Goal: Task Accomplishment & Management: Use online tool/utility

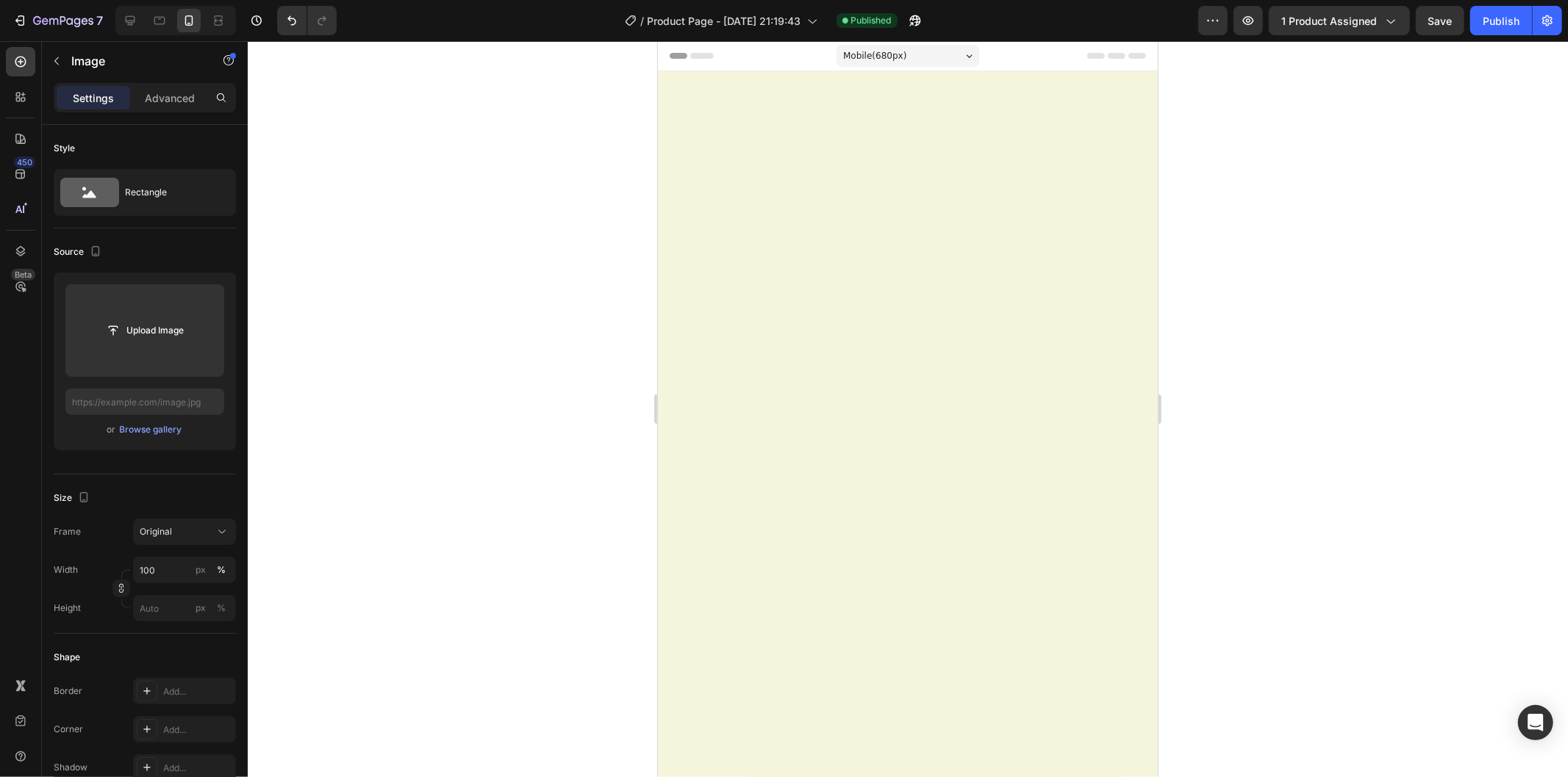
scroll to position [987, 0]
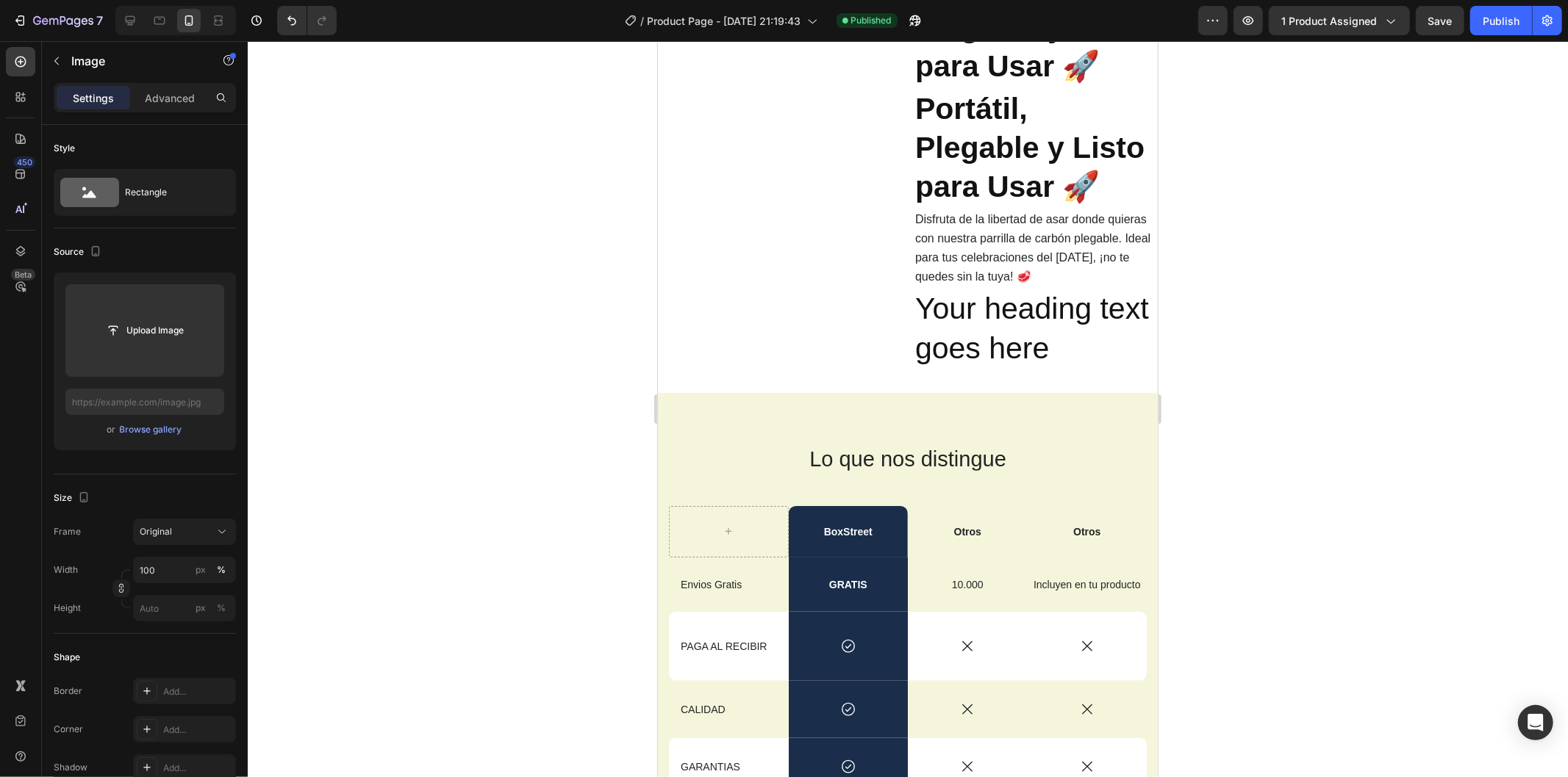
click at [1268, 297] on div at bounding box center [908, 408] width 1320 height 736
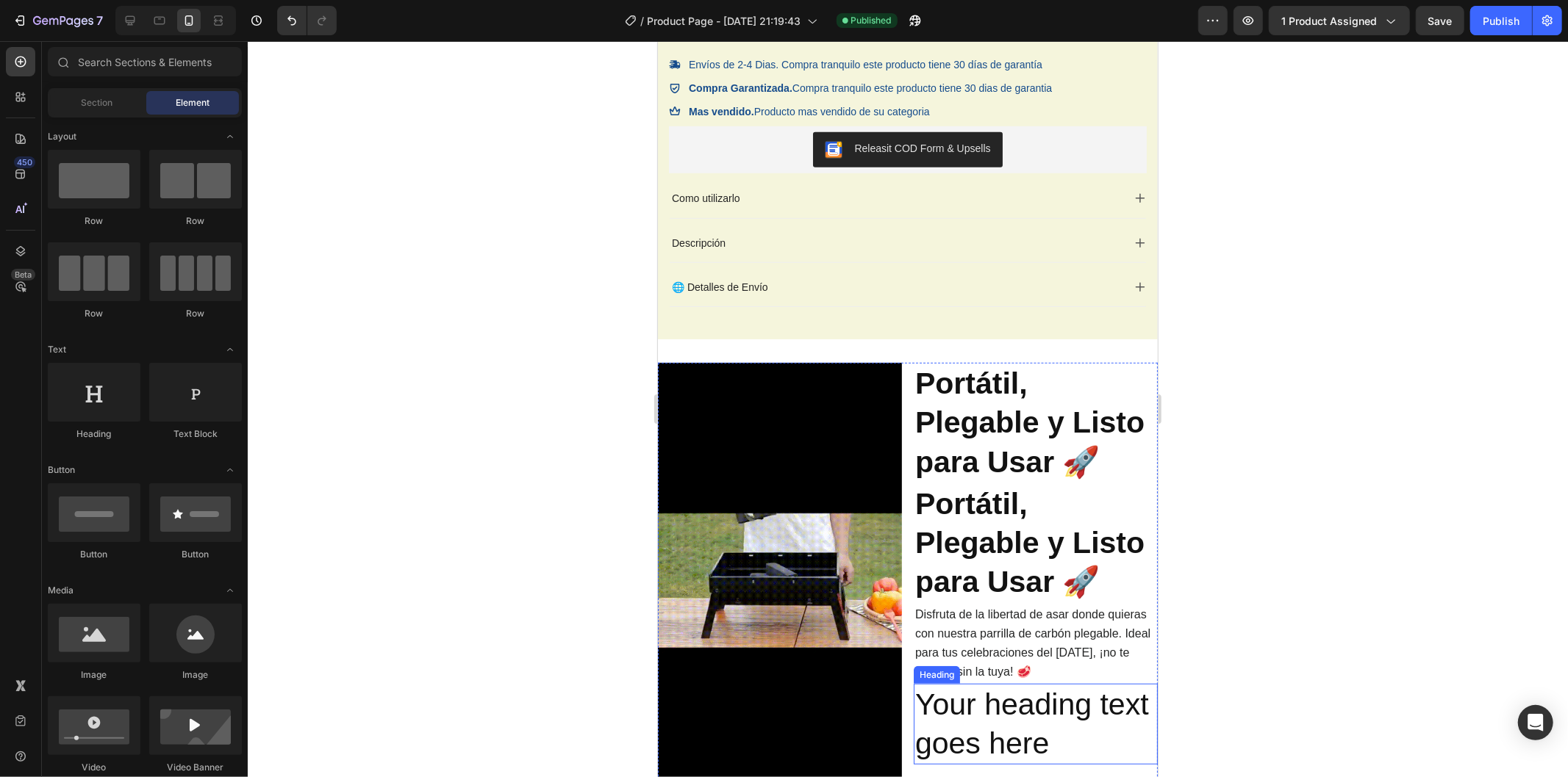
scroll to position [581, 0]
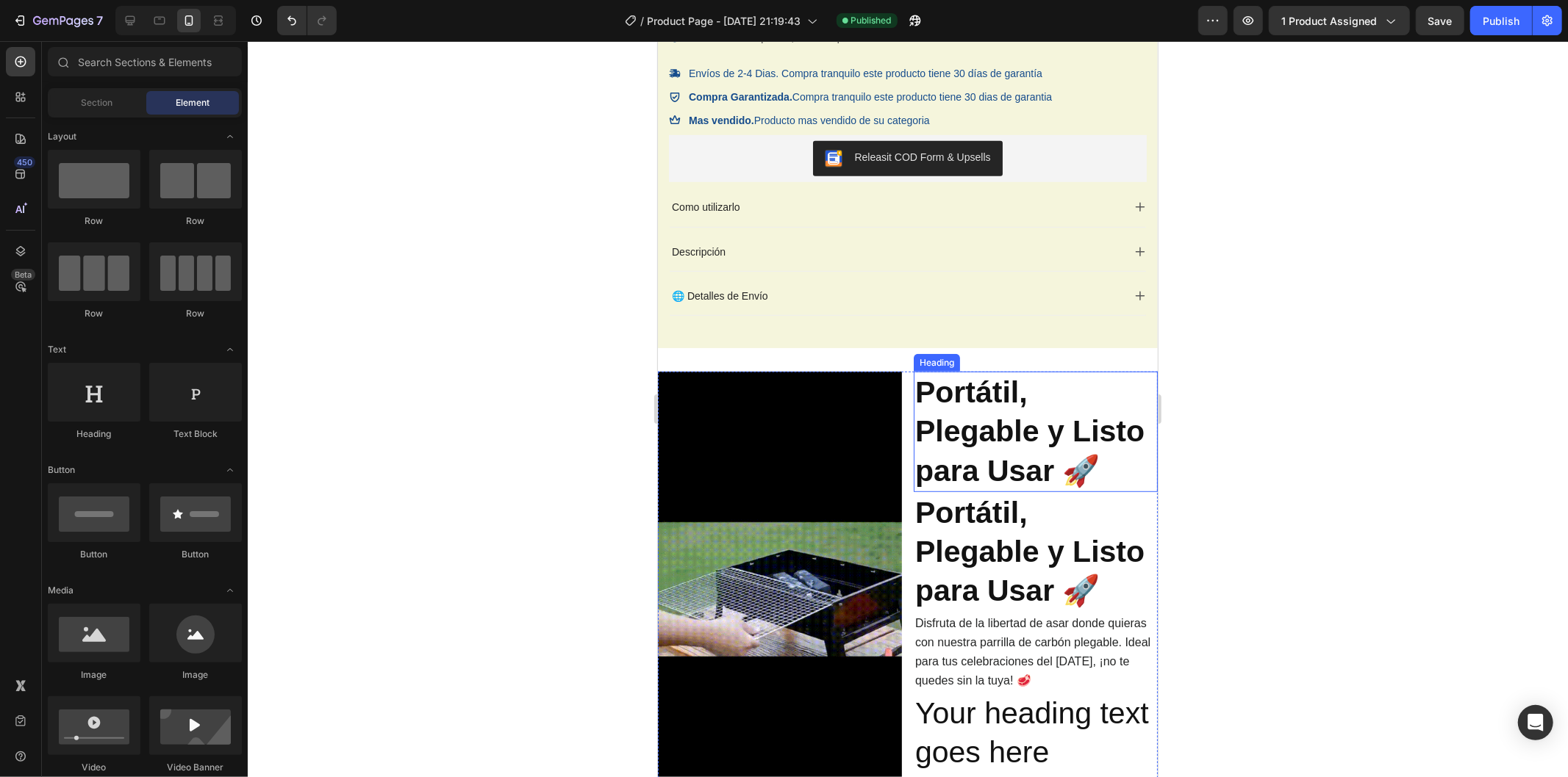
click at [995, 437] on strong "Portátil, Plegable y Listo para Usar 🚀" at bounding box center [1030, 430] width 230 height 112
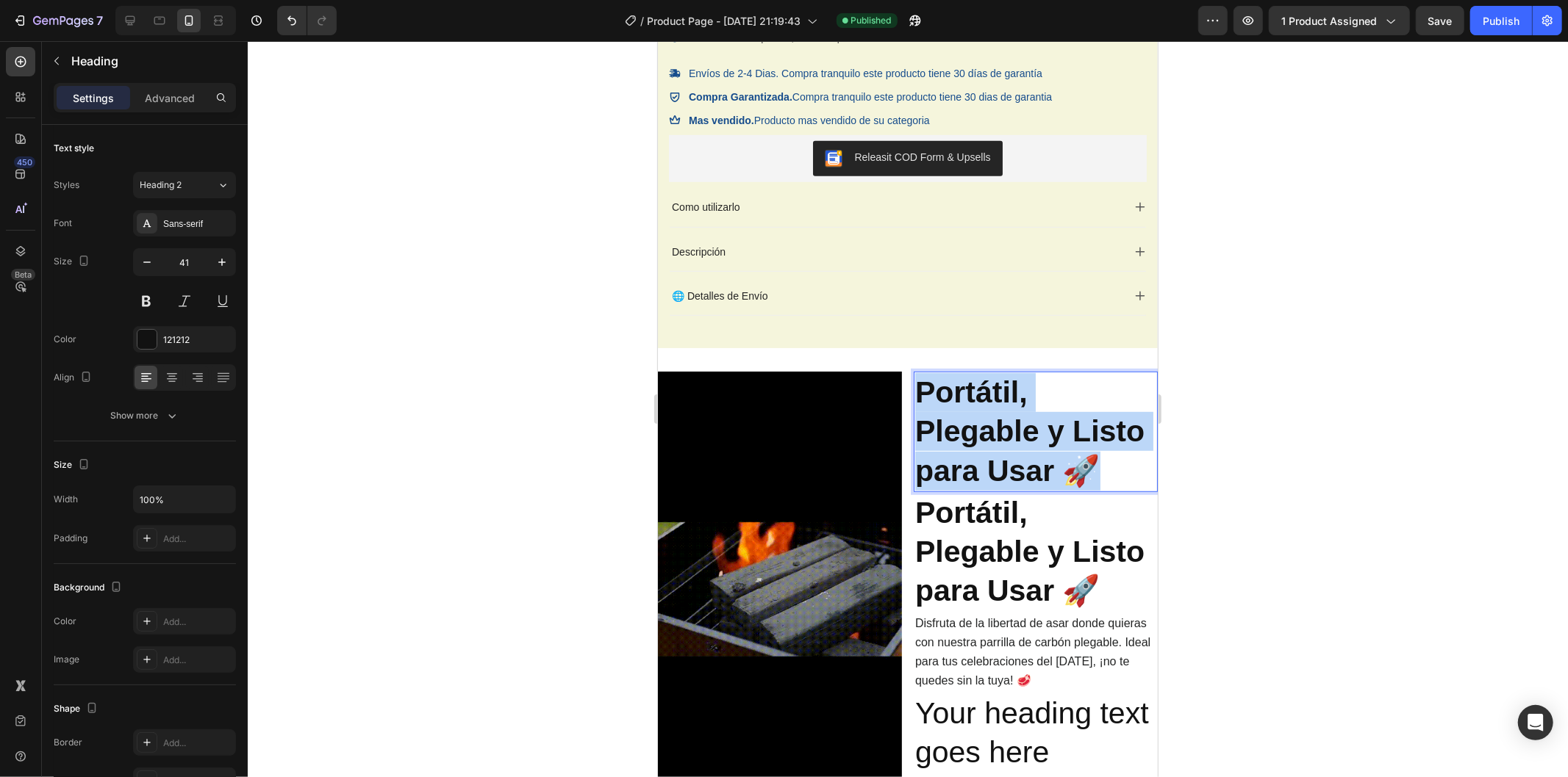
drag, startPoint x: 995, startPoint y: 437, endPoint x: 1817, endPoint y: 485, distance: 823.4
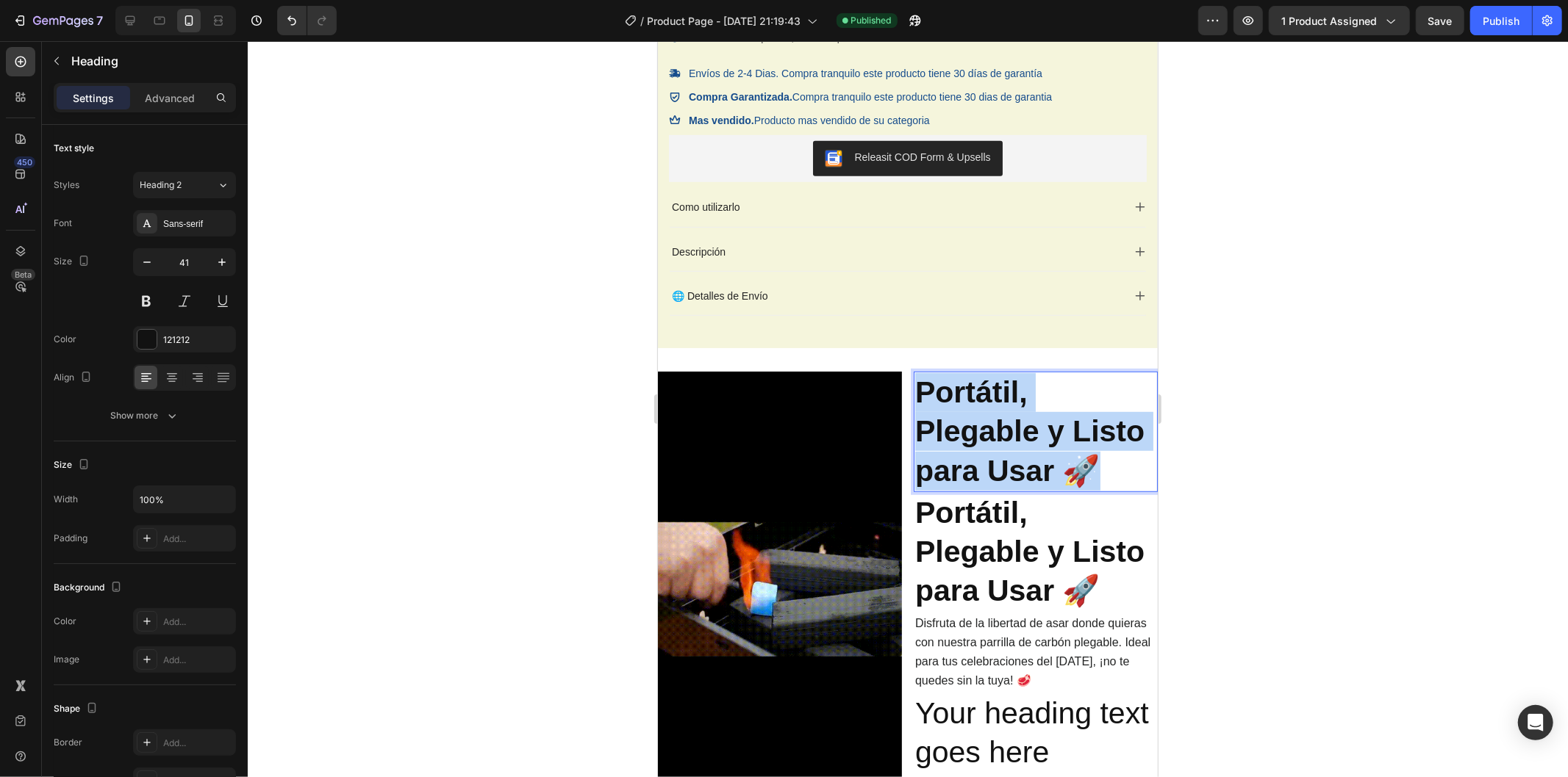
click at [995, 437] on strong "Portátil, Plegable y Listo para Usar 🚀" at bounding box center [1030, 430] width 230 height 112
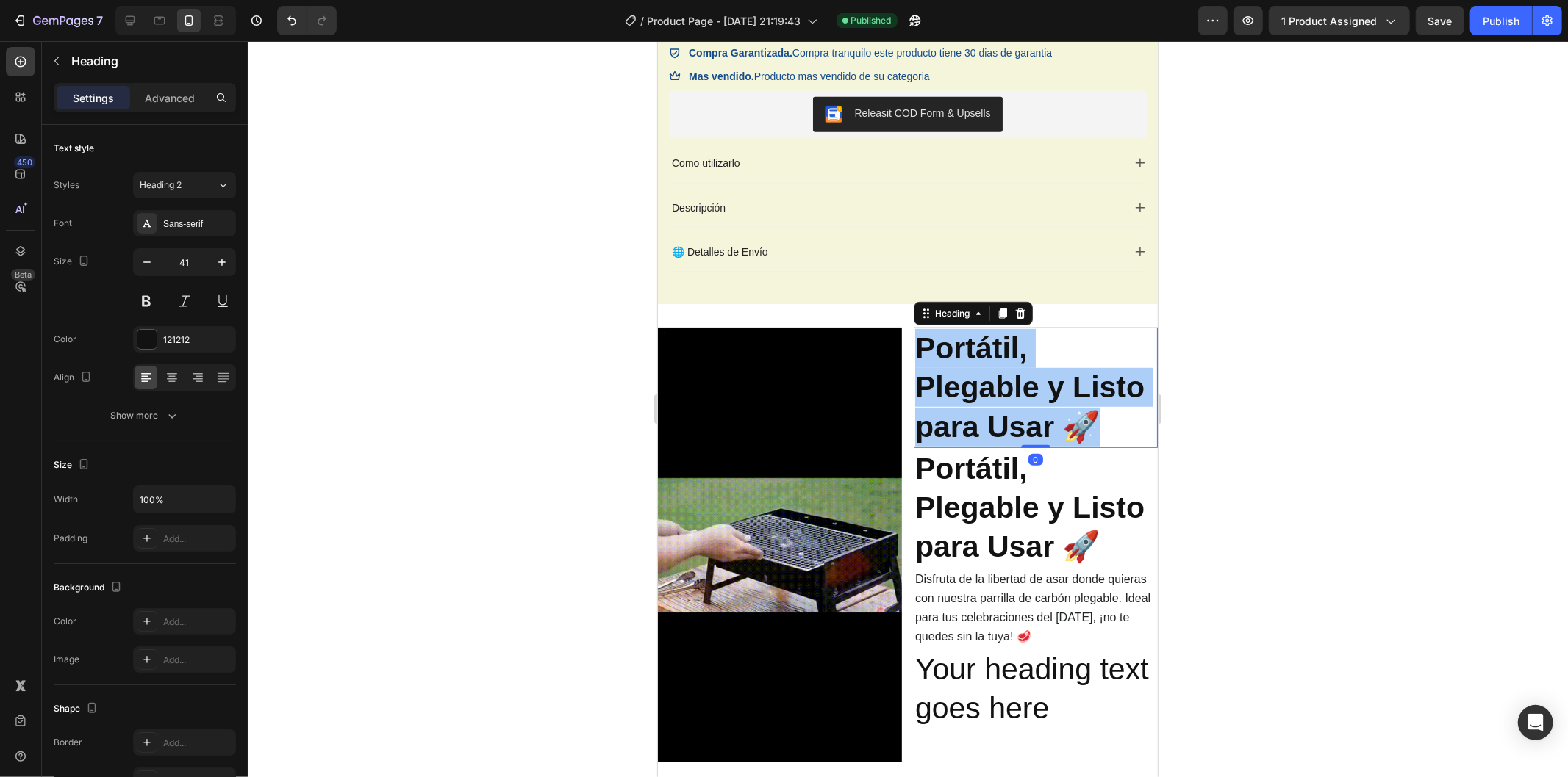
scroll to position [663, 0]
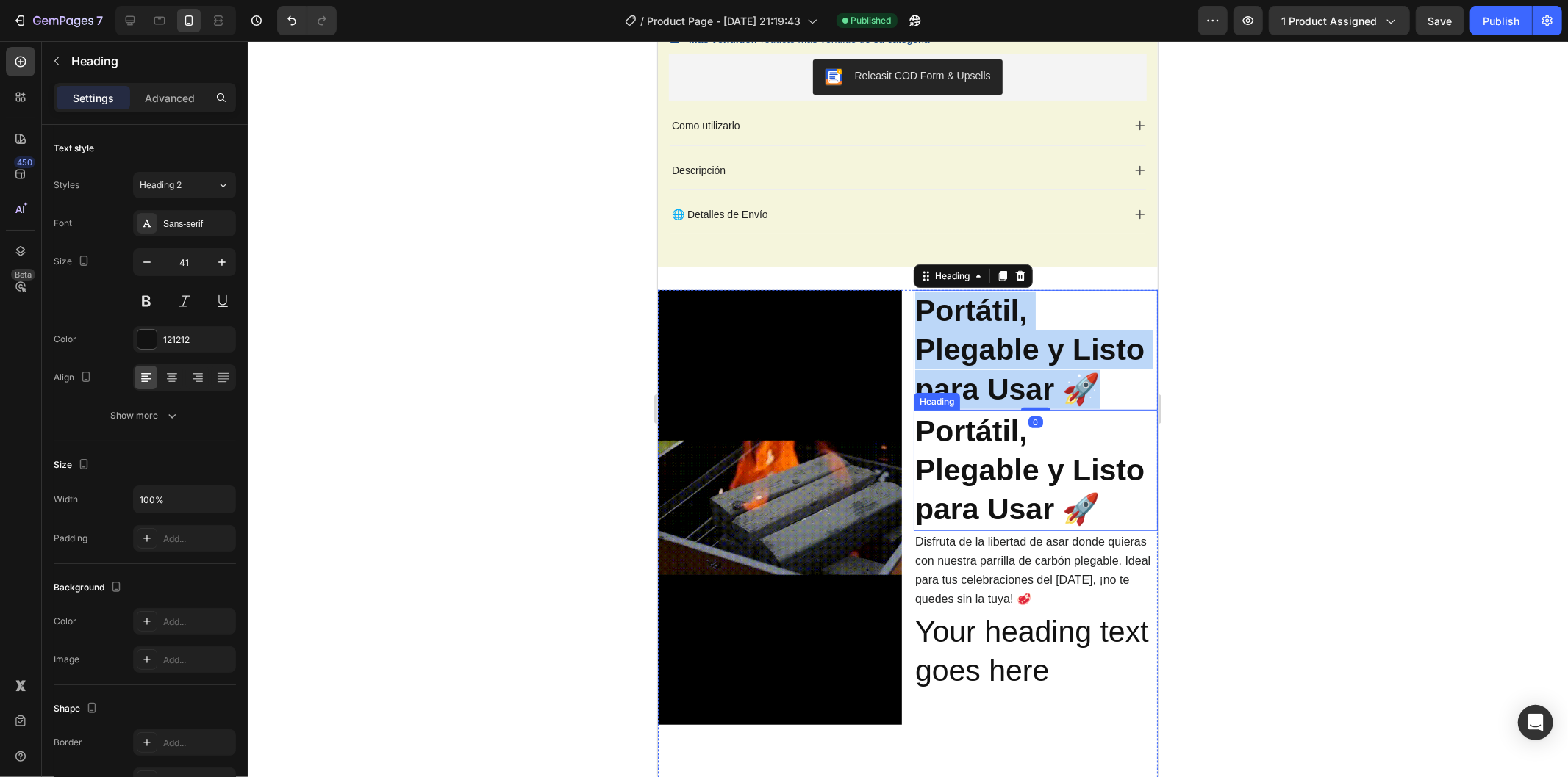
click at [996, 453] on strong "Portátil, Plegable y Listo para Usar 🚀" at bounding box center [1030, 469] width 230 height 112
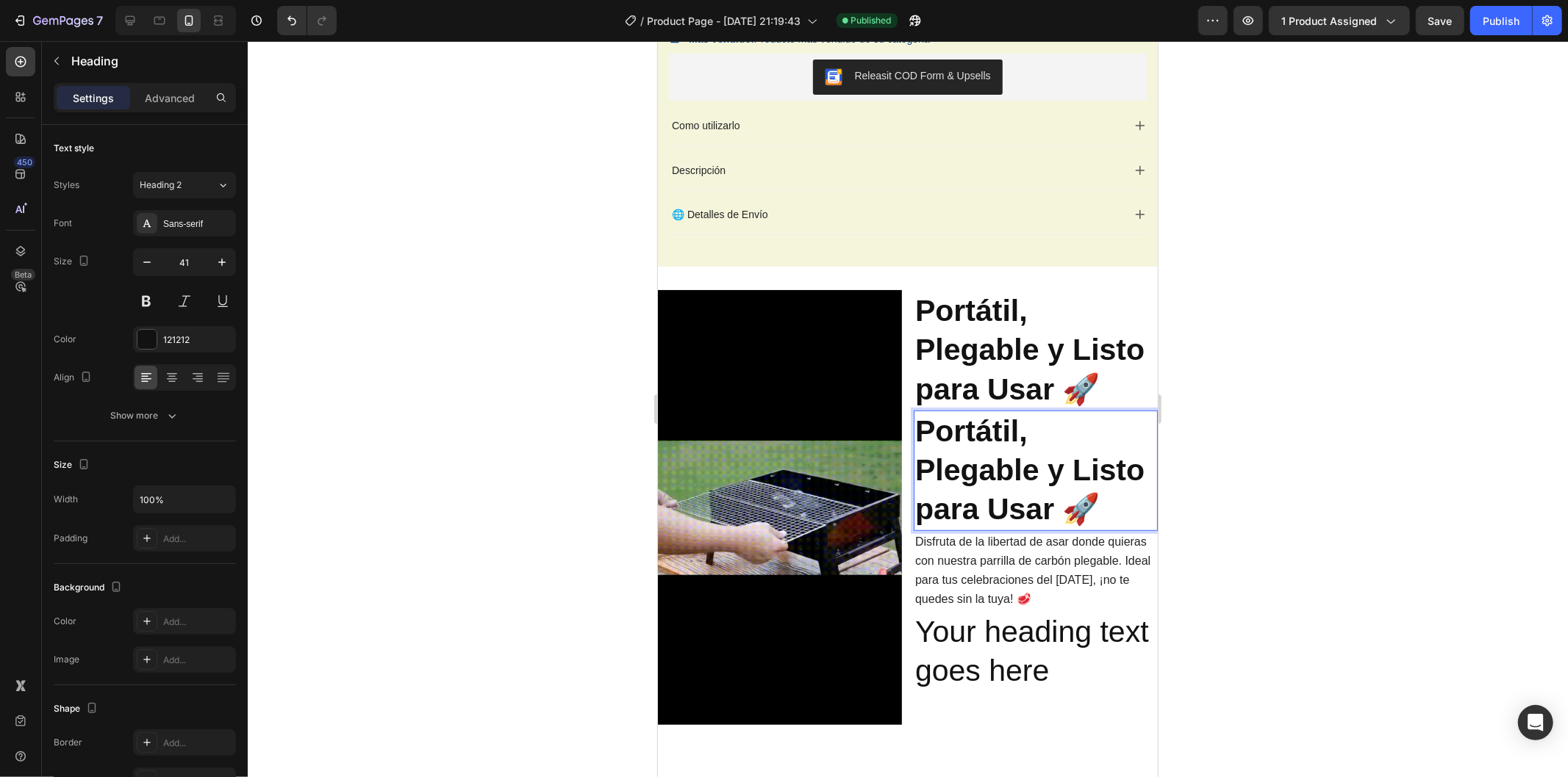
click at [996, 453] on strong "Portátil, Plegable y Listo para Usar 🚀" at bounding box center [1030, 469] width 230 height 112
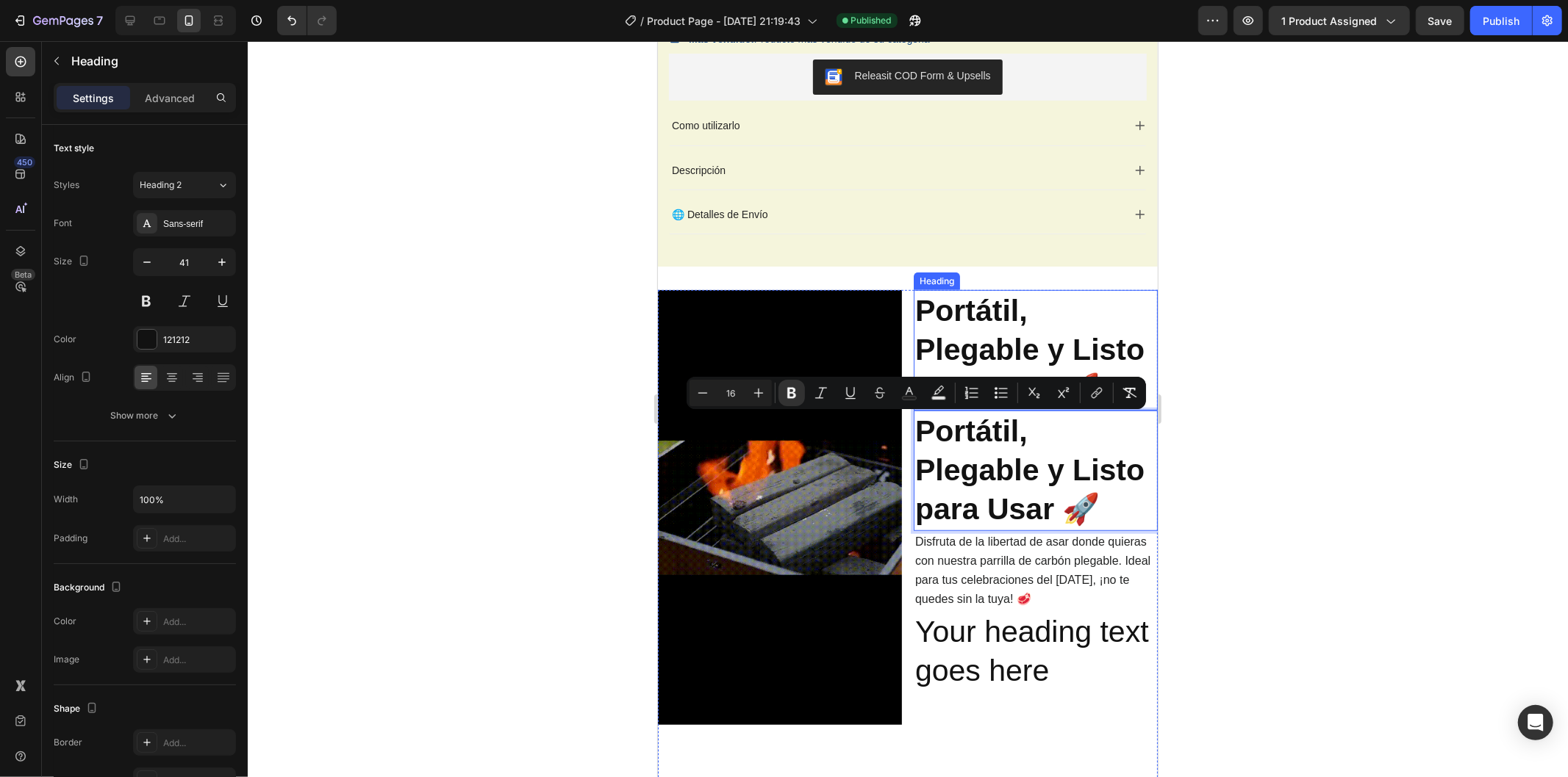
click at [1009, 319] on strong "Portátil, Plegable y Listo para Usar 🚀" at bounding box center [1030, 349] width 230 height 112
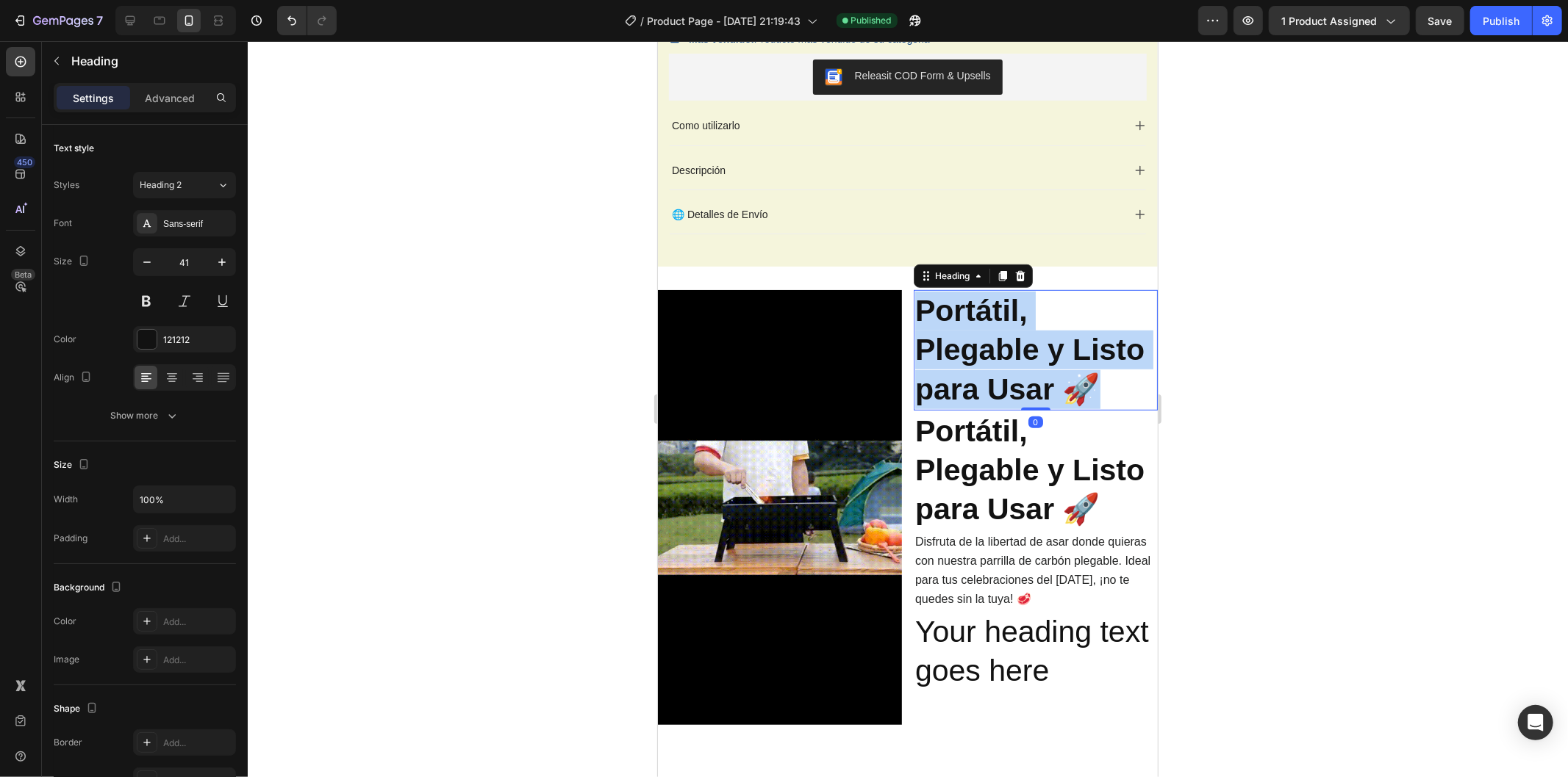
click at [1009, 319] on strong "Portátil, Plegable y Listo para Usar 🚀" at bounding box center [1030, 349] width 230 height 112
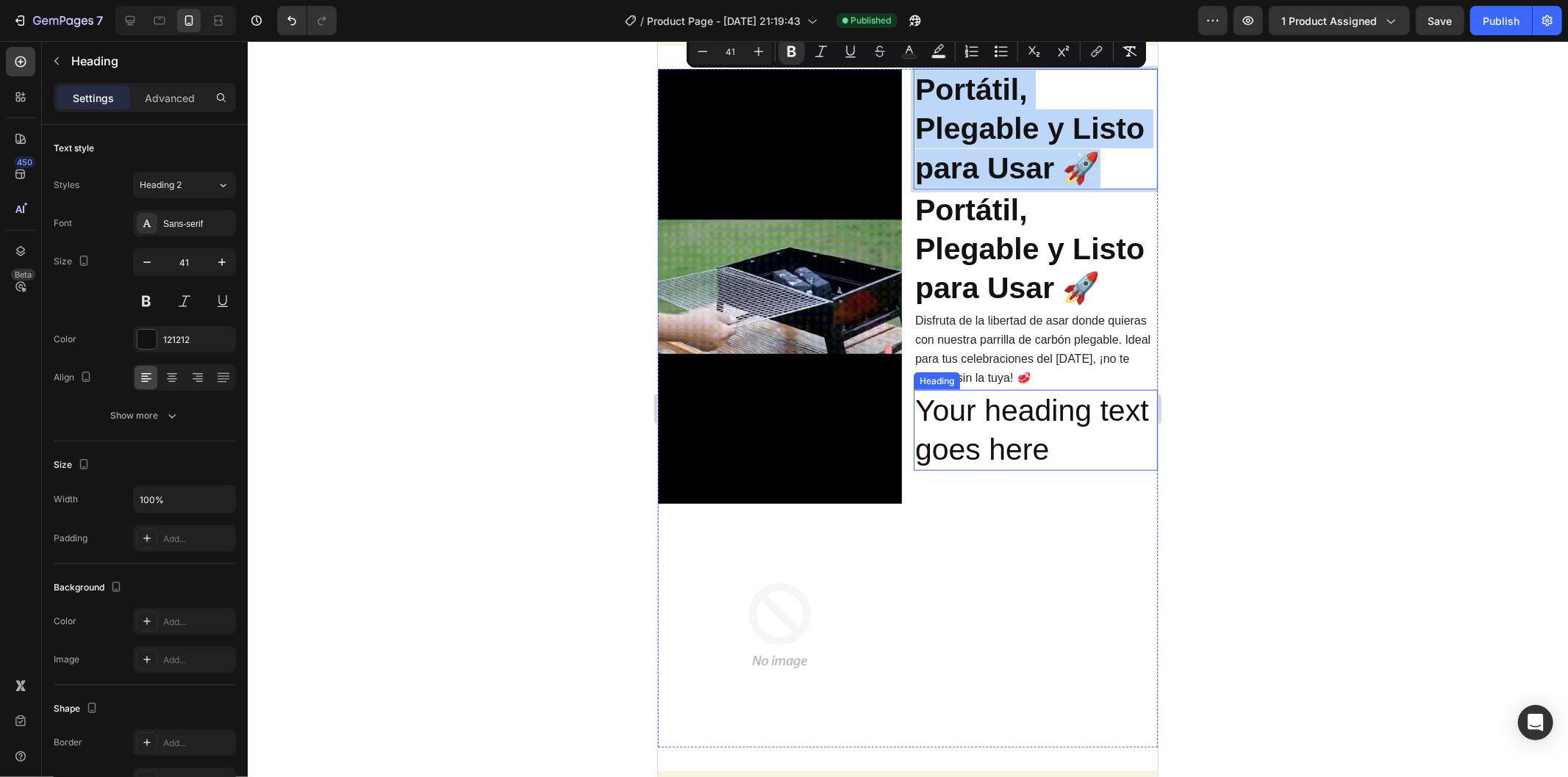
scroll to position [989, 0]
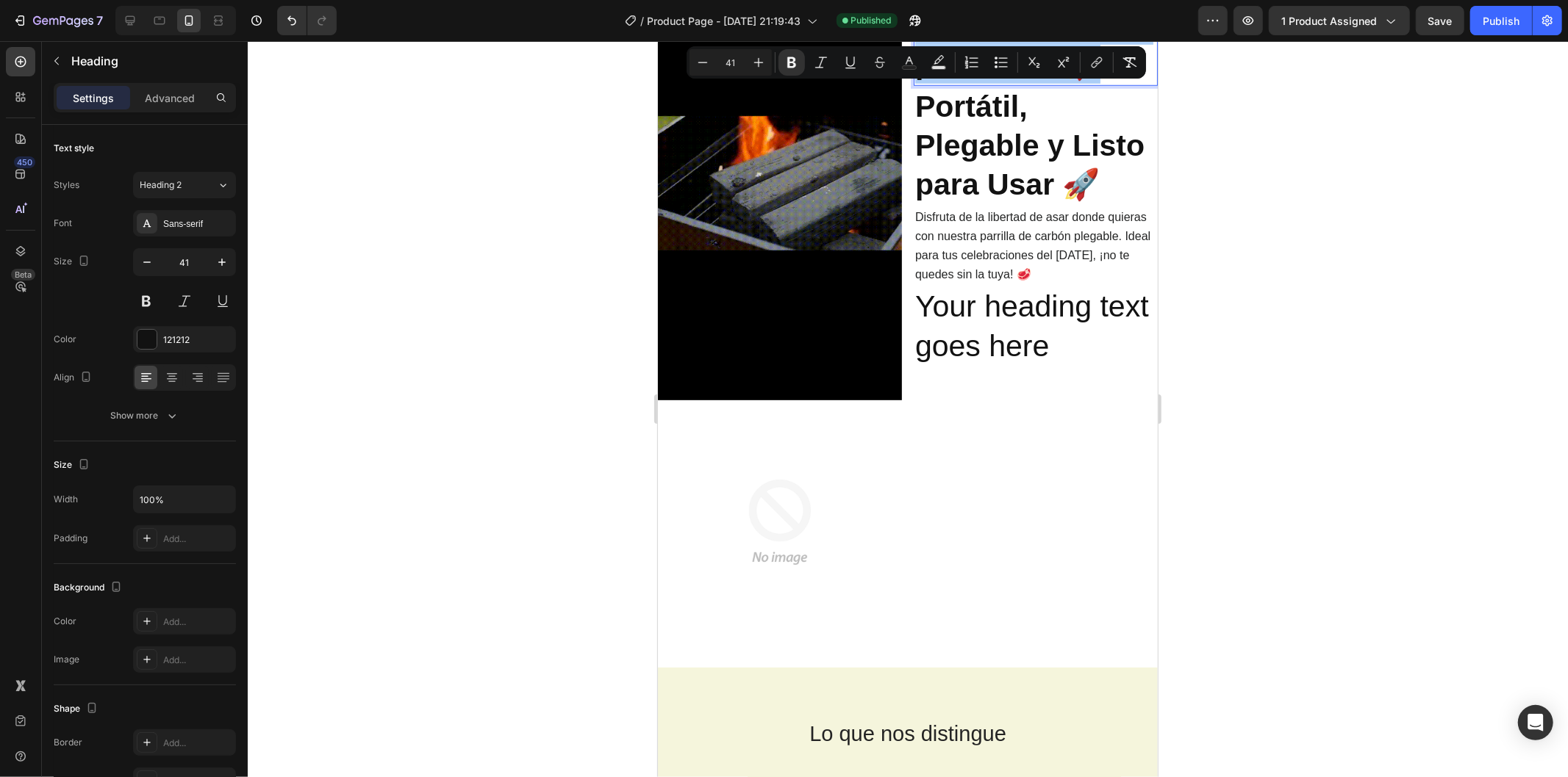
click at [1265, 349] on div at bounding box center [908, 408] width 1320 height 736
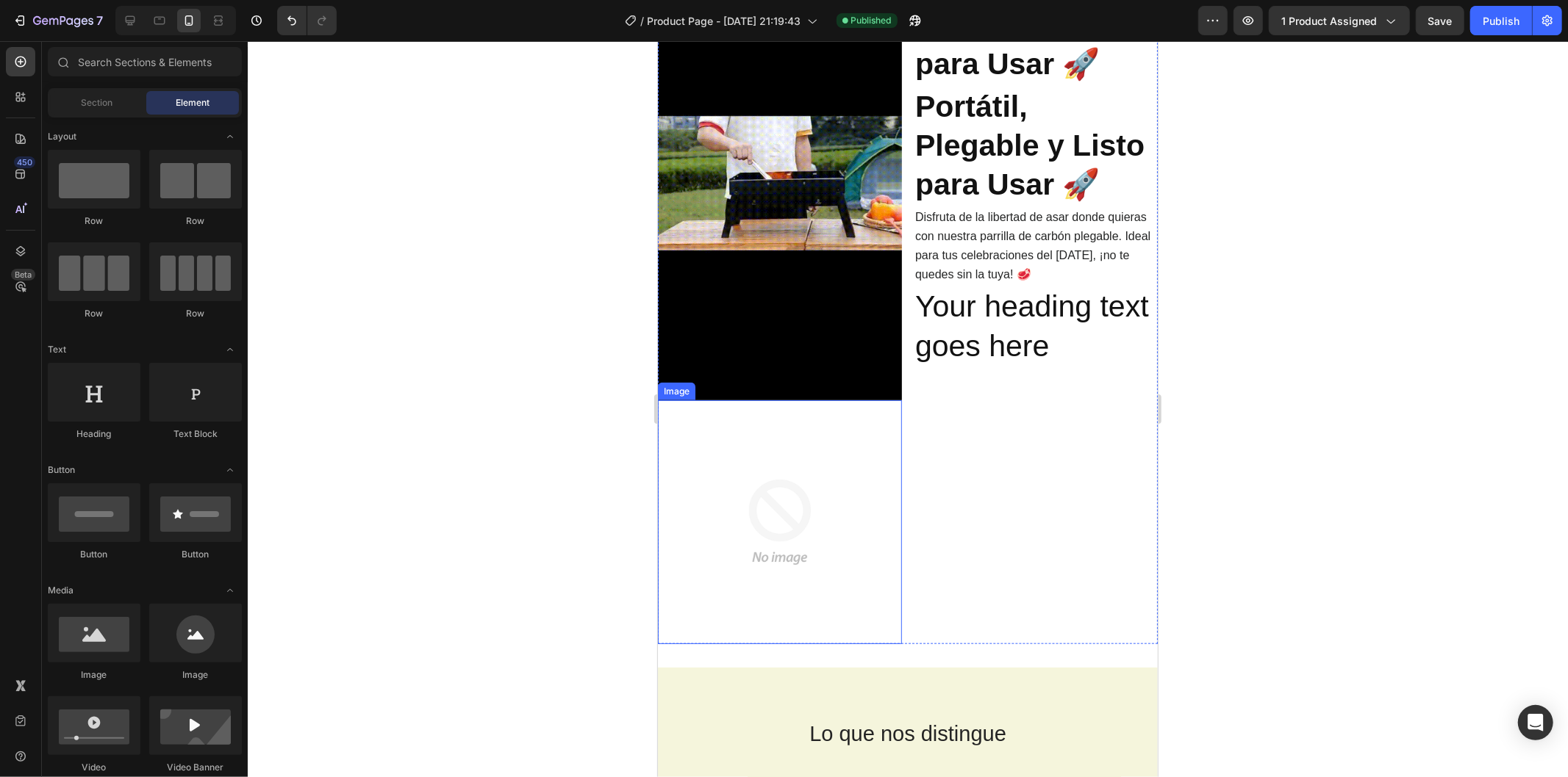
click at [861, 464] on img at bounding box center [778, 521] width 244 height 244
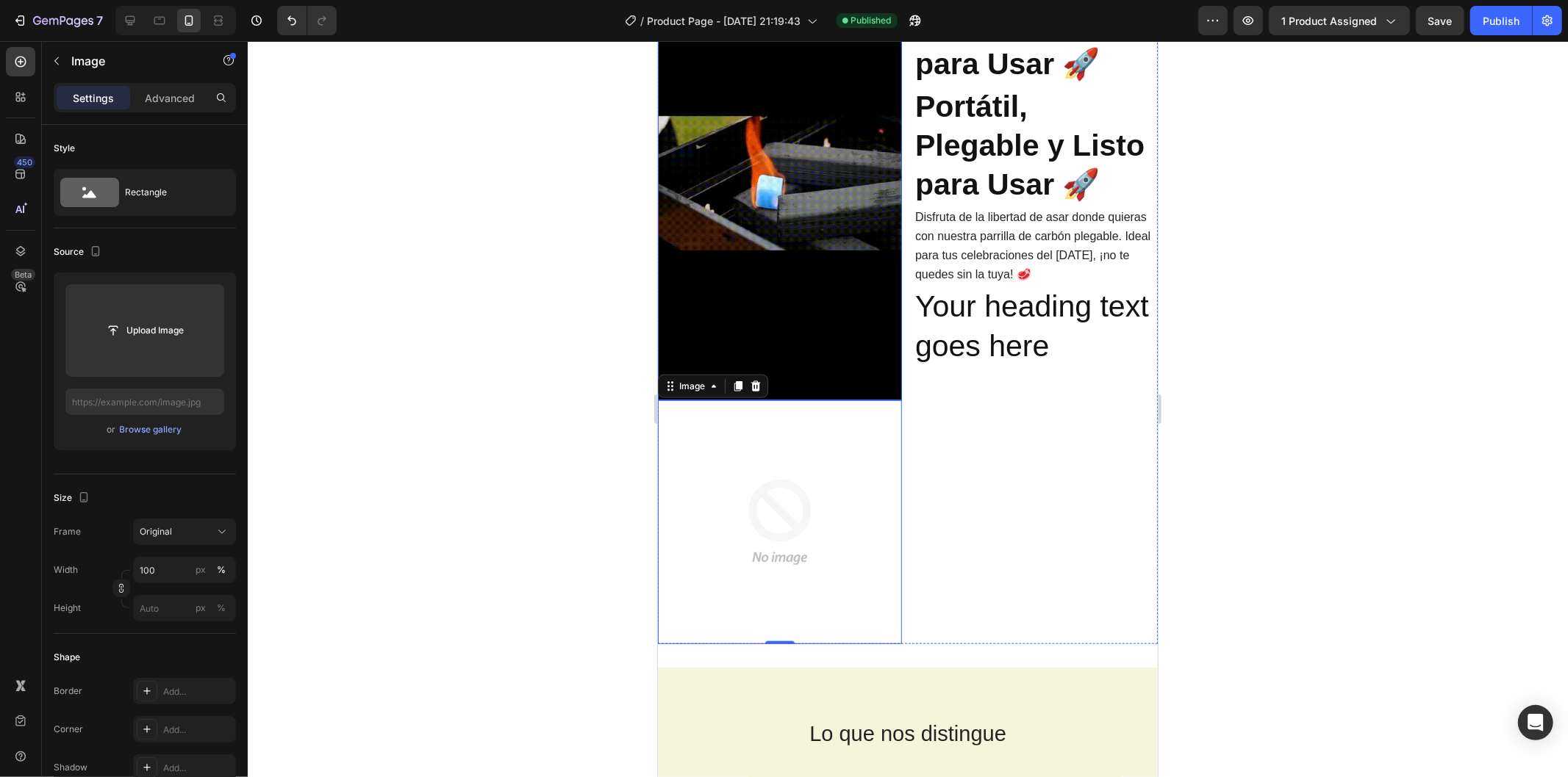
click at [539, 186] on div at bounding box center [908, 408] width 1320 height 736
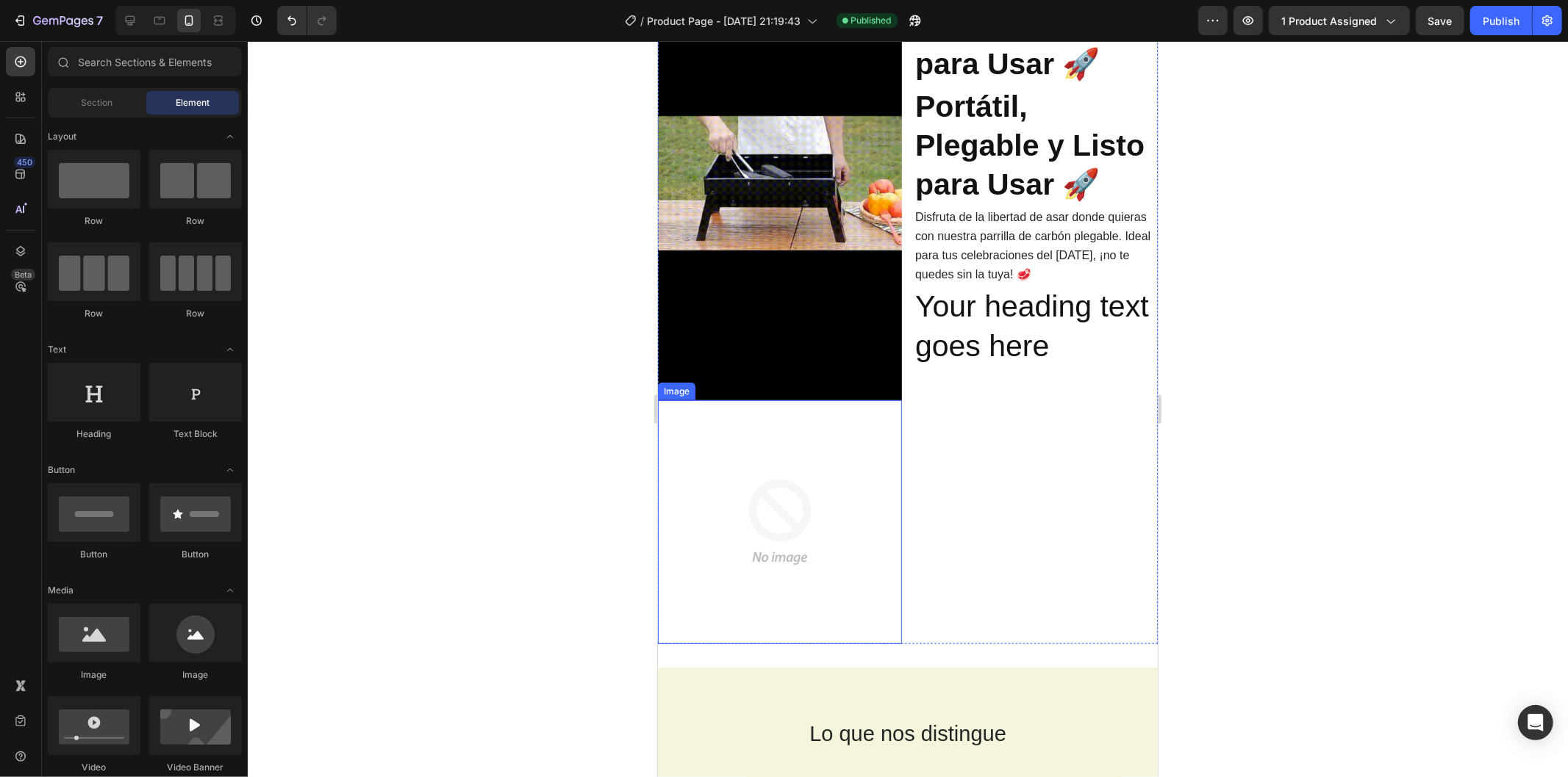
click at [740, 488] on img at bounding box center [778, 521] width 244 height 244
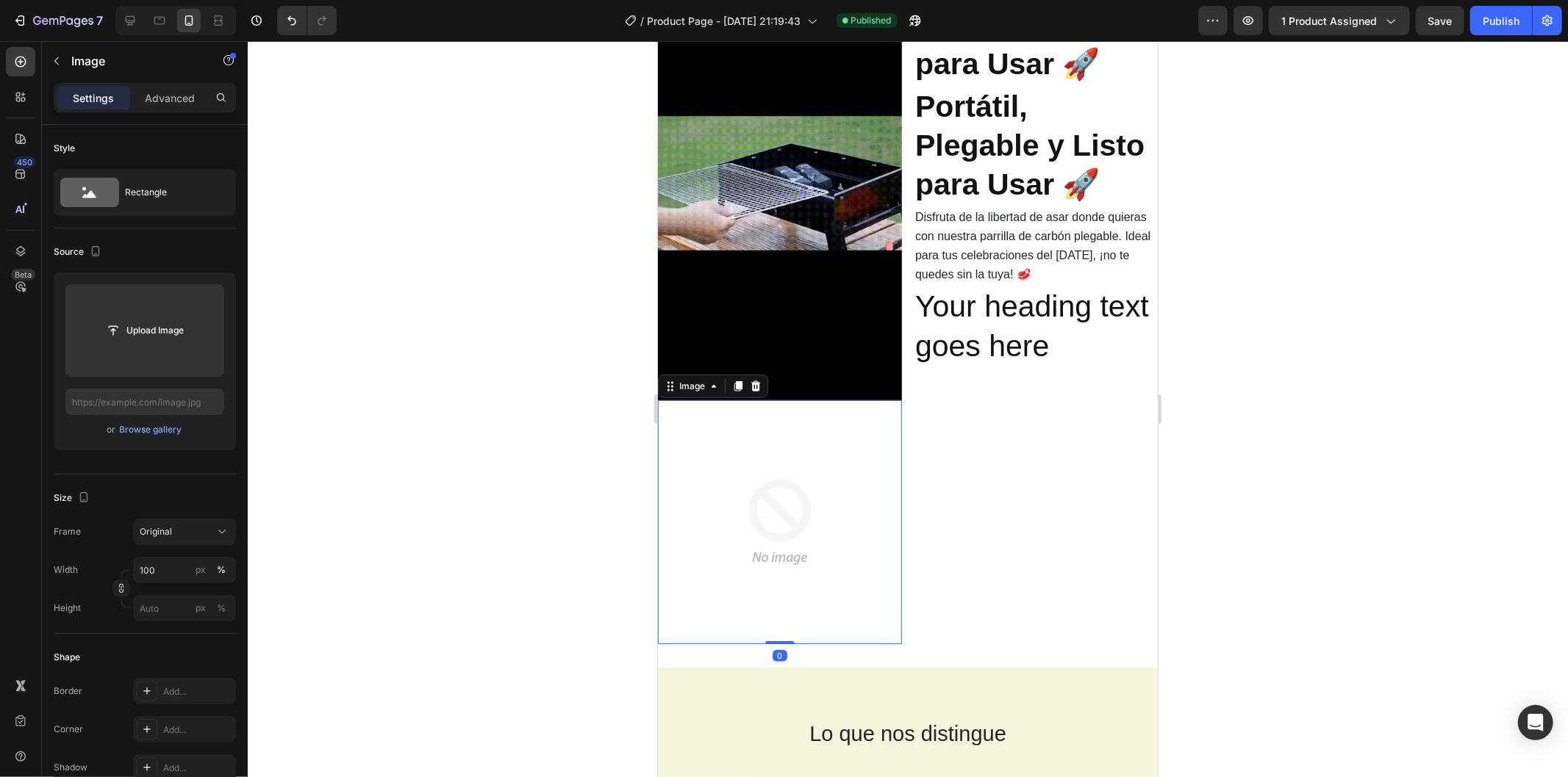
click at [740, 488] on img at bounding box center [778, 521] width 244 height 244
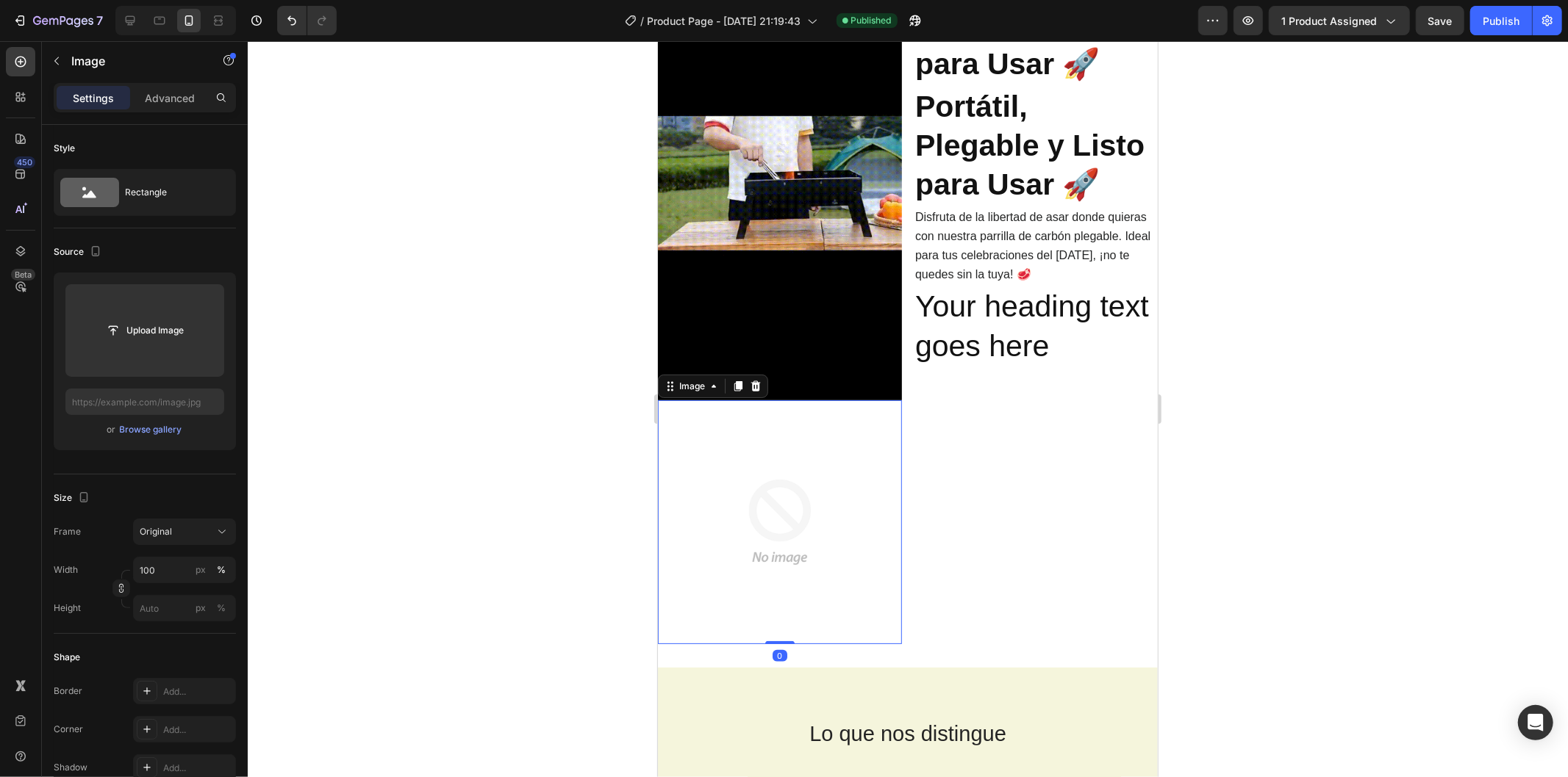
click at [740, 488] on img at bounding box center [778, 521] width 244 height 244
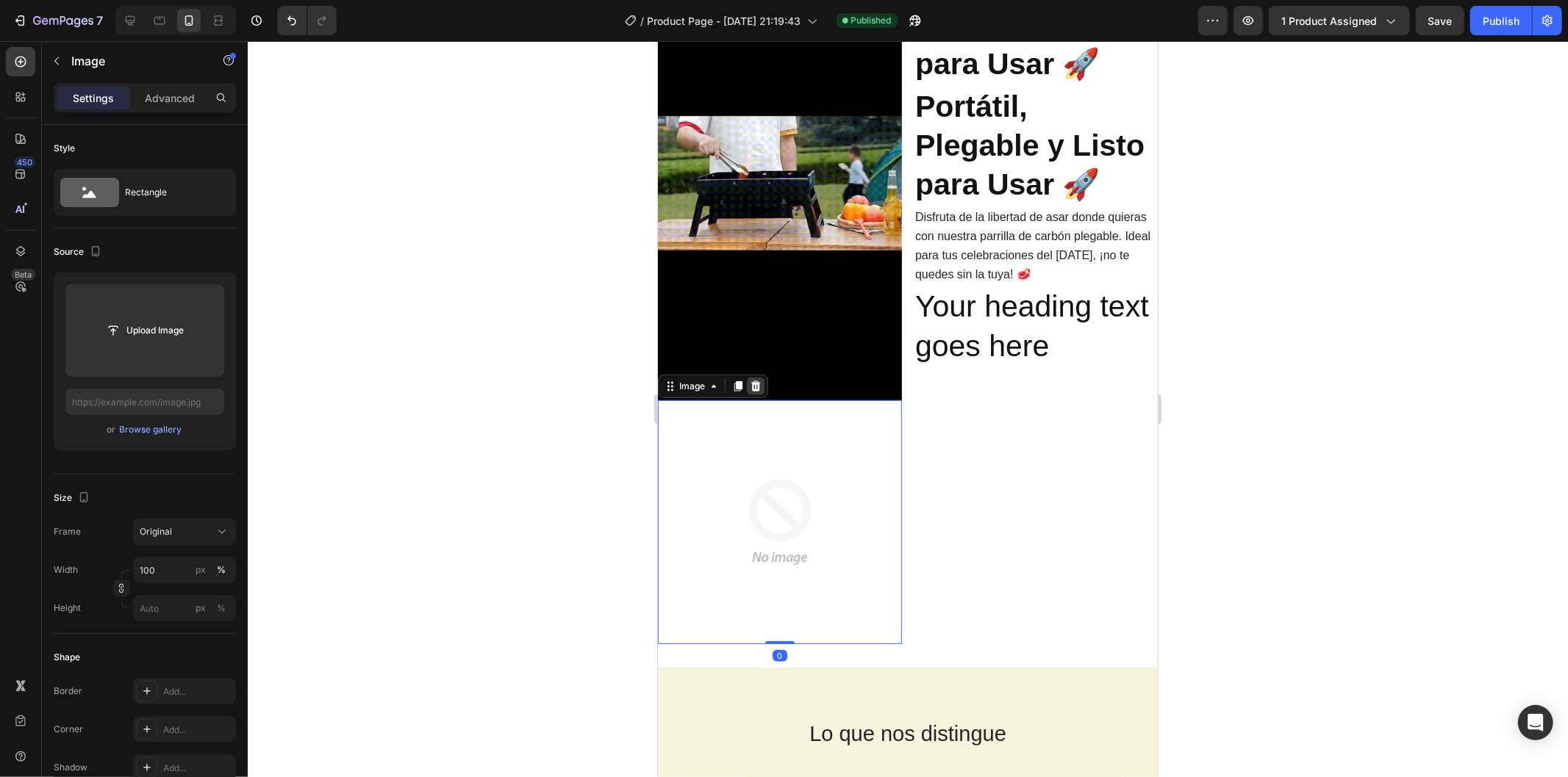
click at [755, 380] on icon at bounding box center [755, 385] width 9 height 10
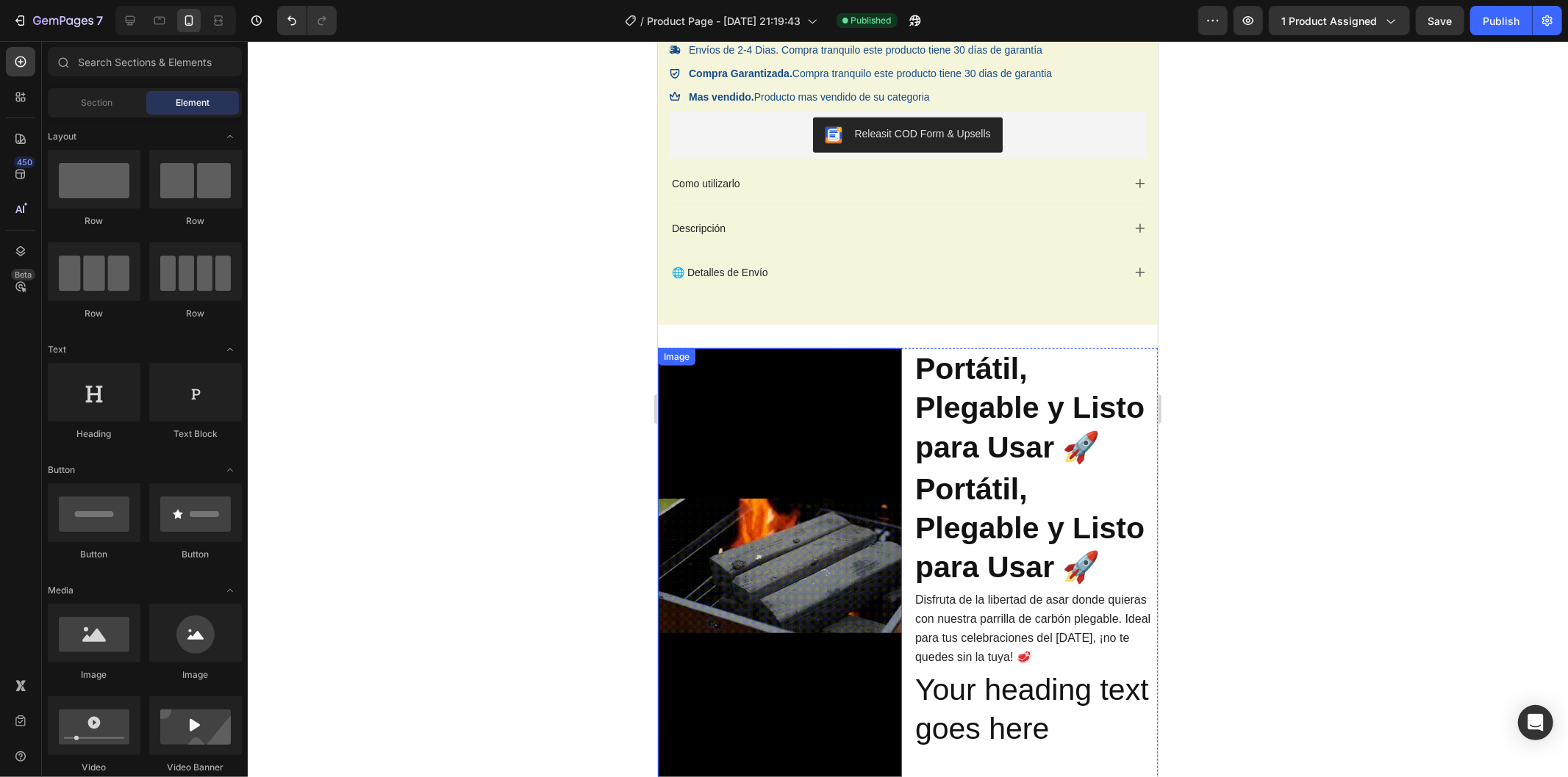
scroll to position [809, 0]
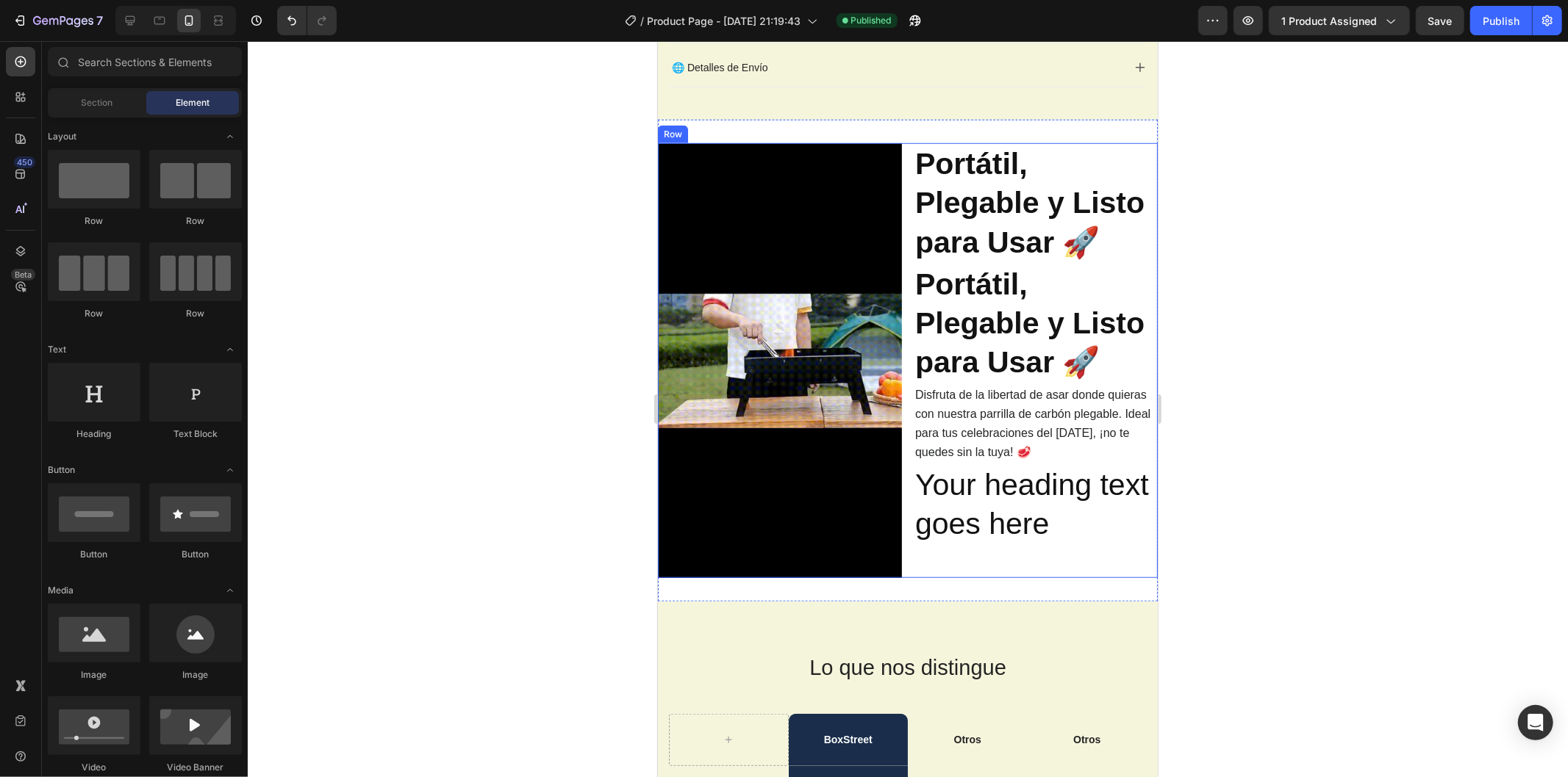
click at [811, 350] on img at bounding box center [778, 359] width 244 height 435
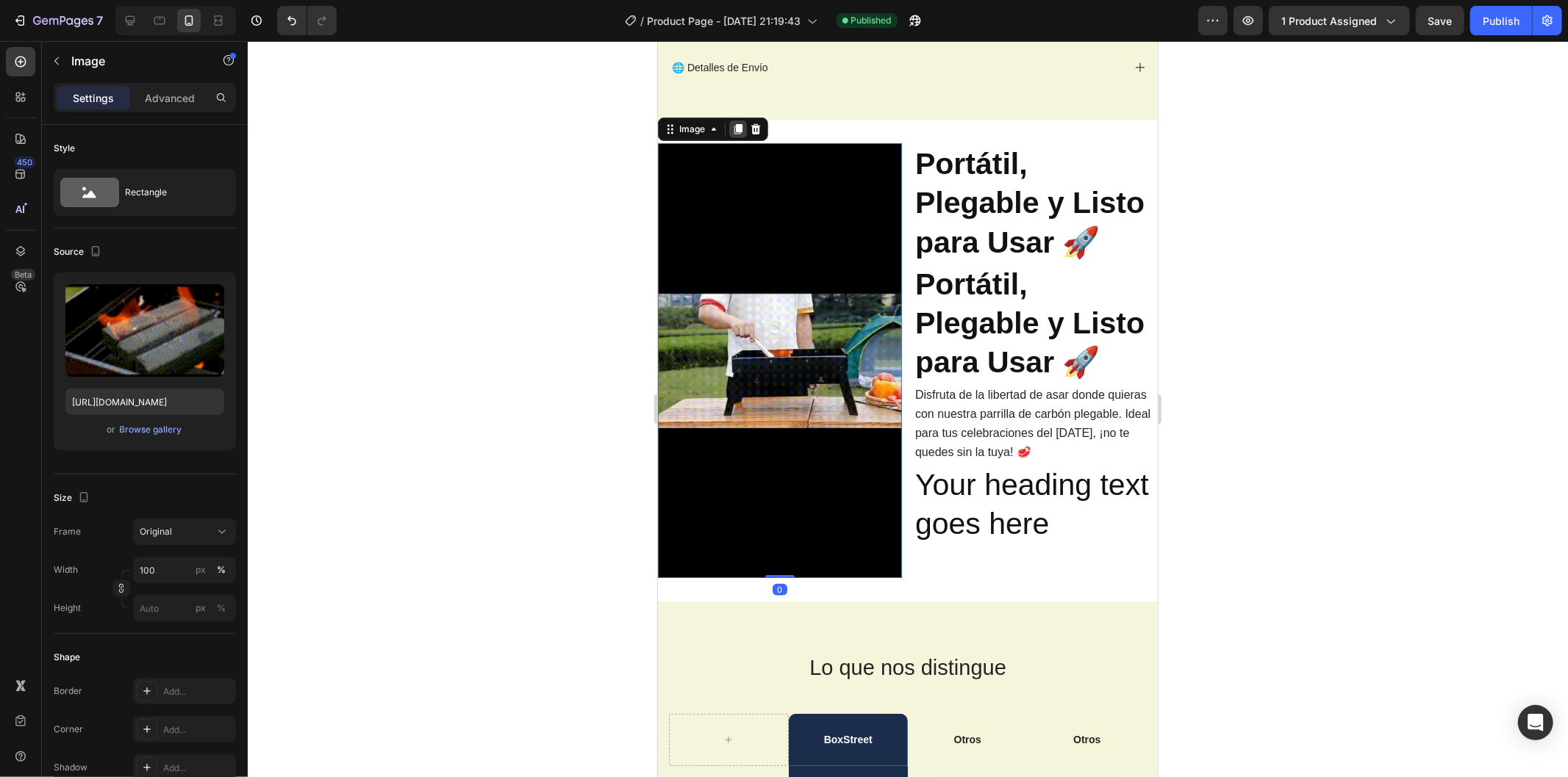
click at [737, 128] on icon at bounding box center [737, 128] width 8 height 10
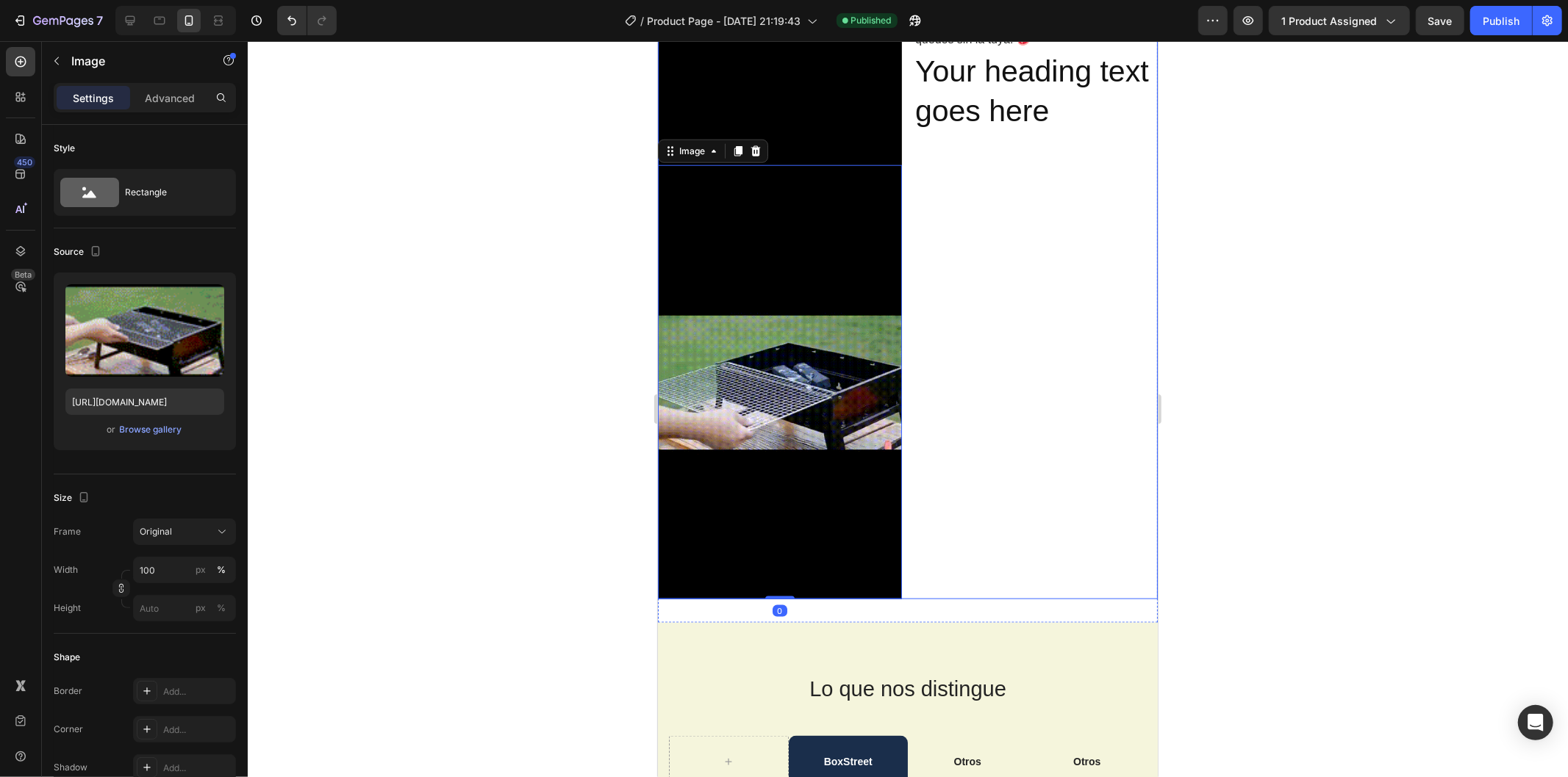
scroll to position [1040, 0]
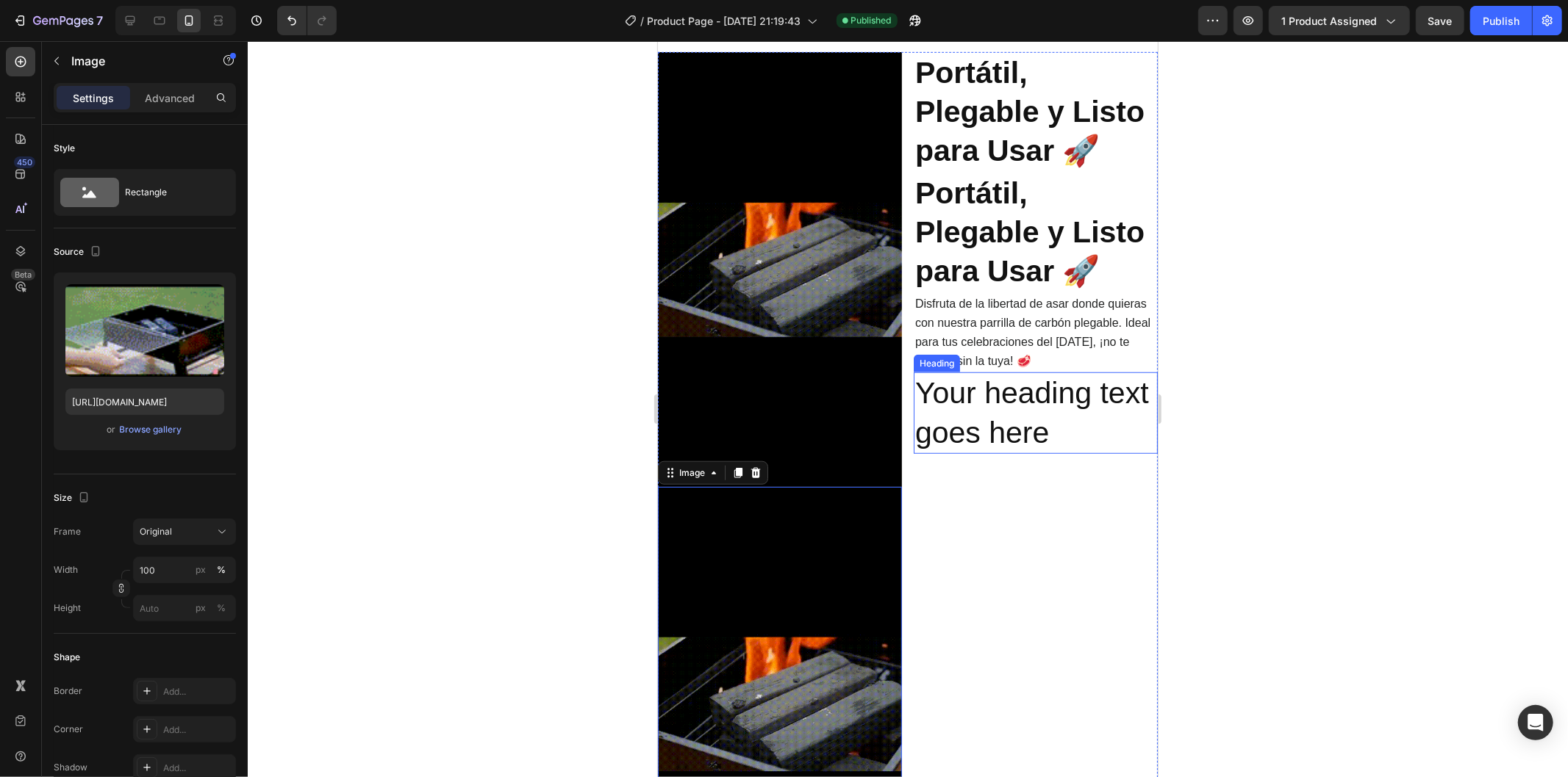
click at [972, 271] on div "⁠⁠⁠⁠⁠⁠⁠ Portátil, Plegable y Listo para Usar 🚀 Heading ⁠⁠⁠⁠⁠⁠⁠ Portátil, Plegab…" at bounding box center [1035, 486] width 244 height 869
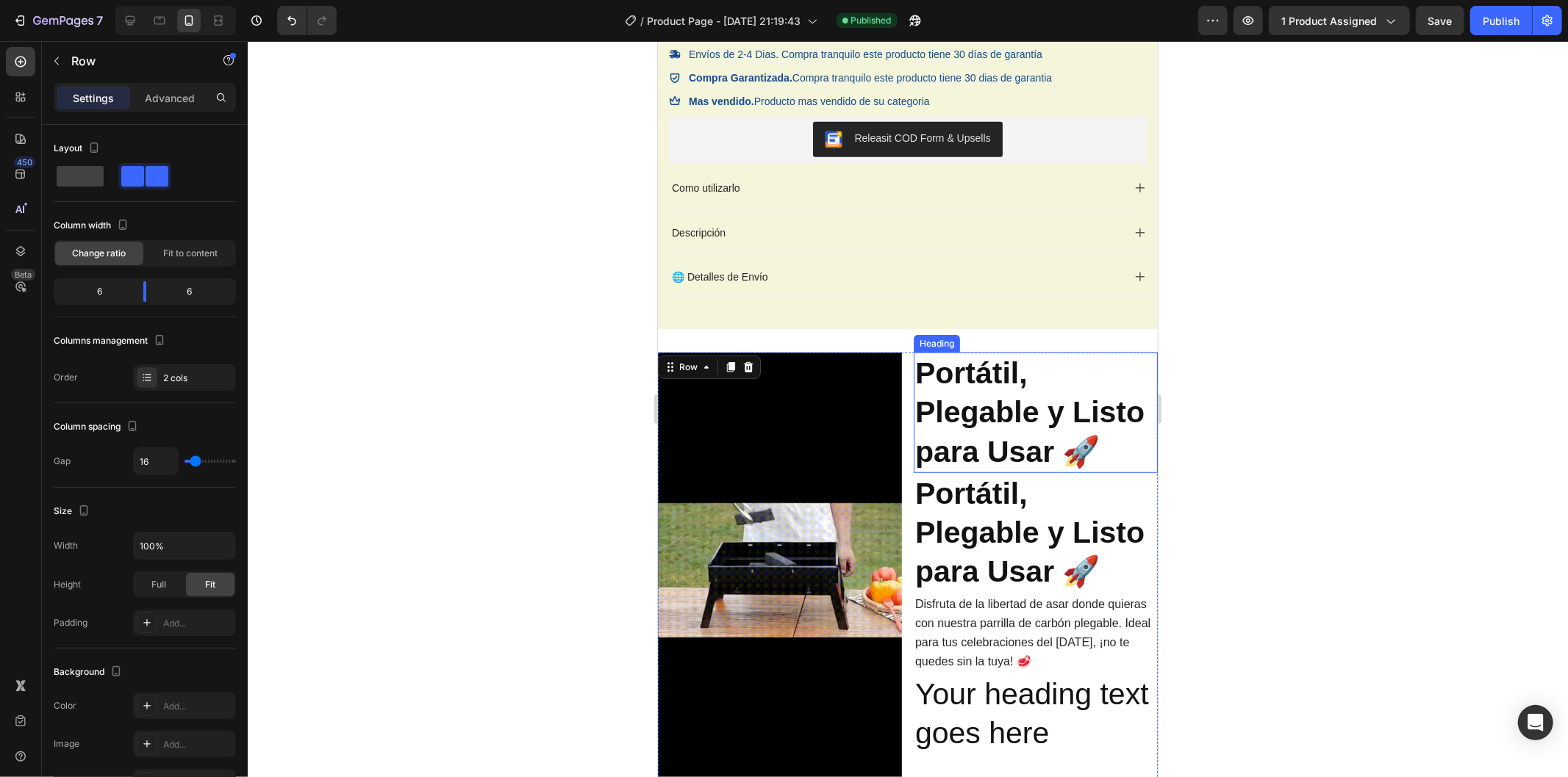
scroll to position [776, 0]
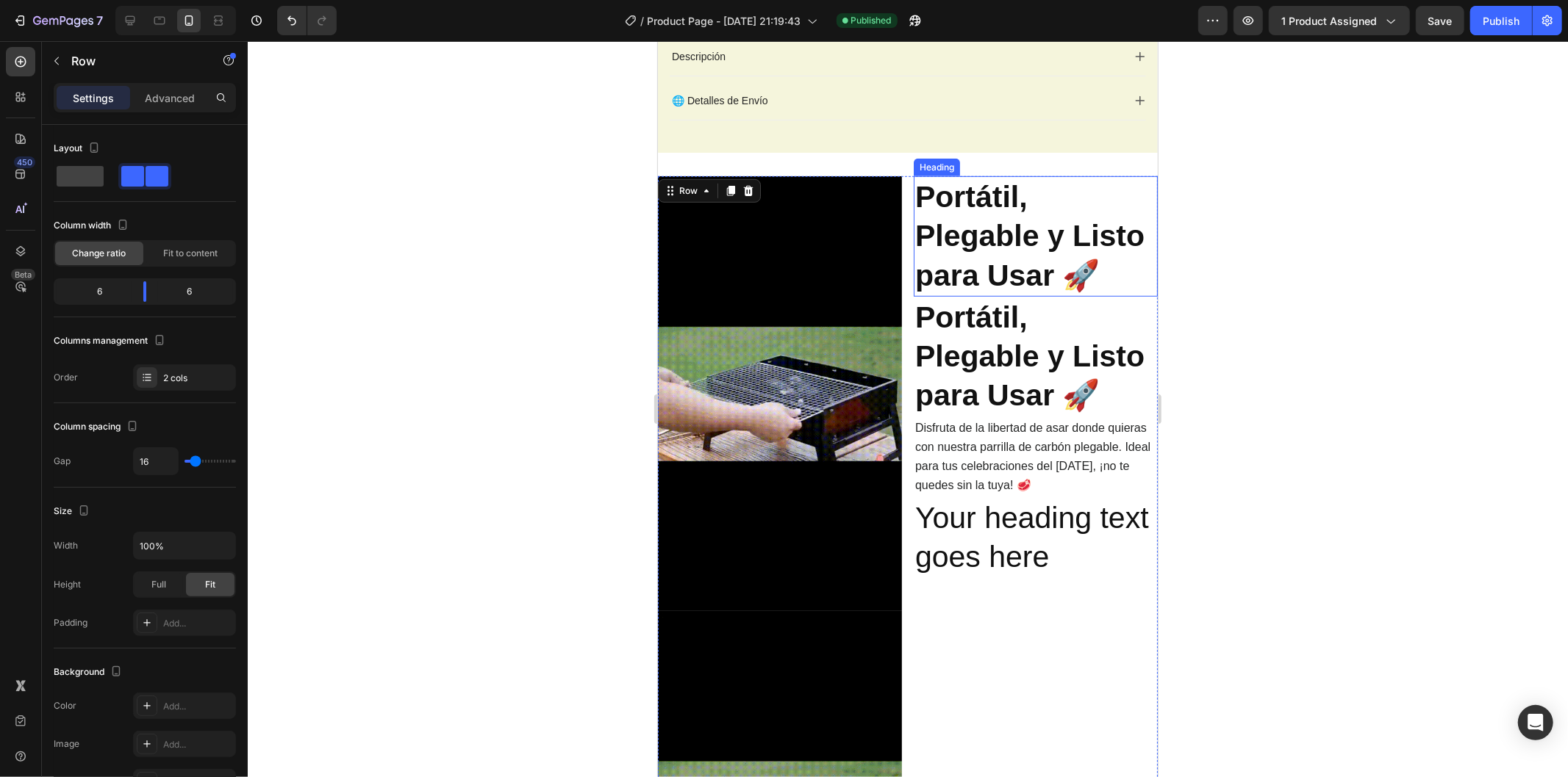
click at [1006, 290] on strong "Portátil, Plegable y Listo para Usar 🚀" at bounding box center [1030, 235] width 230 height 112
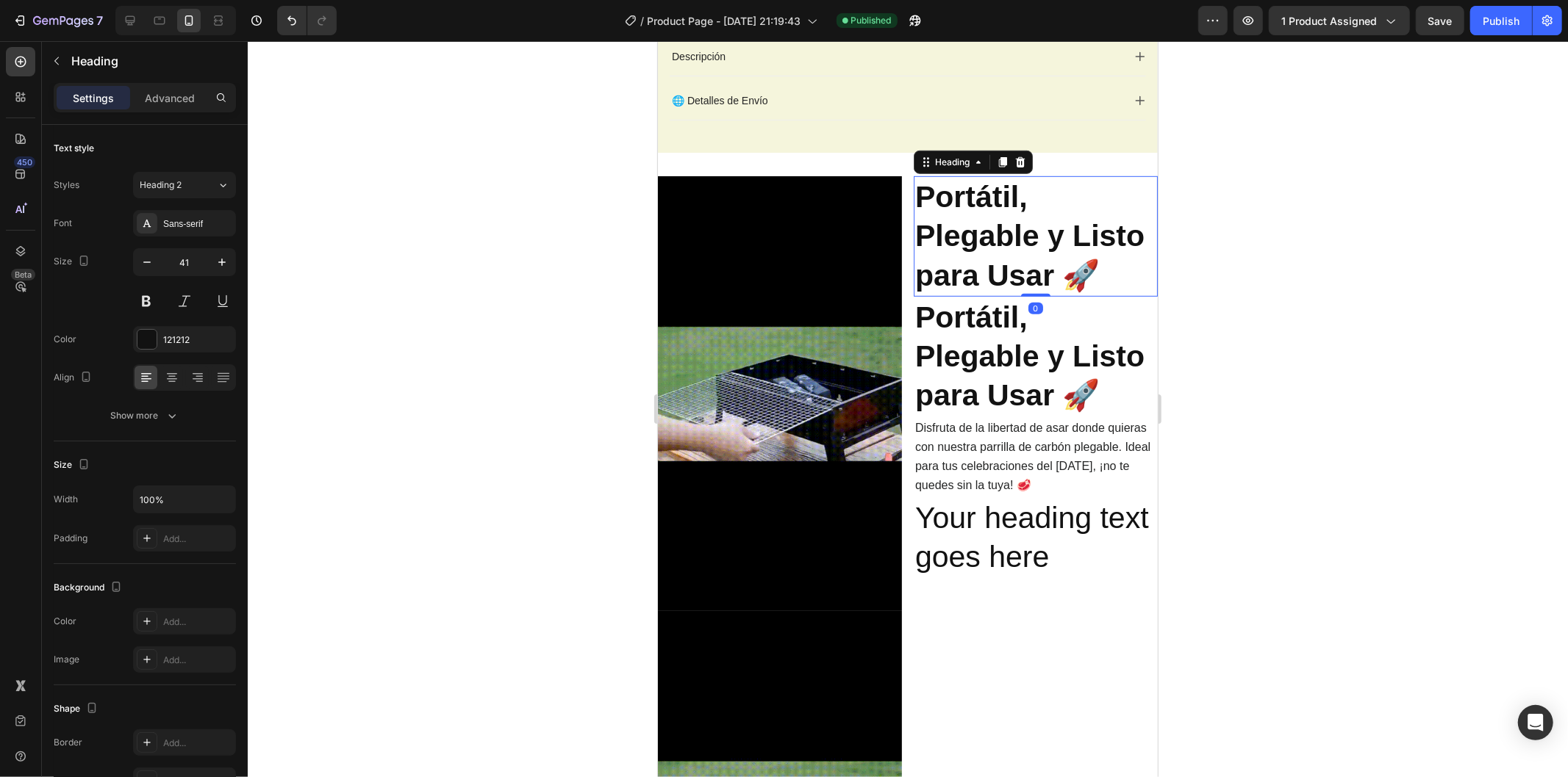
click at [1004, 334] on strong "Portátil, Plegable y Listo para Usar 🚀" at bounding box center [1030, 355] width 230 height 112
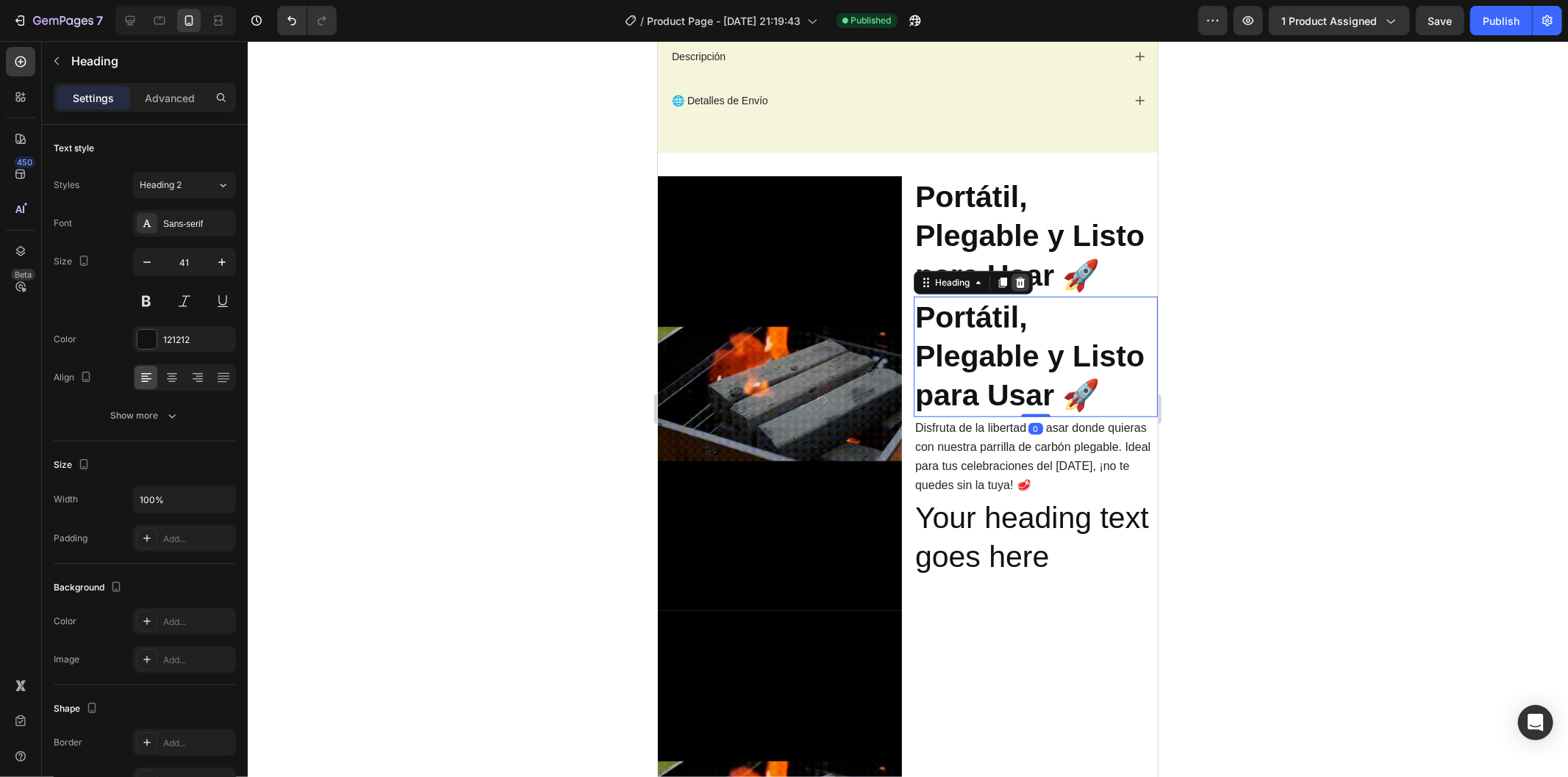
click at [1015, 279] on icon at bounding box center [1020, 282] width 12 height 12
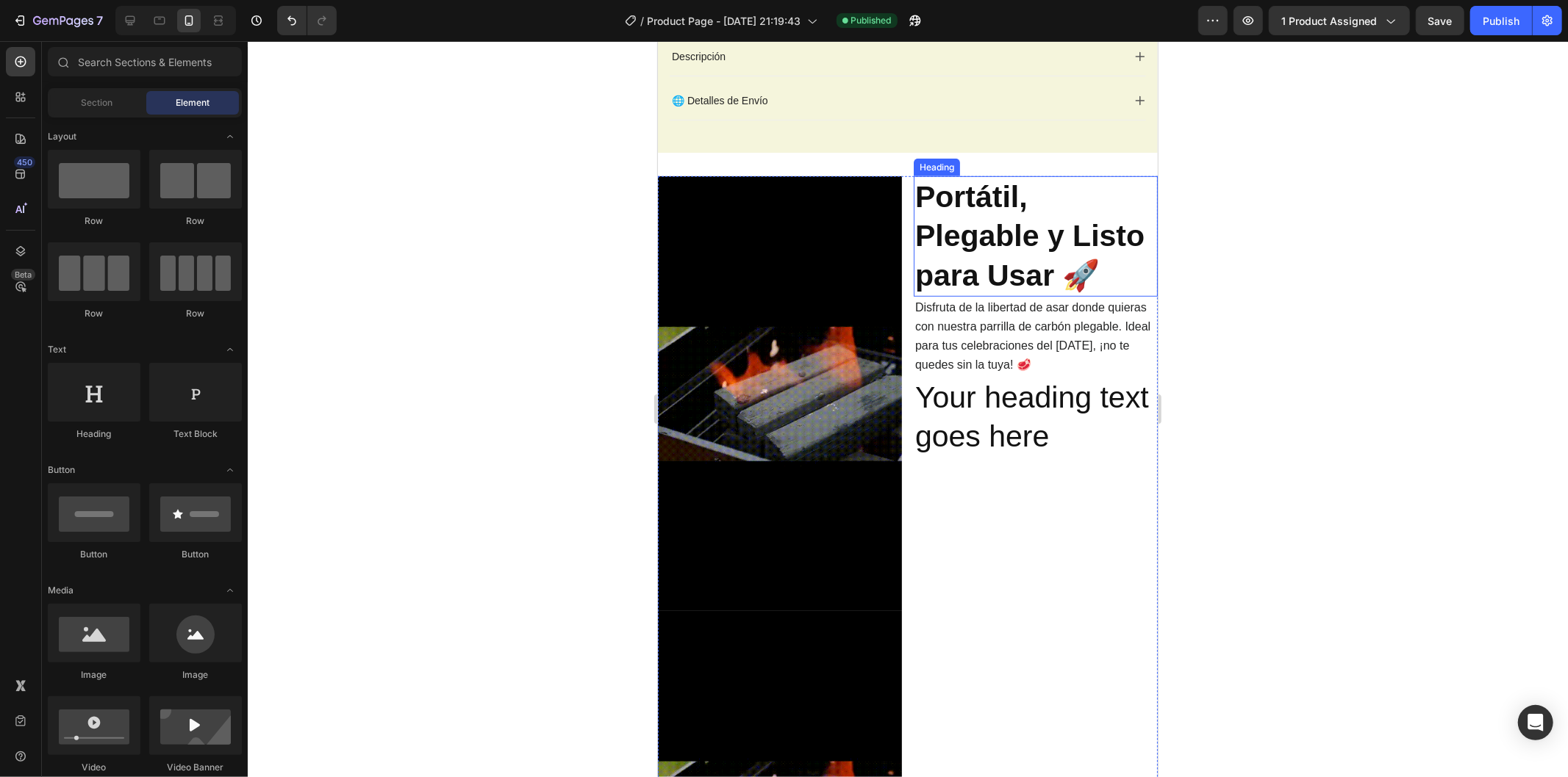
click at [986, 243] on strong "Portátil, Plegable y Listo para Usar 🚀" at bounding box center [1030, 235] width 230 height 112
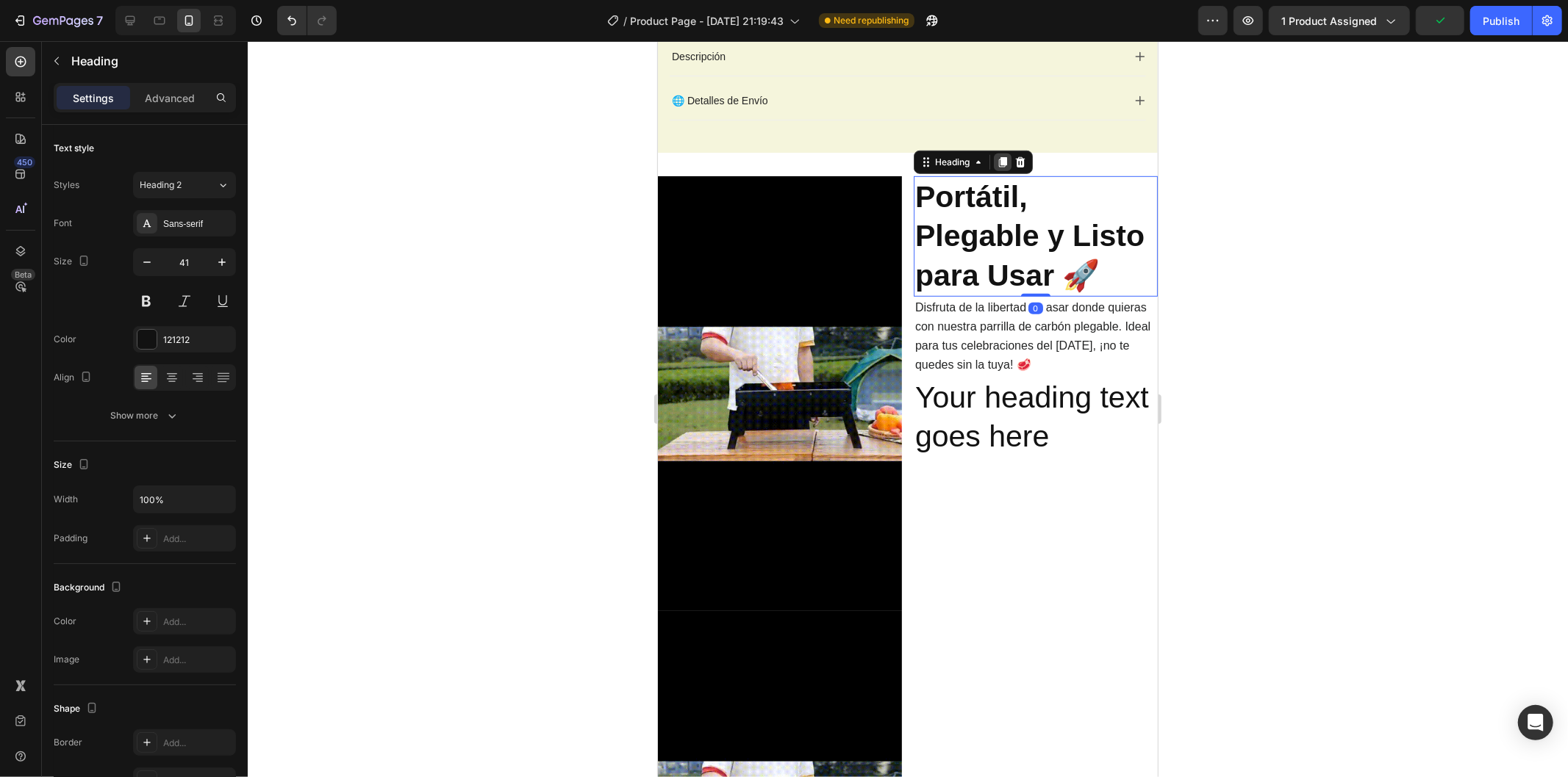
click at [996, 158] on icon at bounding box center [1002, 161] width 12 height 12
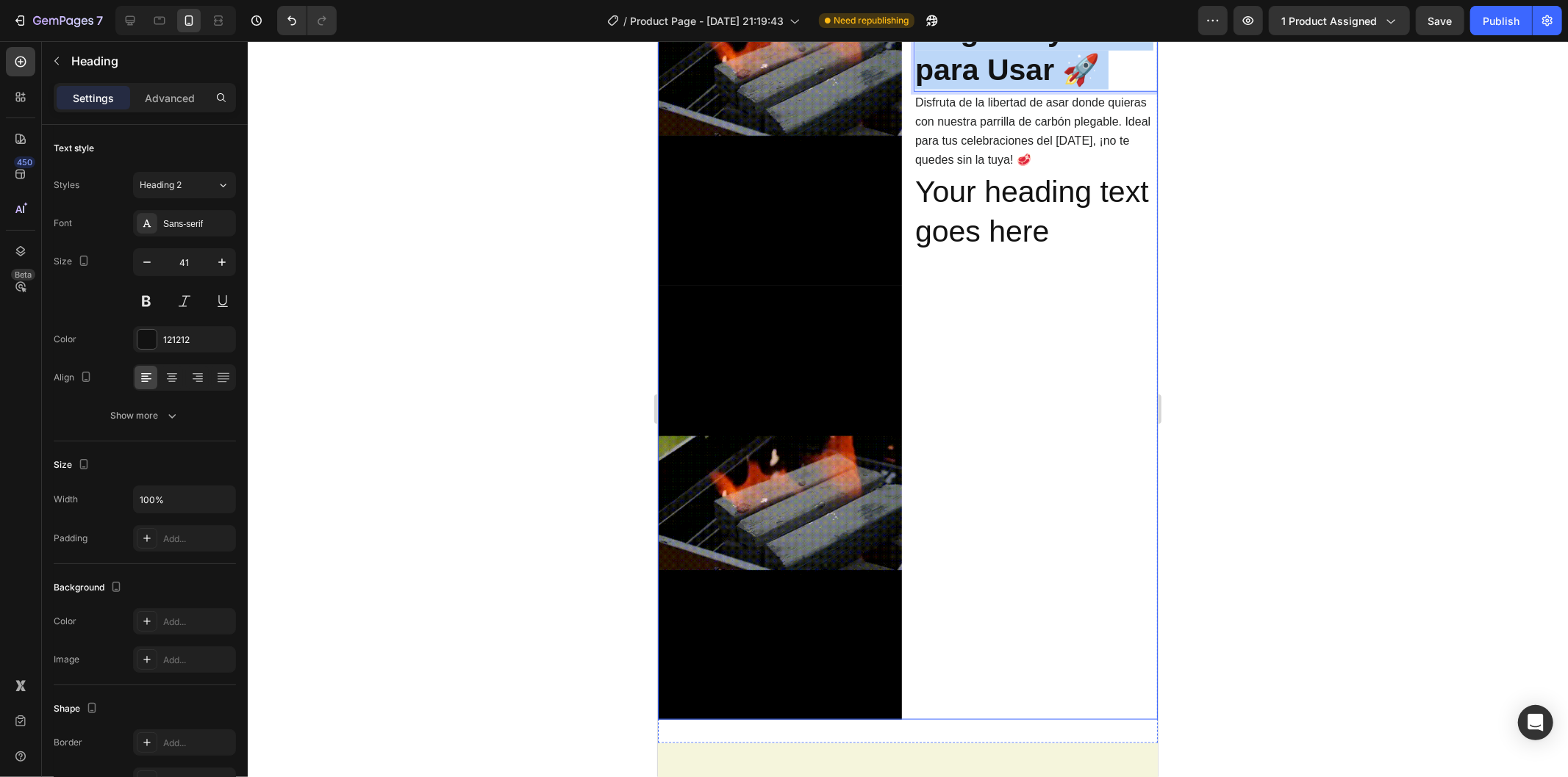
drag, startPoint x: 1012, startPoint y: 355, endPoint x: 990, endPoint y: 349, distance: 22.8
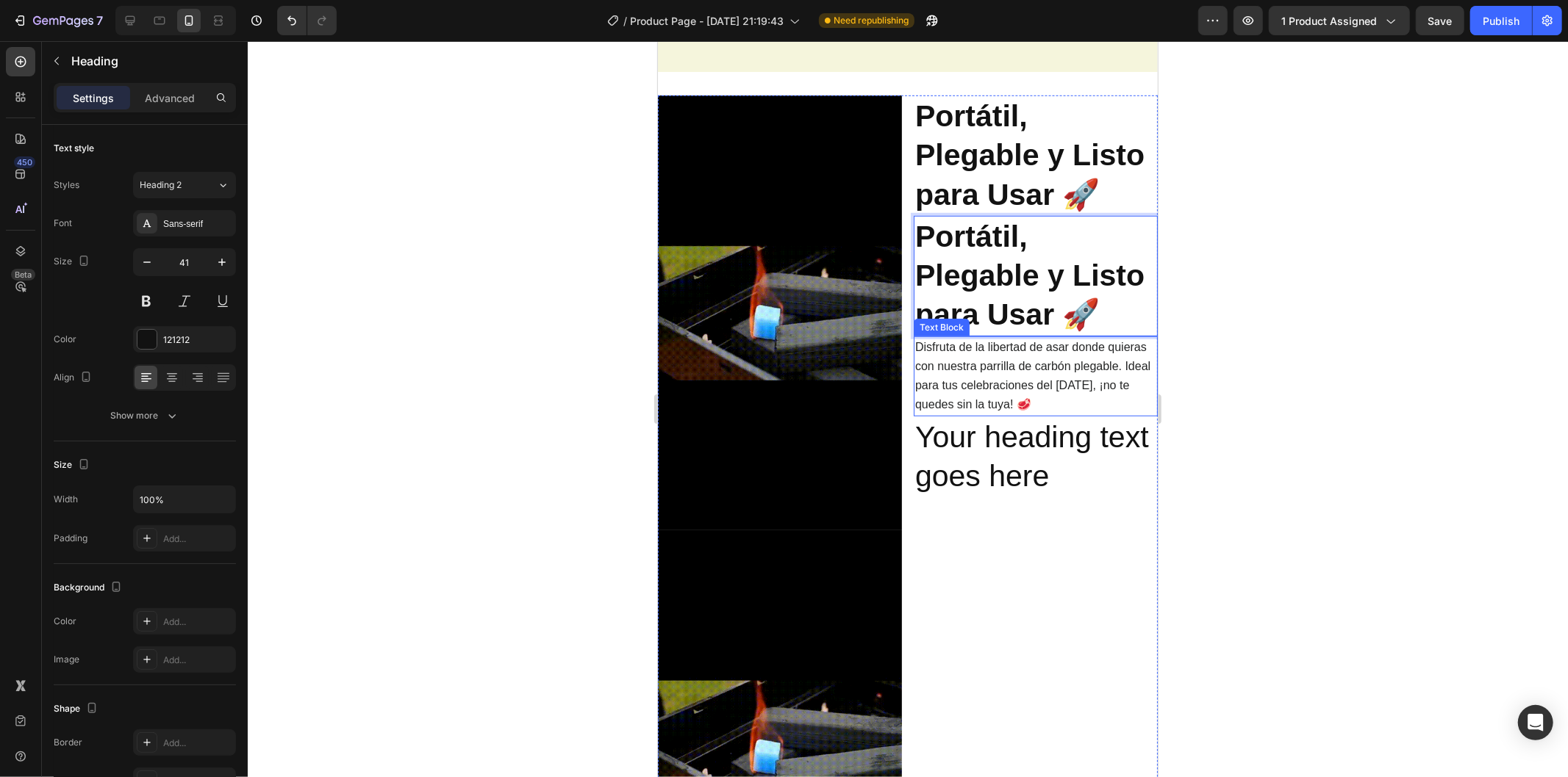
scroll to position [613, 0]
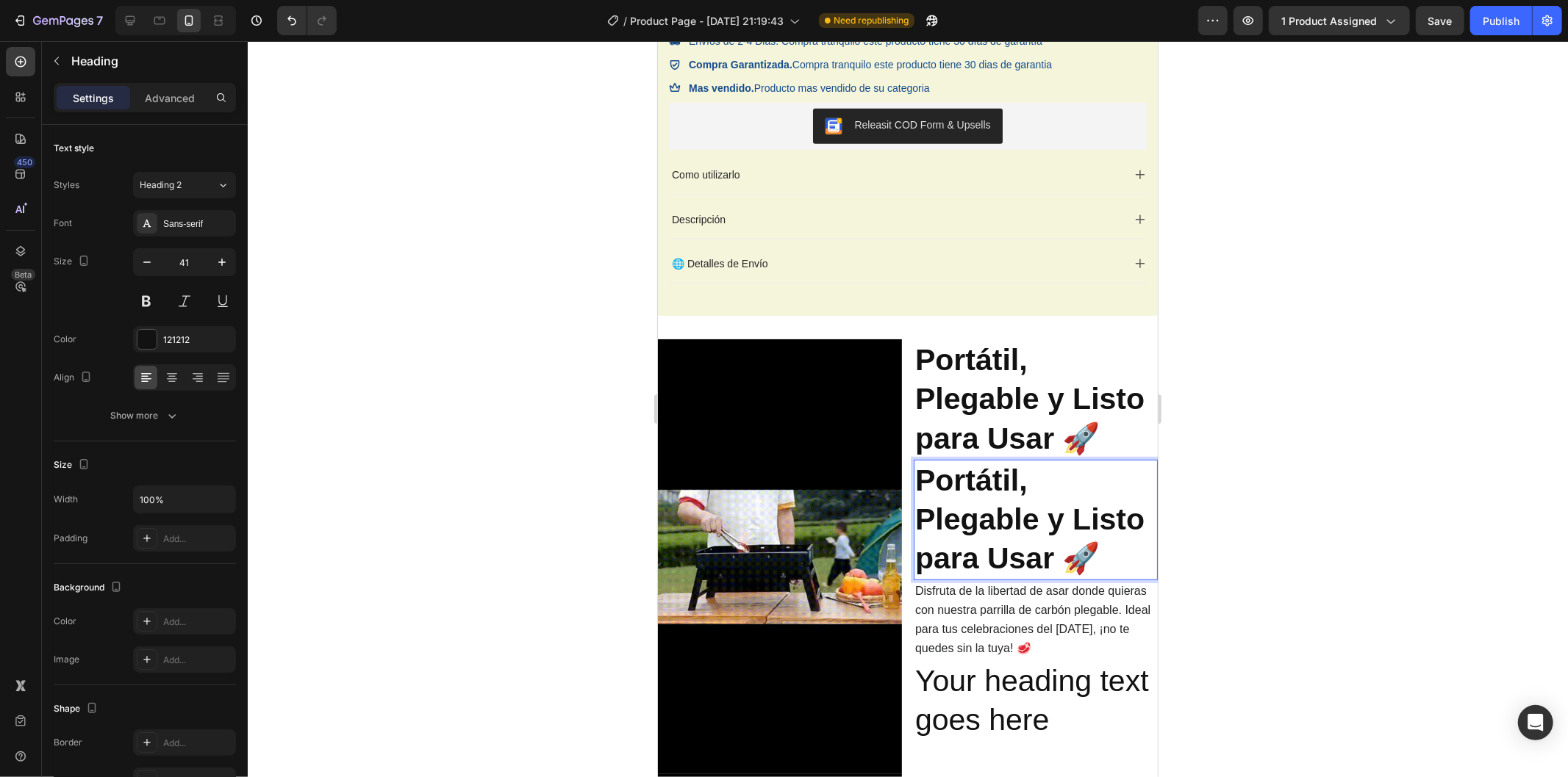
click at [1011, 523] on strong "Portátil, Plegable y Listo para Usar 🚀" at bounding box center [1030, 518] width 230 height 112
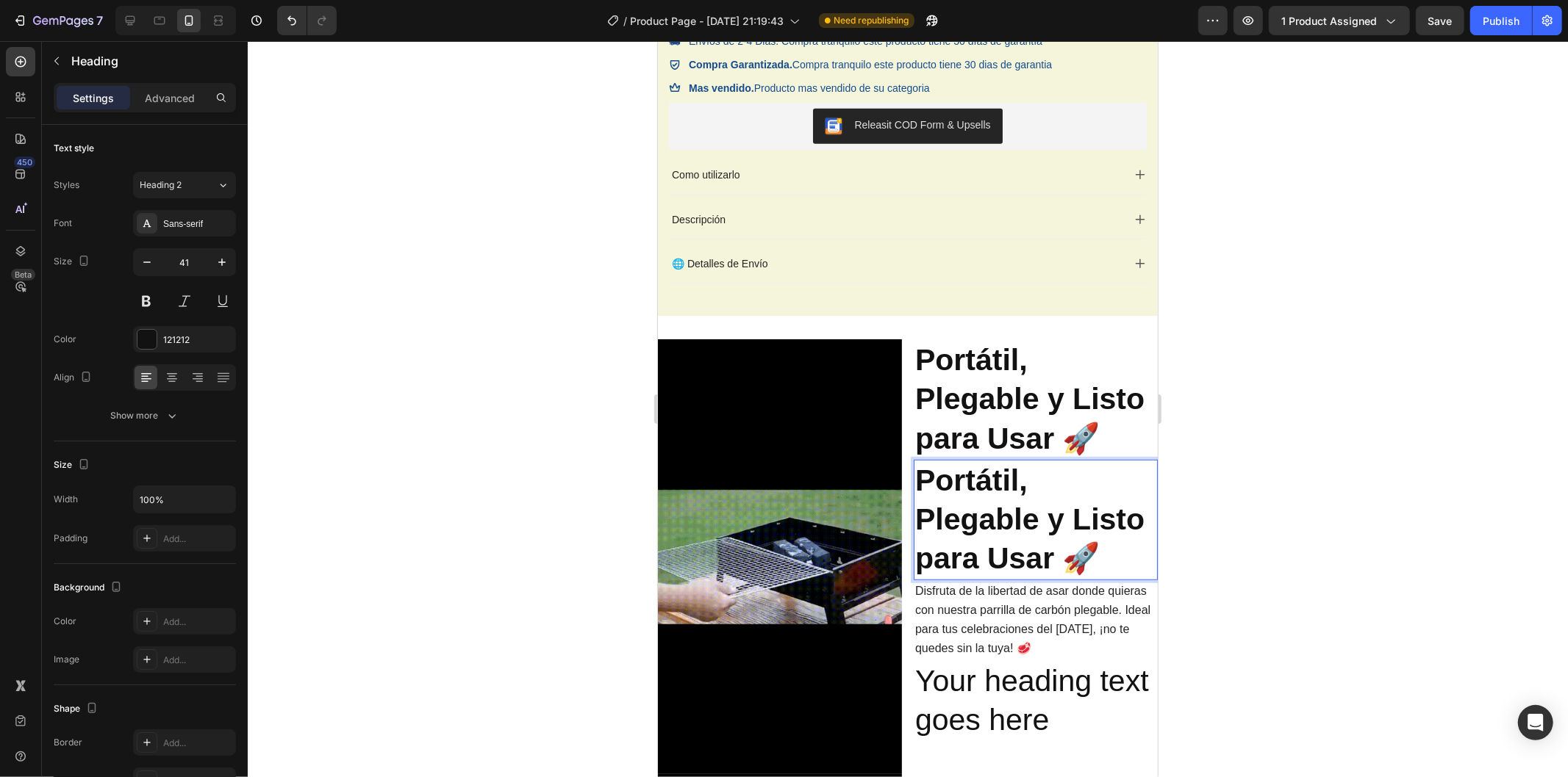
click at [1243, 465] on div at bounding box center [908, 408] width 1320 height 736
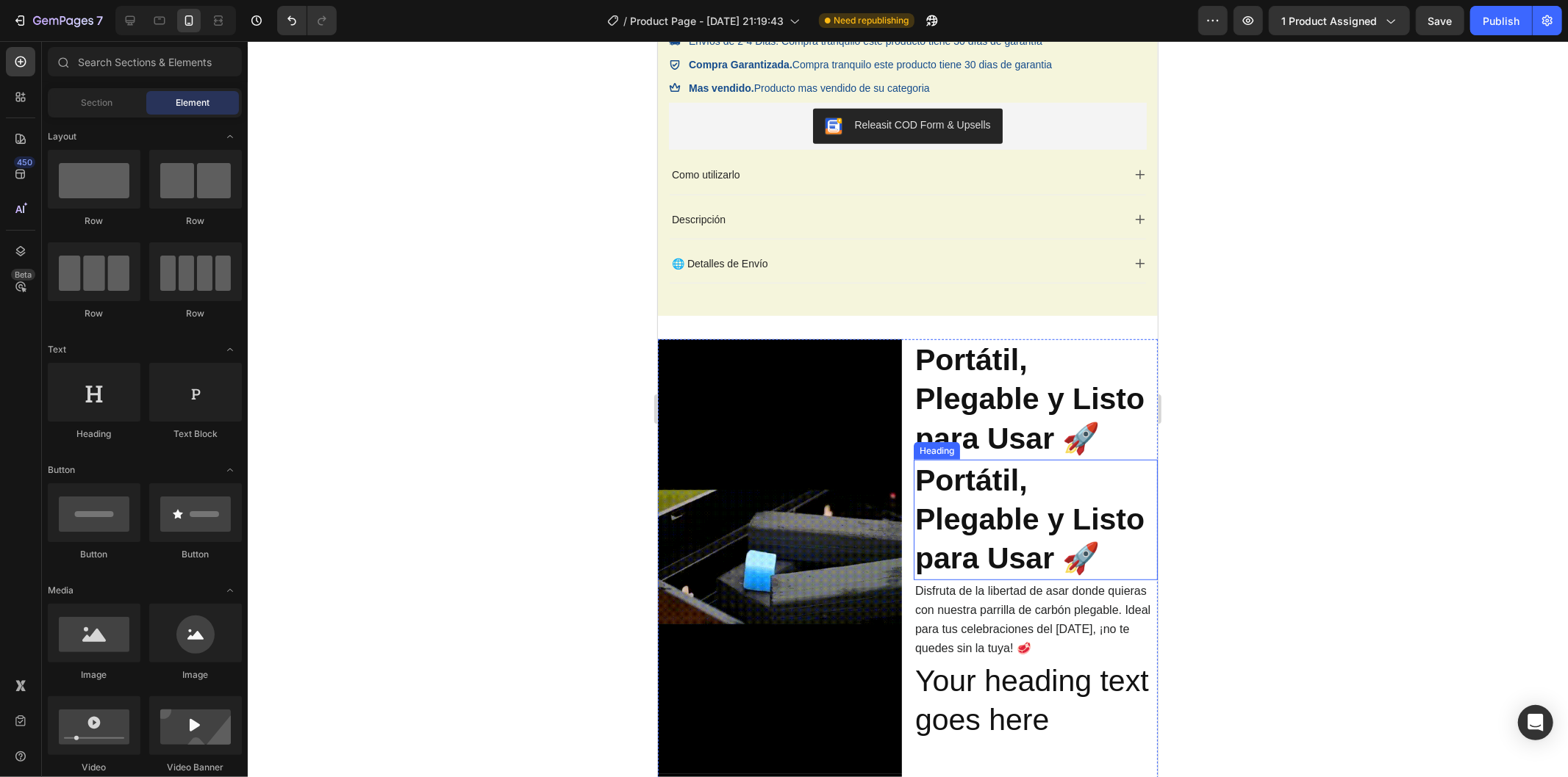
click at [1099, 501] on p "⁠⁠⁠⁠⁠⁠⁠ Portátil, Plegable y Listo para Usar 🚀" at bounding box center [1035, 519] width 241 height 117
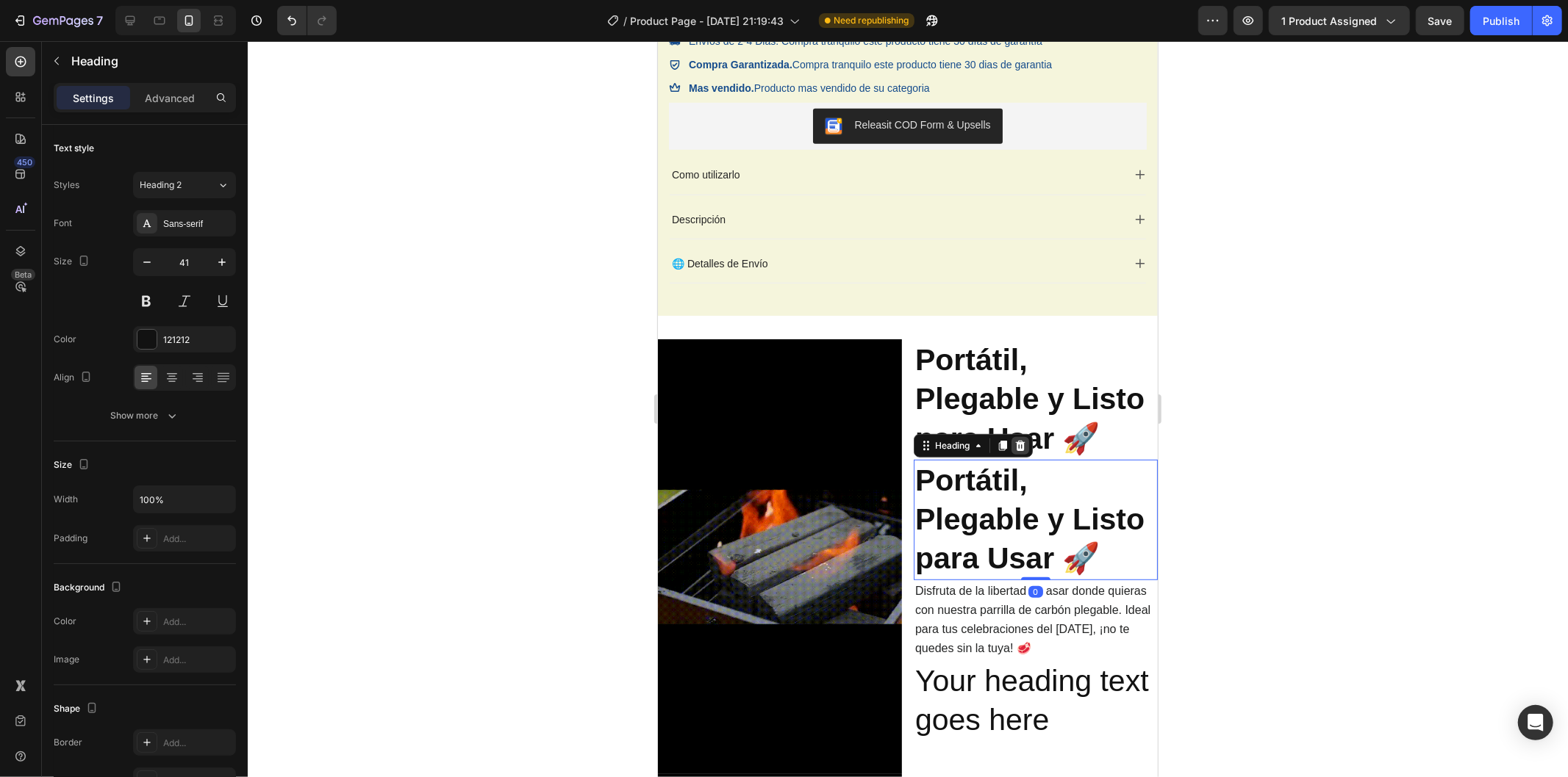
click at [1014, 445] on icon at bounding box center [1020, 445] width 12 height 12
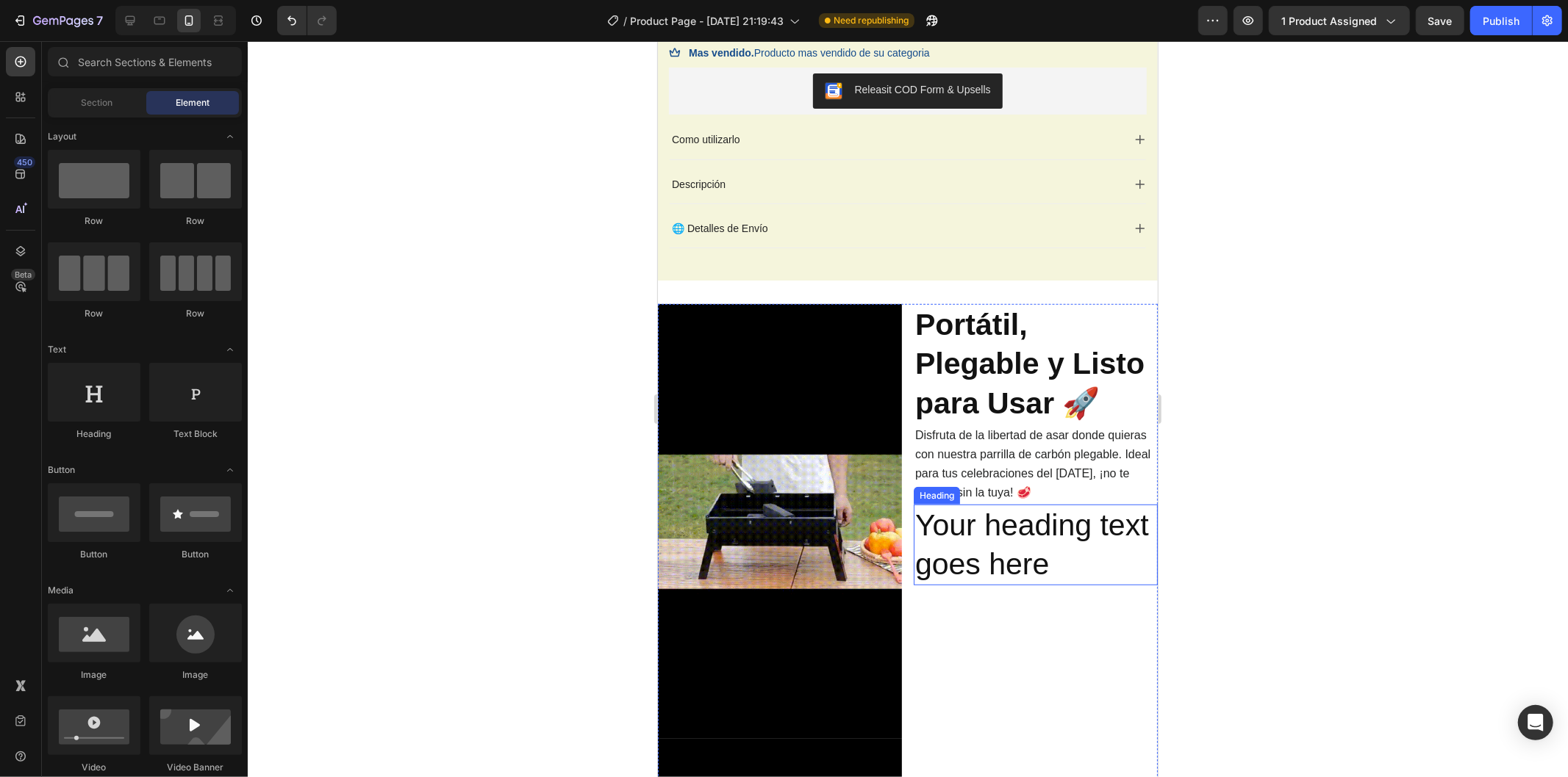
scroll to position [776, 0]
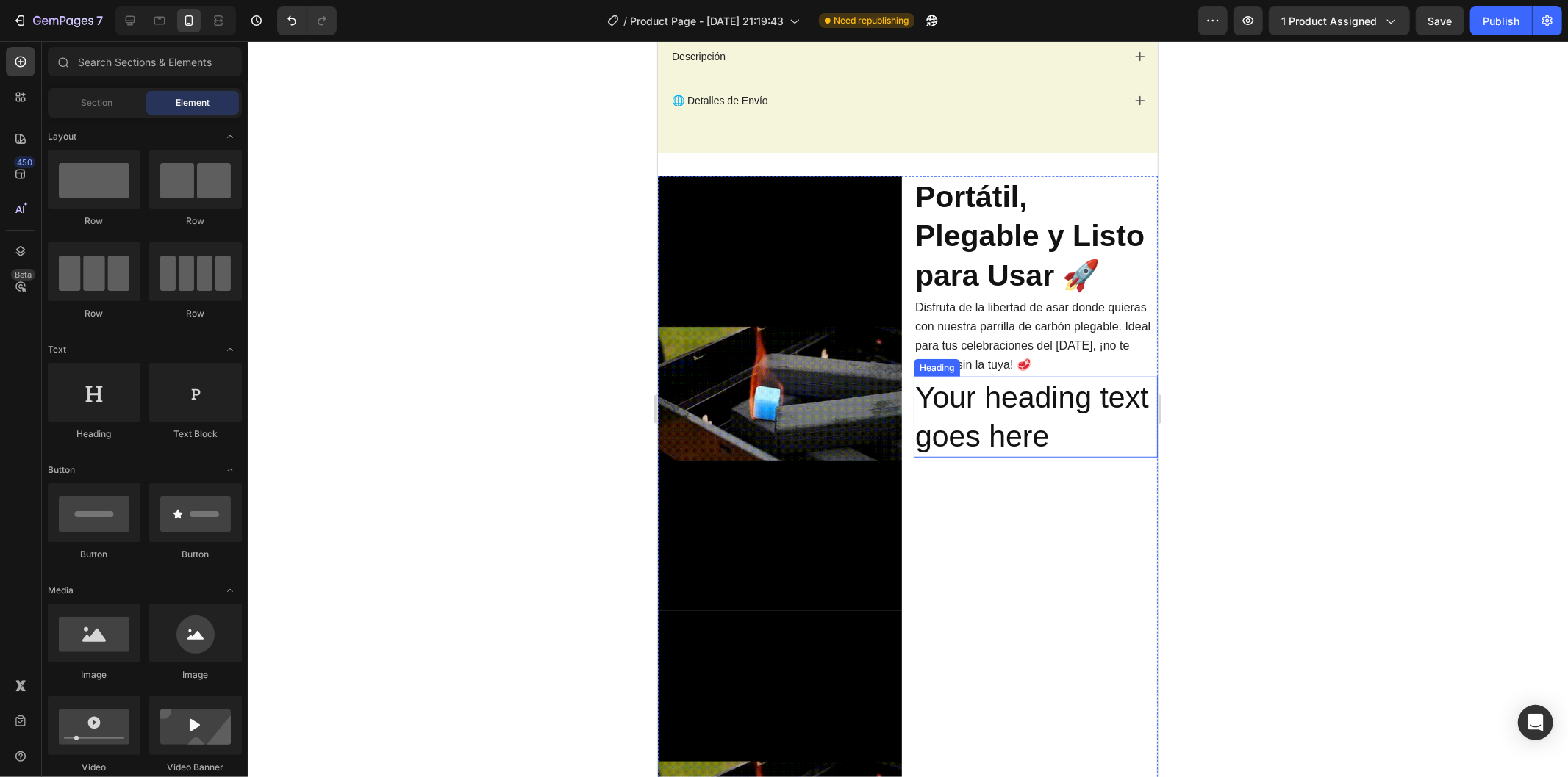
click at [979, 408] on h2 "Your heading text goes here" at bounding box center [1035, 417] width 244 height 82
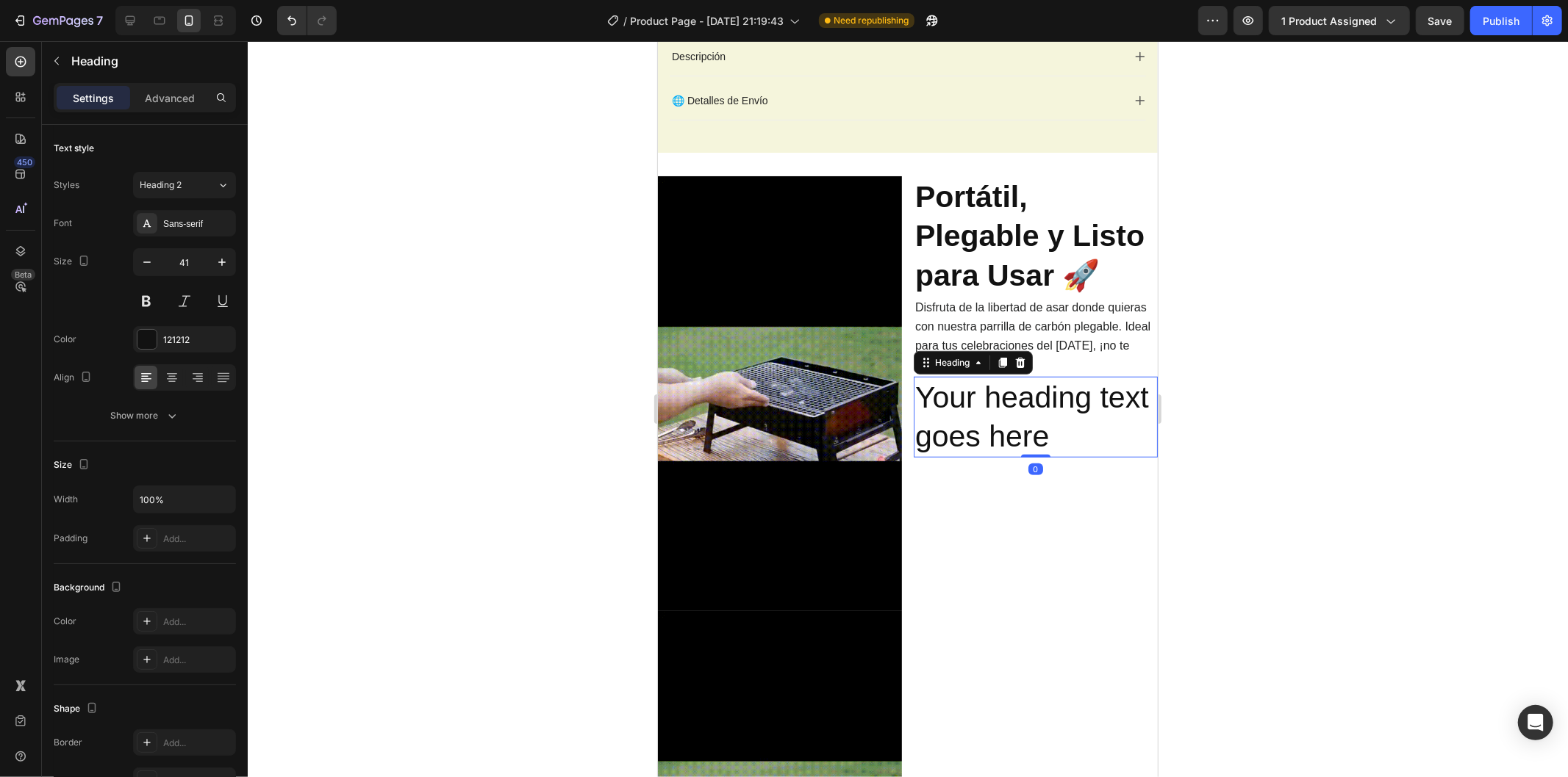
click at [979, 408] on h2 "Your heading text goes here" at bounding box center [1035, 417] width 244 height 82
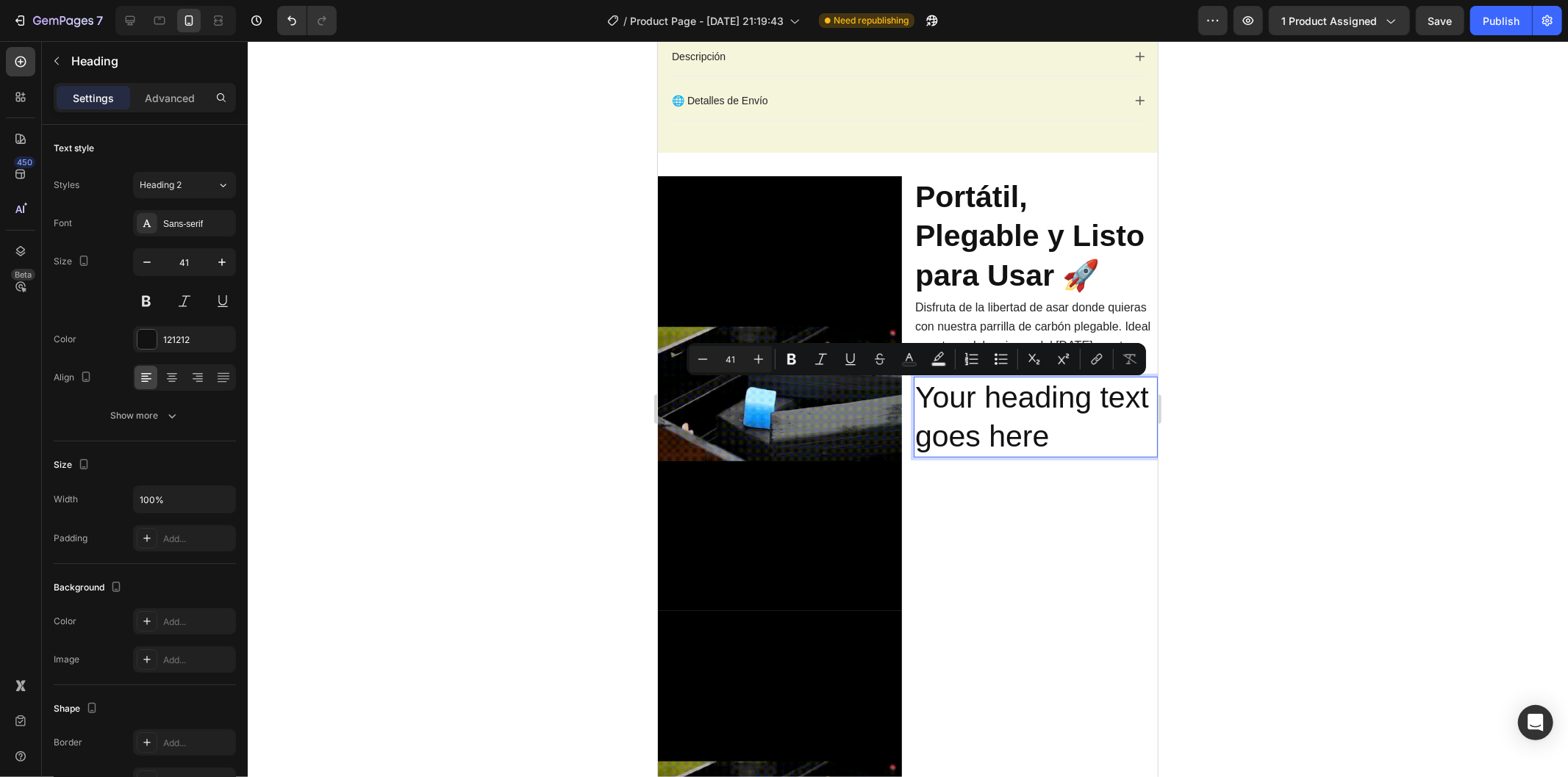
click at [976, 508] on div "⁠⁠⁠⁠⁠⁠⁠ Portátil, Plegable y Listo para Usar 🚀 Heading Disfruta de la libertad …" at bounding box center [1035, 610] width 244 height 869
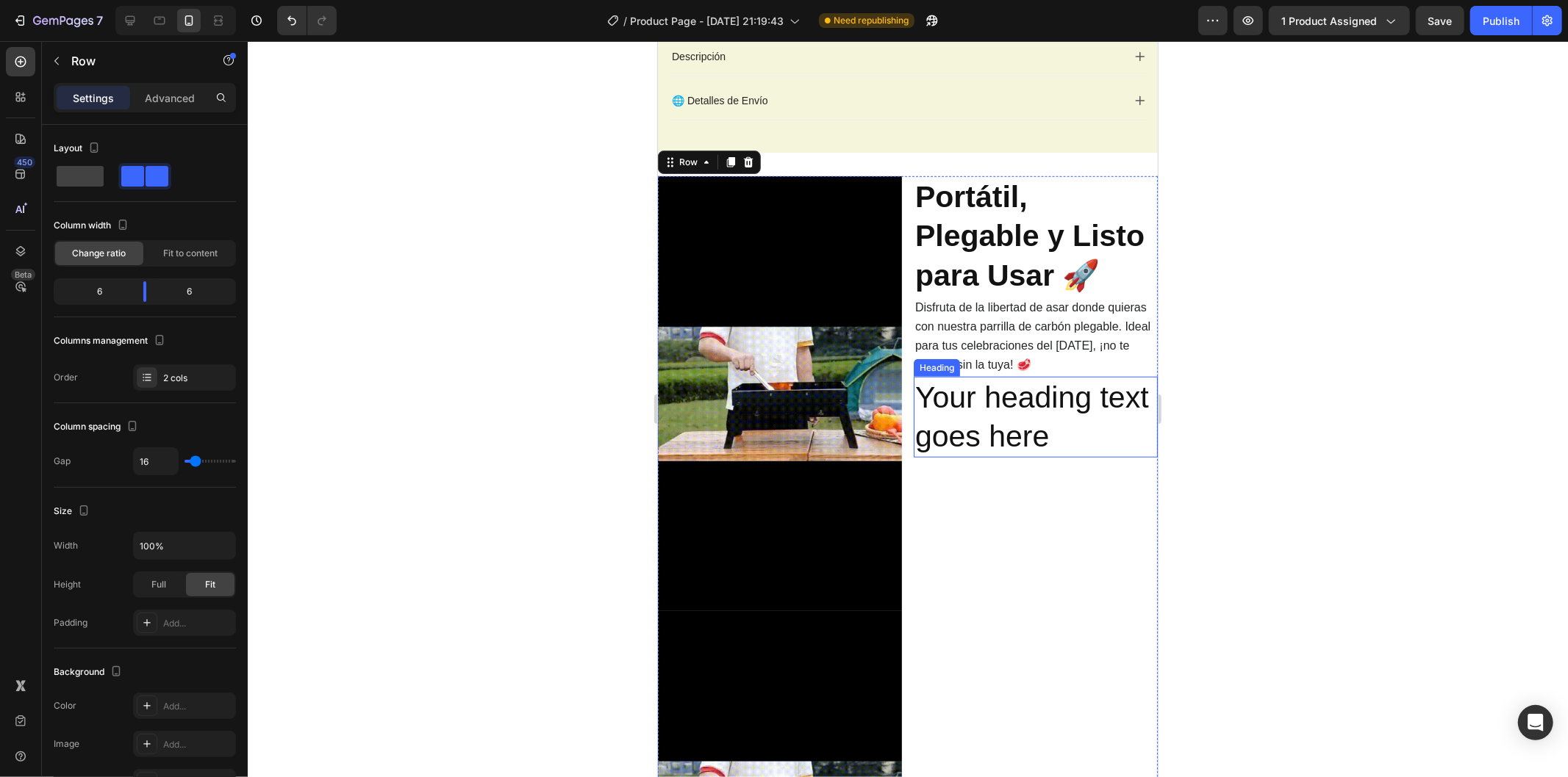
click at [996, 404] on p "Your heading text goes here" at bounding box center [1035, 417] width 241 height 78
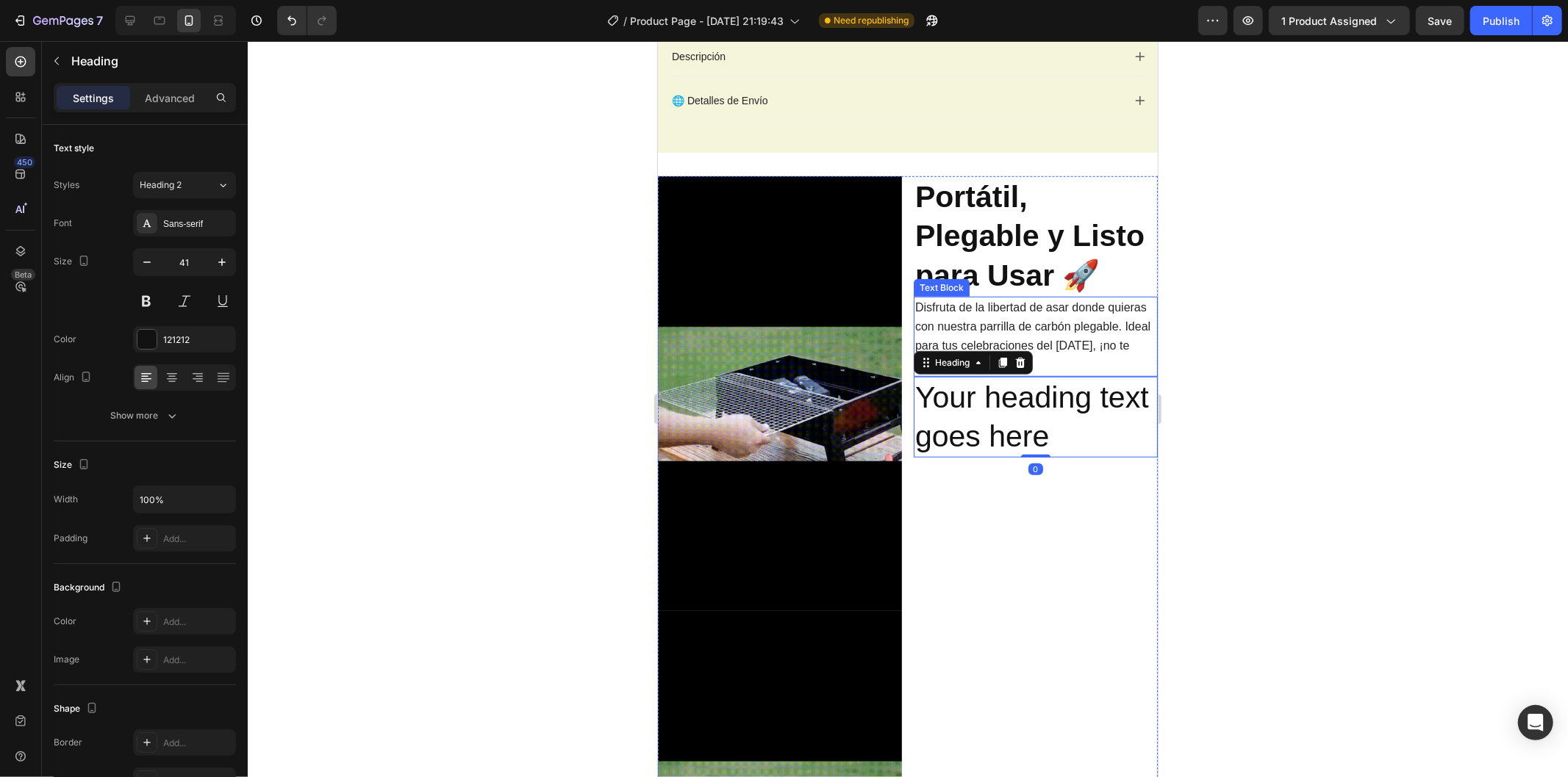
click at [1116, 361] on span "Disfruta de la libertad de asar donde quieras con nuestra parrilla de carbón pl…" at bounding box center [1032, 335] width 236 height 71
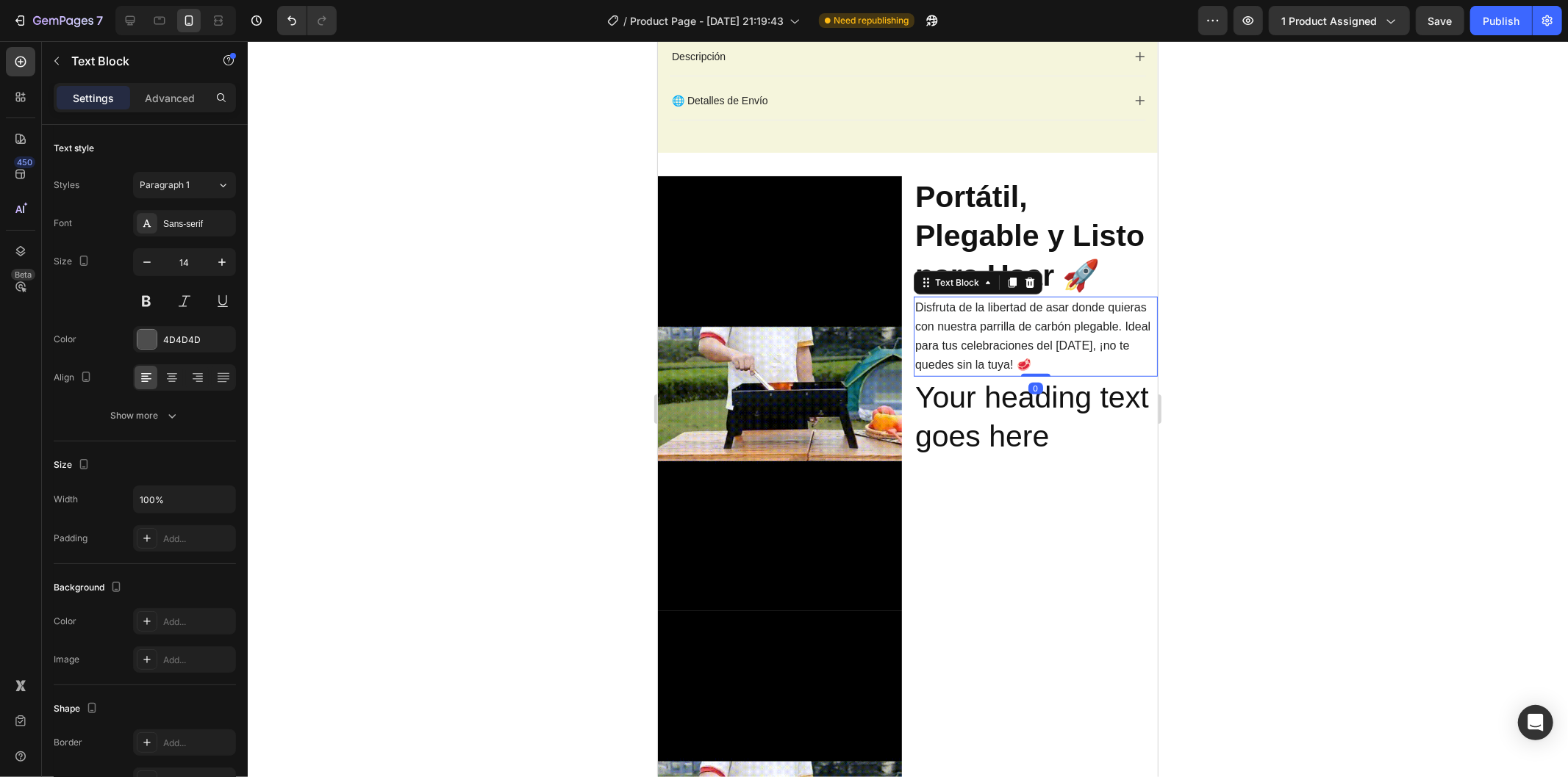
click at [1119, 361] on span "Disfruta de la libertad de asar donde quieras con nuestra parrilla de carbón pl…" at bounding box center [1032, 335] width 236 height 71
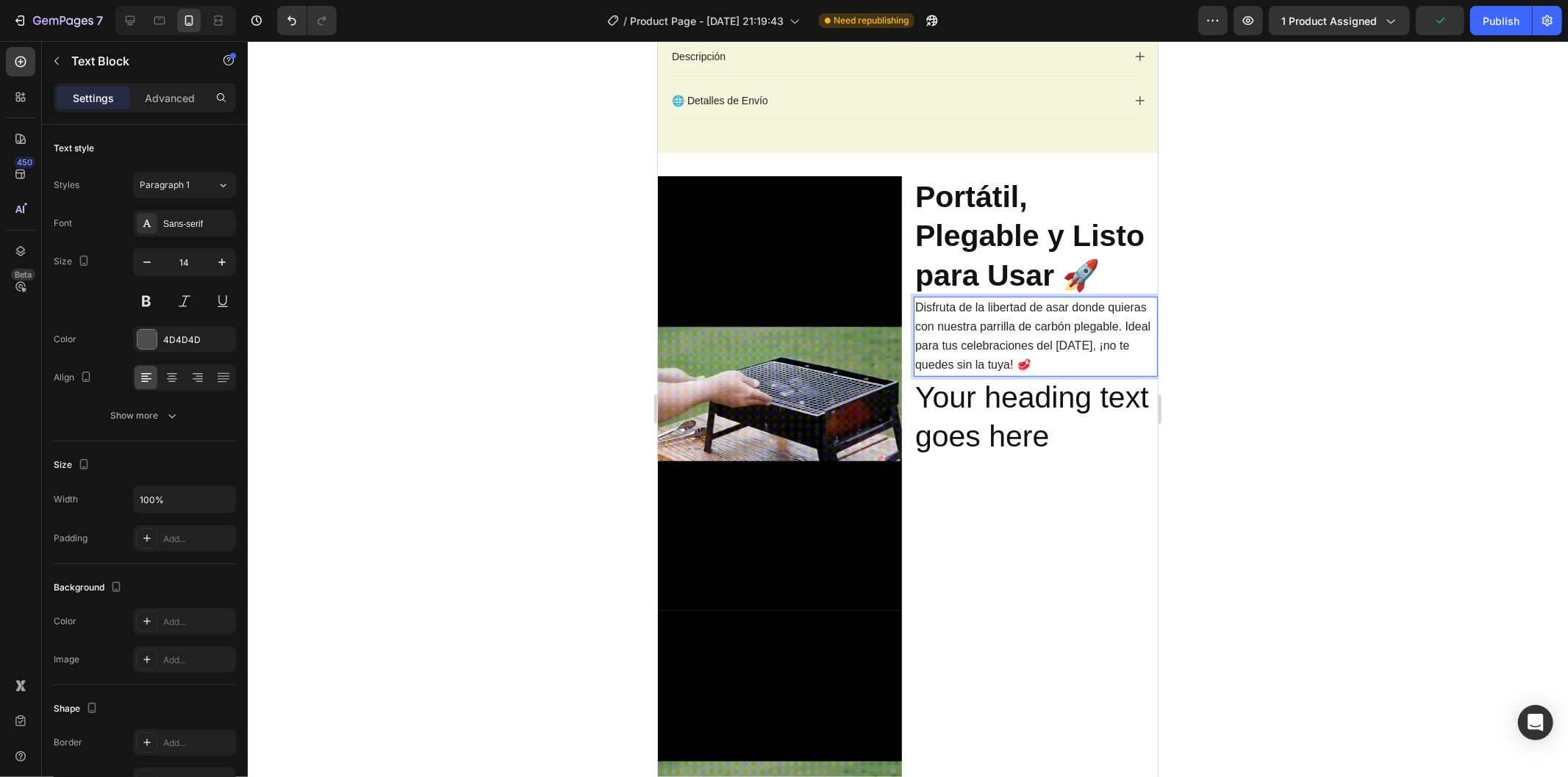
click at [1120, 361] on span "Disfruta de la libertad de asar donde quieras con nuestra parrilla de carbón pl…" at bounding box center [1032, 335] width 236 height 71
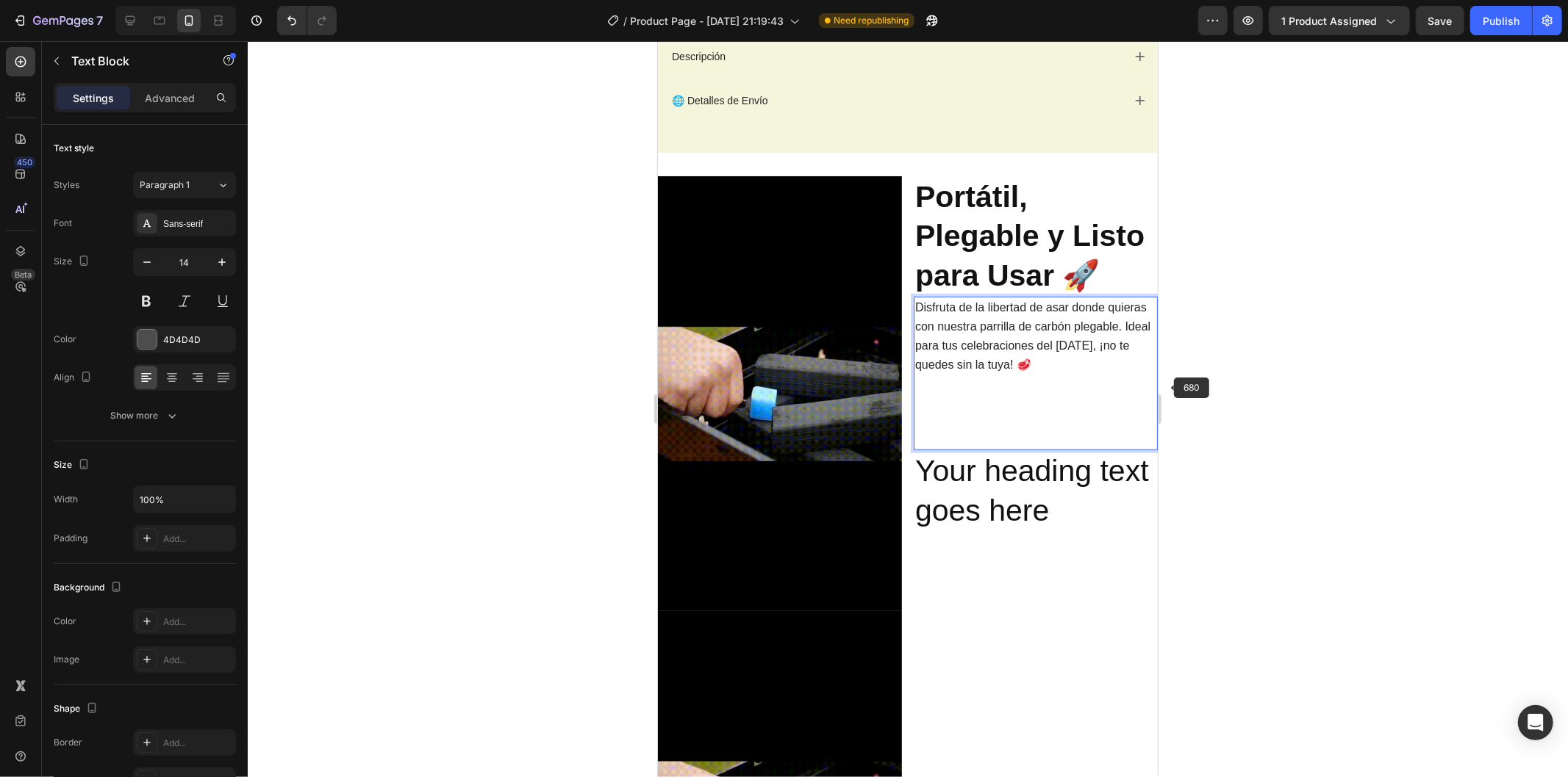
click at [1210, 417] on div at bounding box center [908, 408] width 1320 height 736
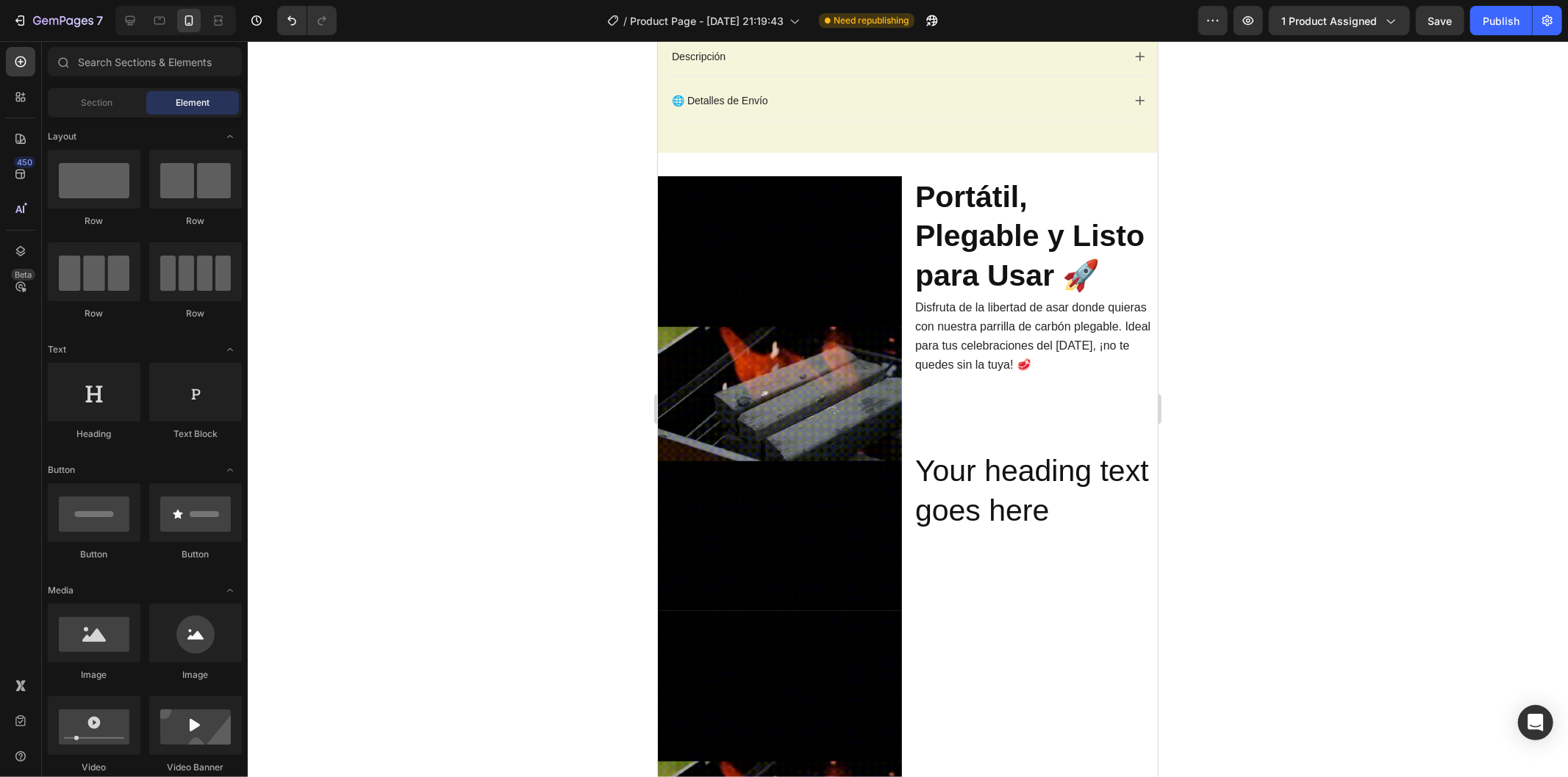
click at [809, 543] on img at bounding box center [778, 393] width 244 height 435
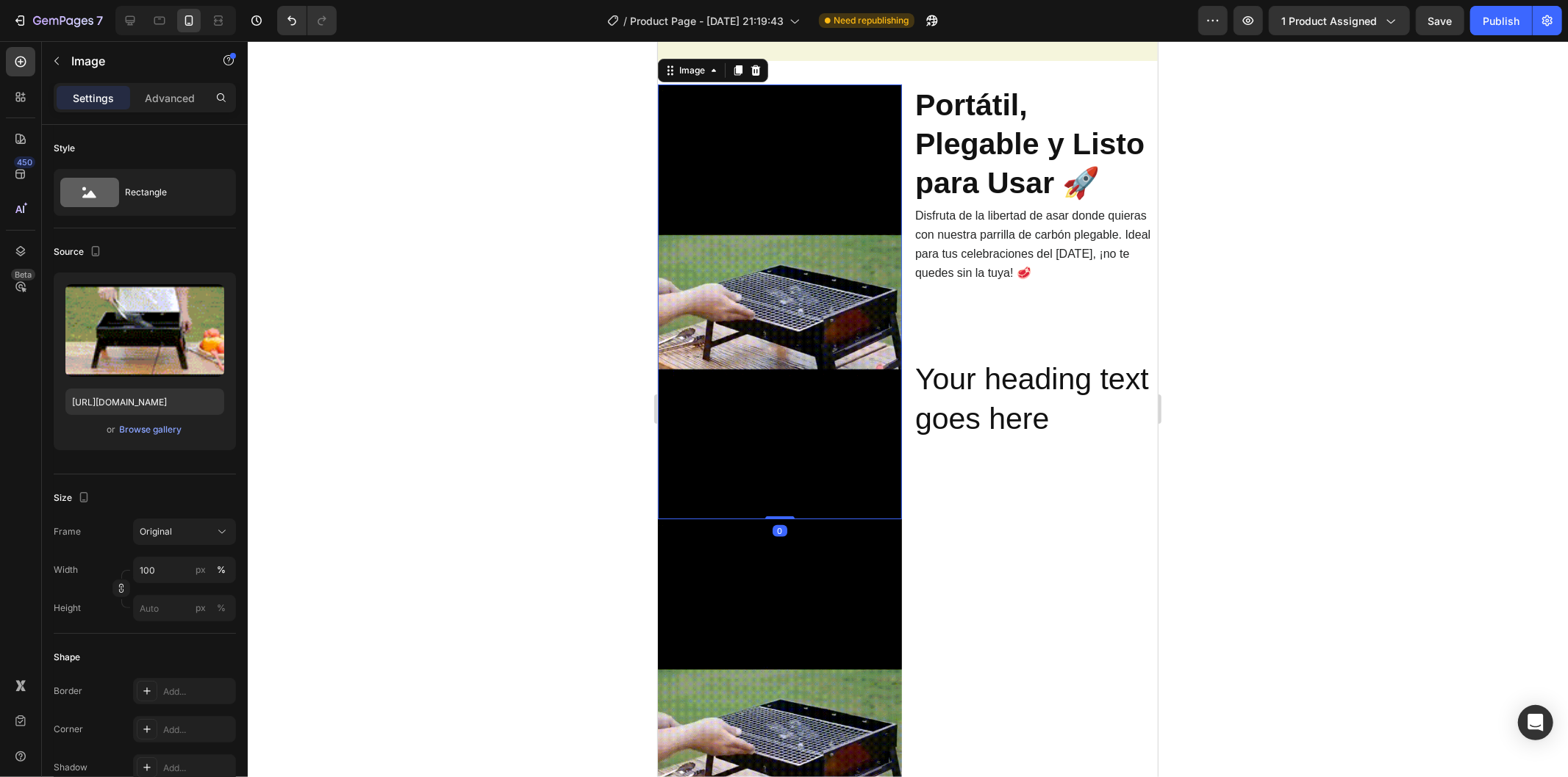
scroll to position [1022, 0]
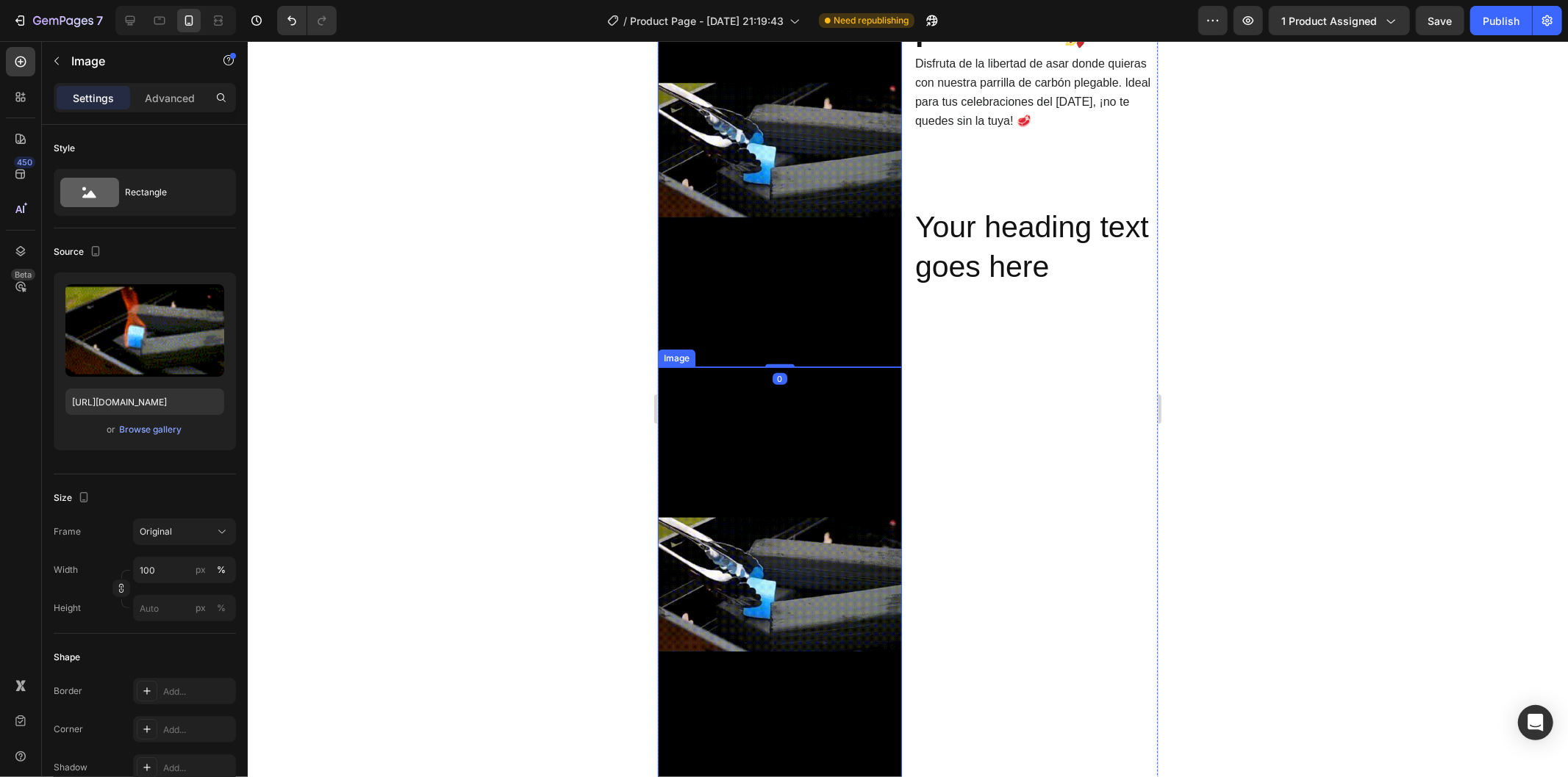
click at [796, 505] on img at bounding box center [778, 584] width 244 height 435
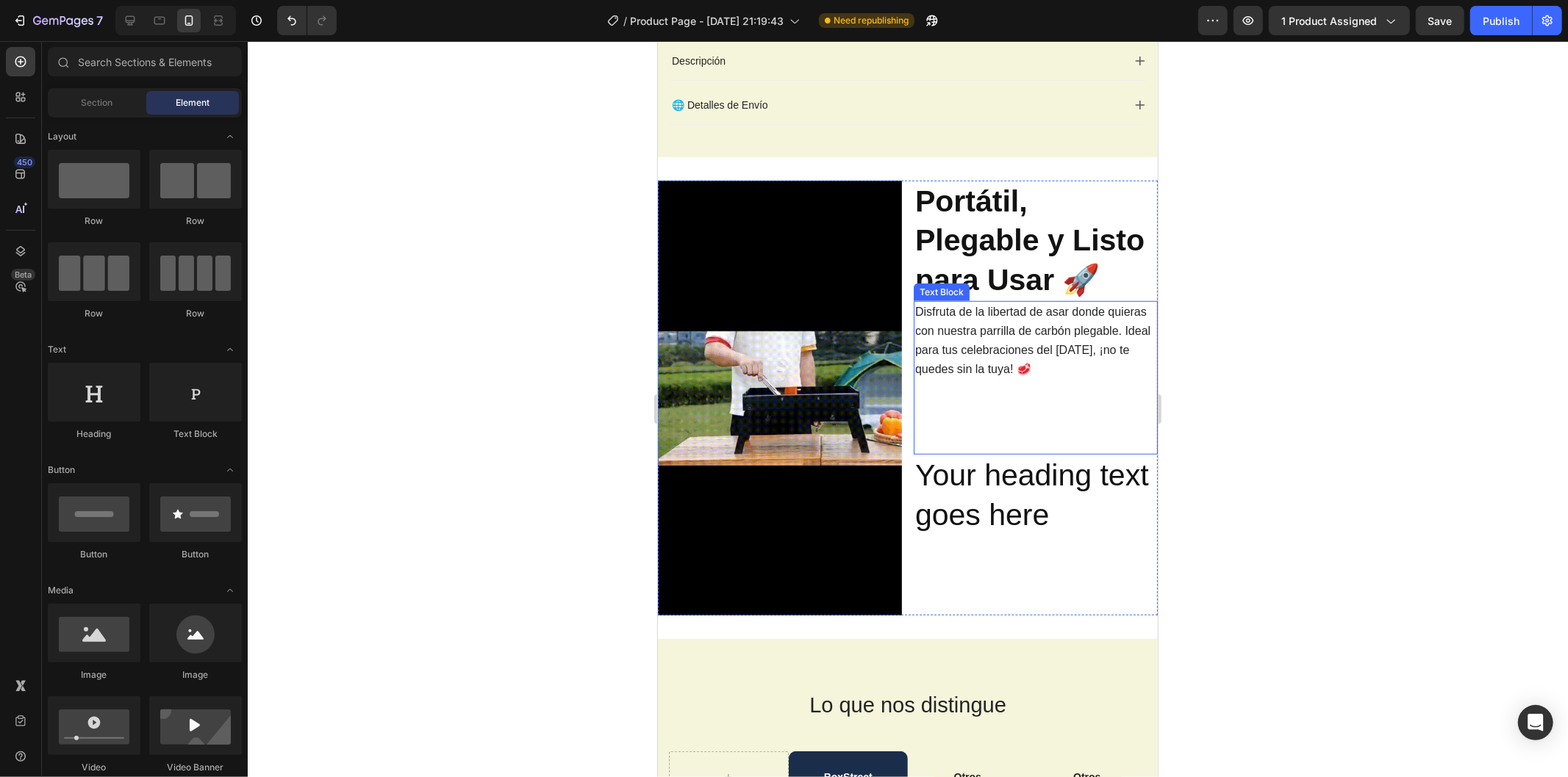
scroll to position [776, 0]
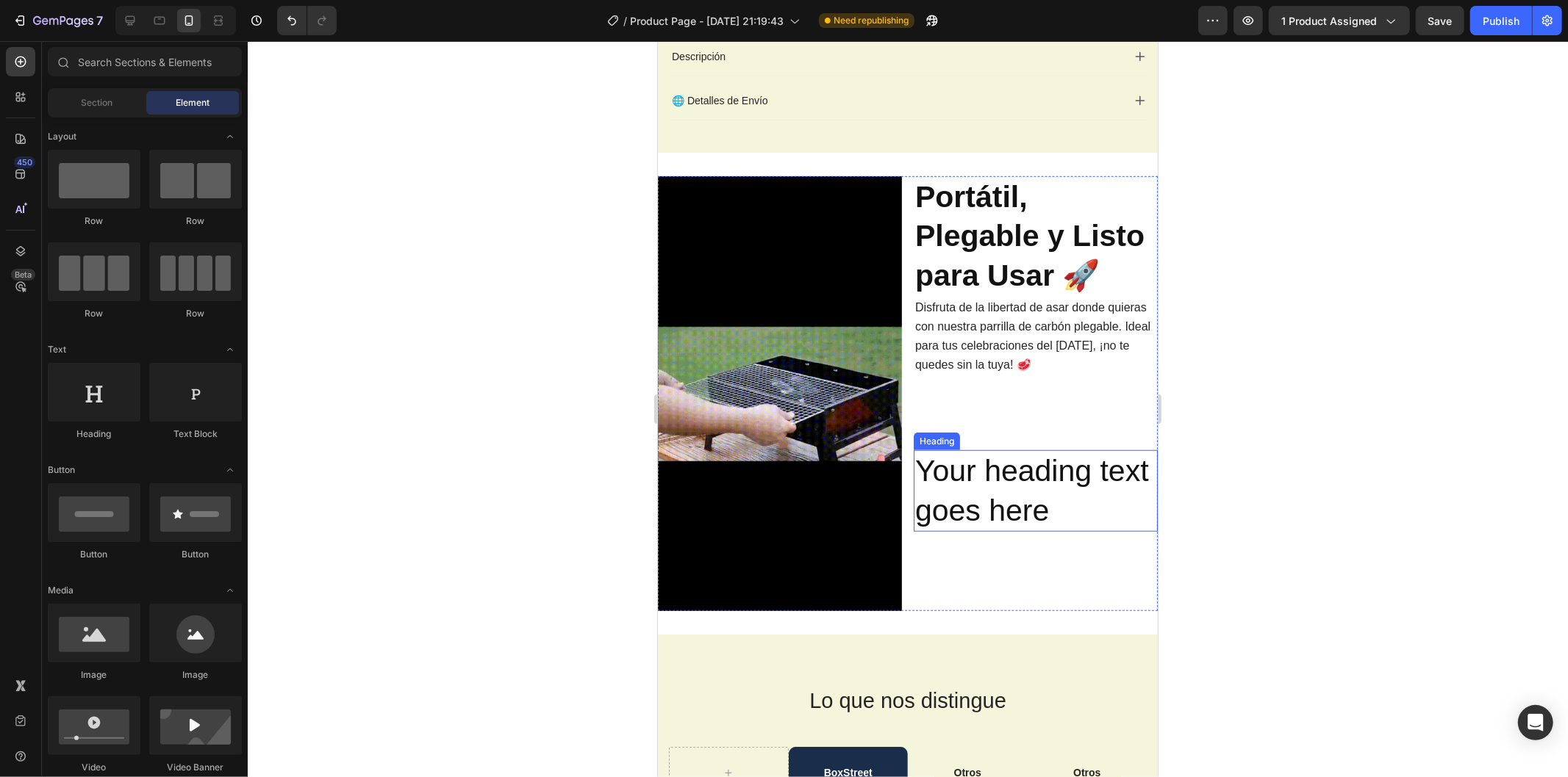
click at [1028, 481] on h2 "Your heading text goes here" at bounding box center [1035, 490] width 244 height 82
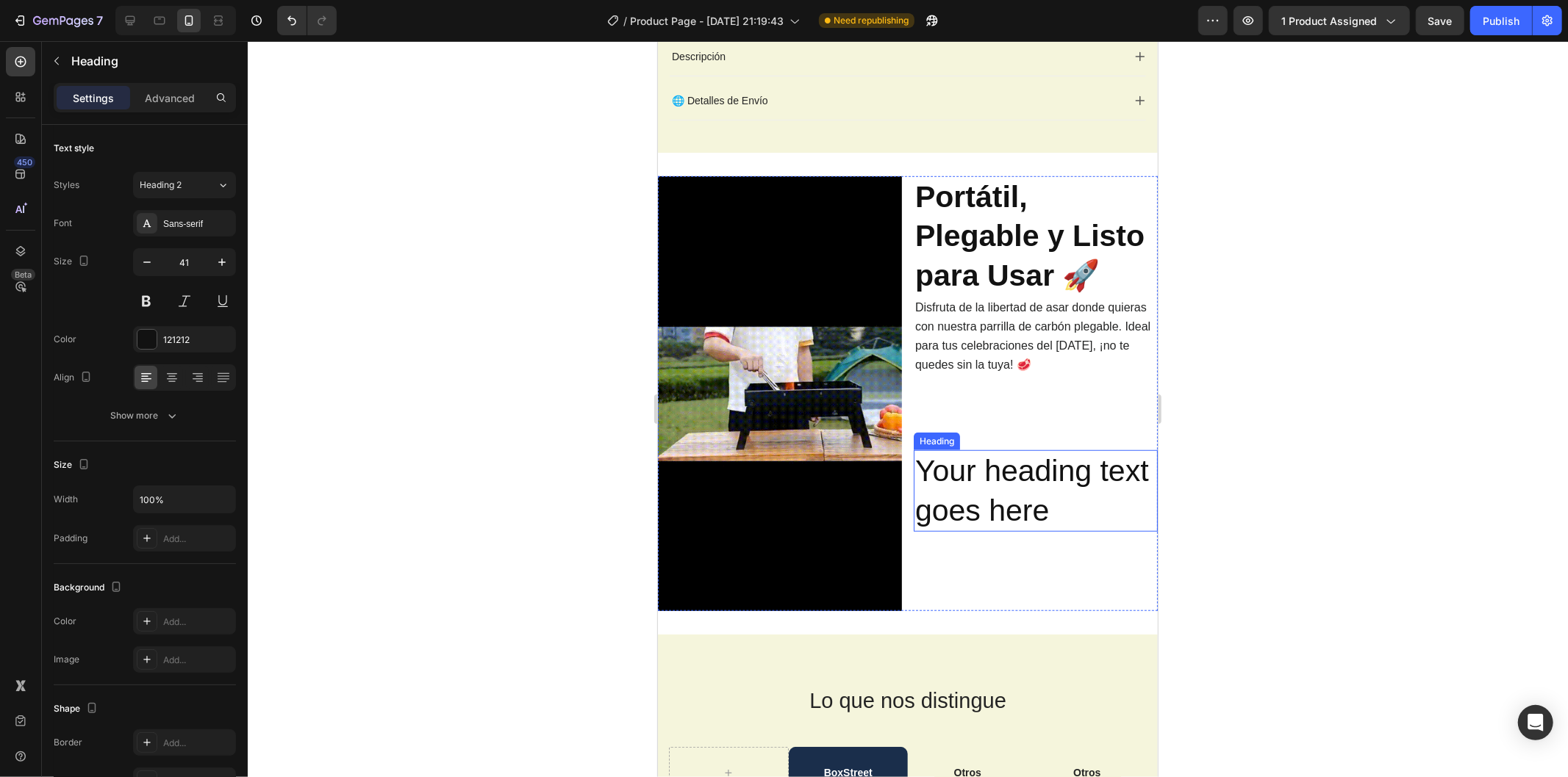
click at [1028, 481] on h2 "Your heading text goes here" at bounding box center [1035, 490] width 244 height 82
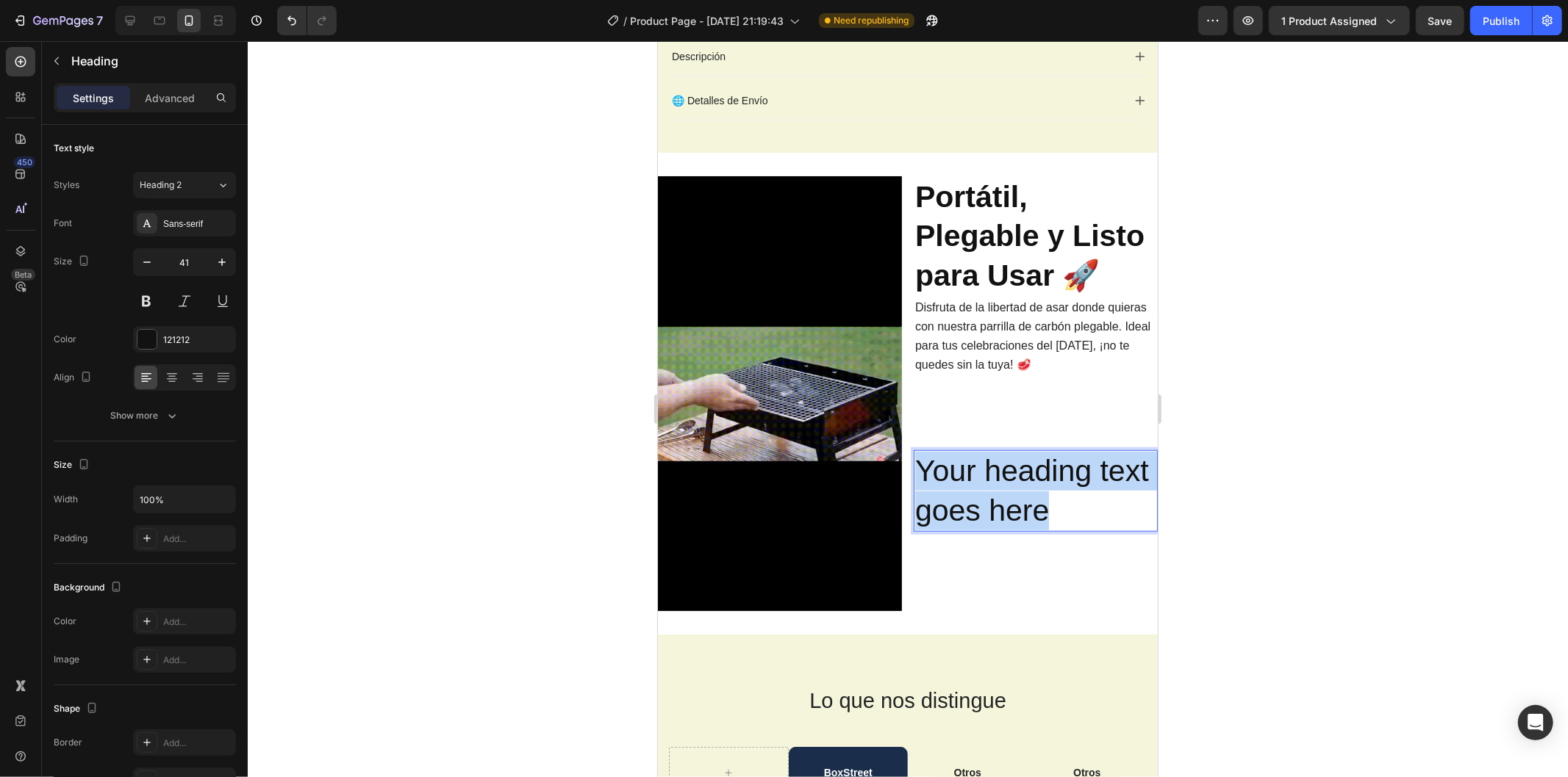
click at [1028, 481] on p "Your heading text goes here" at bounding box center [1035, 490] width 241 height 78
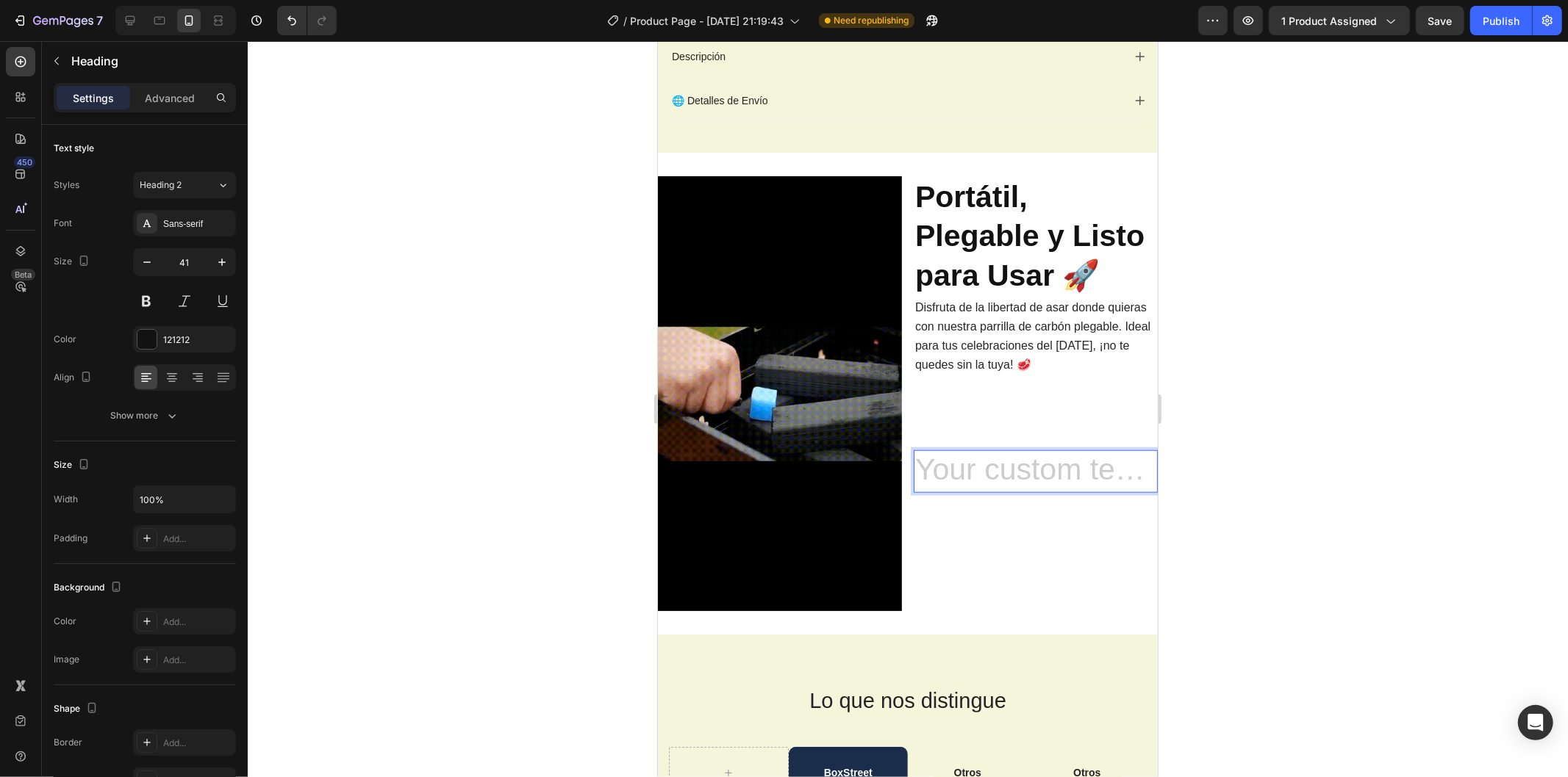
click at [1284, 473] on div at bounding box center [908, 408] width 1320 height 736
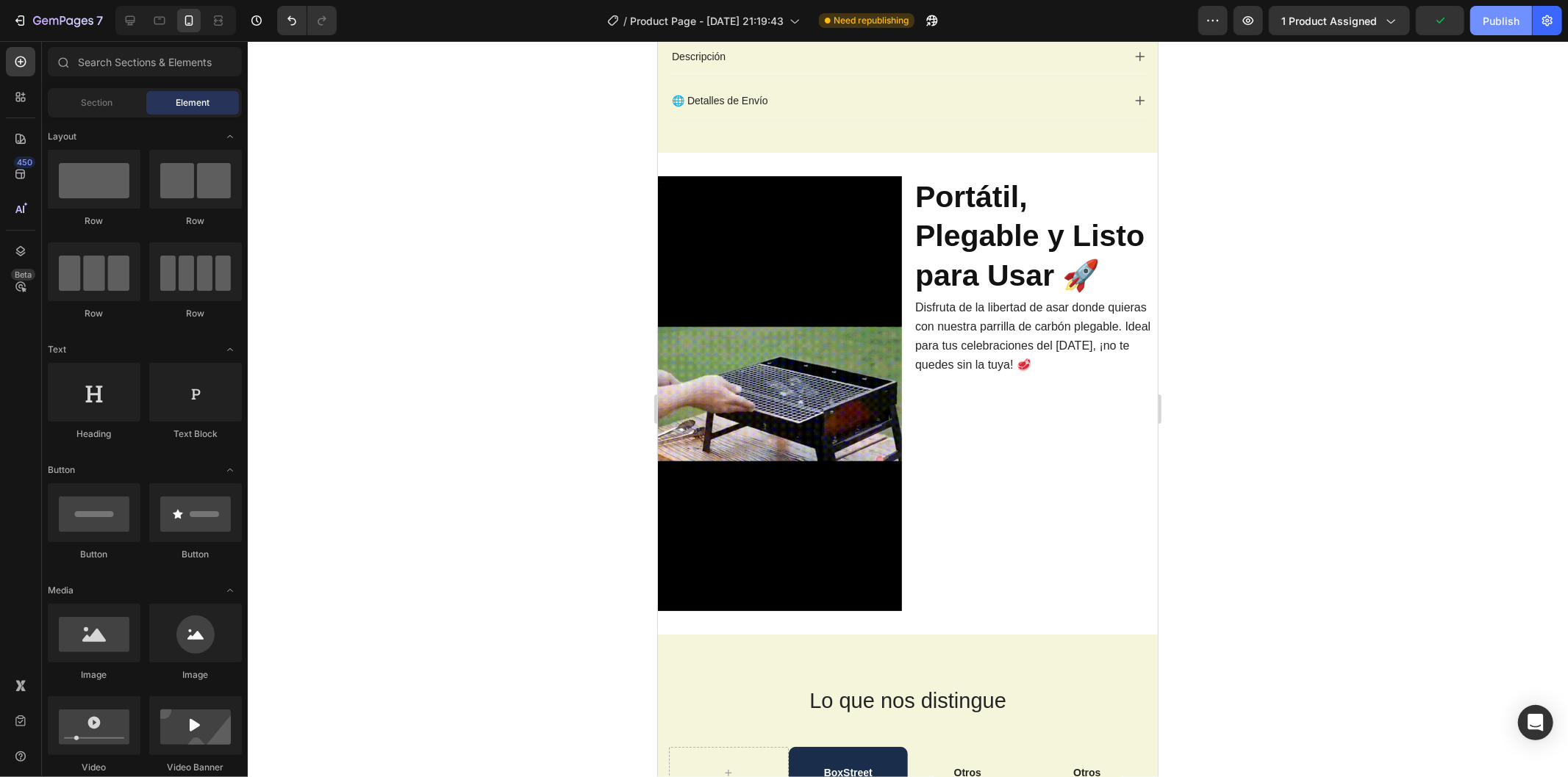
click at [1494, 18] on div "Publish" at bounding box center [1501, 21] width 37 height 16
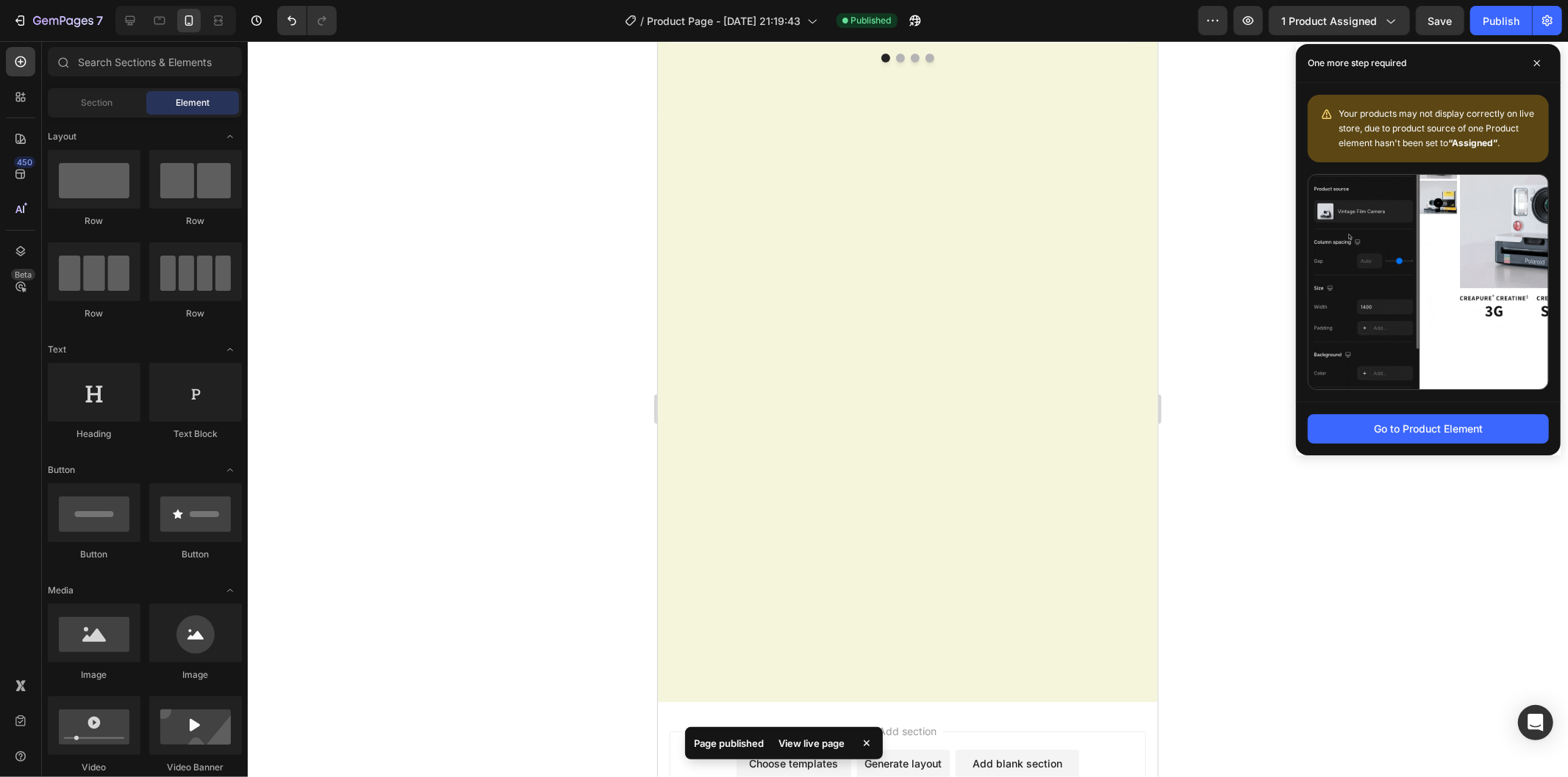
scroll to position [1551, 0]
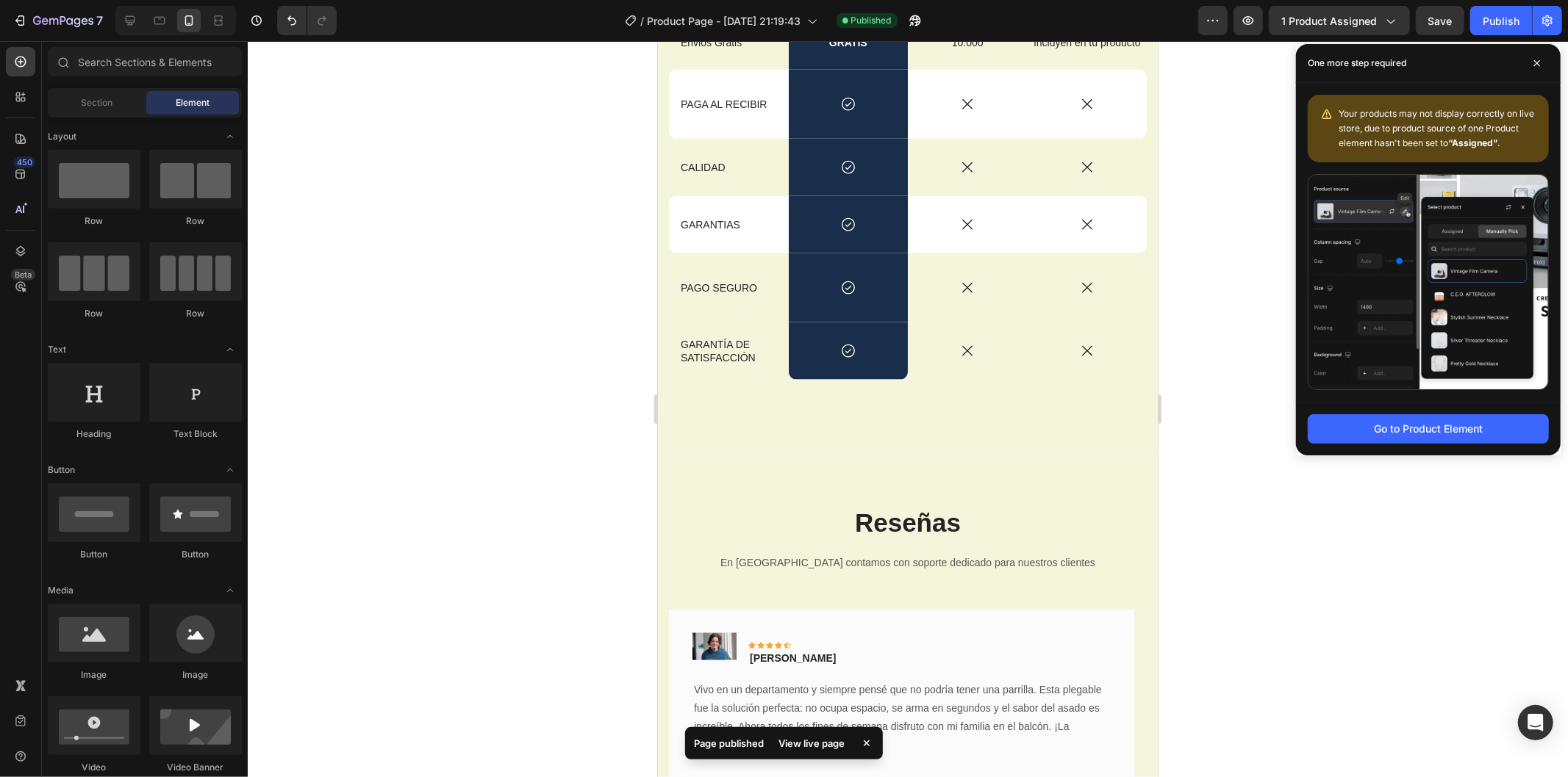
click at [1465, 34] on div "Preview 1 product assigned Save Publish" at bounding box center [1379, 20] width 364 height 29
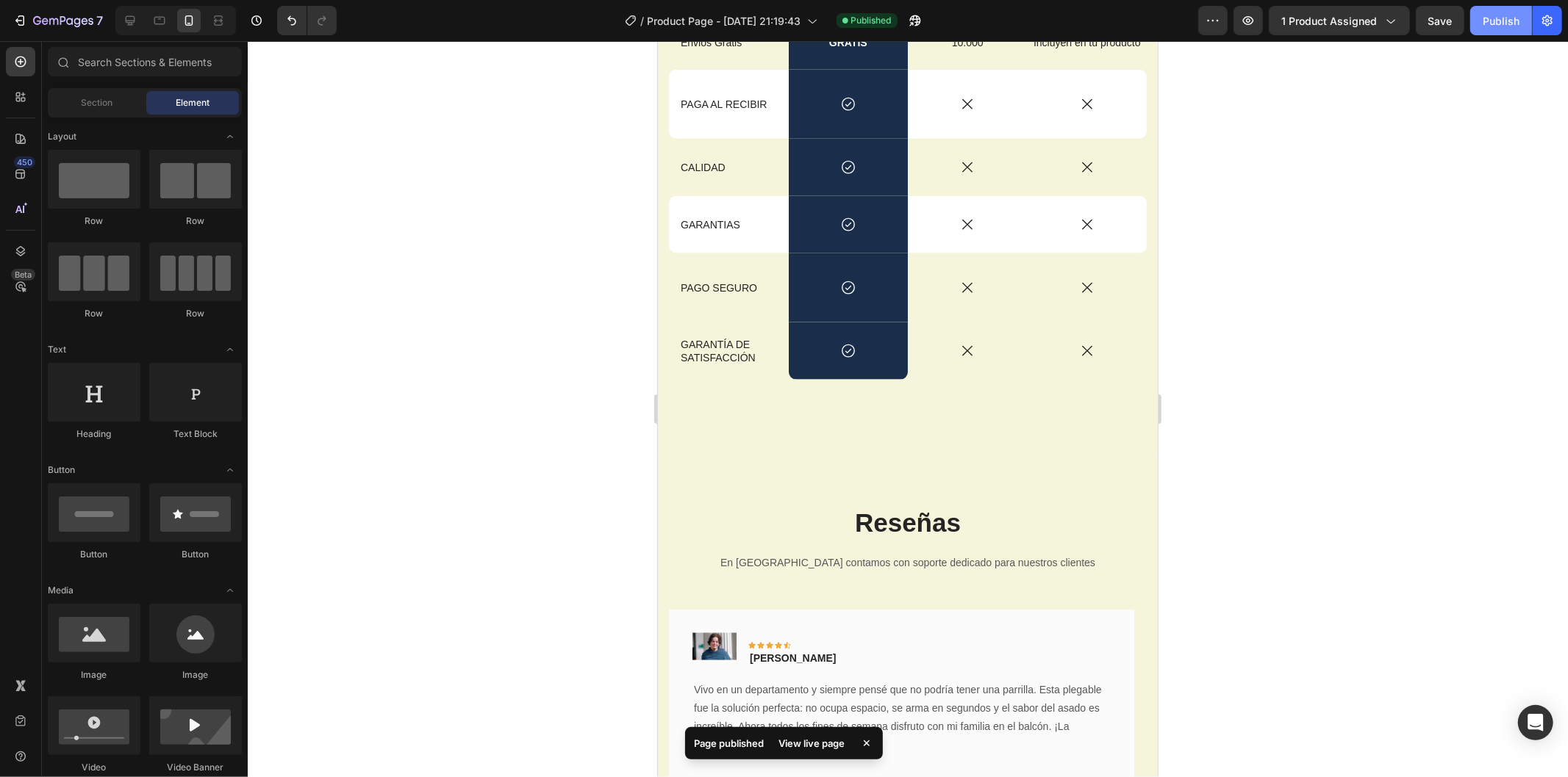
click at [1486, 27] on div "Publish" at bounding box center [1501, 21] width 37 height 16
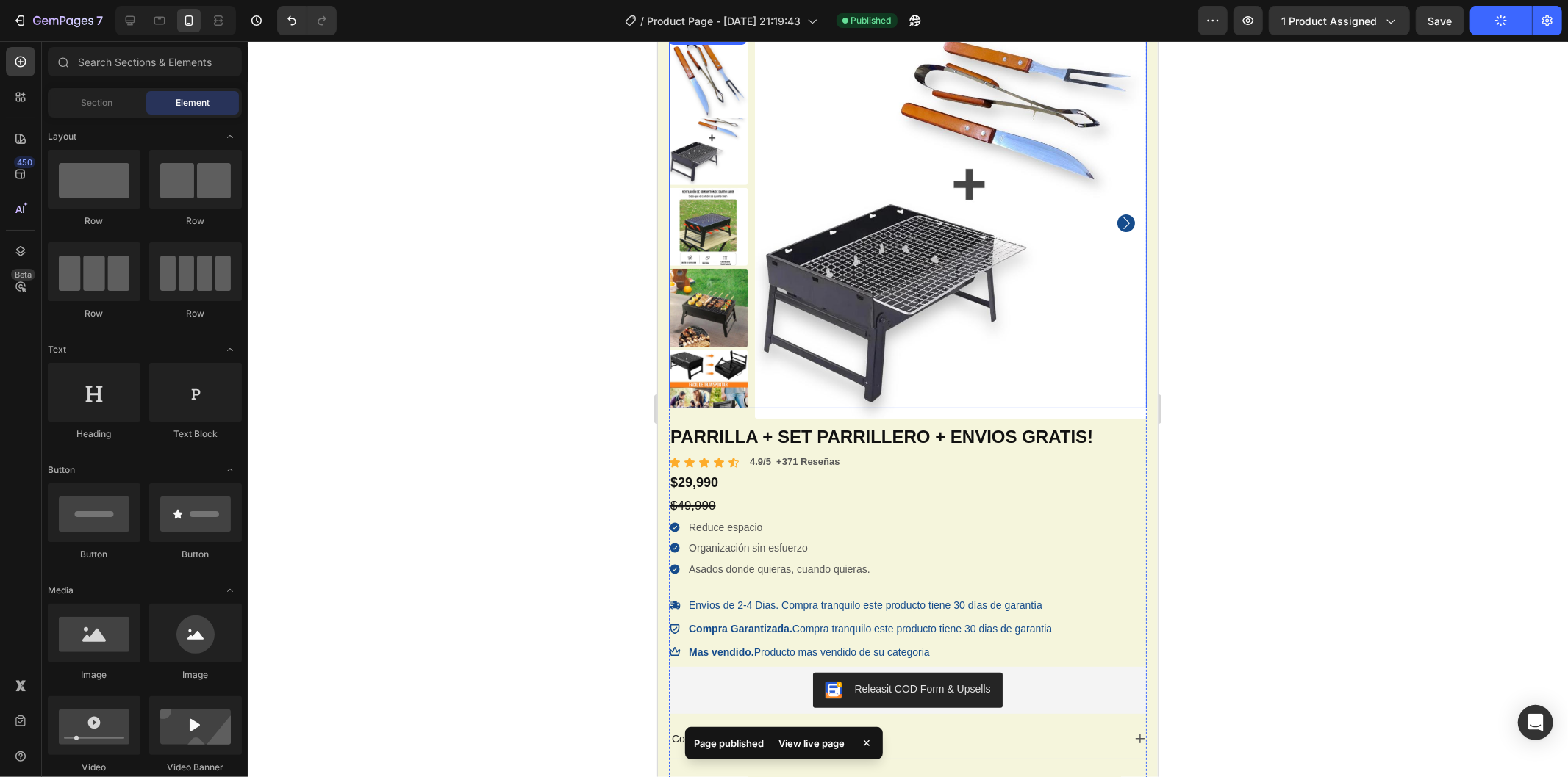
scroll to position [0, 0]
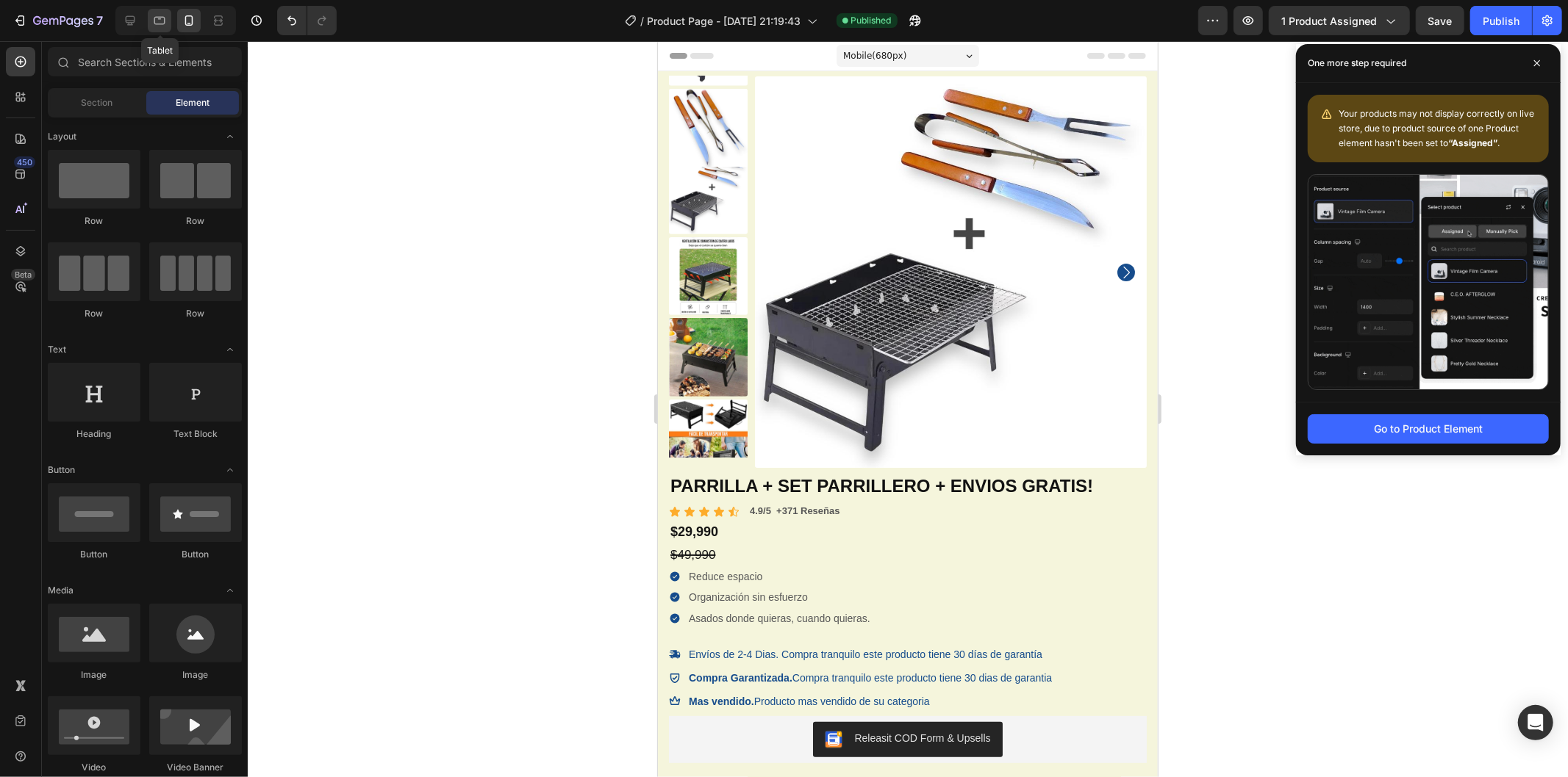
click at [162, 22] on icon at bounding box center [160, 21] width 15 height 15
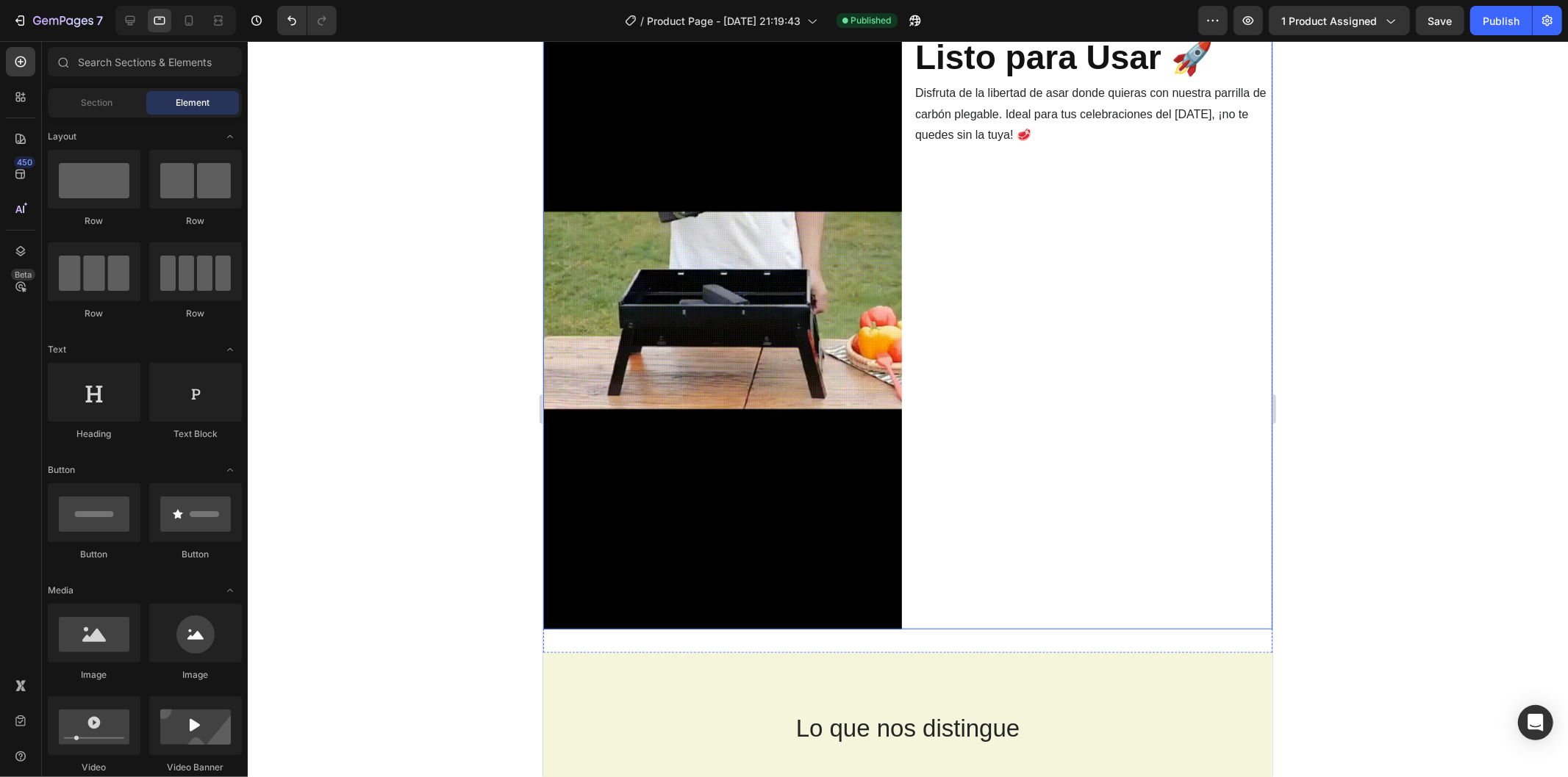
click at [941, 330] on div "Portátil, Plegable y Listo para Usar 🚀 Heading Disfruta de la libertad de asar …" at bounding box center [1092, 309] width 359 height 639
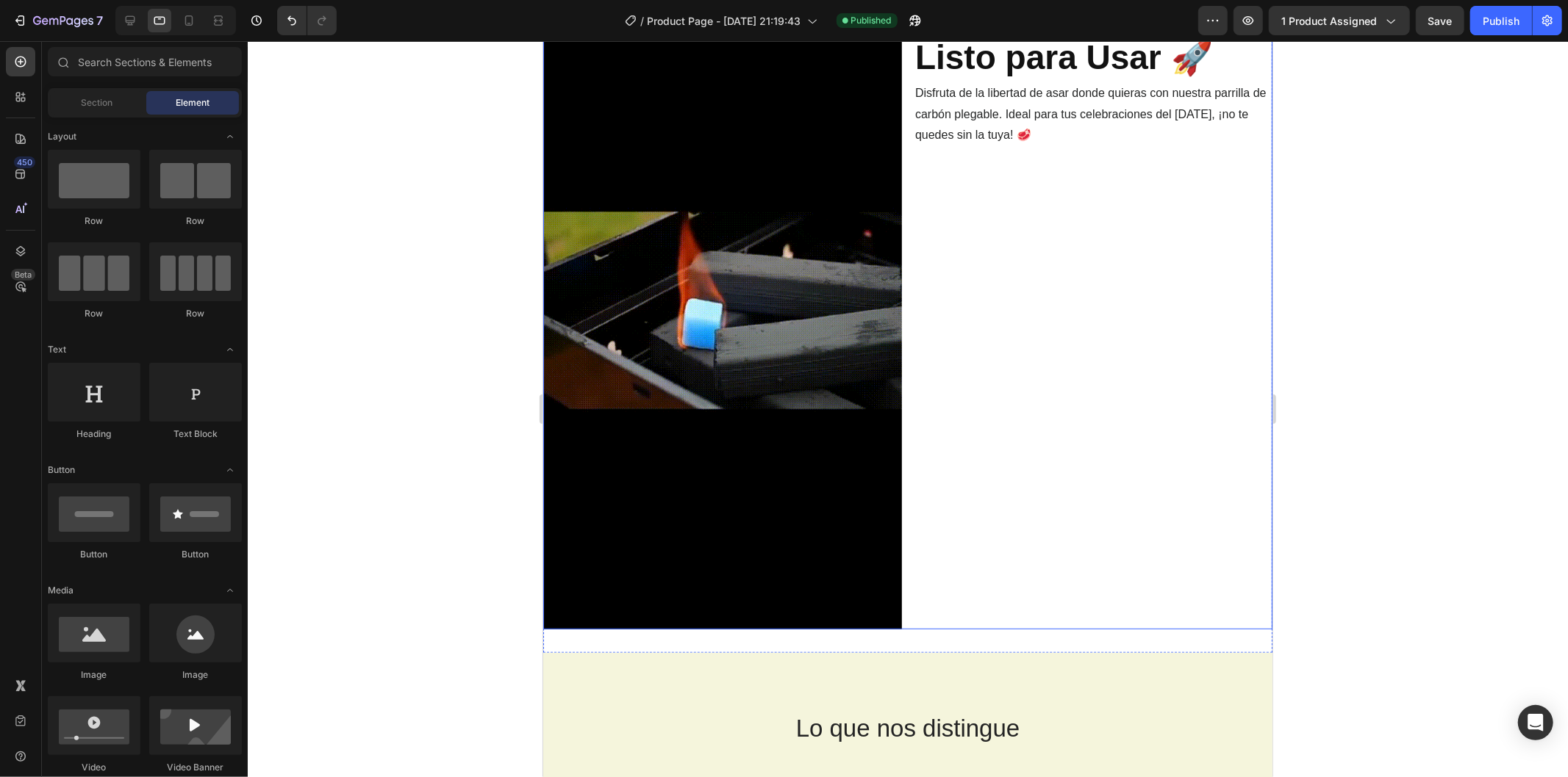
scroll to position [735, 0]
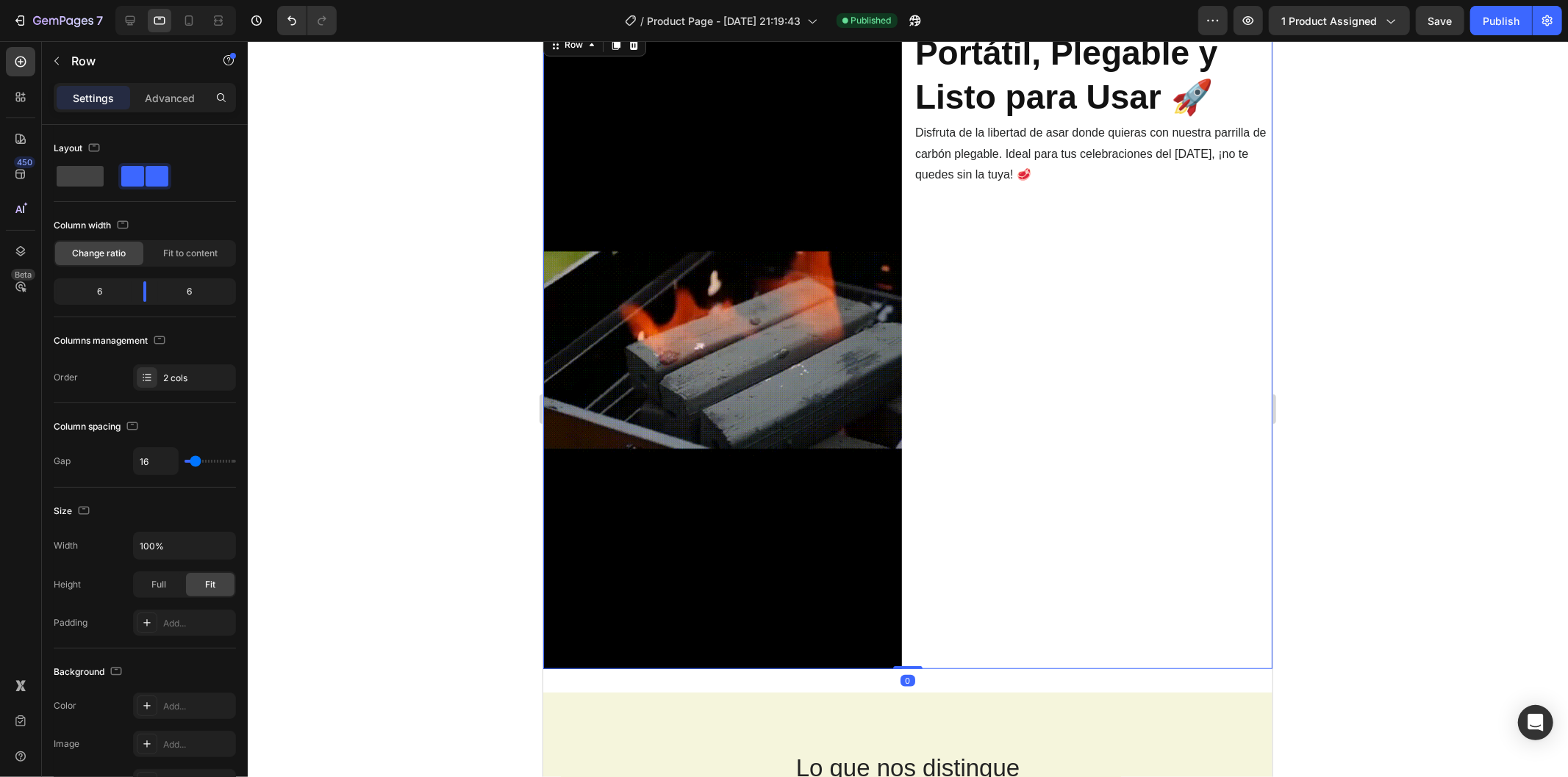
click at [846, 343] on img at bounding box center [722, 349] width 359 height 639
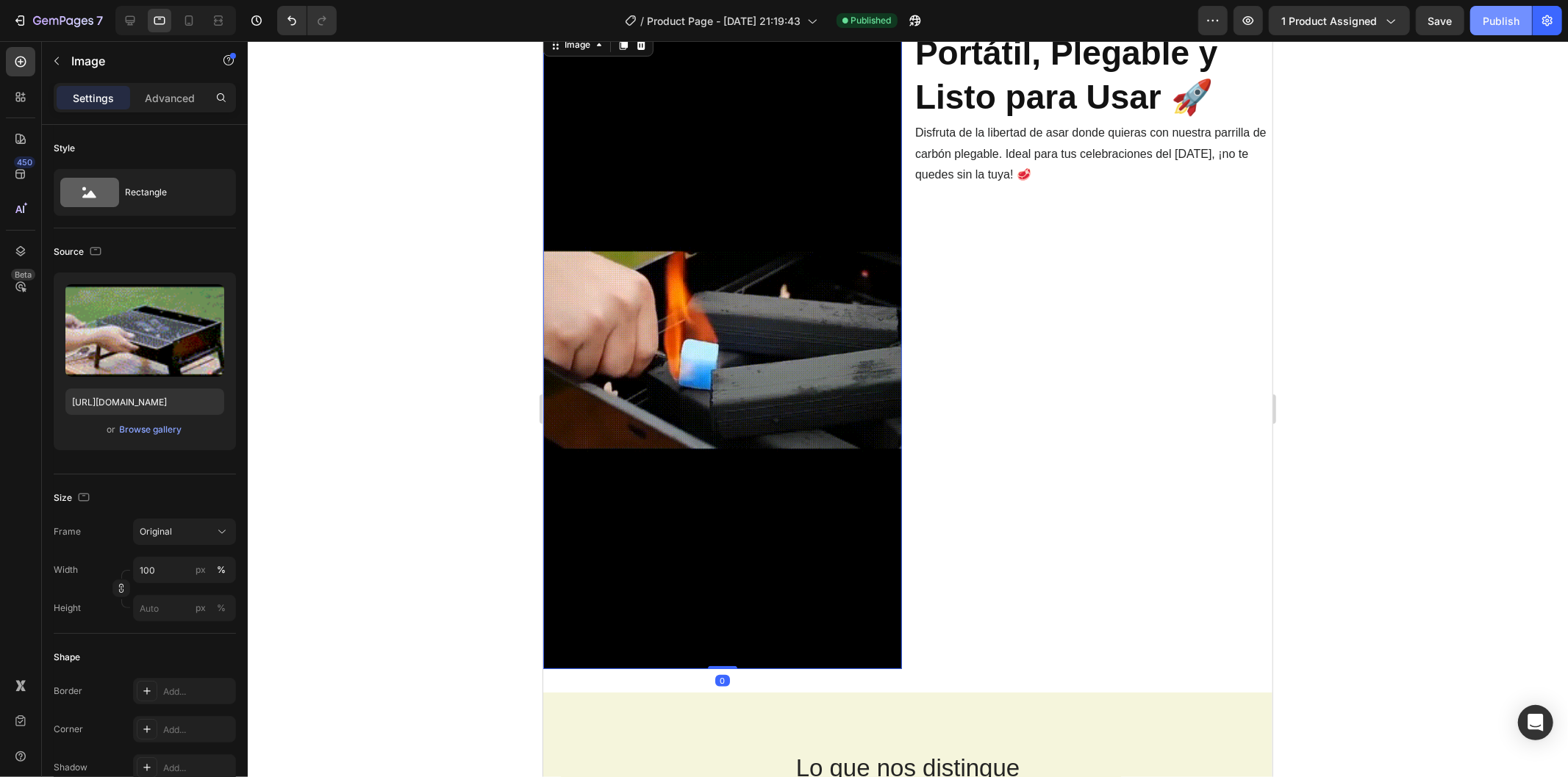
click at [1518, 32] on button "Publish" at bounding box center [1501, 20] width 62 height 29
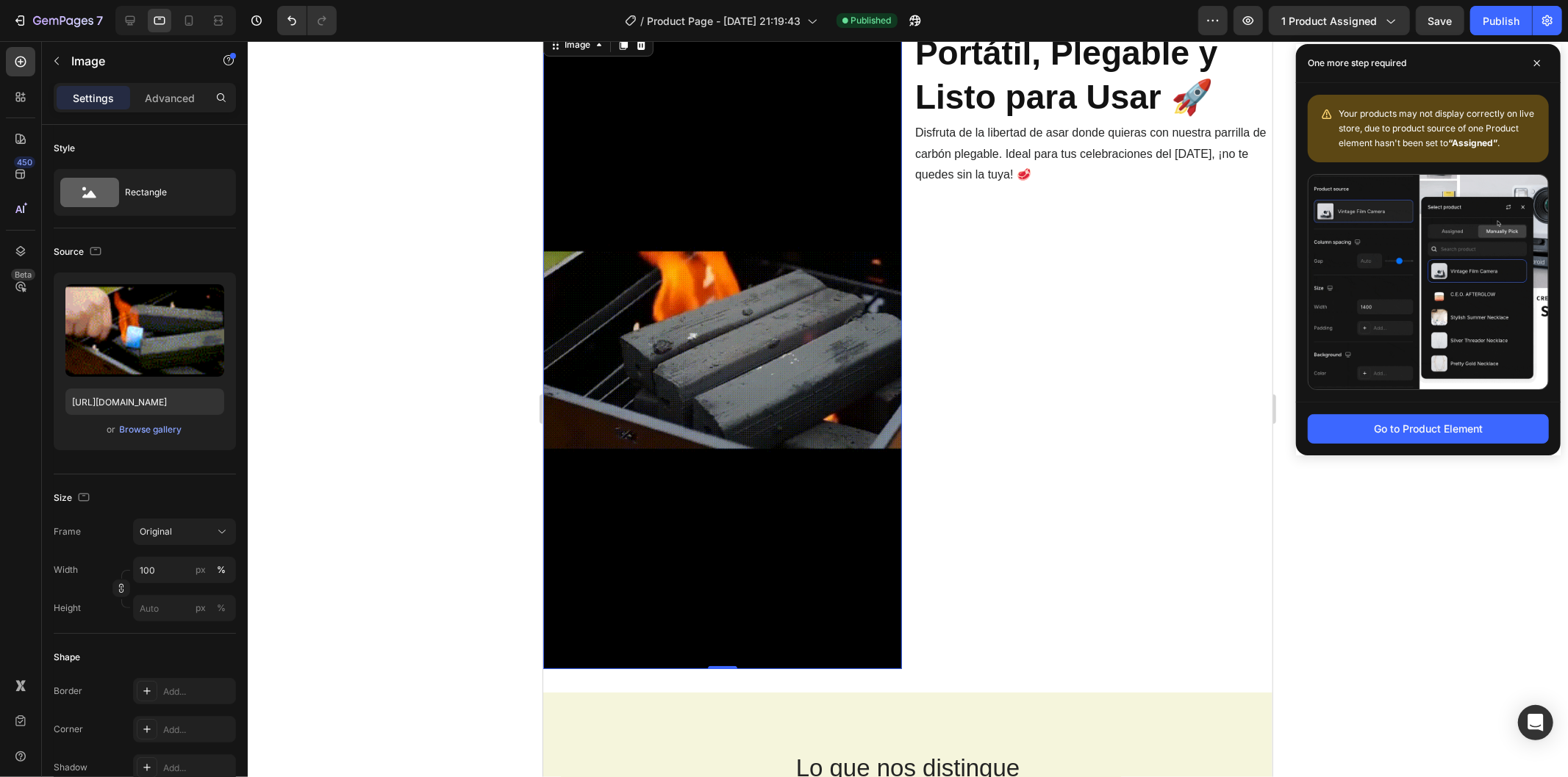
click at [1466, 562] on div at bounding box center [908, 408] width 1320 height 736
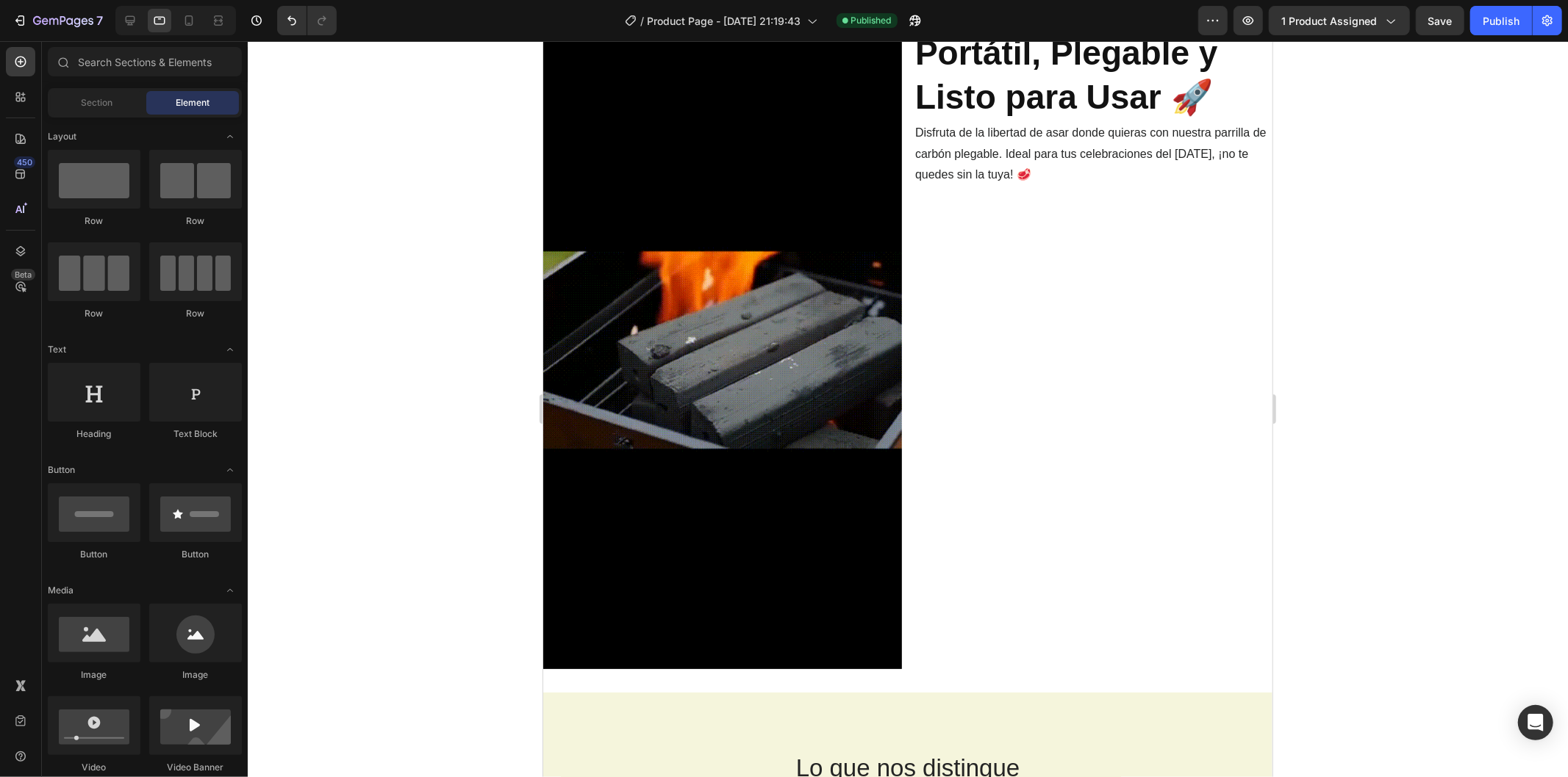
click at [1390, 317] on div at bounding box center [908, 408] width 1320 height 736
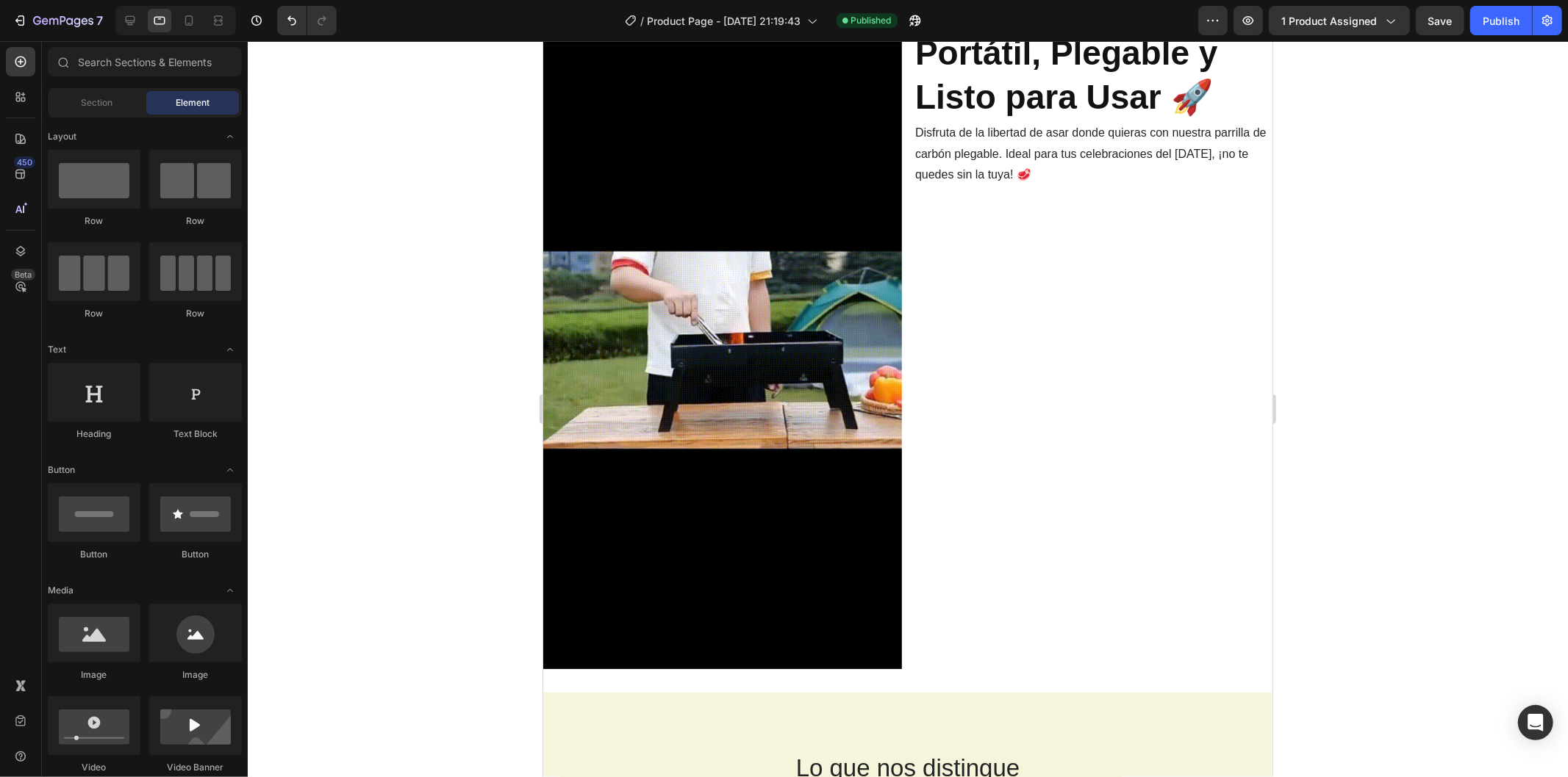
click at [1386, 305] on div at bounding box center [908, 408] width 1320 height 736
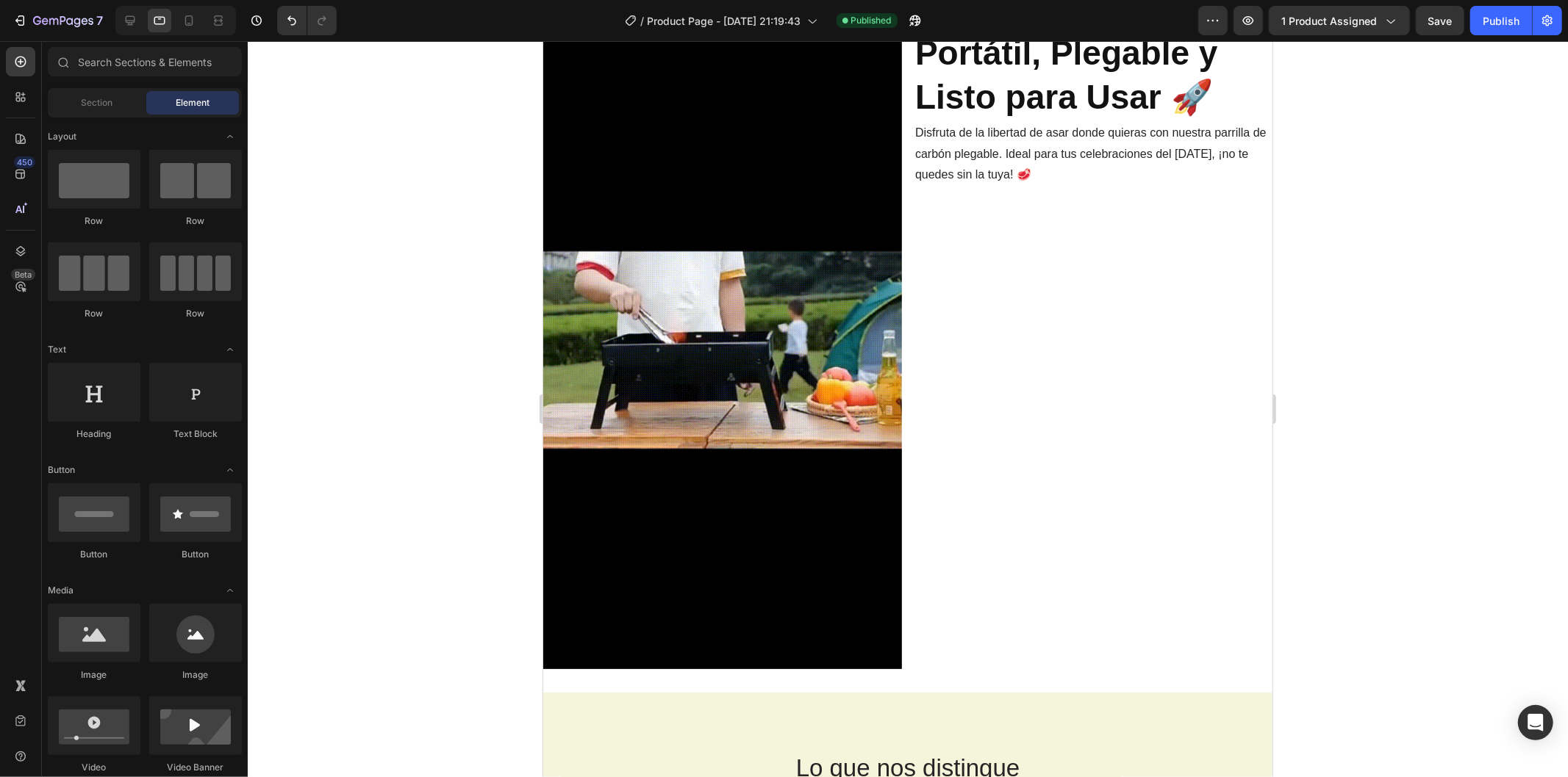
click at [655, 311] on img at bounding box center [722, 349] width 359 height 639
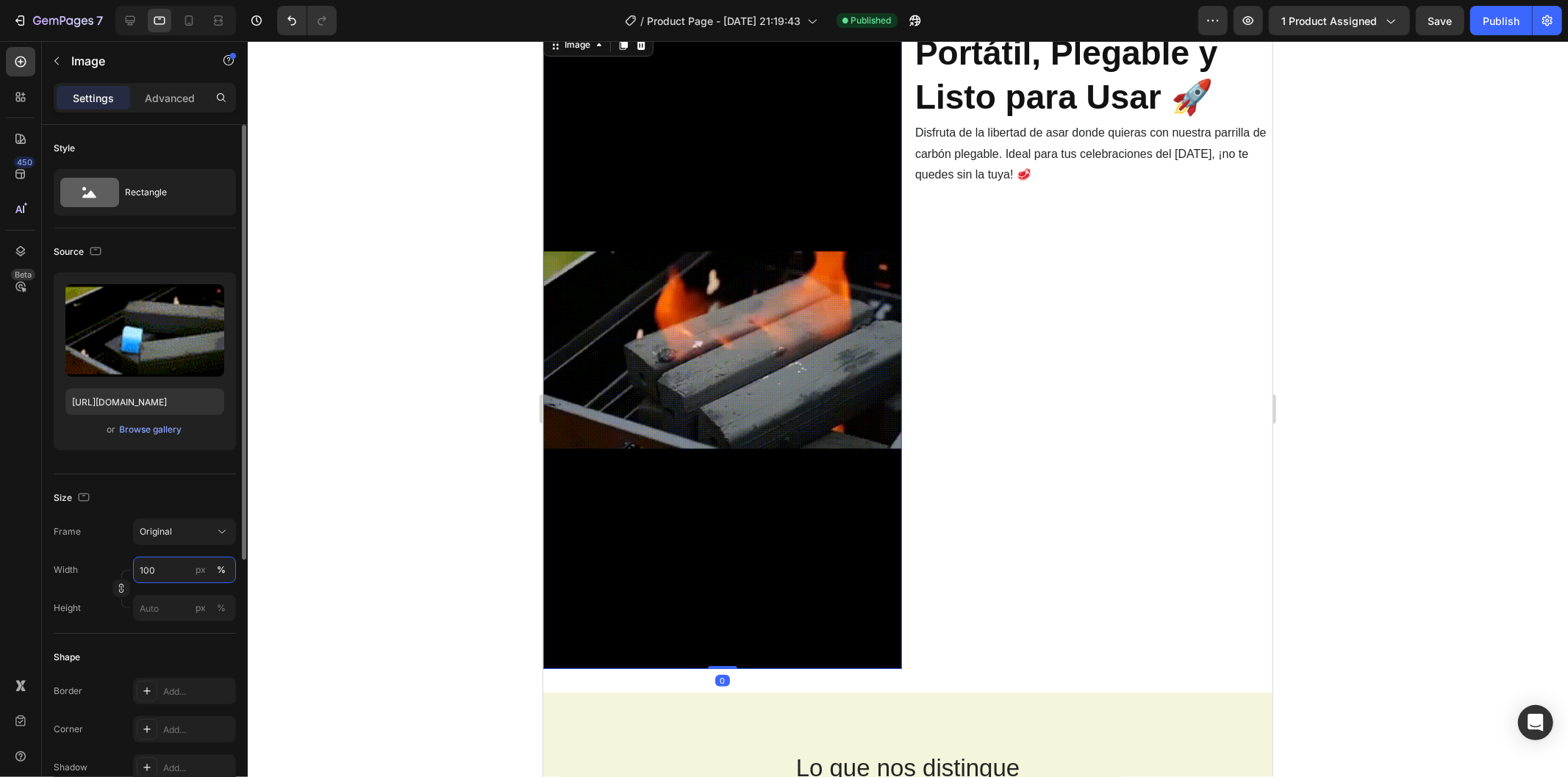
click at [164, 562] on input "100" at bounding box center [185, 570] width 103 height 27
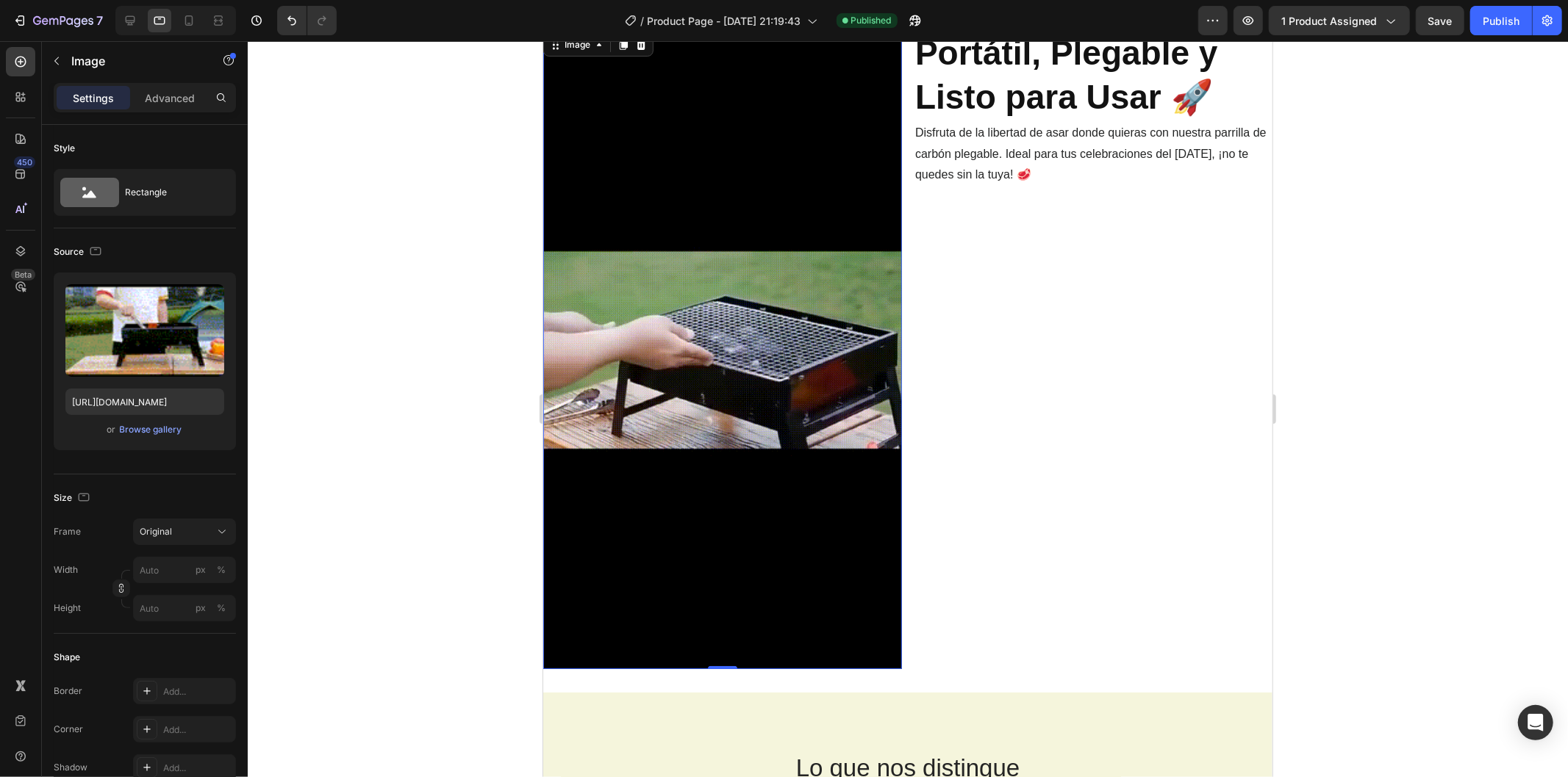
click at [251, 537] on div at bounding box center [908, 408] width 1320 height 736
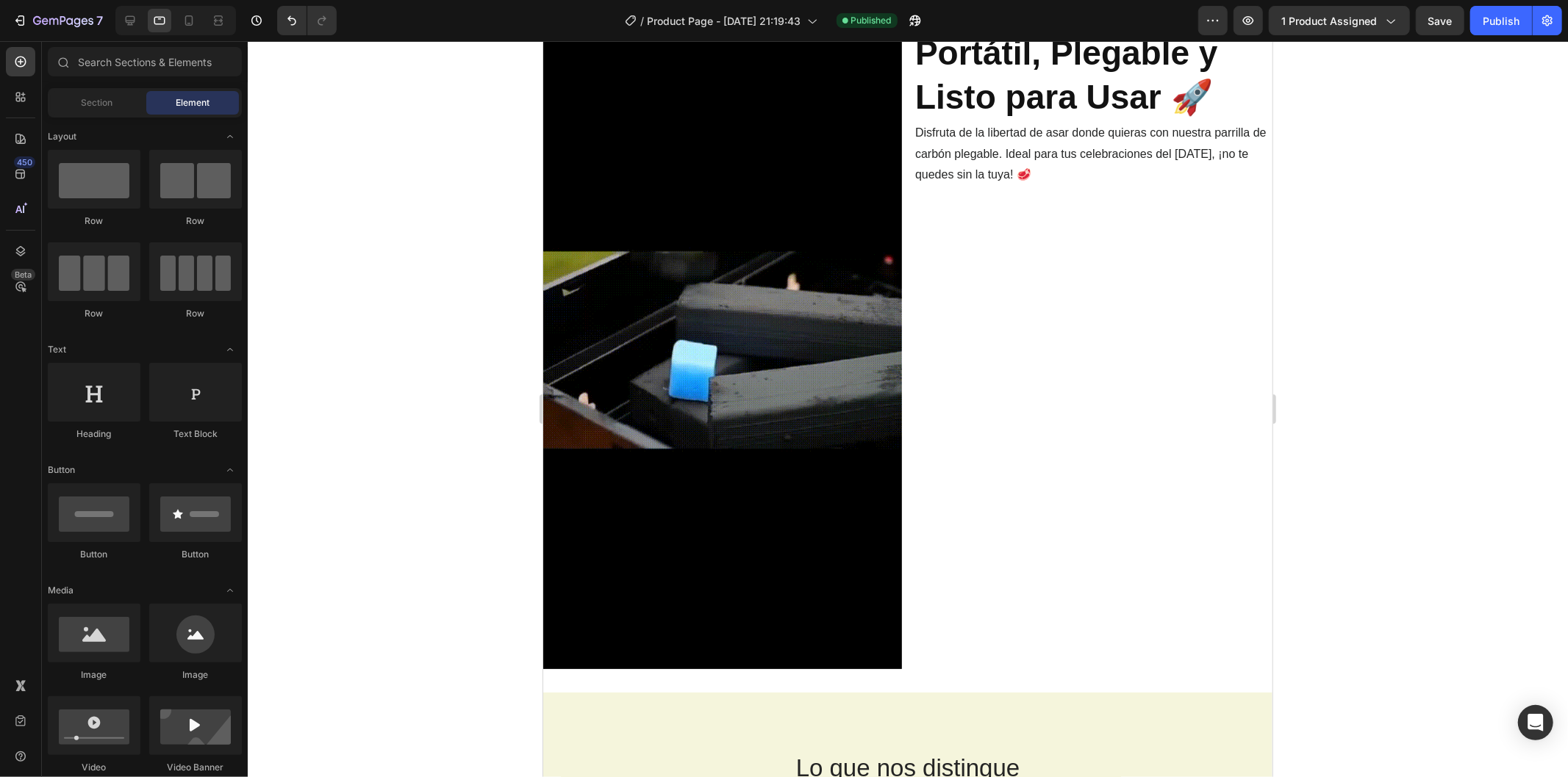
scroll to position [0, 0]
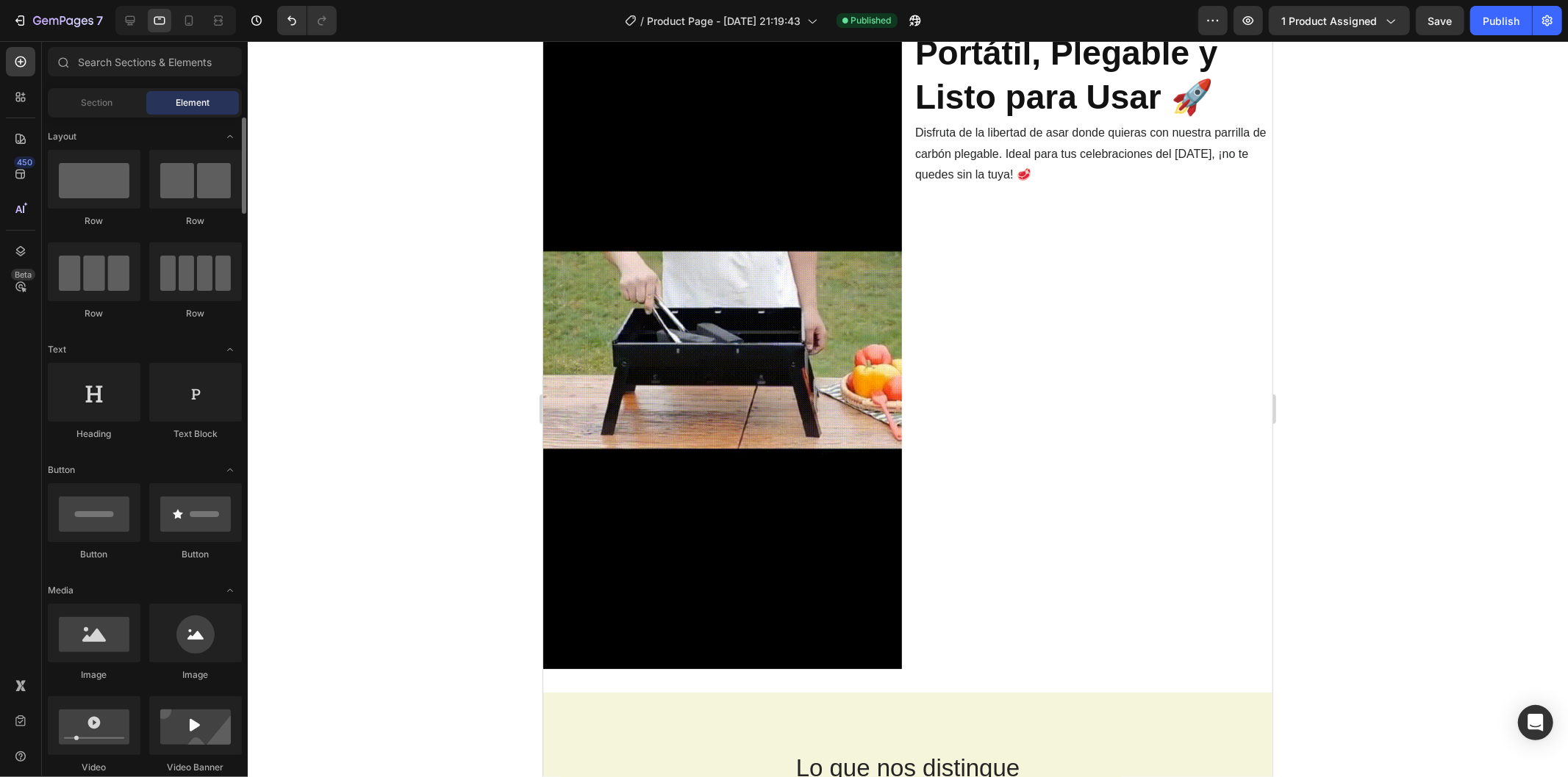
click at [676, 433] on img at bounding box center [722, 349] width 359 height 639
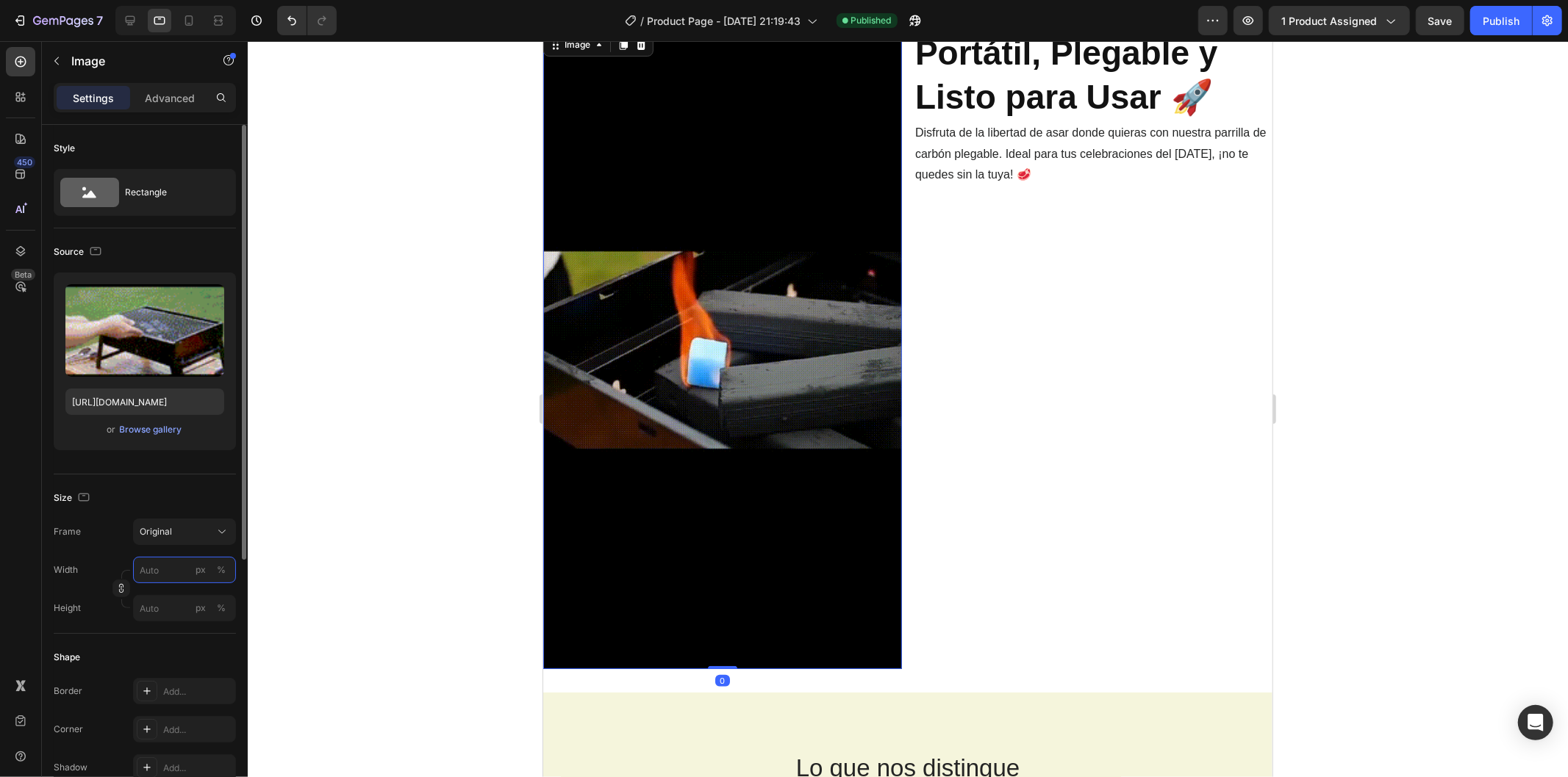
click at [173, 566] on input "px %" at bounding box center [185, 570] width 103 height 27
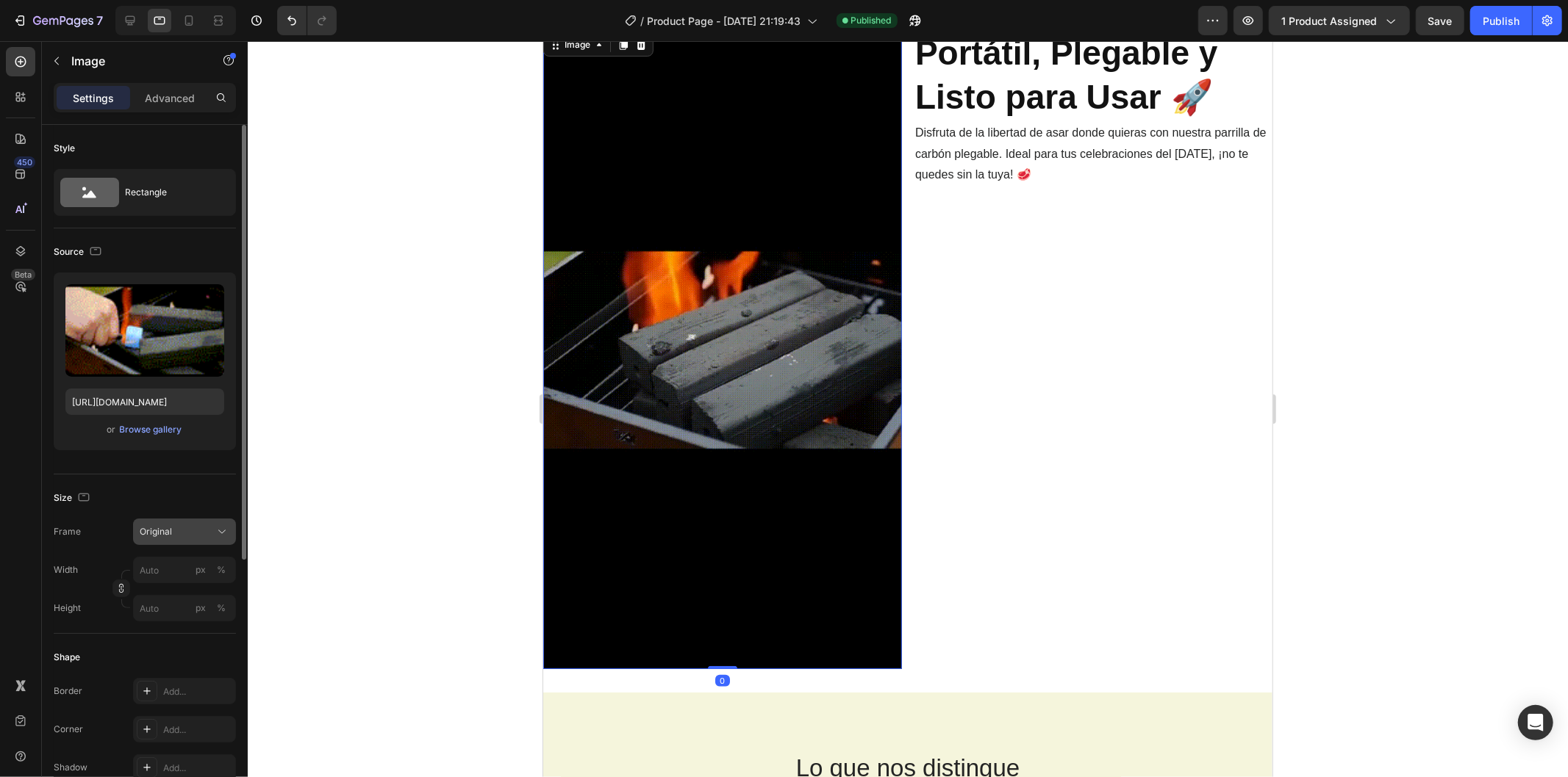
click at [165, 522] on button "Original" at bounding box center [185, 532] width 103 height 27
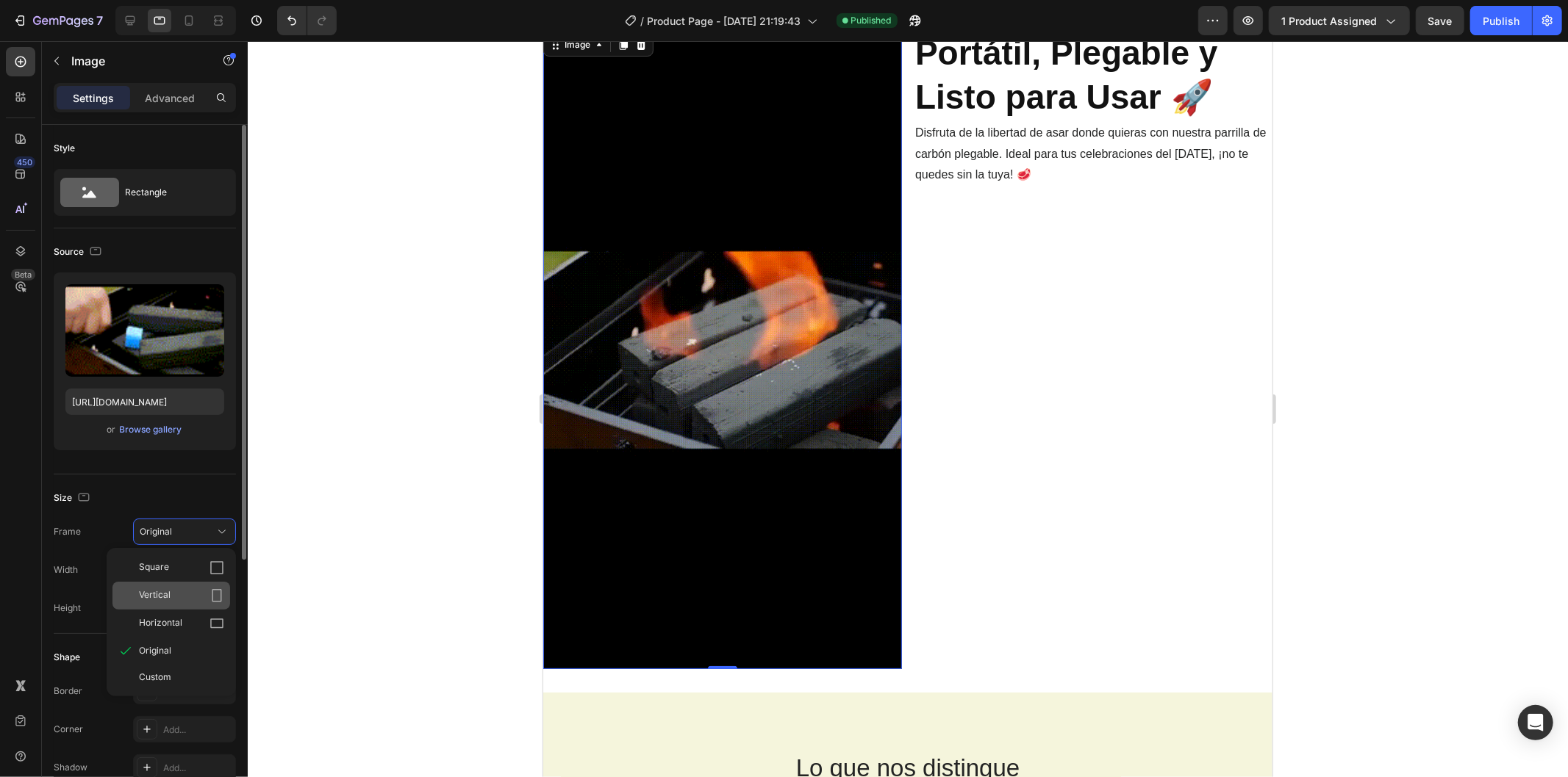
click at [174, 587] on div "Vertical" at bounding box center [171, 596] width 117 height 28
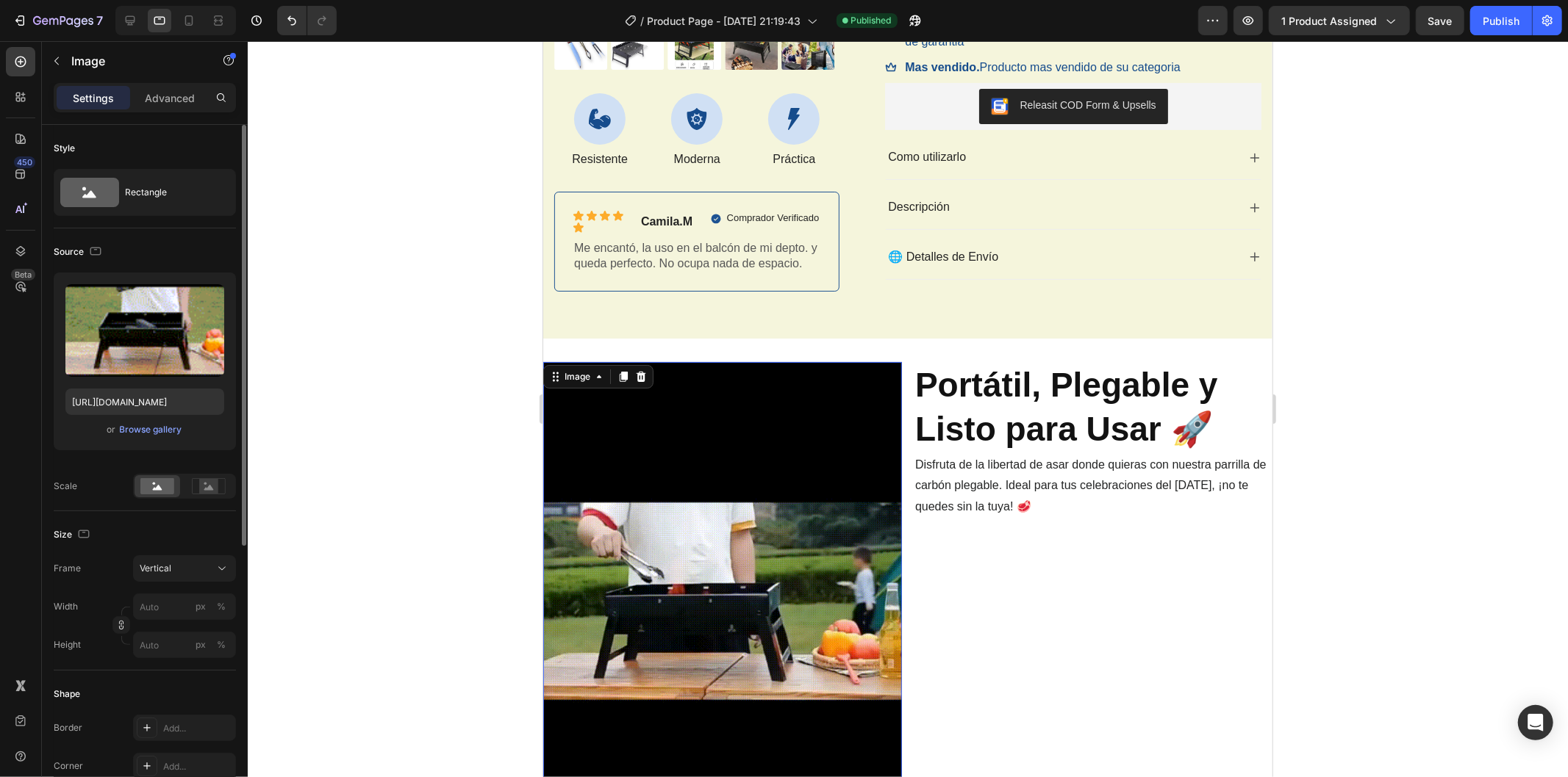
scroll to position [163, 0]
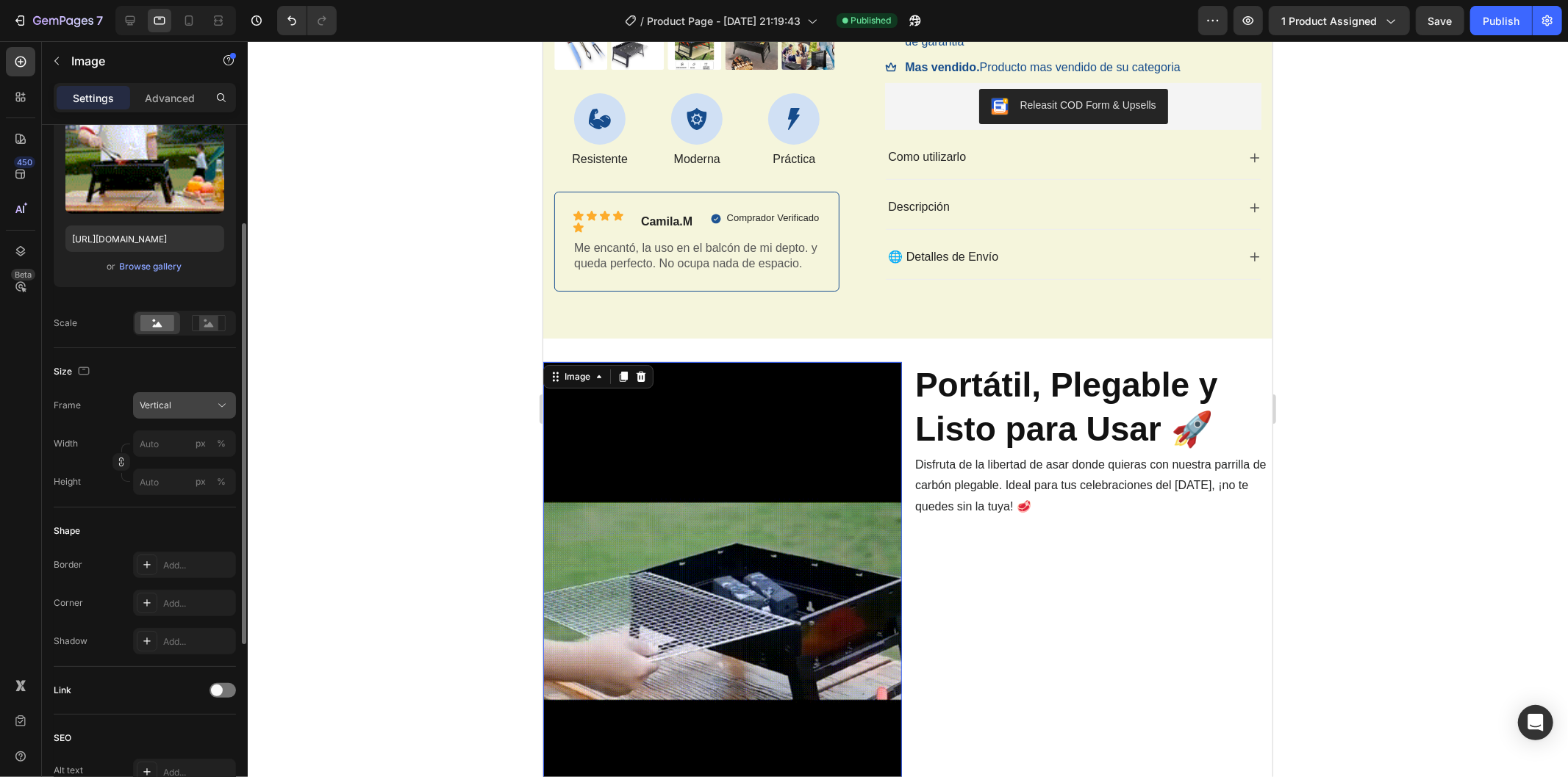
click at [195, 407] on div "Vertical" at bounding box center [176, 405] width 72 height 13
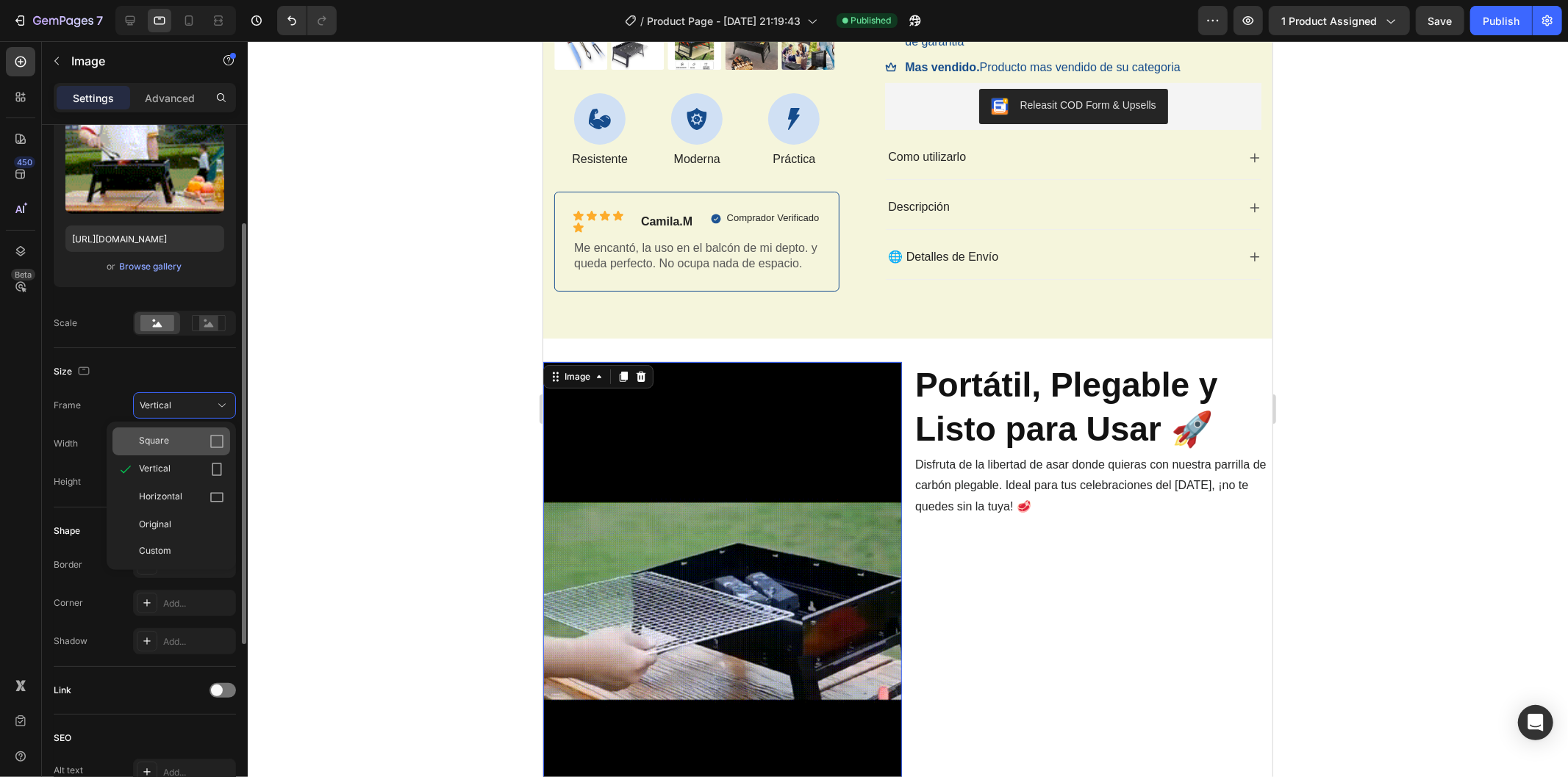
click at [186, 438] on div "Square" at bounding box center [181, 442] width 85 height 15
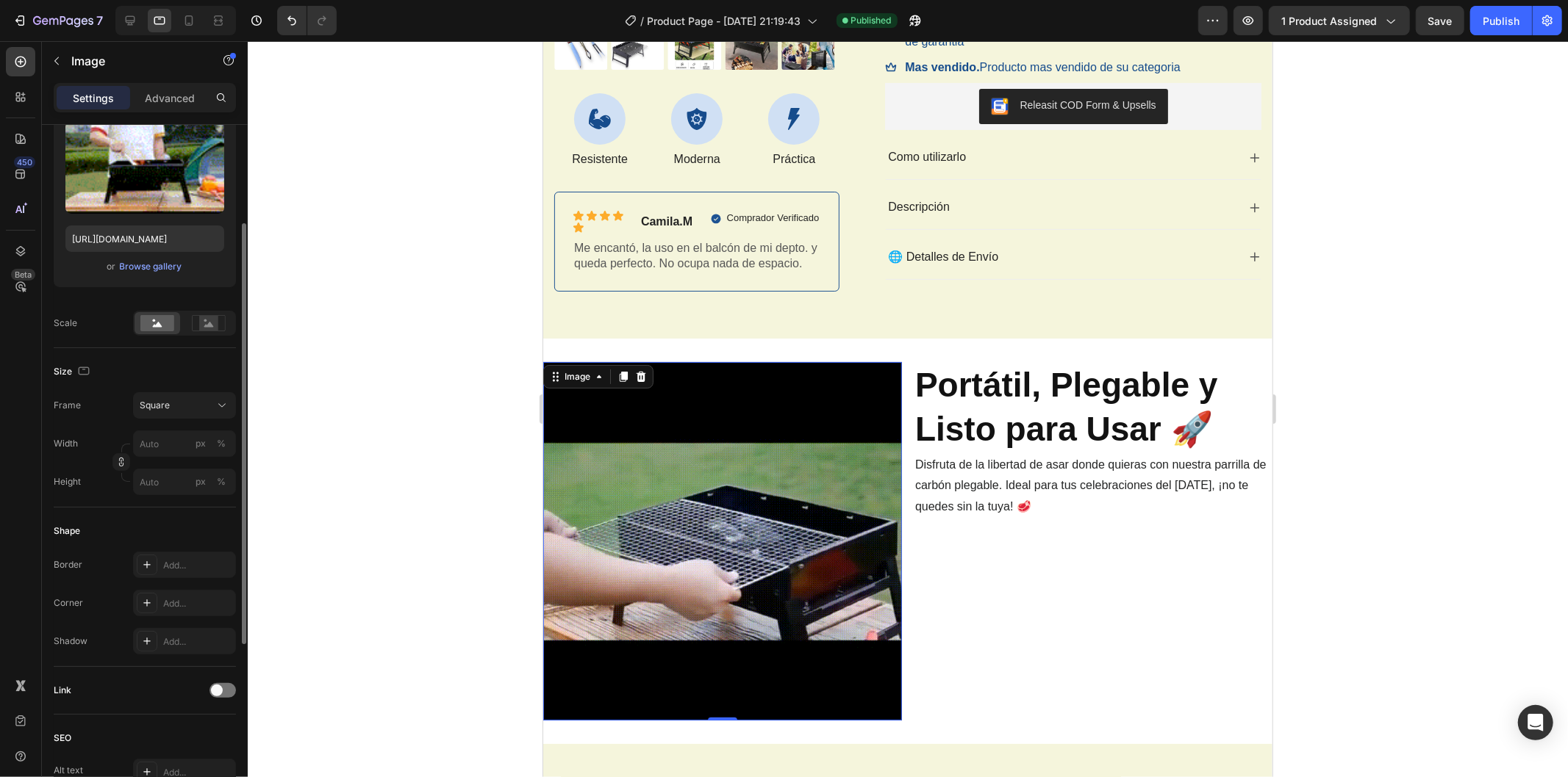
click at [419, 423] on div at bounding box center [908, 408] width 1320 height 736
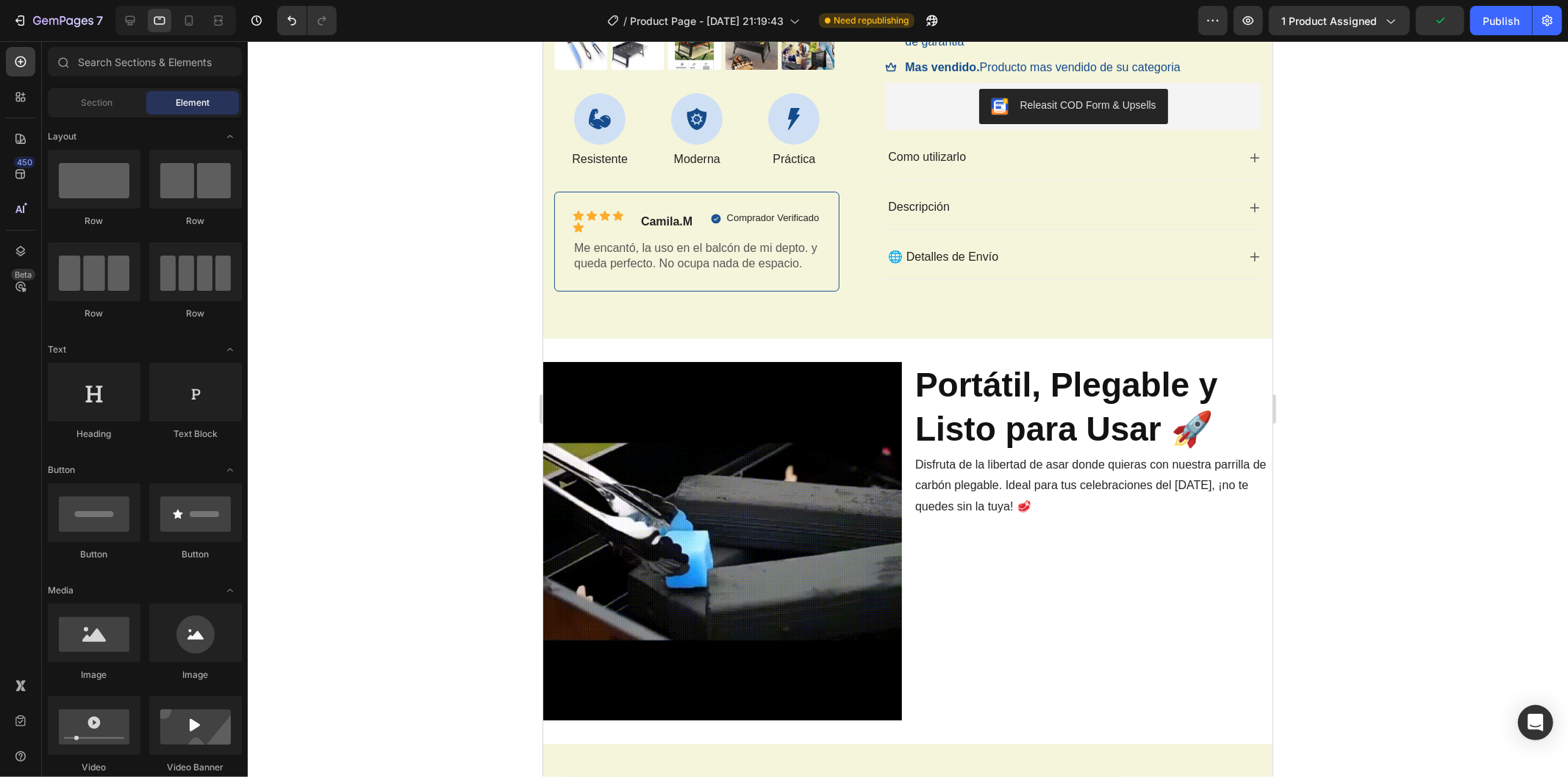
click at [1297, 437] on div at bounding box center [908, 408] width 1320 height 736
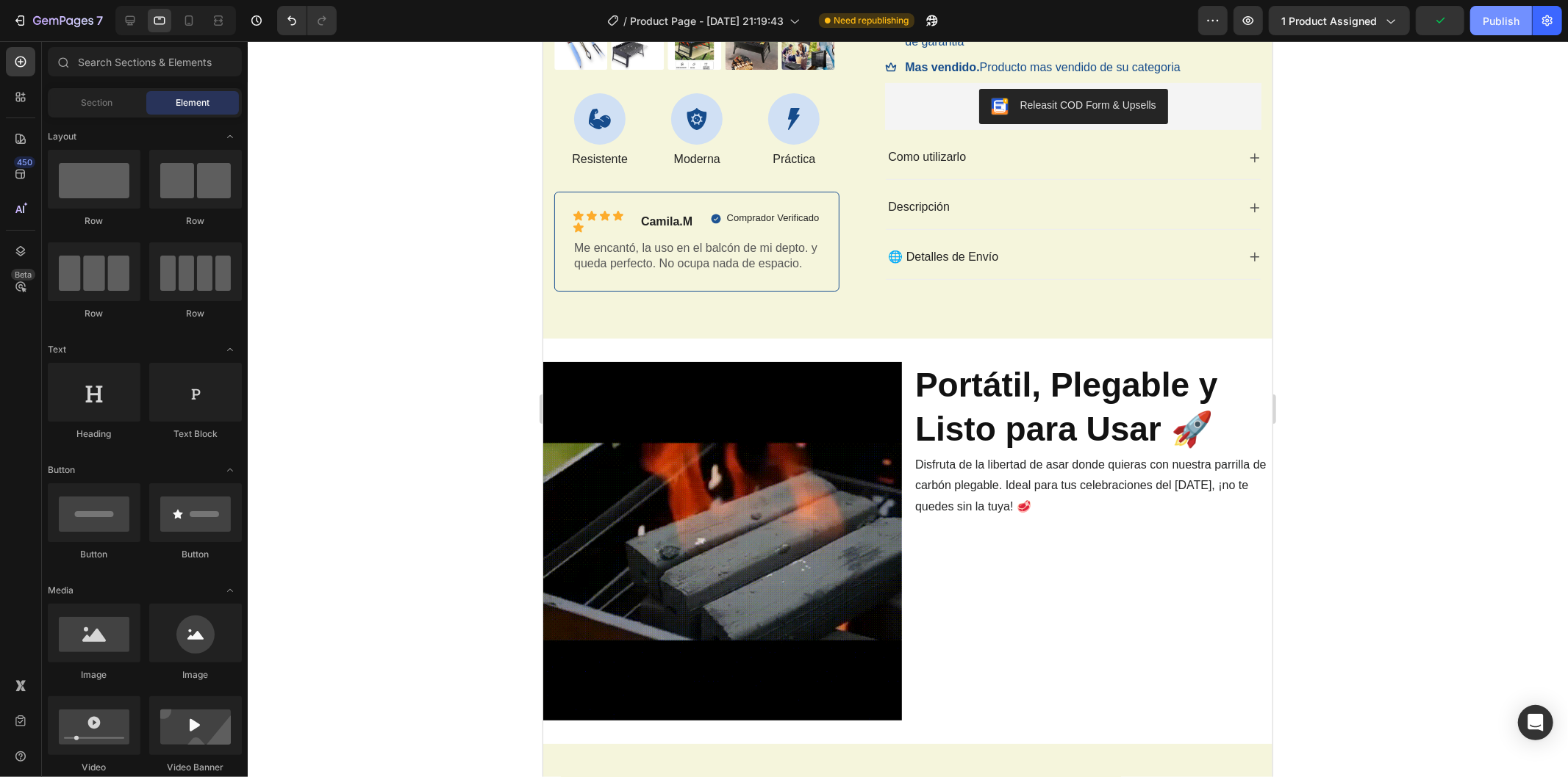
click at [1516, 21] on div "Publish" at bounding box center [1501, 21] width 37 height 16
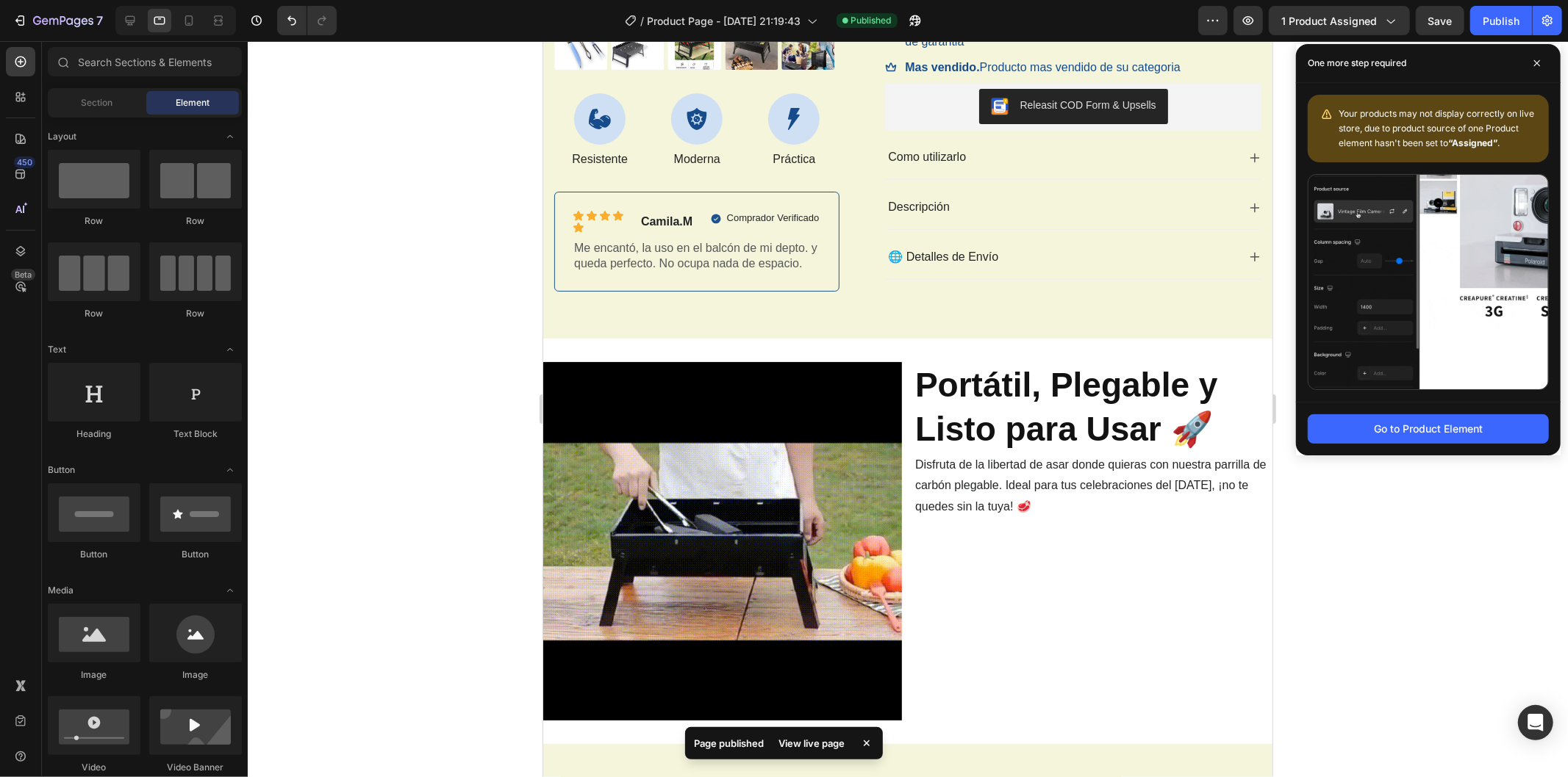
click at [479, 355] on div at bounding box center [908, 408] width 1320 height 736
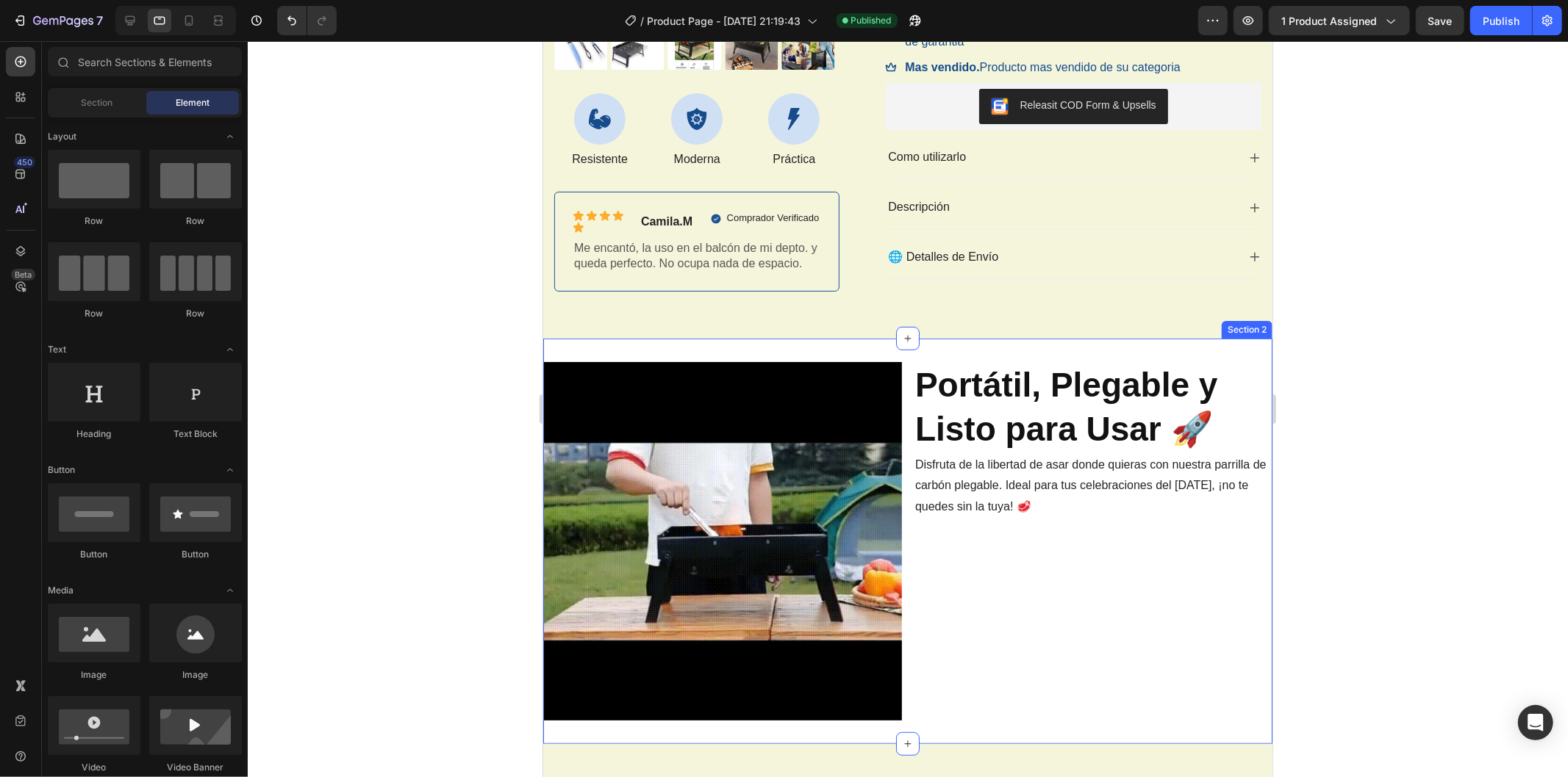
scroll to position [0, 0]
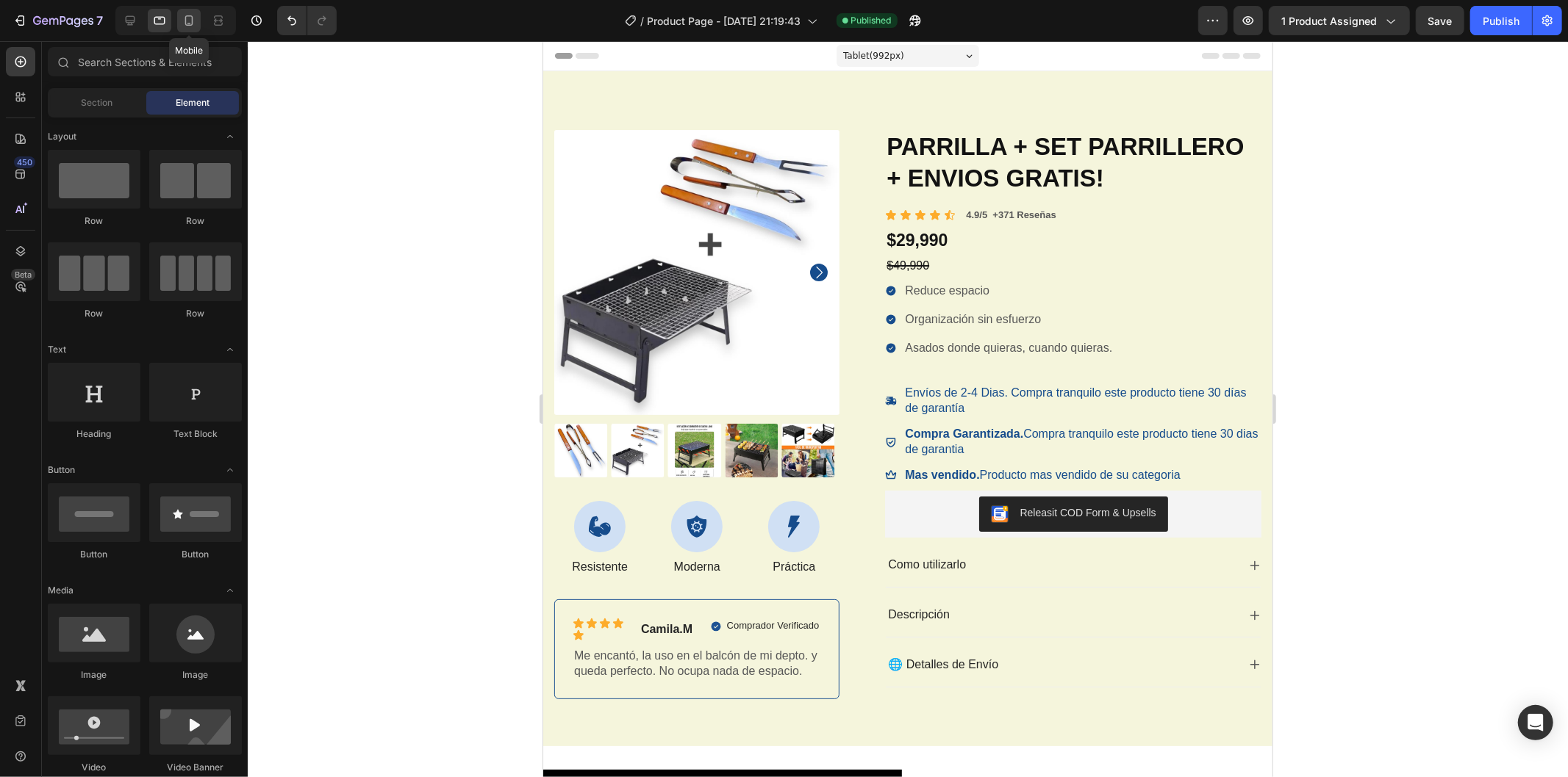
click at [192, 26] on icon at bounding box center [189, 21] width 15 height 15
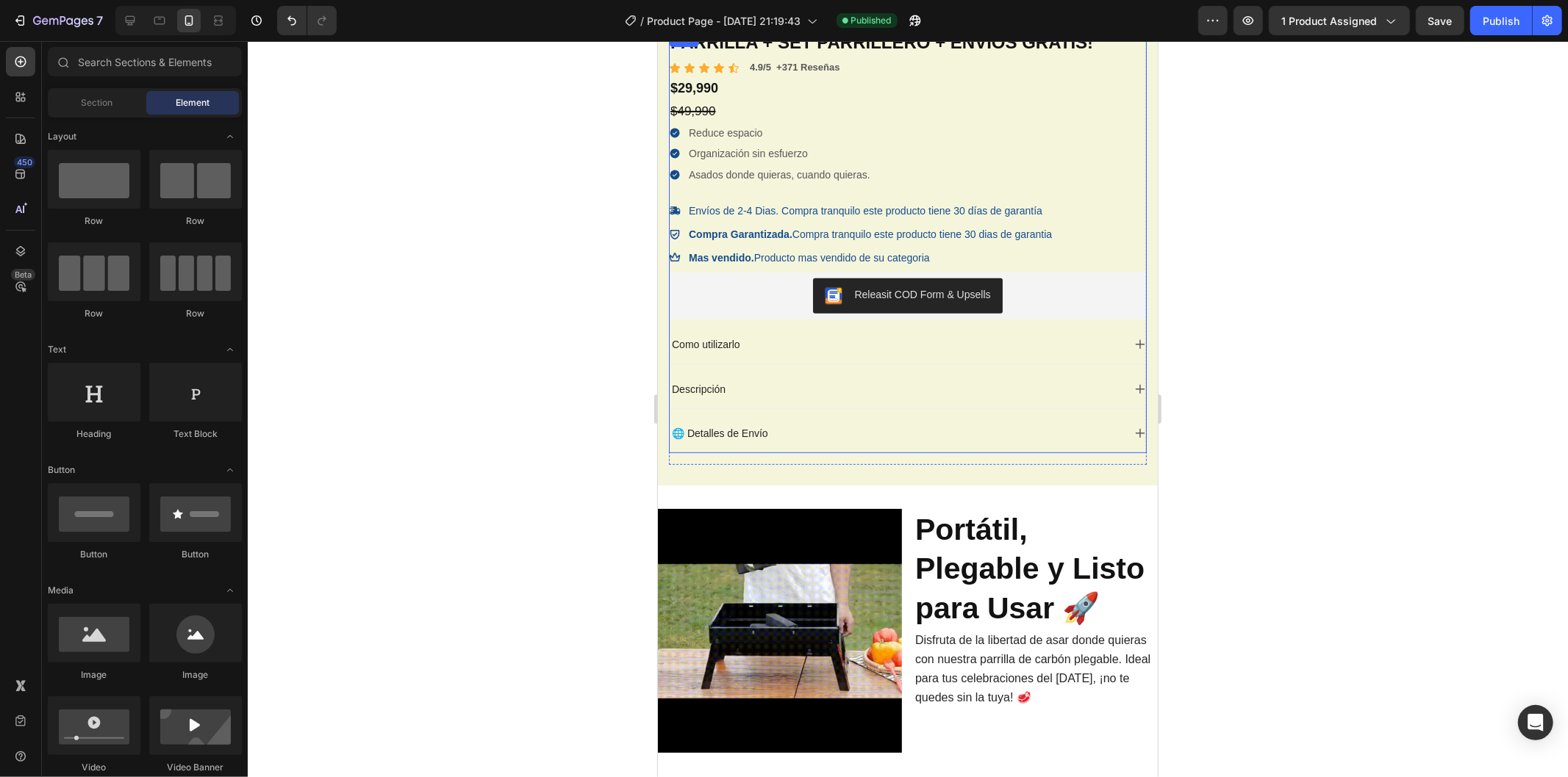
scroll to position [571, 0]
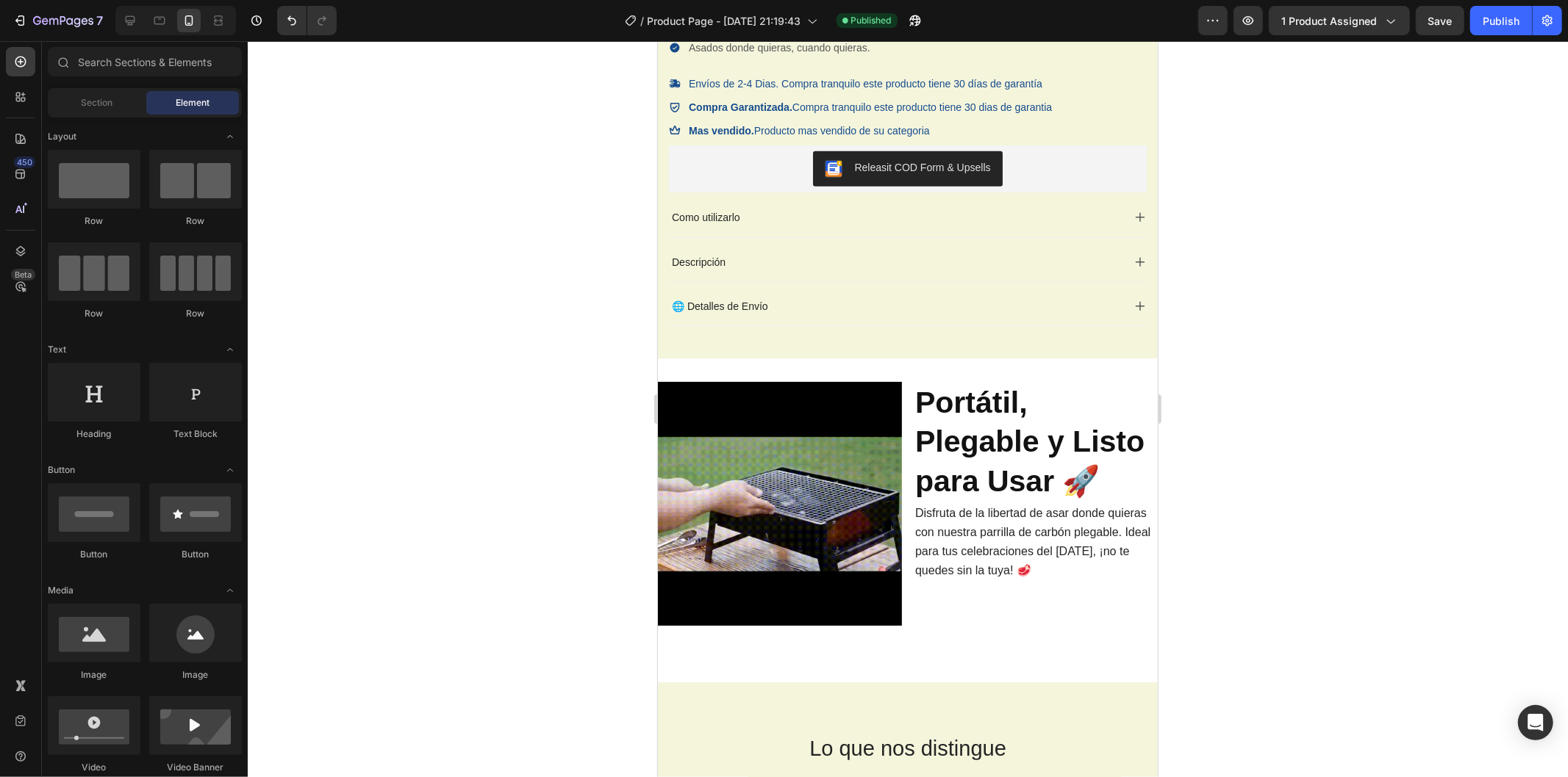
click at [1318, 393] on div at bounding box center [908, 408] width 1320 height 736
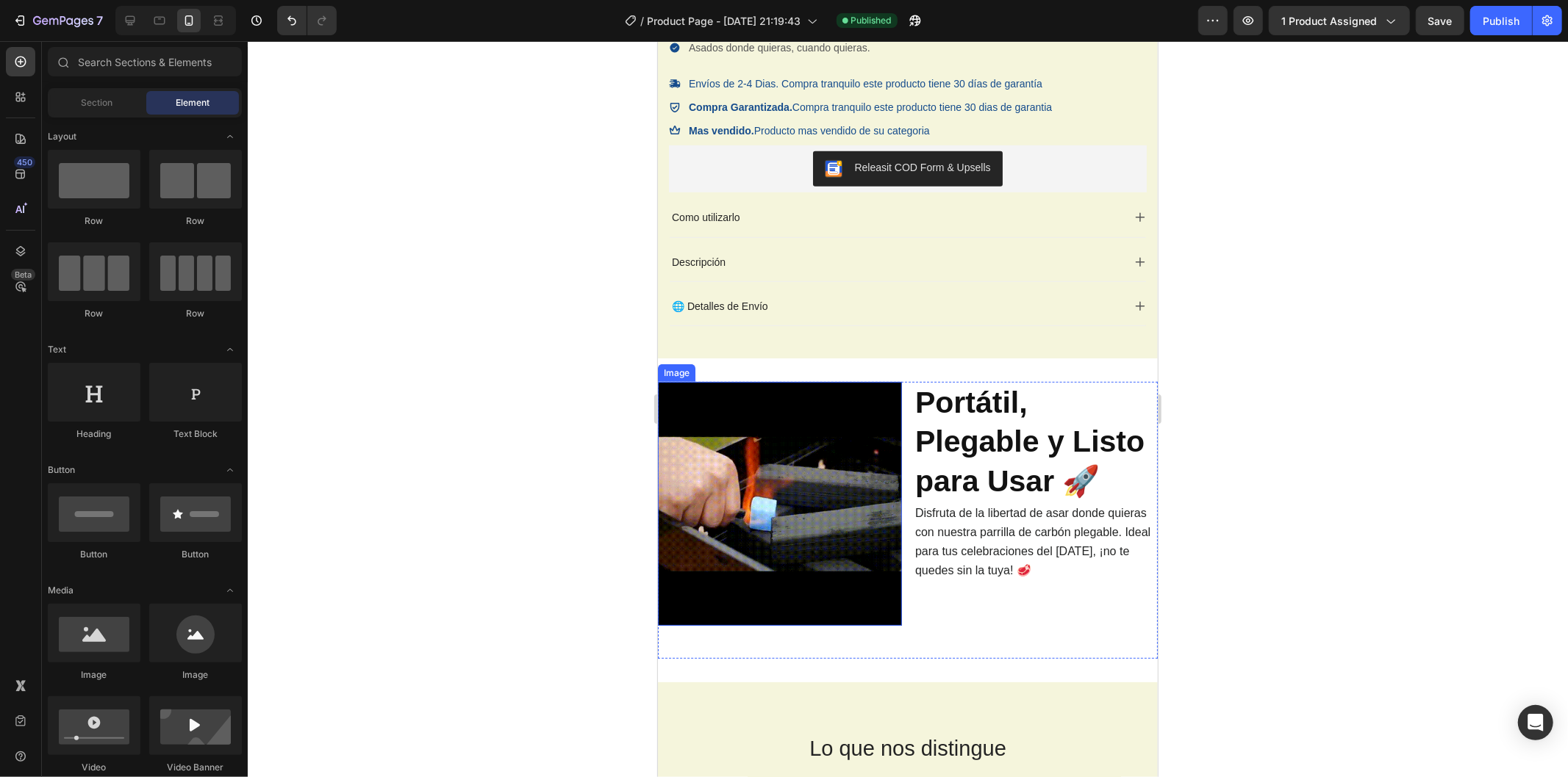
click at [752, 516] on img at bounding box center [778, 502] width 244 height 244
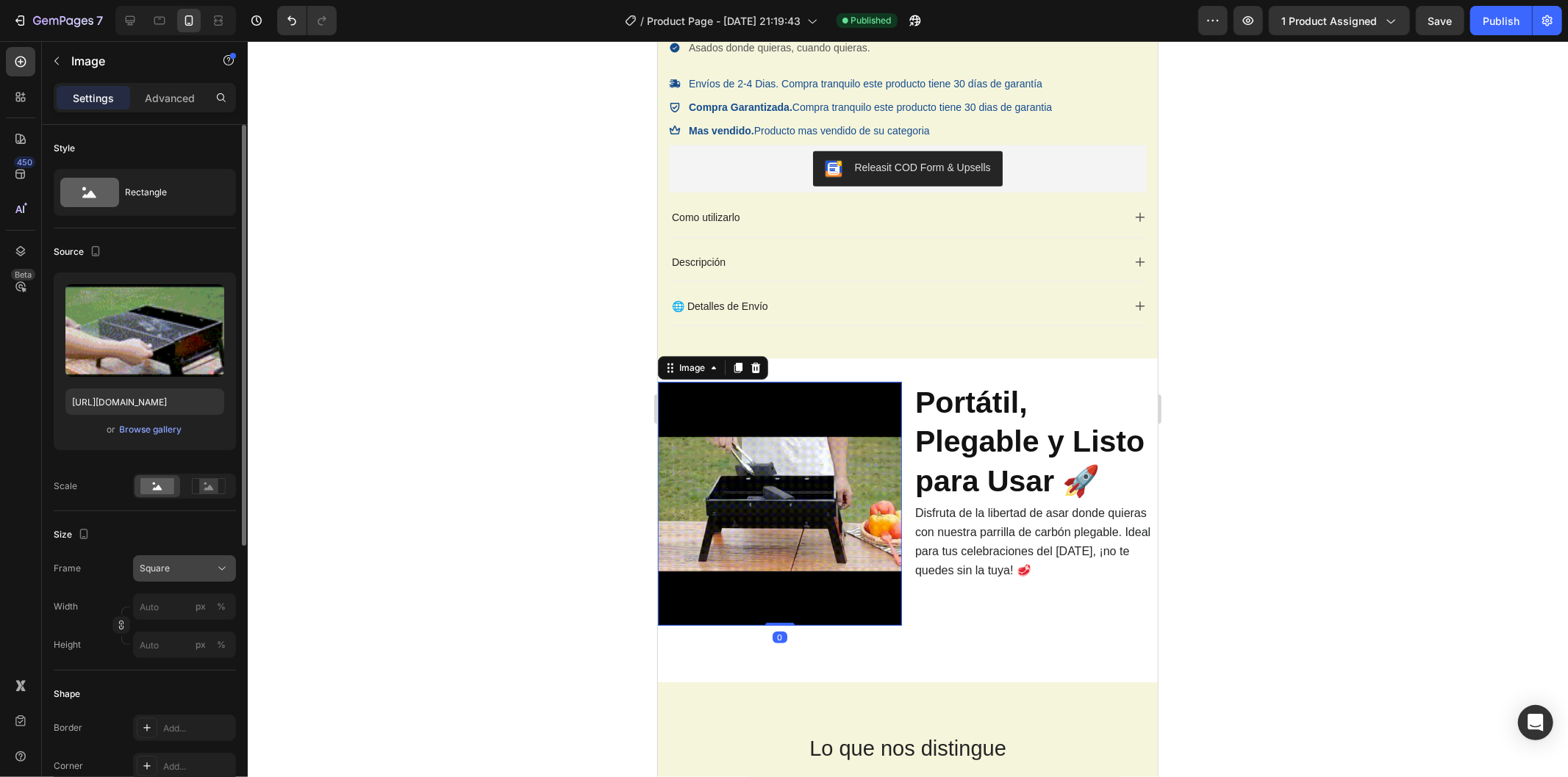
click at [192, 562] on div "Square" at bounding box center [176, 569] width 72 height 13
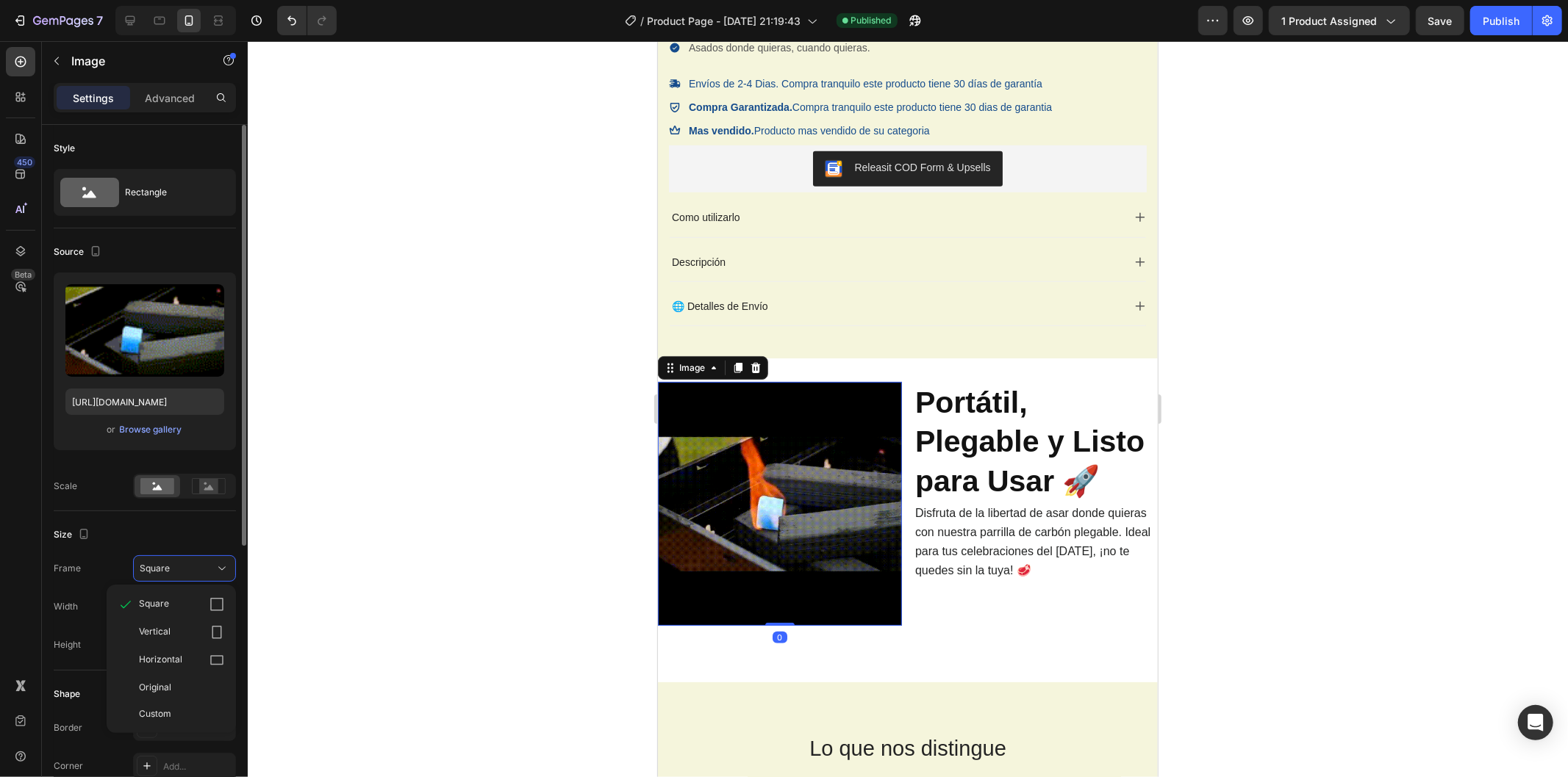
click at [181, 625] on div "Vertical" at bounding box center [171, 633] width 117 height 28
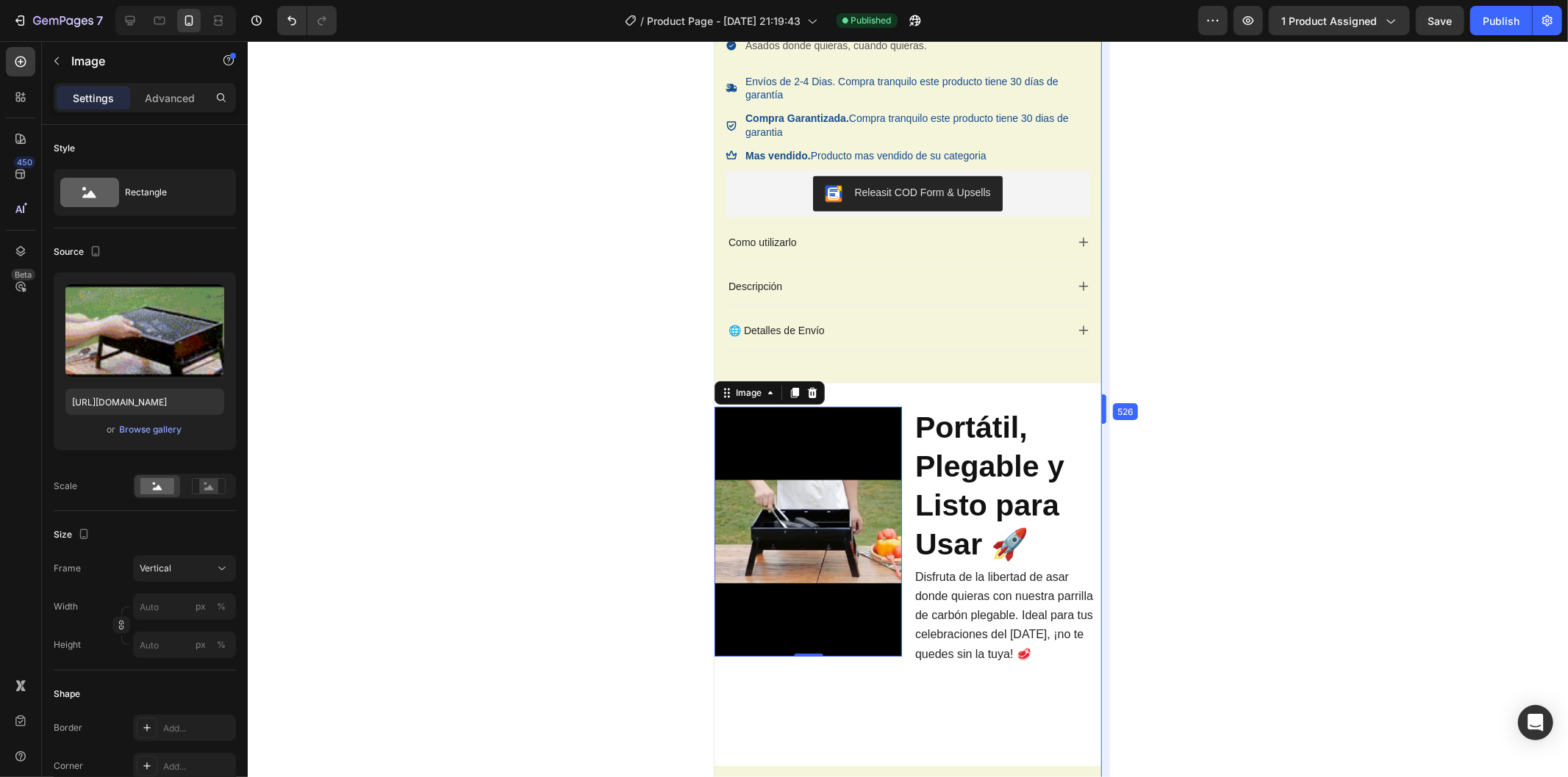
scroll to position [500, 0]
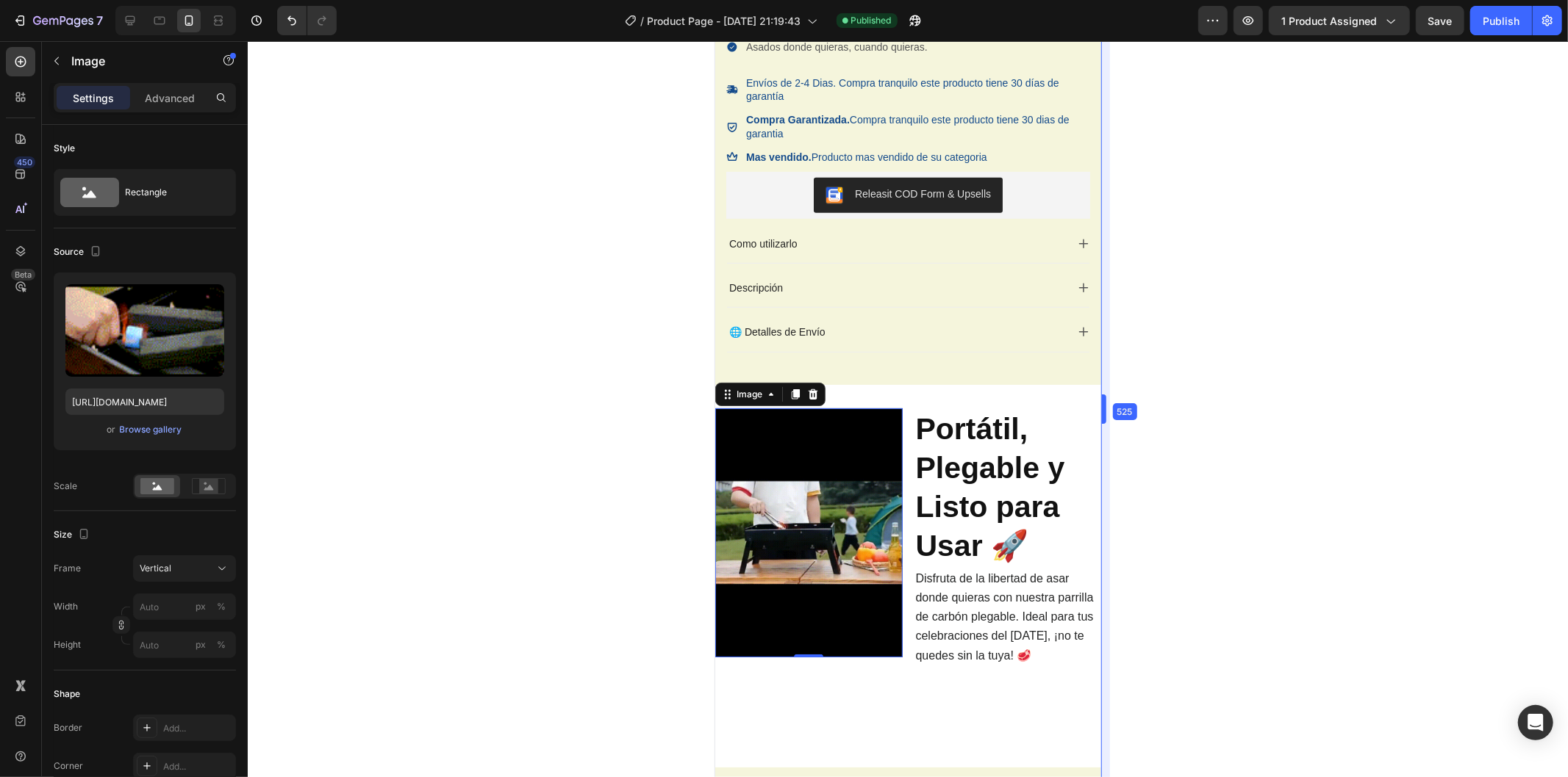
drag, startPoint x: 1159, startPoint y: 412, endPoint x: 334, endPoint y: 380, distance: 825.6
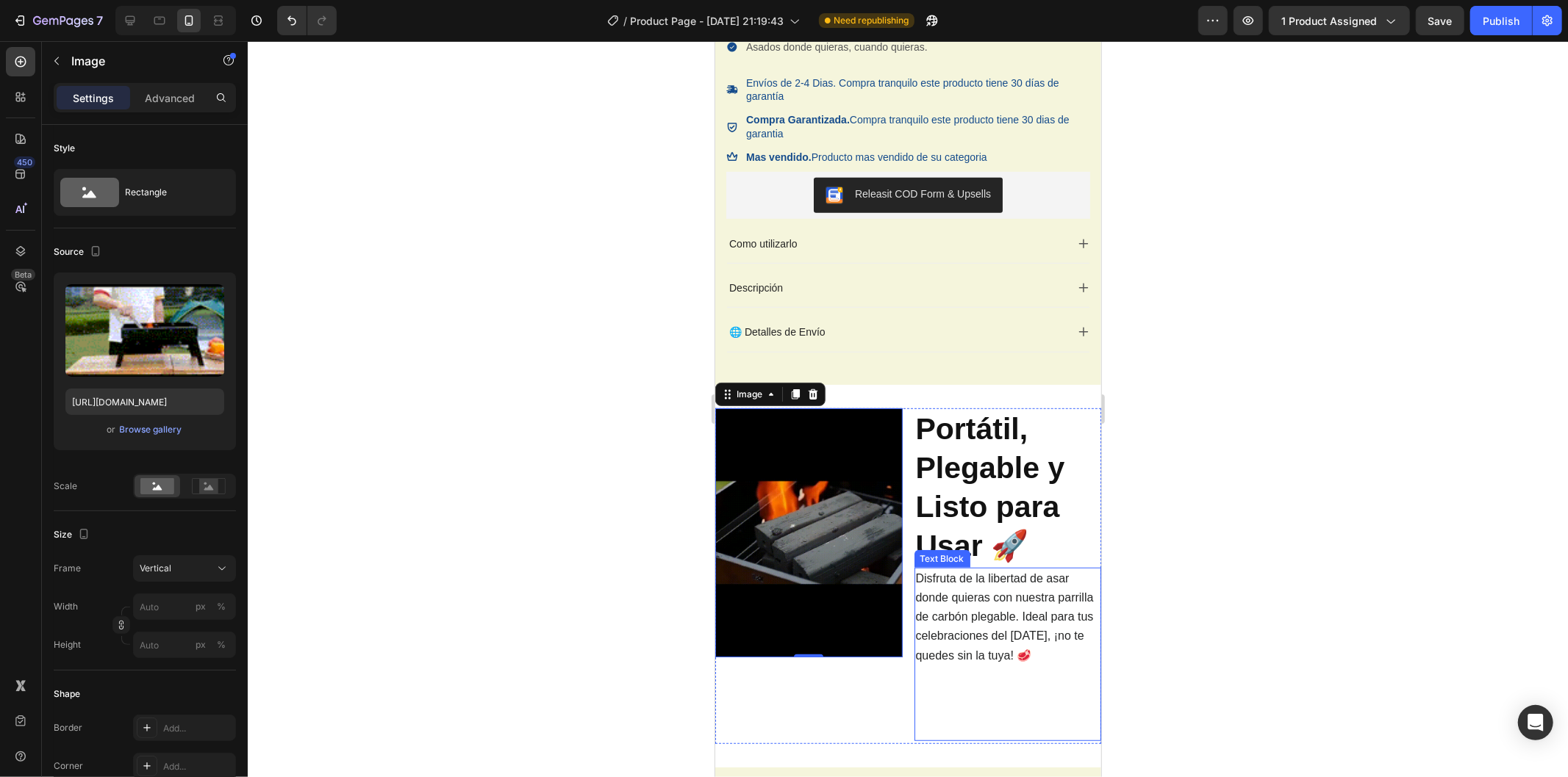
click at [1021, 538] on strong "Portátil, Plegable y Listo para Usar 🚀" at bounding box center [989, 487] width 149 height 151
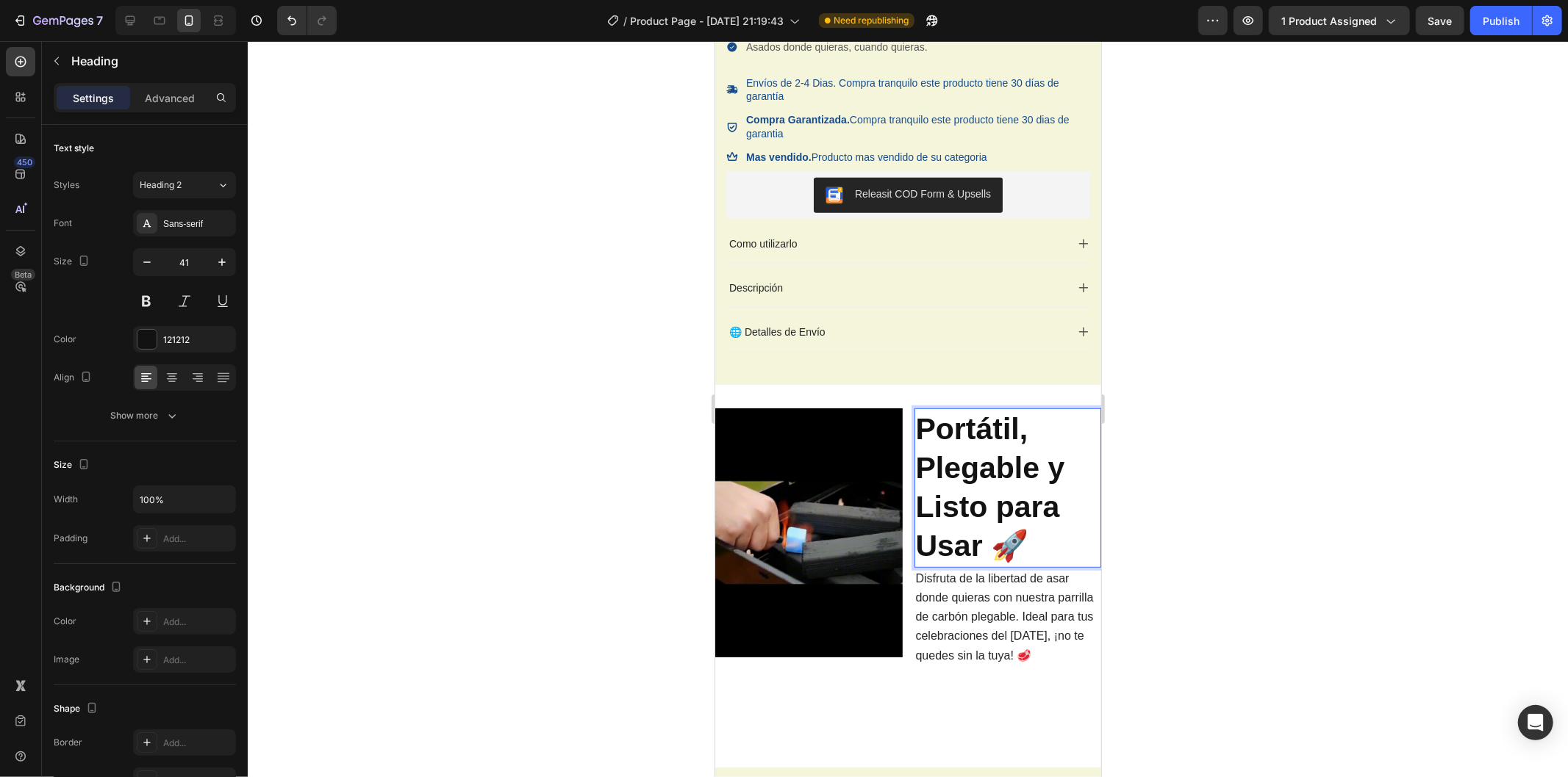
click at [1031, 549] on p "Portátil, Plegable y Listo para Usar 🚀" at bounding box center [1007, 487] width 185 height 156
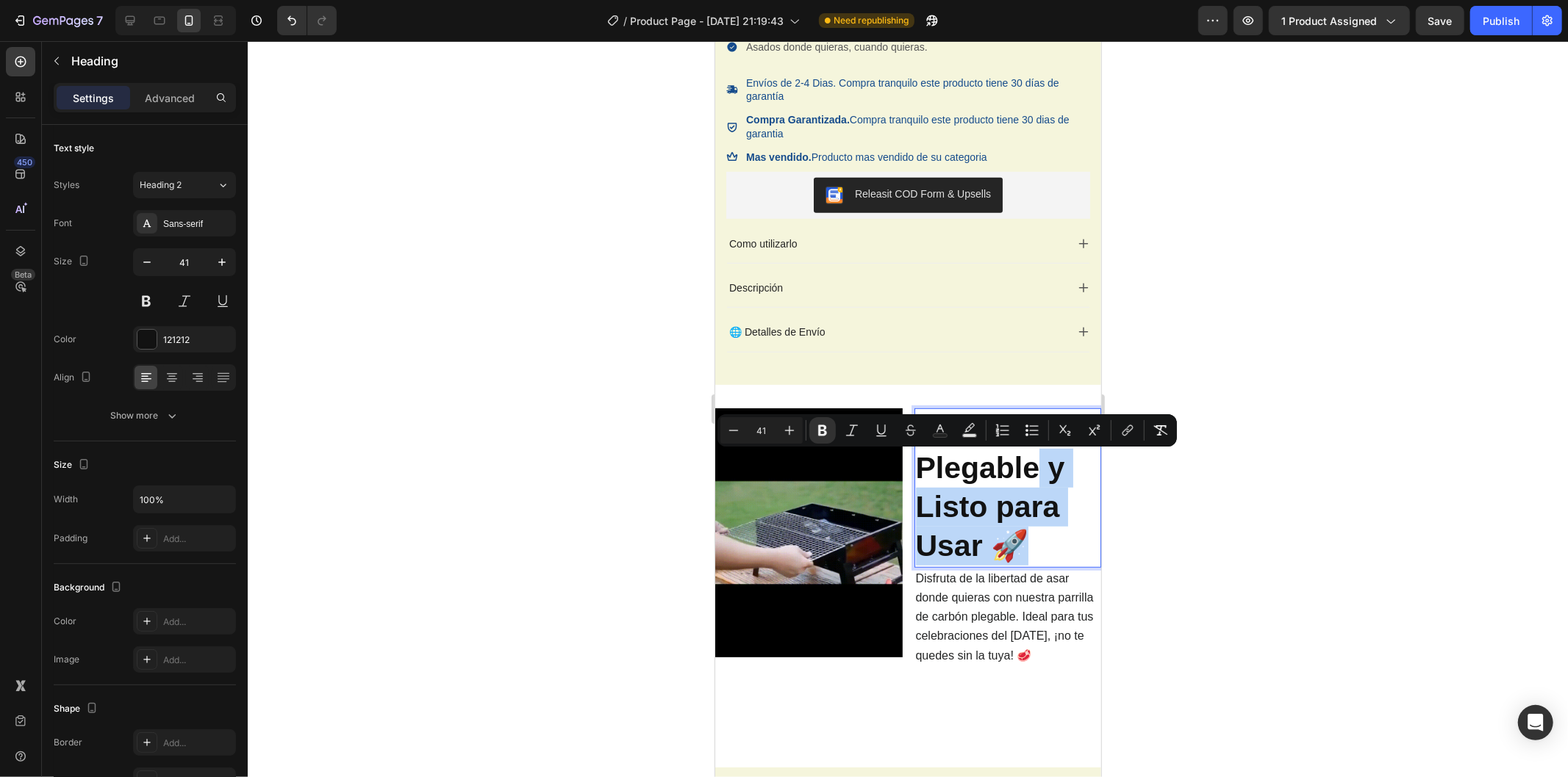
drag, startPoint x: 1031, startPoint y: 549, endPoint x: 1032, endPoint y: 473, distance: 76.0
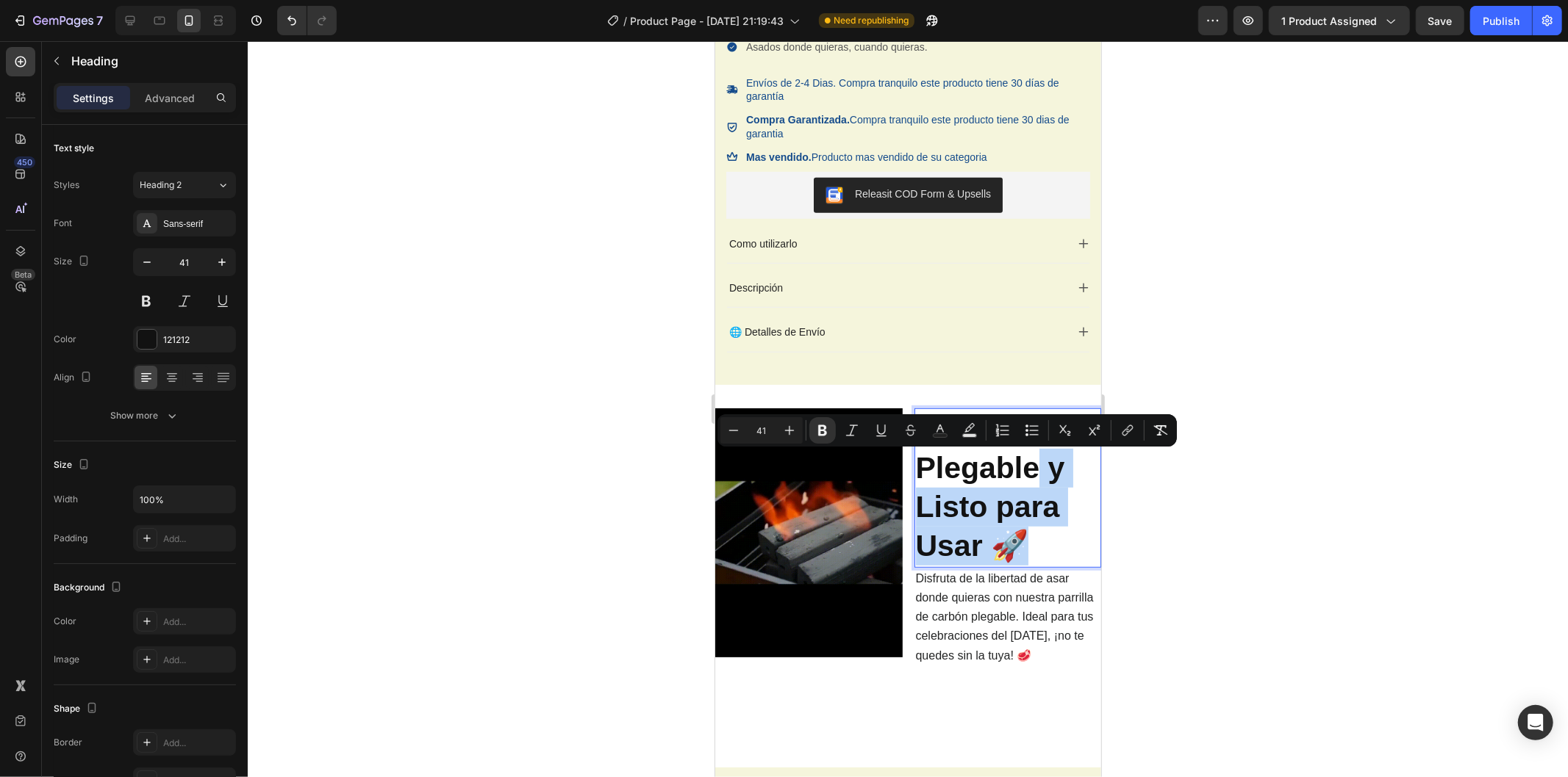
click at [1032, 473] on p "Portátil, Plegable y Listo para Usar 🚀" at bounding box center [1007, 487] width 185 height 156
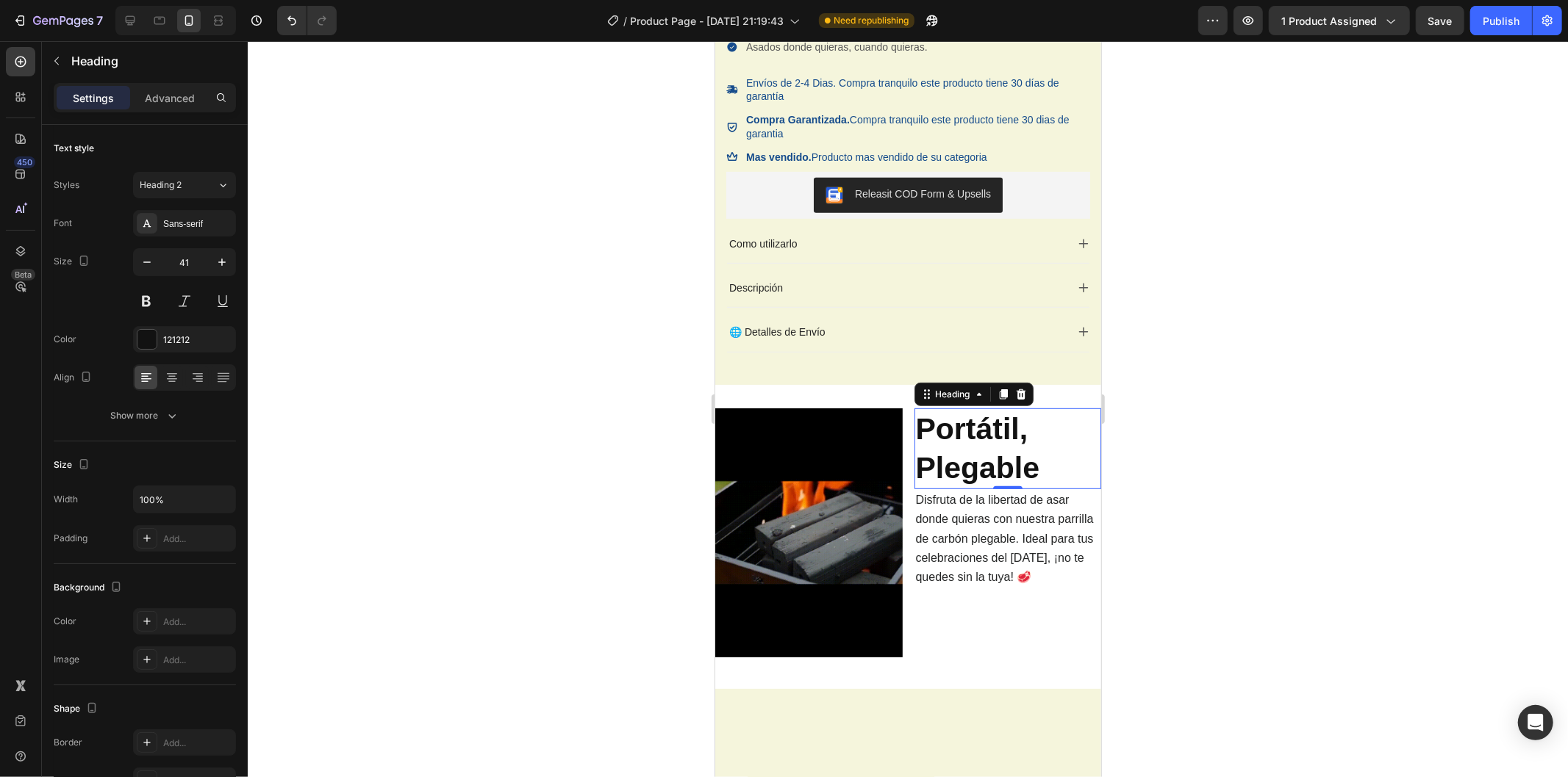
click at [1201, 497] on div at bounding box center [908, 408] width 1320 height 736
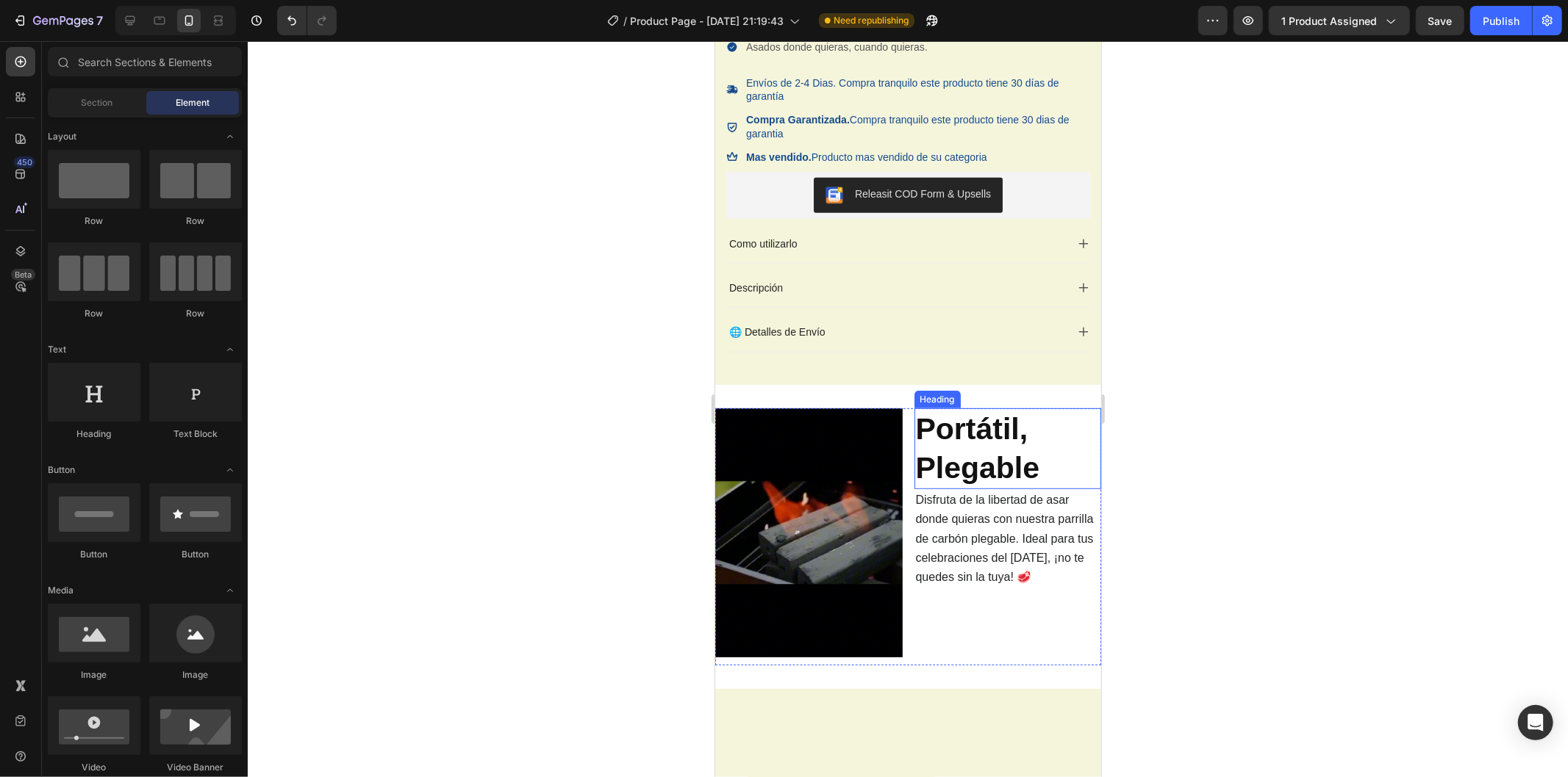
click at [1035, 473] on p "⁠⁠⁠⁠⁠⁠⁠ Portátil, Plegable" at bounding box center [1007, 448] width 185 height 78
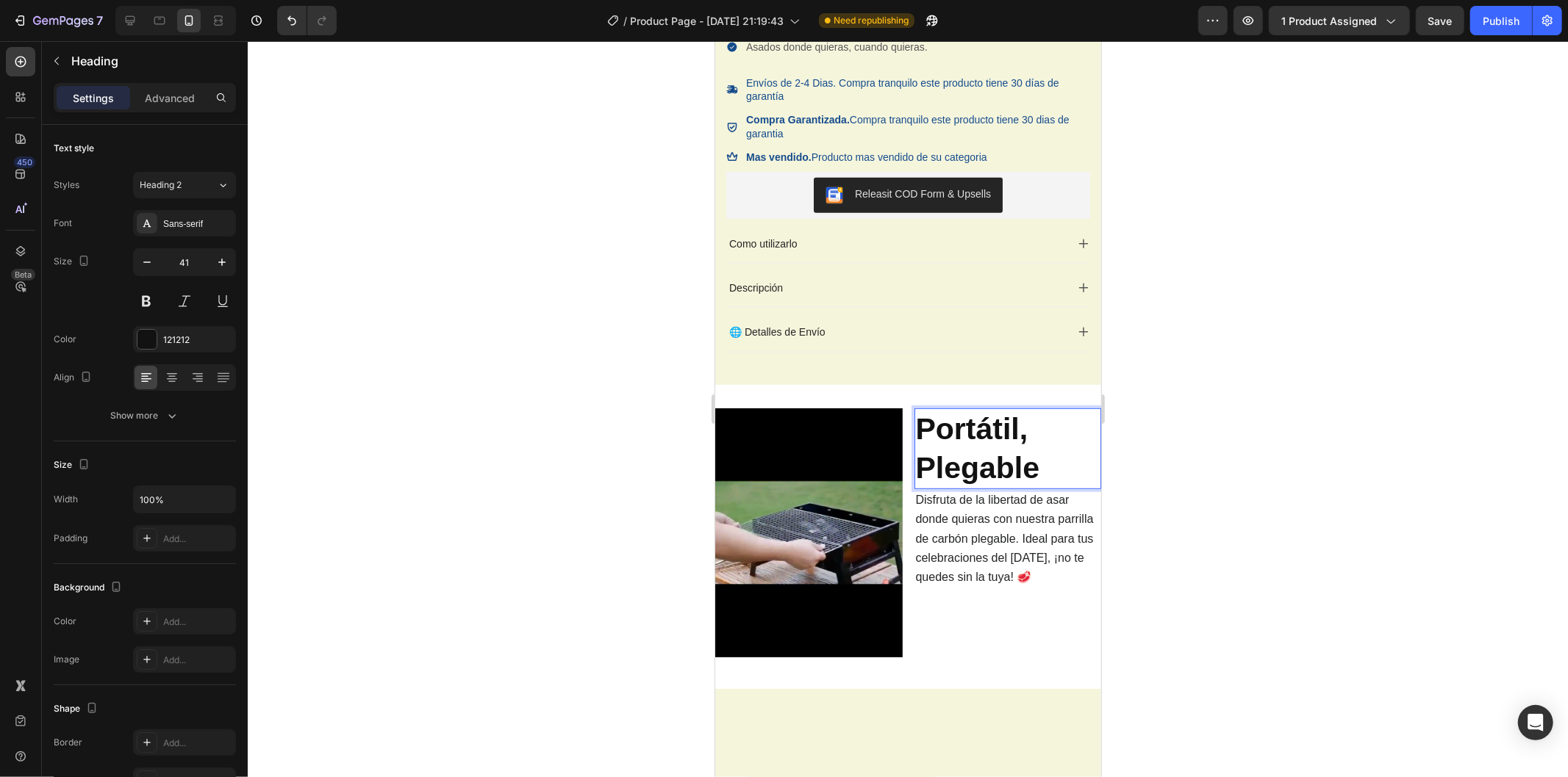
click at [1035, 473] on p "Portátil, Plegable" at bounding box center [1007, 448] width 185 height 78
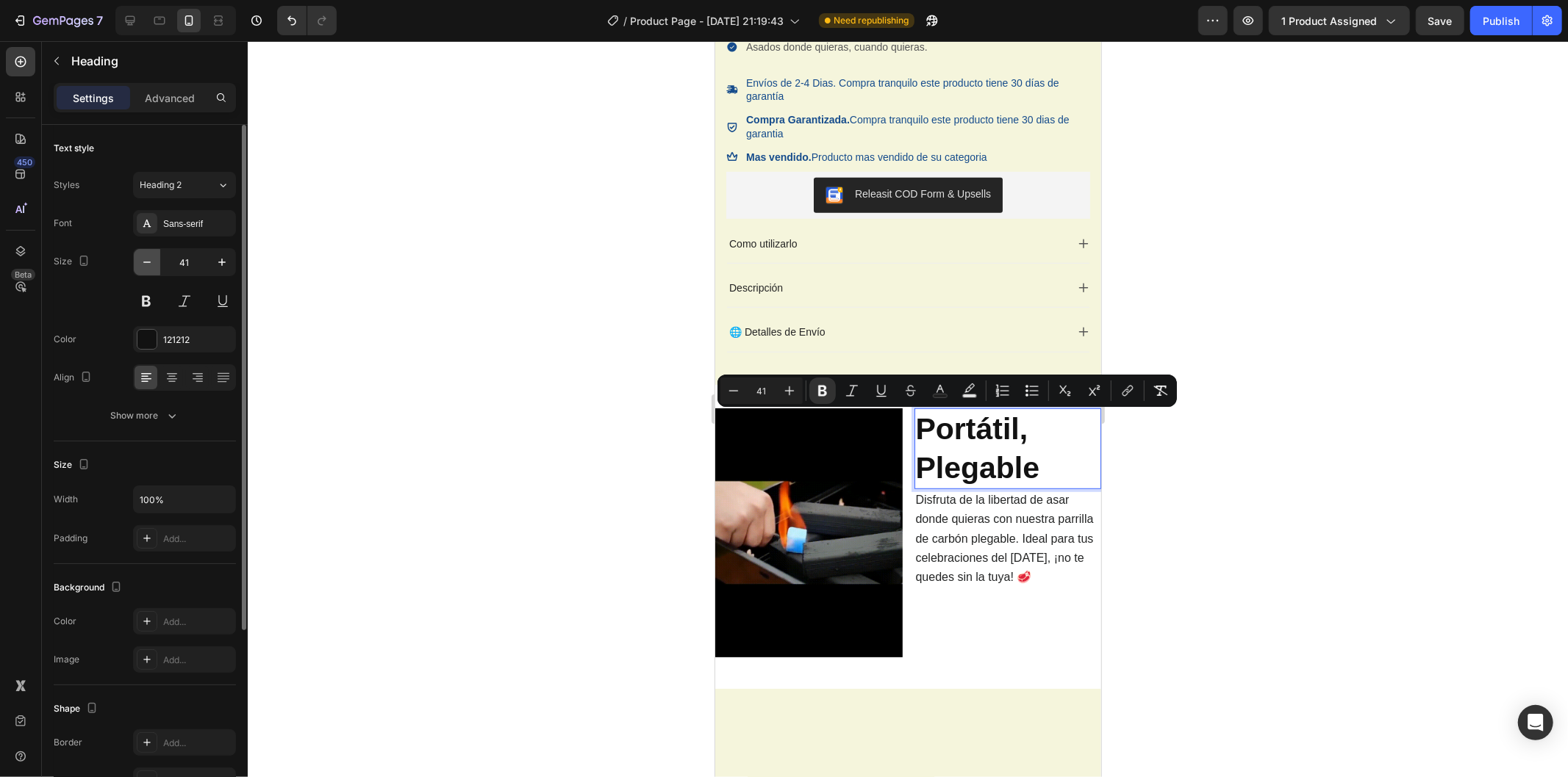
click at [156, 263] on button "button" at bounding box center [147, 262] width 27 height 27
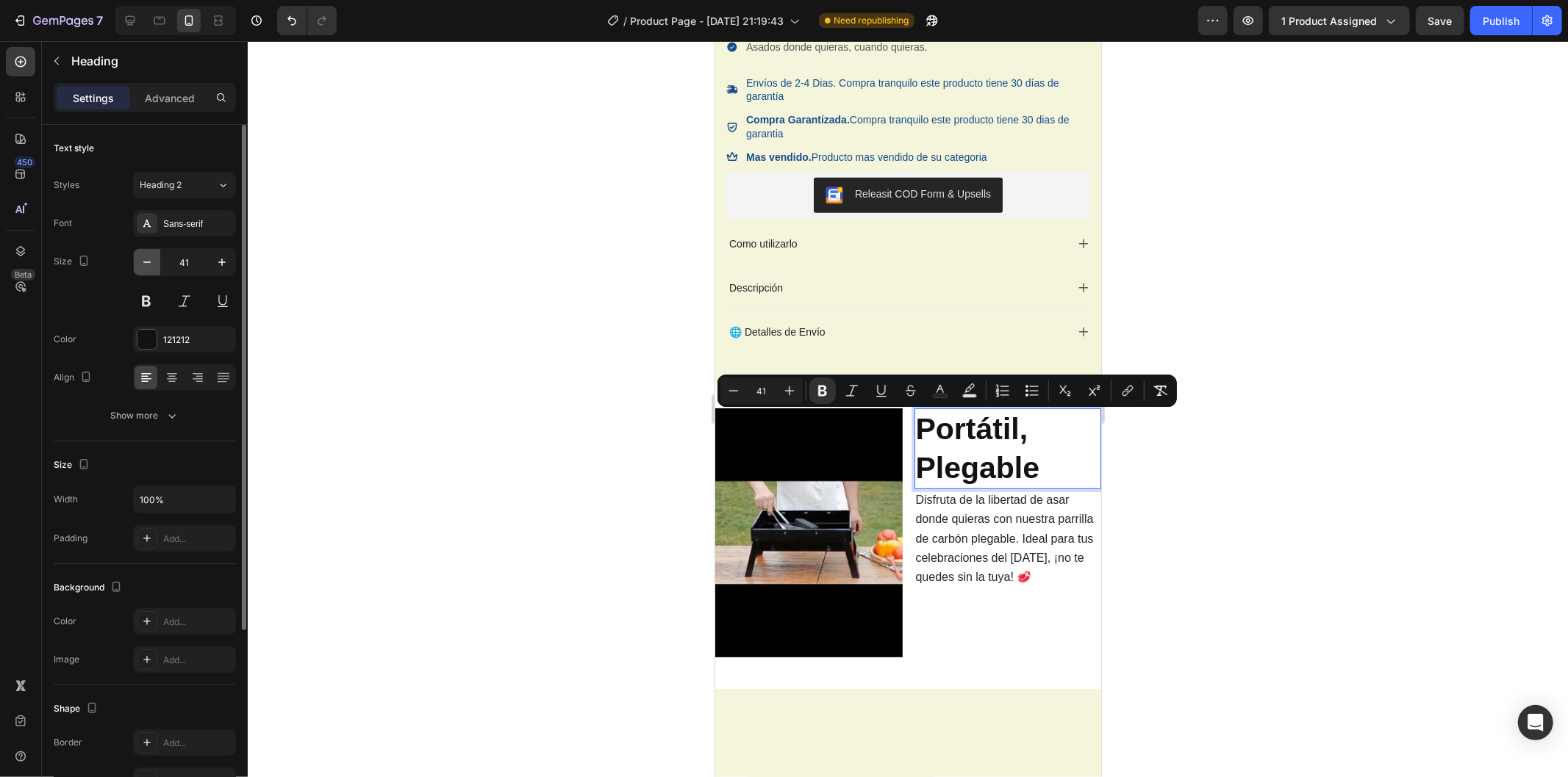
click at [156, 263] on button "button" at bounding box center [147, 262] width 27 height 27
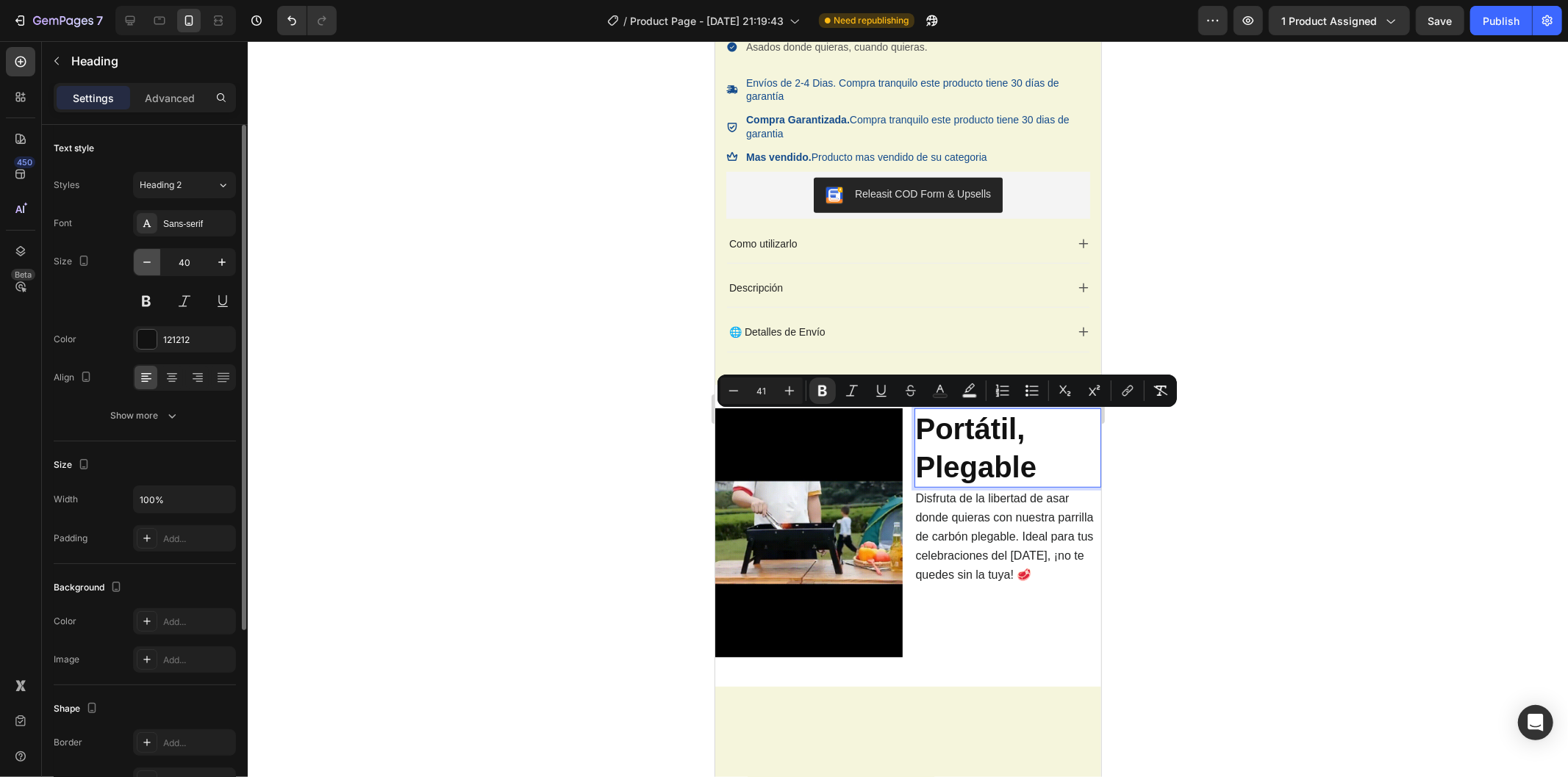
click at [156, 263] on button "button" at bounding box center [147, 262] width 27 height 27
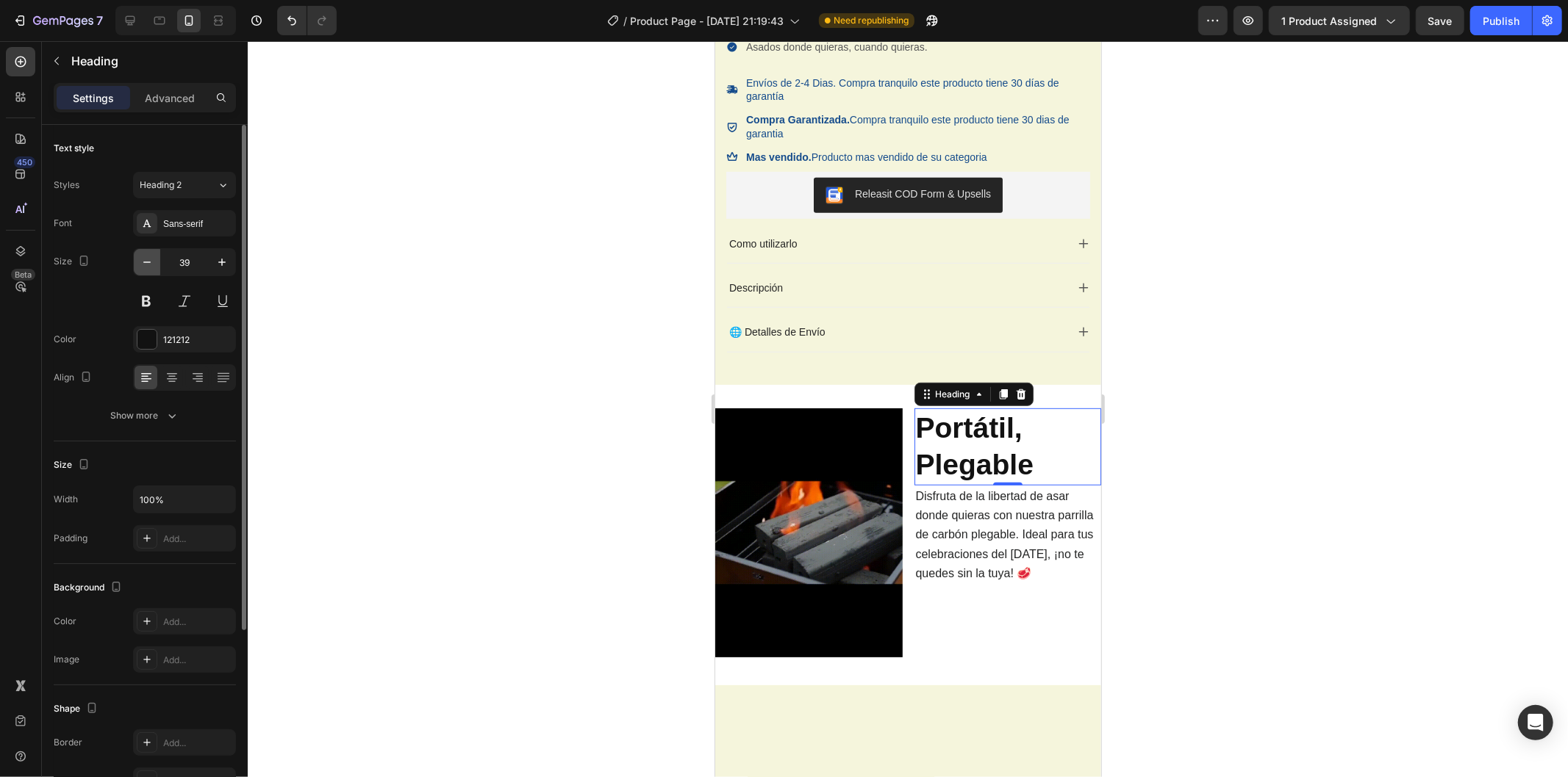
click at [156, 263] on button "button" at bounding box center [147, 262] width 27 height 27
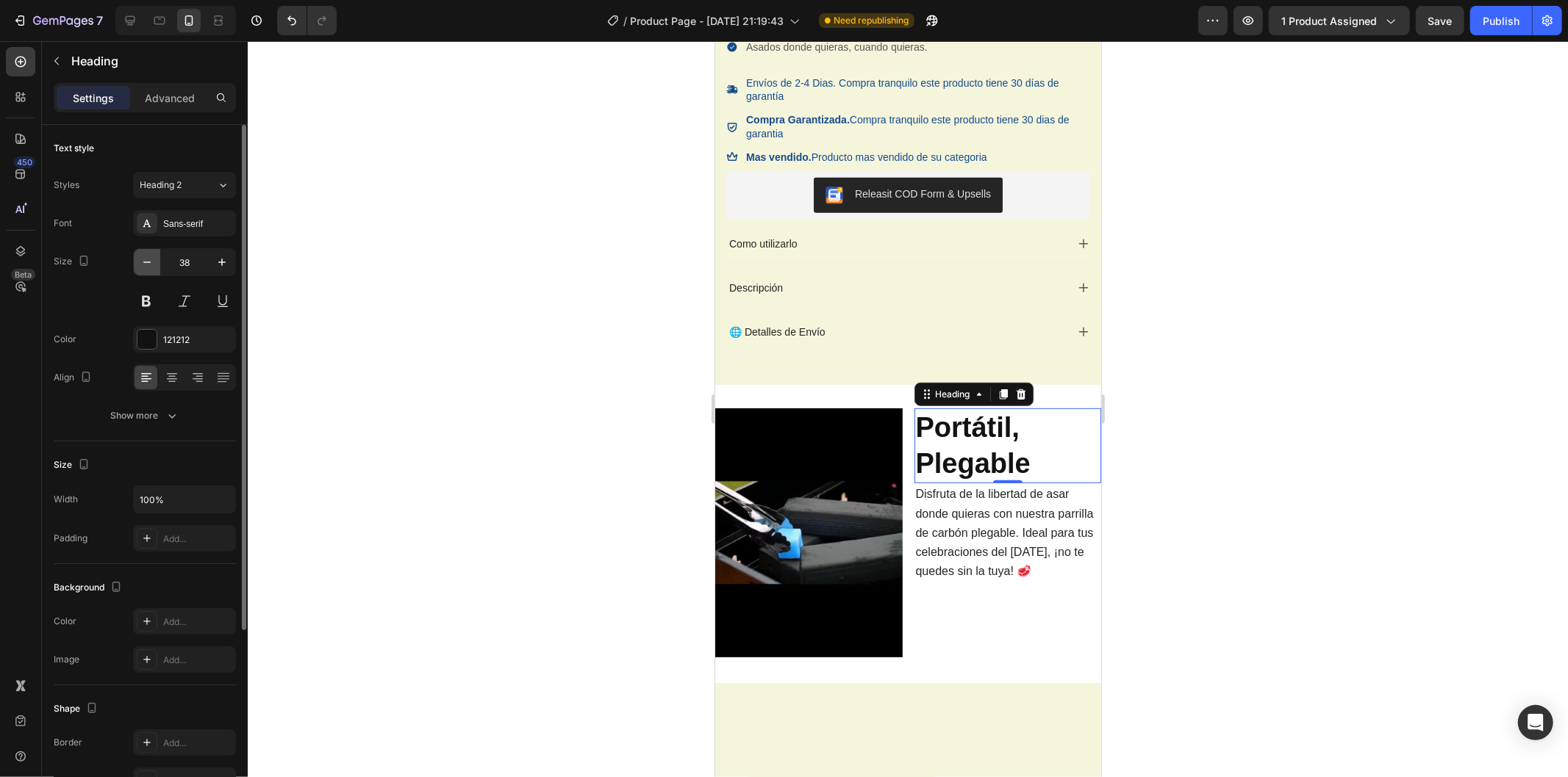
click at [156, 263] on button "button" at bounding box center [147, 262] width 27 height 27
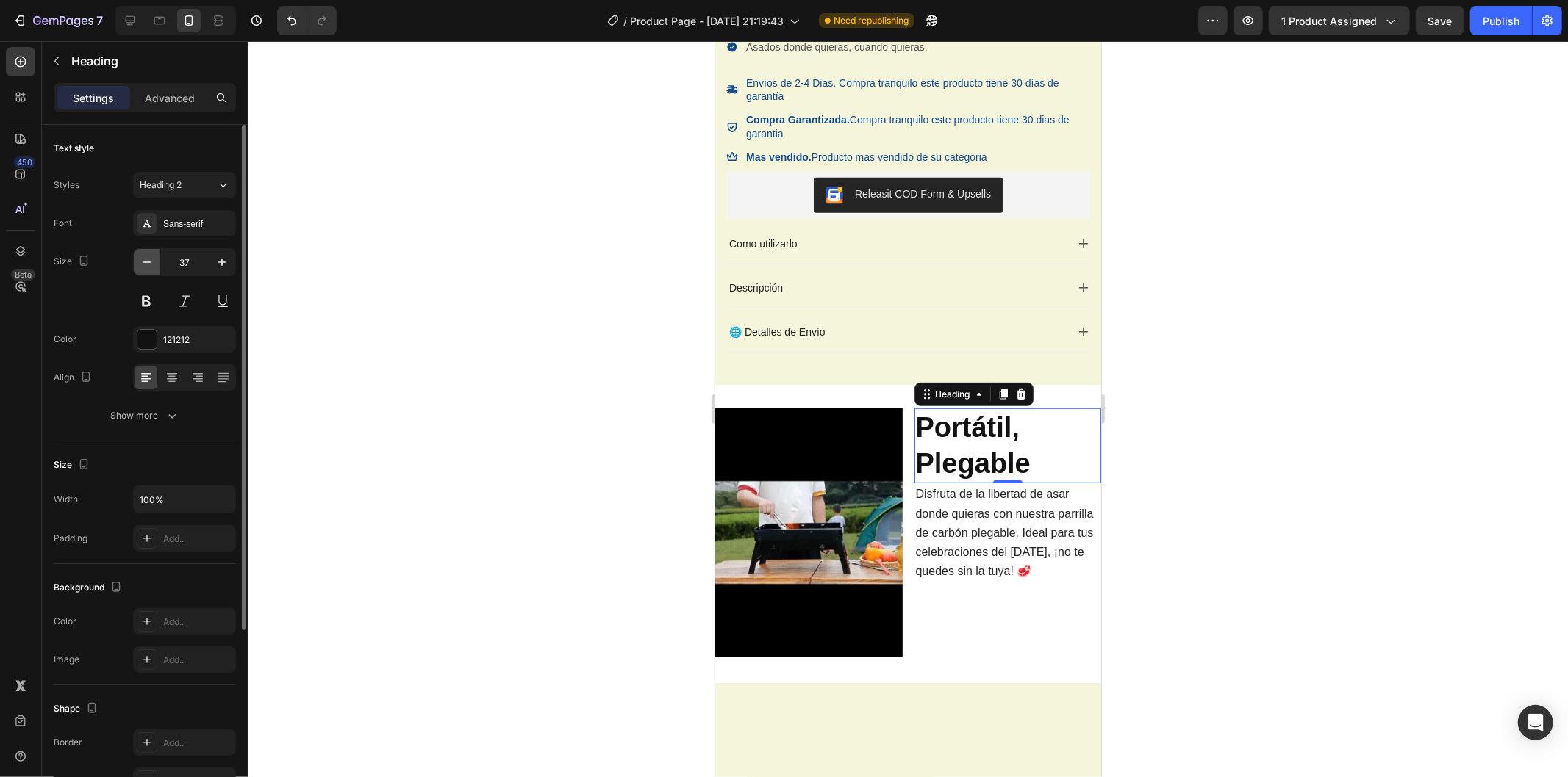
click at [156, 263] on button "button" at bounding box center [147, 262] width 27 height 27
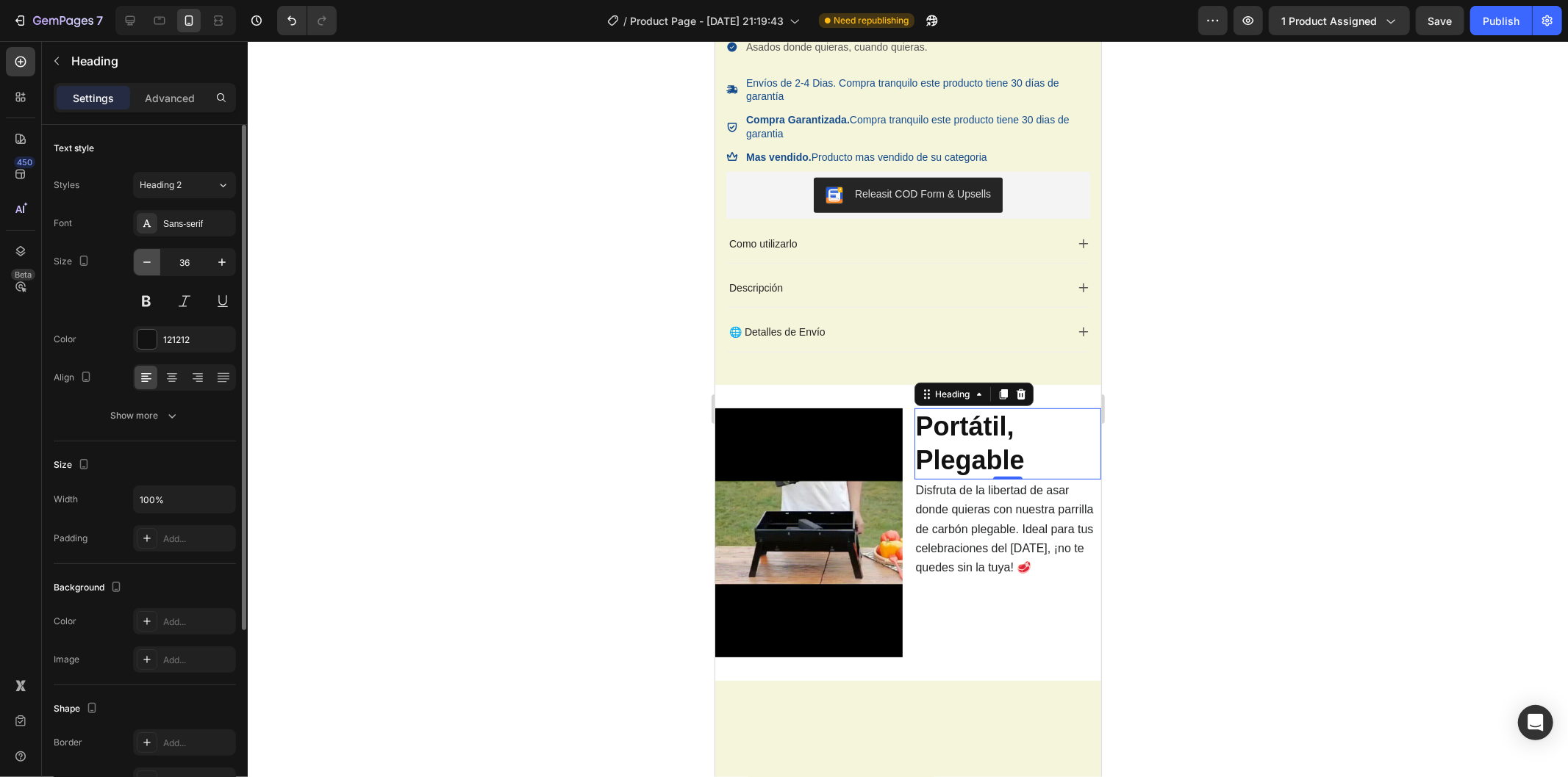
click at [156, 263] on button "button" at bounding box center [147, 262] width 27 height 27
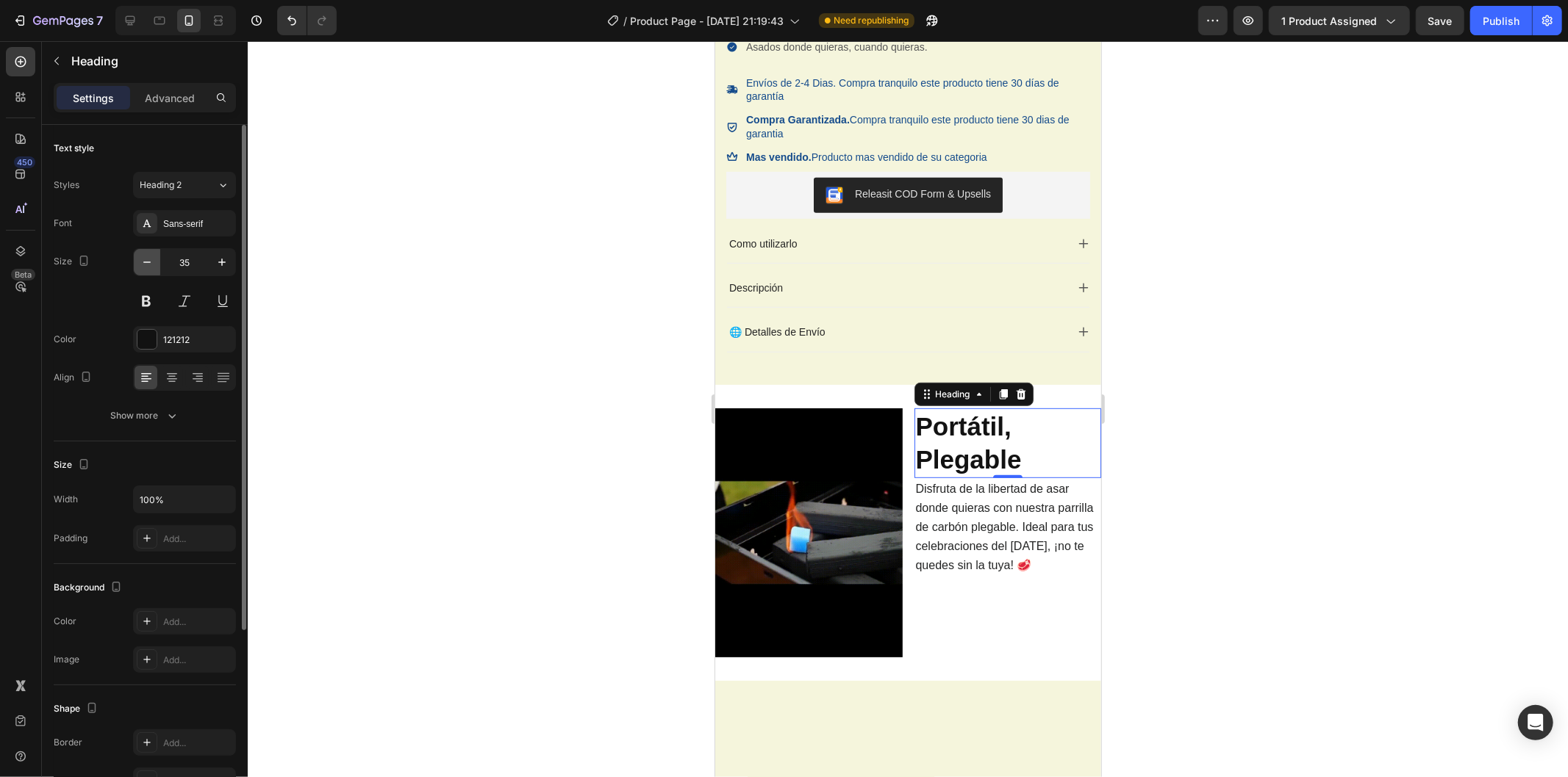
click at [156, 263] on button "button" at bounding box center [147, 262] width 27 height 27
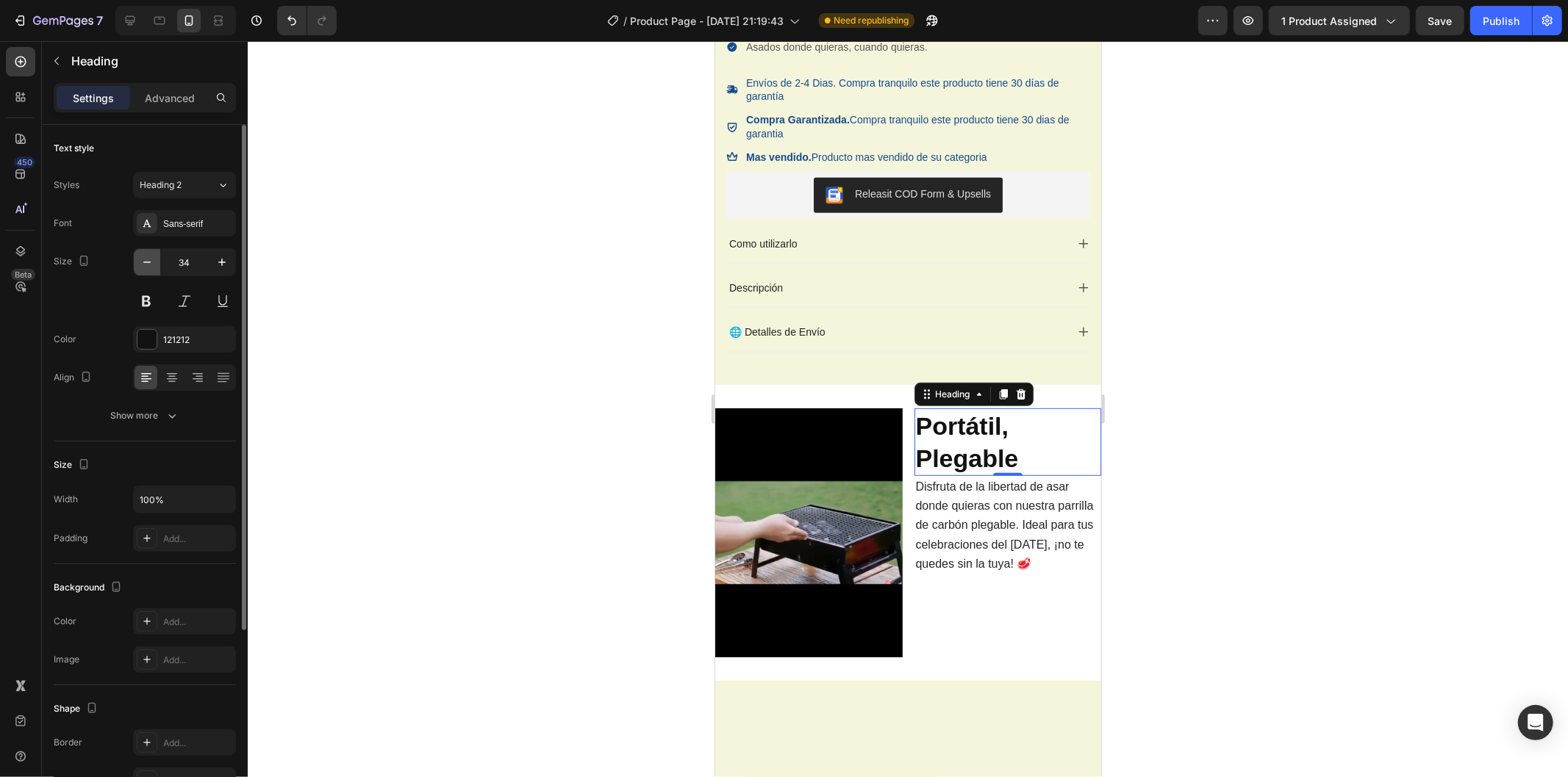
click at [156, 263] on button "button" at bounding box center [147, 262] width 27 height 27
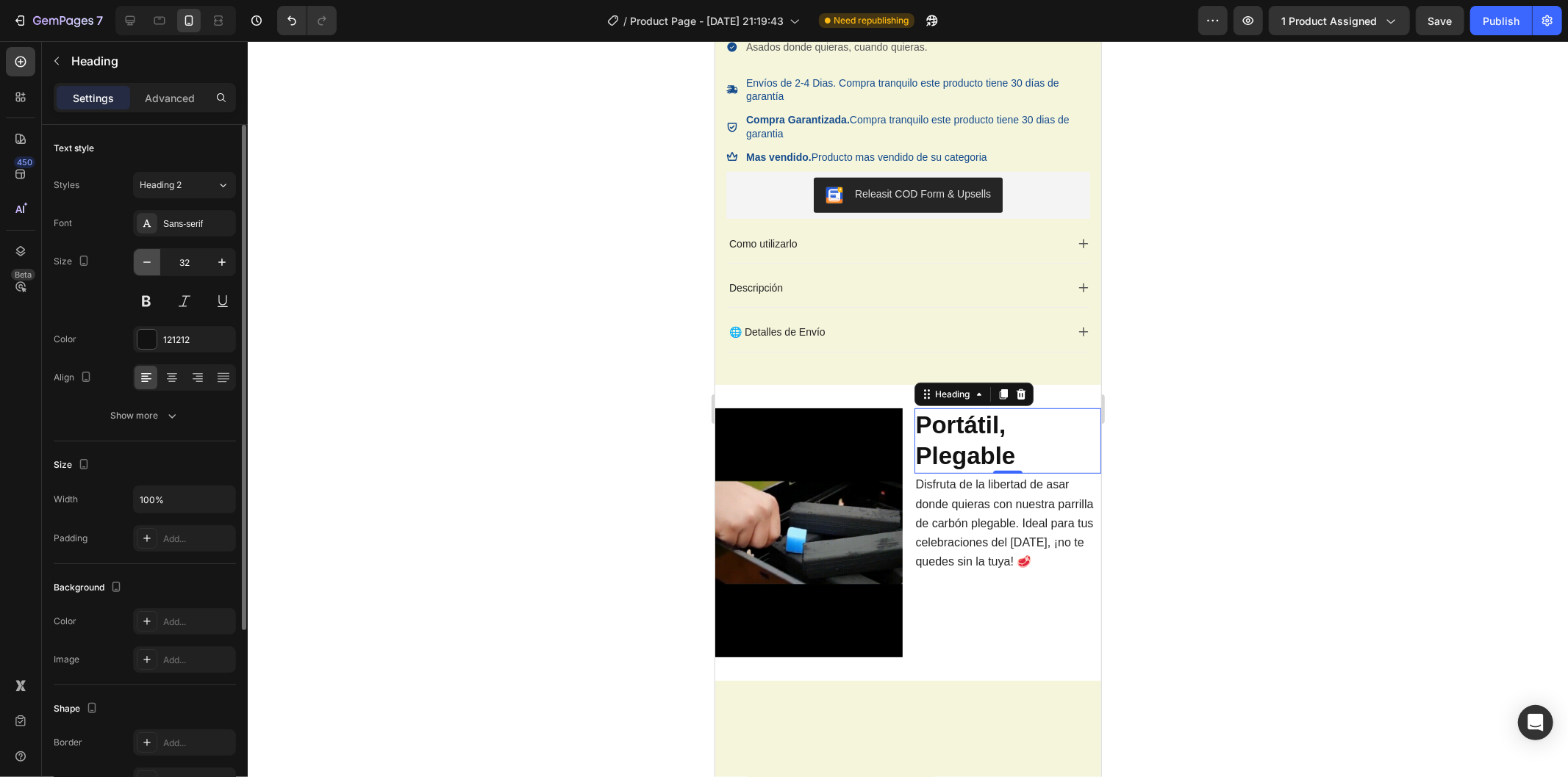
click at [156, 263] on button "button" at bounding box center [147, 262] width 27 height 27
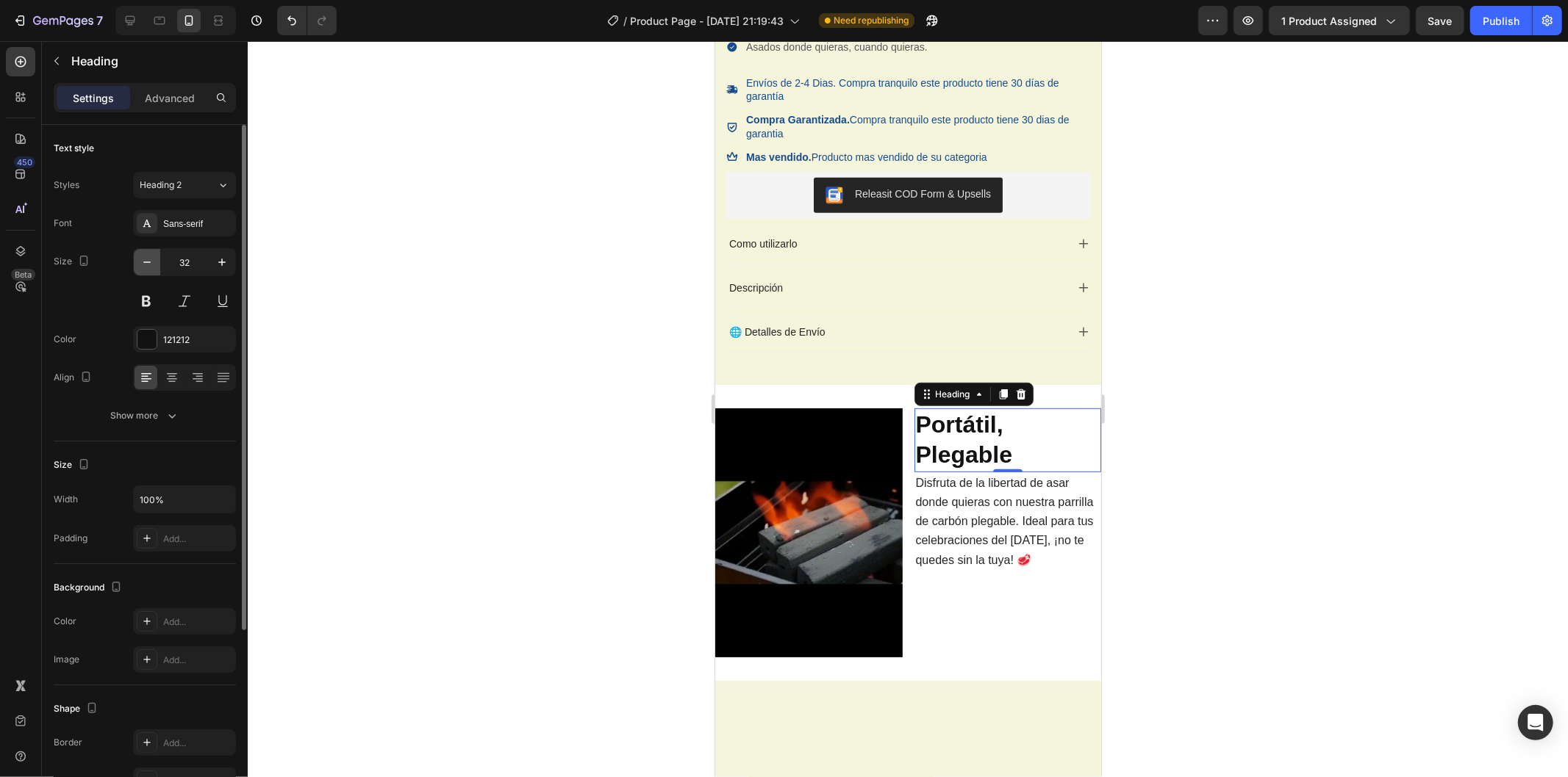
click at [156, 263] on button "button" at bounding box center [147, 262] width 27 height 27
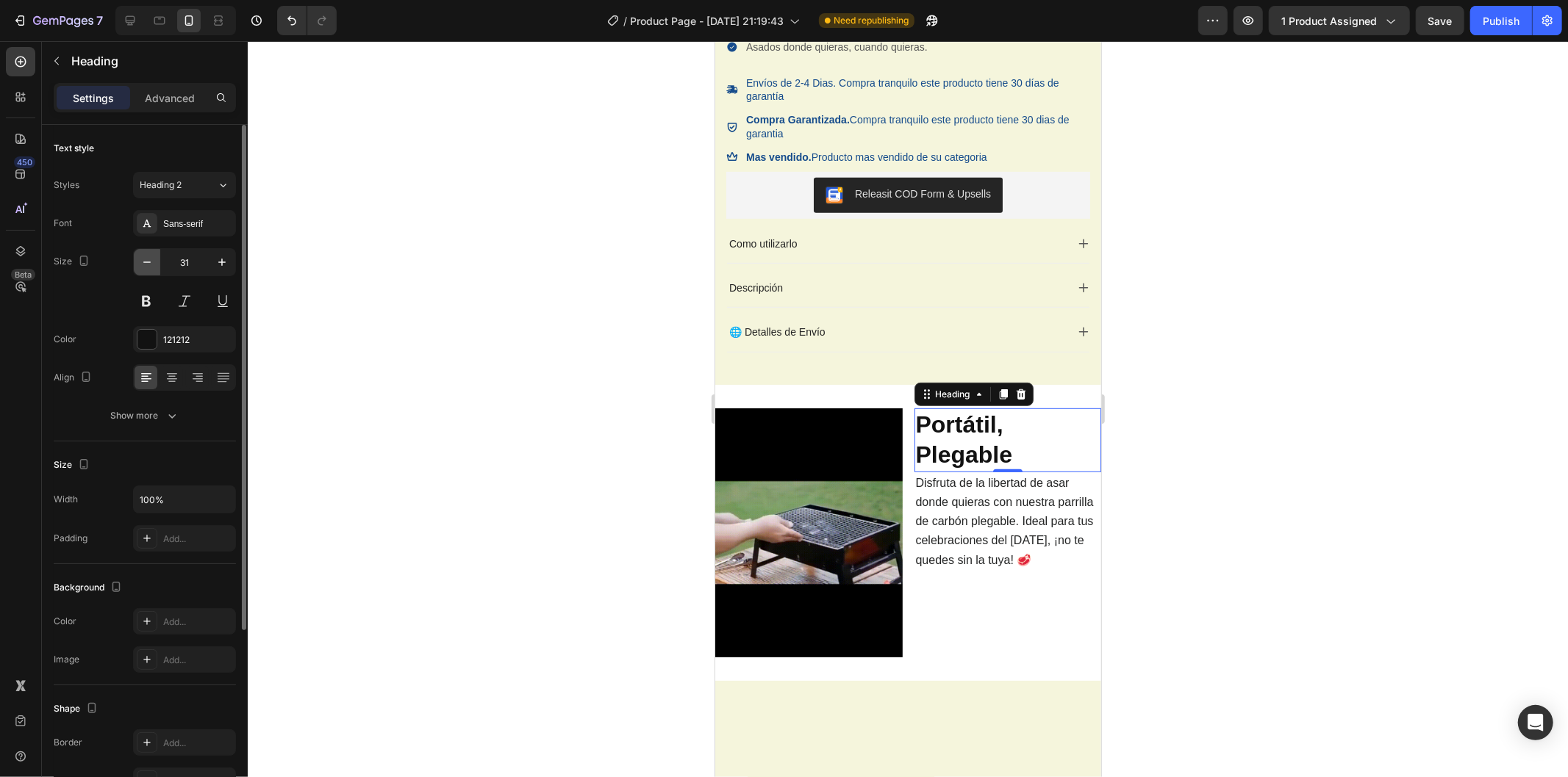
click at [156, 263] on button "button" at bounding box center [147, 262] width 27 height 27
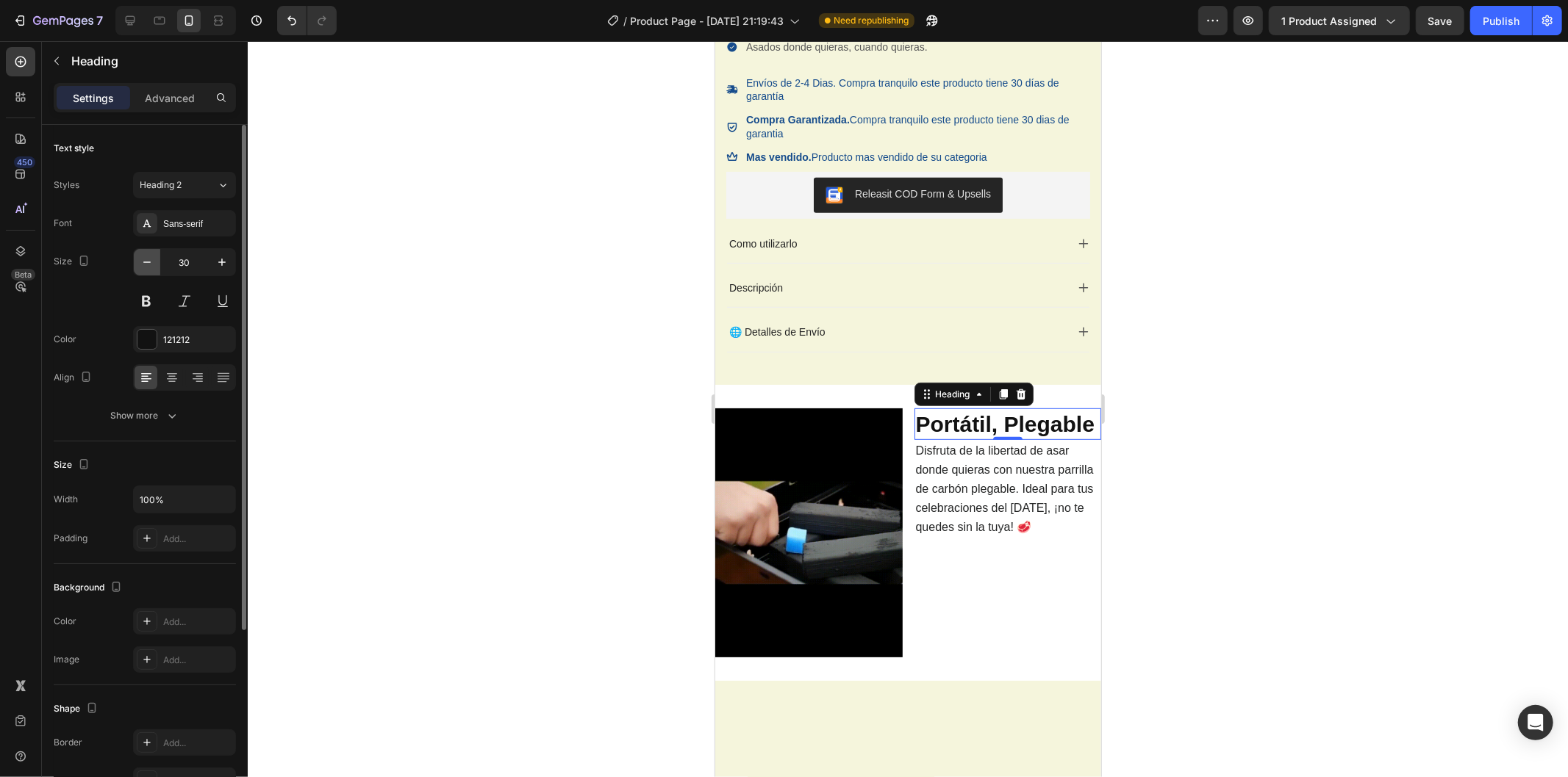
click at [156, 263] on button "button" at bounding box center [147, 262] width 27 height 27
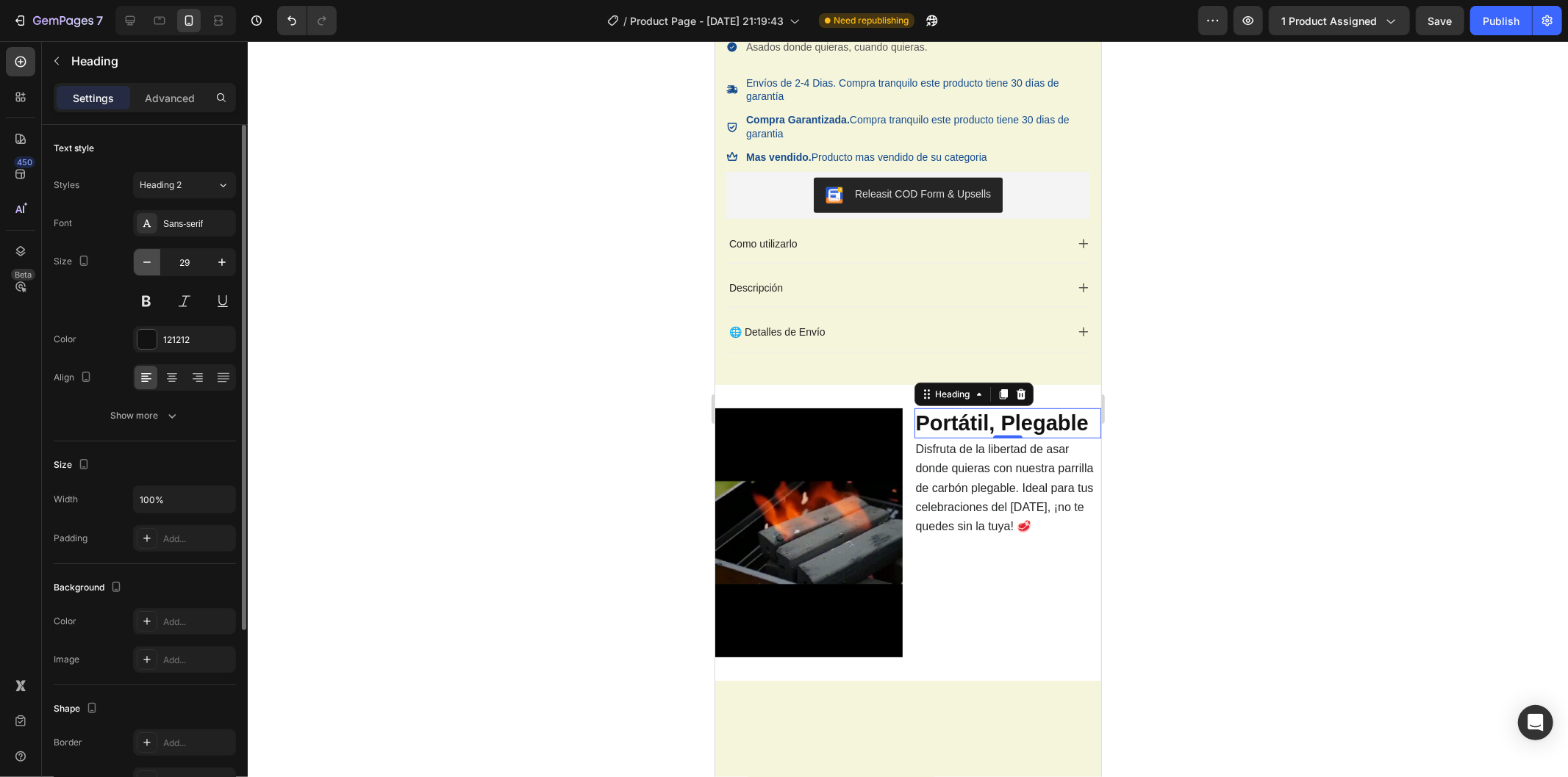
click at [156, 263] on button "button" at bounding box center [147, 262] width 27 height 27
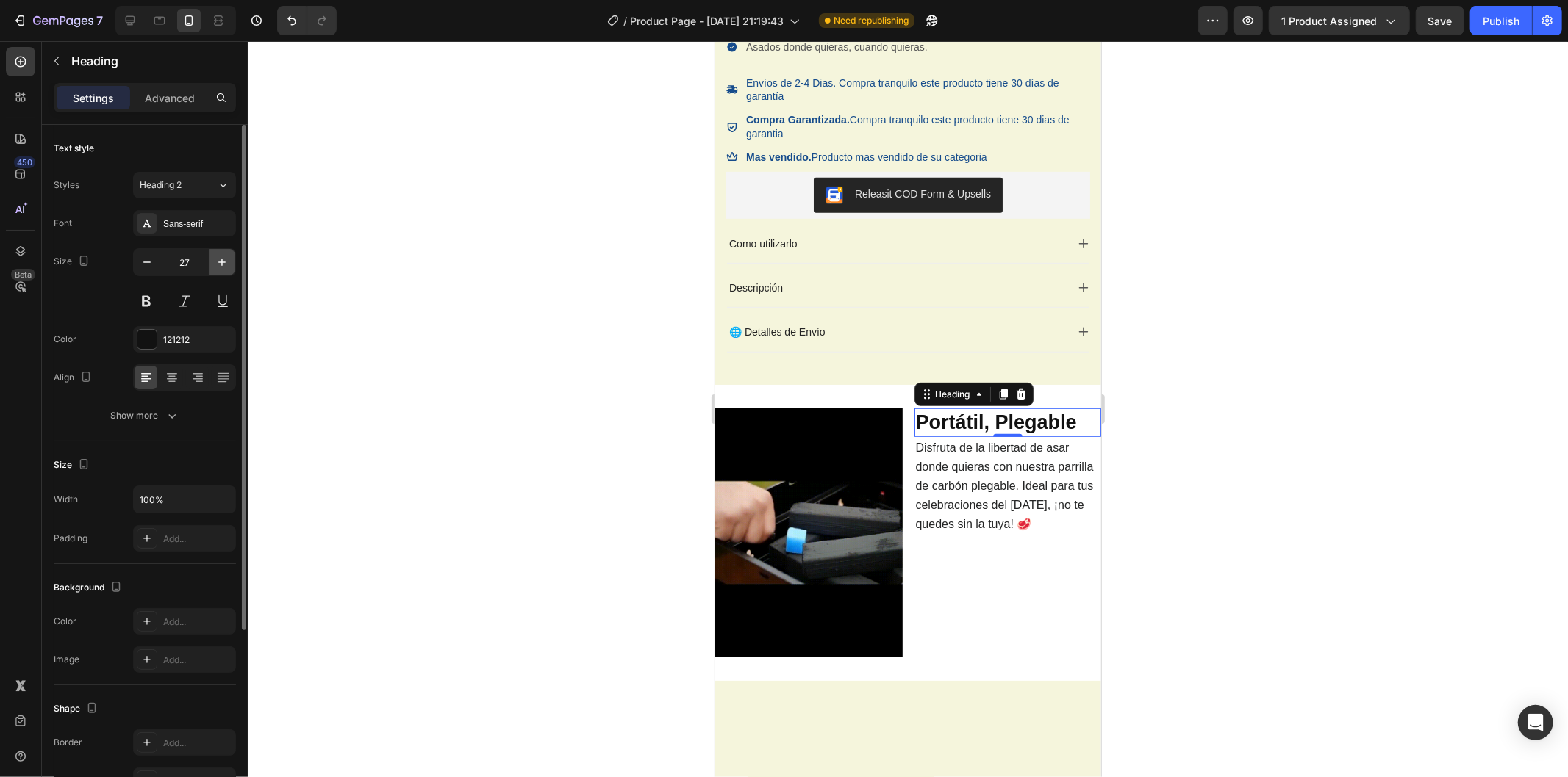
click at [217, 269] on icon "button" at bounding box center [222, 262] width 15 height 15
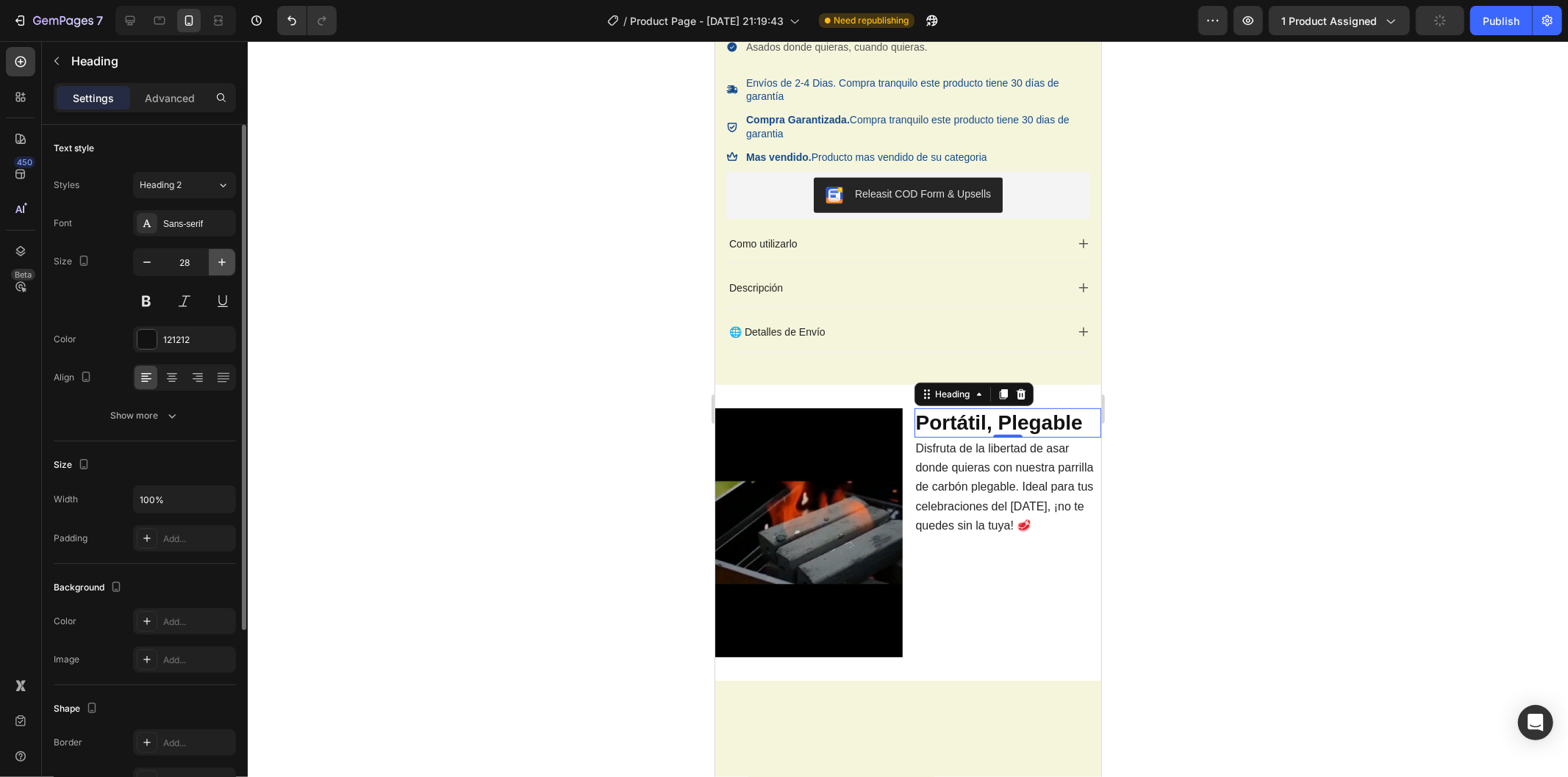
click at [217, 269] on icon "button" at bounding box center [222, 262] width 15 height 15
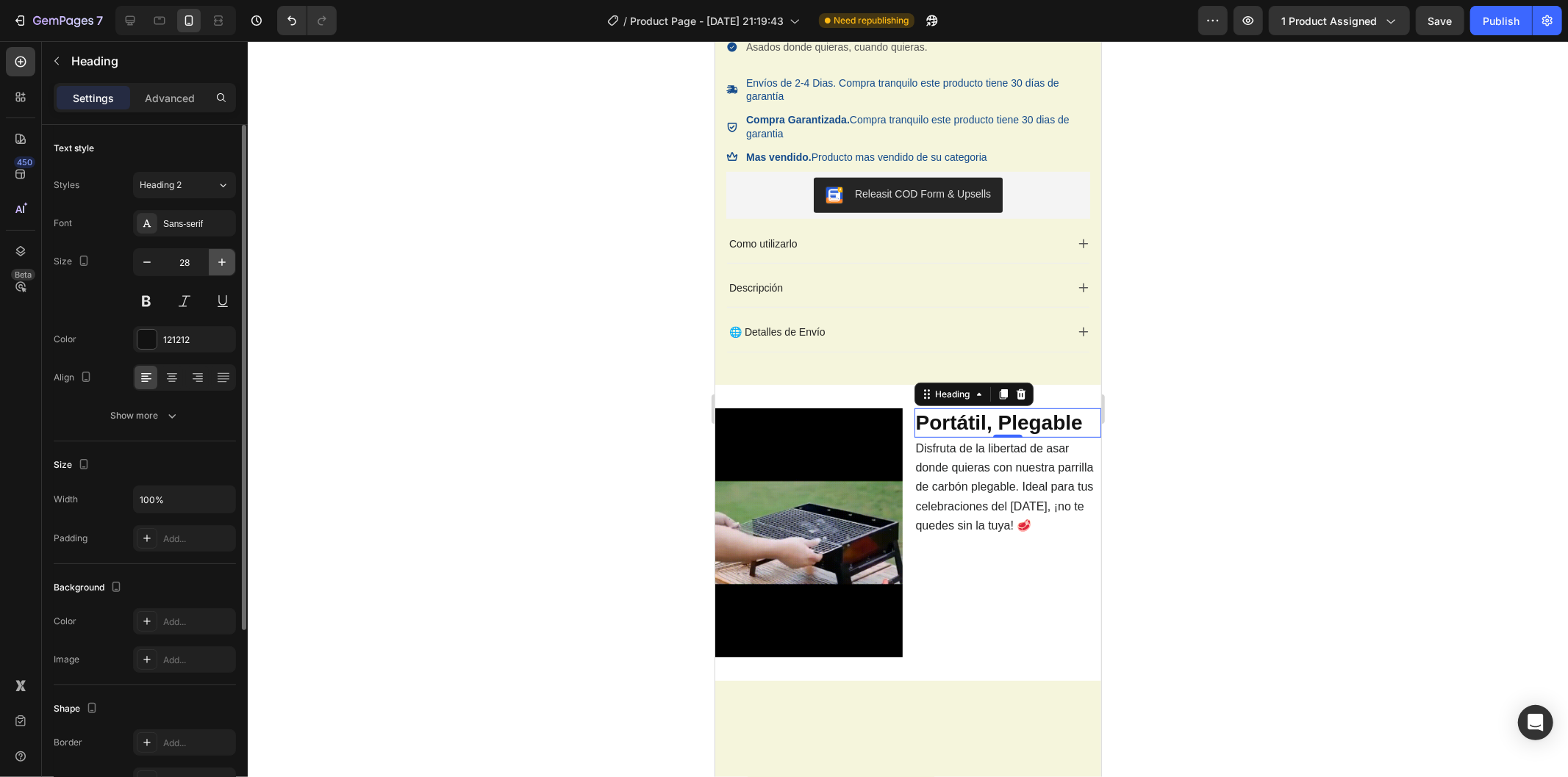
type input "29"
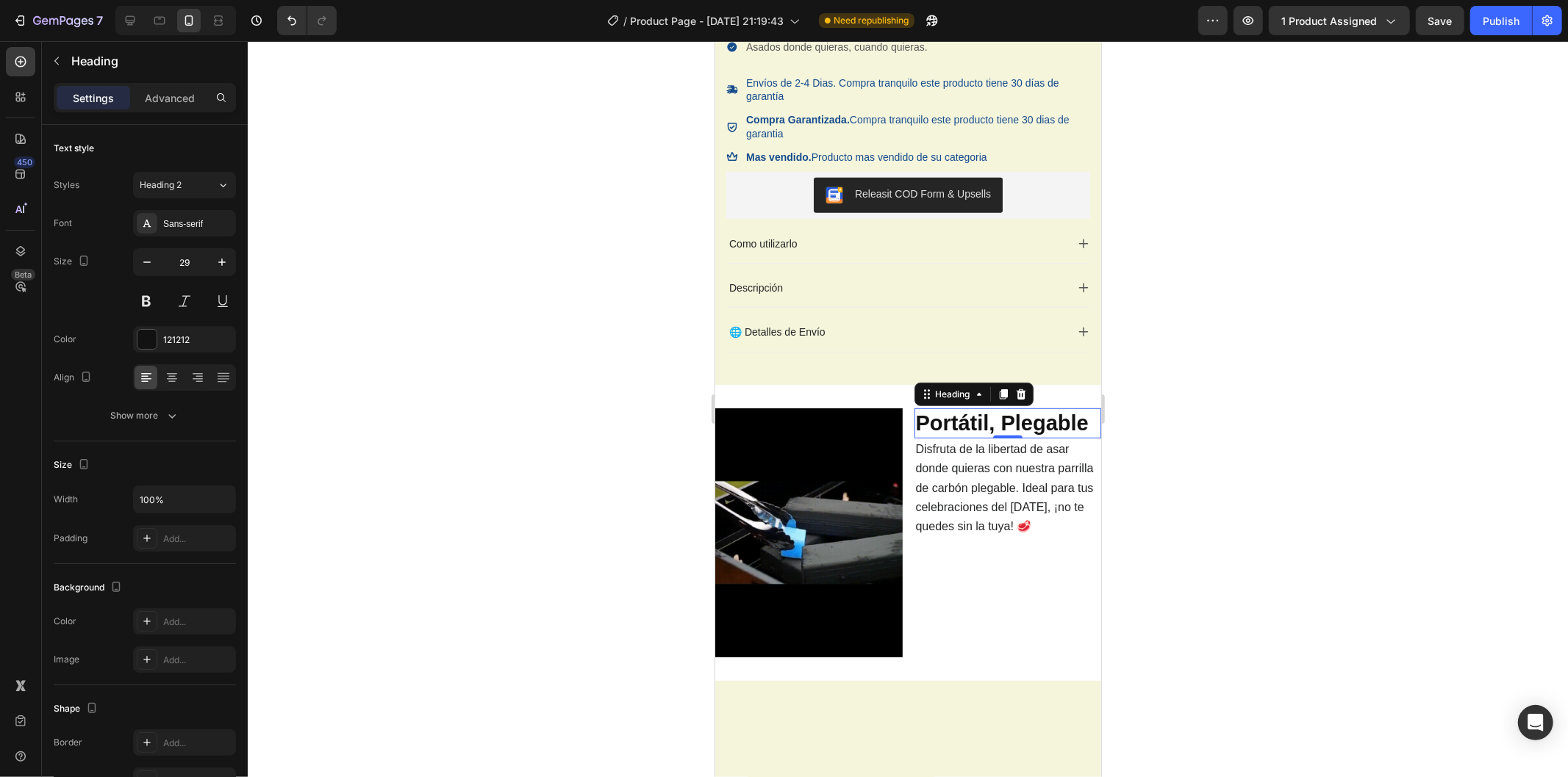
click at [1206, 481] on div at bounding box center [908, 408] width 1320 height 736
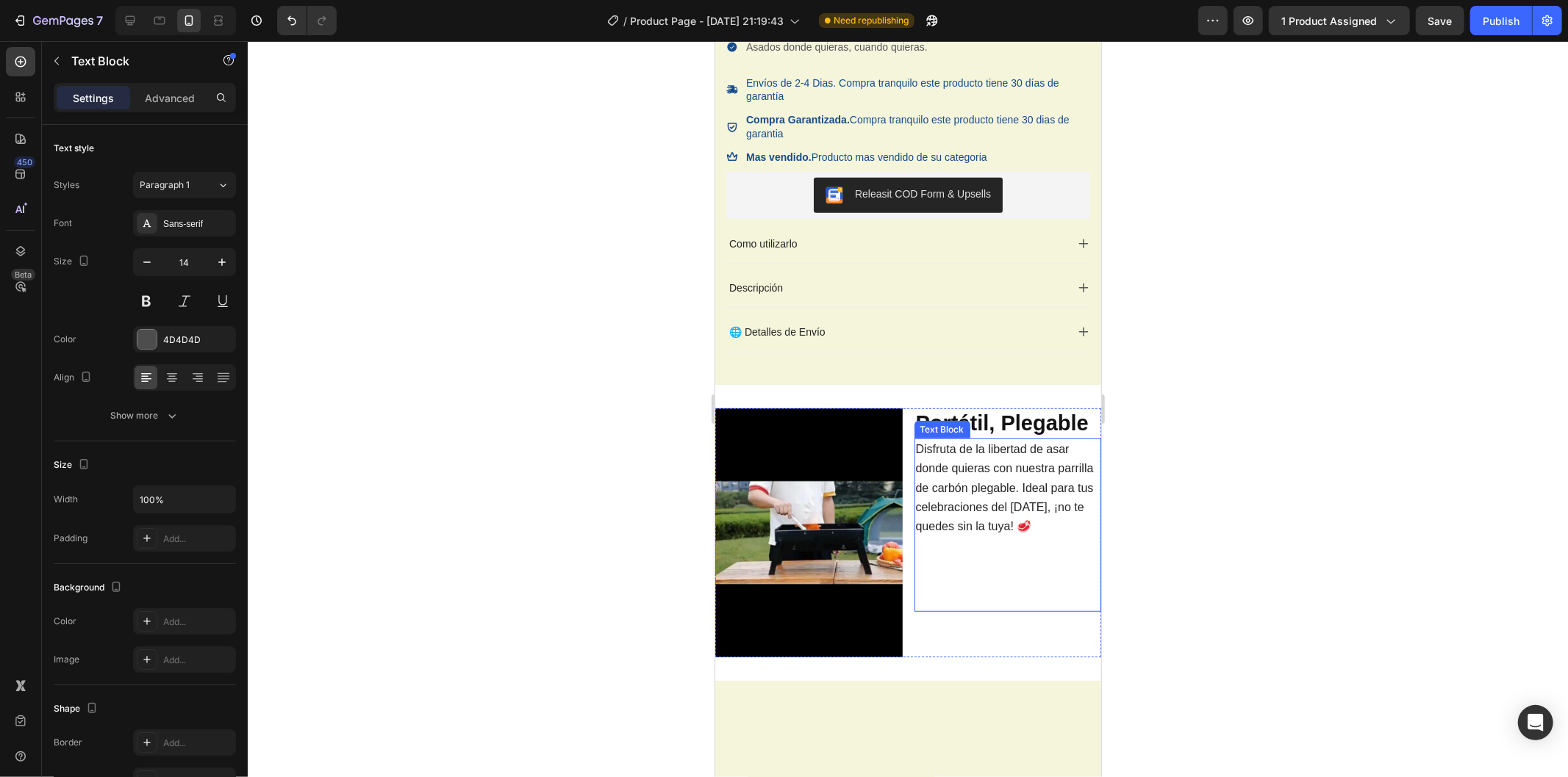
click at [967, 489] on span "Disfruta de la libertad de asar donde quieras con nuestra parrilla de carbón pl…" at bounding box center [1004, 487] width 178 height 90
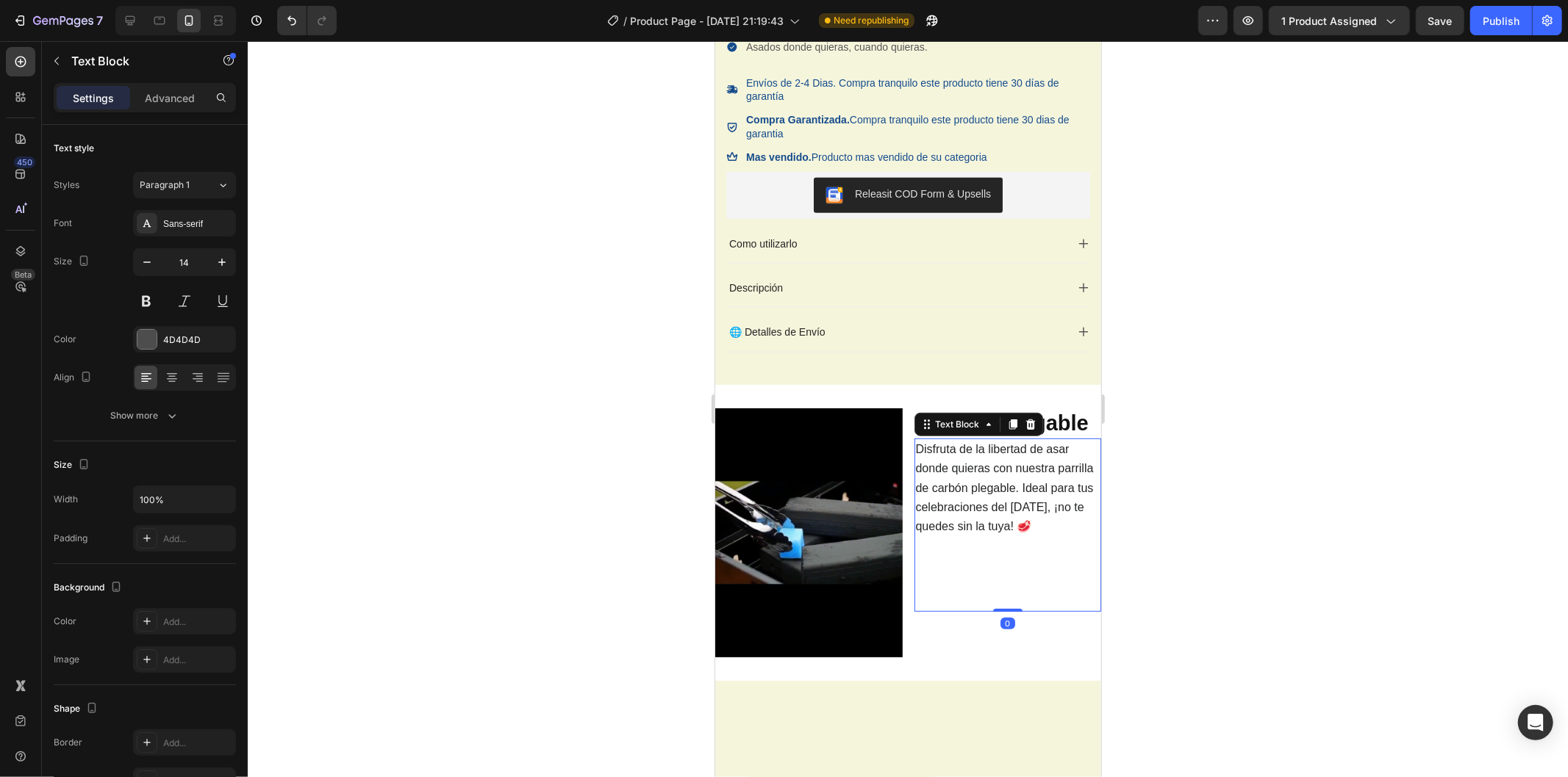
click at [967, 489] on span "Disfruta de la libertad de asar donde quieras con nuestra parrilla de carbón pl…" at bounding box center [1004, 487] width 178 height 90
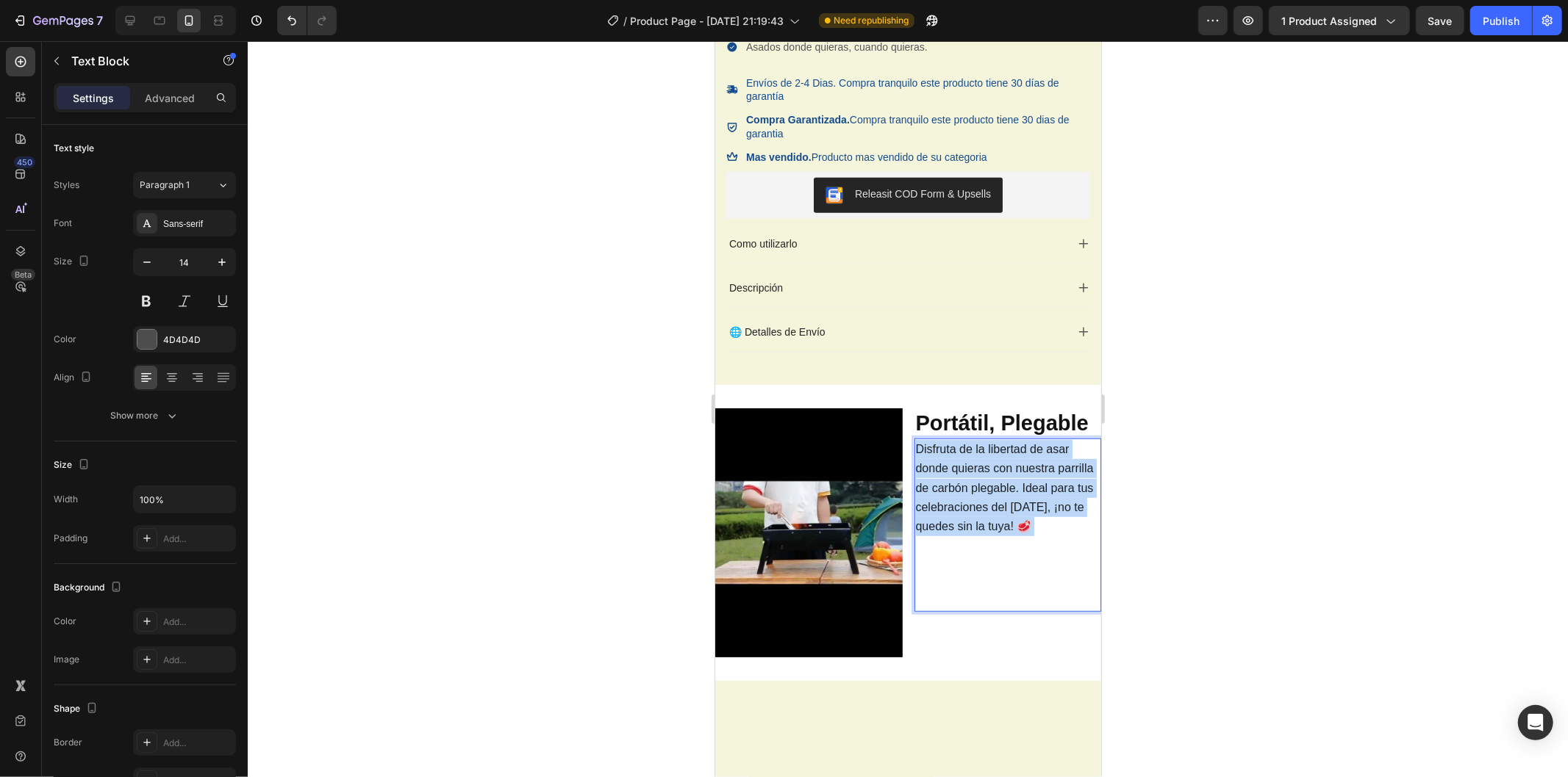
click at [967, 489] on span "Disfruta de la libertad de asar donde quieras con nuestra parrilla de carbón pl…" at bounding box center [1004, 487] width 178 height 90
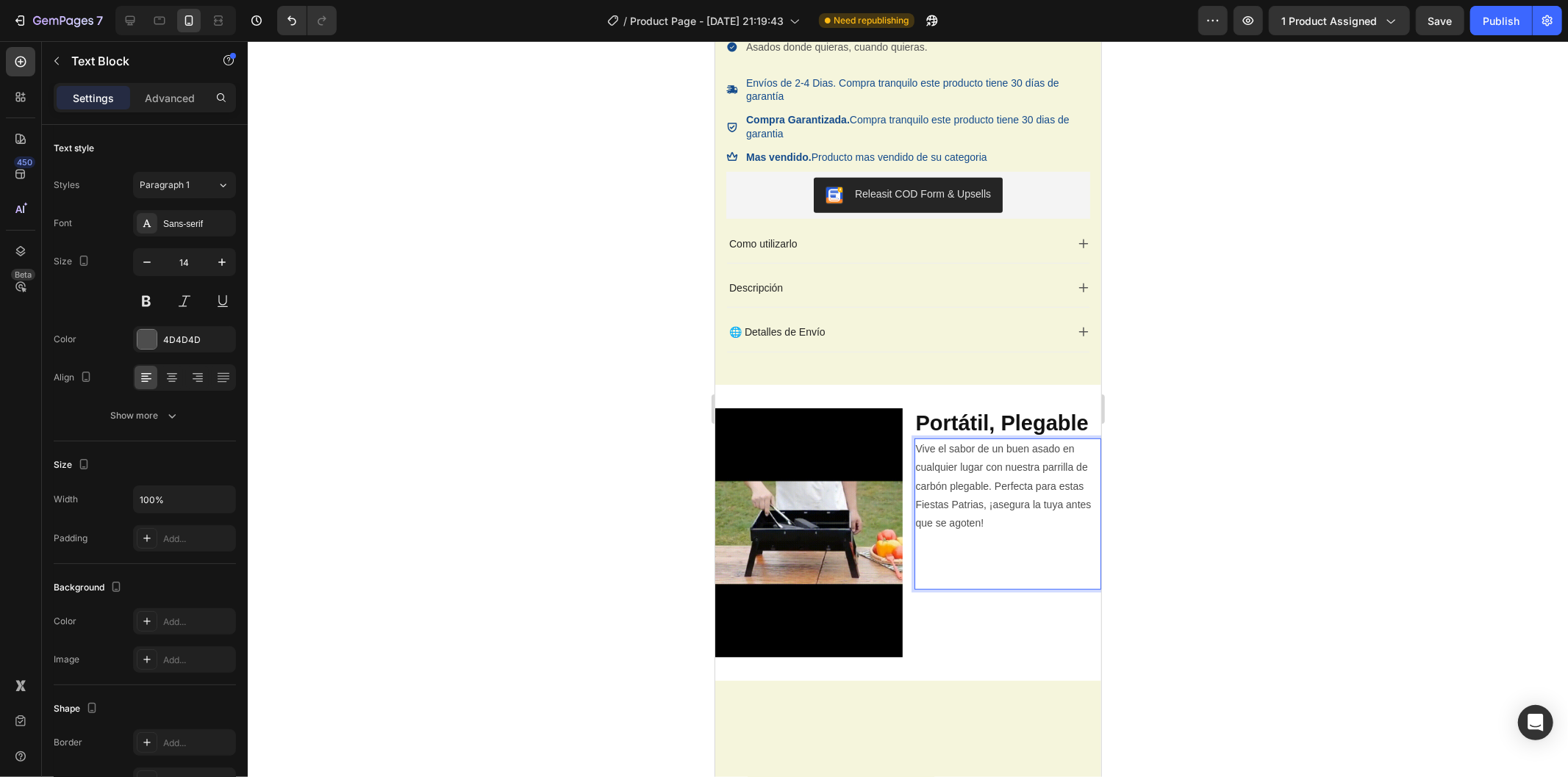
click at [1276, 364] on div at bounding box center [908, 408] width 1320 height 736
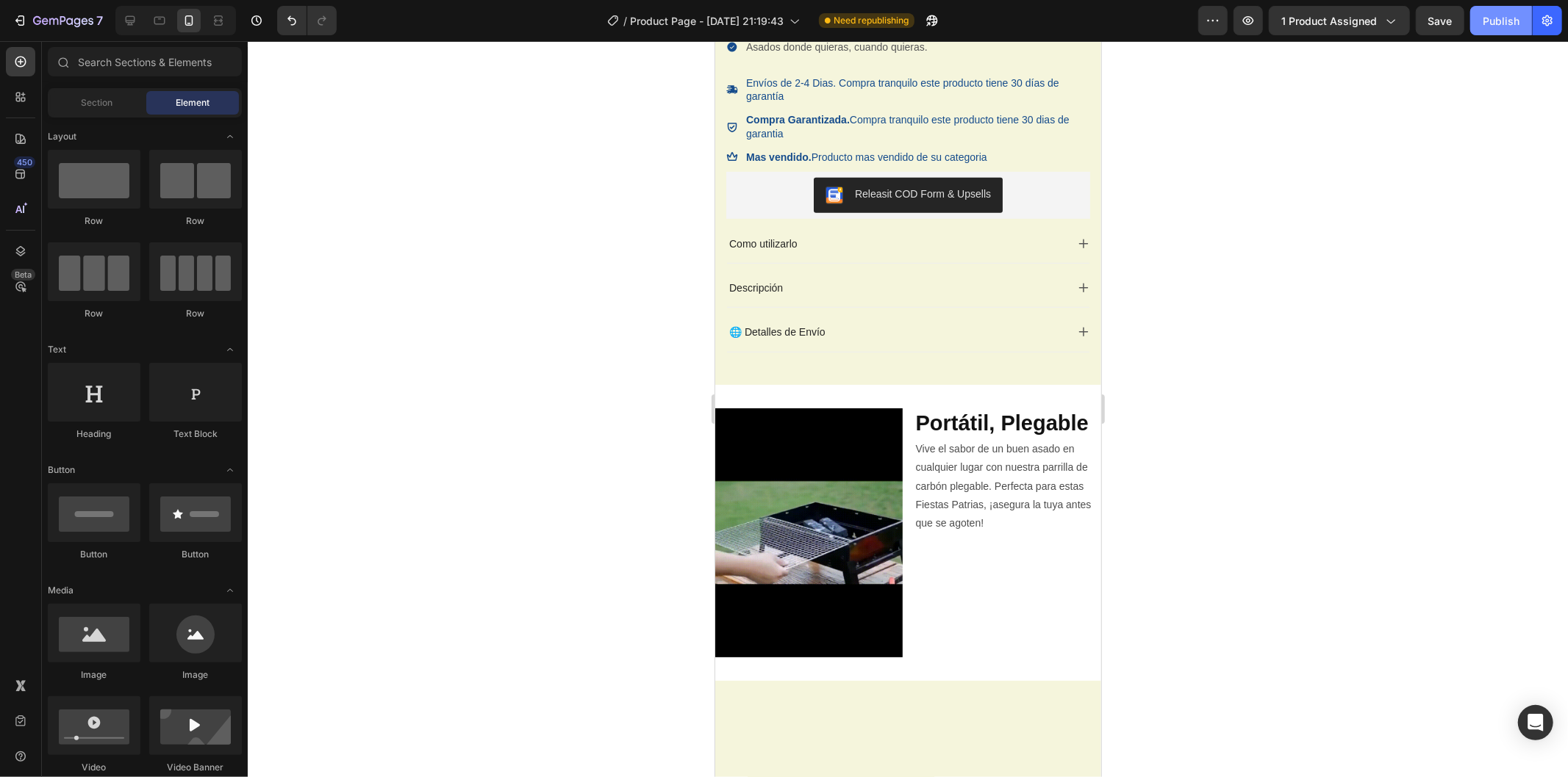
click at [1498, 17] on div "Publish" at bounding box center [1501, 21] width 37 height 16
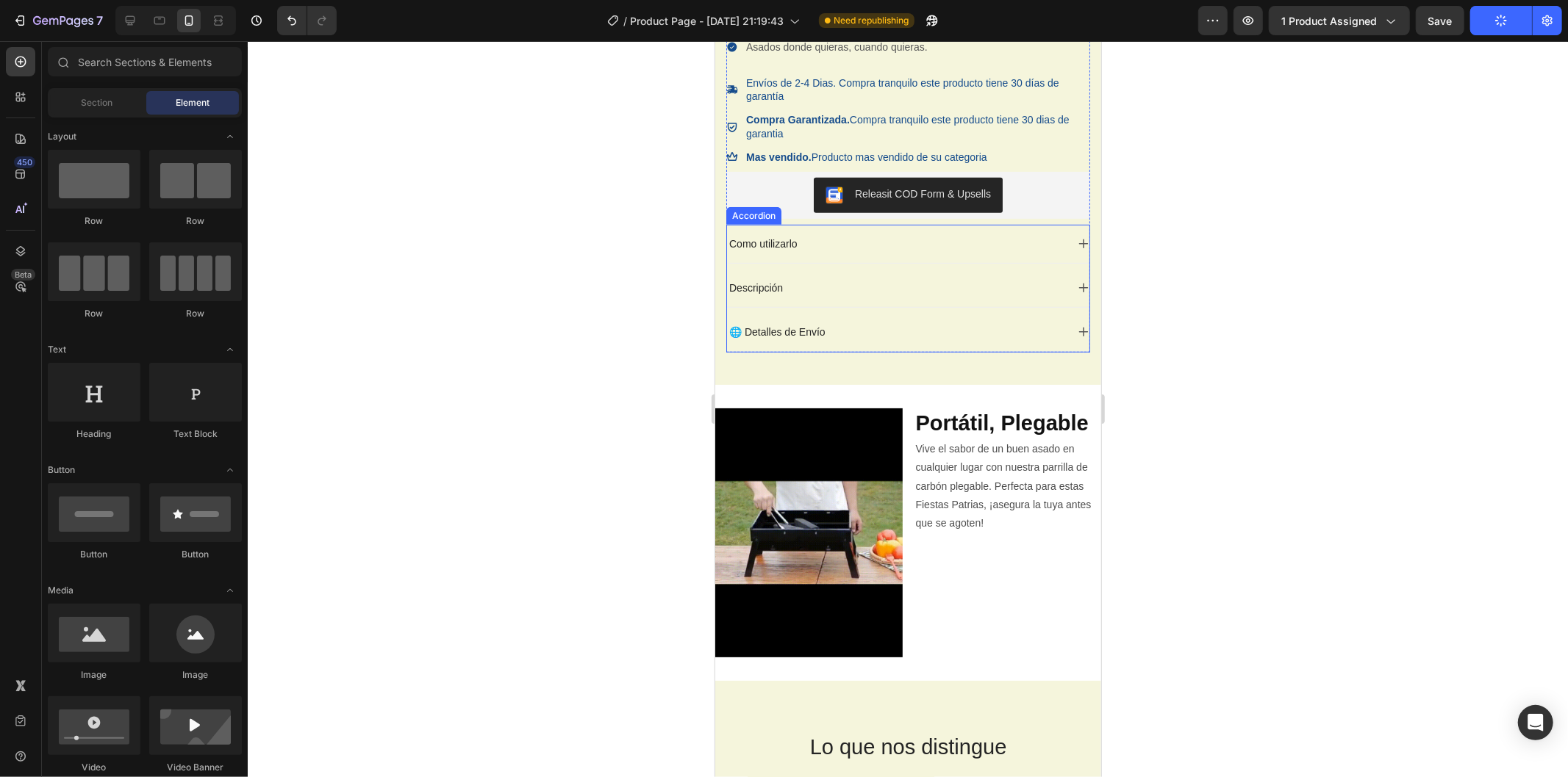
scroll to position [663, 0]
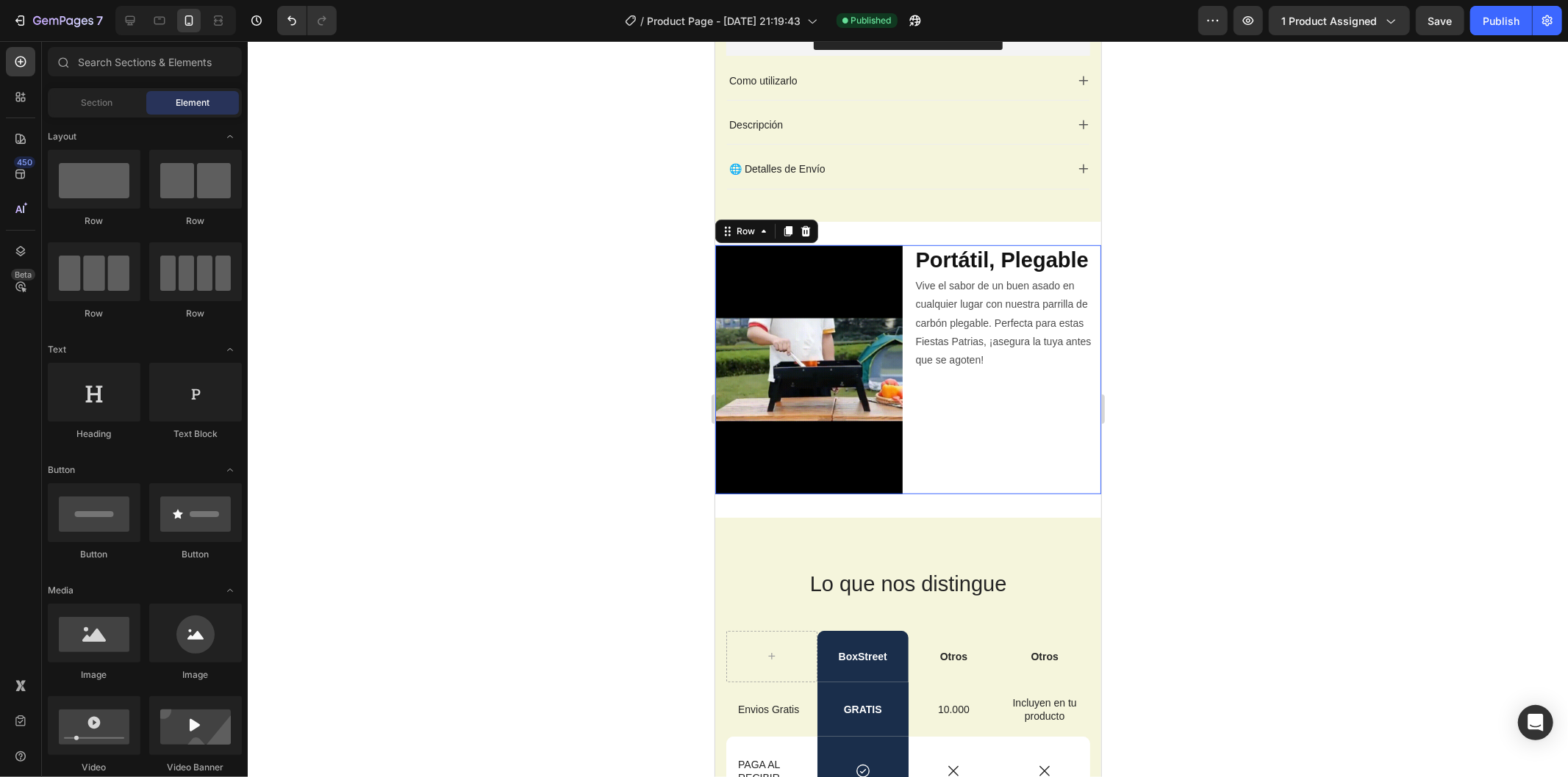
click at [1019, 457] on div "⁠⁠⁠⁠⁠⁠⁠ Portátil, Plegable Heading ⁠⁠⁠⁠⁠⁠⁠Vive el sabor de un buen asado en cua…" at bounding box center [1007, 369] width 187 height 249
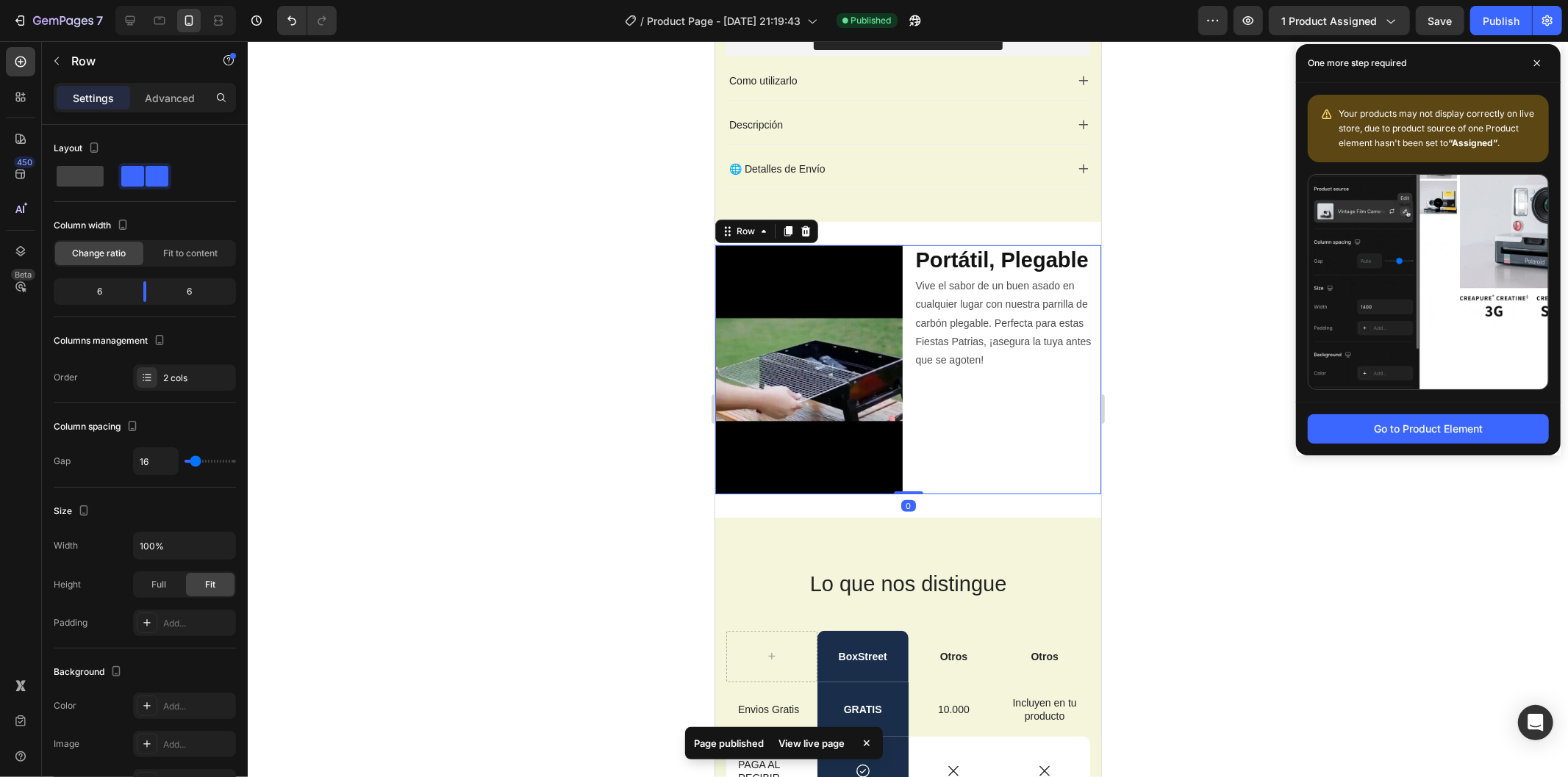
click at [788, 233] on icon at bounding box center [787, 230] width 8 height 10
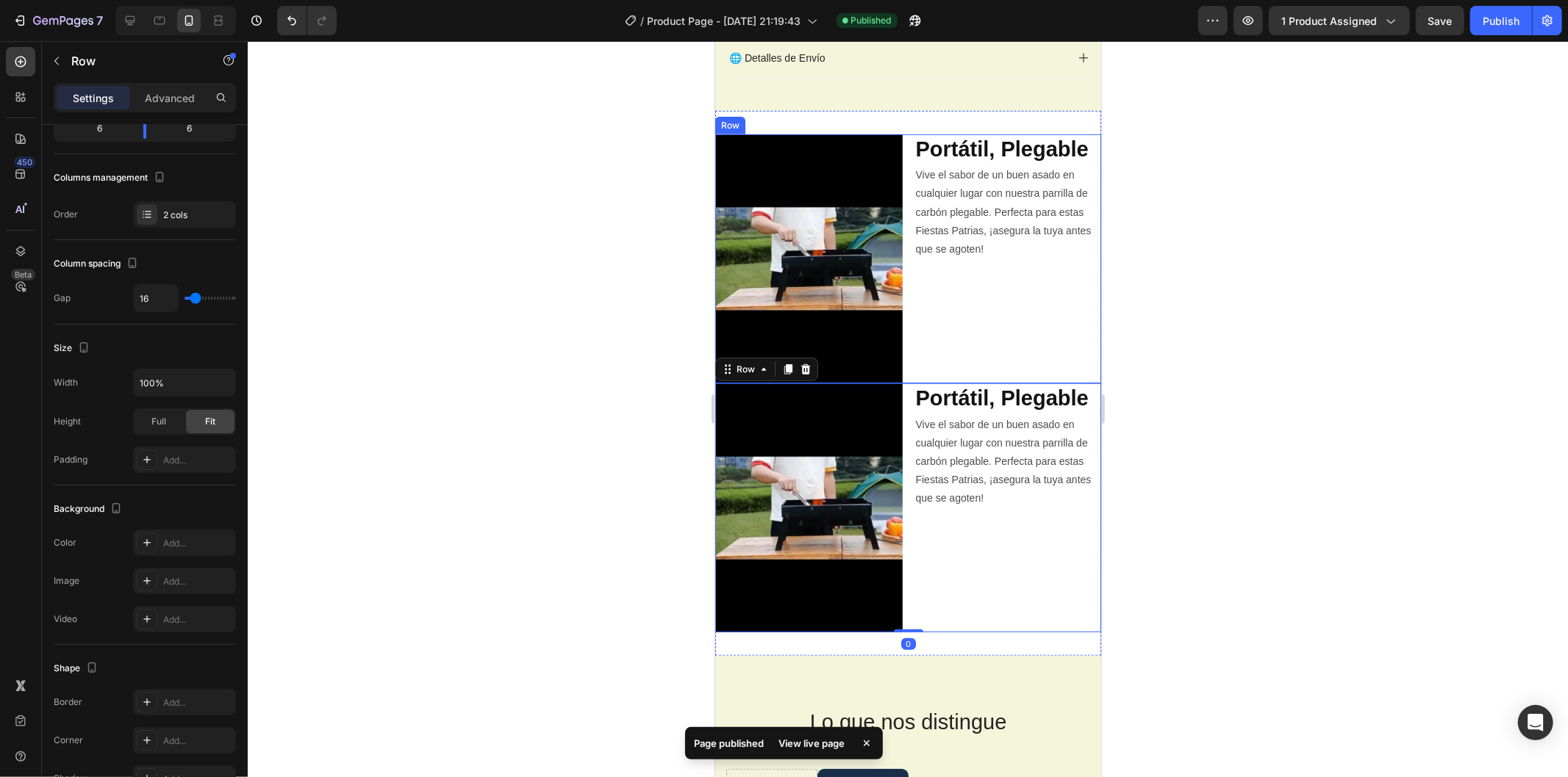
scroll to position [826, 0]
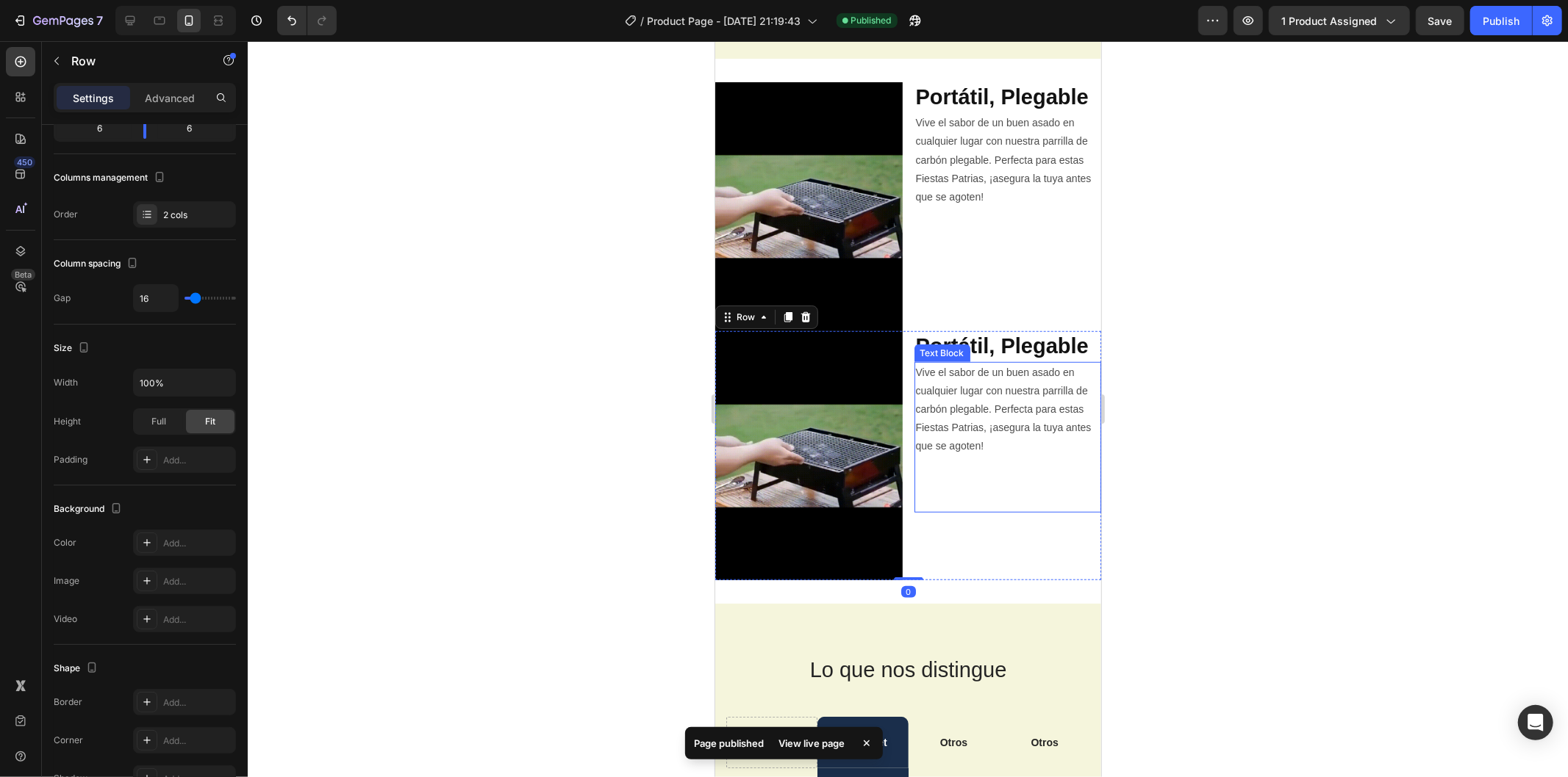
click at [1235, 364] on div at bounding box center [908, 408] width 1320 height 736
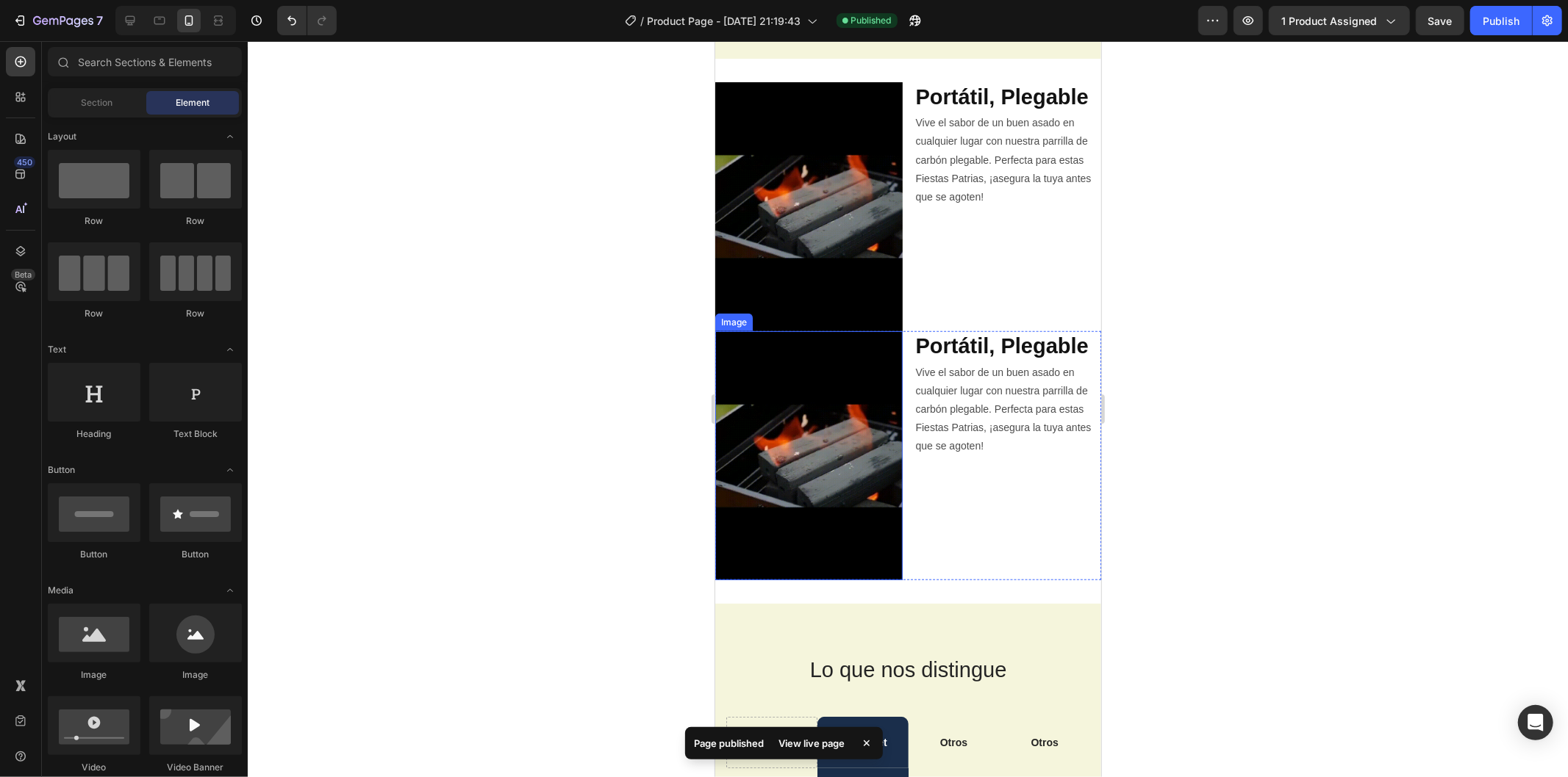
click at [830, 433] on img at bounding box center [807, 454] width 187 height 249
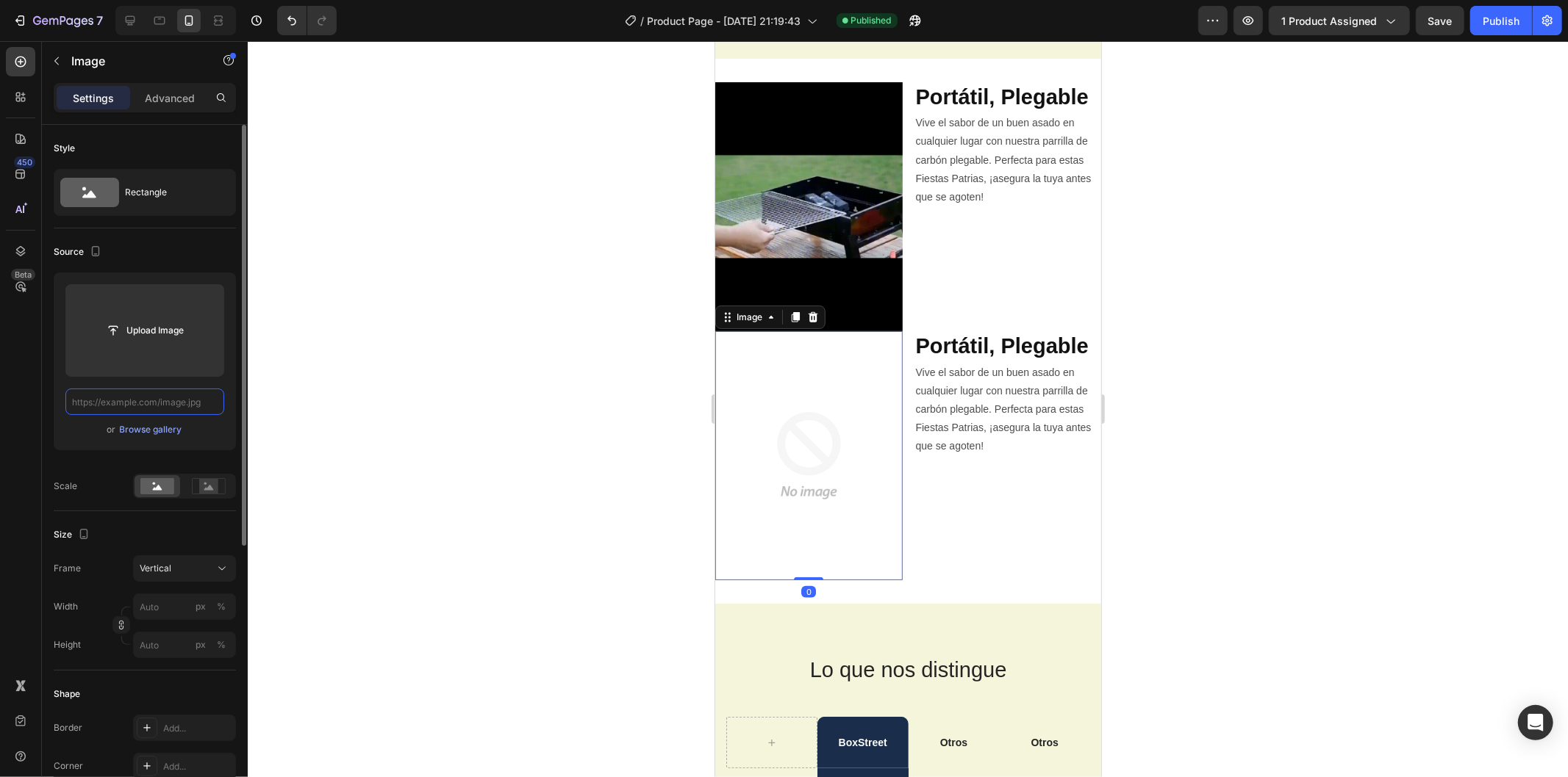
scroll to position [0, 0]
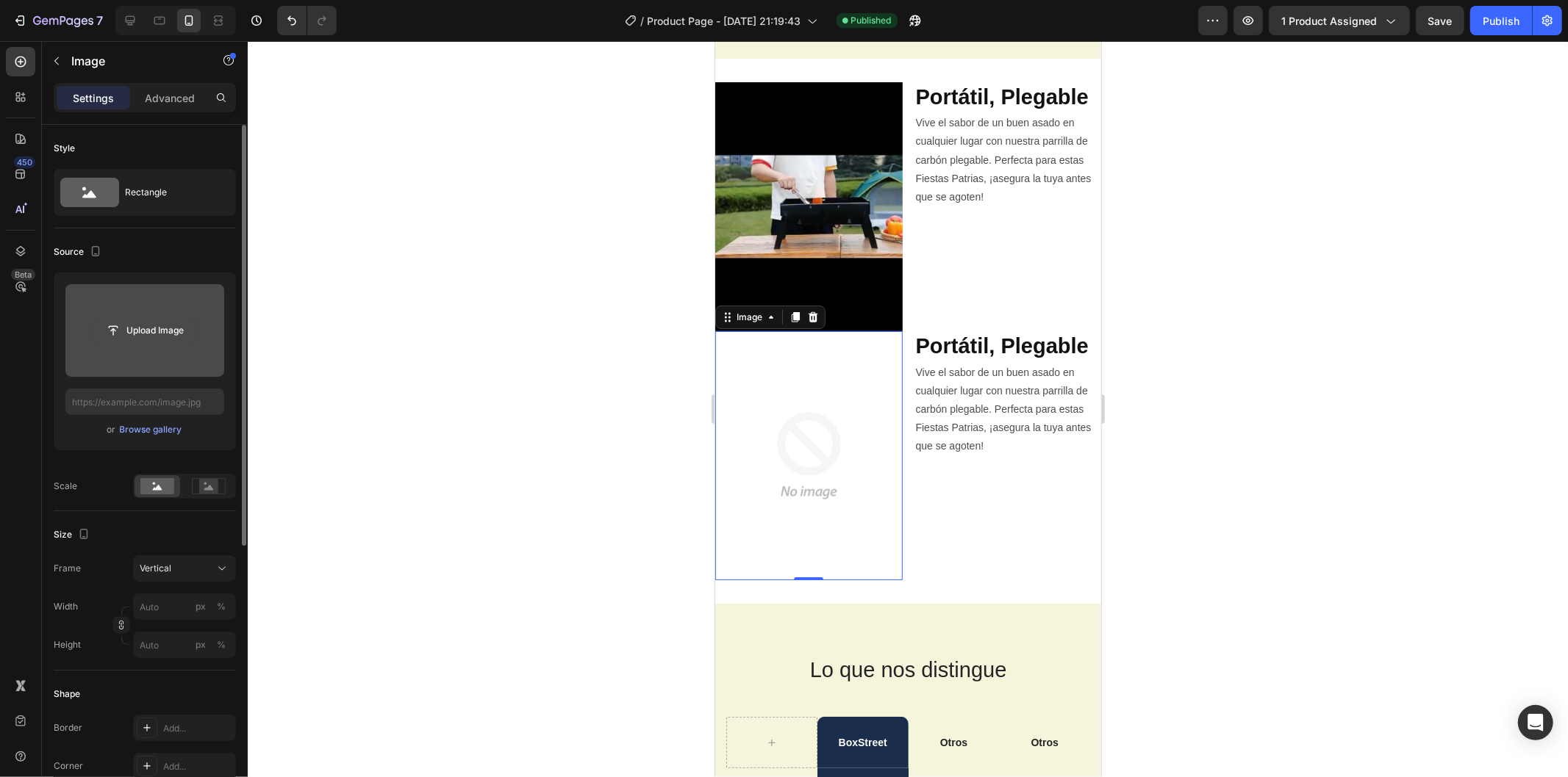
click at [166, 329] on input "file" at bounding box center [145, 330] width 102 height 25
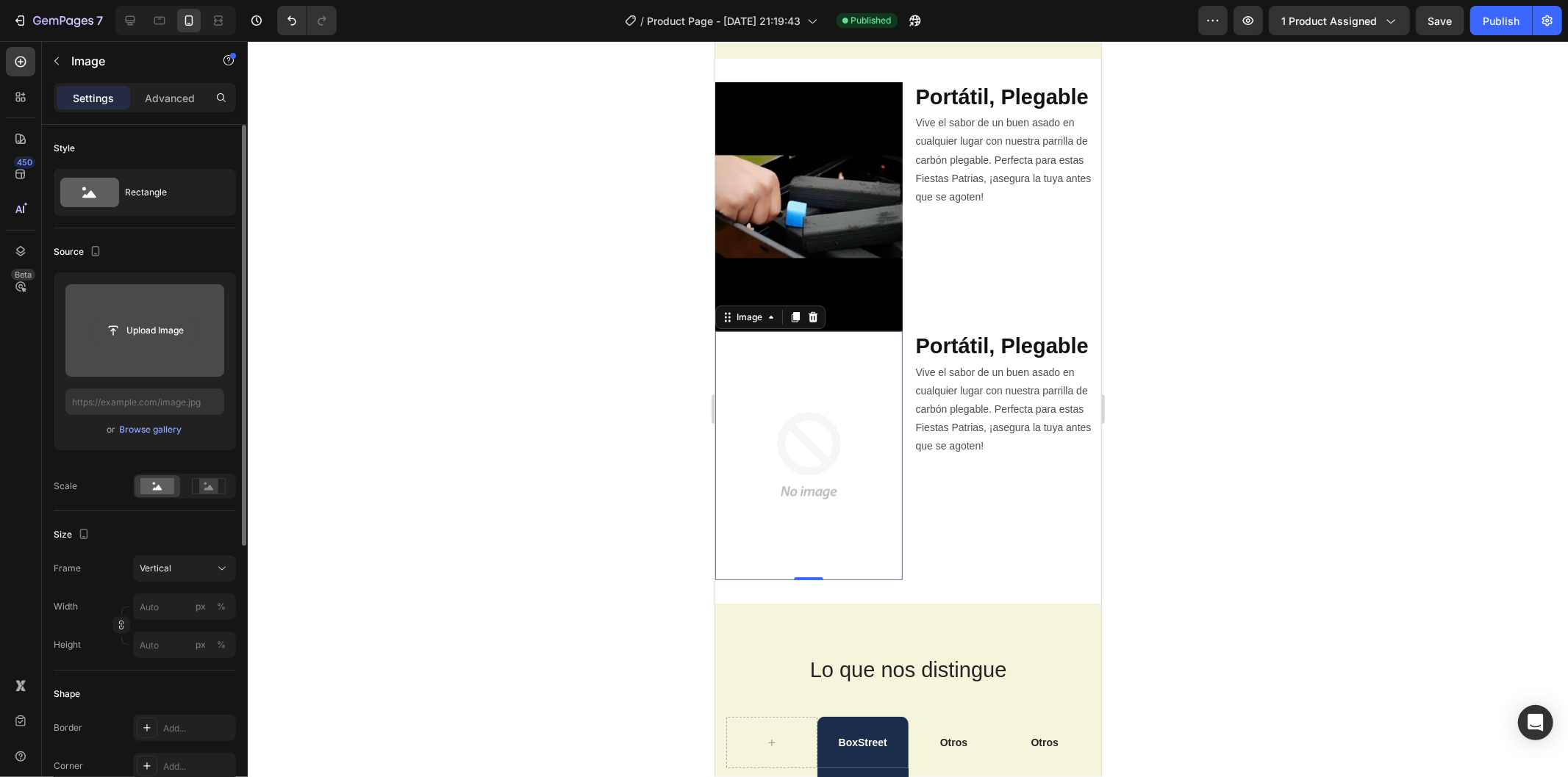
type input "C:\fakepath\3061af06727c4d4999316bfafae30ff0.HD-1080p-4.8Mbps-55882619 (1) (1) …"
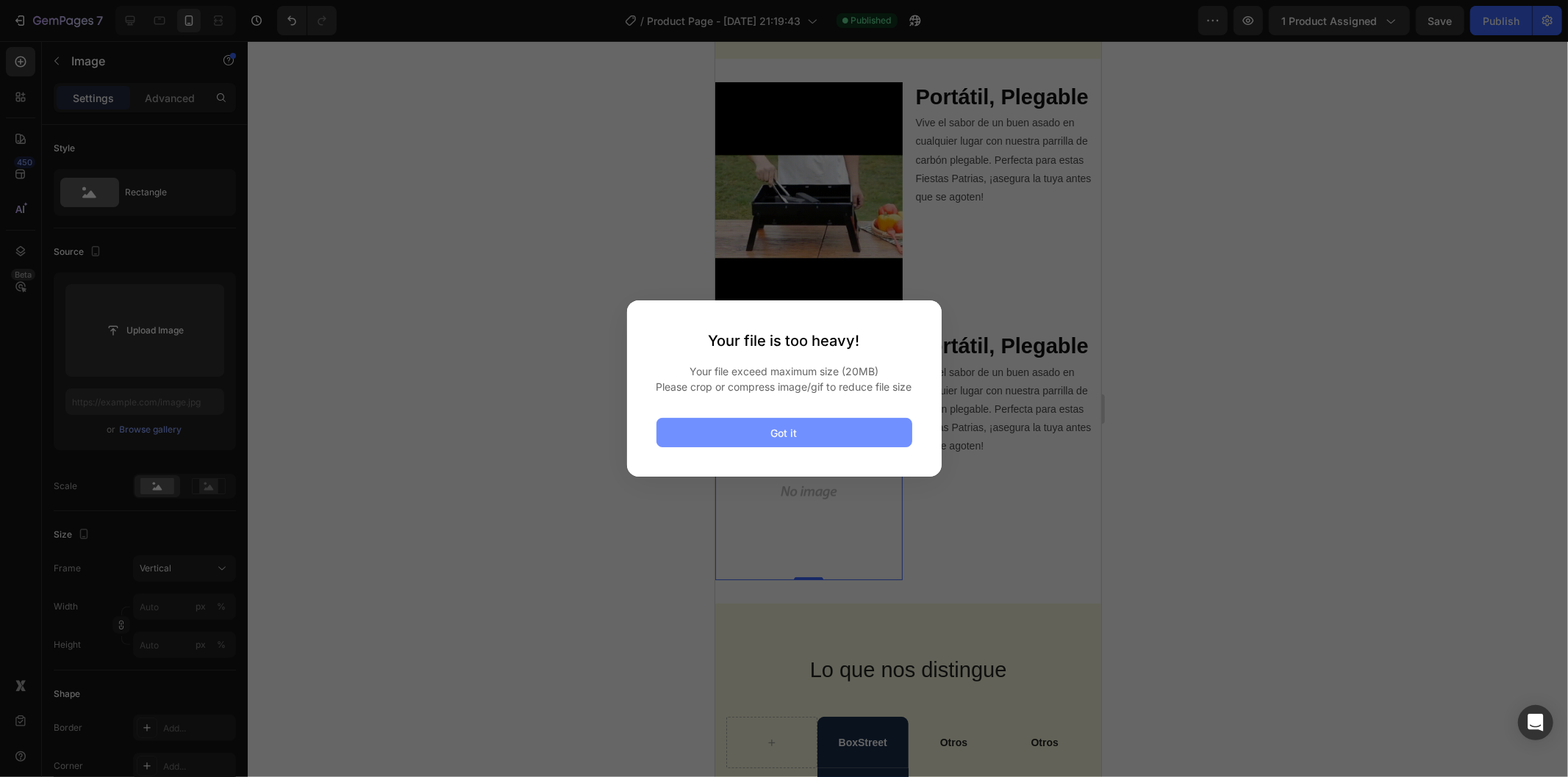
click at [736, 434] on button "Got it" at bounding box center [784, 432] width 256 height 29
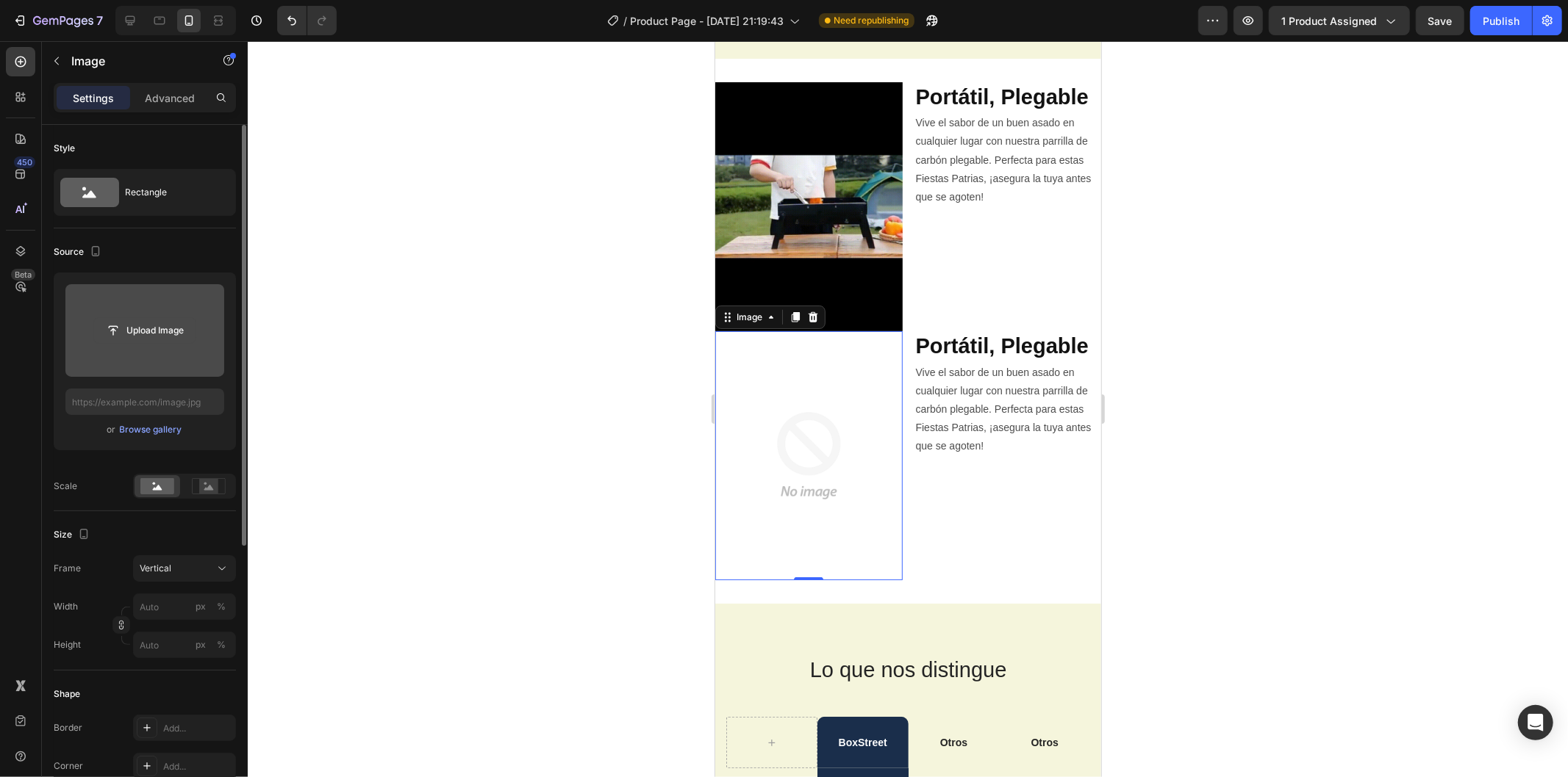
click at [167, 326] on input "file" at bounding box center [145, 330] width 102 height 25
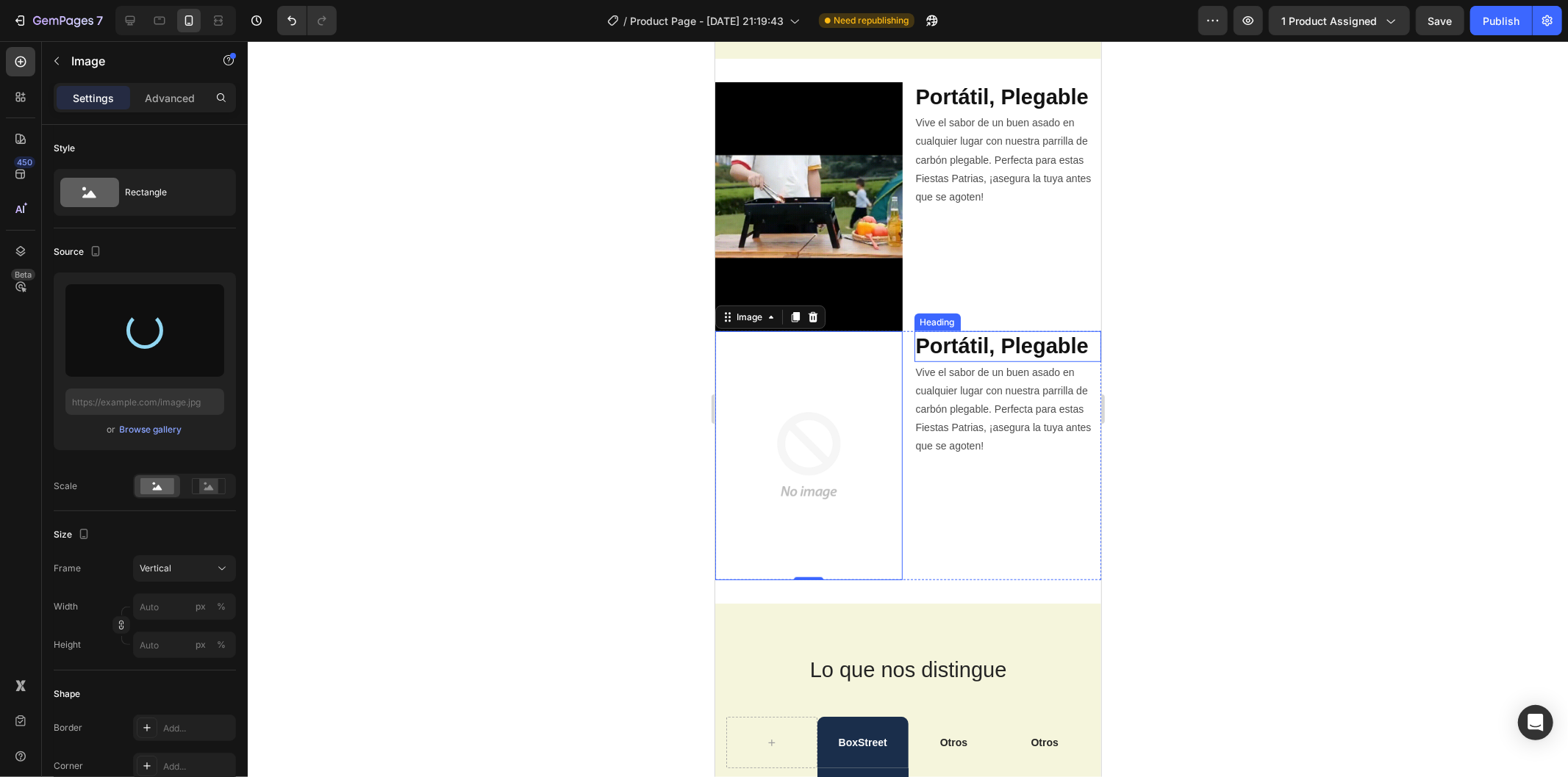
click at [971, 339] on strong "Portátil, Plegable" at bounding box center [1001, 345] width 173 height 23
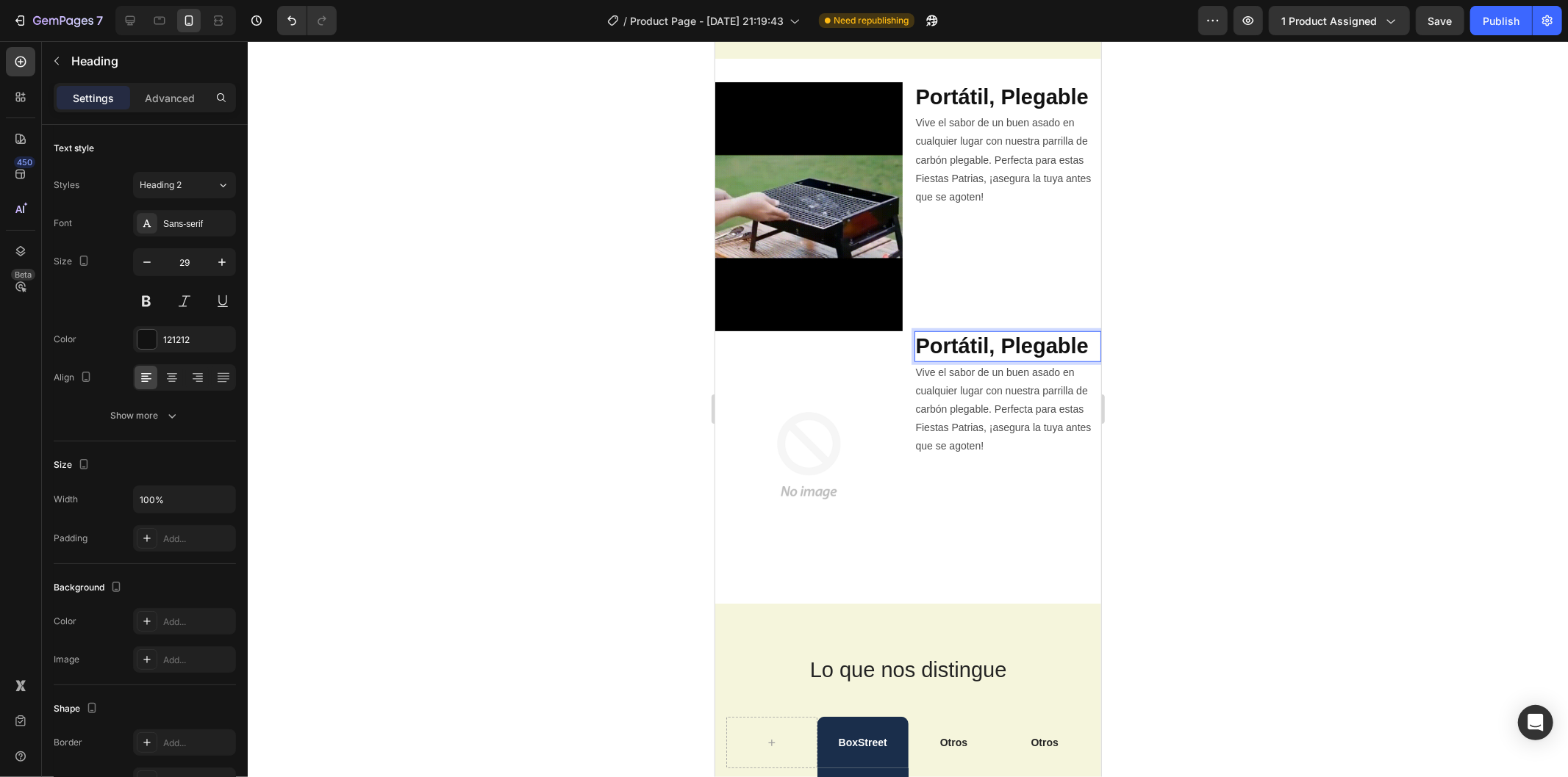
click at [971, 339] on strong "Portátil, Plegable" at bounding box center [1001, 345] width 173 height 23
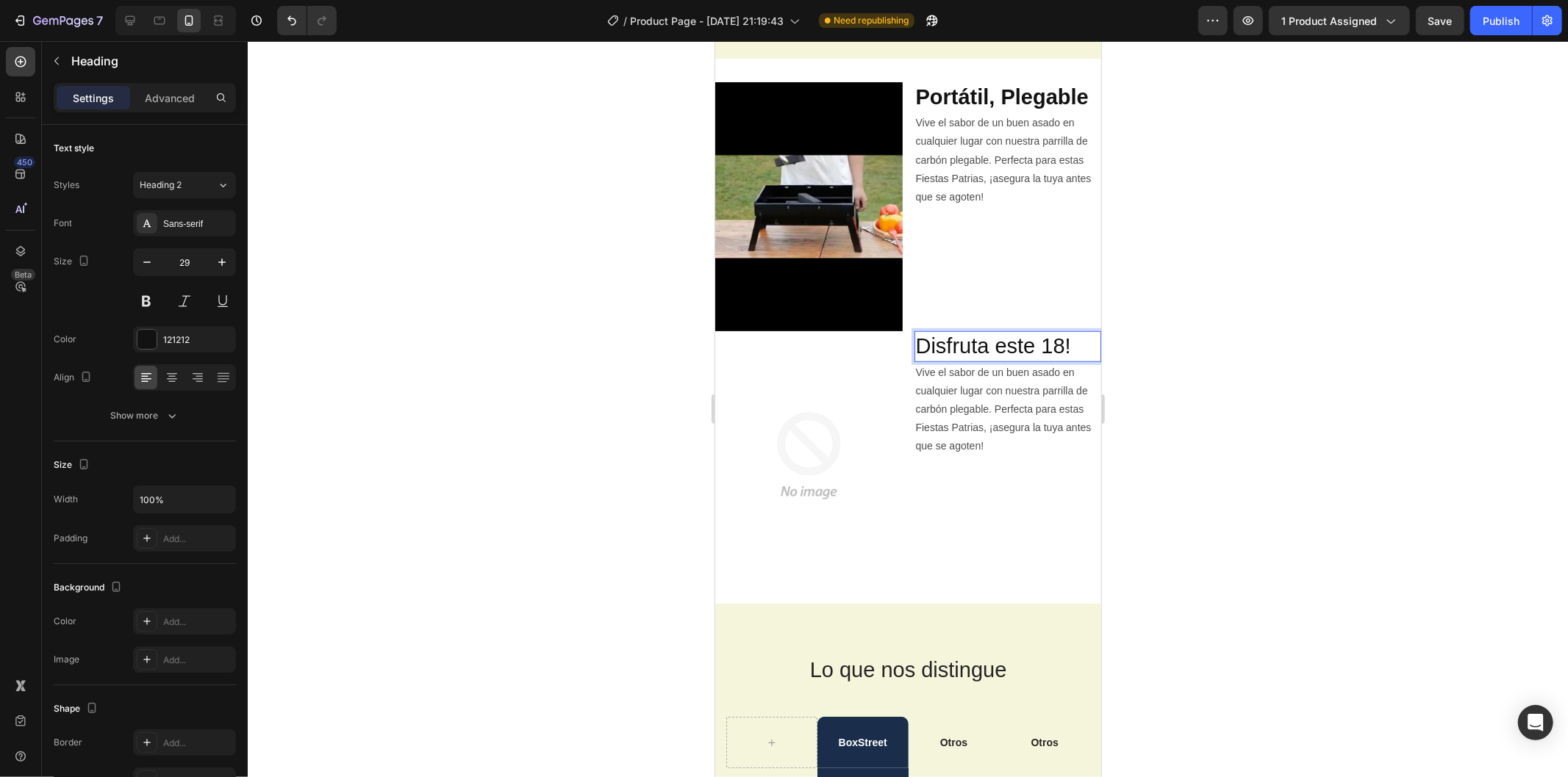
click at [945, 332] on p "Disfruta este 18!" at bounding box center [1007, 346] width 185 height 28
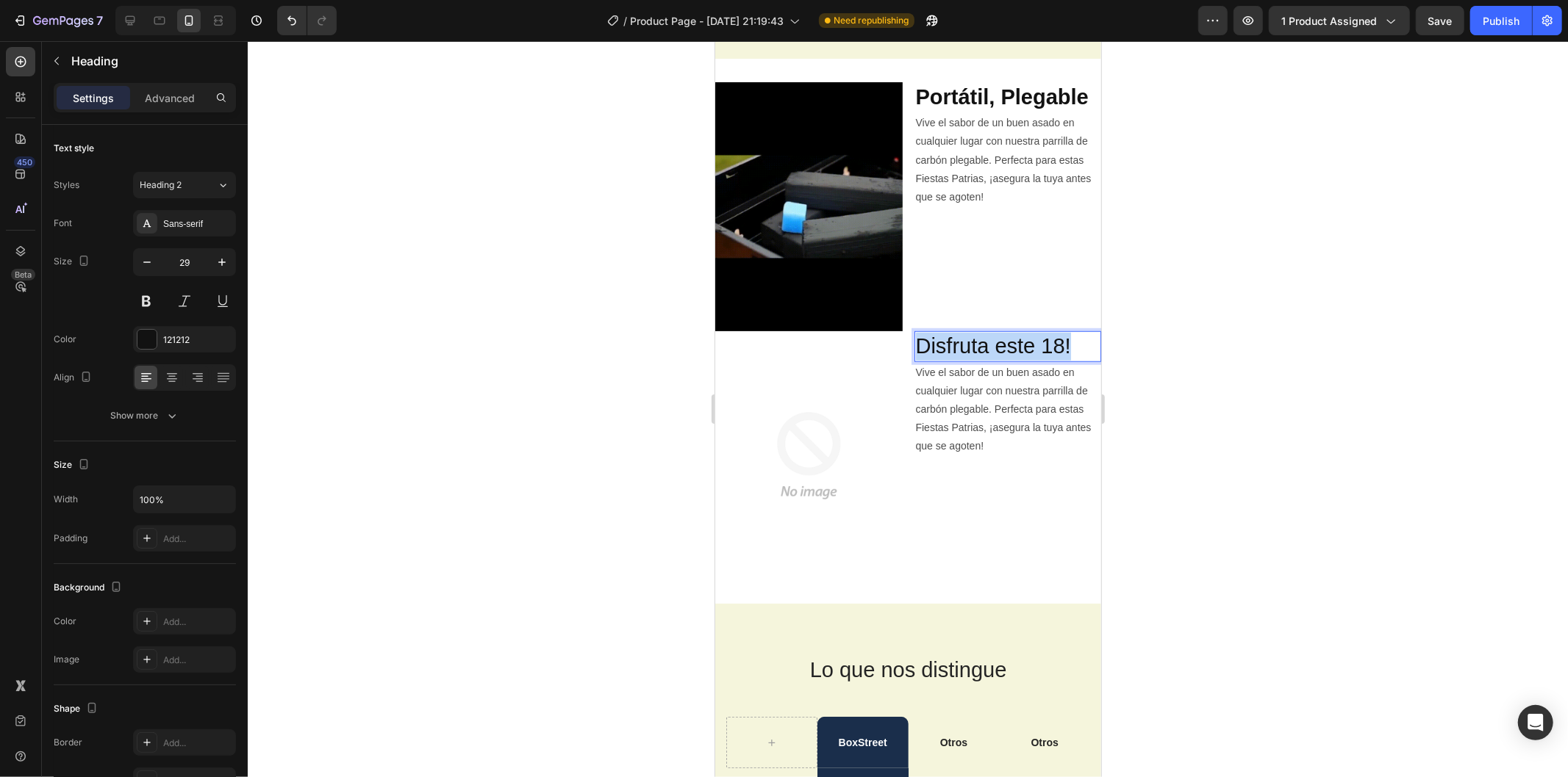
click at [945, 332] on p "Disfruta este 18!" at bounding box center [1007, 346] width 185 height 28
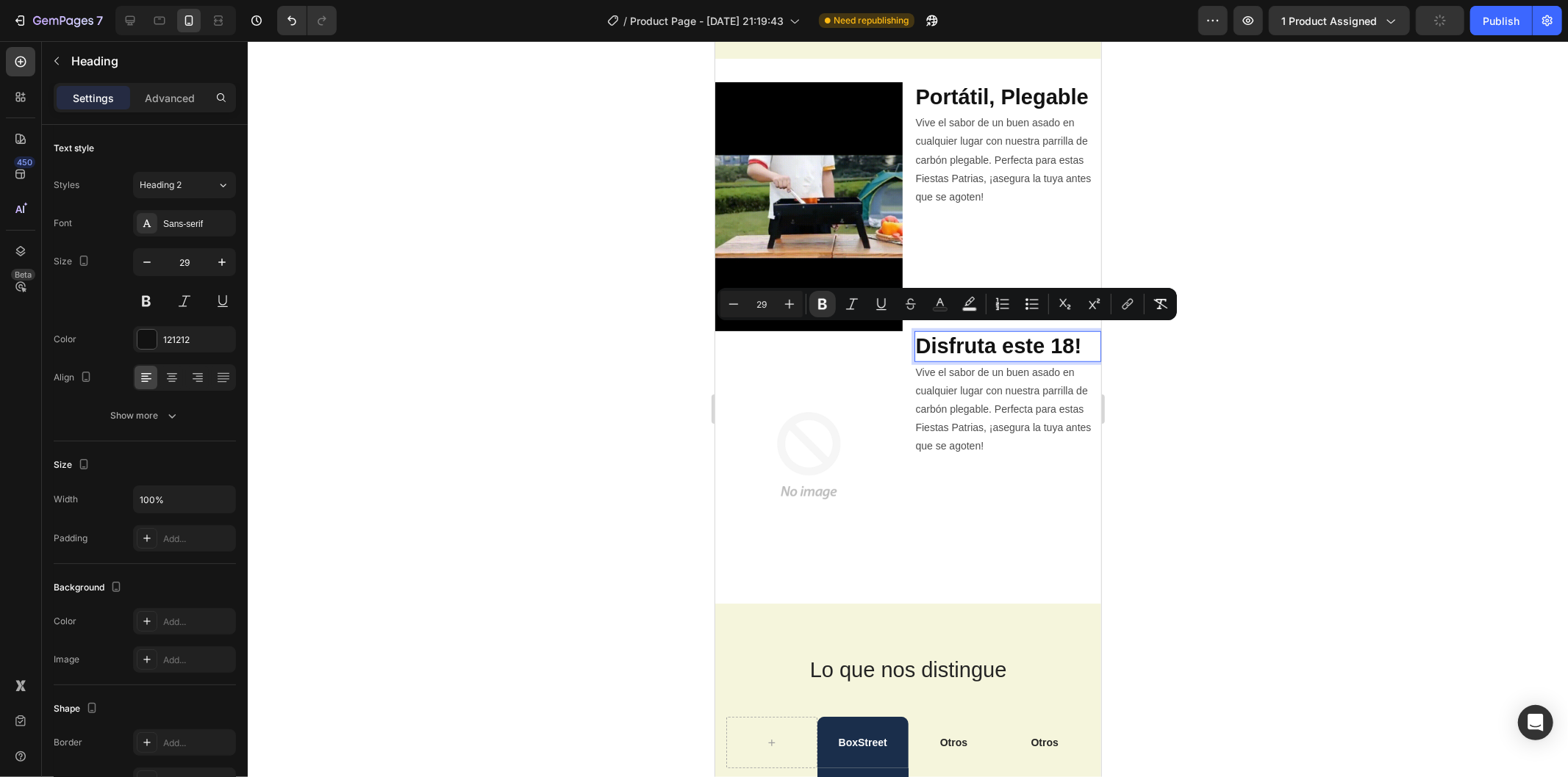
click at [1193, 379] on div at bounding box center [908, 408] width 1320 height 736
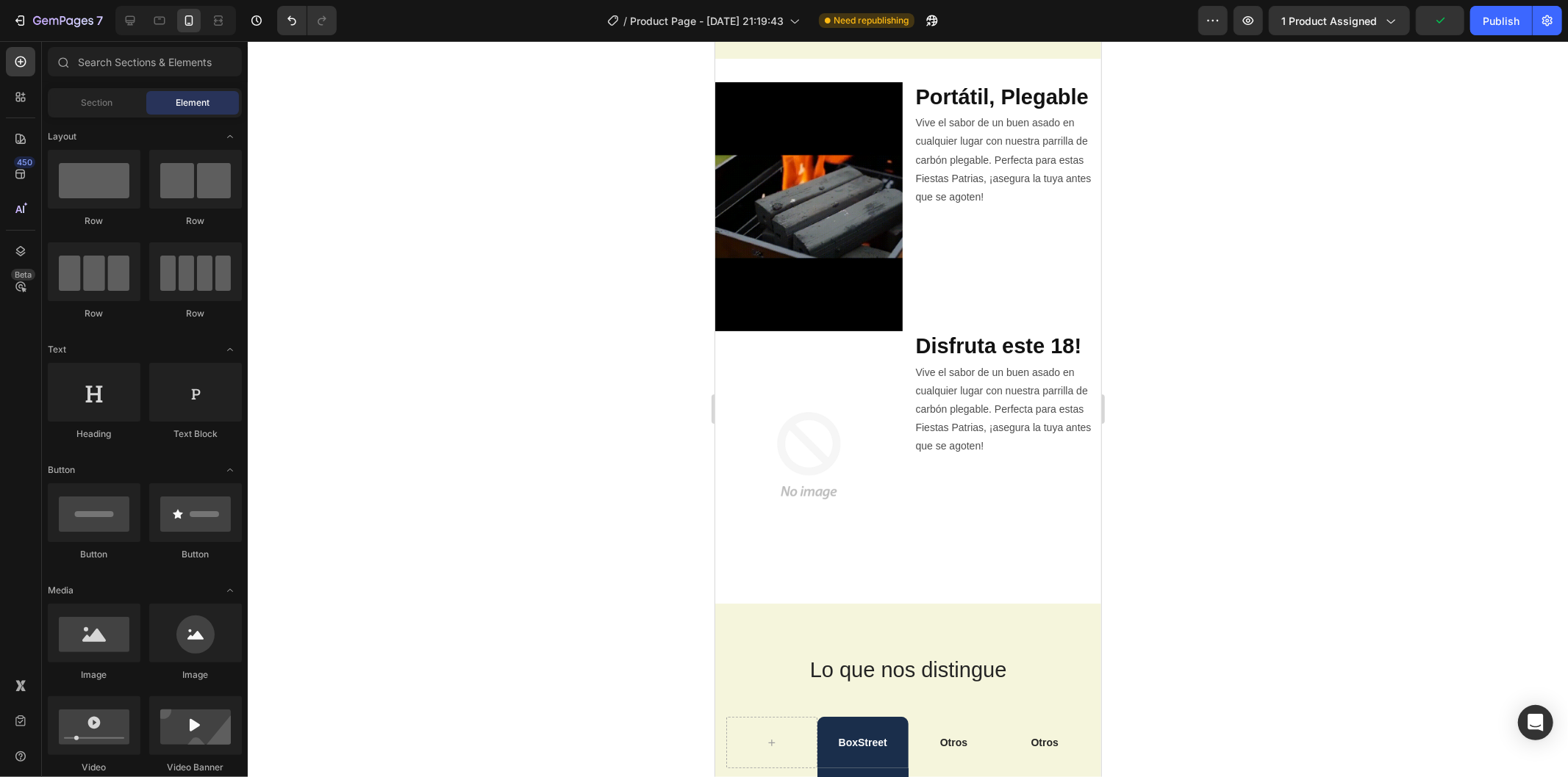
click at [1193, 379] on div at bounding box center [908, 408] width 1320 height 736
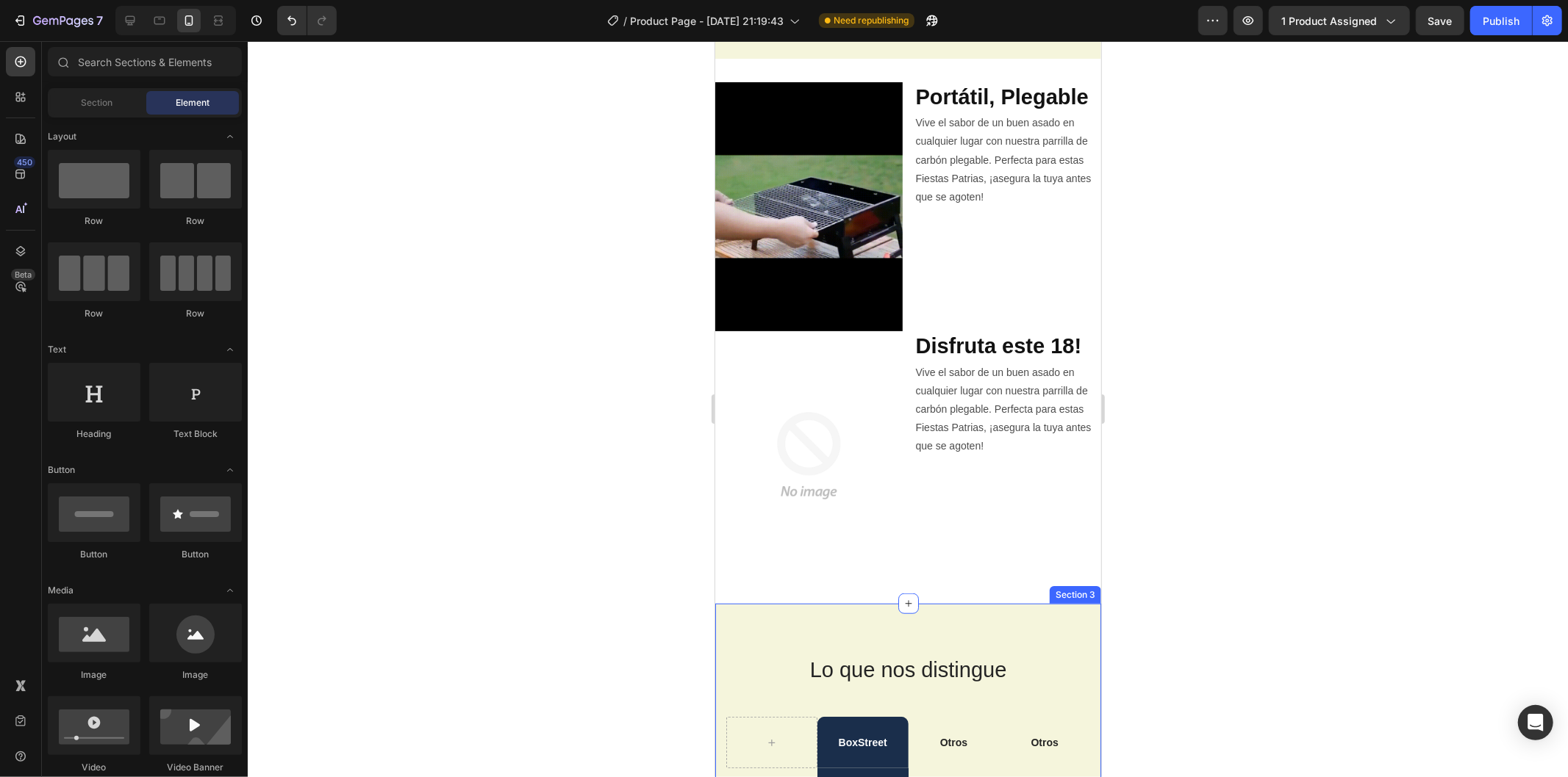
click at [810, 501] on img at bounding box center [807, 454] width 187 height 249
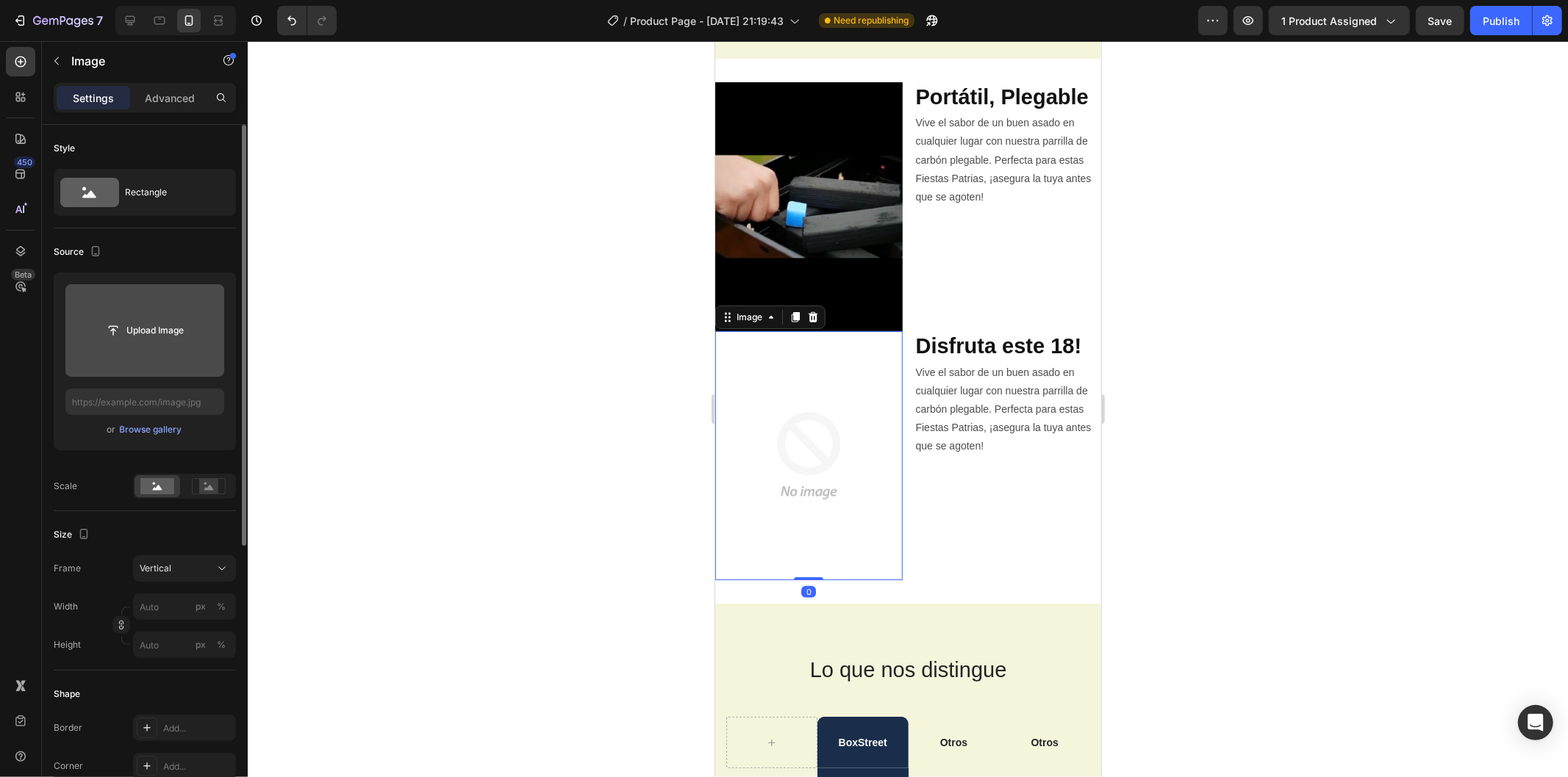
click at [153, 338] on input "file" at bounding box center [145, 330] width 102 height 25
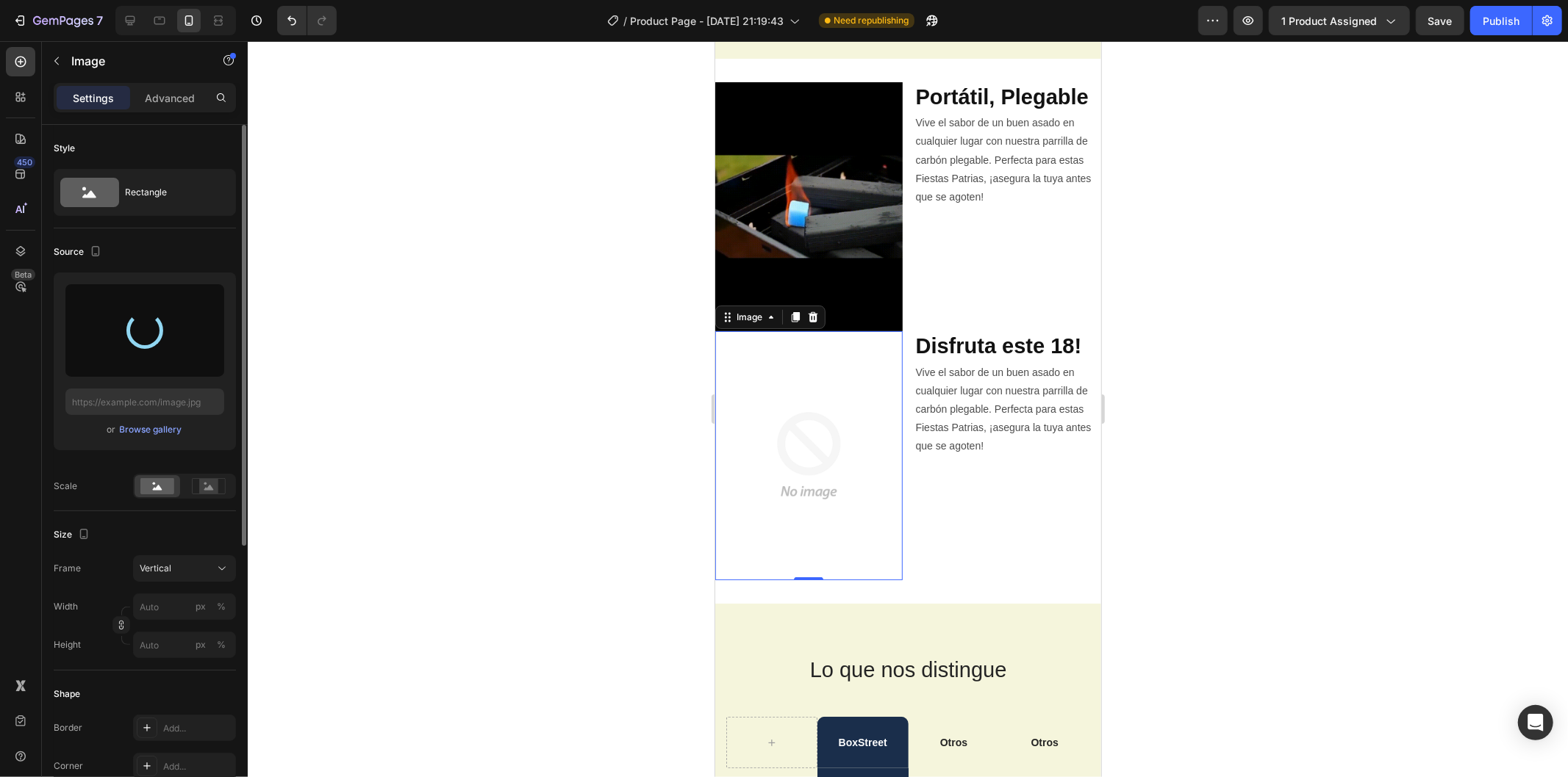
type input "[URL][DOMAIN_NAME]"
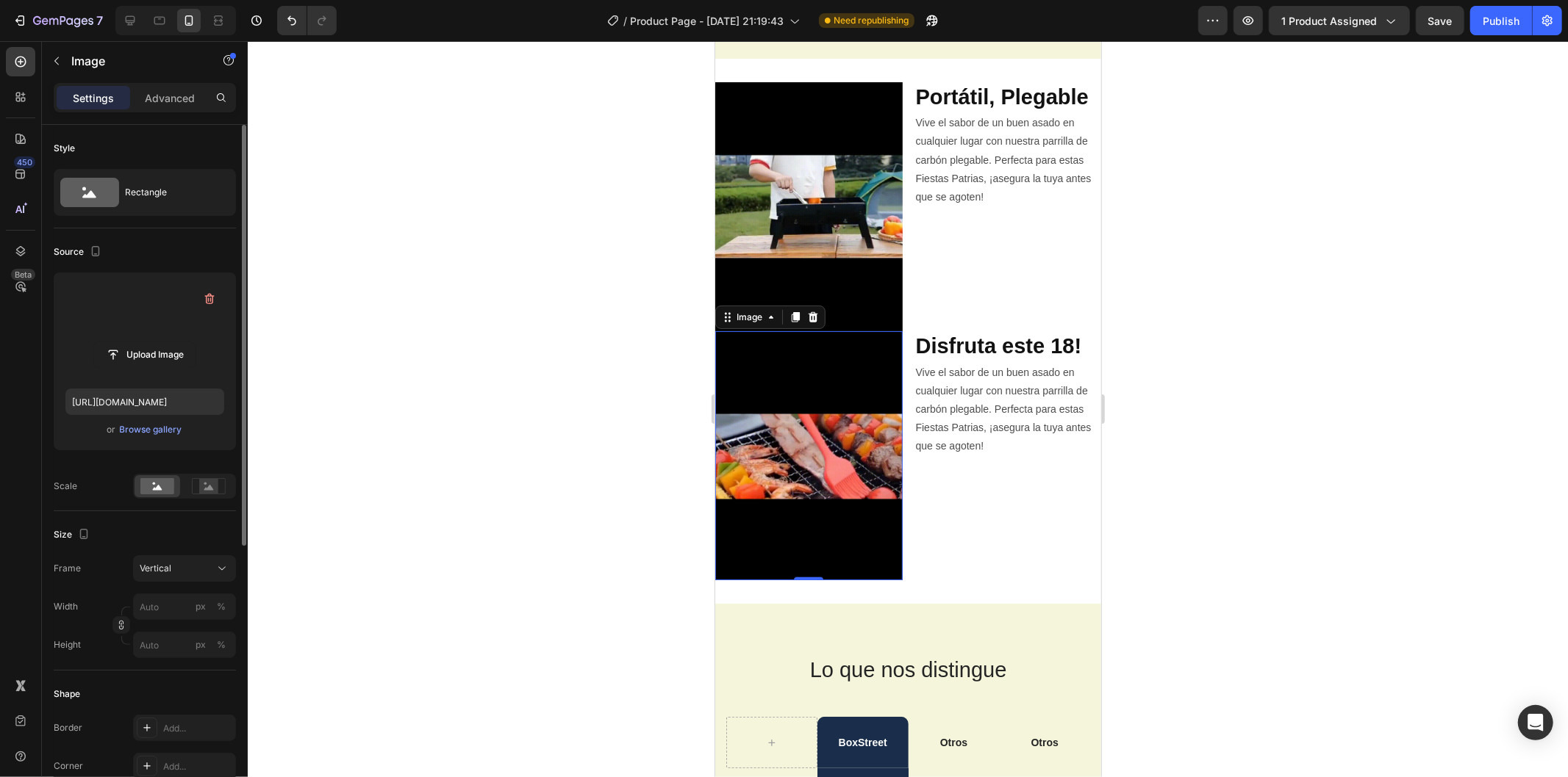
click at [571, 464] on div at bounding box center [908, 408] width 1320 height 736
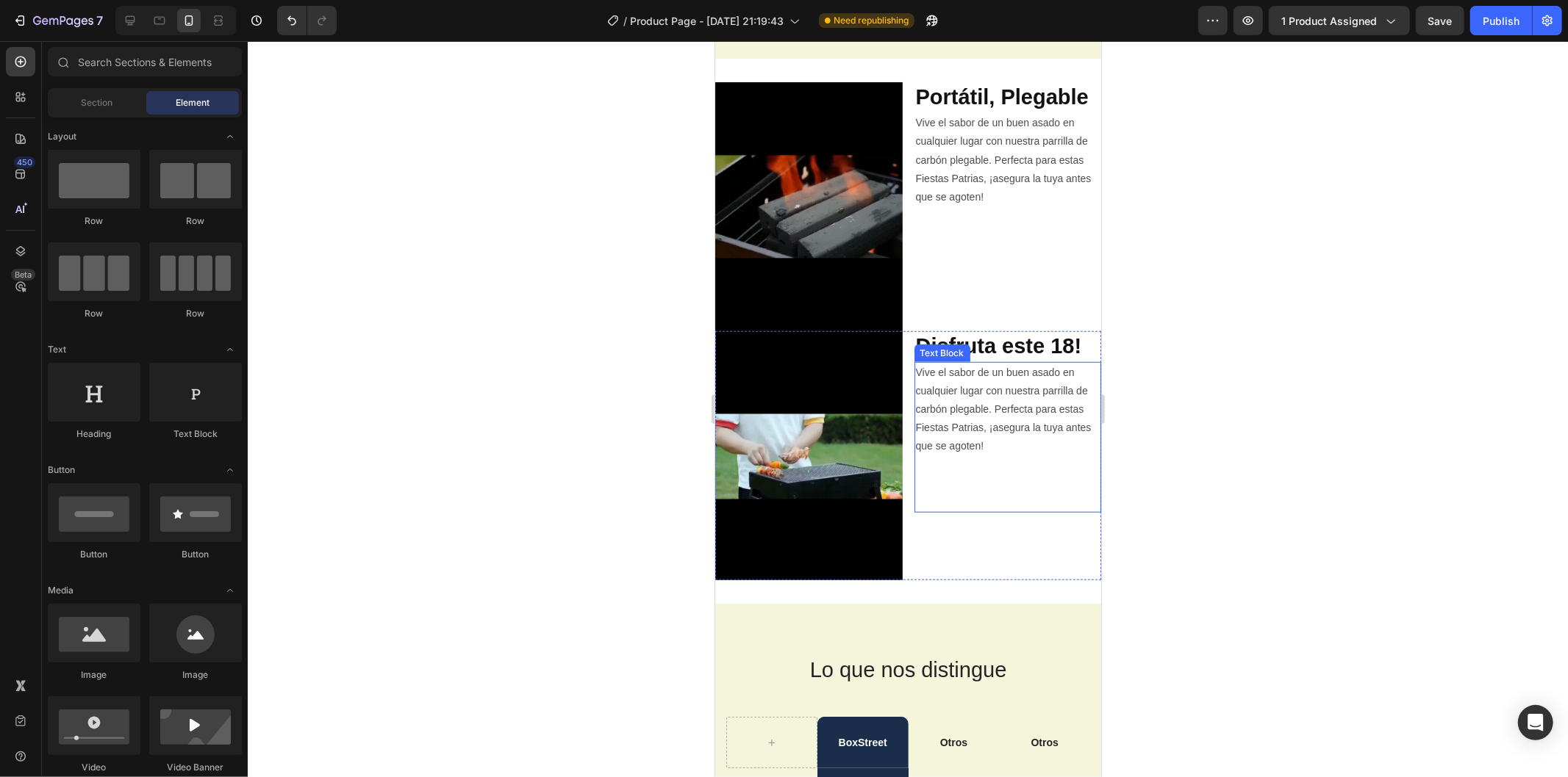
click at [990, 404] on p "Vive el sabor de un buen asado en cualquier lugar con nuestra parrilla de carbó…" at bounding box center [1007, 437] width 185 height 148
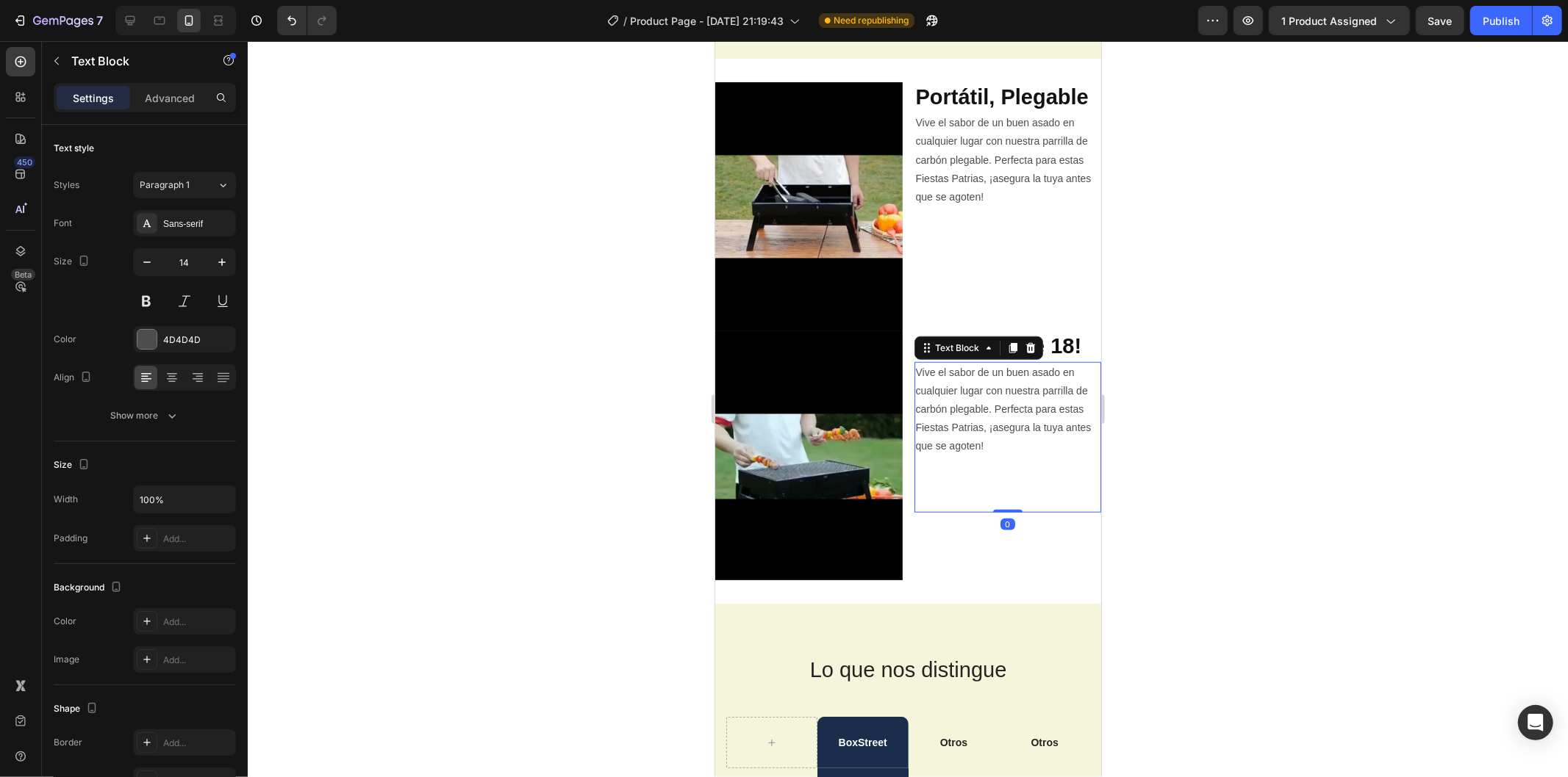
click at [990, 404] on p "Vive el sabor de un buen asado en cualquier lugar con nuestra parrilla de carbó…" at bounding box center [1007, 437] width 185 height 148
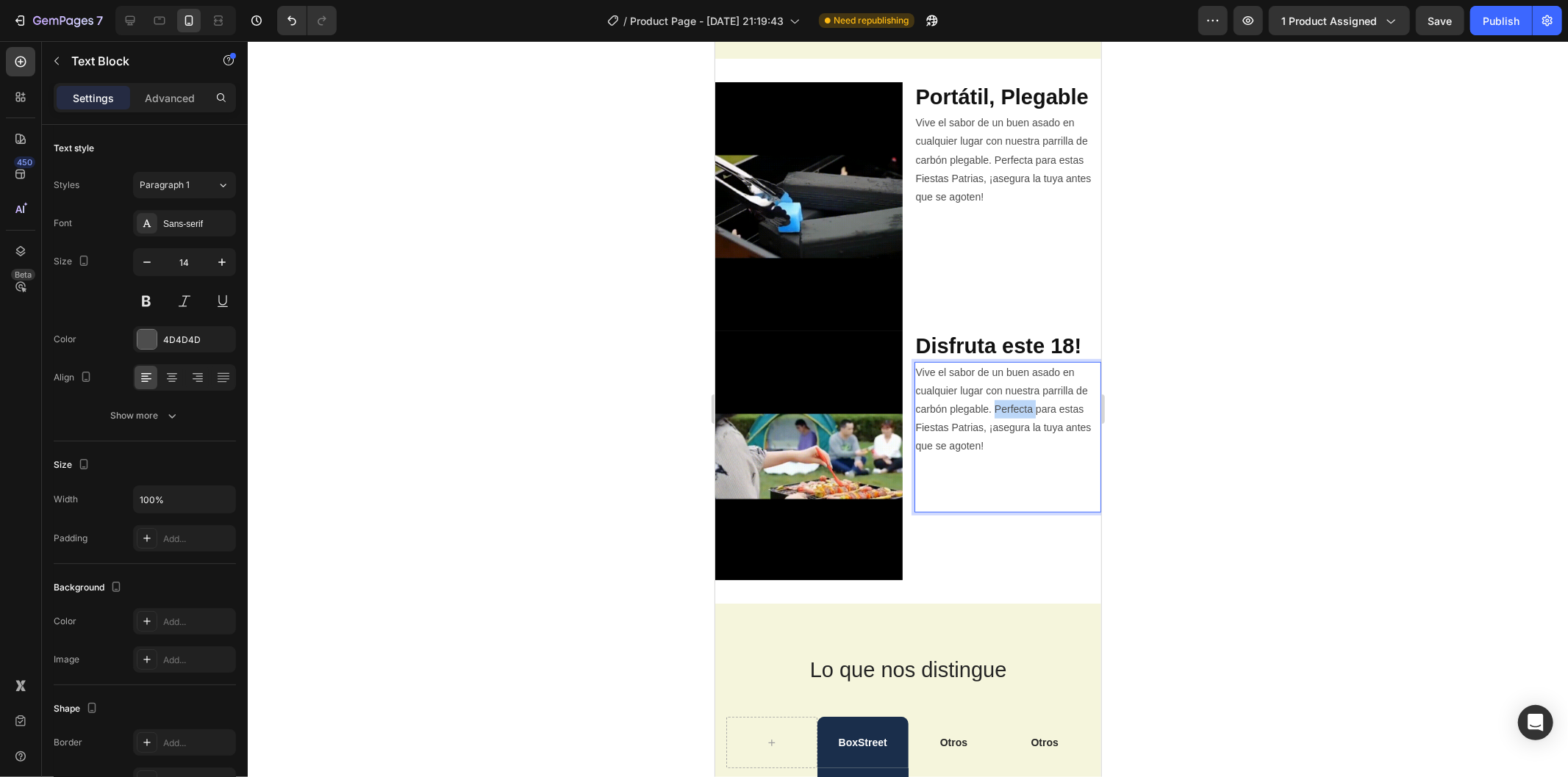
click at [990, 404] on p "Vive el sabor de un buen asado en cualquier lugar con nuestra parrilla de carbó…" at bounding box center [1007, 437] width 185 height 148
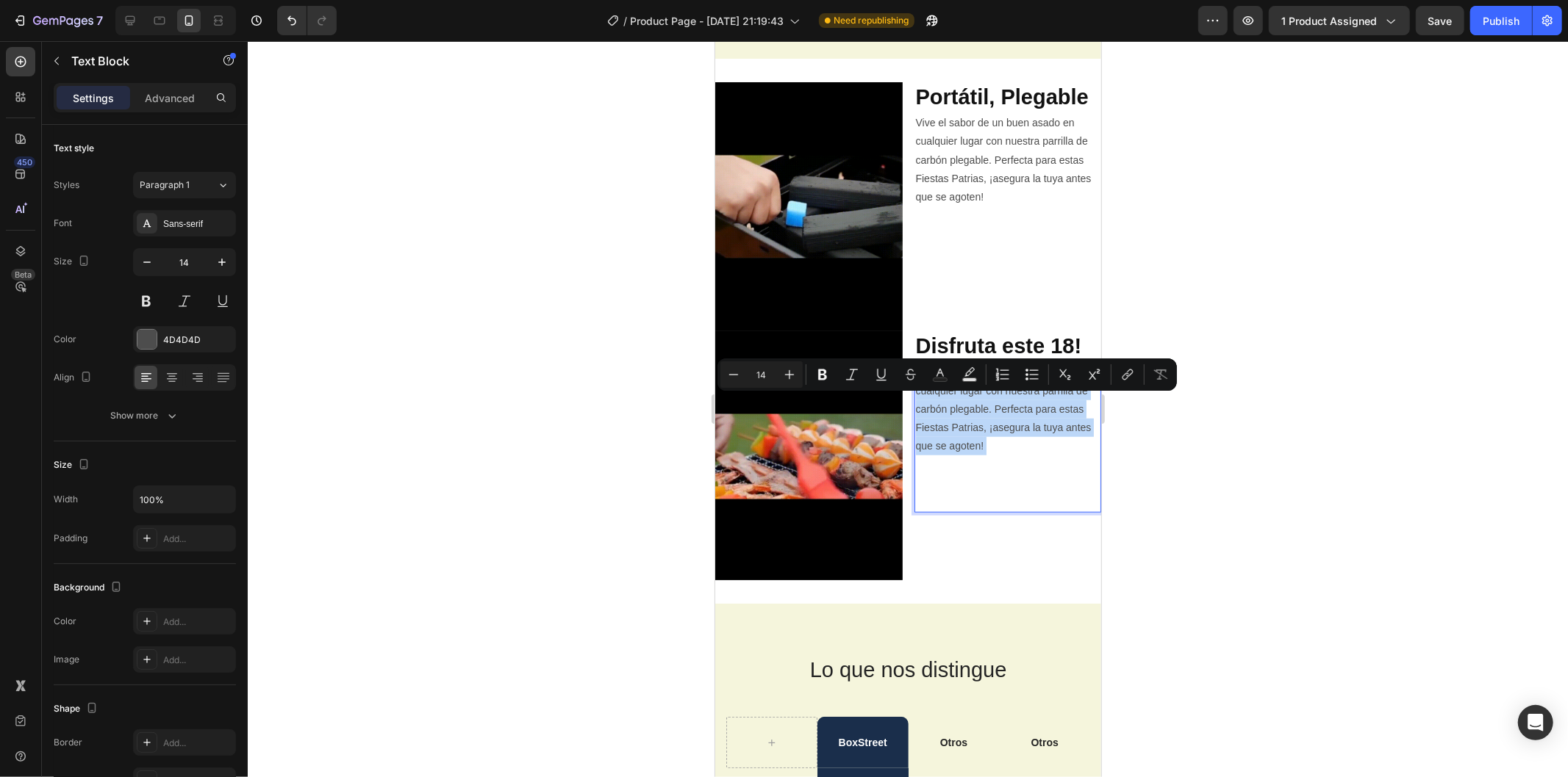
click at [990, 404] on p "Vive el sabor de un buen asado en cualquier lugar con nuestra parrilla de carbó…" at bounding box center [1007, 437] width 185 height 148
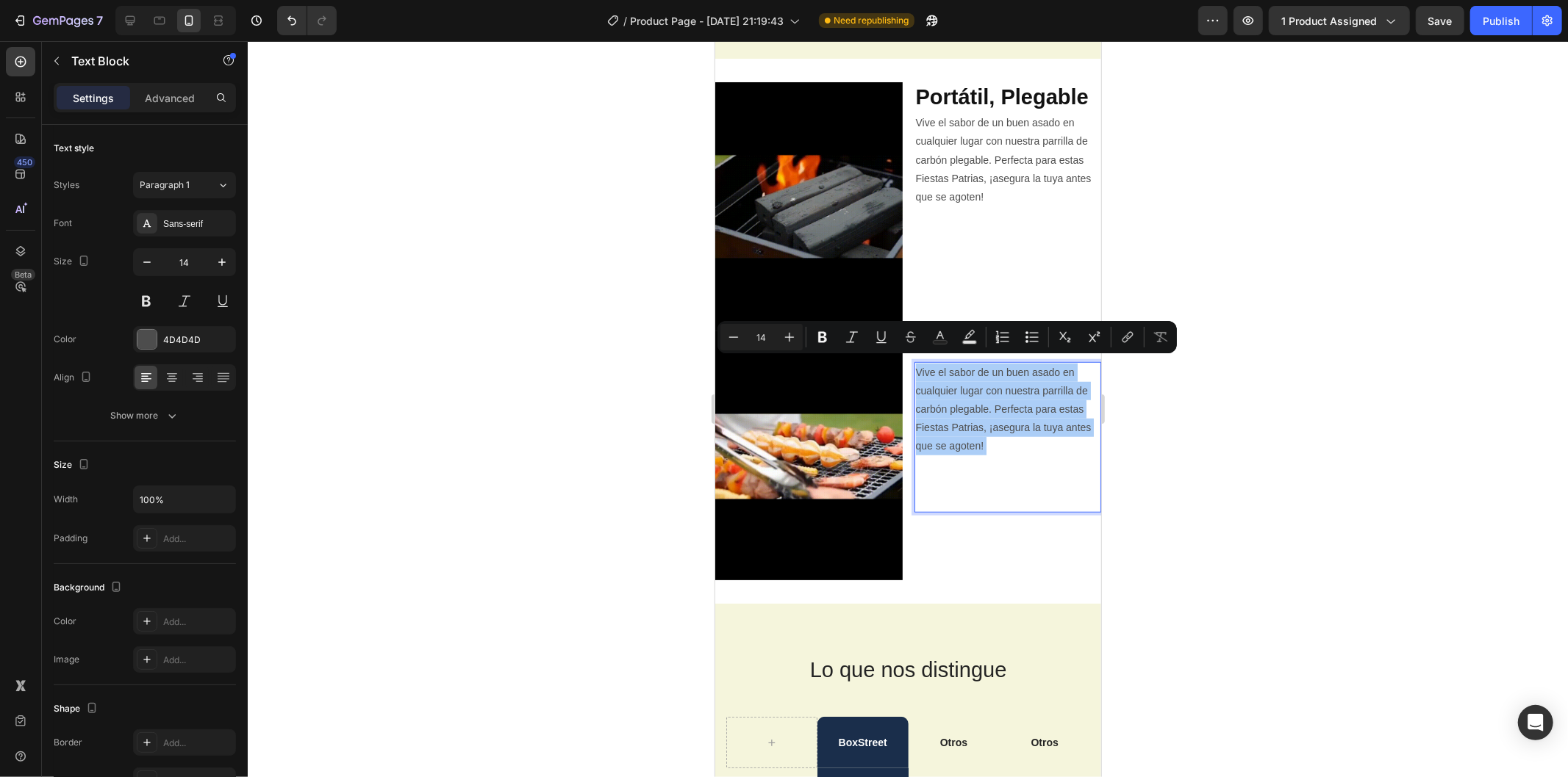
click at [541, 250] on div at bounding box center [908, 408] width 1320 height 736
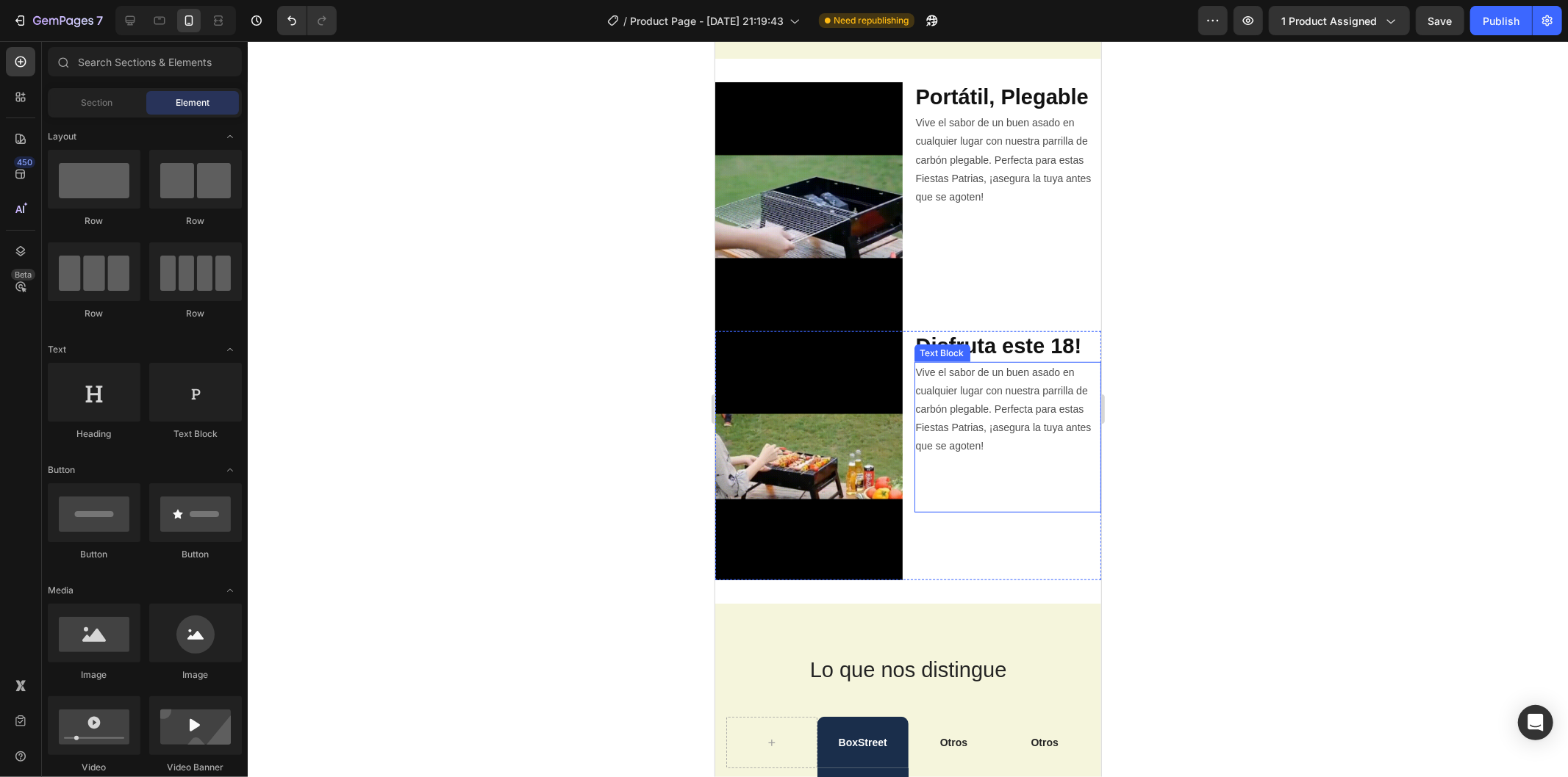
click at [920, 384] on p "Vive el sabor de un buen asado en cualquier lugar con nuestra parrilla de carbó…" at bounding box center [1007, 437] width 185 height 148
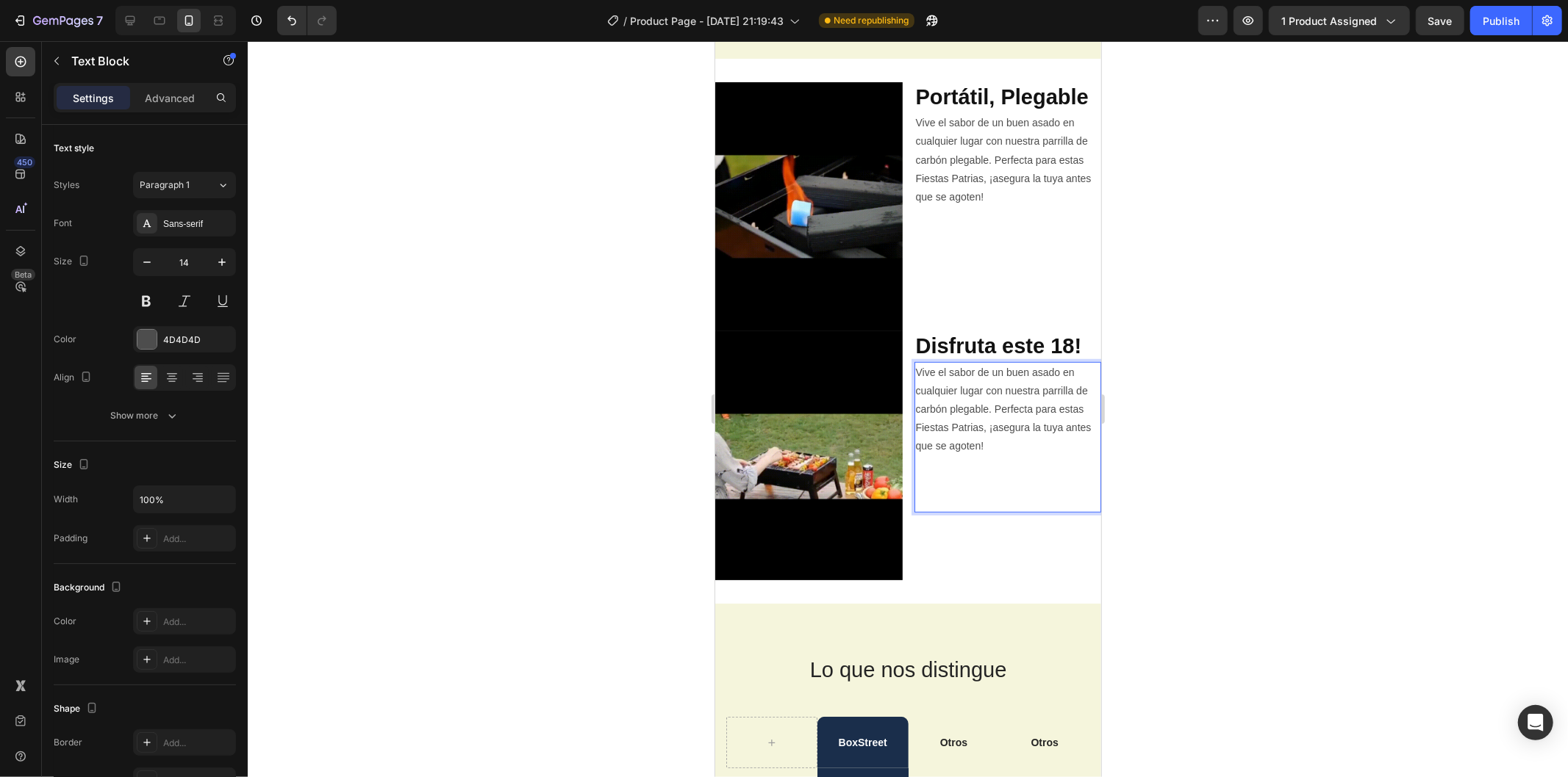
click at [950, 382] on p "Vive el sabor de un buen asado en cualquier lugar con nuestra parrilla de carbó…" at bounding box center [1007, 437] width 185 height 148
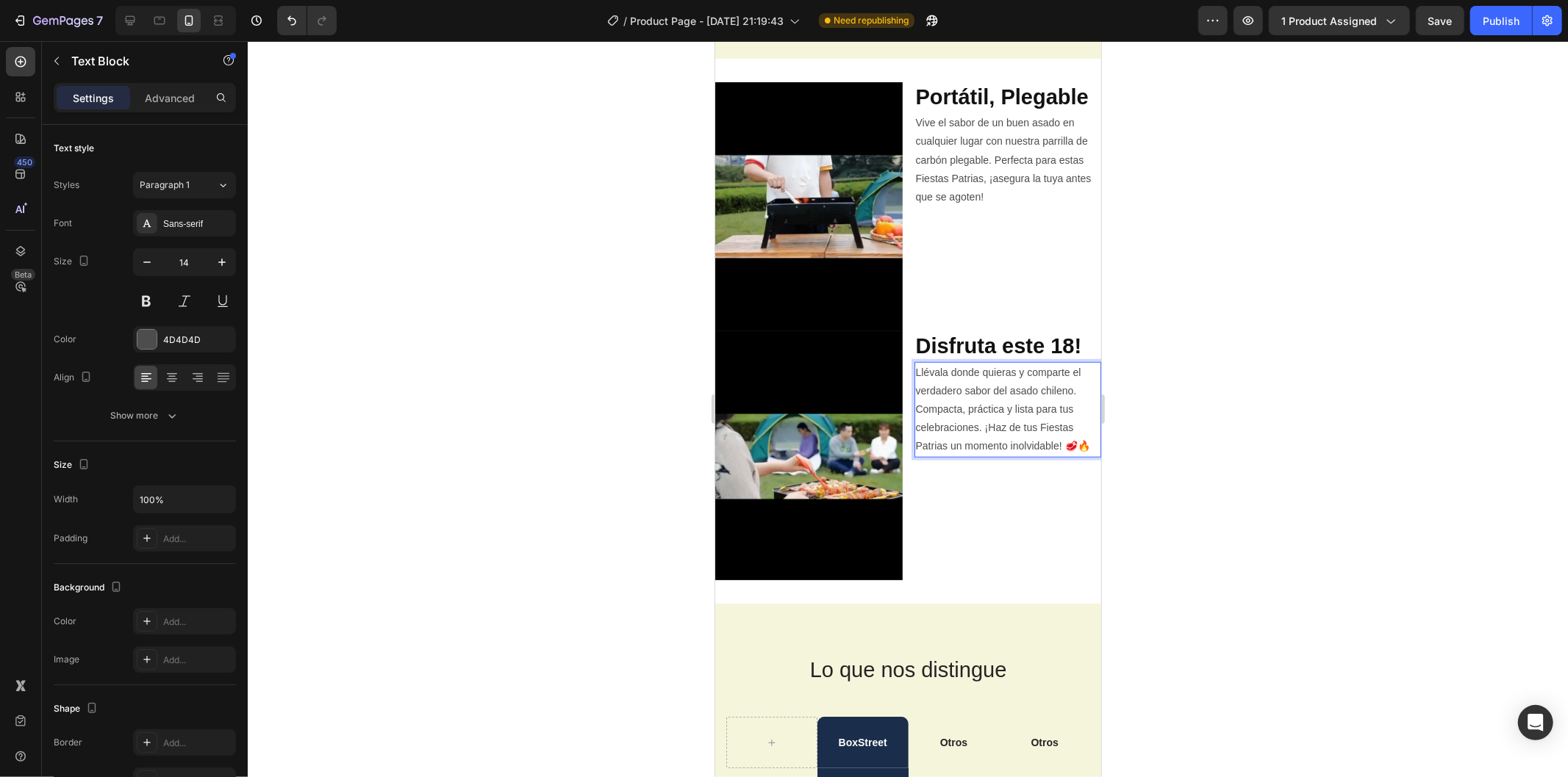
click at [1296, 378] on div at bounding box center [908, 408] width 1320 height 736
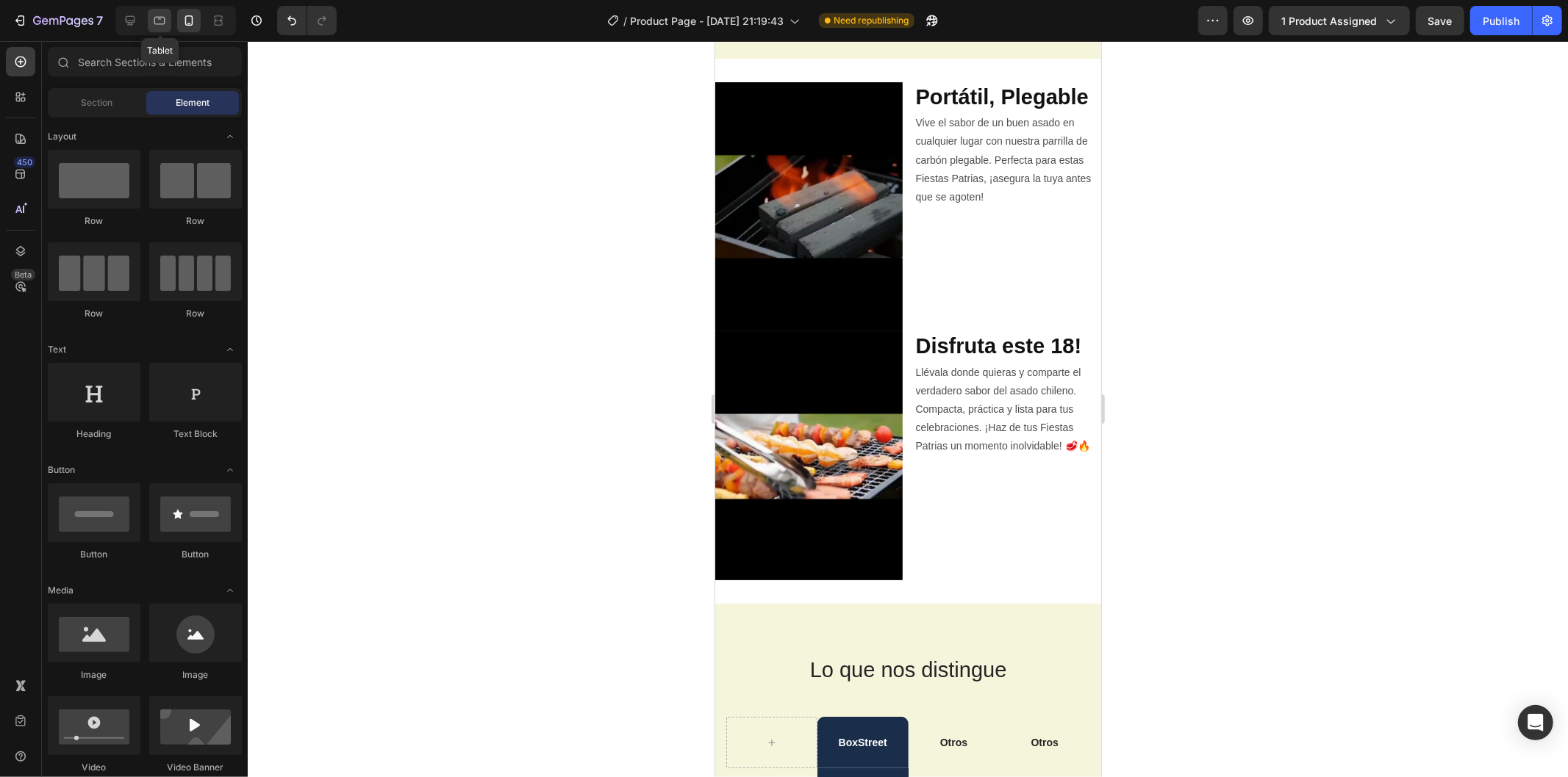
click at [155, 27] on icon at bounding box center [160, 21] width 15 height 15
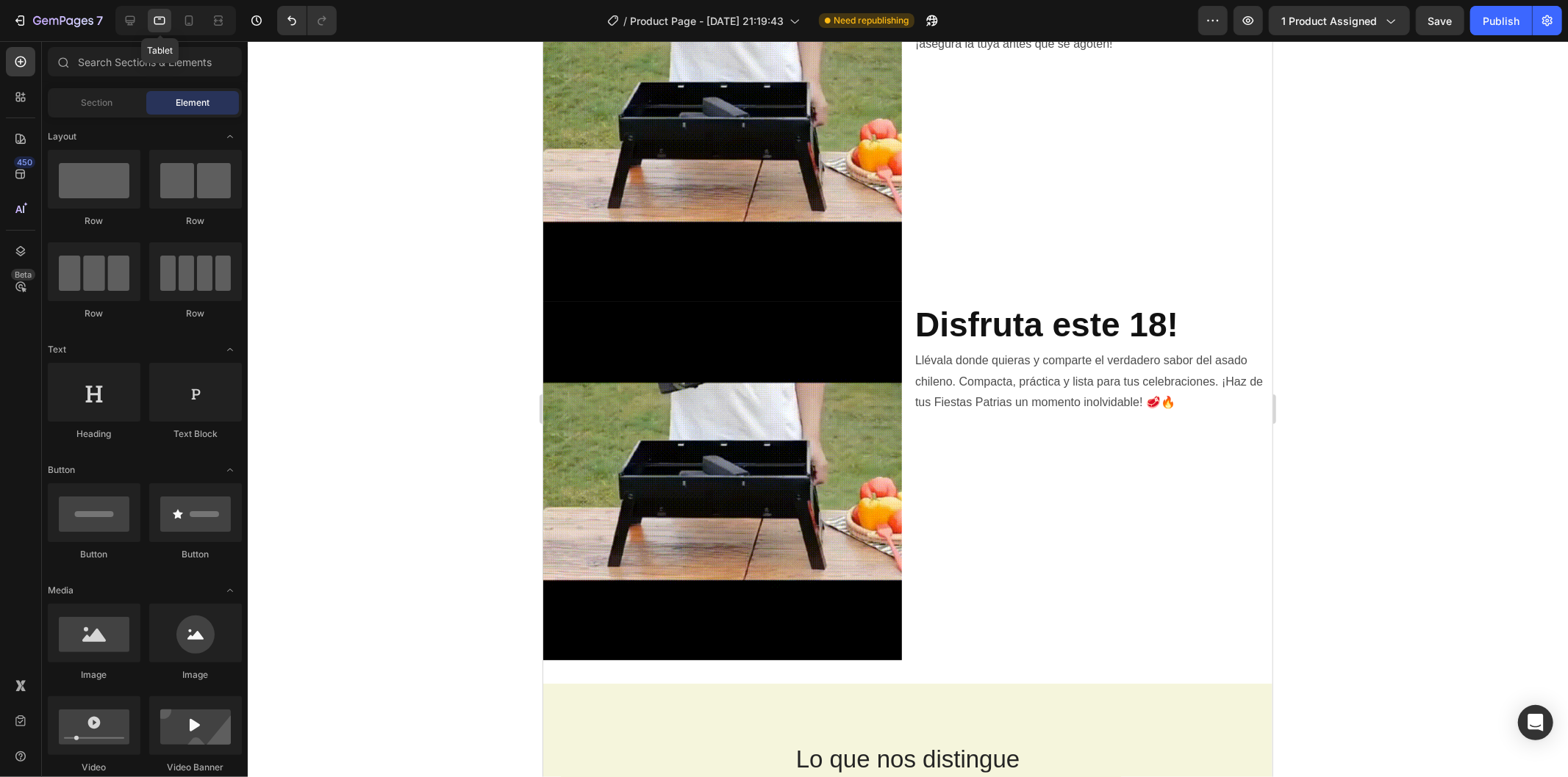
scroll to position [801, 0]
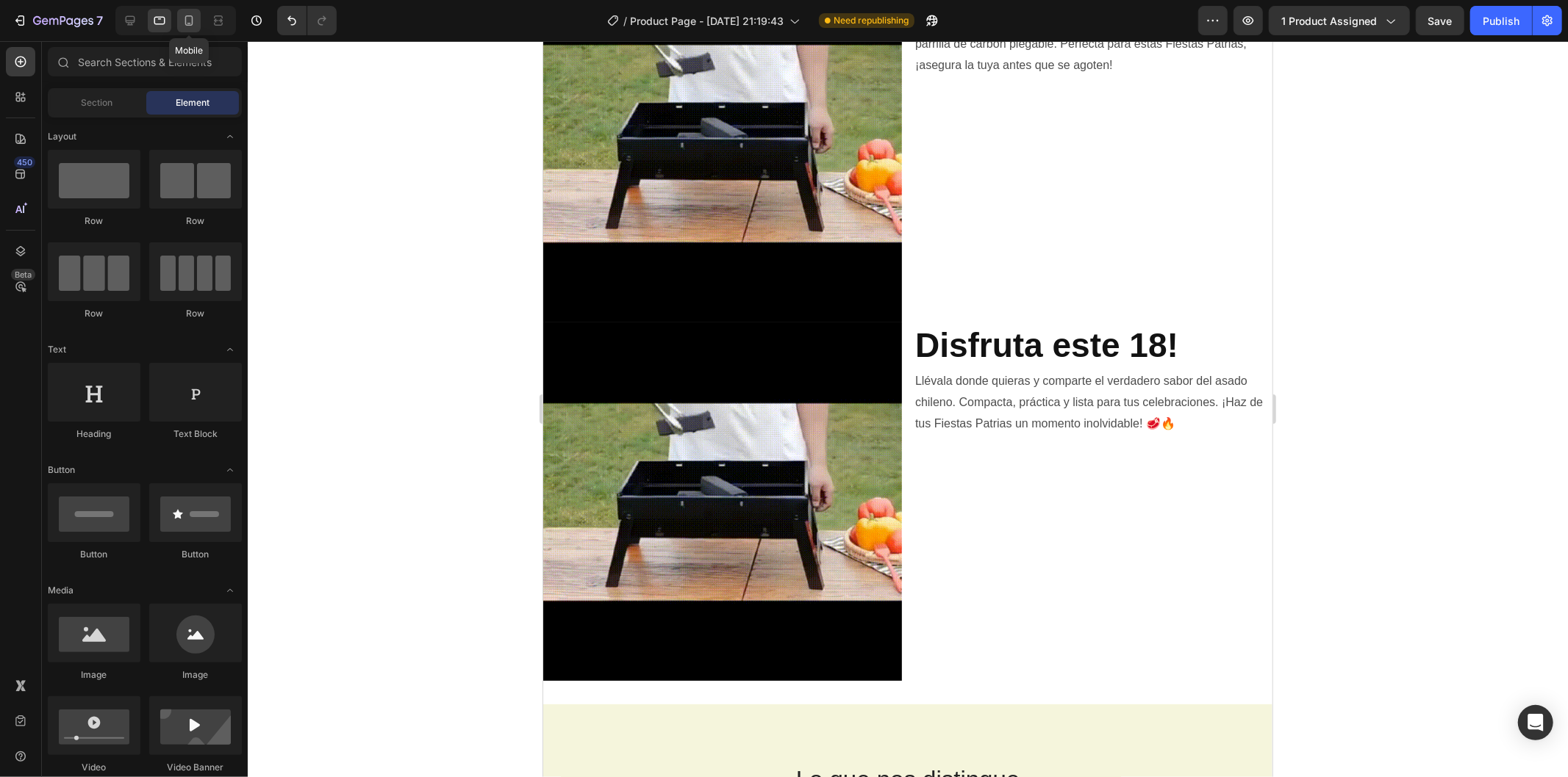
click at [196, 22] on icon at bounding box center [189, 21] width 15 height 15
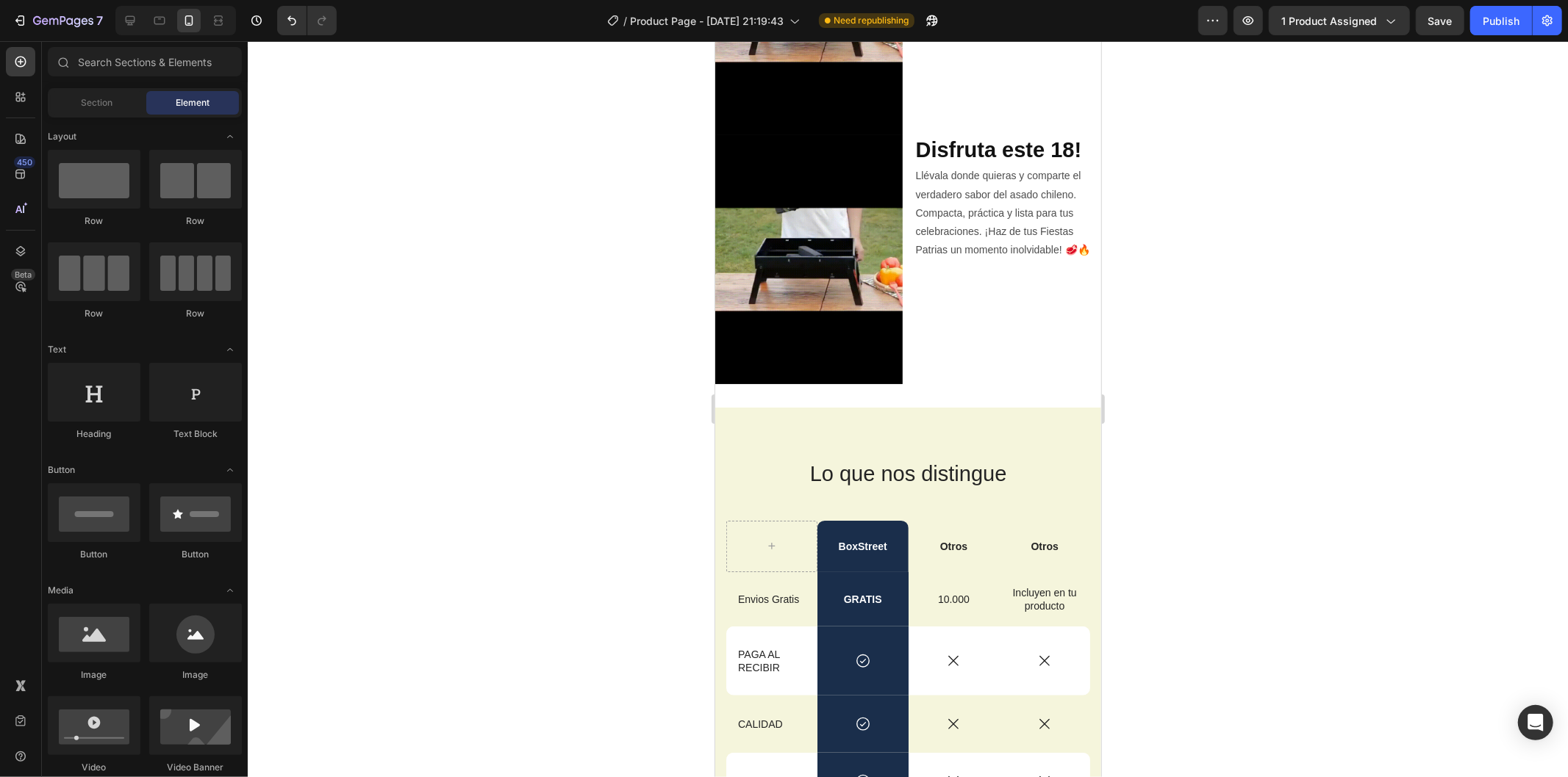
scroll to position [722, 0]
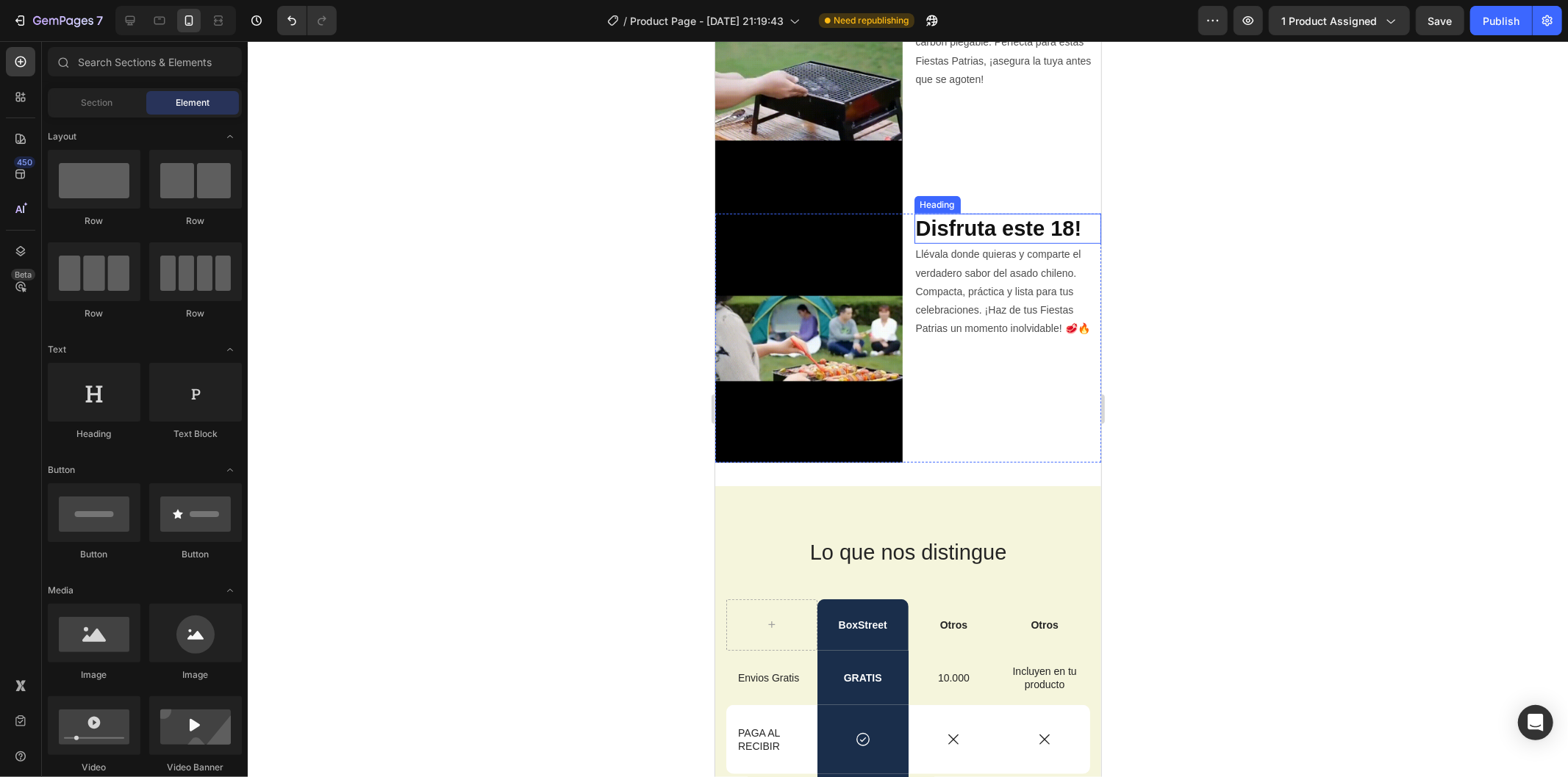
click at [969, 216] on strong "Disfruta este 18!" at bounding box center [998, 228] width 166 height 23
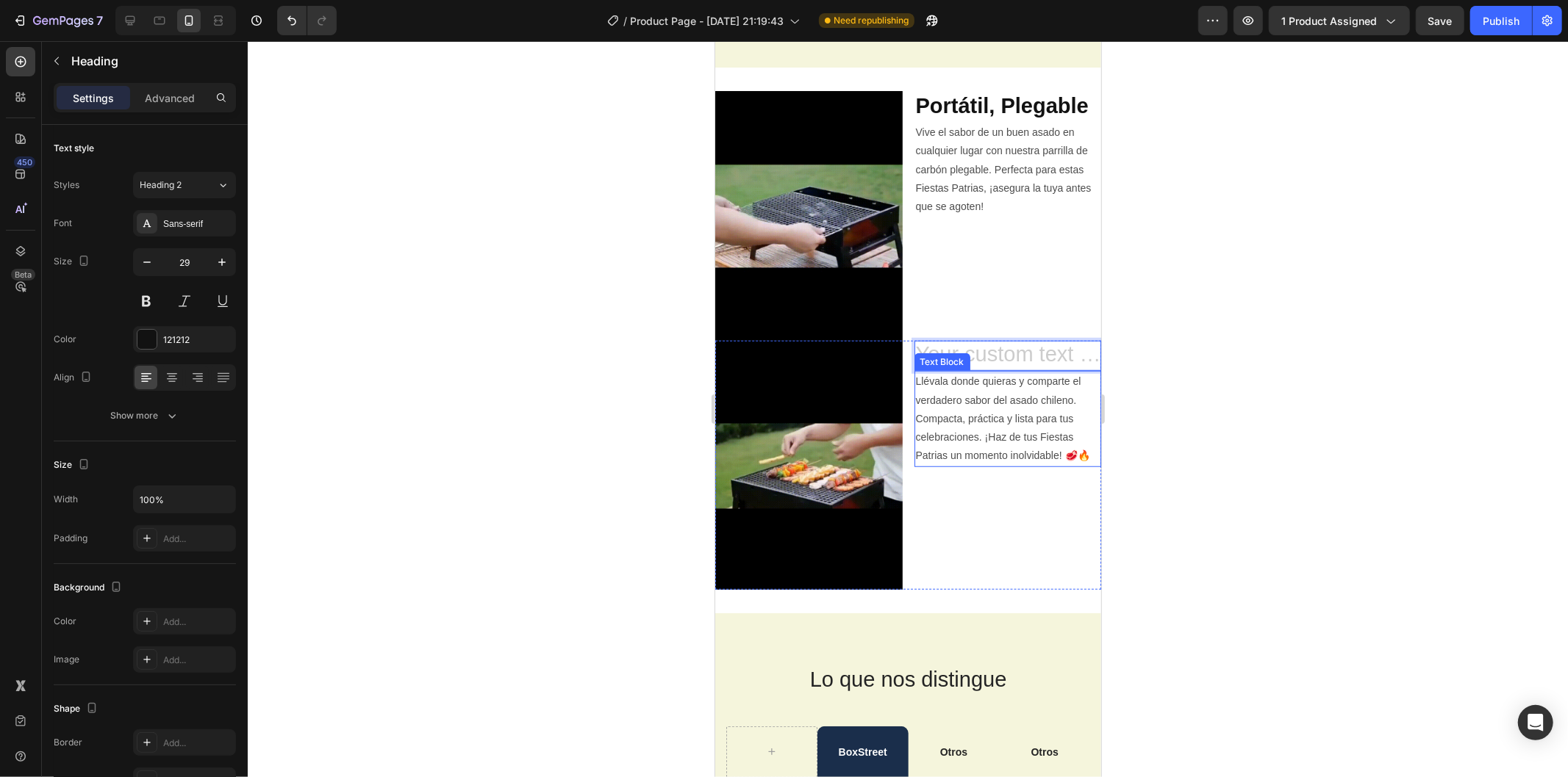
scroll to position [864, 0]
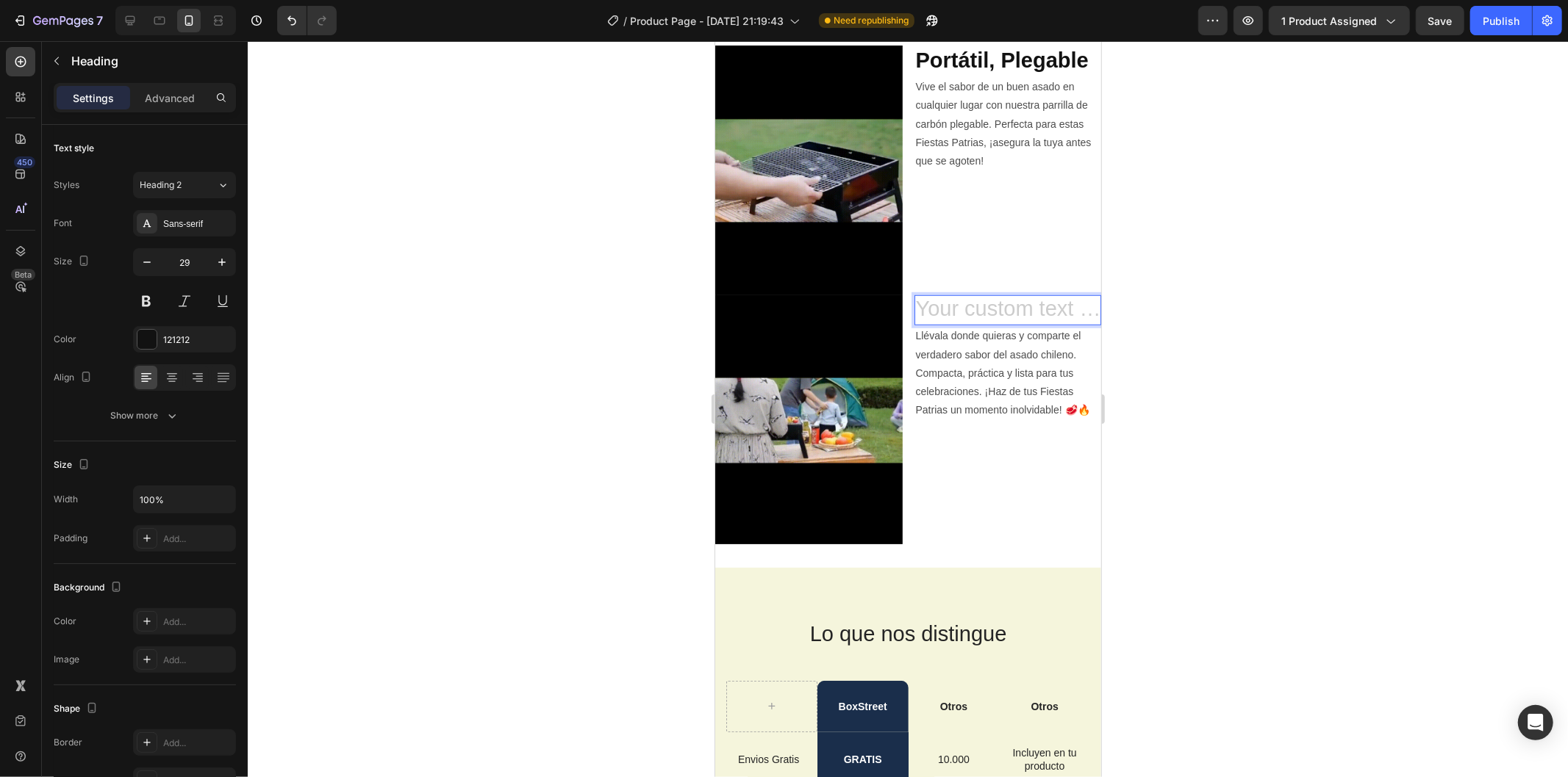
click at [971, 297] on h2 "Rich Text Editor. Editing area: main" at bounding box center [1007, 309] width 187 height 31
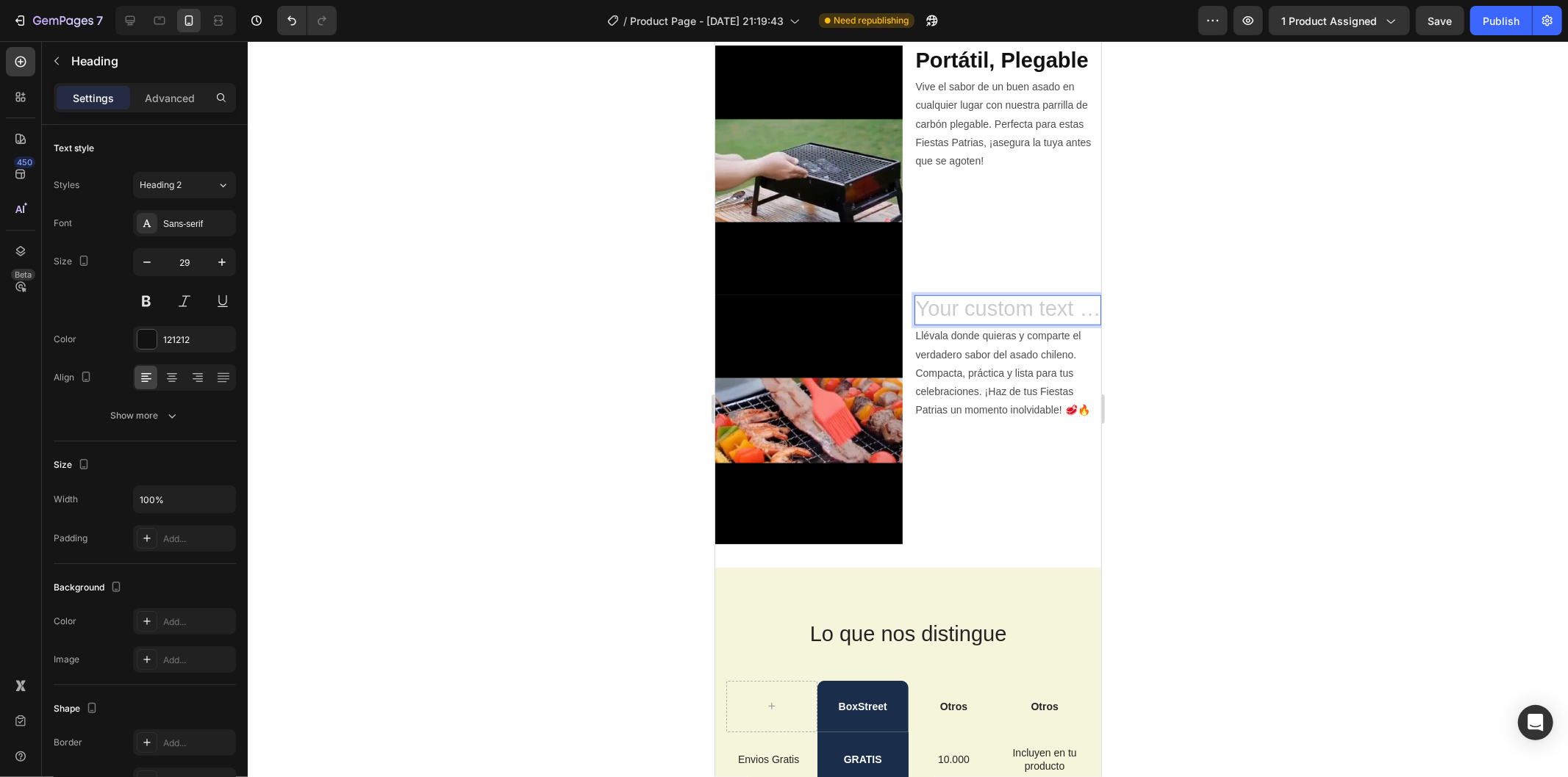
click at [971, 297] on h2 "Rich Text Editor. Editing area: main" at bounding box center [1007, 309] width 187 height 31
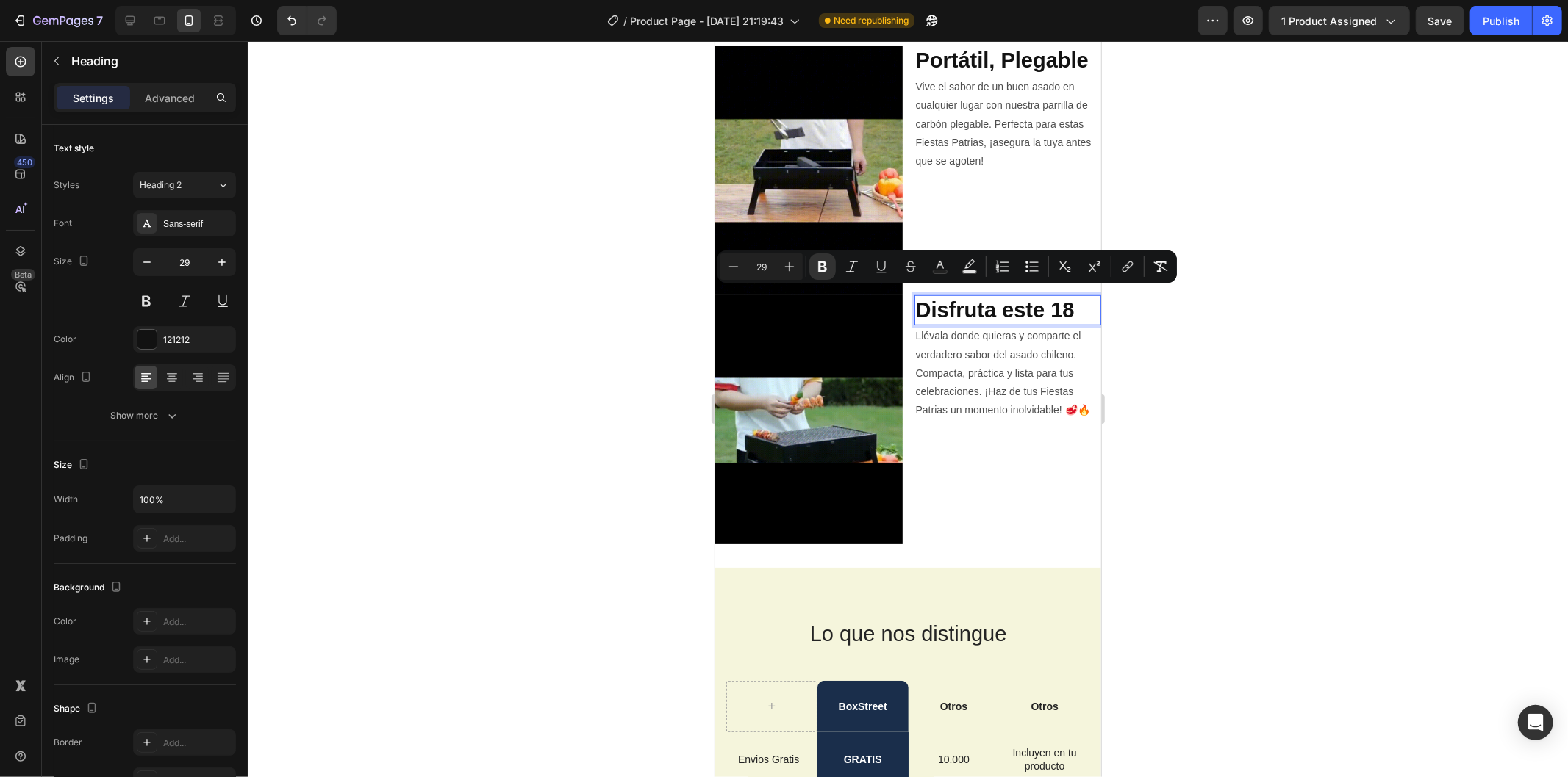
click at [1188, 369] on div at bounding box center [908, 408] width 1320 height 736
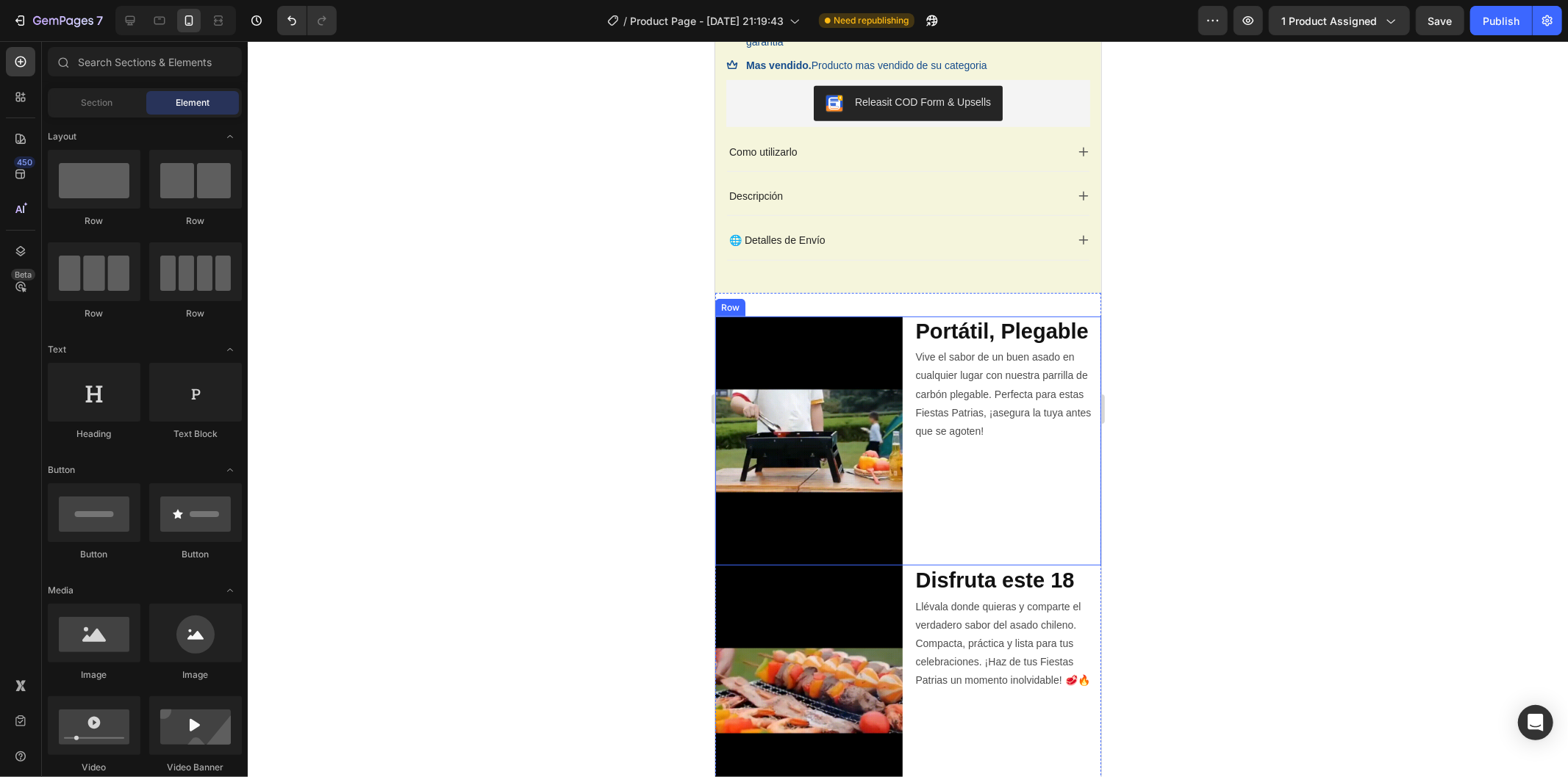
scroll to position [700, 0]
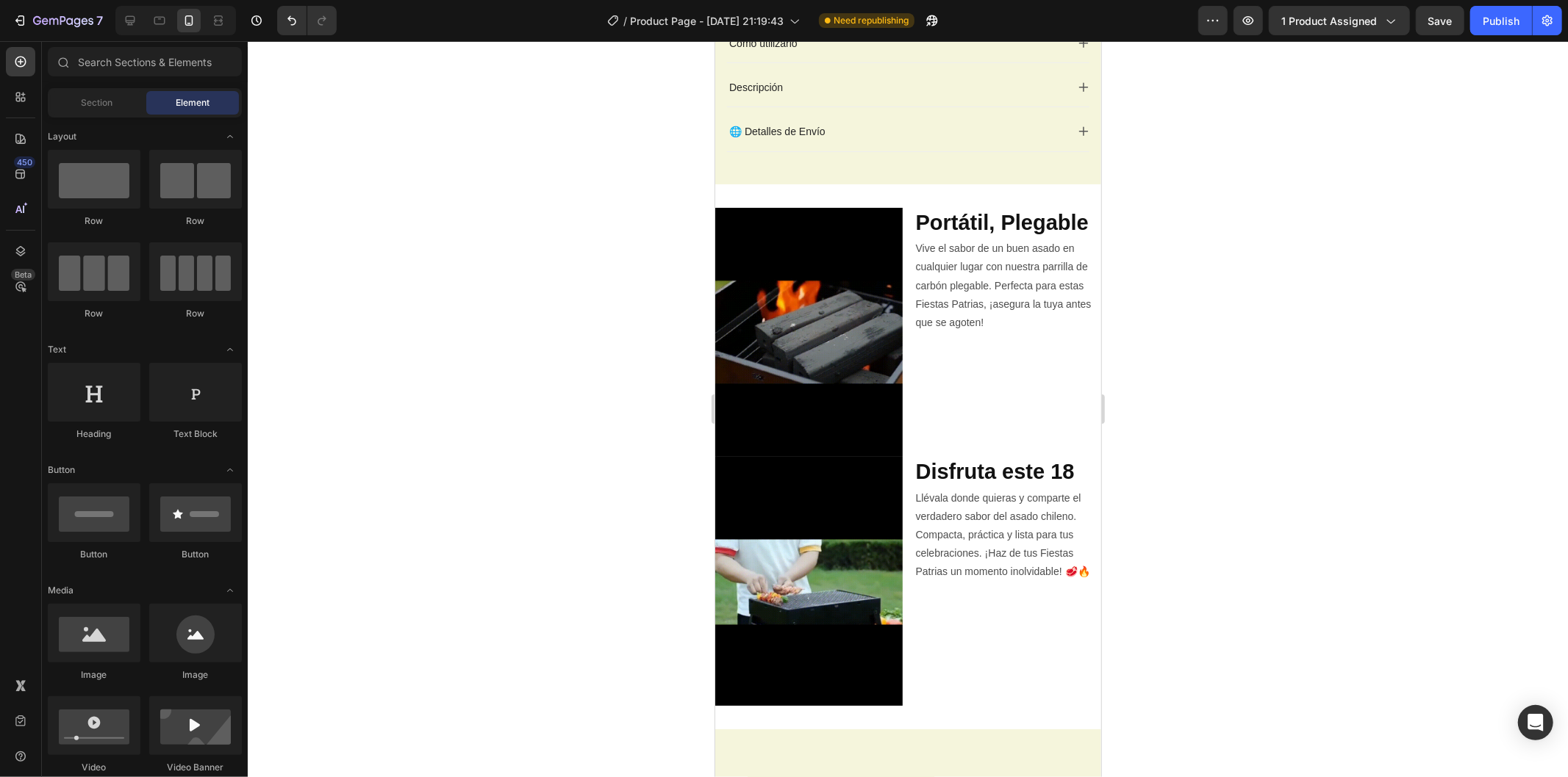
click at [172, 21] on div at bounding box center [176, 20] width 121 height 29
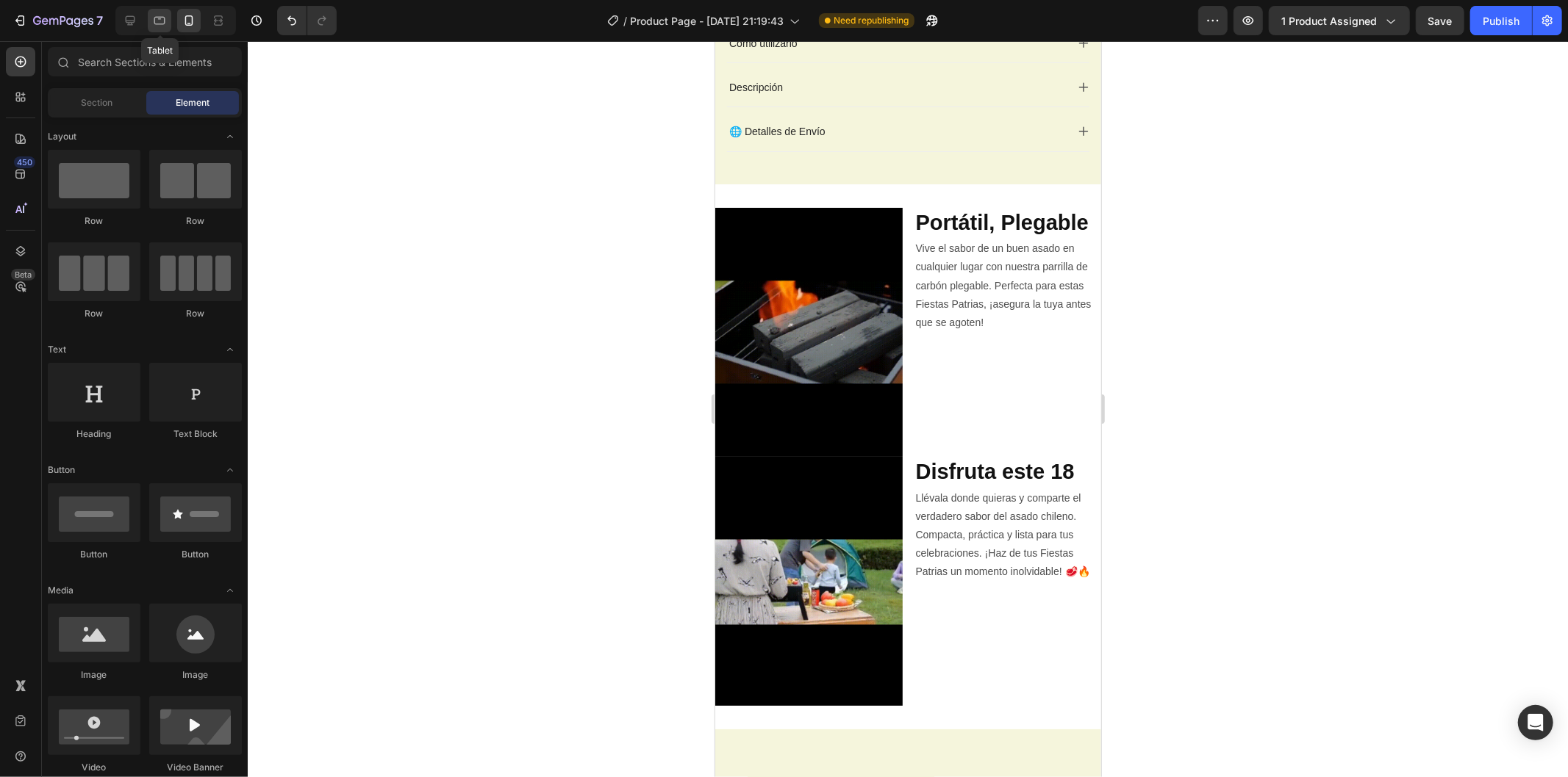
click at [165, 21] on icon at bounding box center [159, 21] width 11 height 8
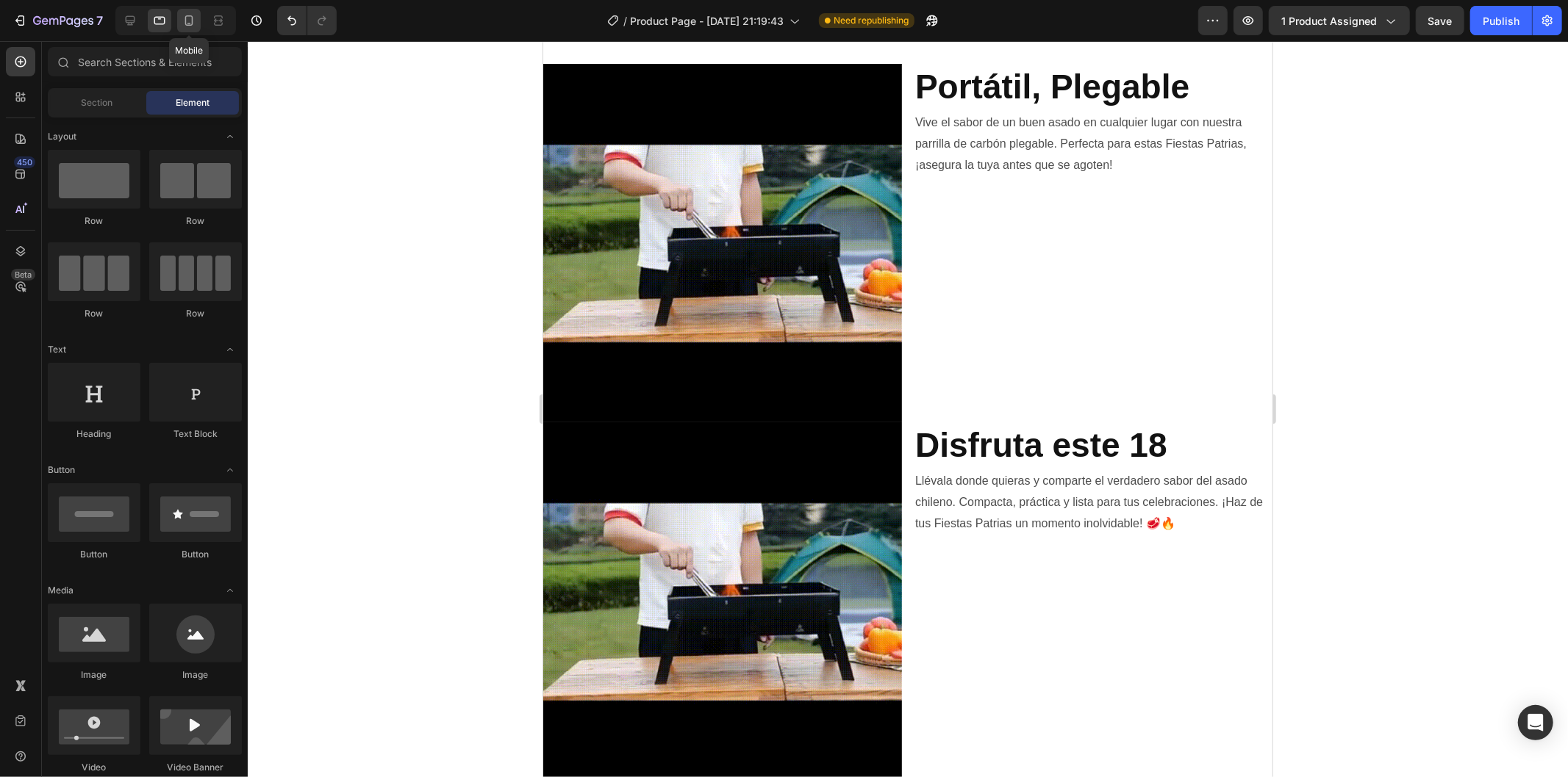
click at [188, 21] on icon at bounding box center [189, 21] width 15 height 15
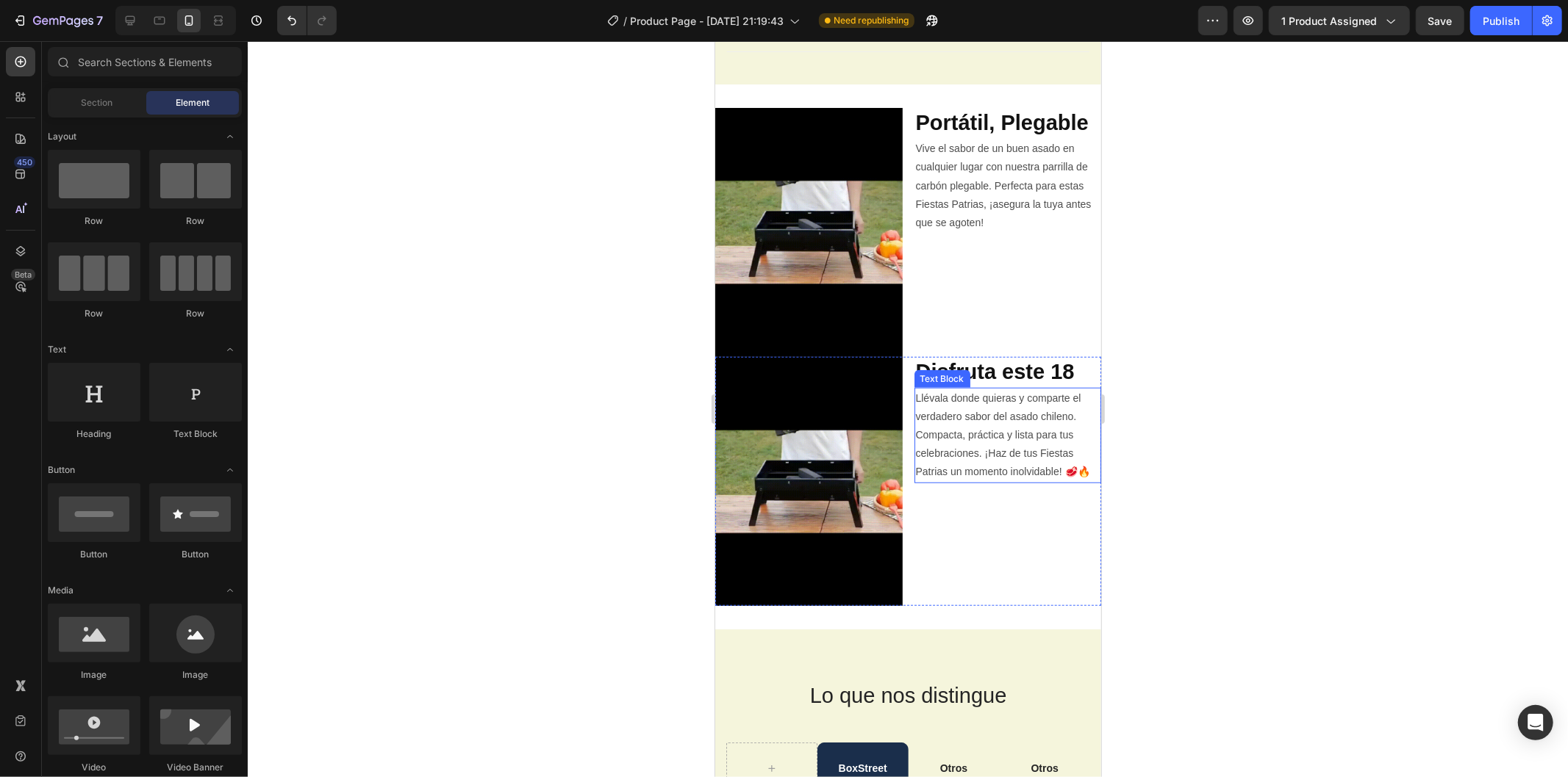
scroll to position [833, 0]
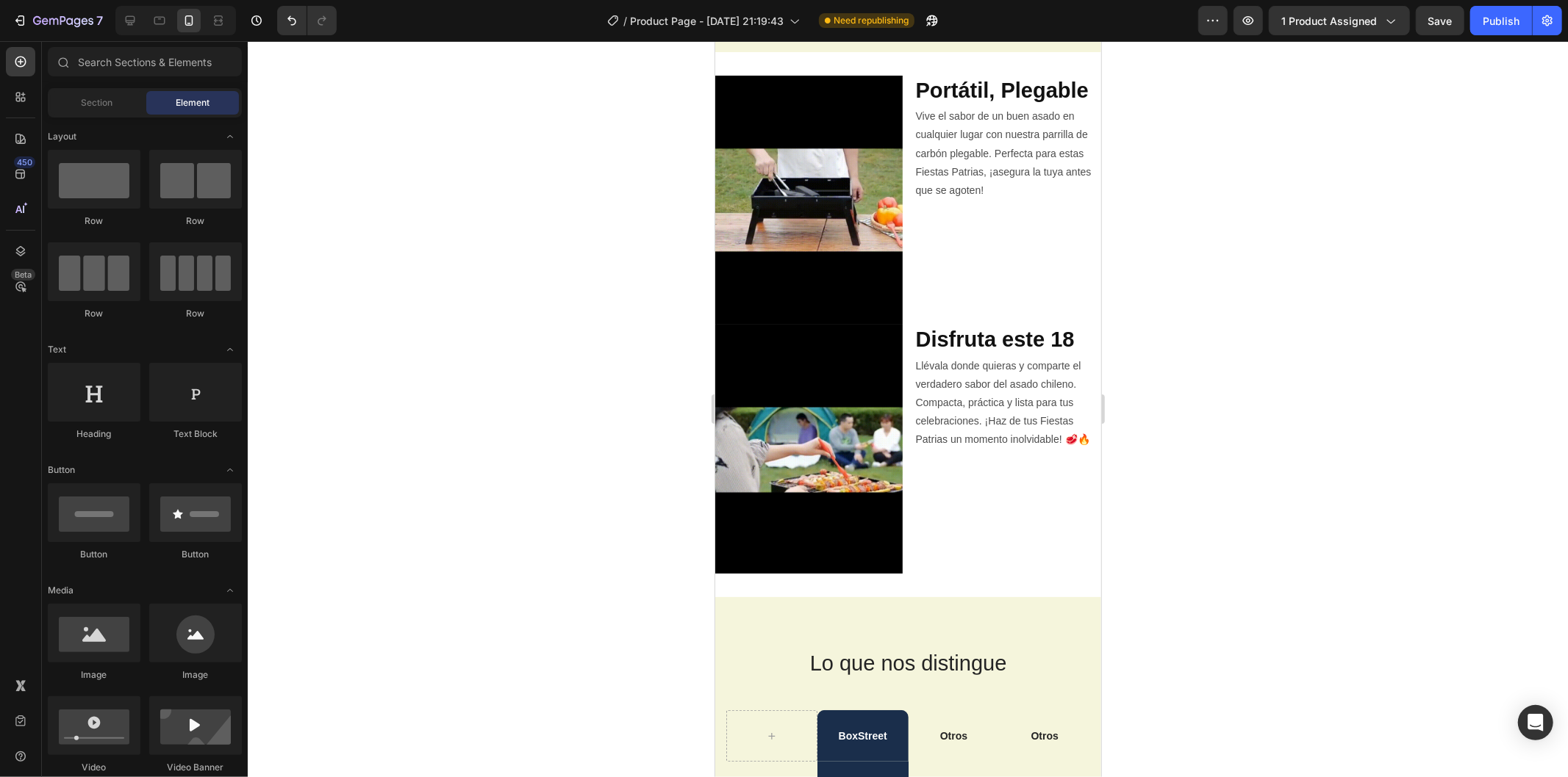
click at [1243, 422] on div at bounding box center [908, 408] width 1320 height 736
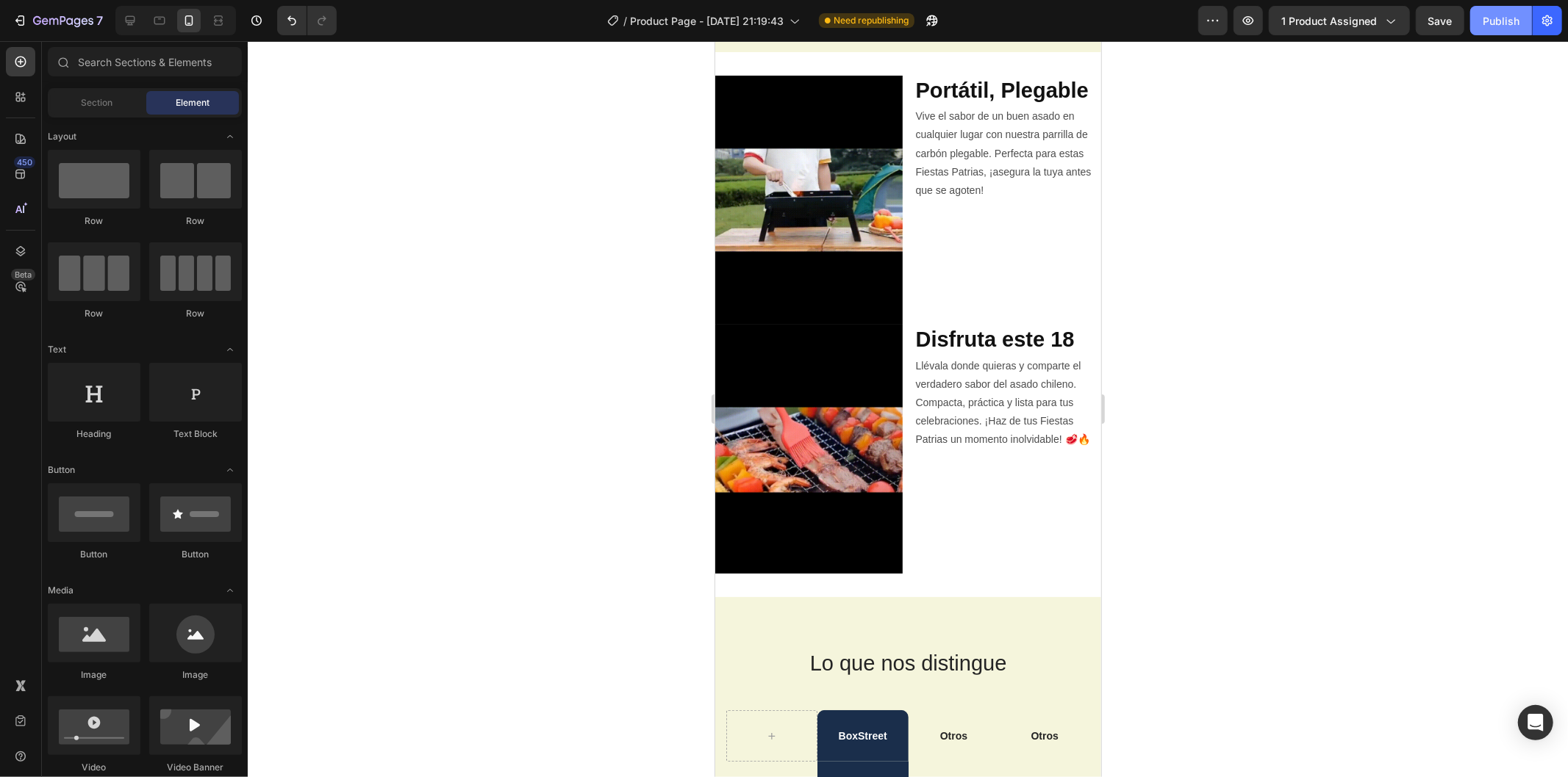
click at [1489, 27] on div "Publish" at bounding box center [1501, 21] width 37 height 16
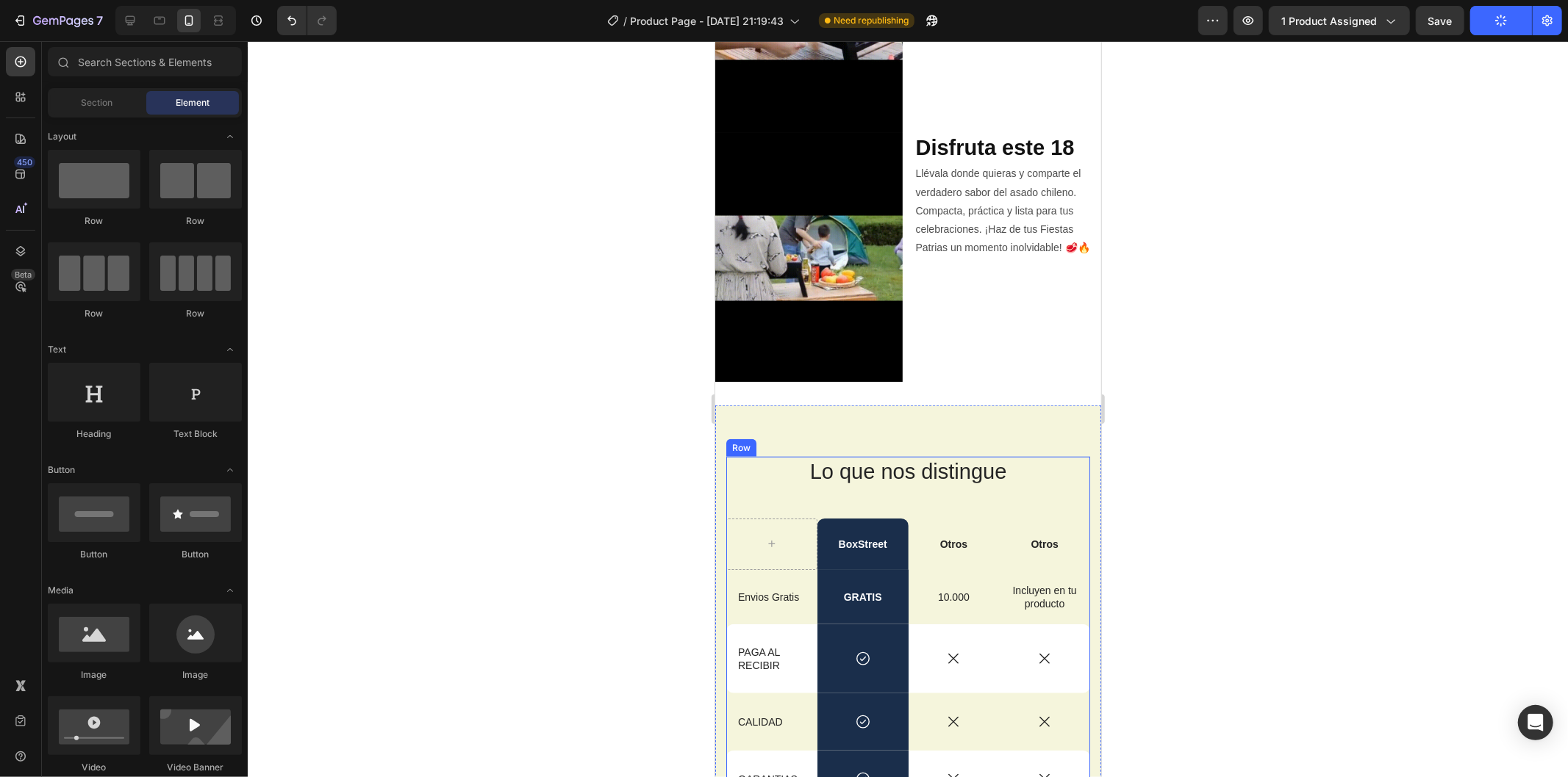
scroll to position [1077, 0]
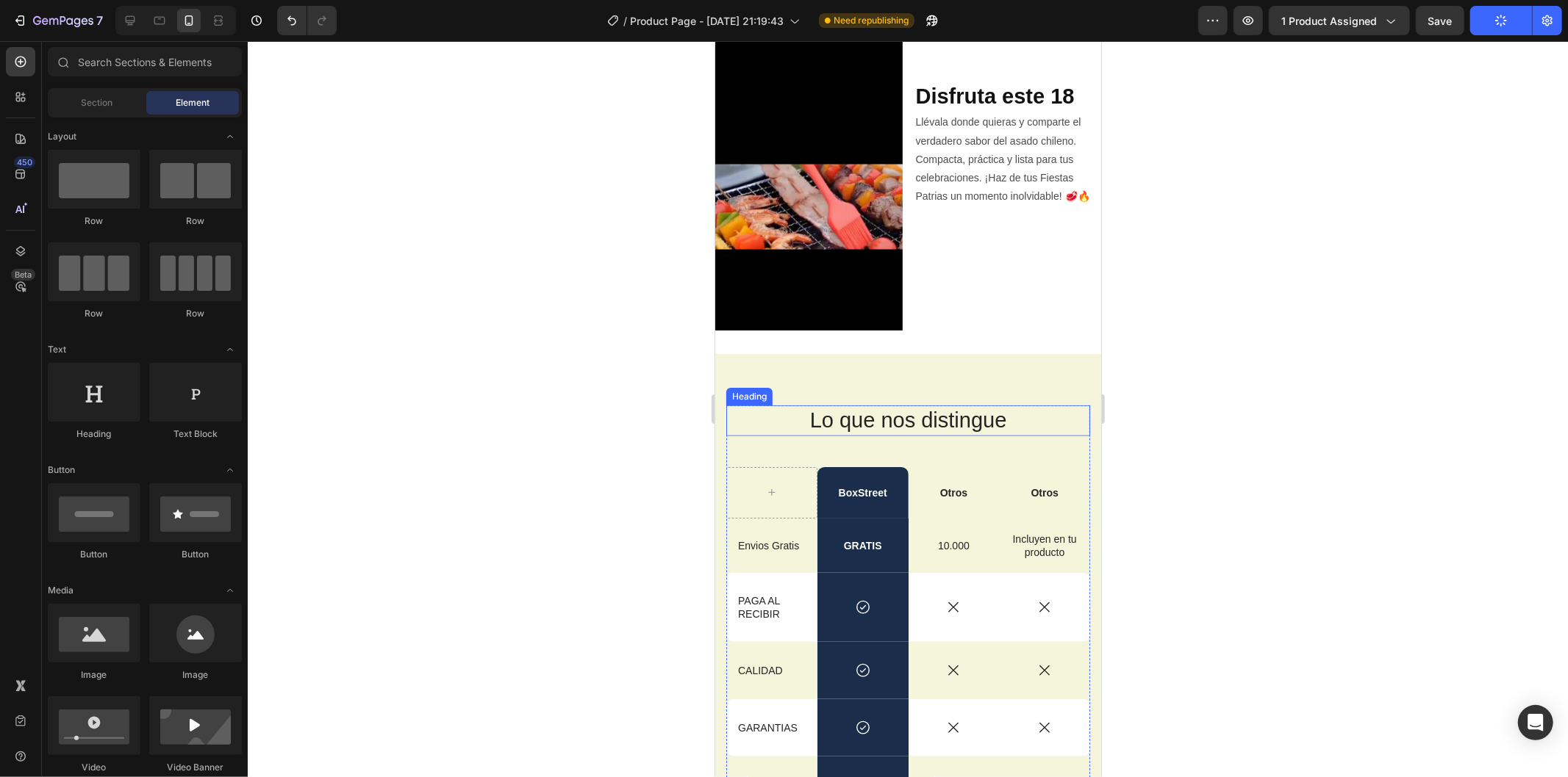
click at [882, 406] on h2 "Lo que nos distingue" at bounding box center [907, 420] width 364 height 31
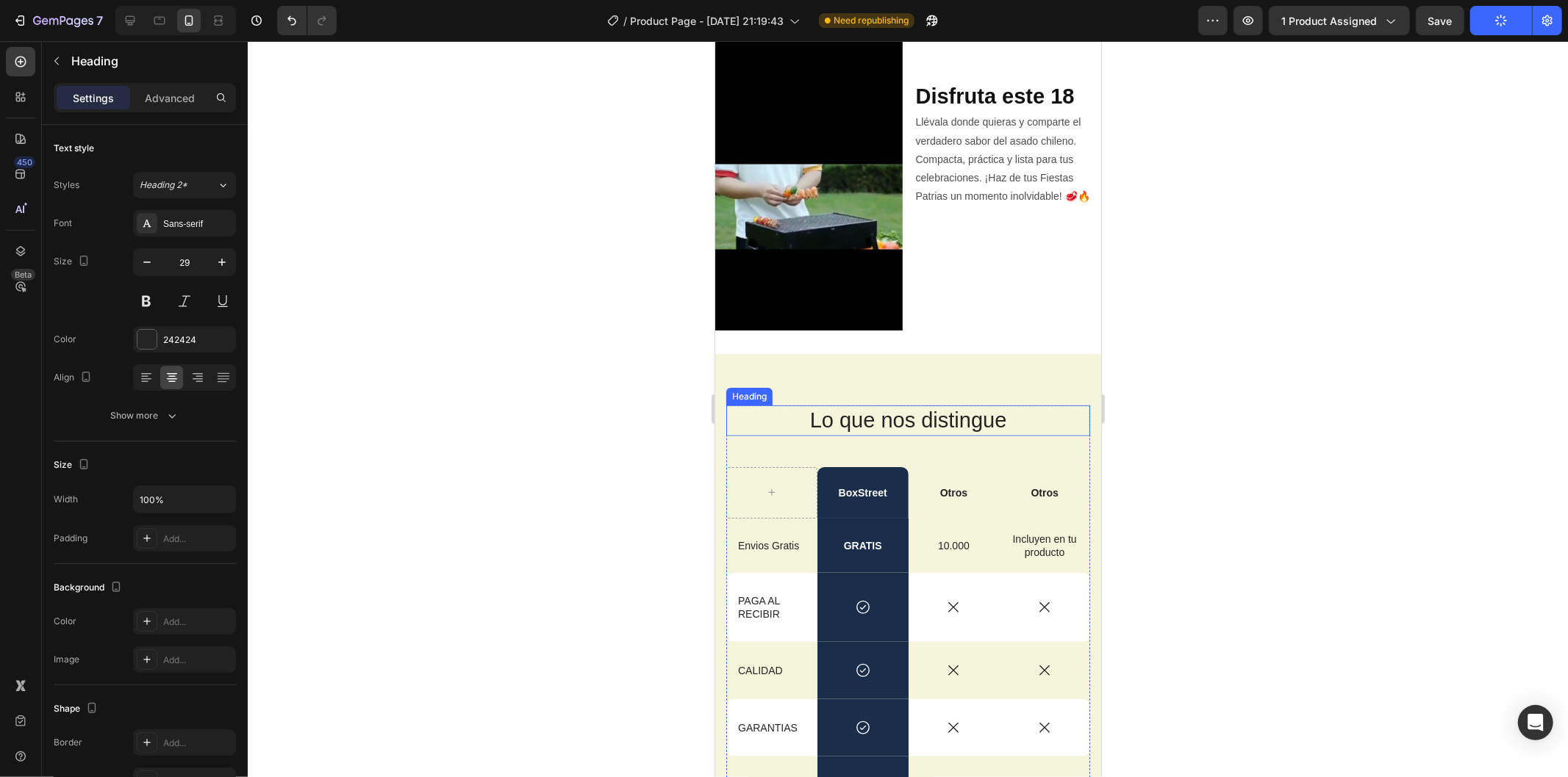
click at [882, 406] on h2 "Lo que nos distingue" at bounding box center [907, 420] width 364 height 31
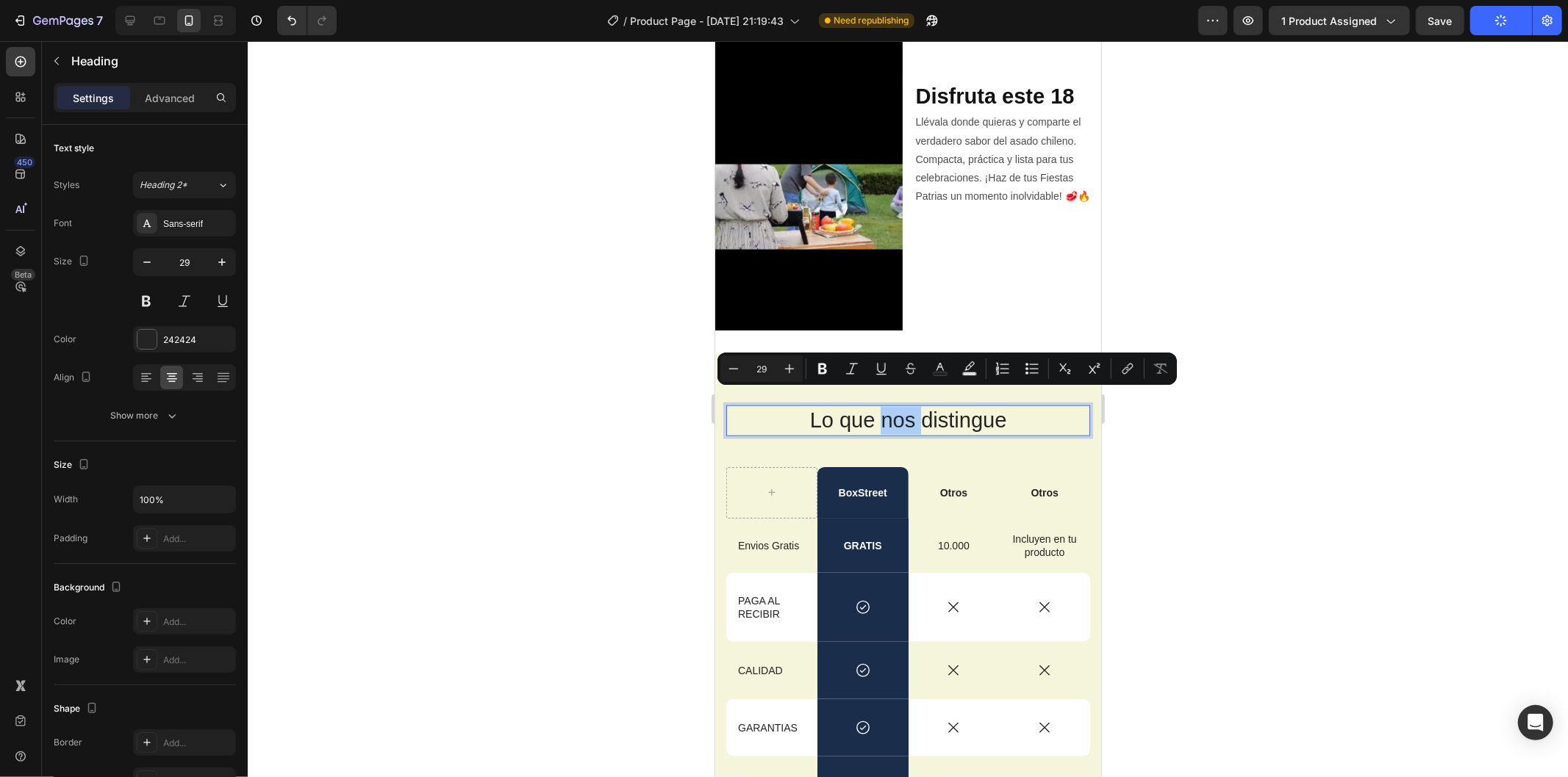
click at [1277, 339] on div at bounding box center [908, 408] width 1320 height 736
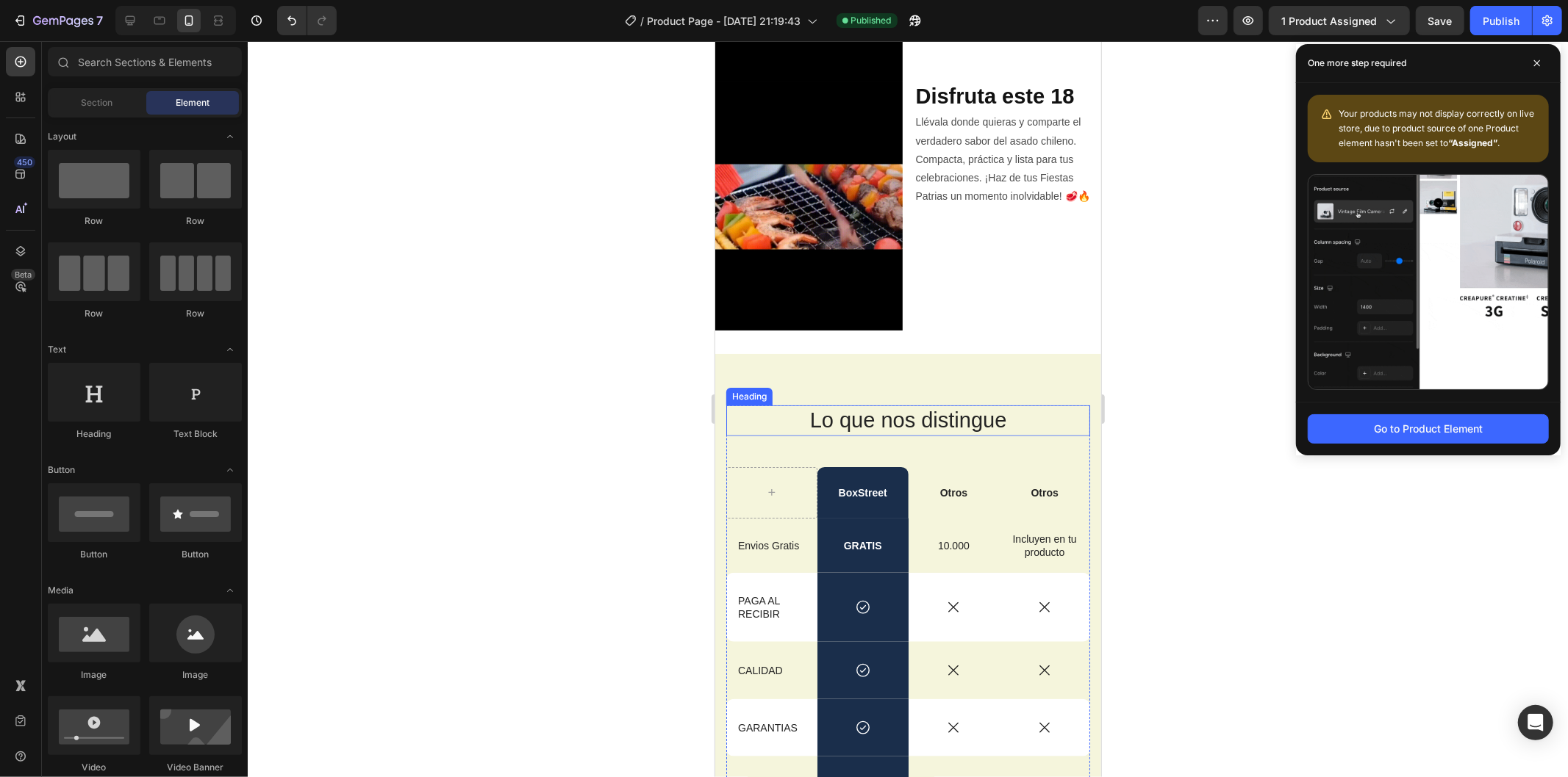
click at [912, 406] on p "Lo que nos distingue" at bounding box center [907, 420] width 361 height 28
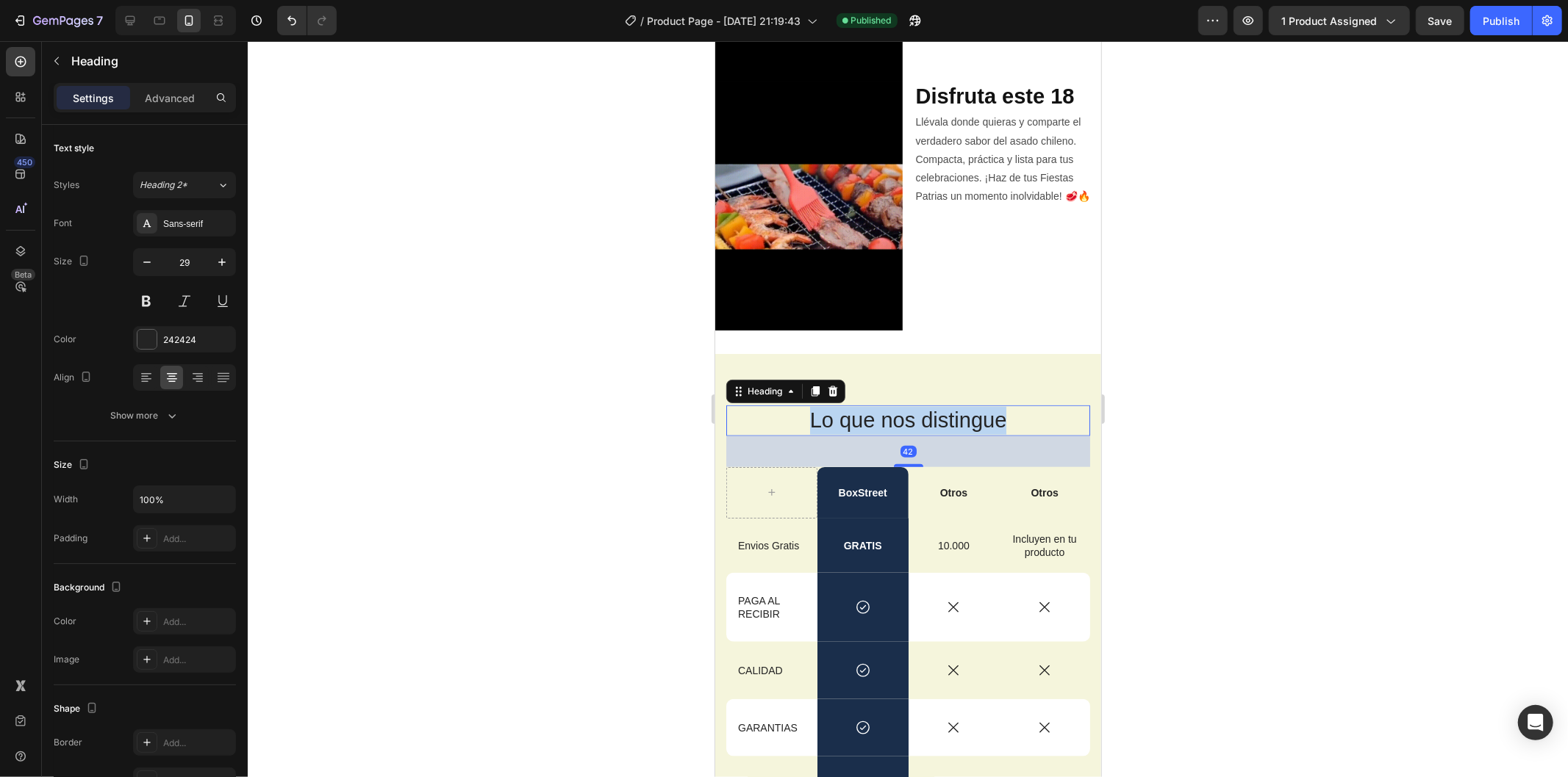
click at [912, 406] on p "Lo que nos distingue" at bounding box center [907, 420] width 361 height 28
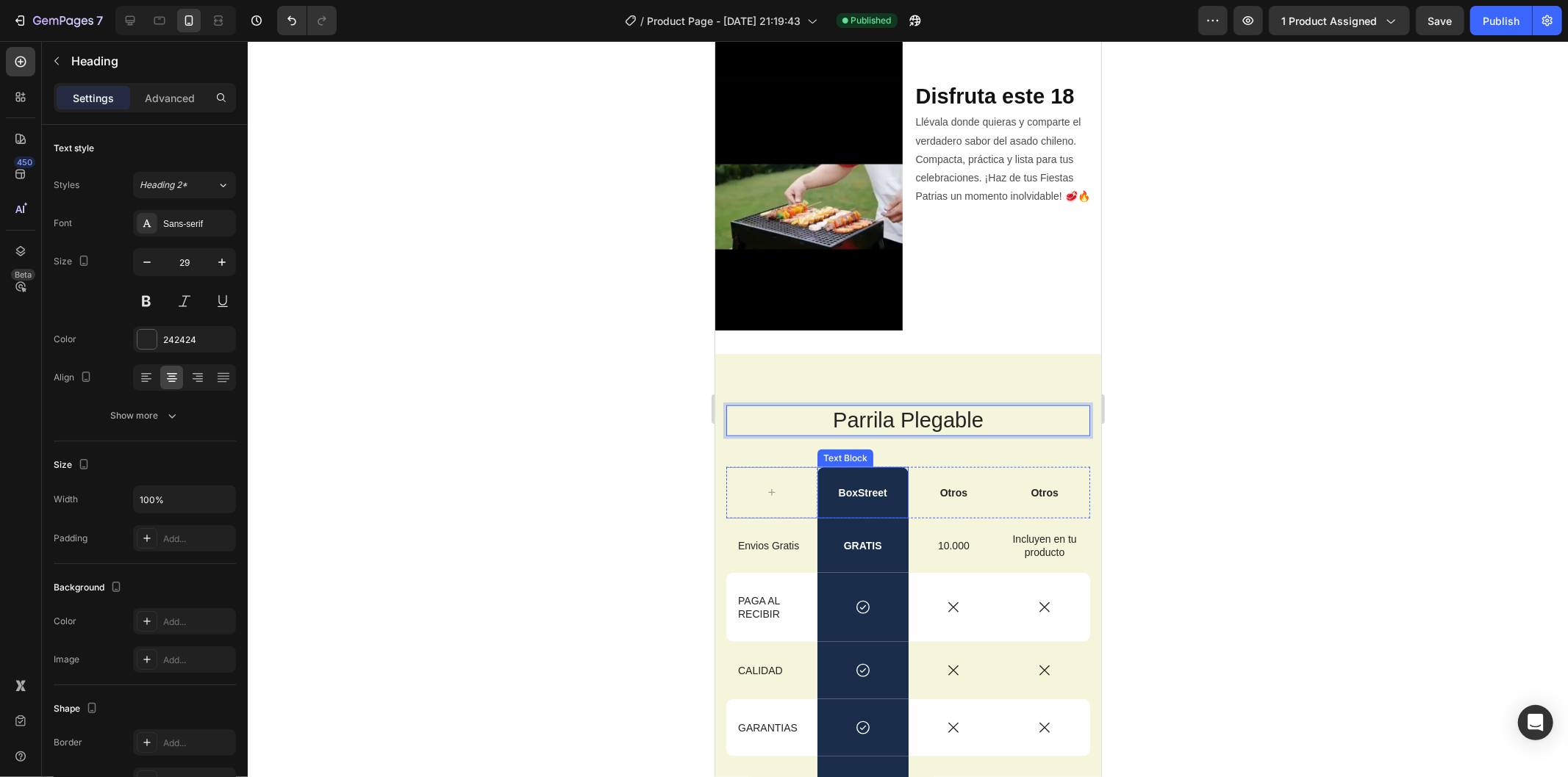
click at [861, 486] on p "BoxStreet" at bounding box center [862, 492] width 88 height 13
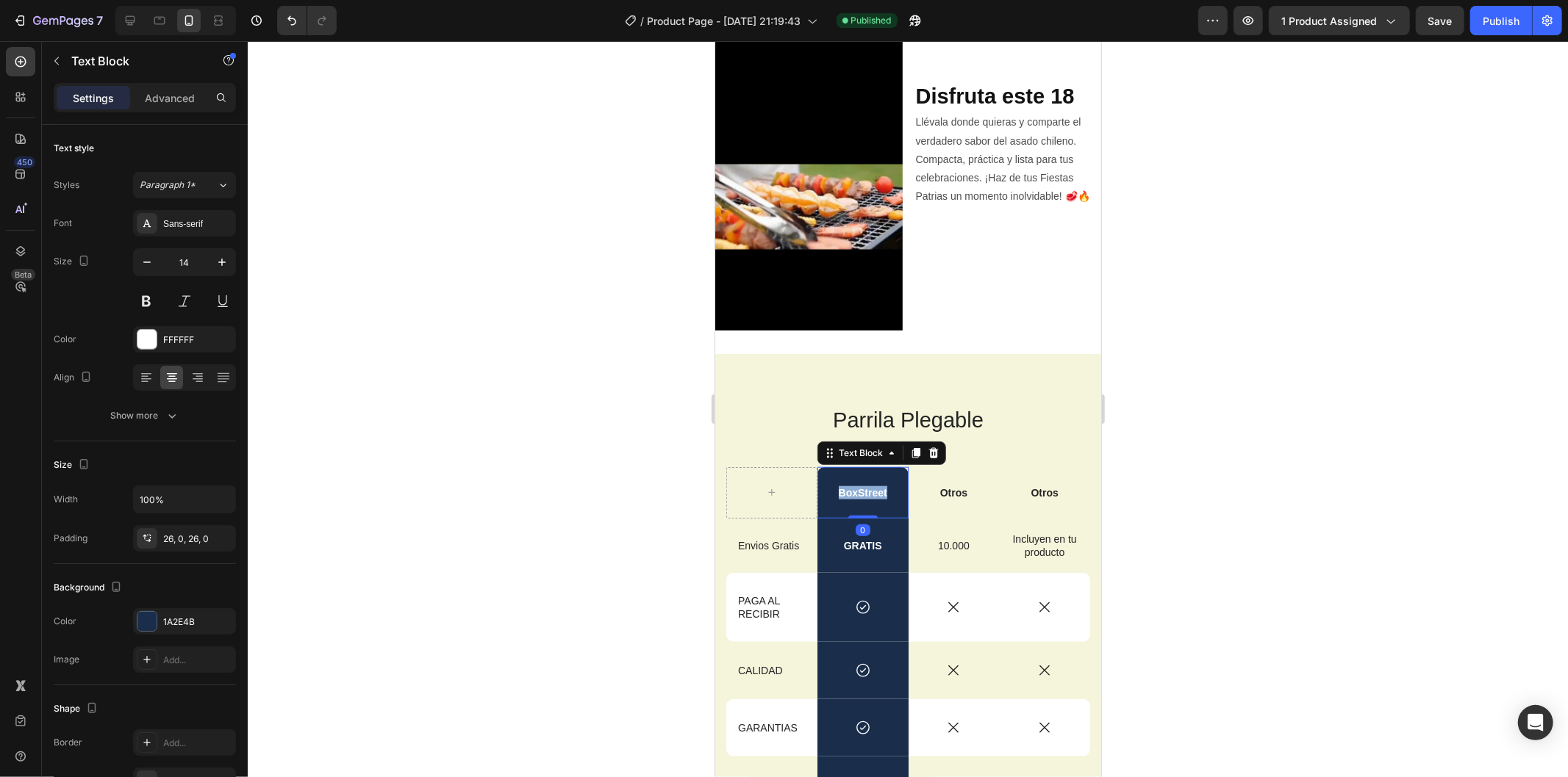
click at [861, 486] on p "BoxStreet" at bounding box center [862, 492] width 88 height 13
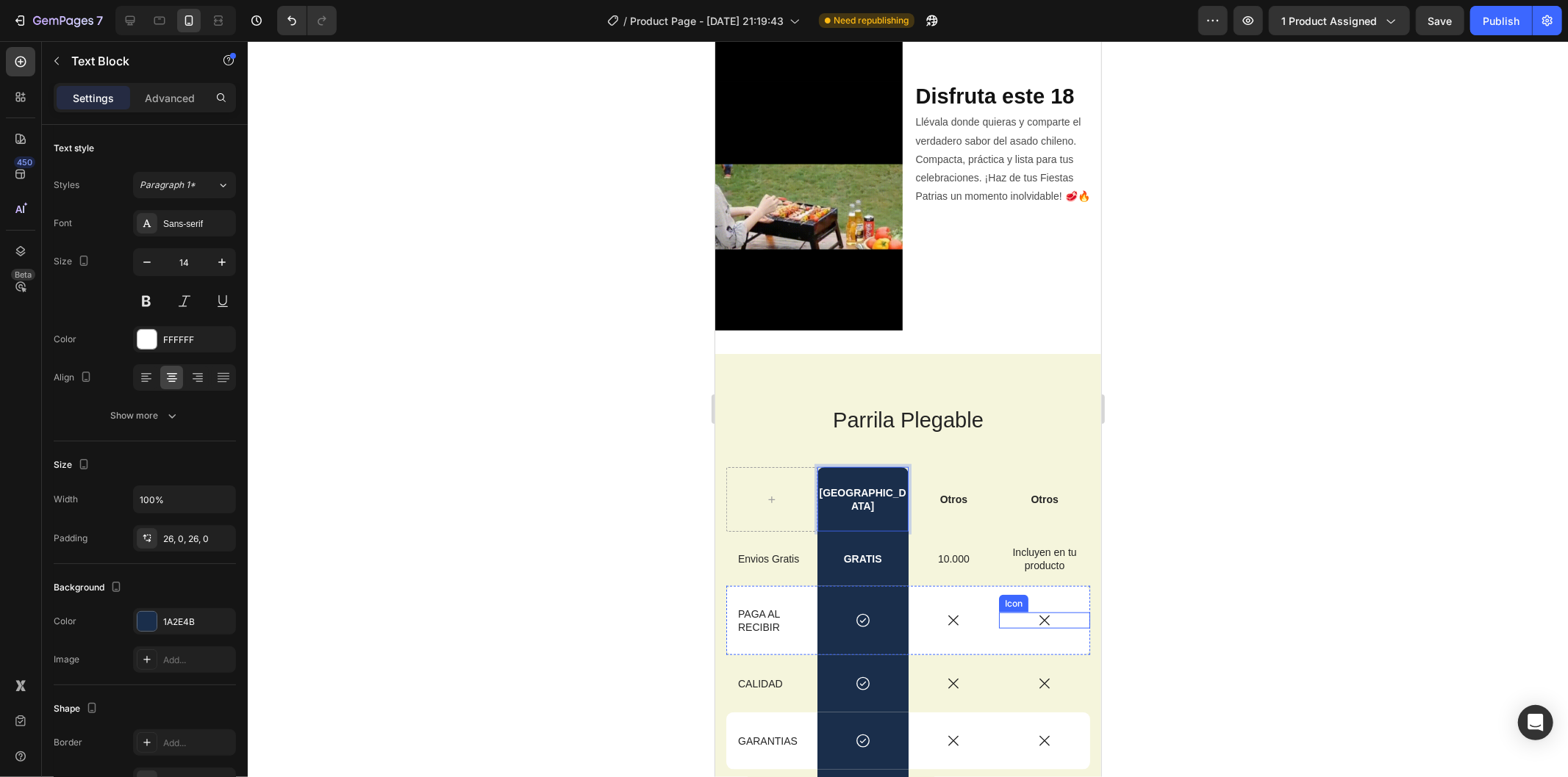
click at [1035, 612] on icon at bounding box center [1043, 620] width 16 height 16
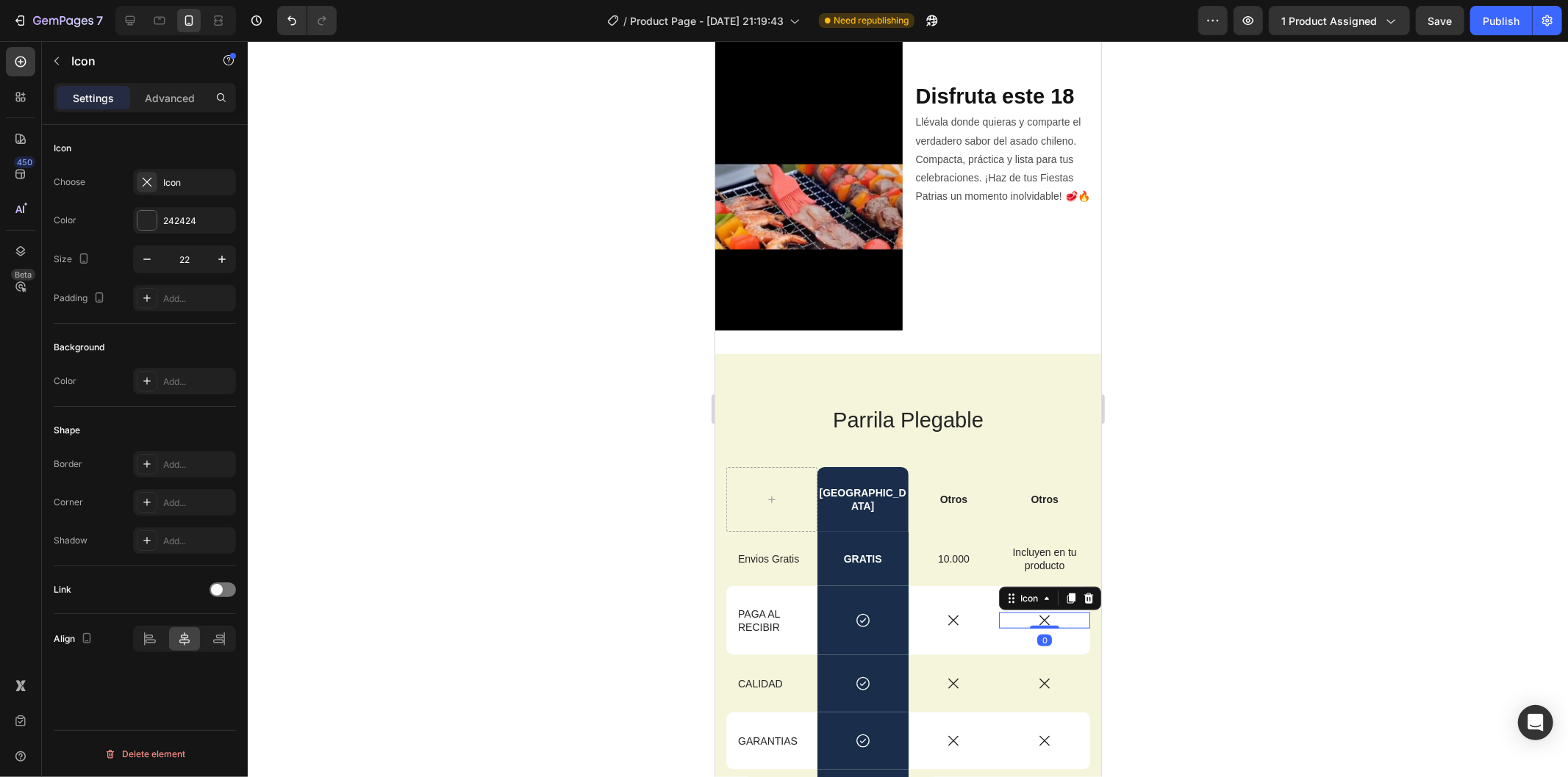
click at [1035, 612] on icon at bounding box center [1043, 620] width 16 height 16
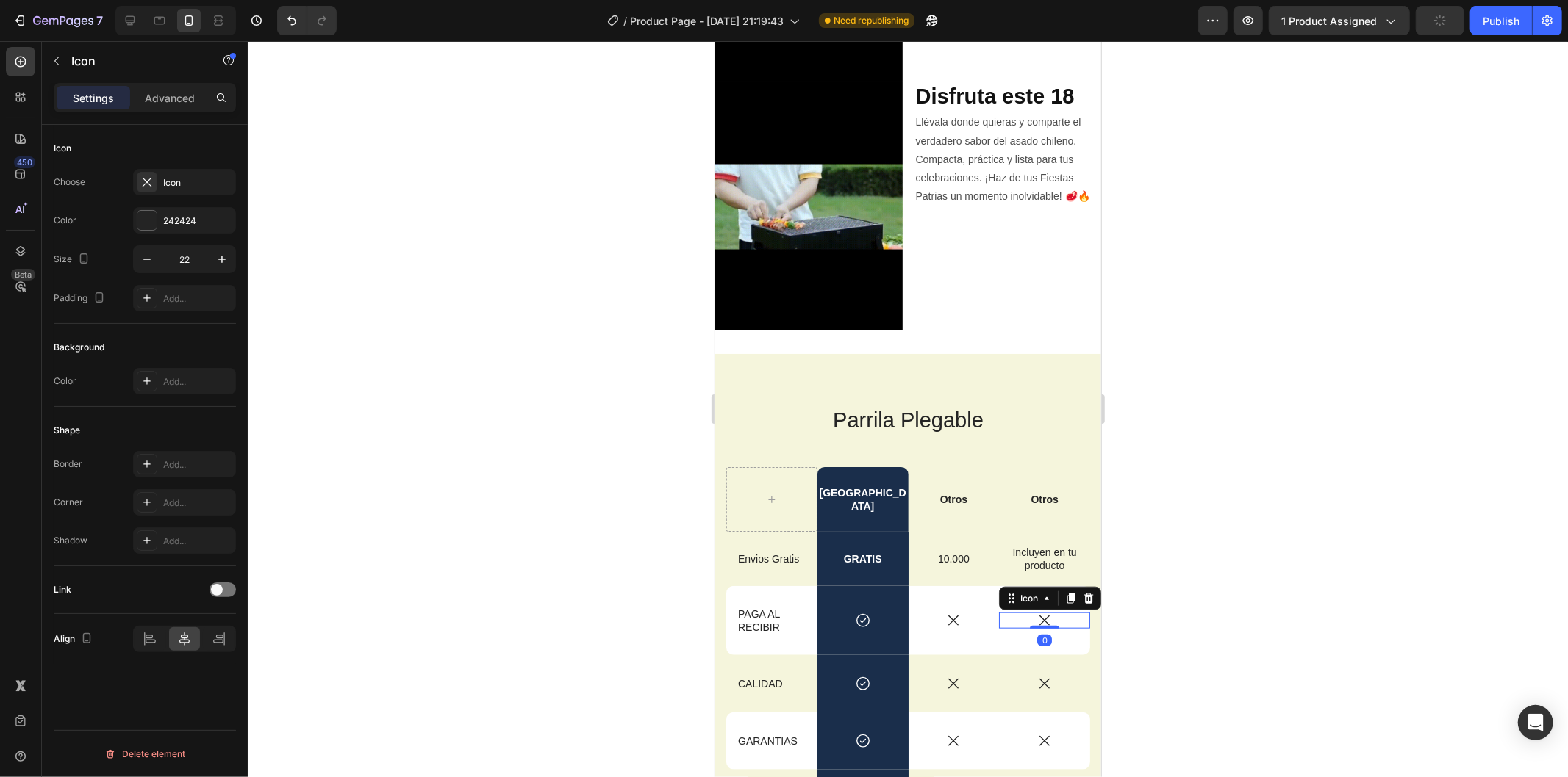
click at [1035, 612] on icon at bounding box center [1043, 620] width 16 height 16
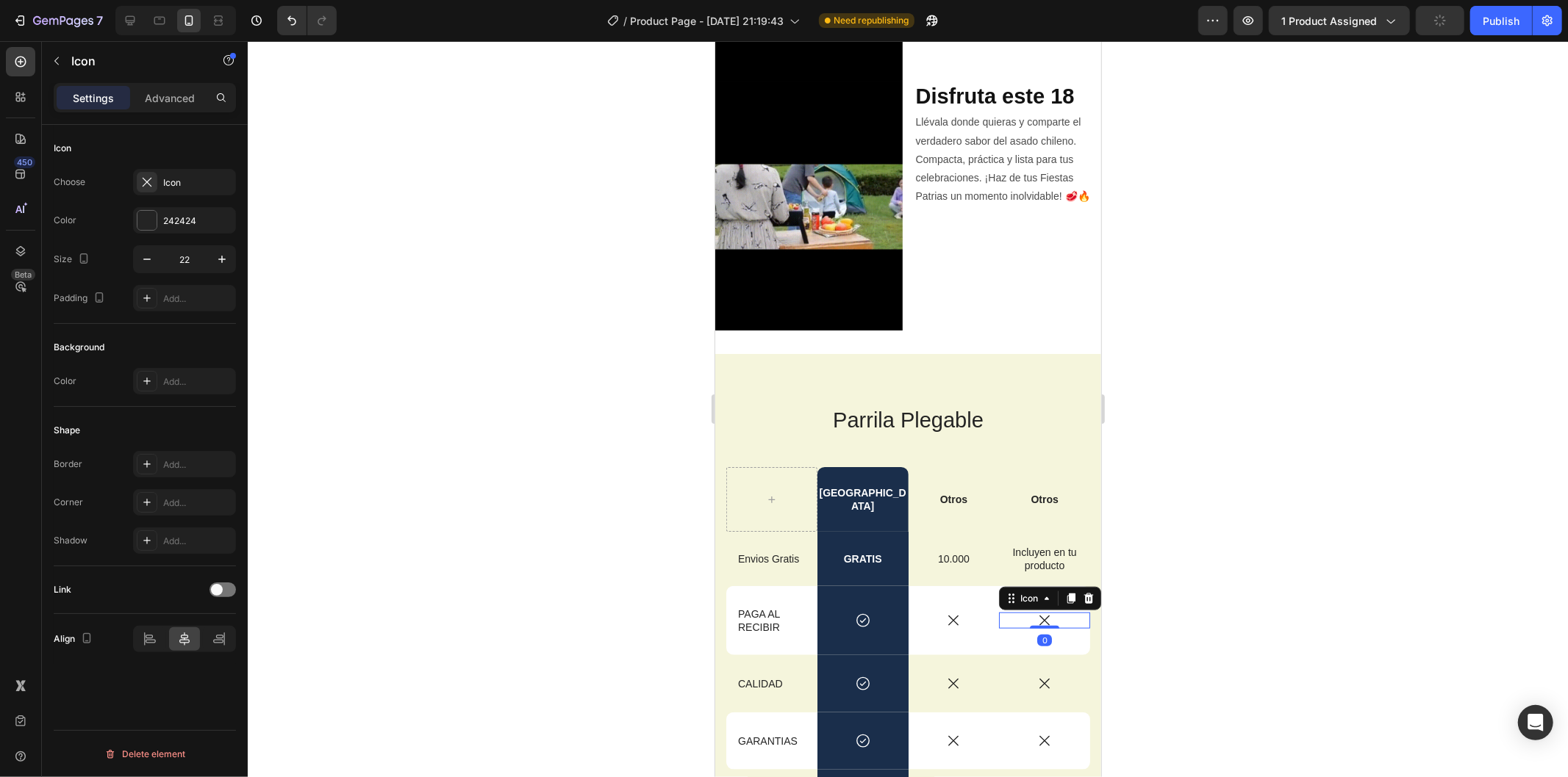
click at [1039, 616] on icon at bounding box center [1044, 621] width 10 height 10
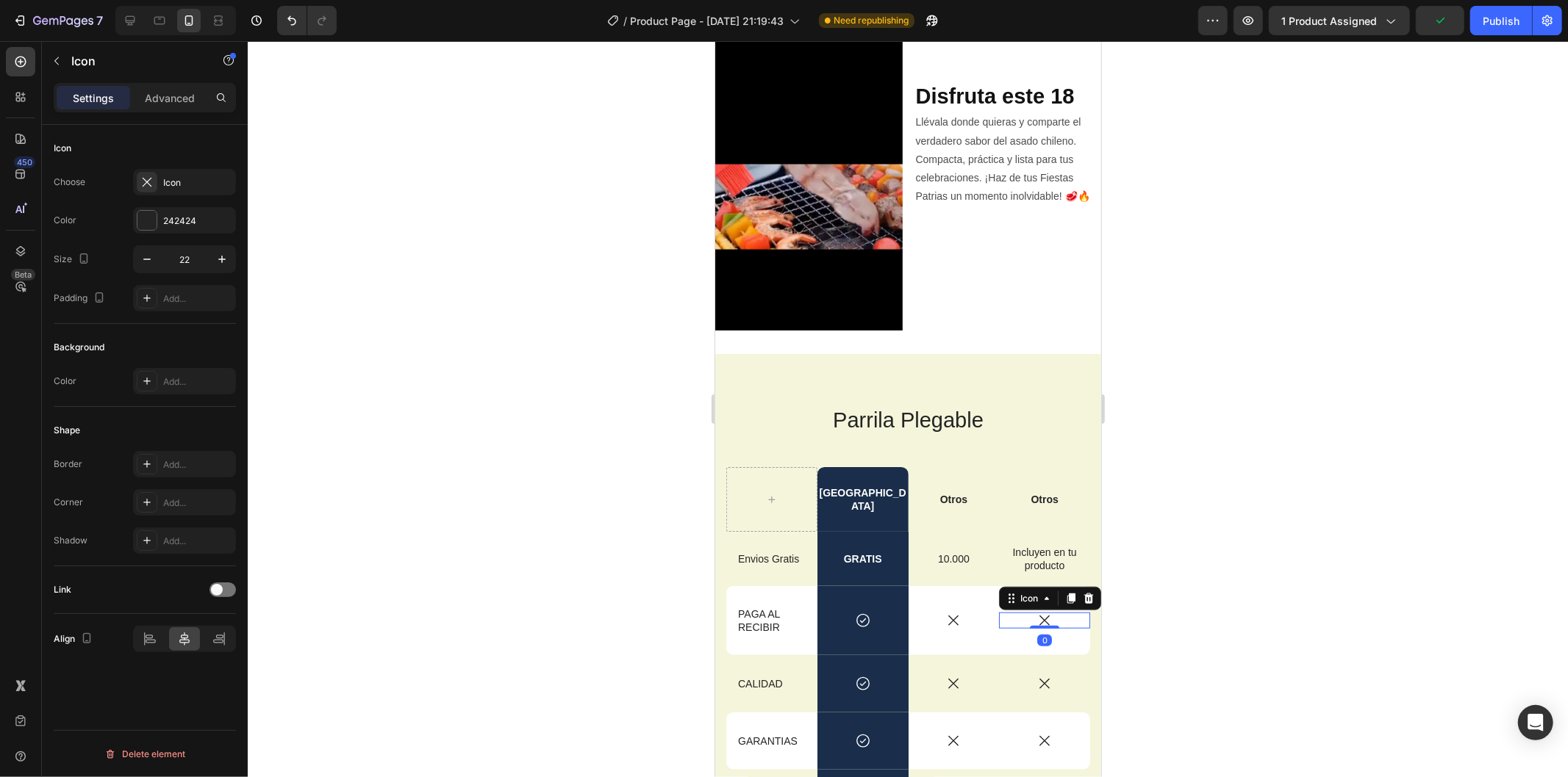
click at [1039, 616] on icon at bounding box center [1044, 621] width 10 height 10
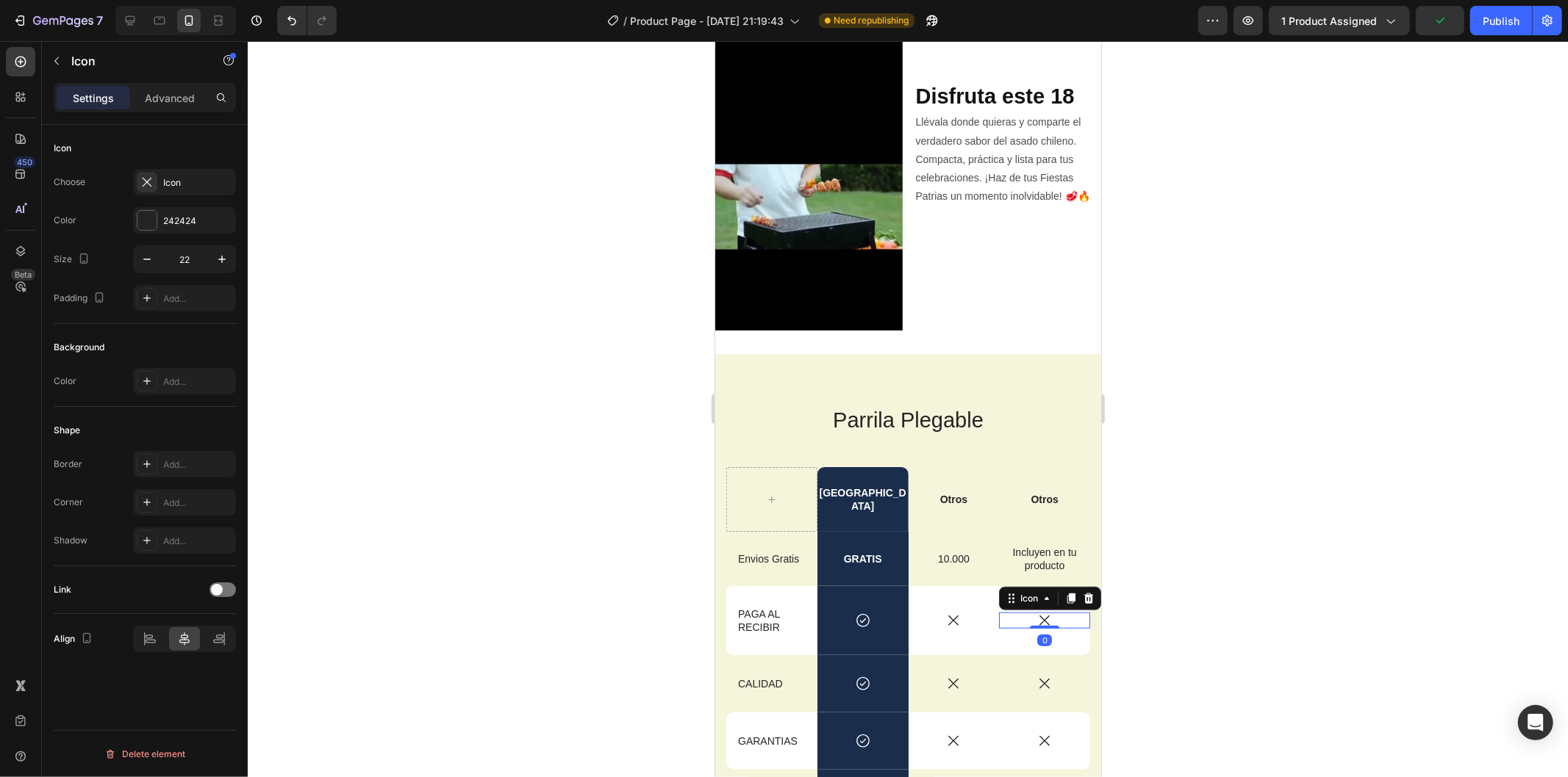
click at [1039, 616] on icon at bounding box center [1044, 621] width 10 height 10
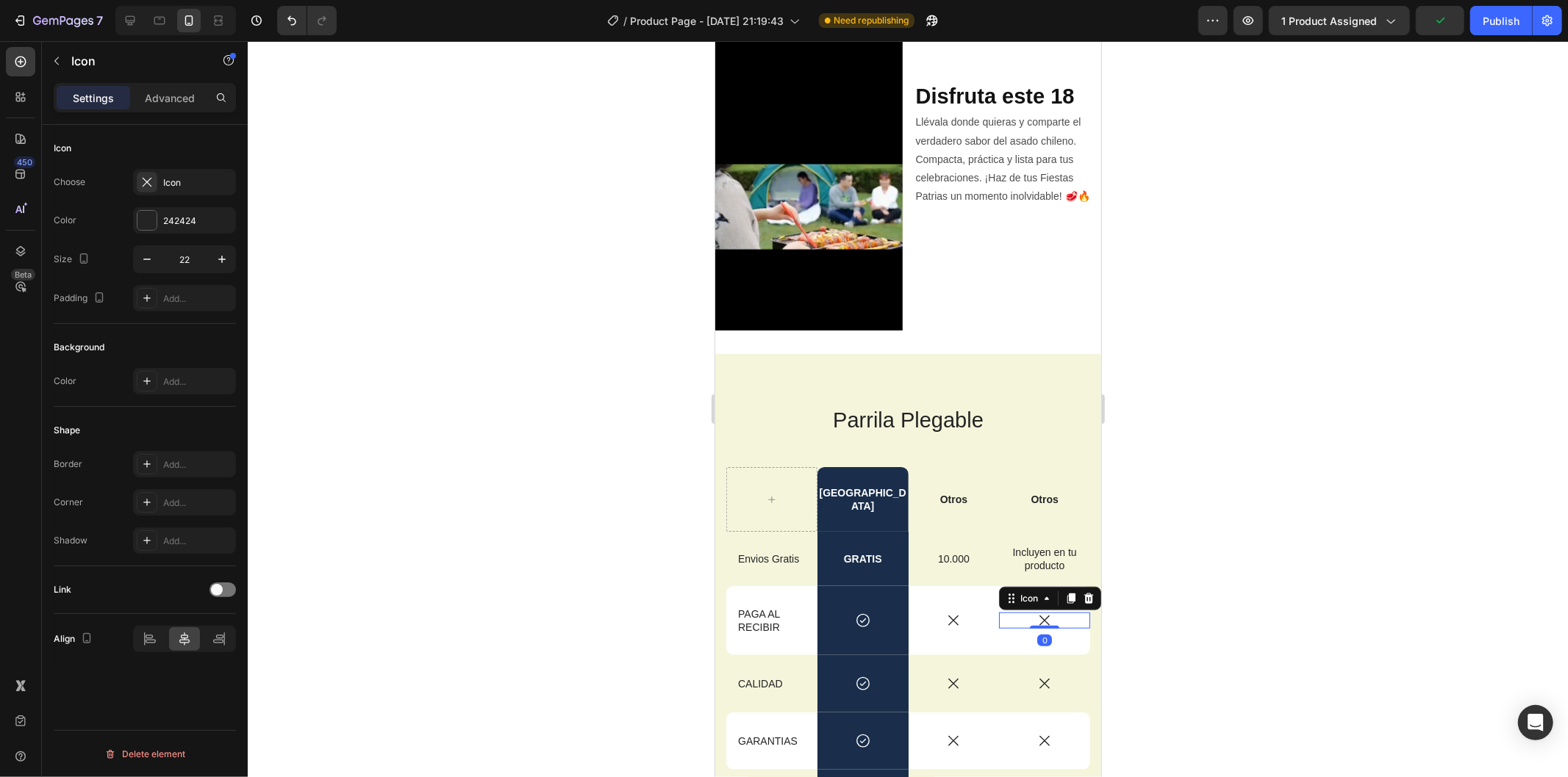
click at [1039, 616] on icon at bounding box center [1044, 621] width 10 height 10
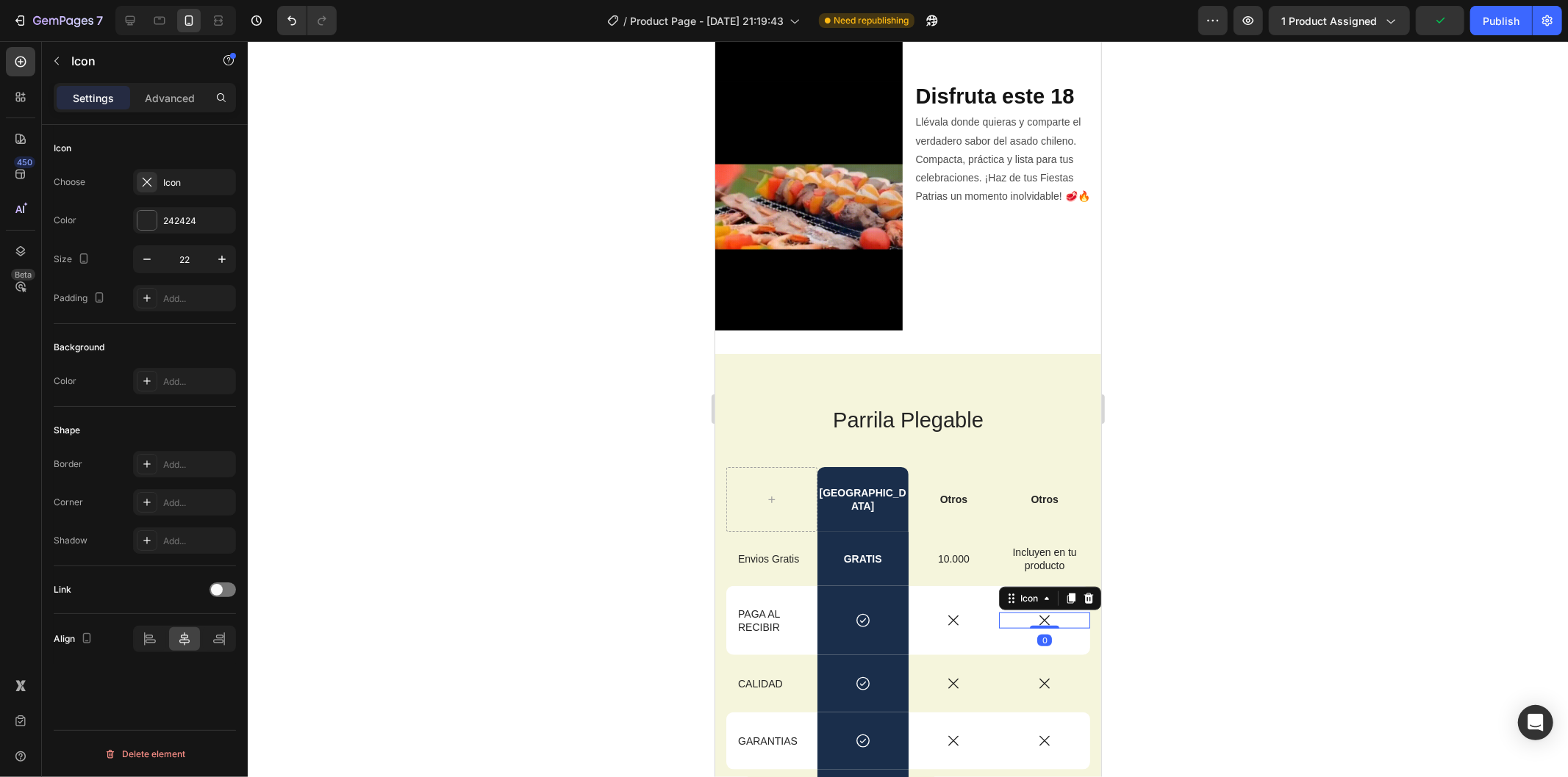
click at [1039, 616] on icon at bounding box center [1044, 621] width 10 height 10
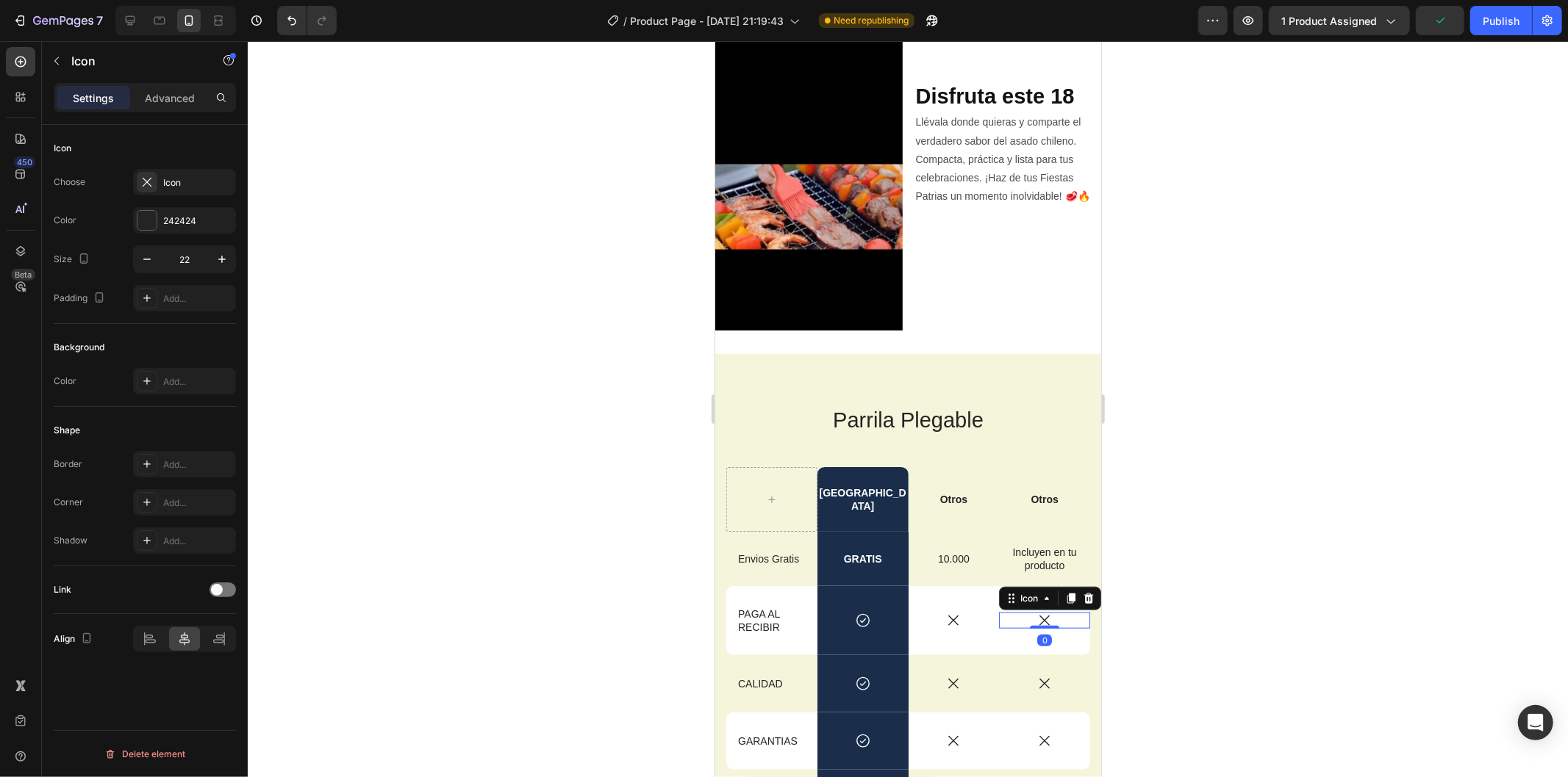
click at [1035, 612] on icon at bounding box center [1043, 620] width 16 height 16
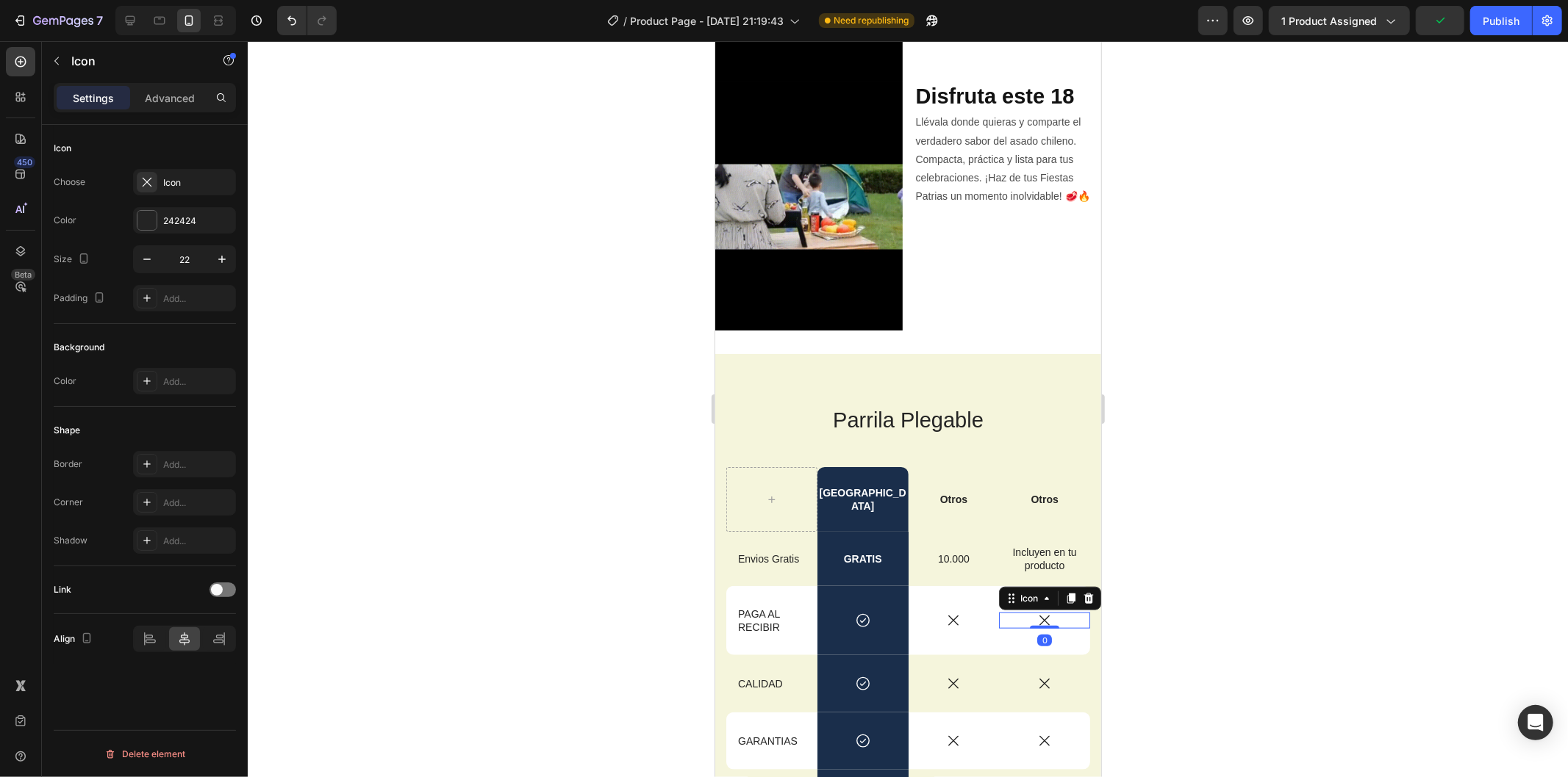
click at [1035, 612] on icon at bounding box center [1043, 620] width 16 height 16
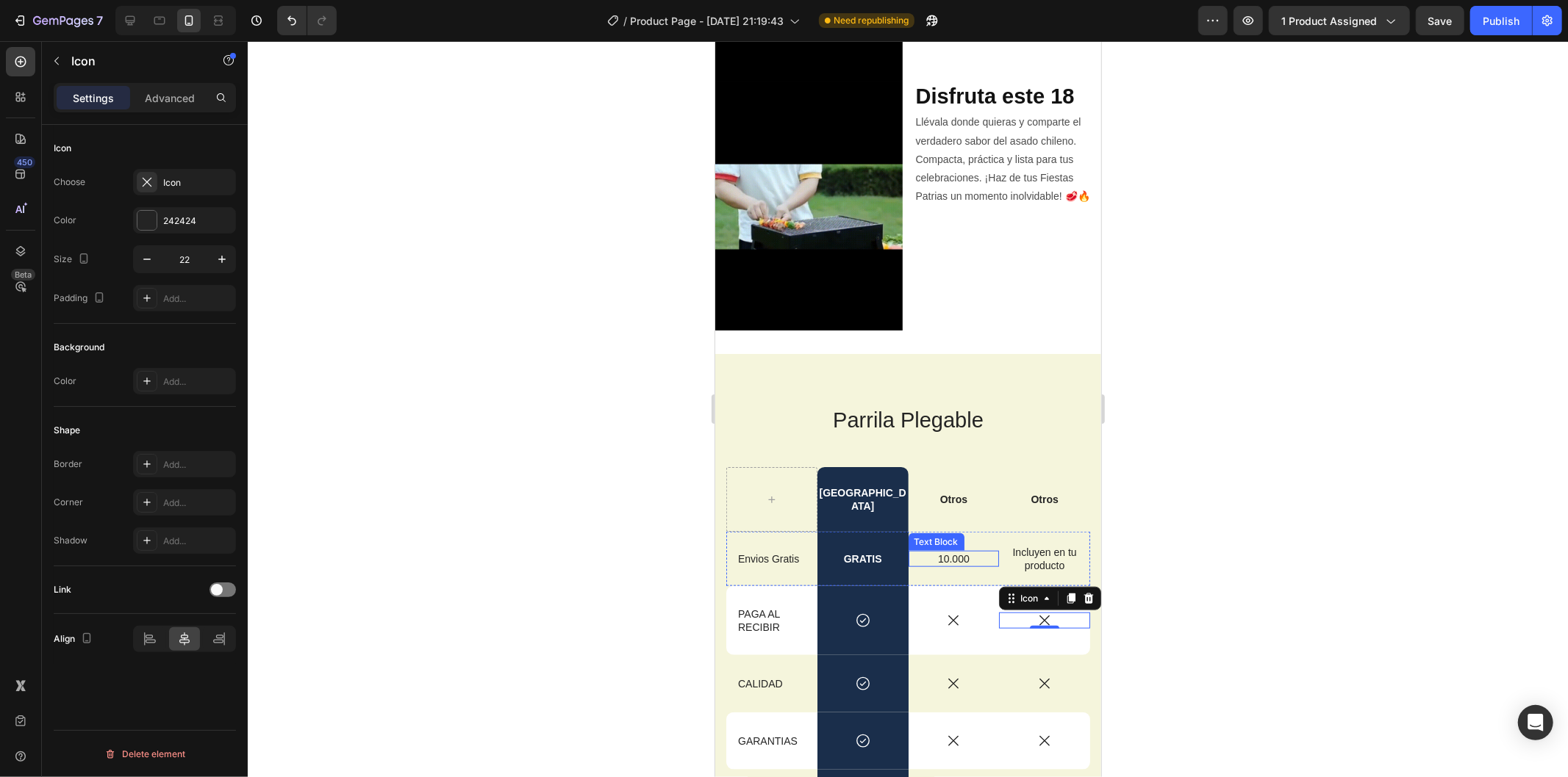
click at [938, 552] on p "10.000" at bounding box center [953, 558] width 81 height 13
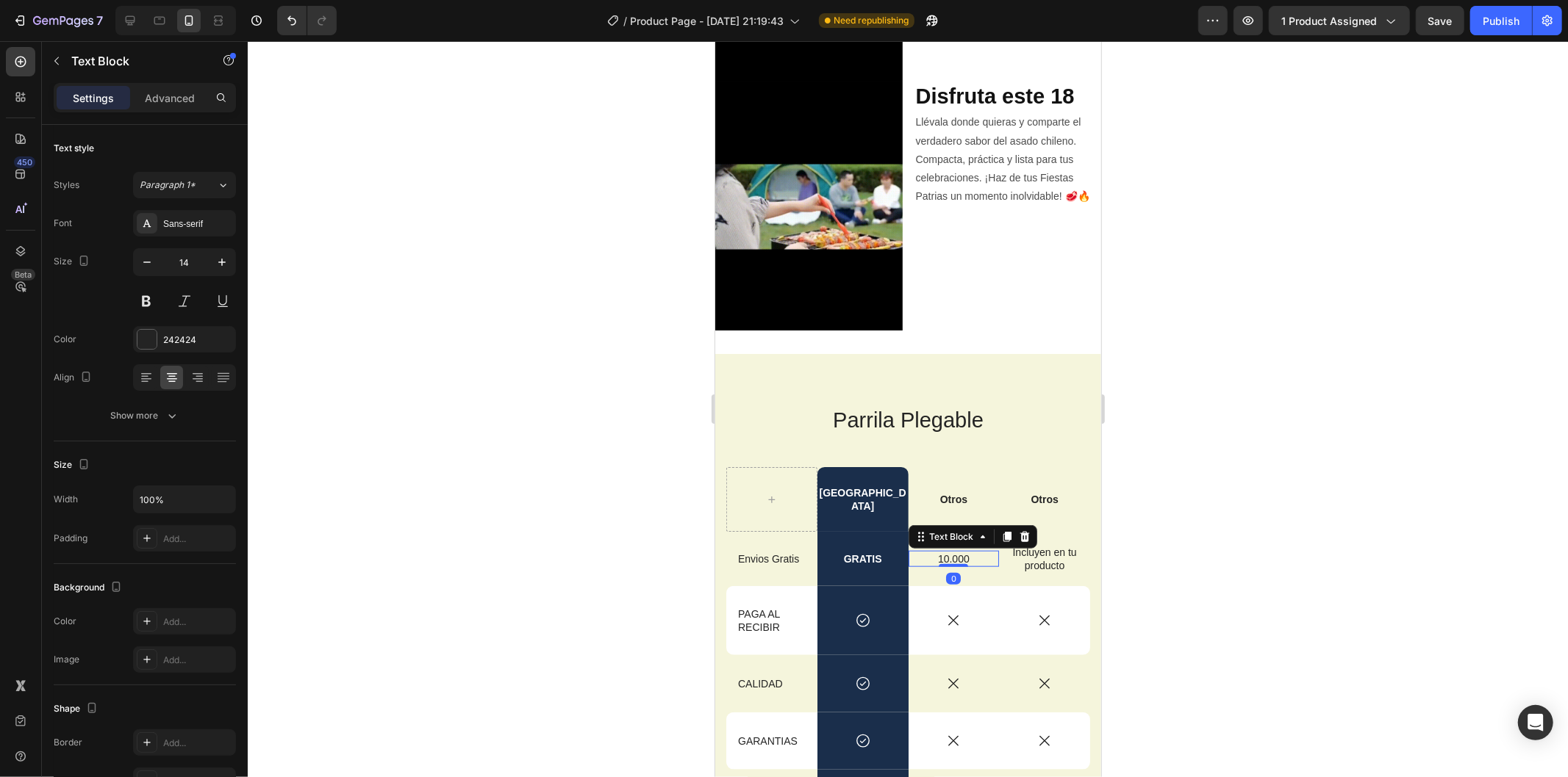
click at [938, 552] on p "10.000" at bounding box center [953, 558] width 81 height 13
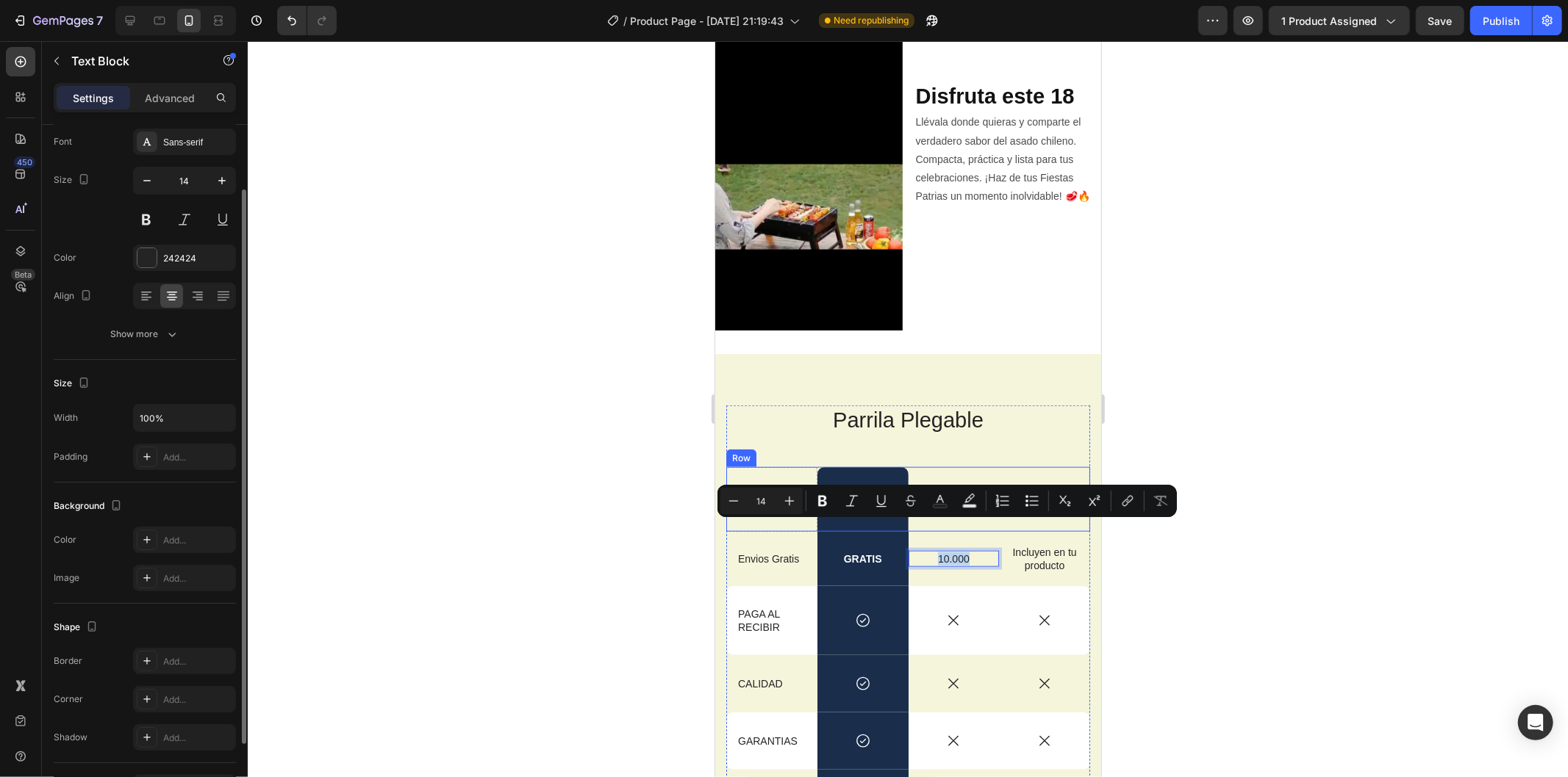
scroll to position [176, 0]
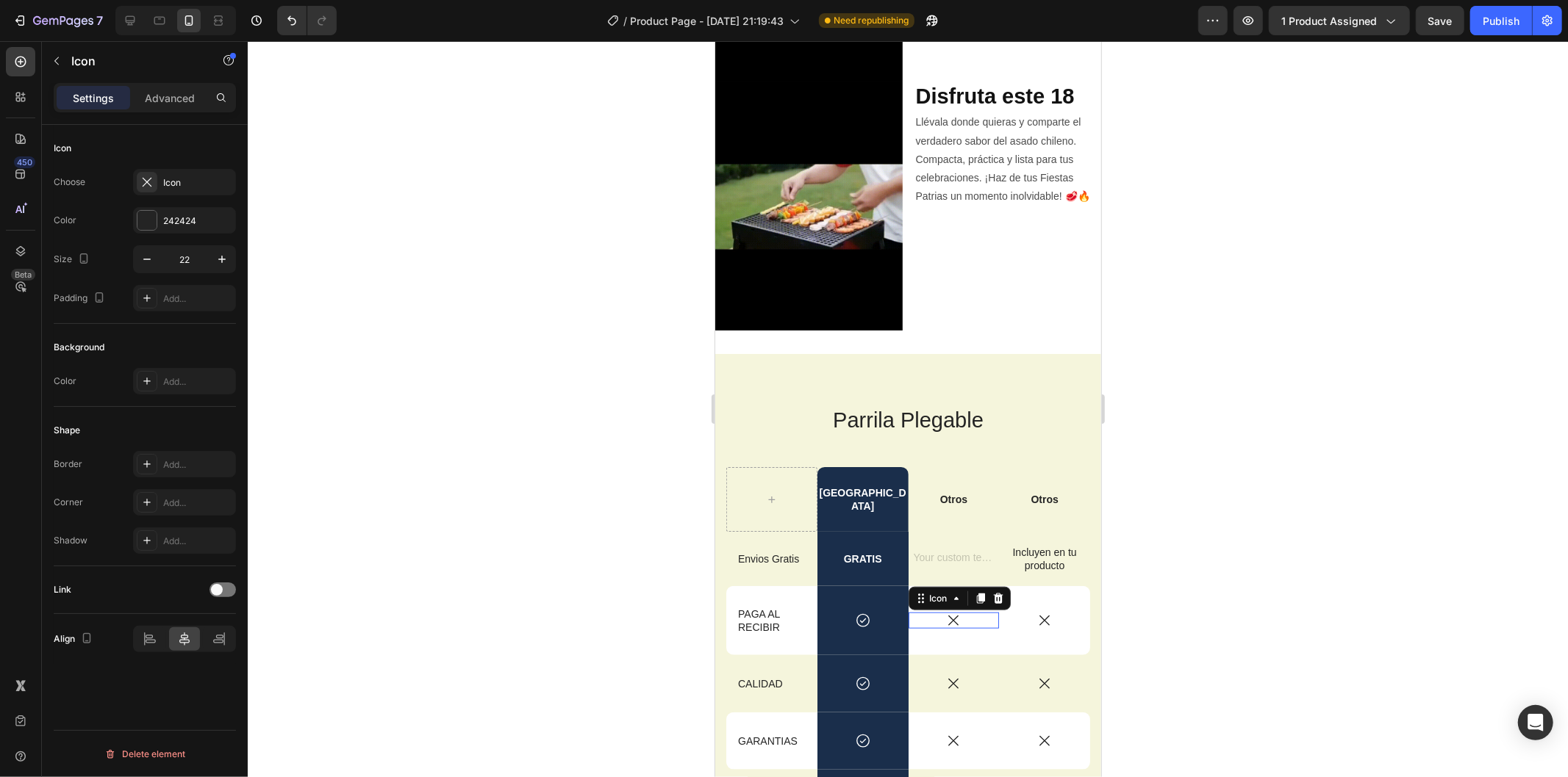
click at [947, 616] on icon at bounding box center [952, 621] width 10 height 10
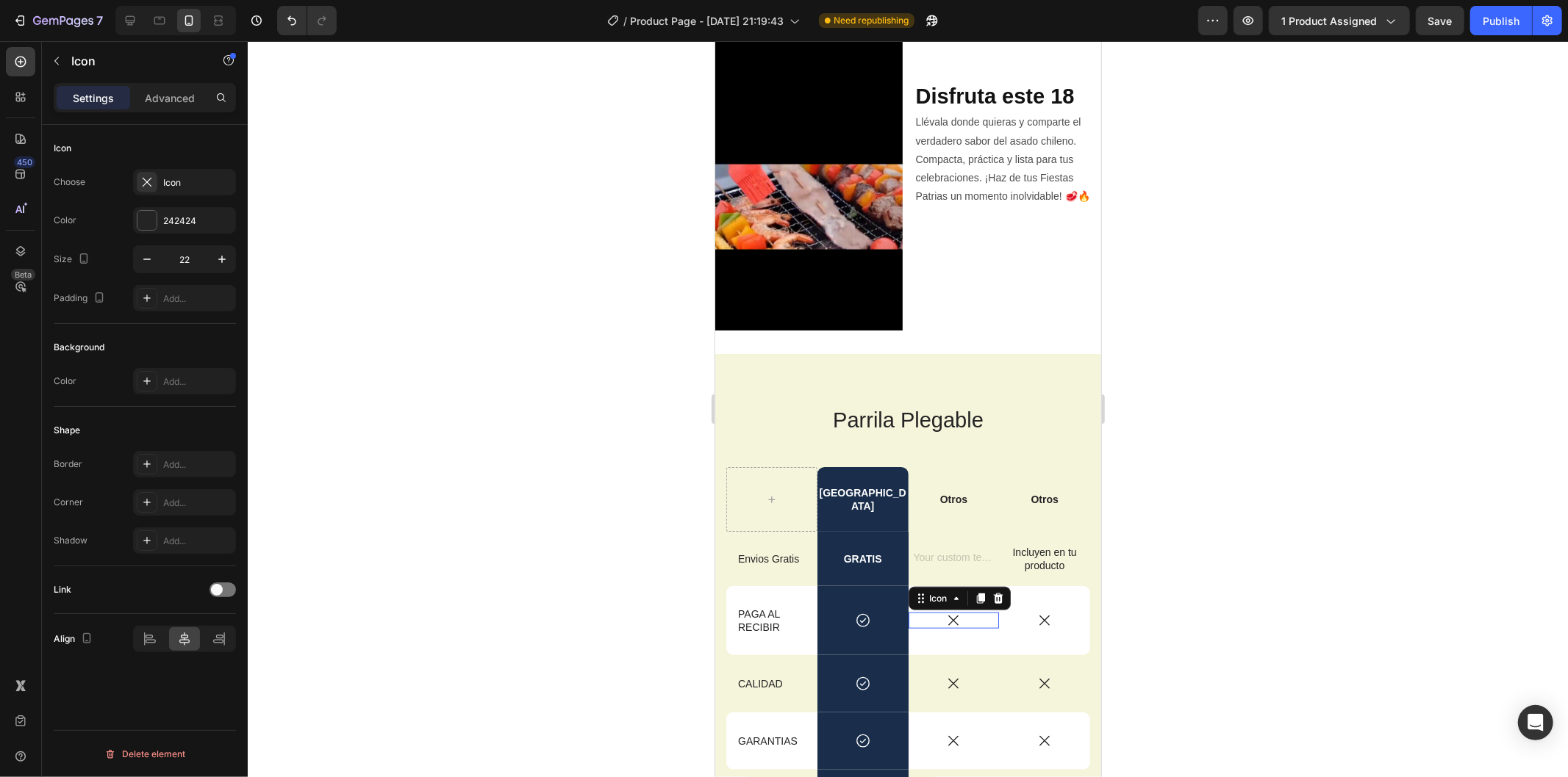
scroll to position [0, 0]
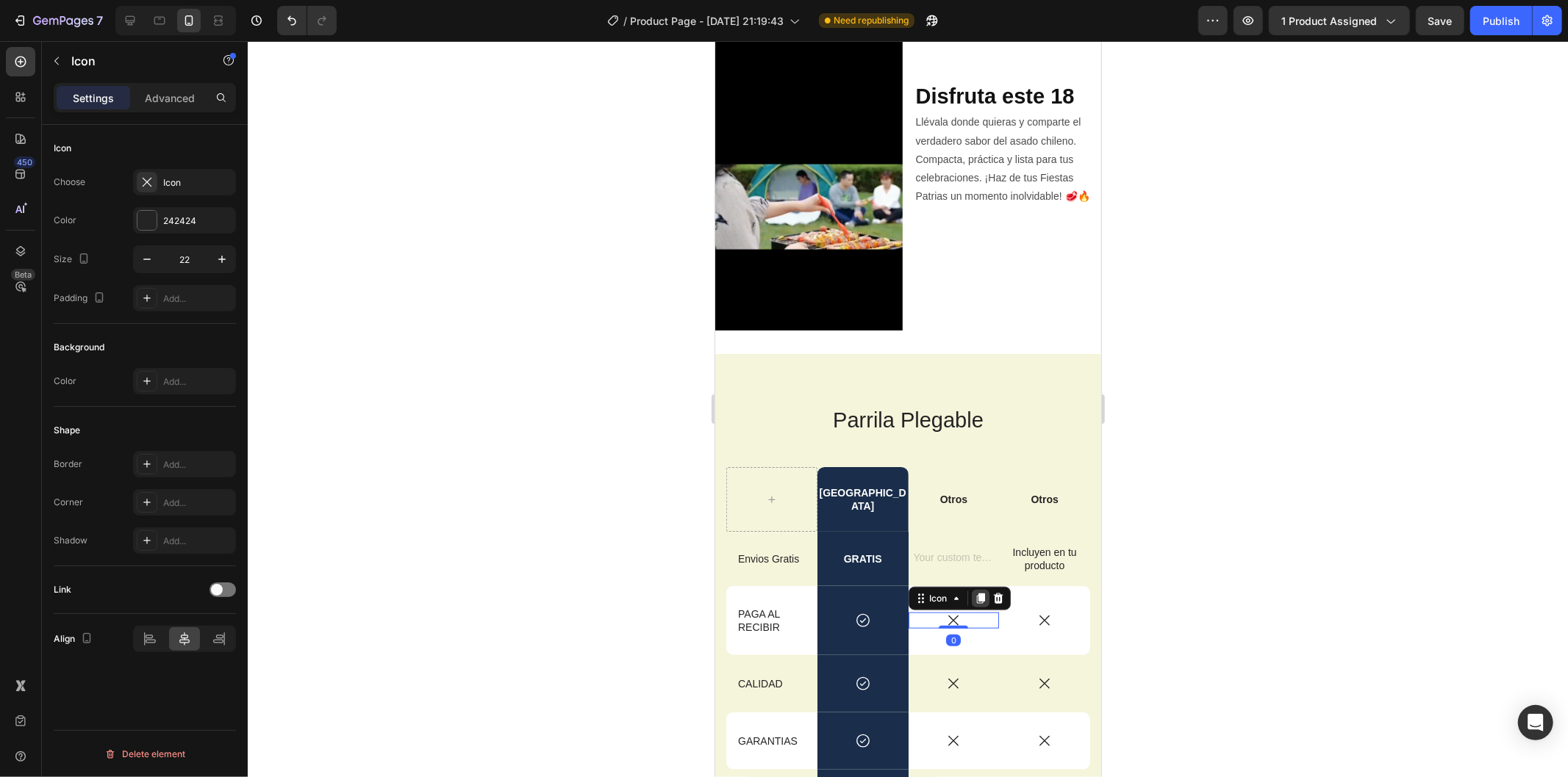
click at [971, 589] on div at bounding box center [980, 597] width 17 height 17
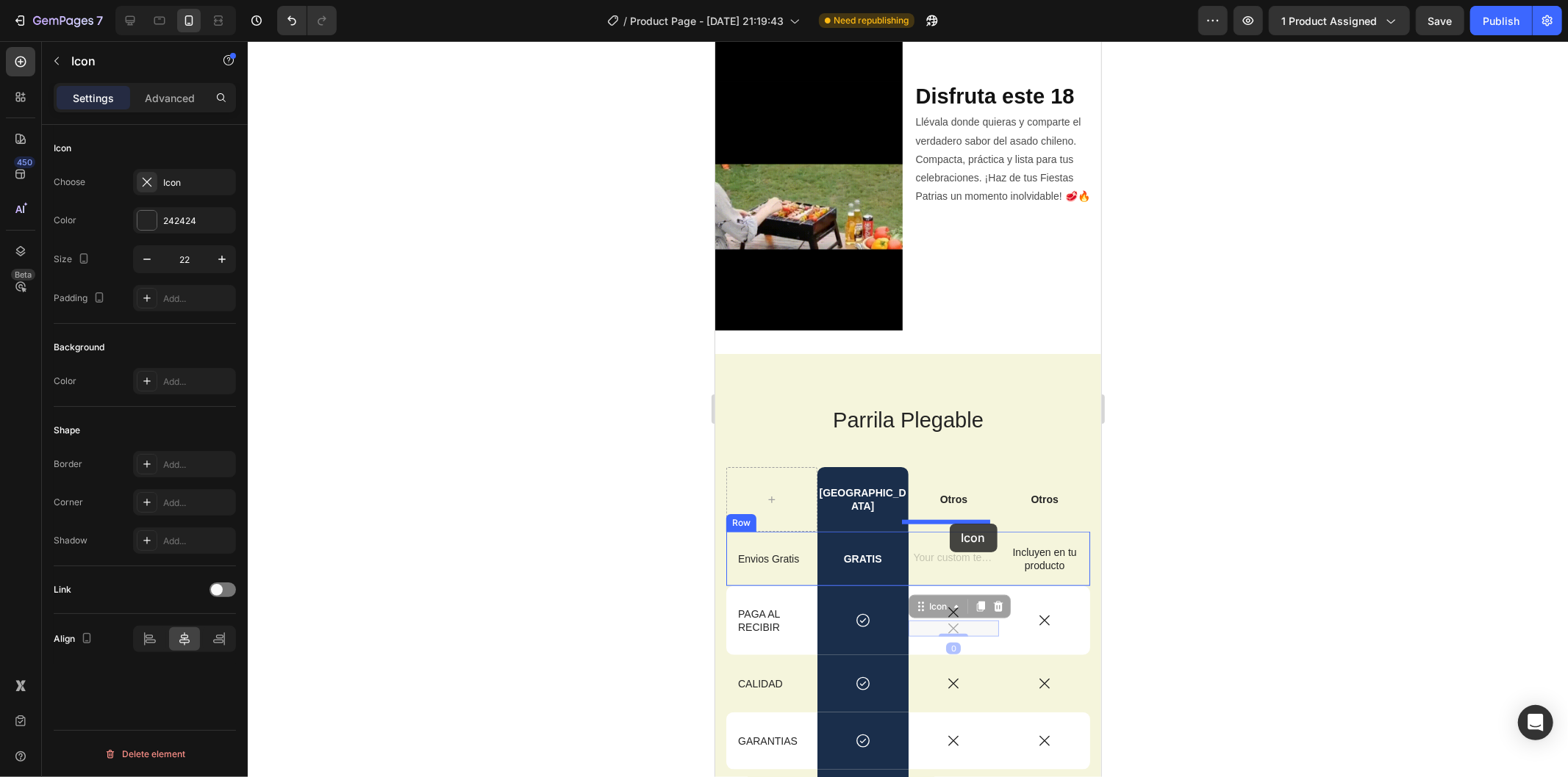
drag, startPoint x: 960, startPoint y: 595, endPoint x: 949, endPoint y: 523, distance: 72.8
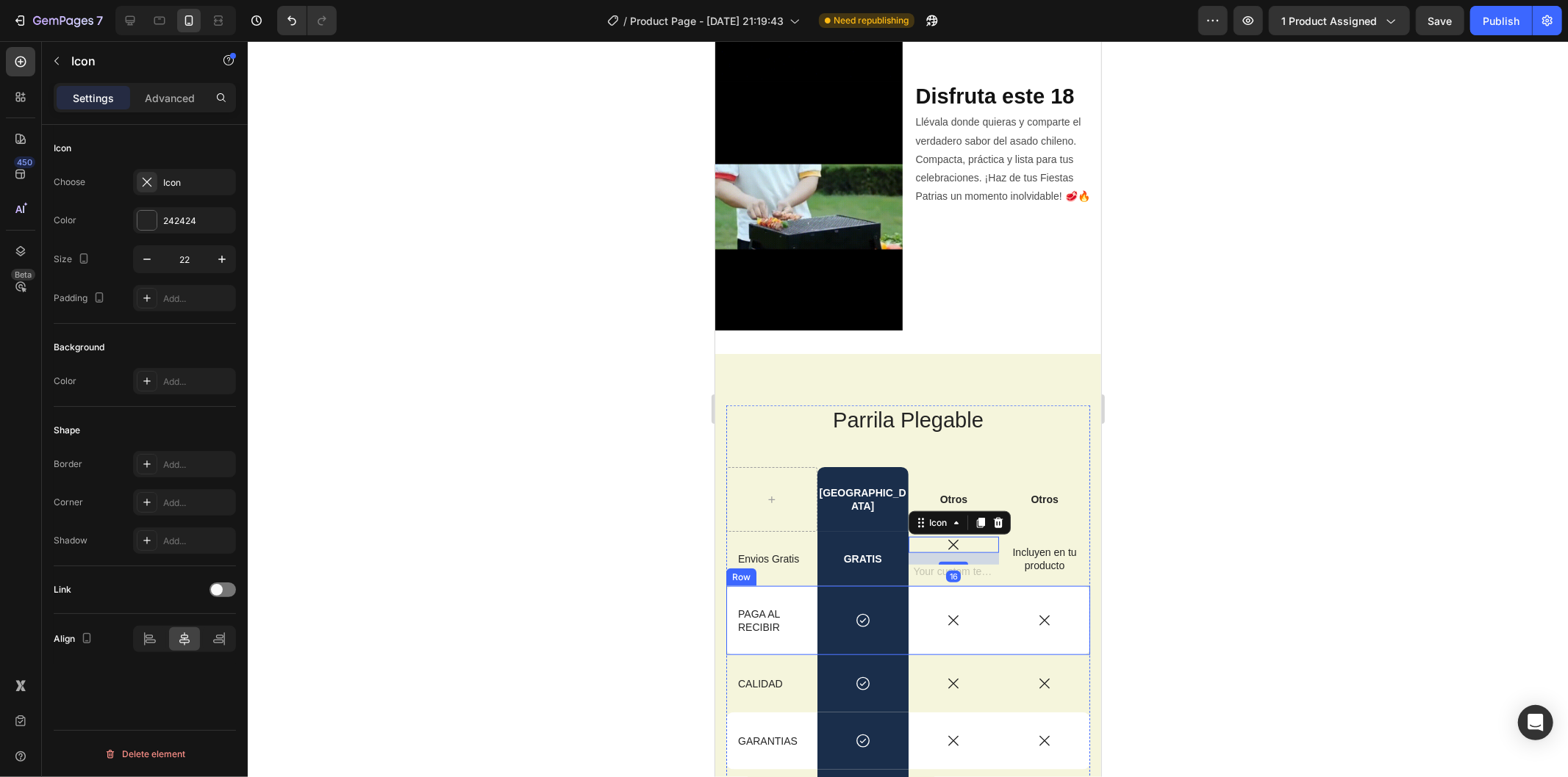
click at [1030, 545] on p "Incluyen en tu producto" at bounding box center [1043, 558] width 81 height 27
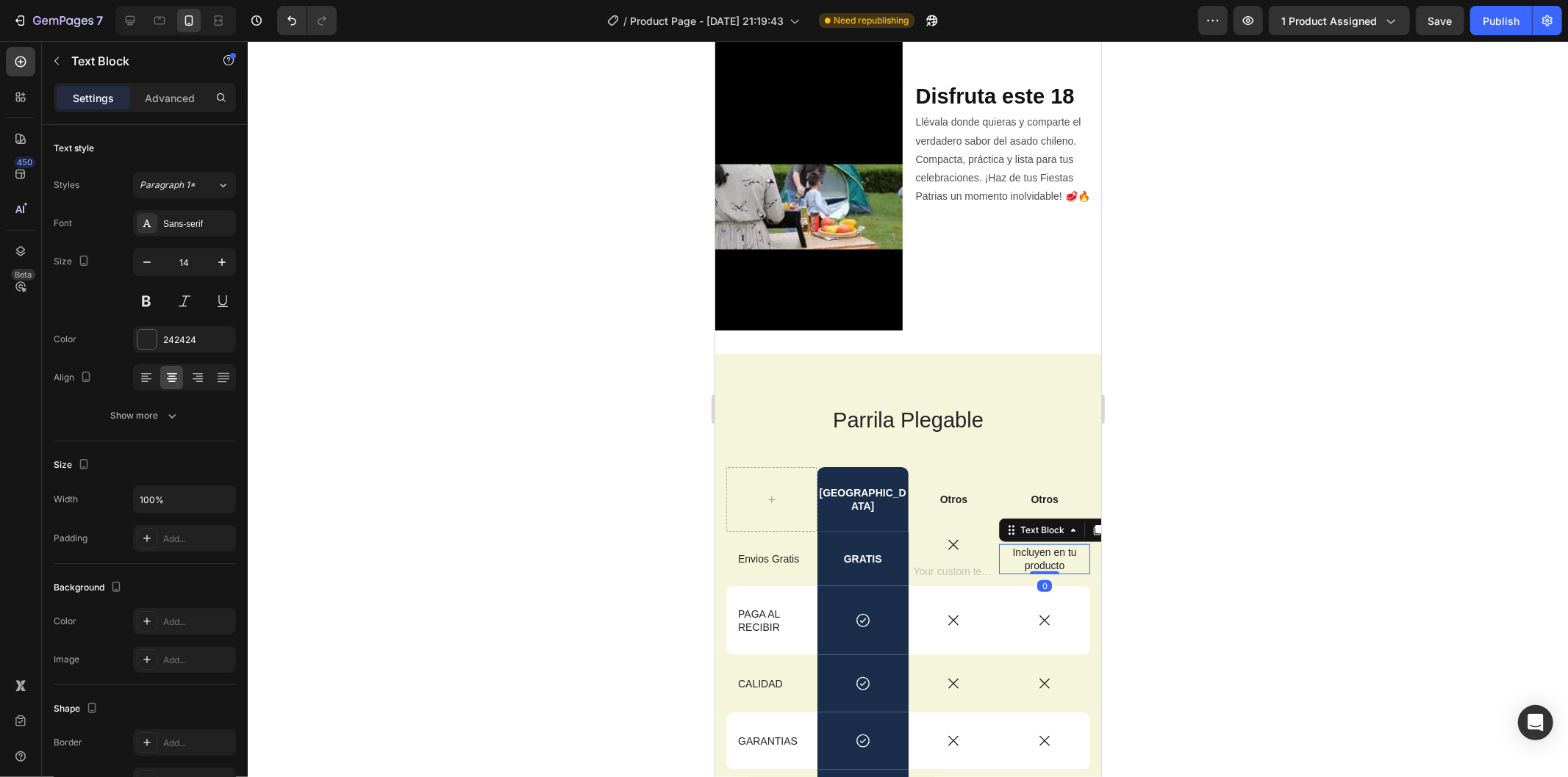
click at [1030, 545] on p "Incluyen en tu producto" at bounding box center [1043, 558] width 81 height 27
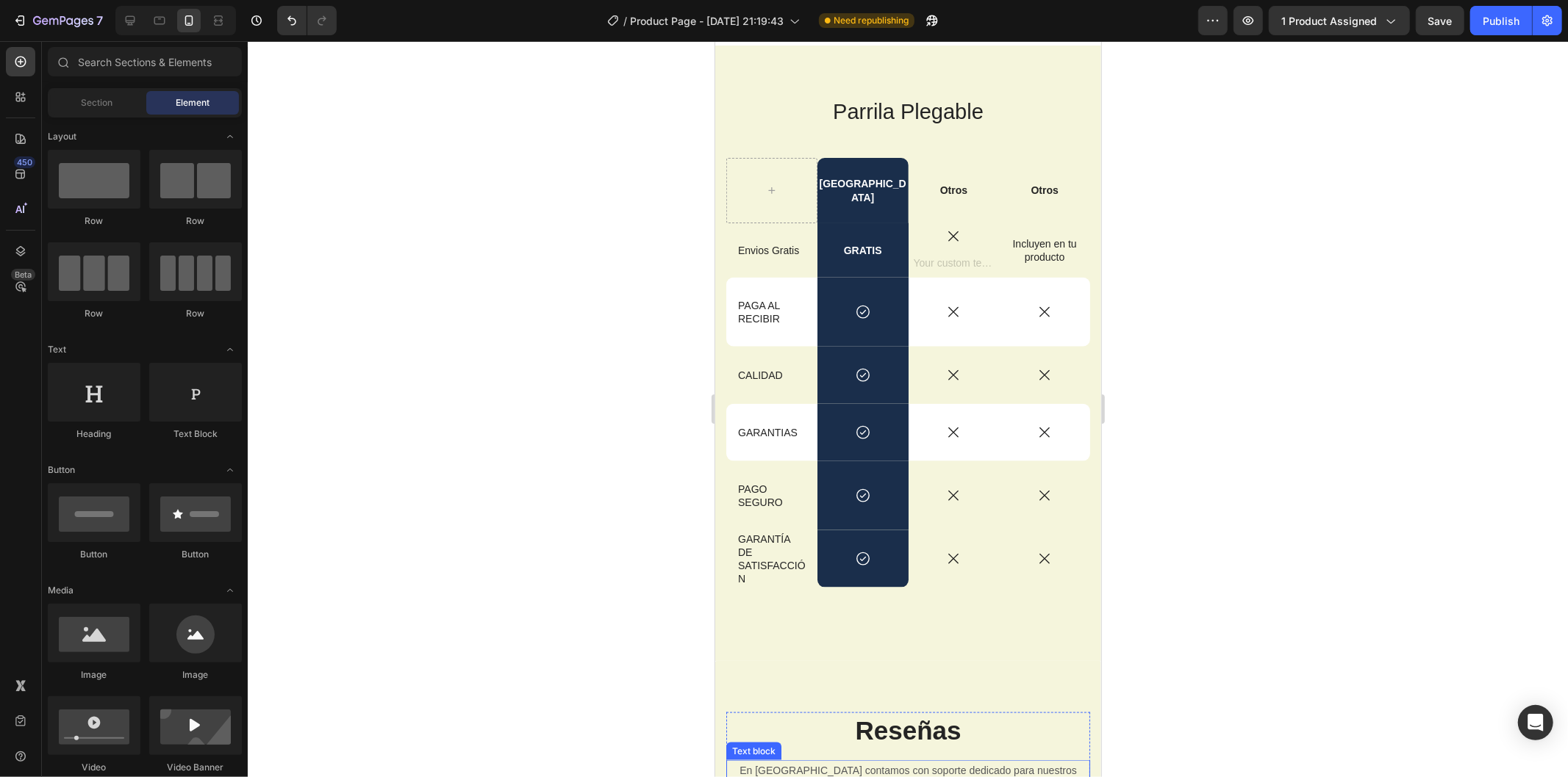
scroll to position [1233, 0]
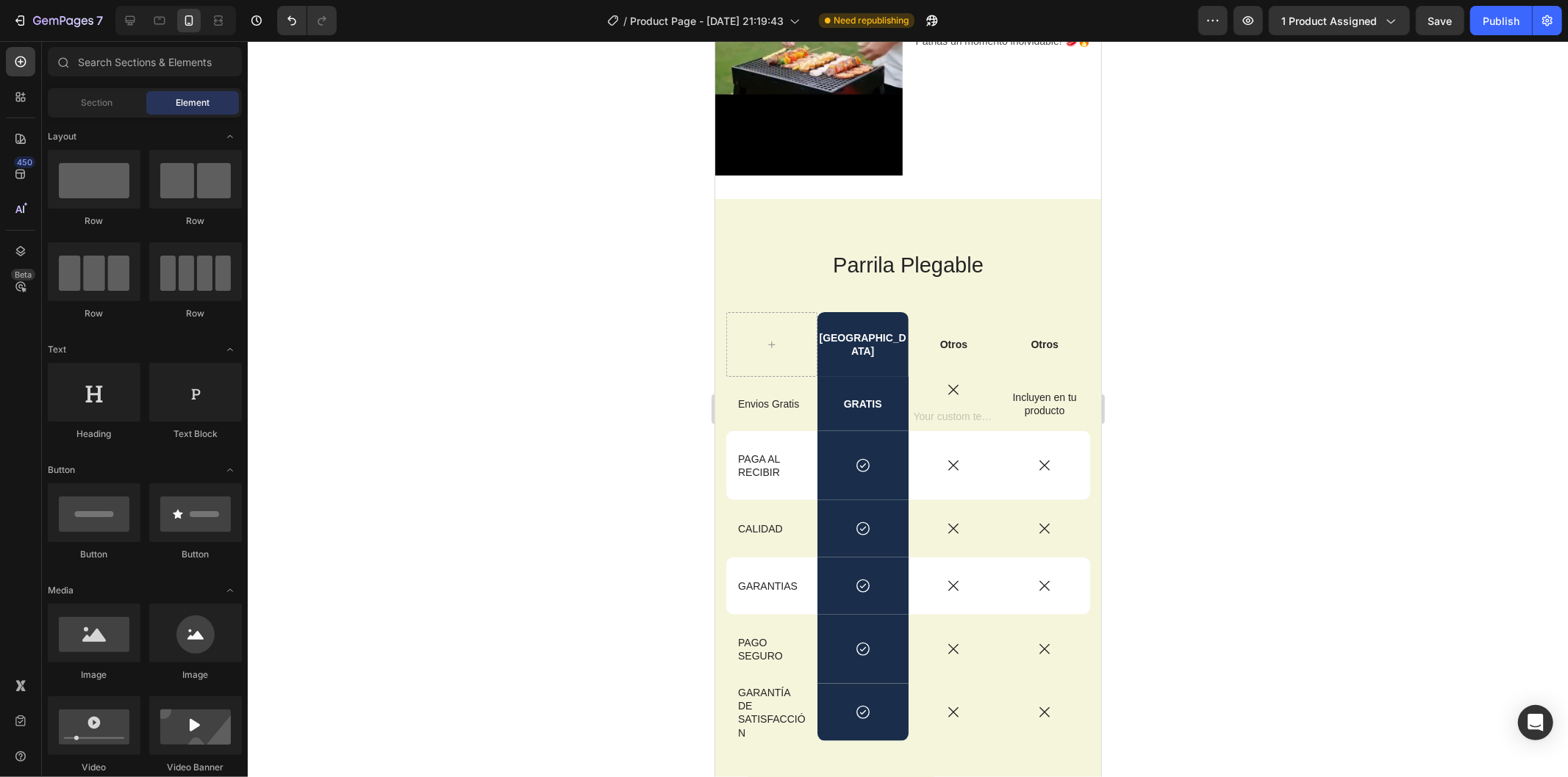
click at [1210, 482] on div at bounding box center [908, 408] width 1320 height 736
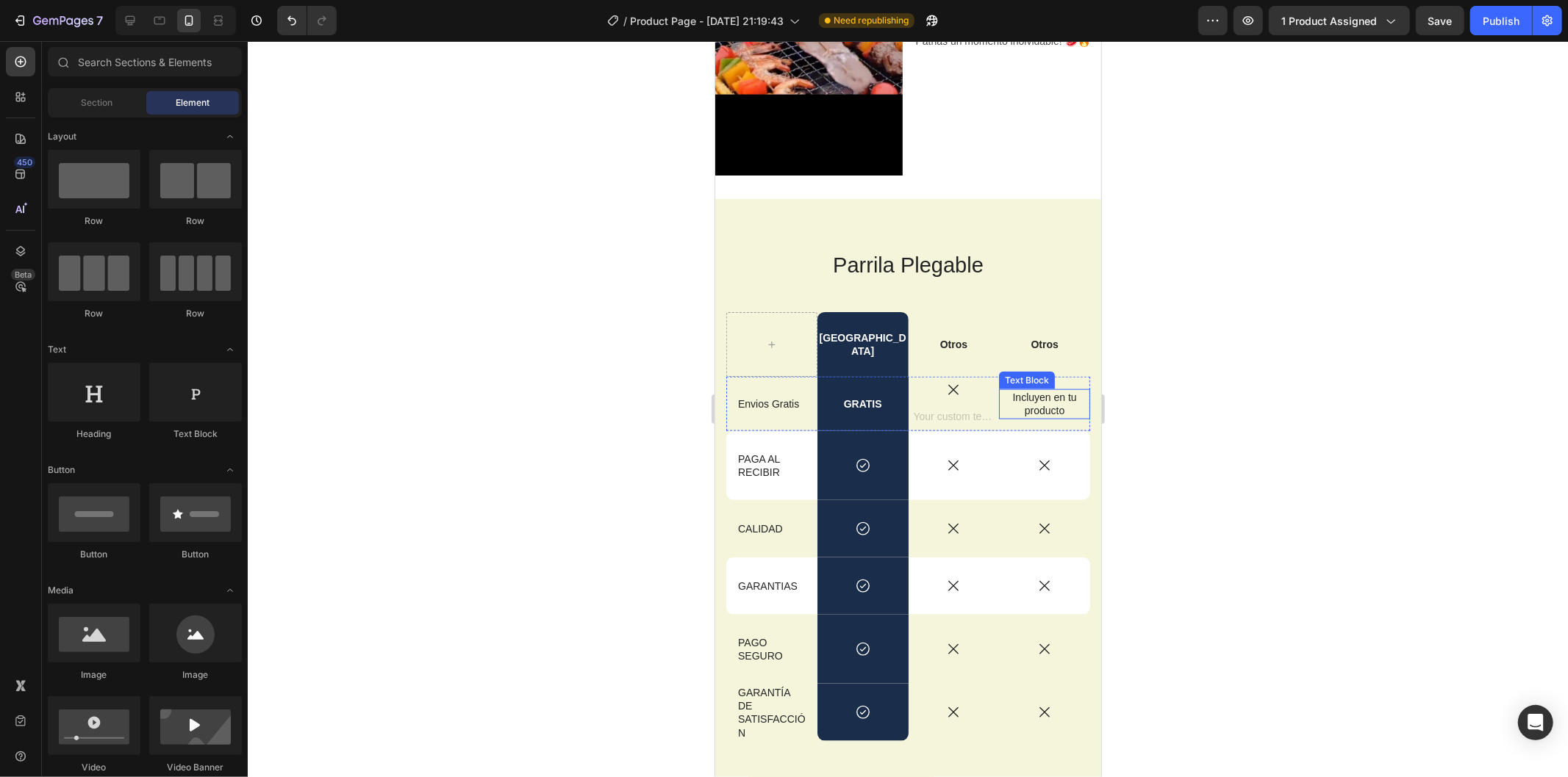
click at [1035, 390] on p "Incluyen en tu producto" at bounding box center [1043, 403] width 81 height 27
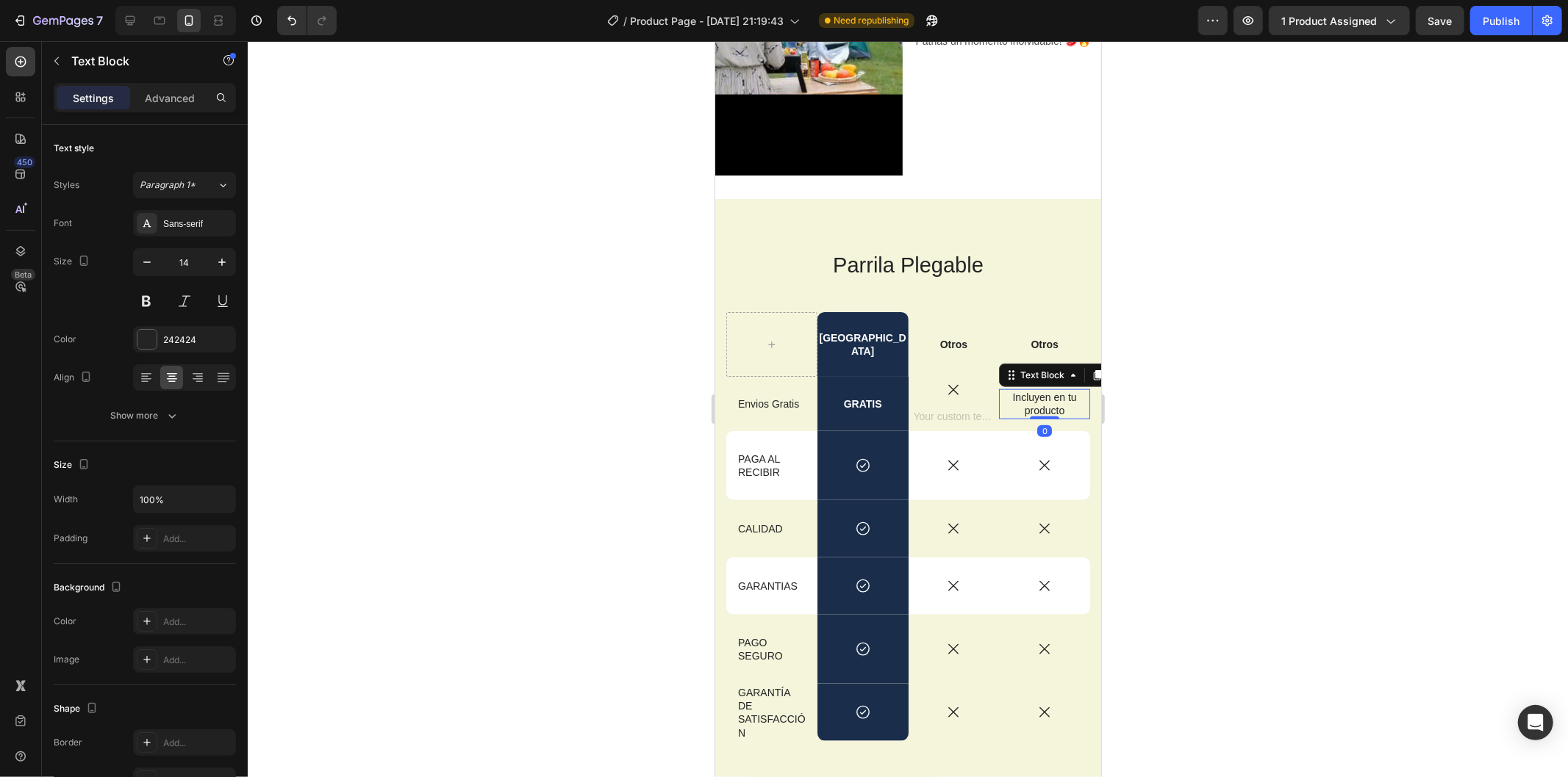
click at [1028, 392] on div "Incluyen en tu producto Text Block 0" at bounding box center [1043, 403] width 91 height 54
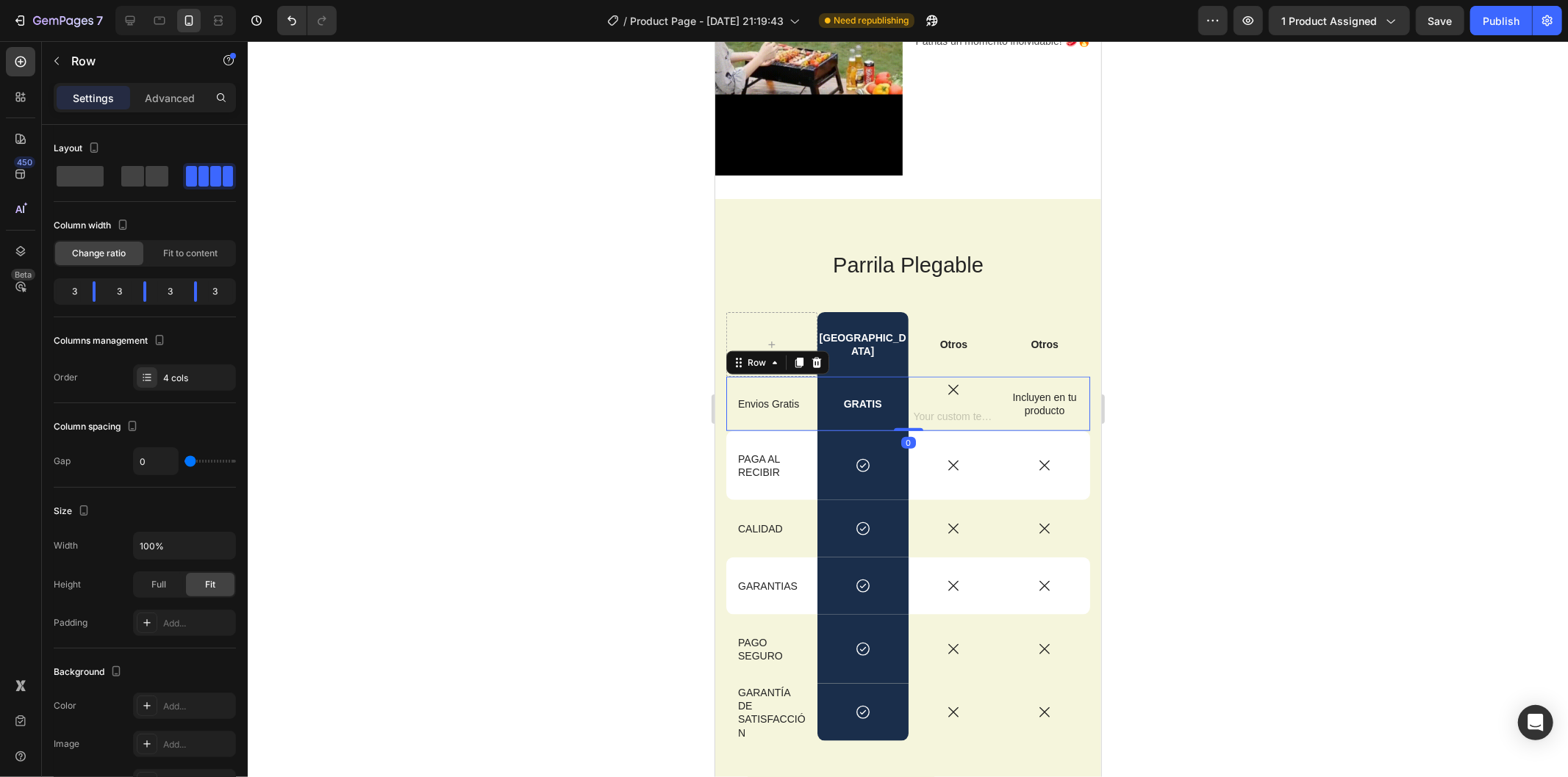
click at [1156, 393] on div at bounding box center [908, 408] width 1320 height 736
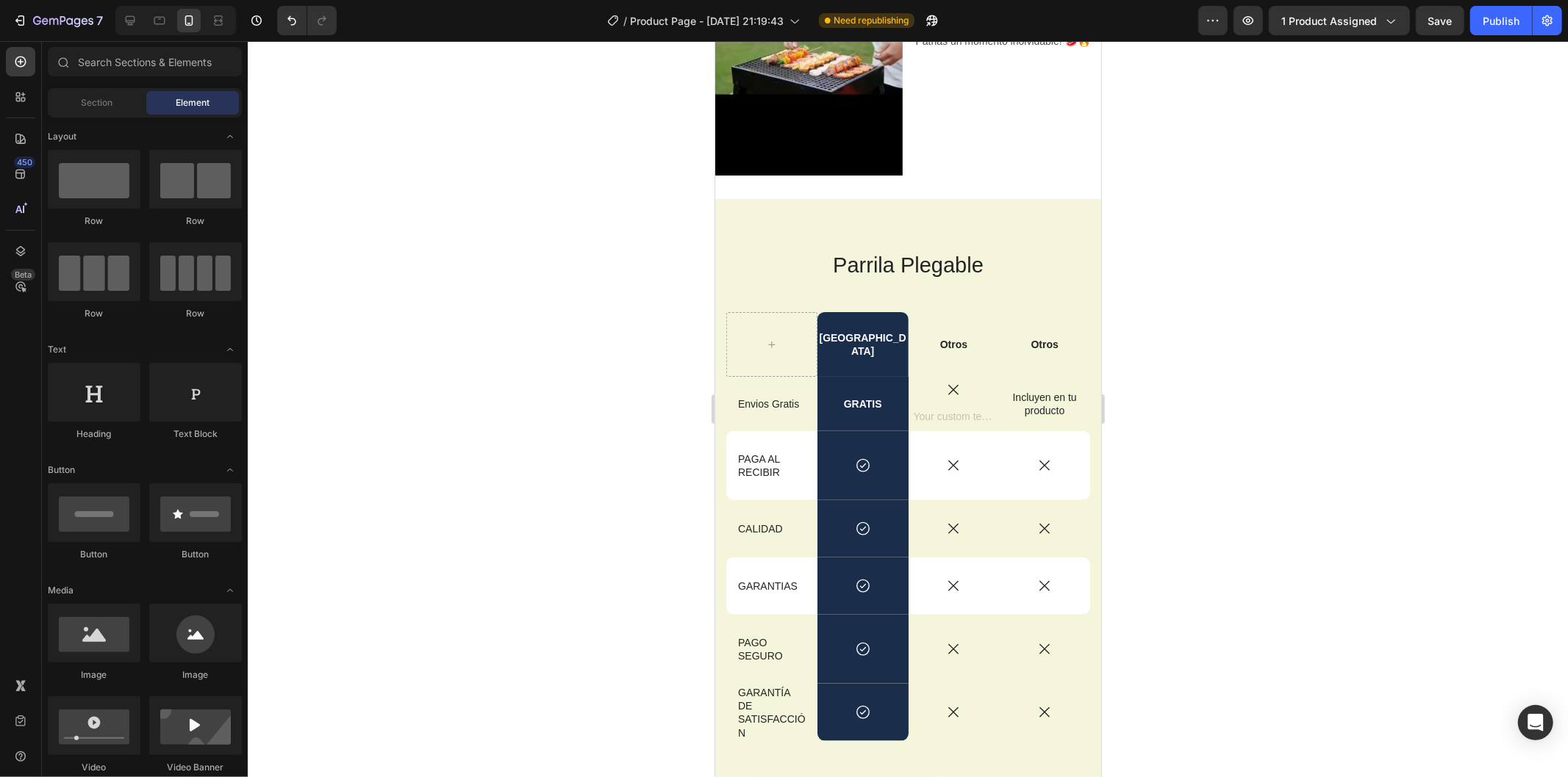
click at [1031, 390] on p "Incluyen en tu producto" at bounding box center [1043, 403] width 81 height 27
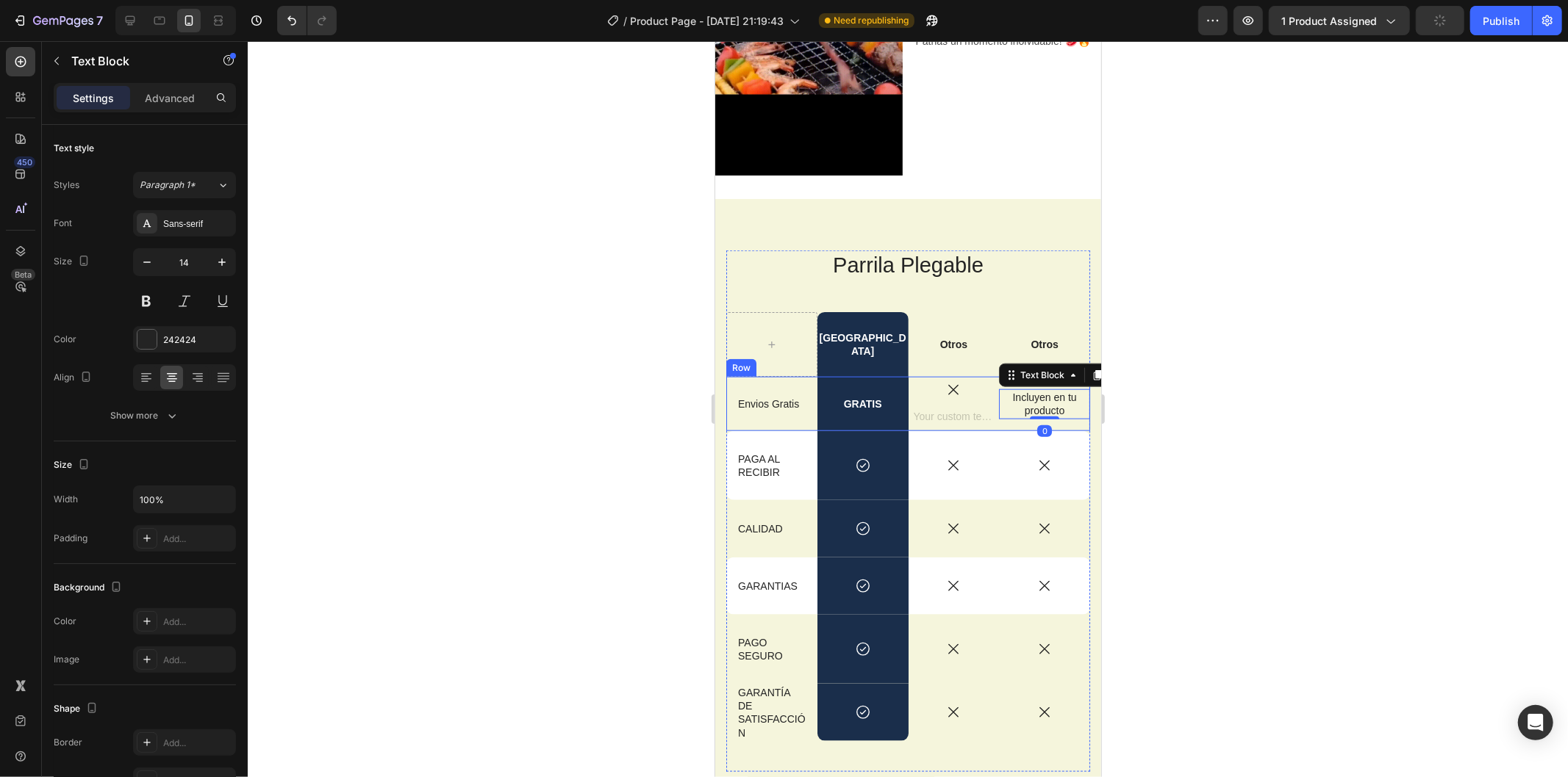
click at [954, 409] on div "Rich Text Editor. Editing area: main" at bounding box center [953, 417] width 84 height 16
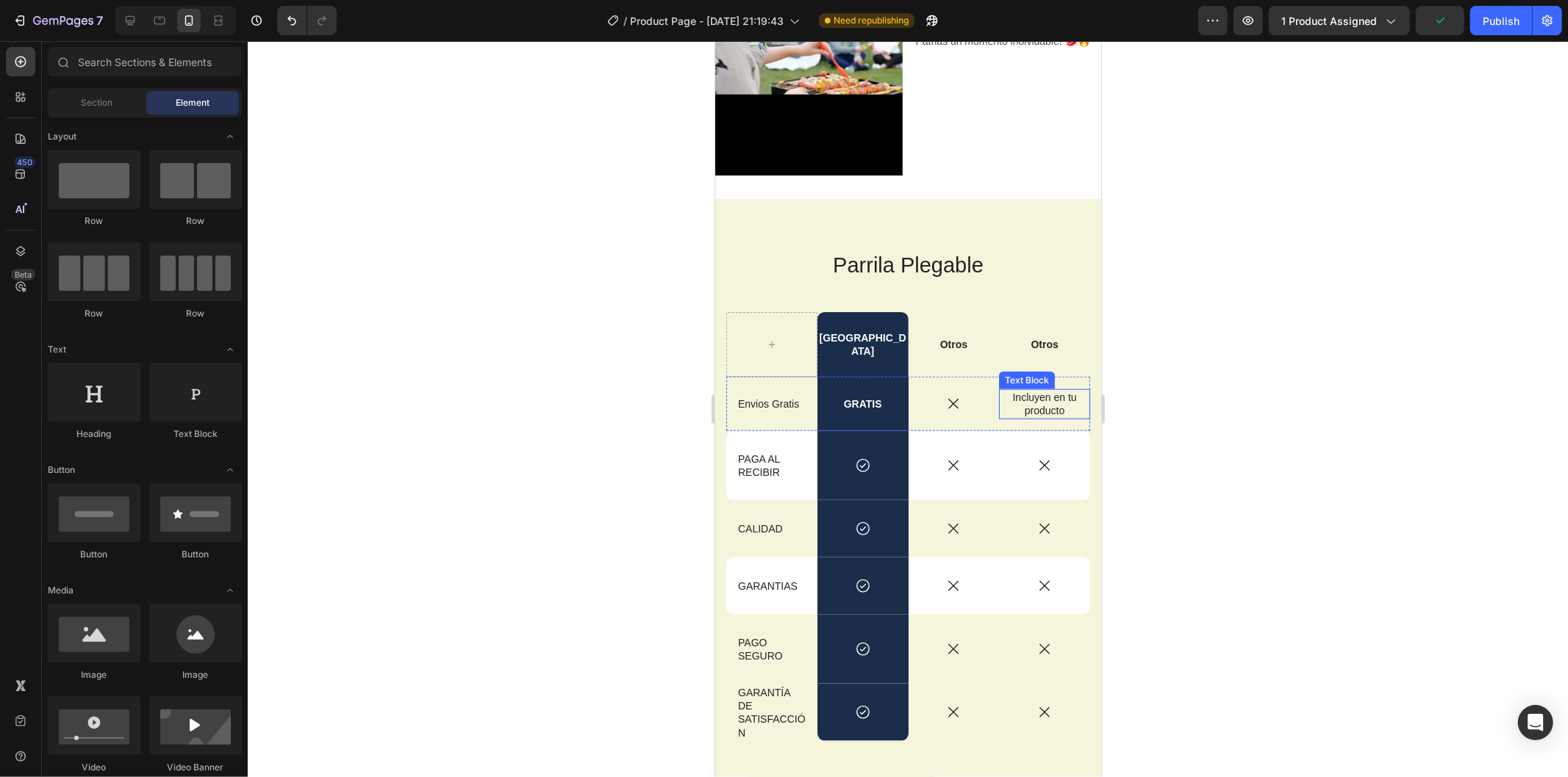
click at [1020, 390] on p "Incluyen en tu producto" at bounding box center [1043, 403] width 81 height 27
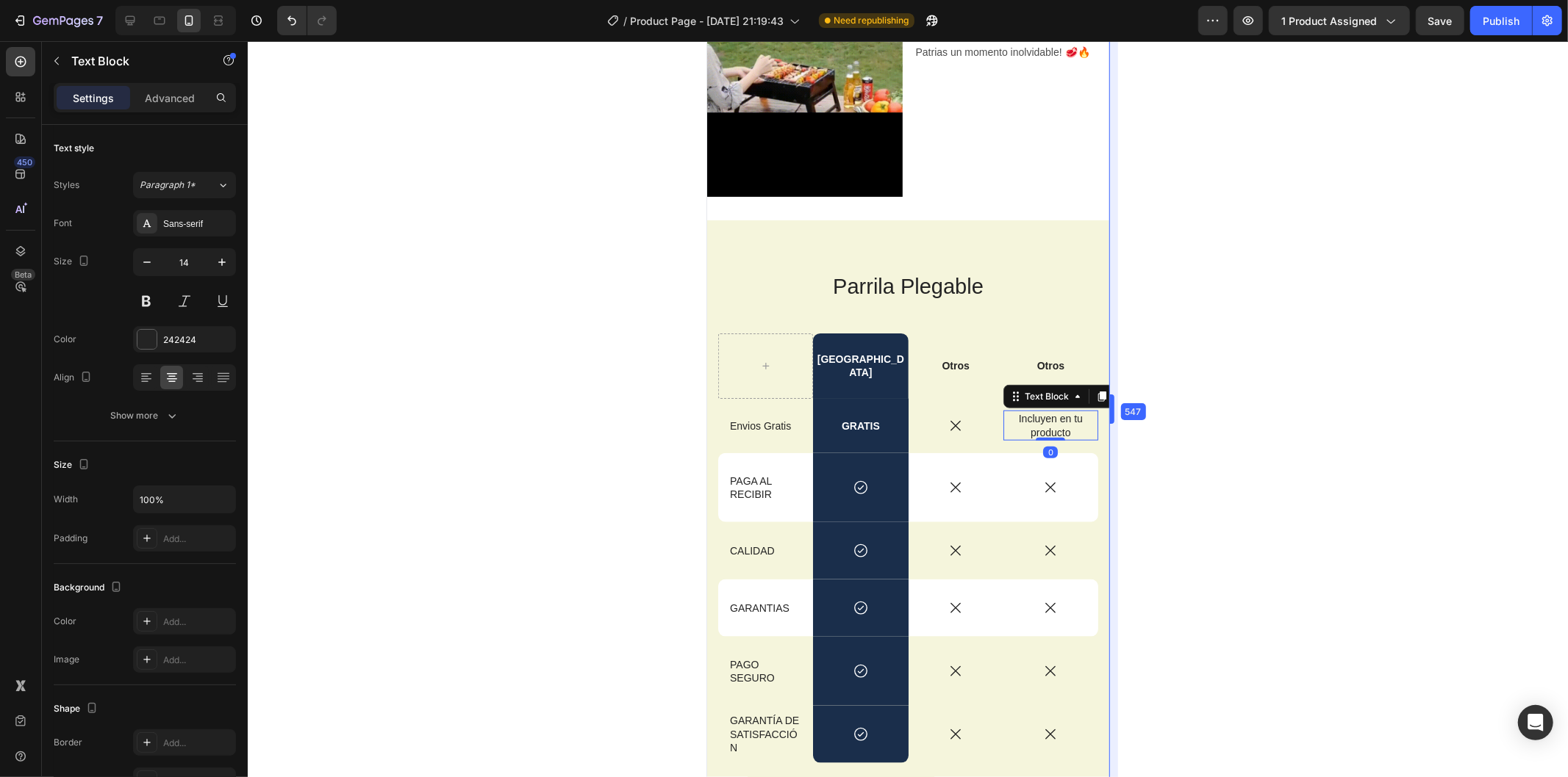
drag, startPoint x: 1101, startPoint y: 415, endPoint x: 1150, endPoint y: 418, distance: 49.1
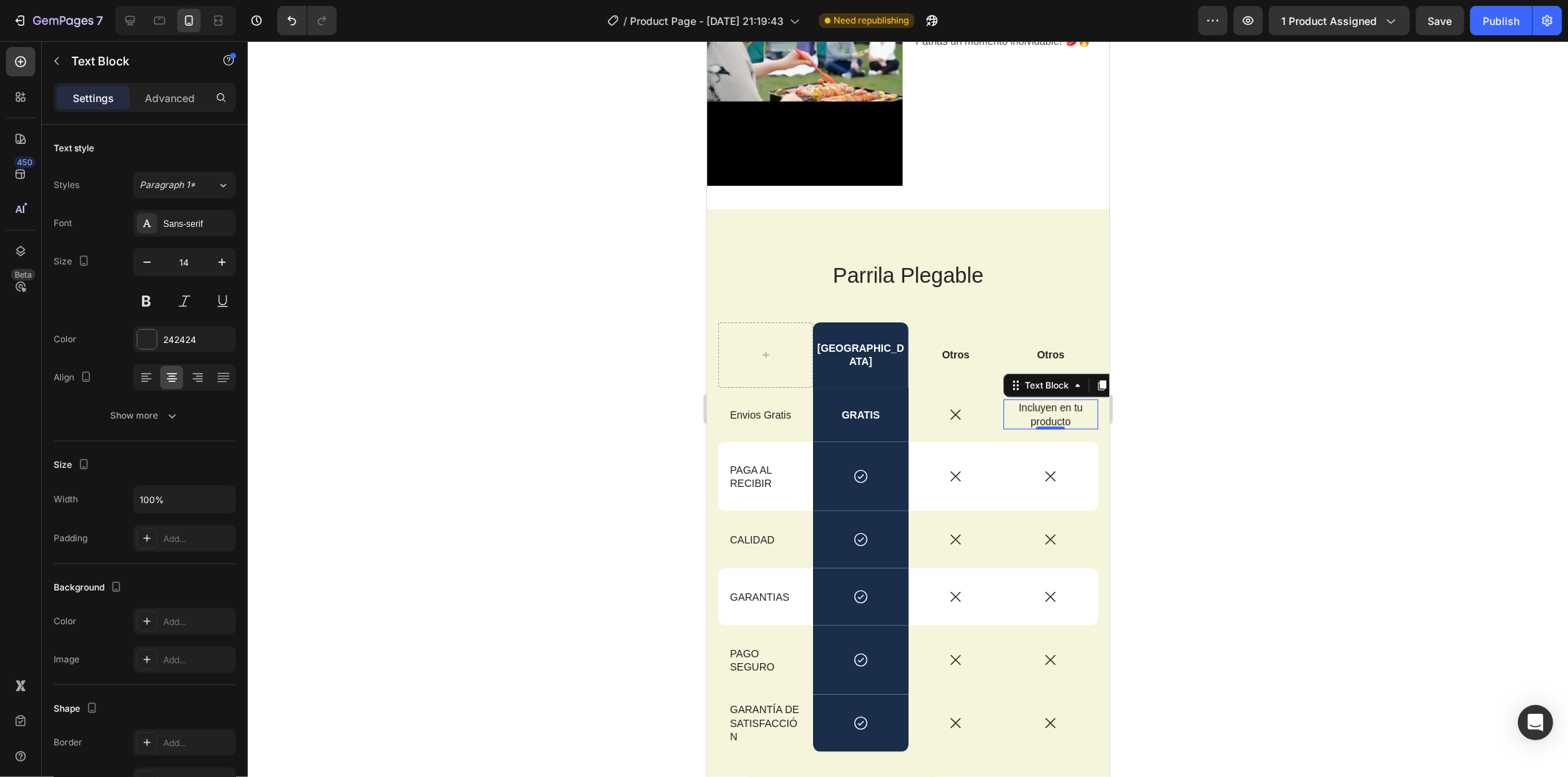
click at [1122, 409] on div at bounding box center [908, 408] width 1320 height 736
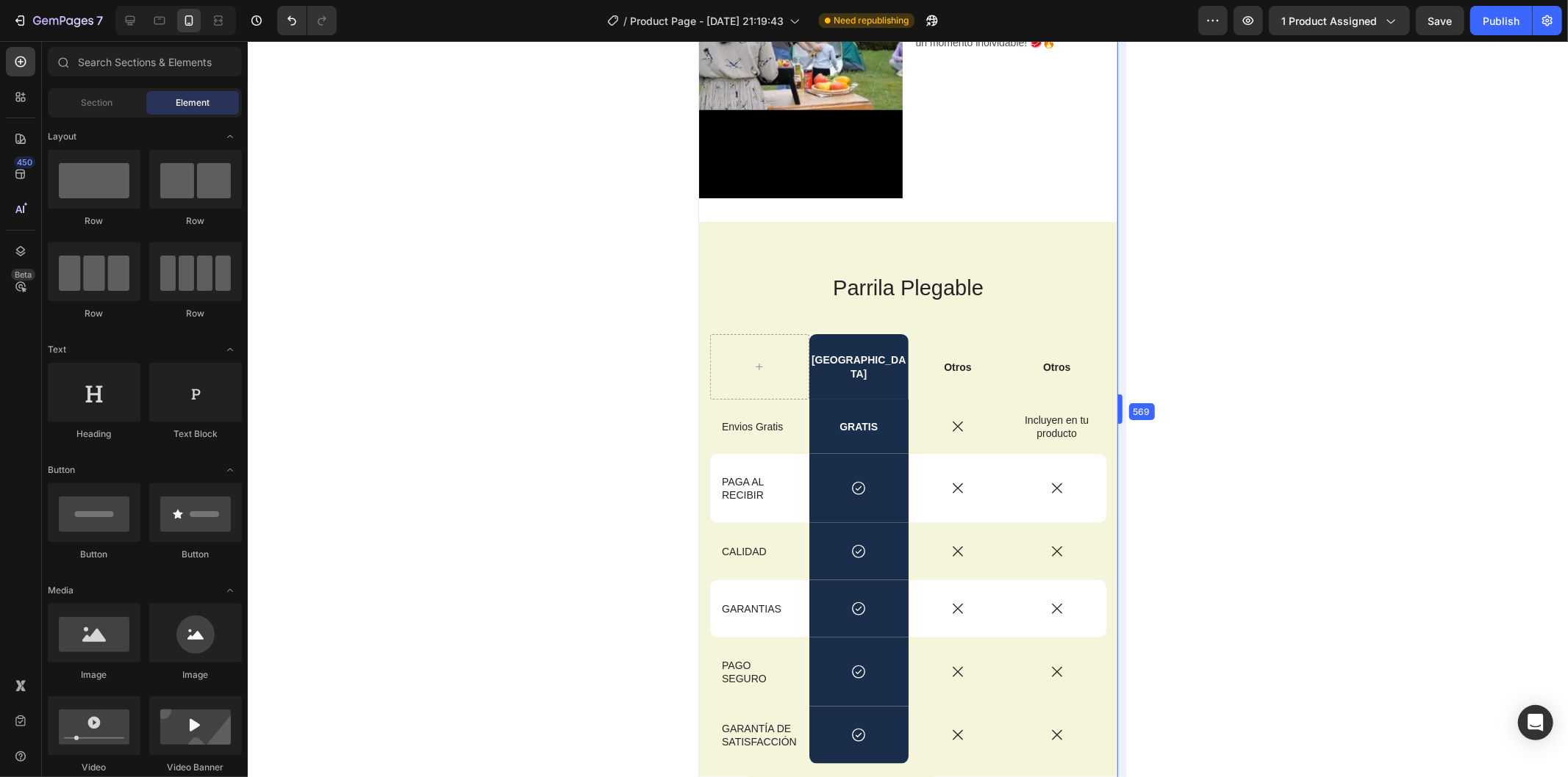
drag, startPoint x: 1112, startPoint y: 408, endPoint x: 1178, endPoint y: 398, distance: 66.8
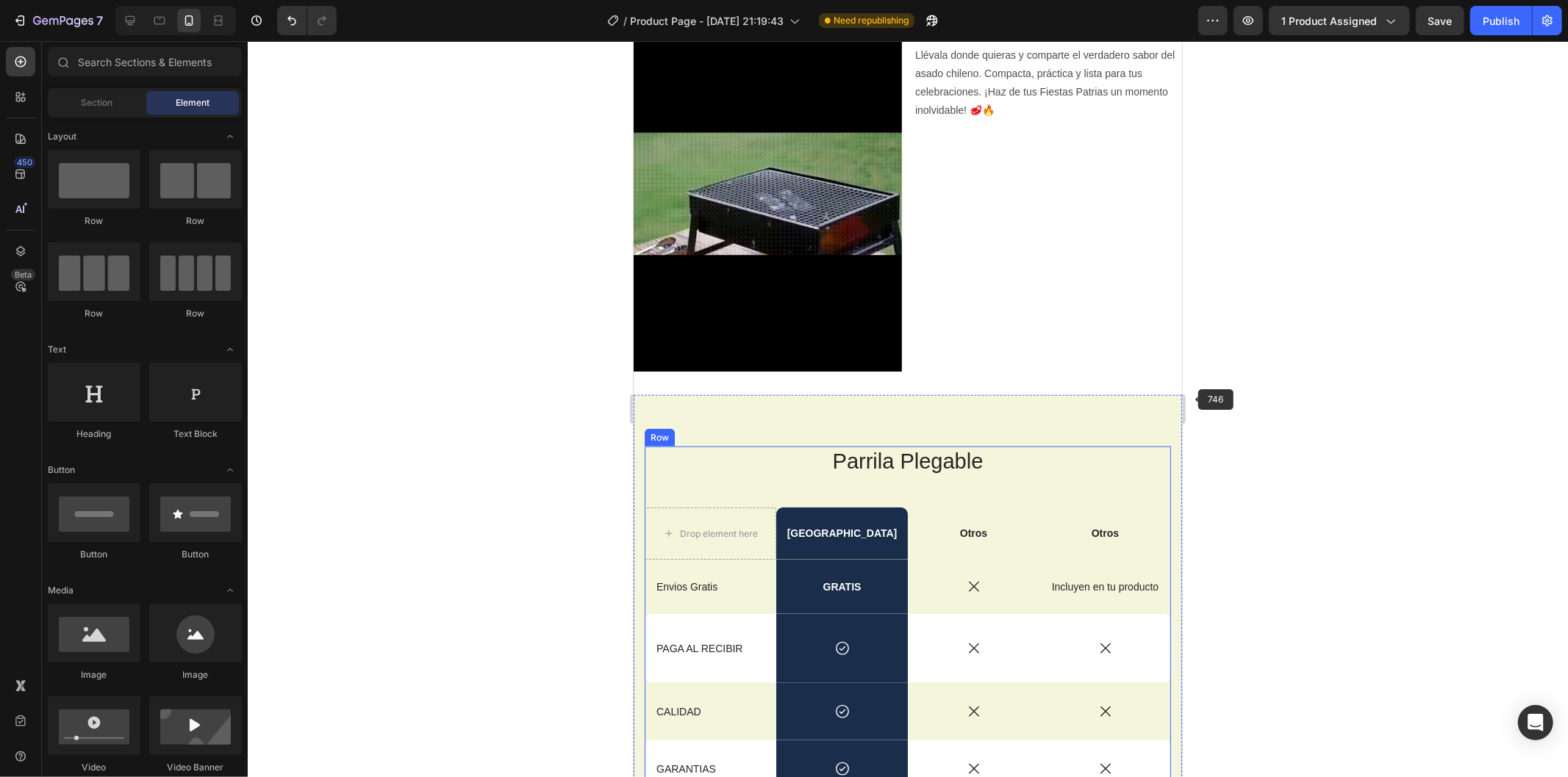
scroll to position [1341, 0]
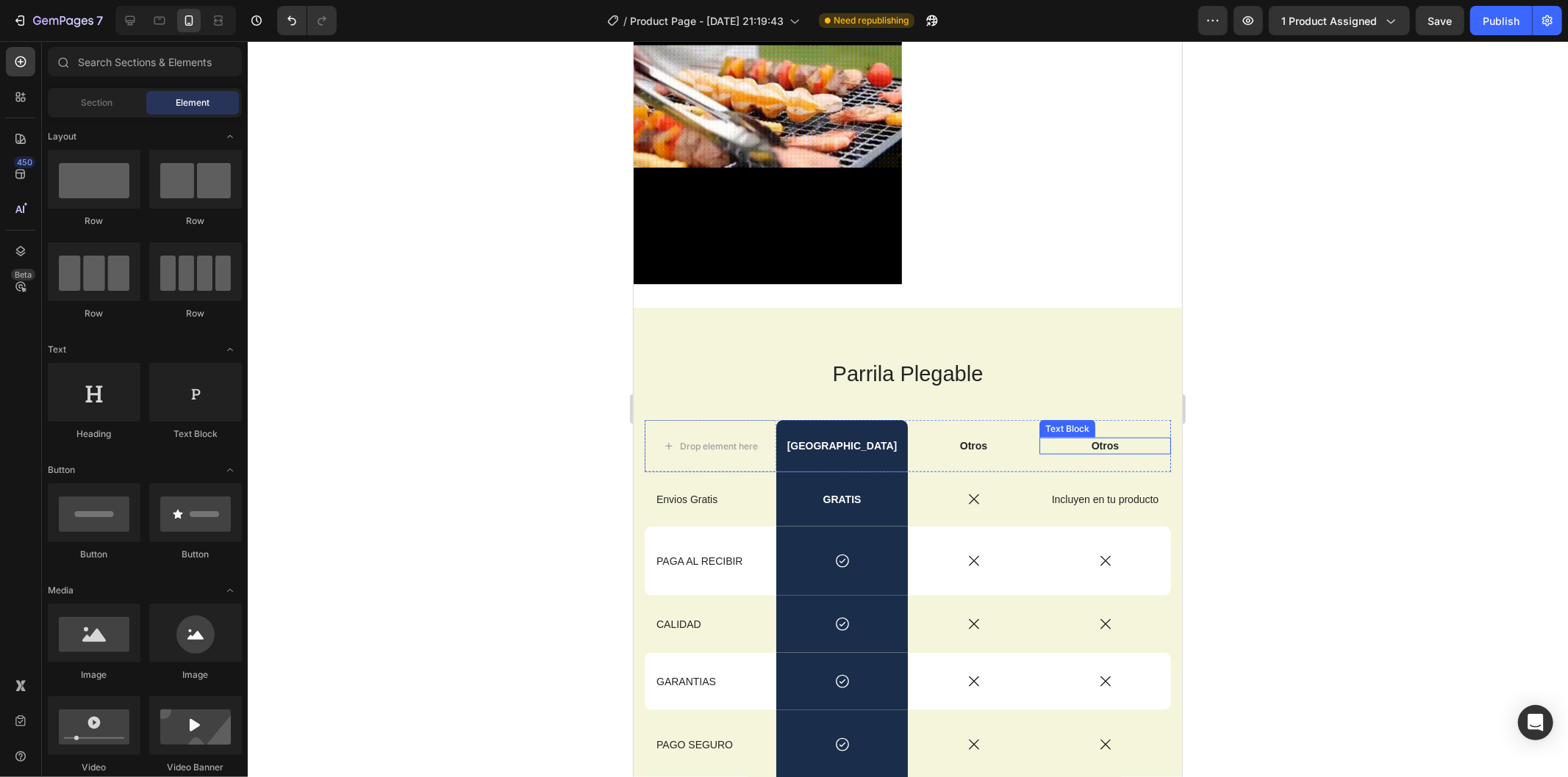
click at [1090, 492] on p "Incluyen en tu producto" at bounding box center [1104, 499] width 122 height 13
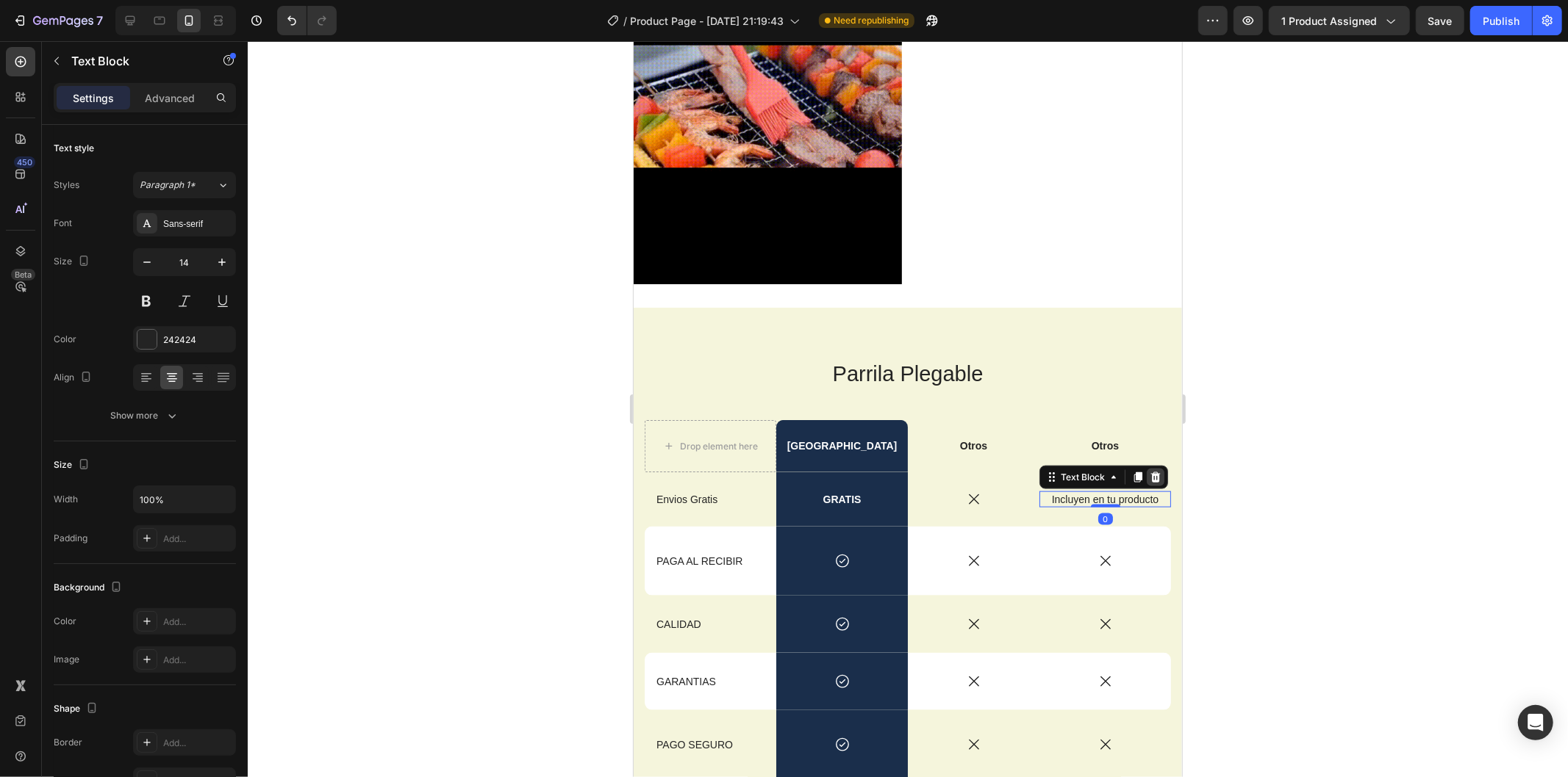
click at [1152, 468] on div at bounding box center [1154, 477] width 17 height 17
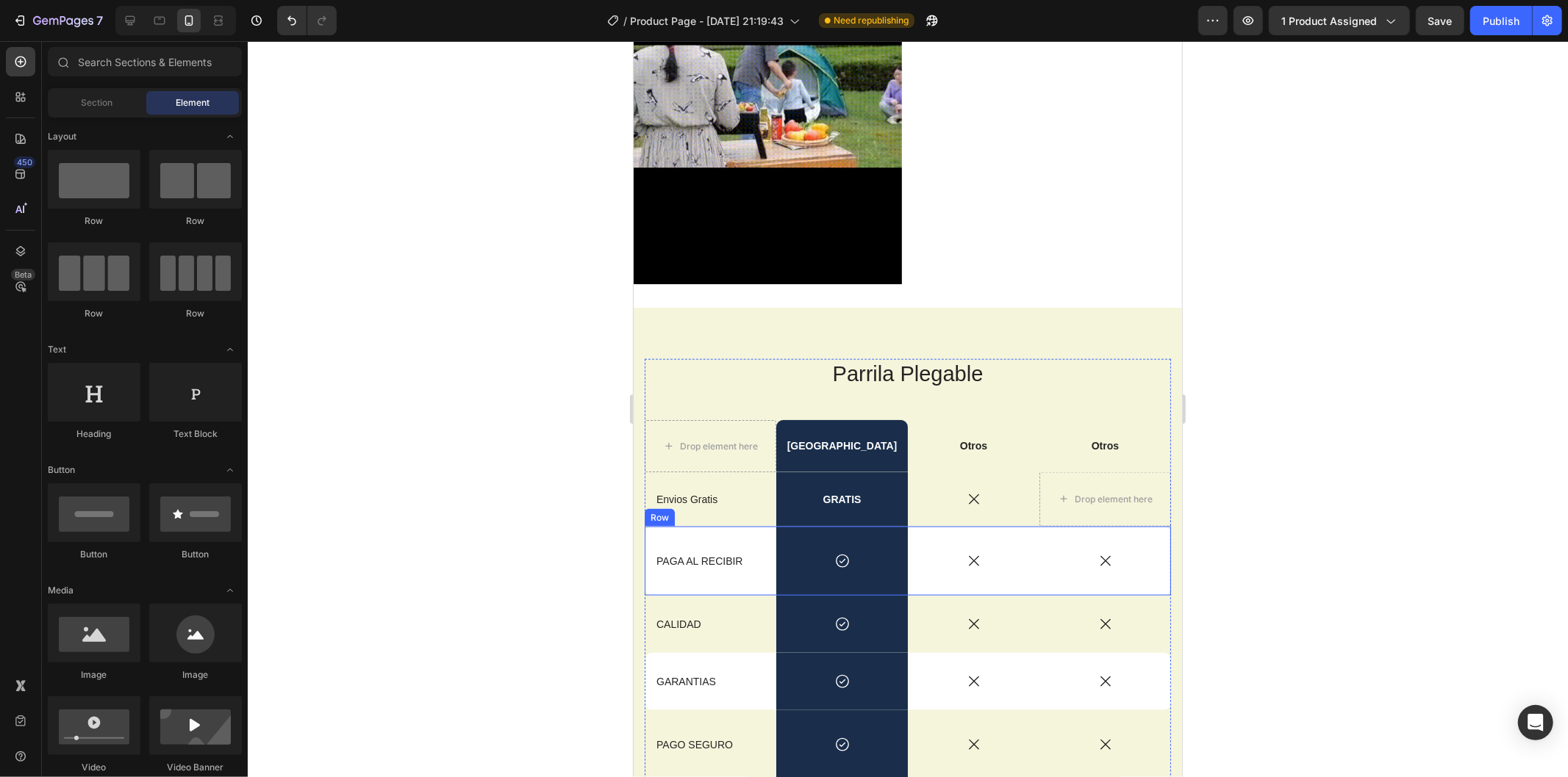
click at [1104, 552] on div "Icon" at bounding box center [1104, 560] width 131 height 16
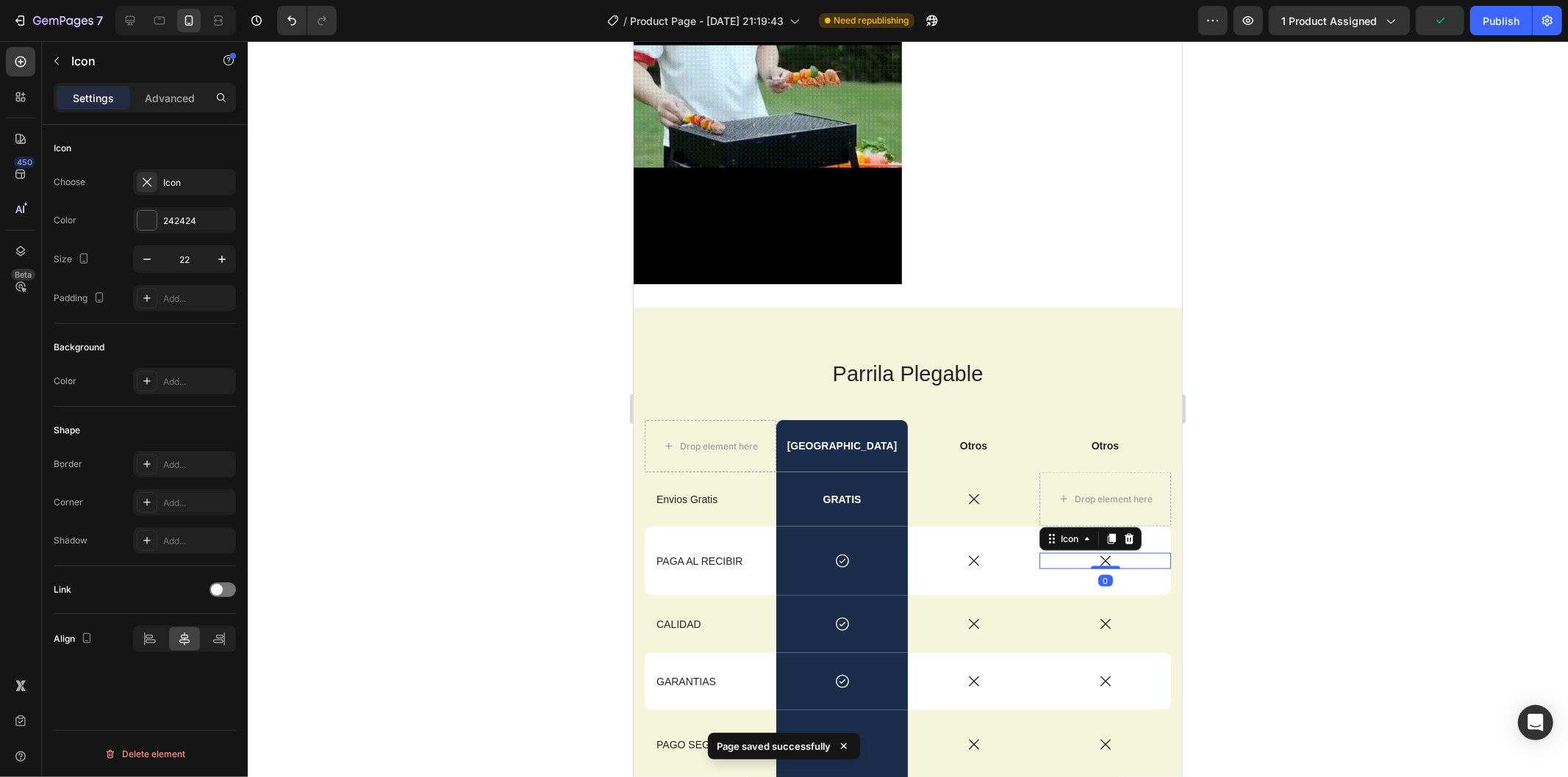
click at [1276, 562] on div at bounding box center [908, 408] width 1320 height 736
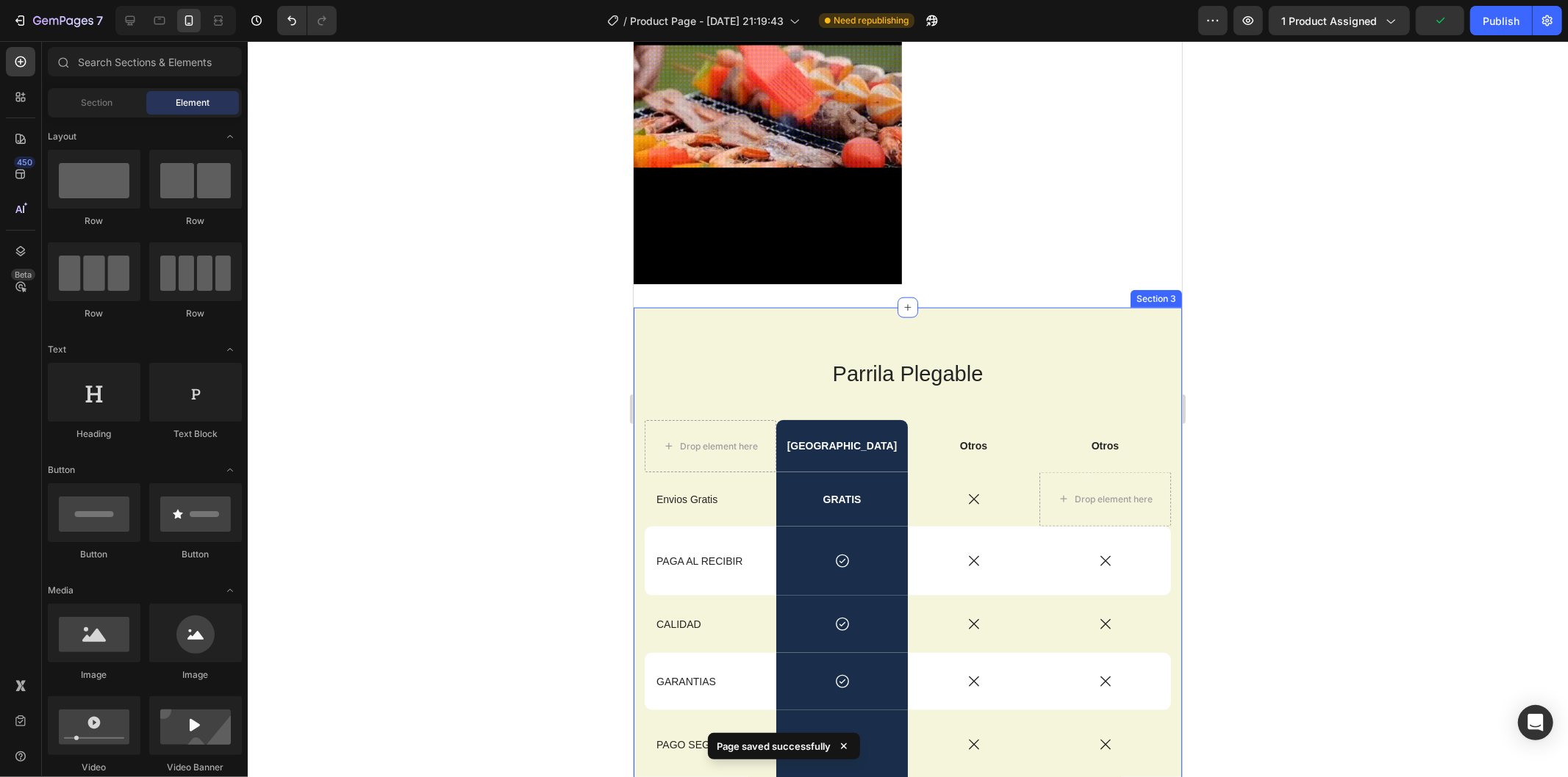
click at [1102, 552] on div "Icon" at bounding box center [1104, 560] width 131 height 16
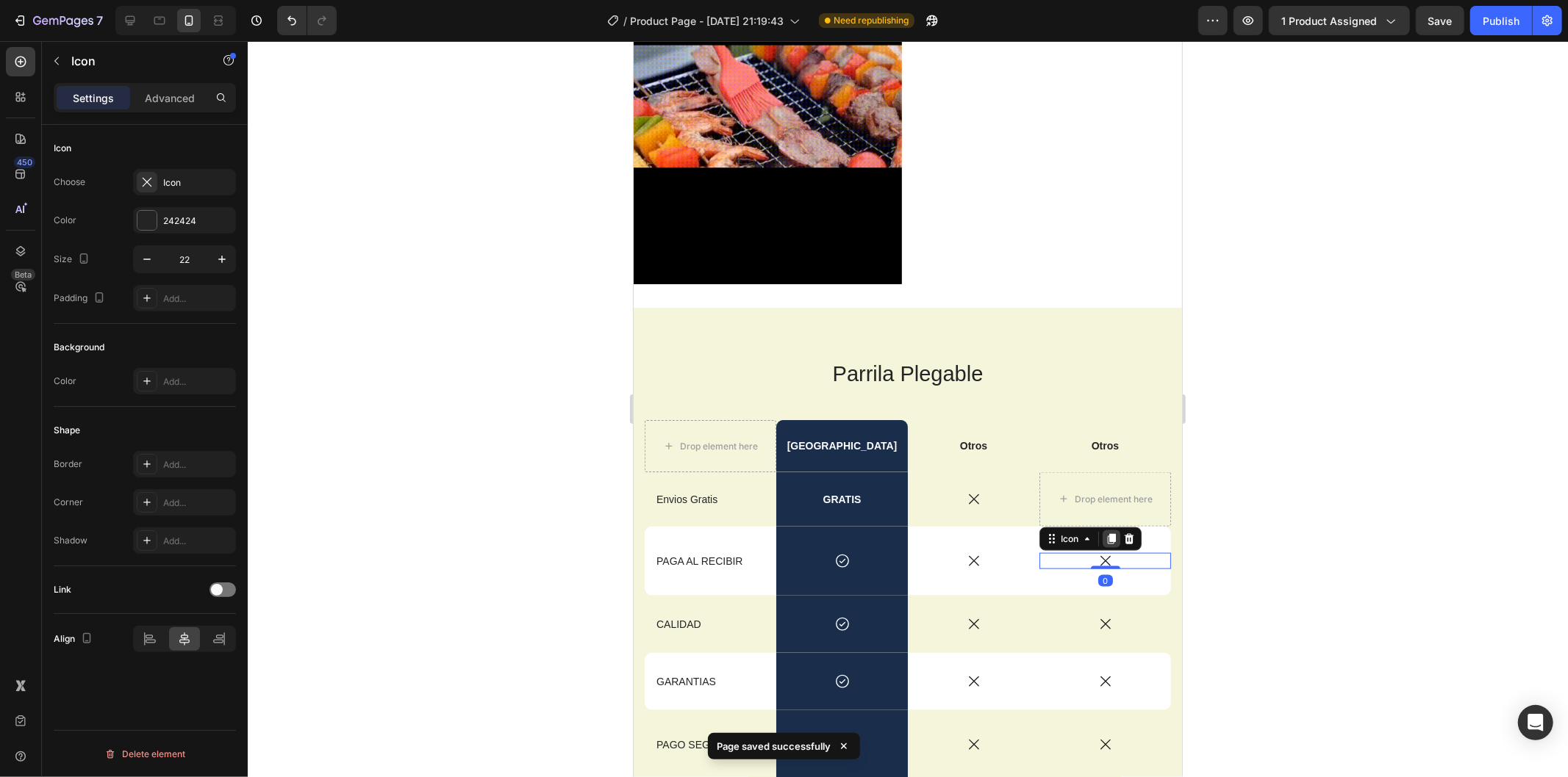
click at [1107, 533] on icon at bounding box center [1111, 538] width 8 height 10
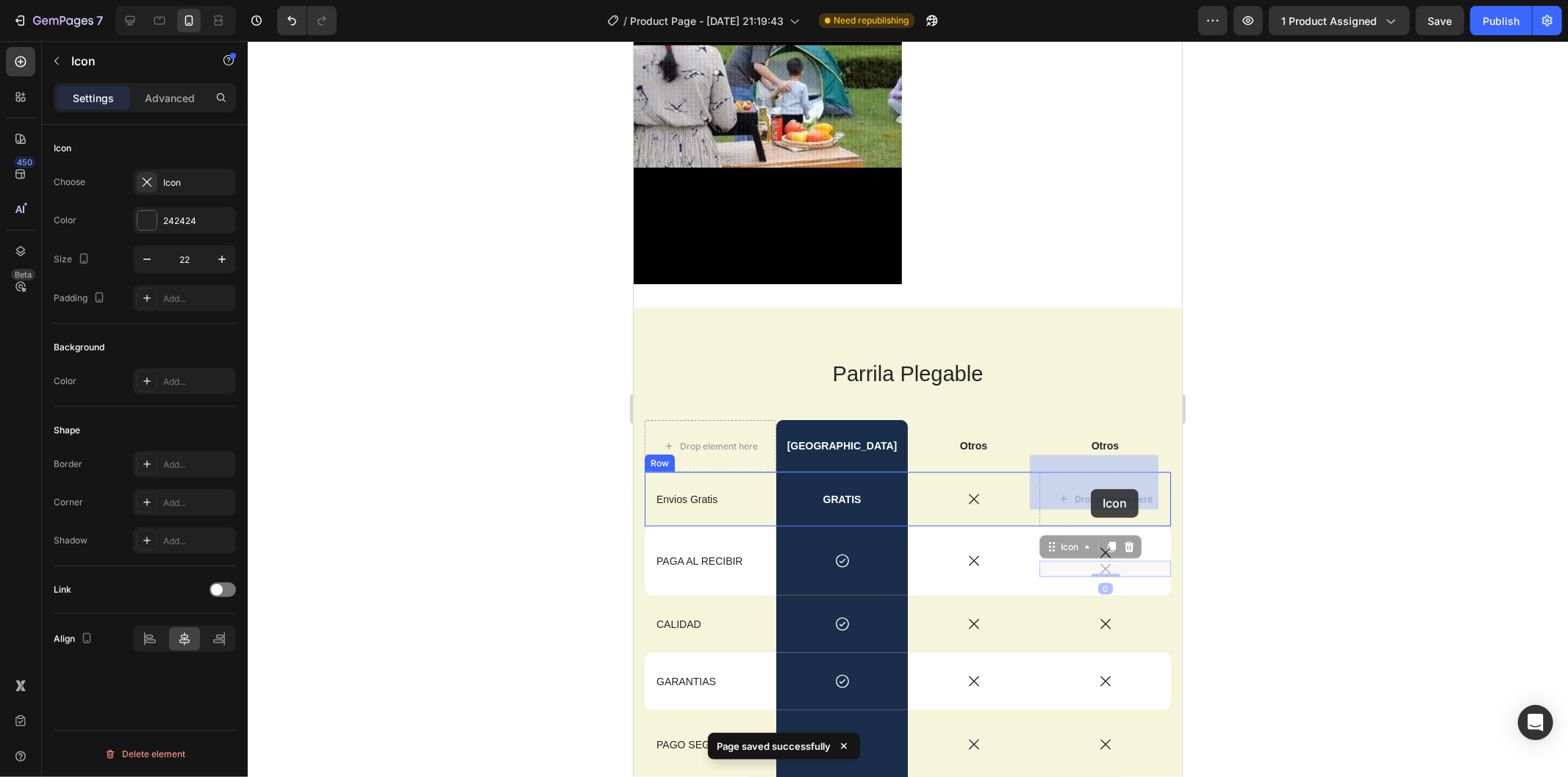
drag, startPoint x: 1094, startPoint y: 552, endPoint x: 1090, endPoint y: 484, distance: 68.1
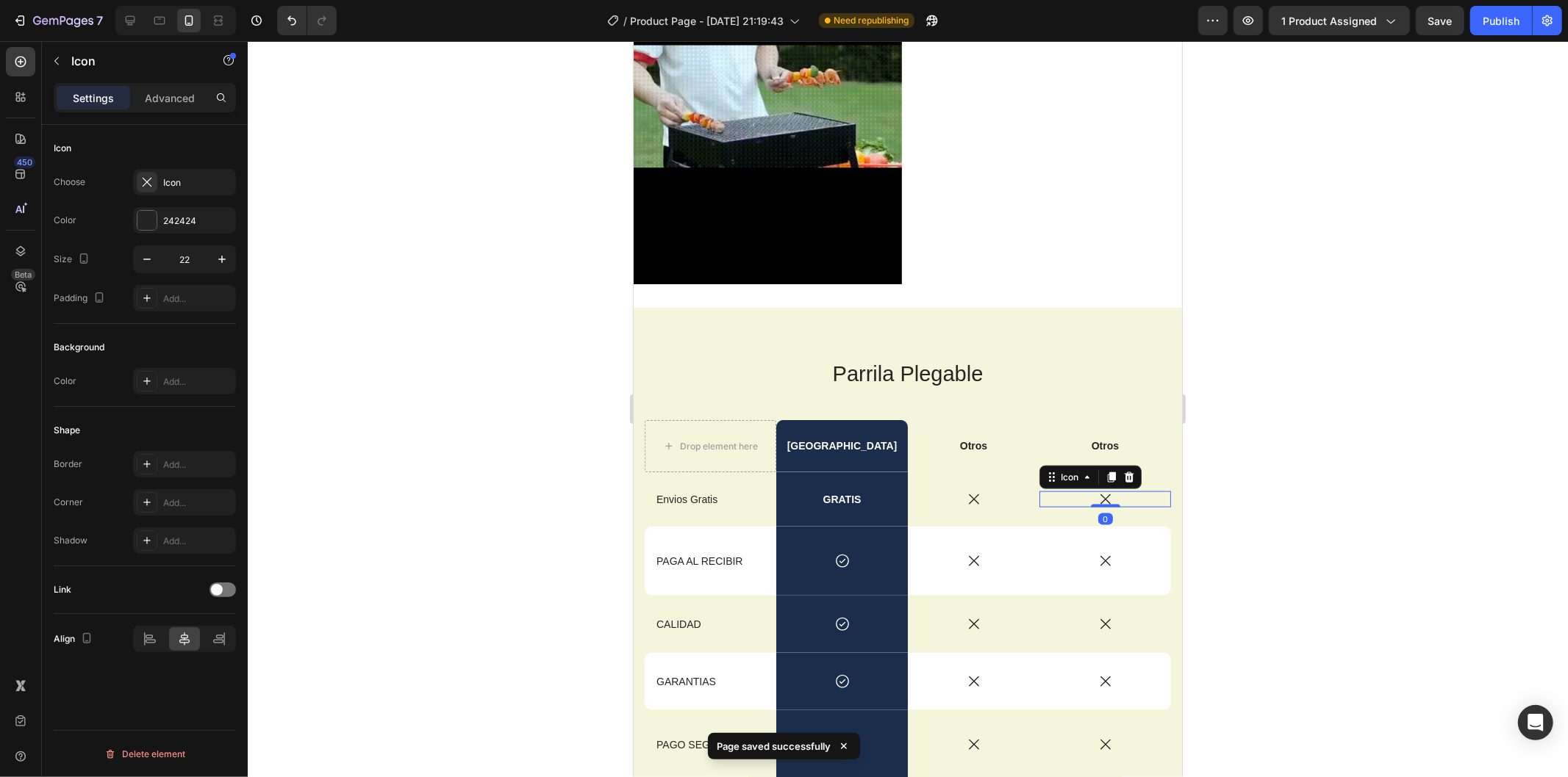
click at [1298, 473] on div at bounding box center [908, 408] width 1320 height 736
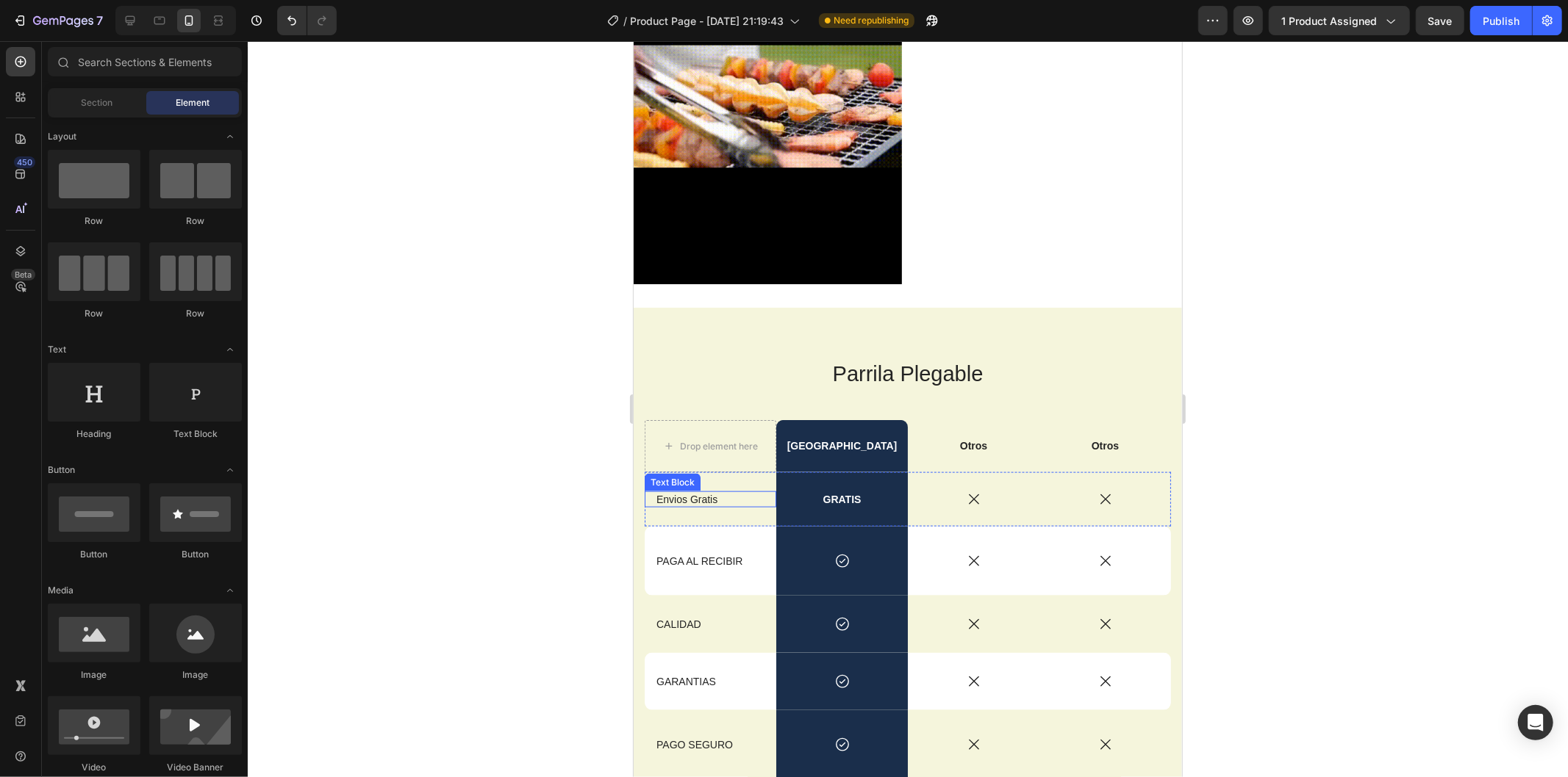
click at [689, 492] on p "Envios Gratis" at bounding box center [710, 499] width 108 height 13
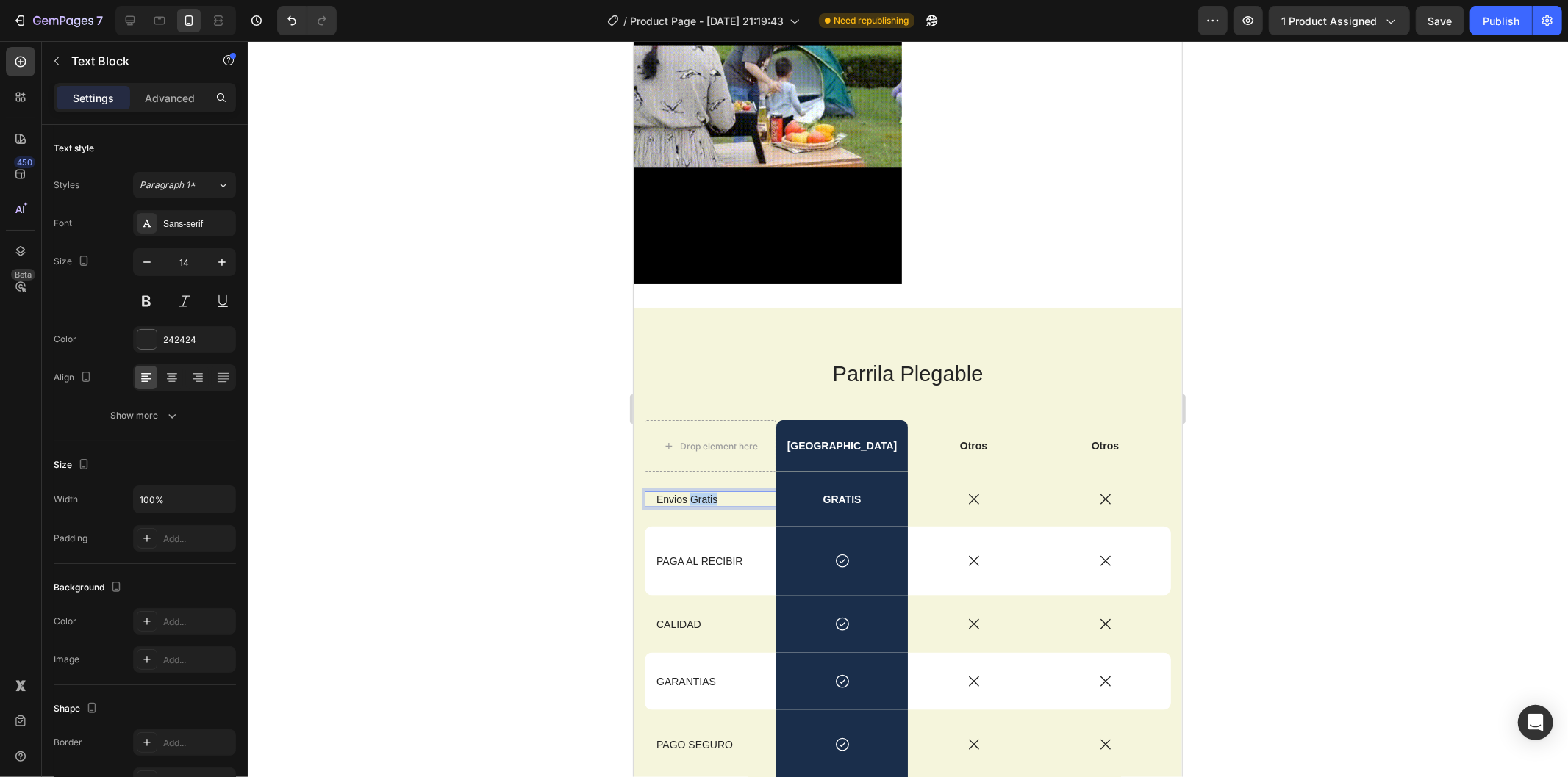
click at [689, 492] on p "Envios Gratis" at bounding box center [710, 499] width 108 height 13
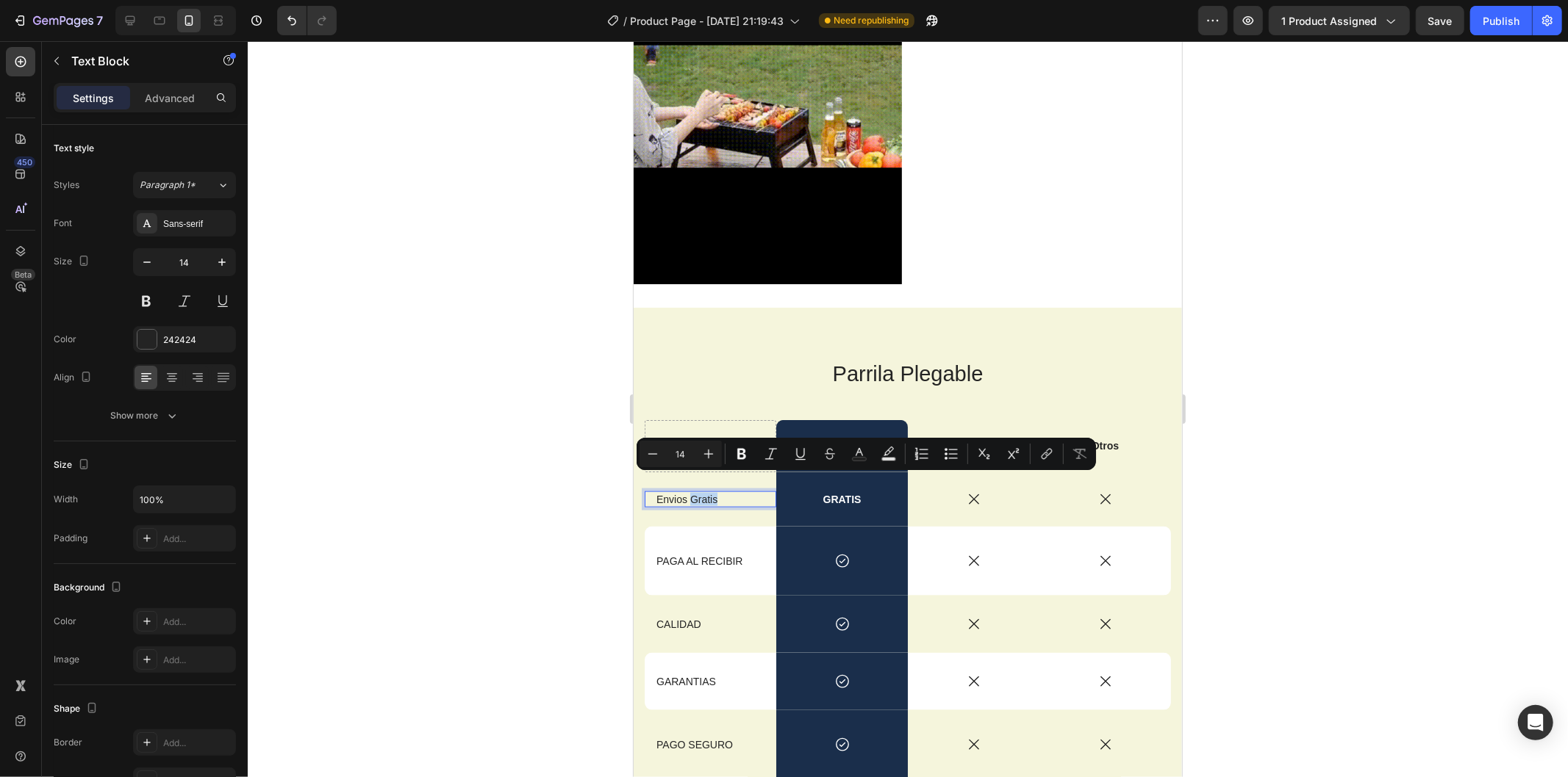
click at [711, 492] on p "Envios Gratis" at bounding box center [710, 499] width 108 height 13
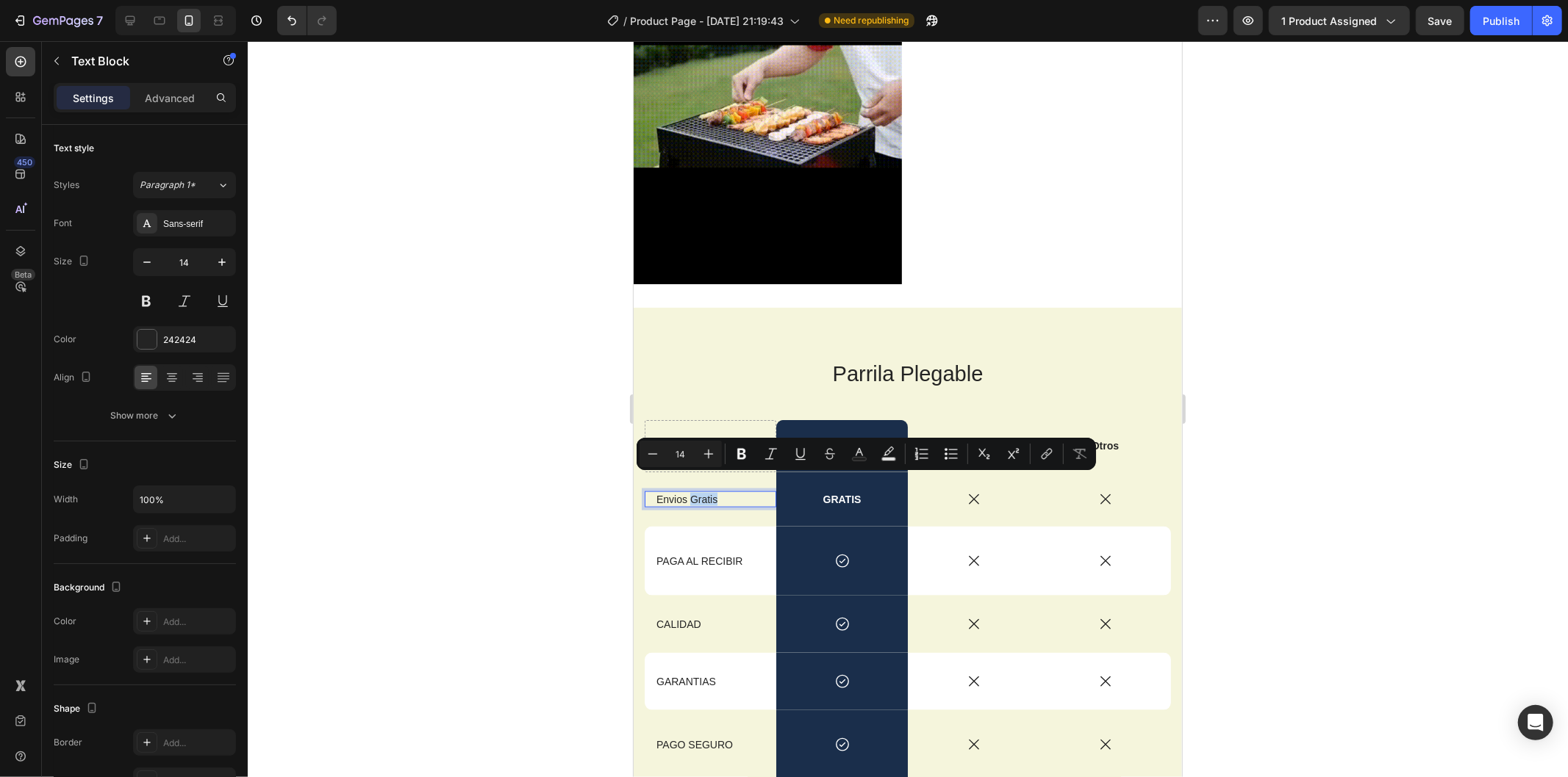
click at [712, 492] on p "Envios Gratis" at bounding box center [710, 499] width 108 height 13
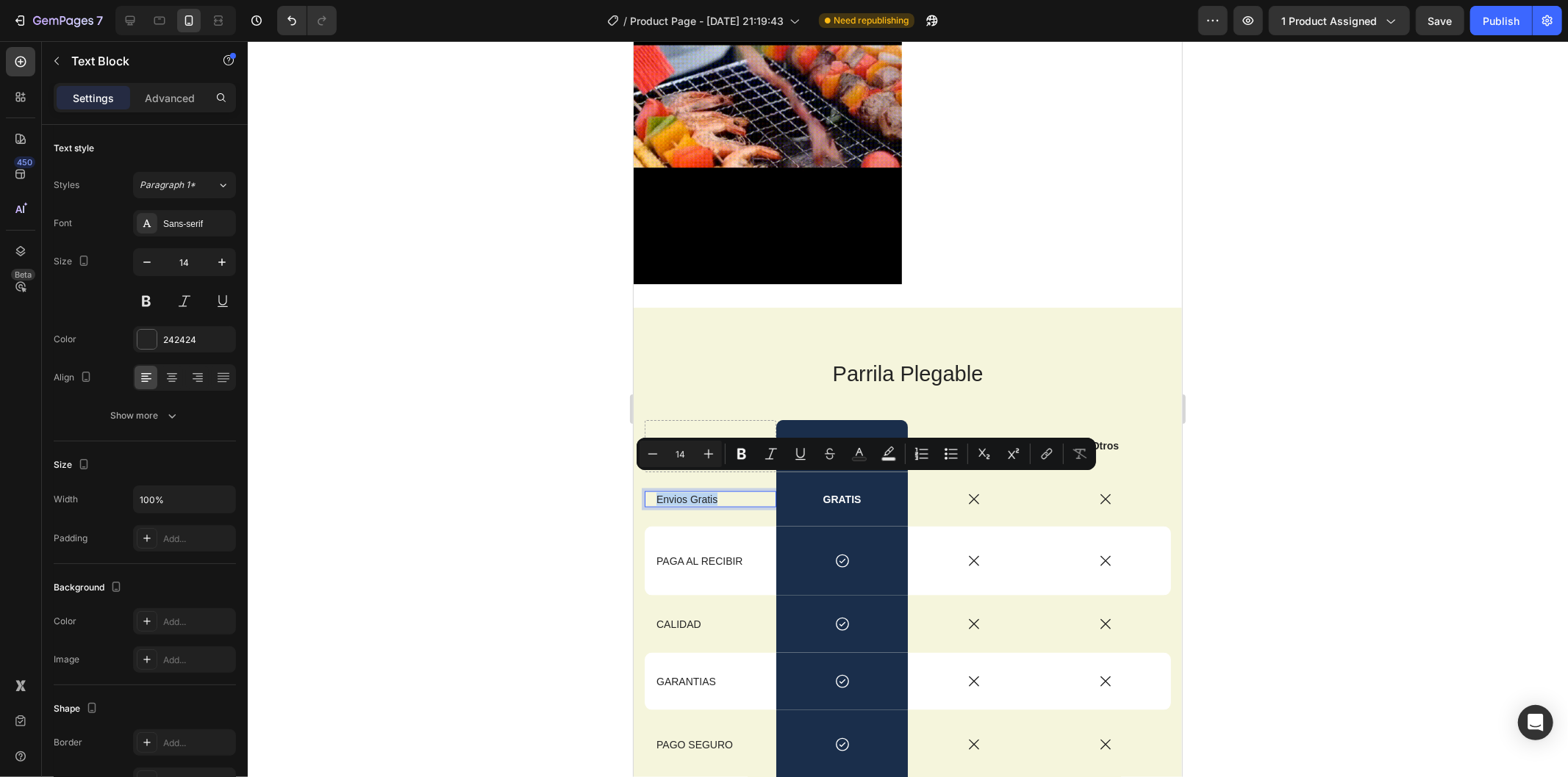
click at [712, 492] on p "Envios Gratis" at bounding box center [710, 499] width 108 height 13
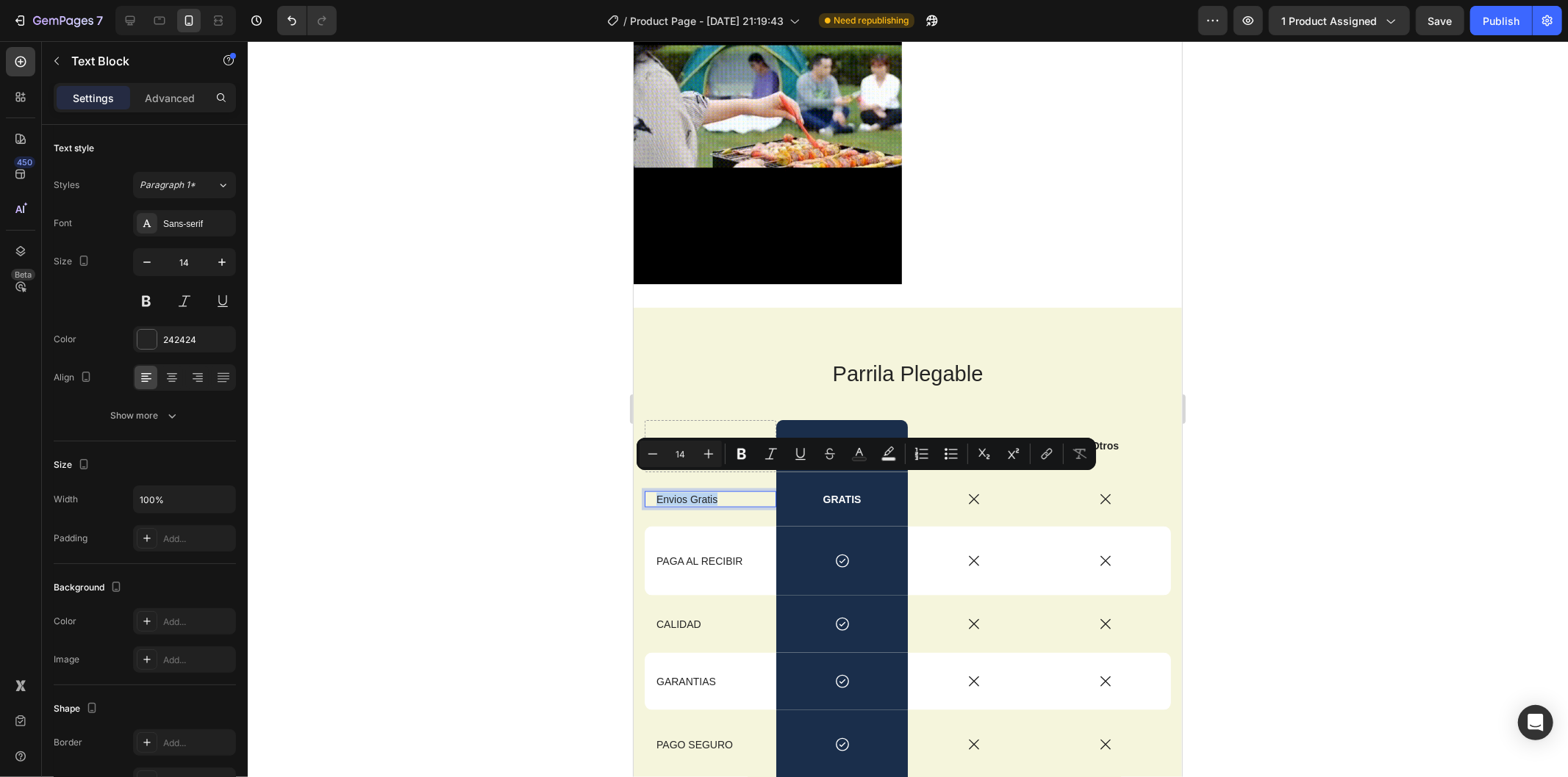
click at [832, 492] on p "GRATIS" at bounding box center [841, 499] width 129 height 13
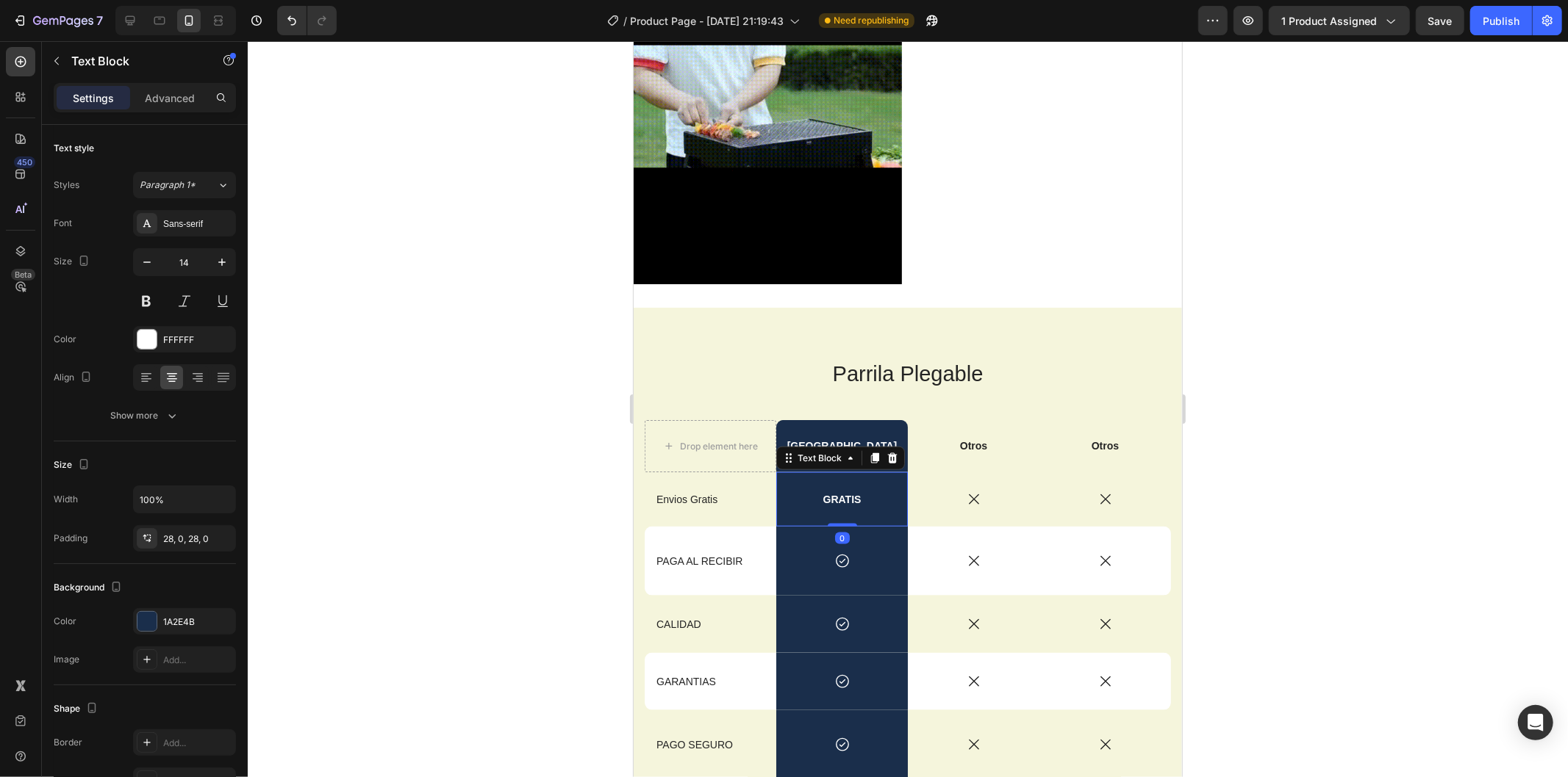
click at [832, 492] on p "GRATIS" at bounding box center [841, 499] width 129 height 13
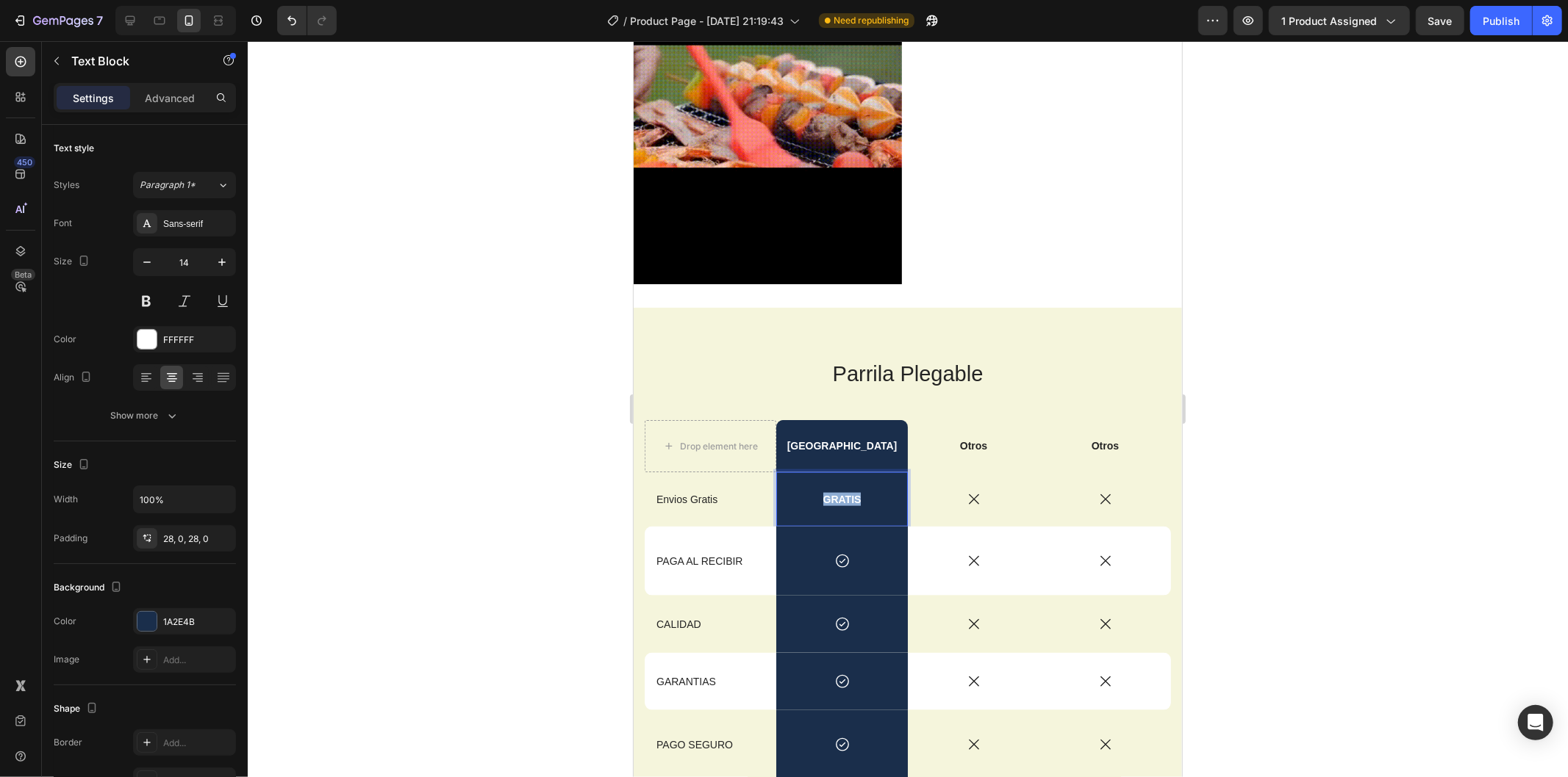
click at [832, 492] on p "GRATIS" at bounding box center [841, 499] width 129 height 13
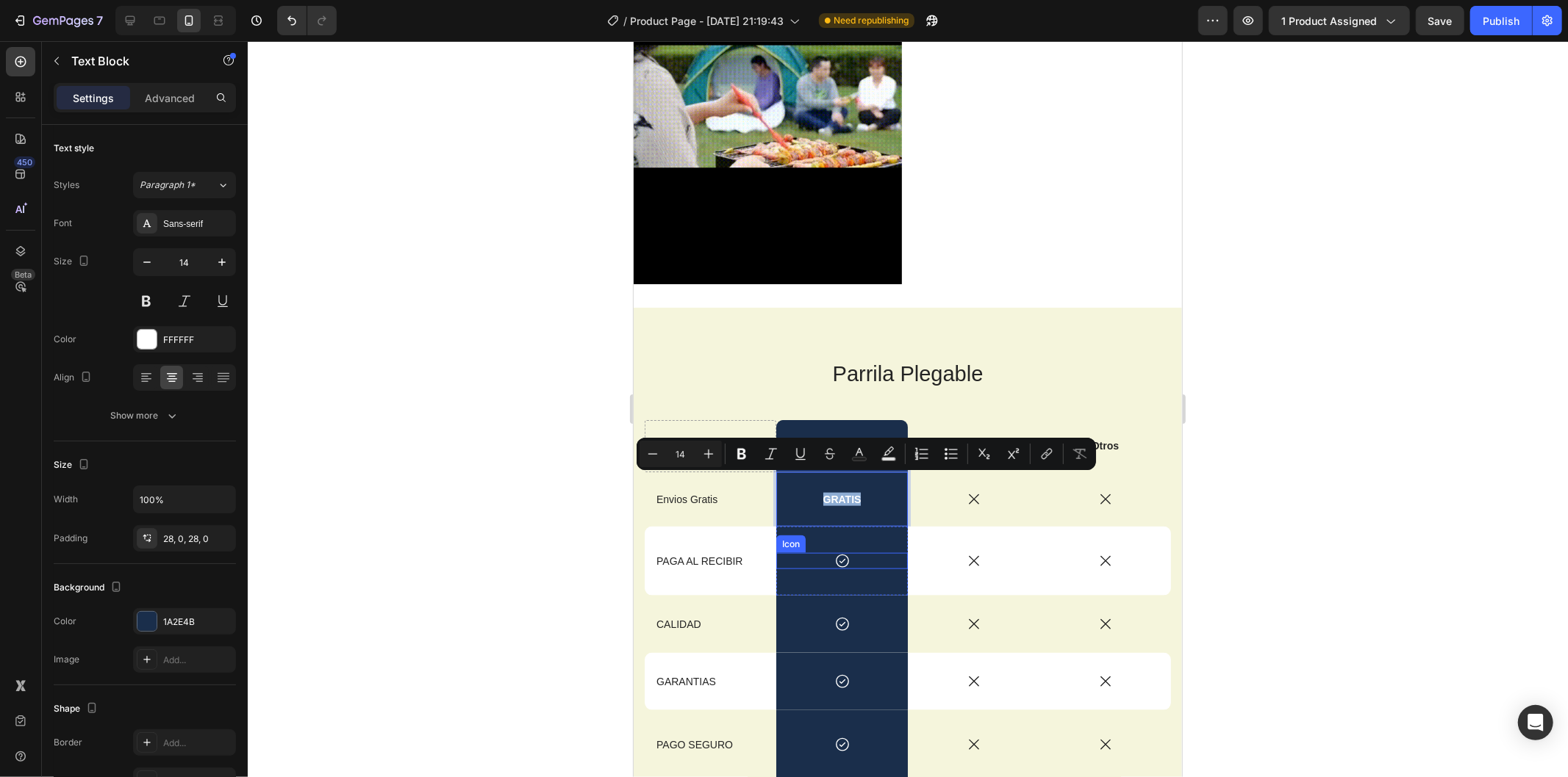
click at [833, 552] on icon at bounding box center [841, 560] width 16 height 16
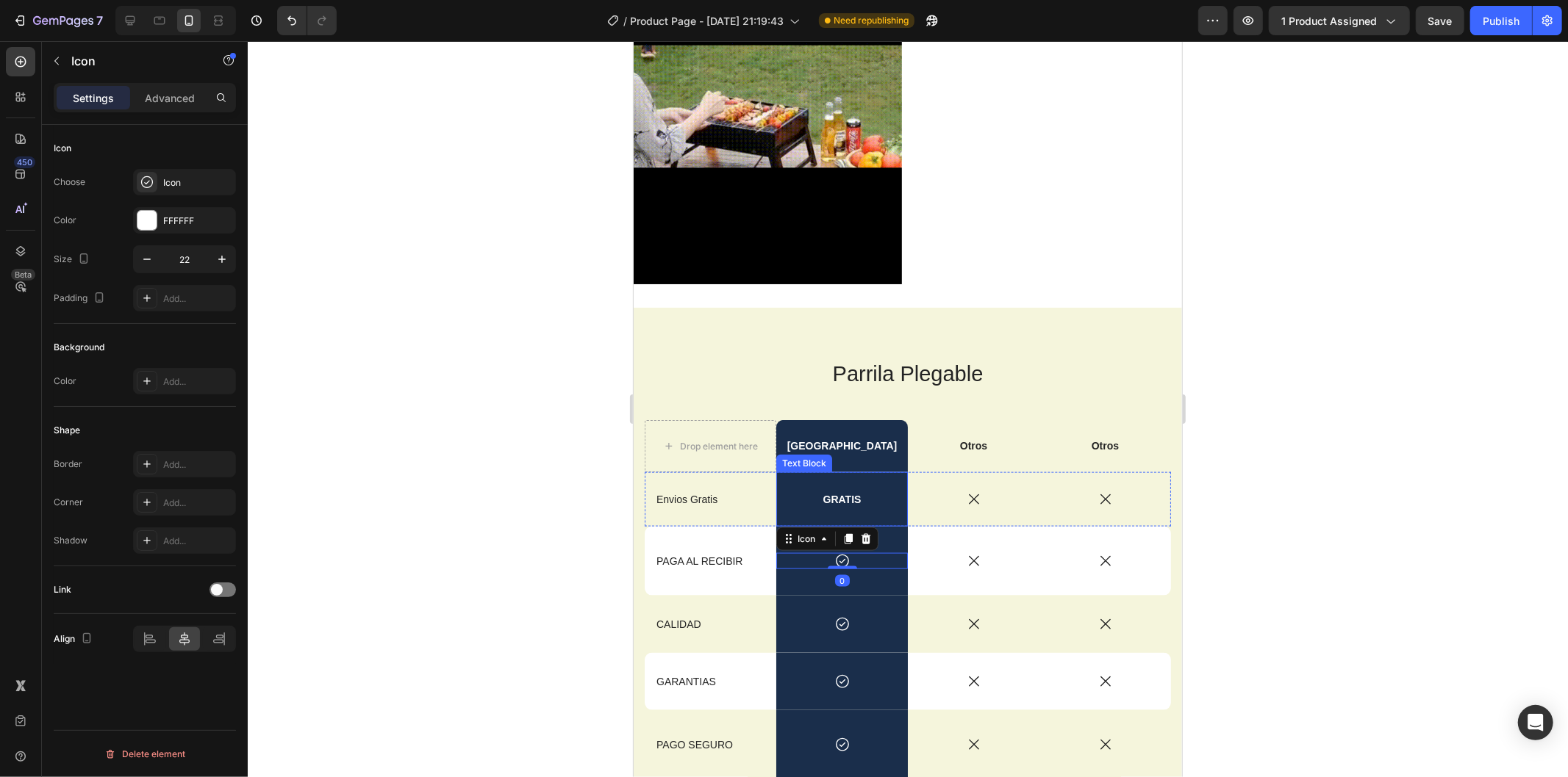
click at [831, 473] on div "GRATIS" at bounding box center [841, 498] width 131 height 54
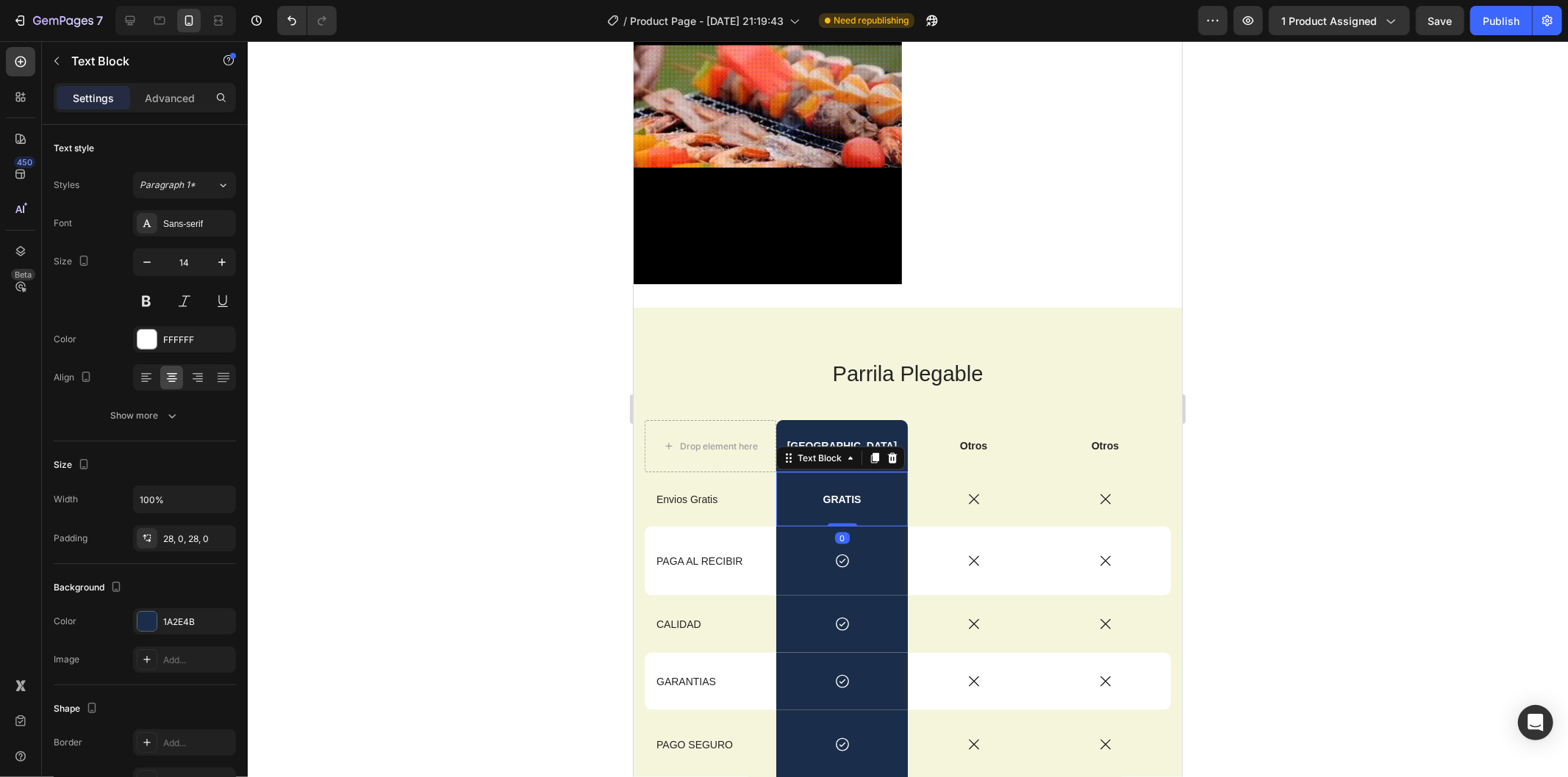
click at [831, 473] on div "GRATIS" at bounding box center [841, 498] width 131 height 54
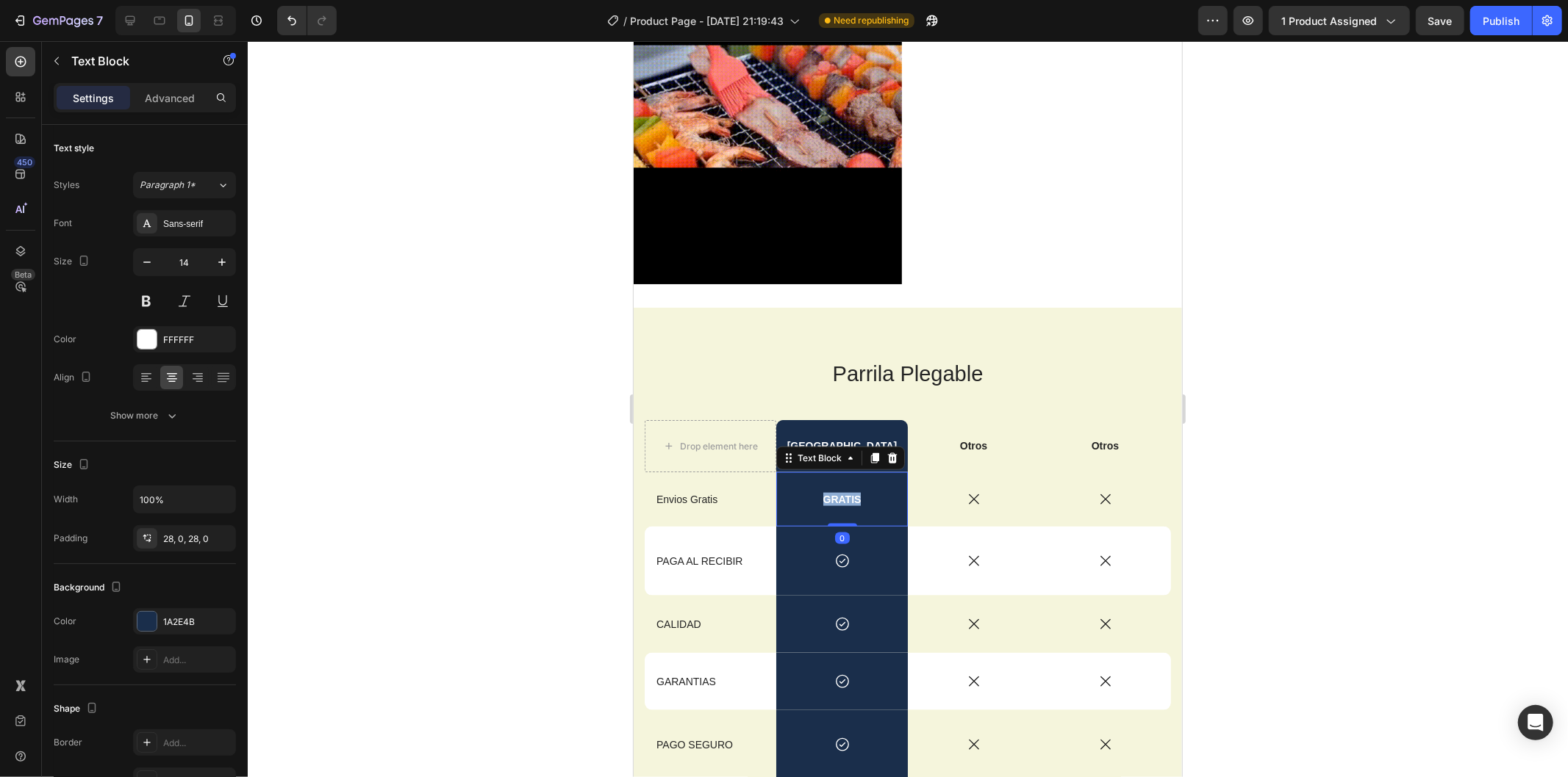
click at [831, 473] on div "GRATIS" at bounding box center [841, 498] width 131 height 54
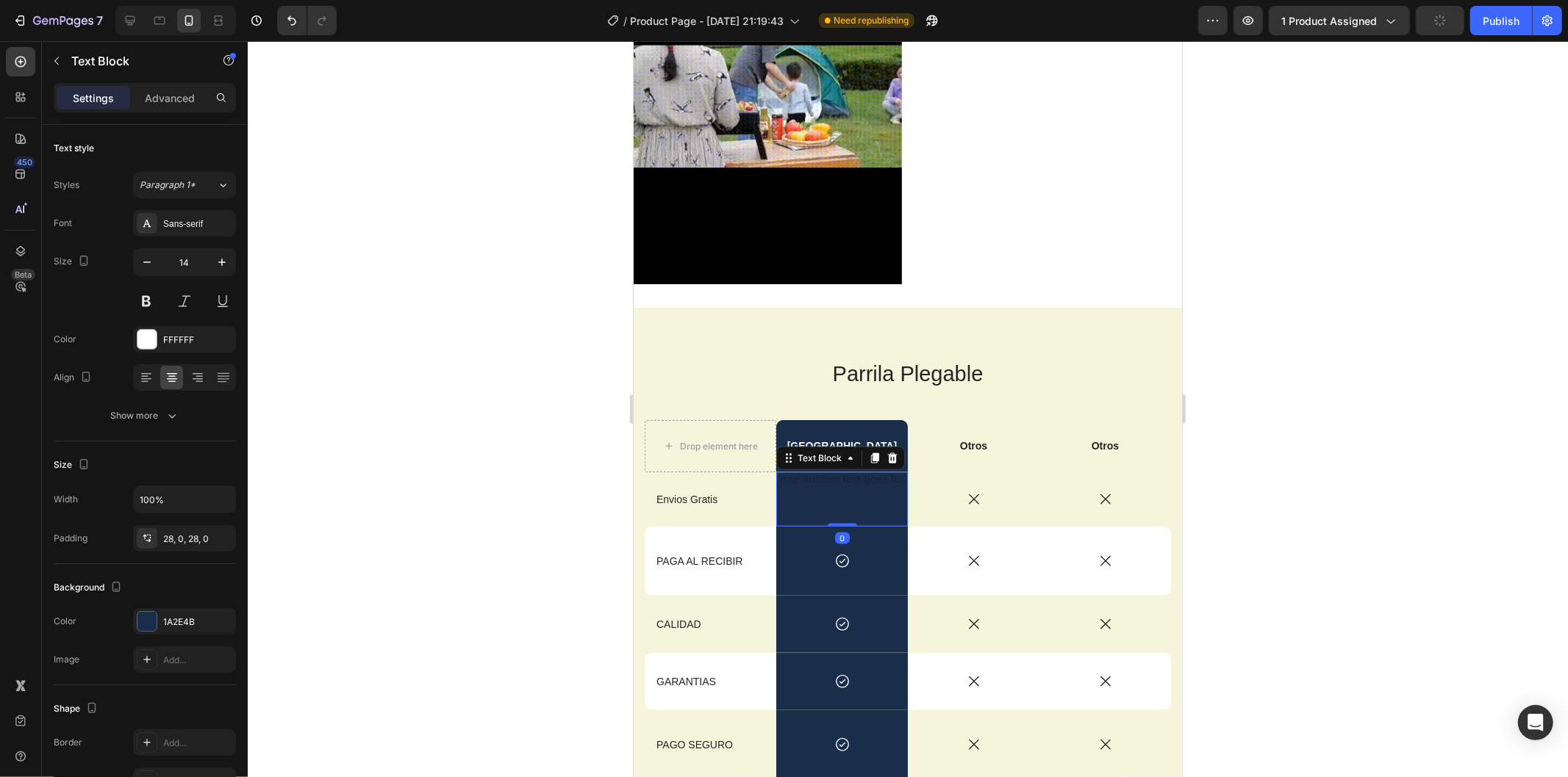
drag, startPoint x: 1362, startPoint y: 487, endPoint x: 1347, endPoint y: 481, distance: 16.2
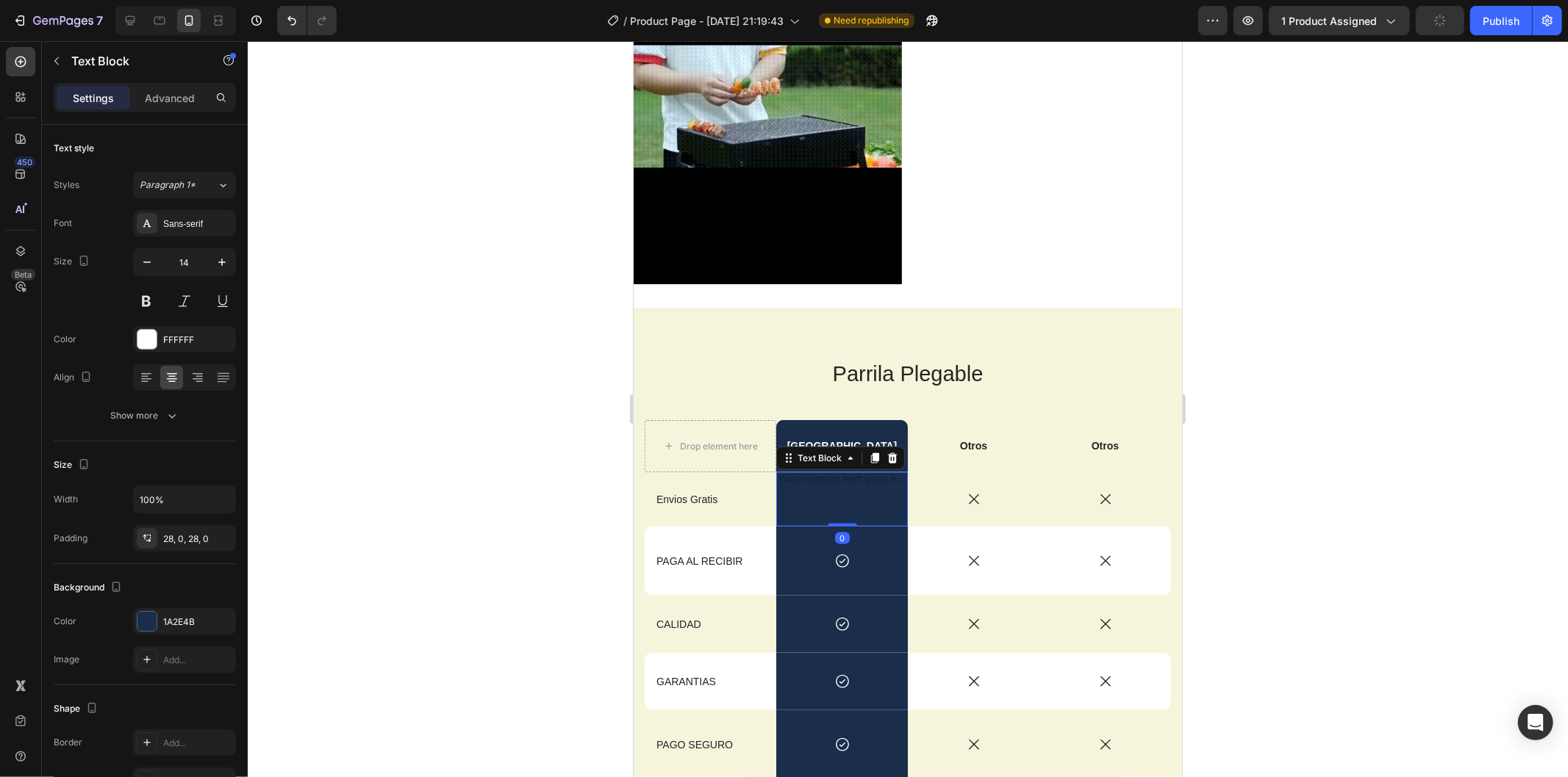
click at [1367, 487] on div at bounding box center [908, 408] width 1320 height 736
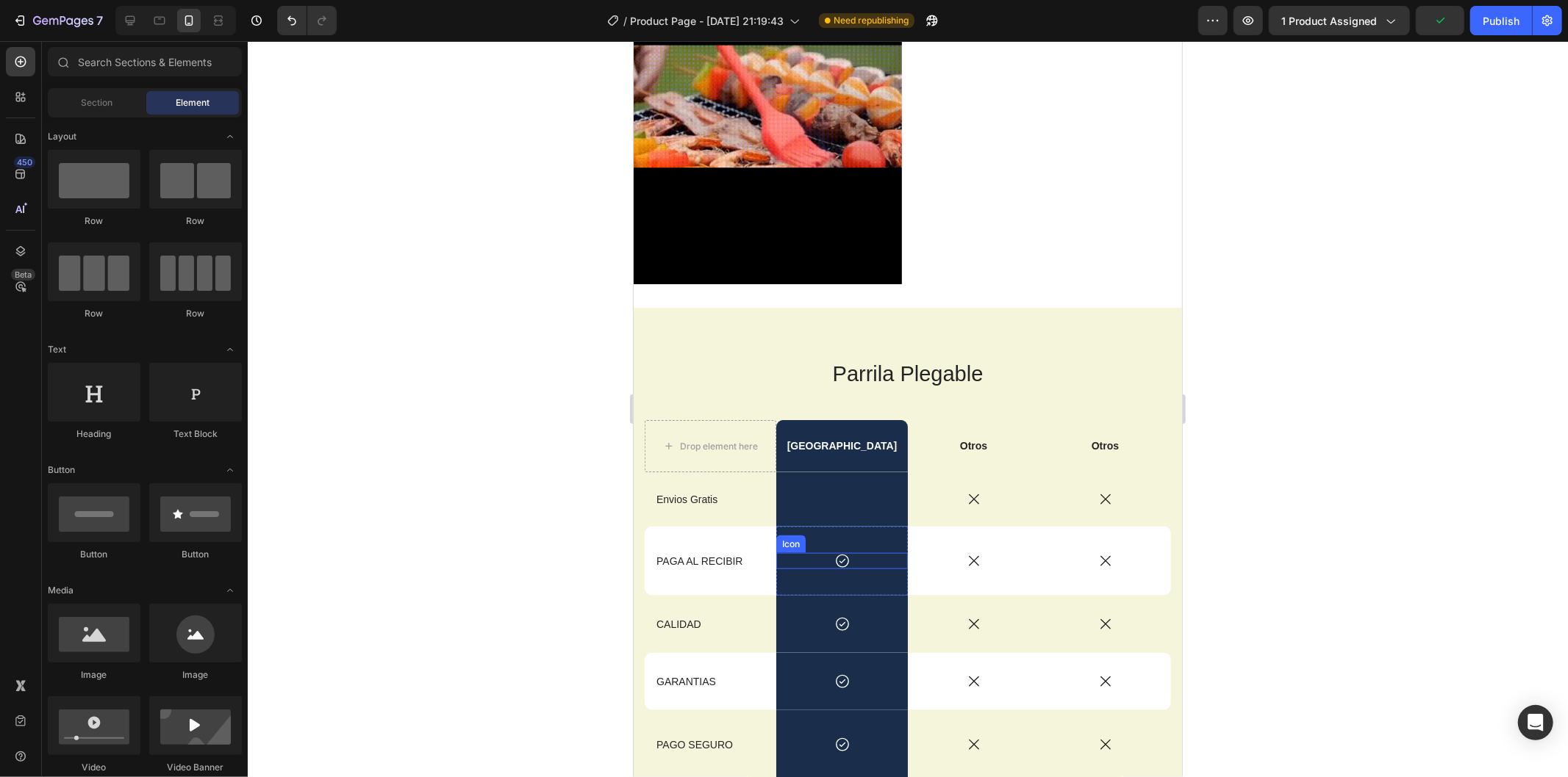
click at [835, 554] on icon at bounding box center [841, 561] width 13 height 13
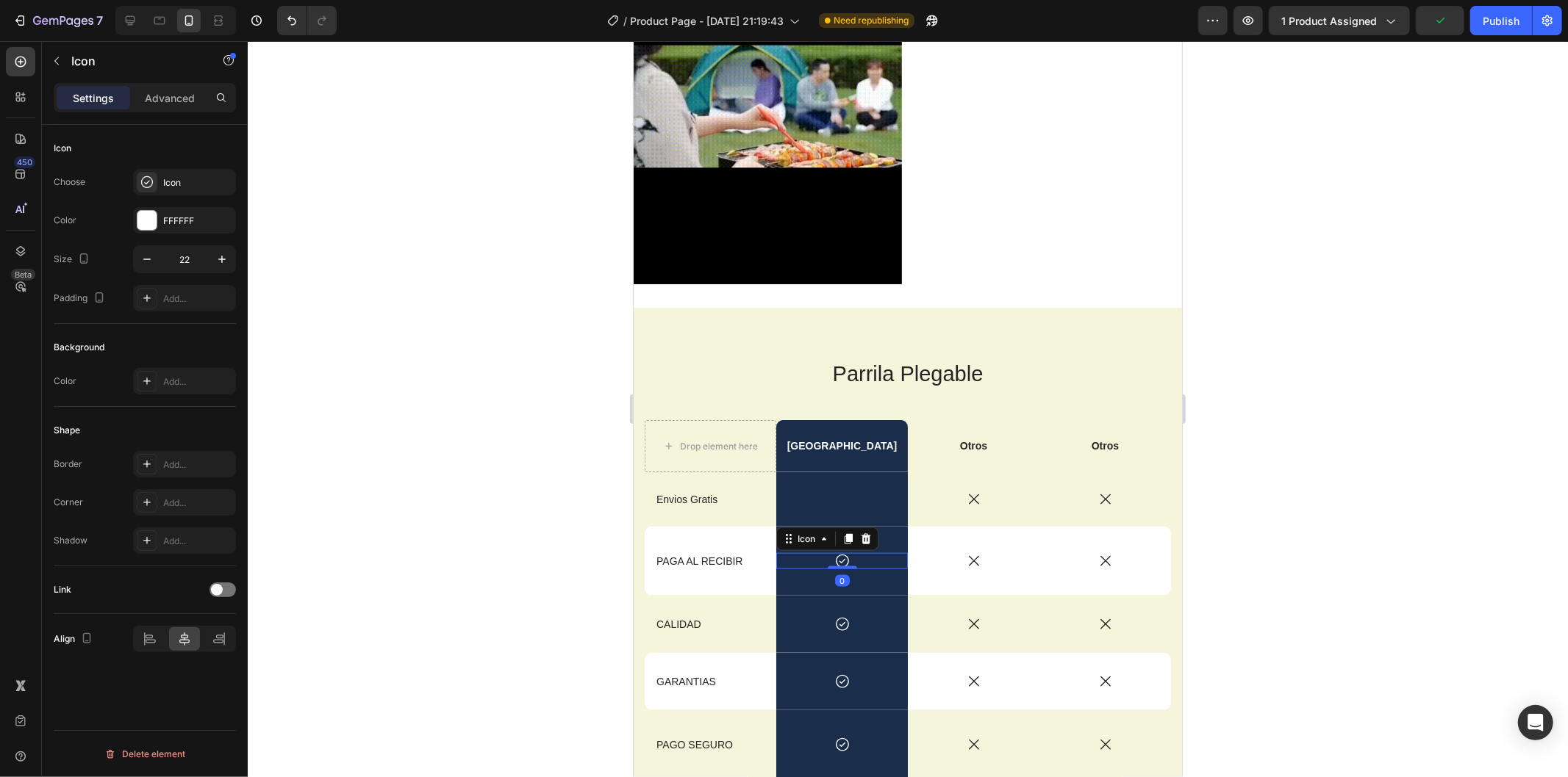
click at [848, 533] on icon at bounding box center [848, 538] width 8 height 10
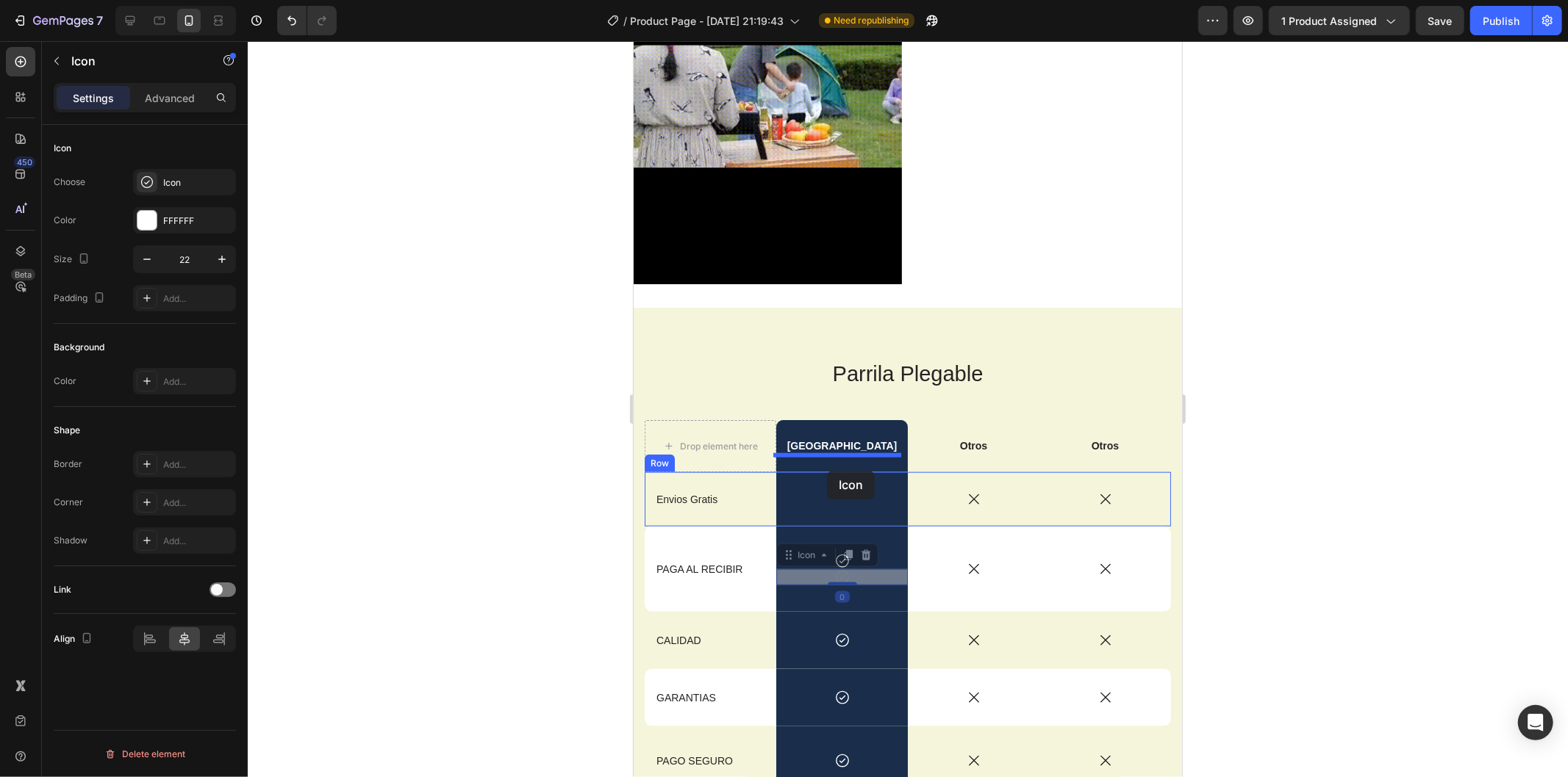
drag, startPoint x: 836, startPoint y: 556, endPoint x: 901, endPoint y: 480, distance: 100.0
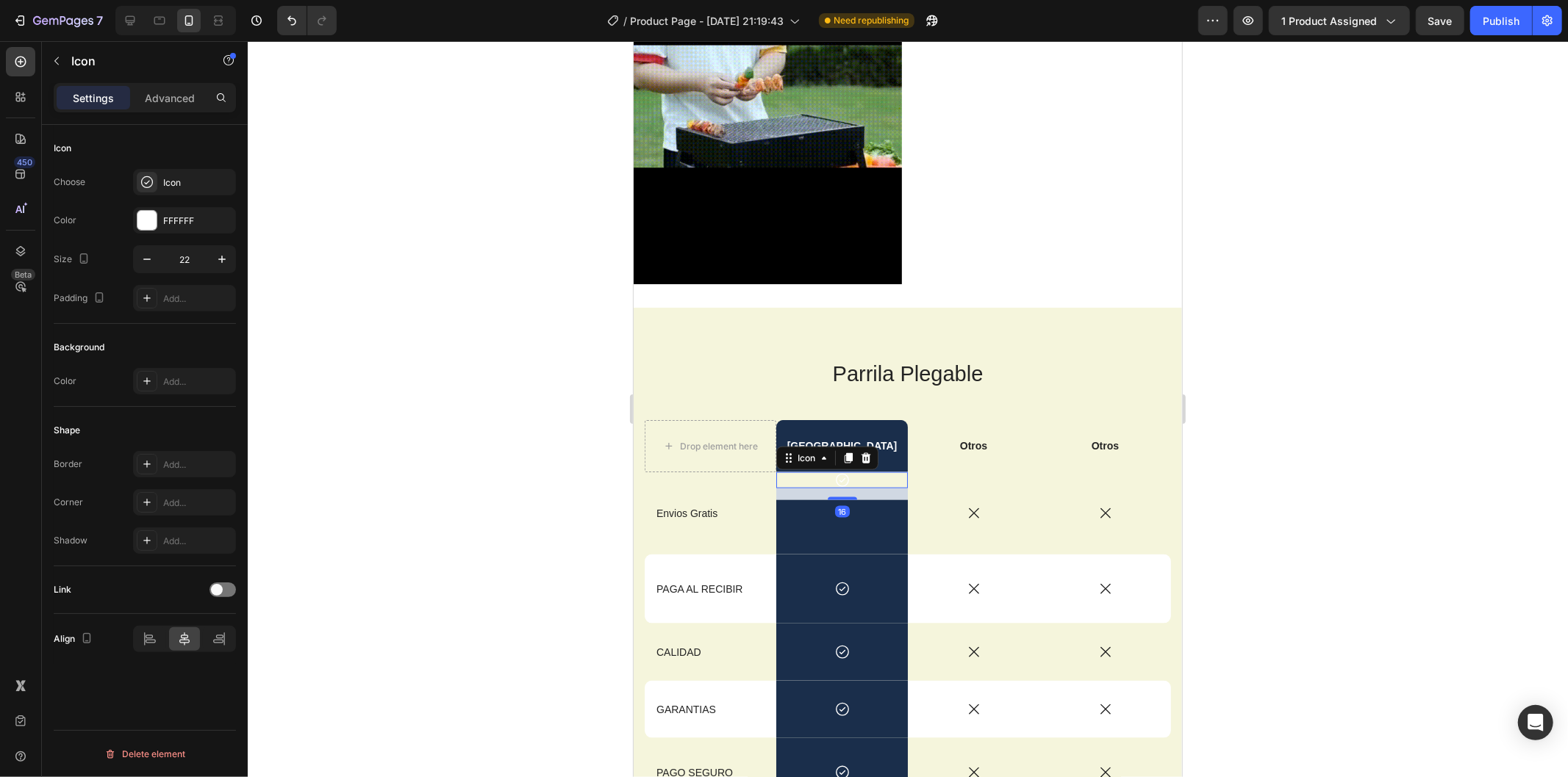
drag, startPoint x: 1420, startPoint y: 419, endPoint x: 1377, endPoint y: 419, distance: 43.0
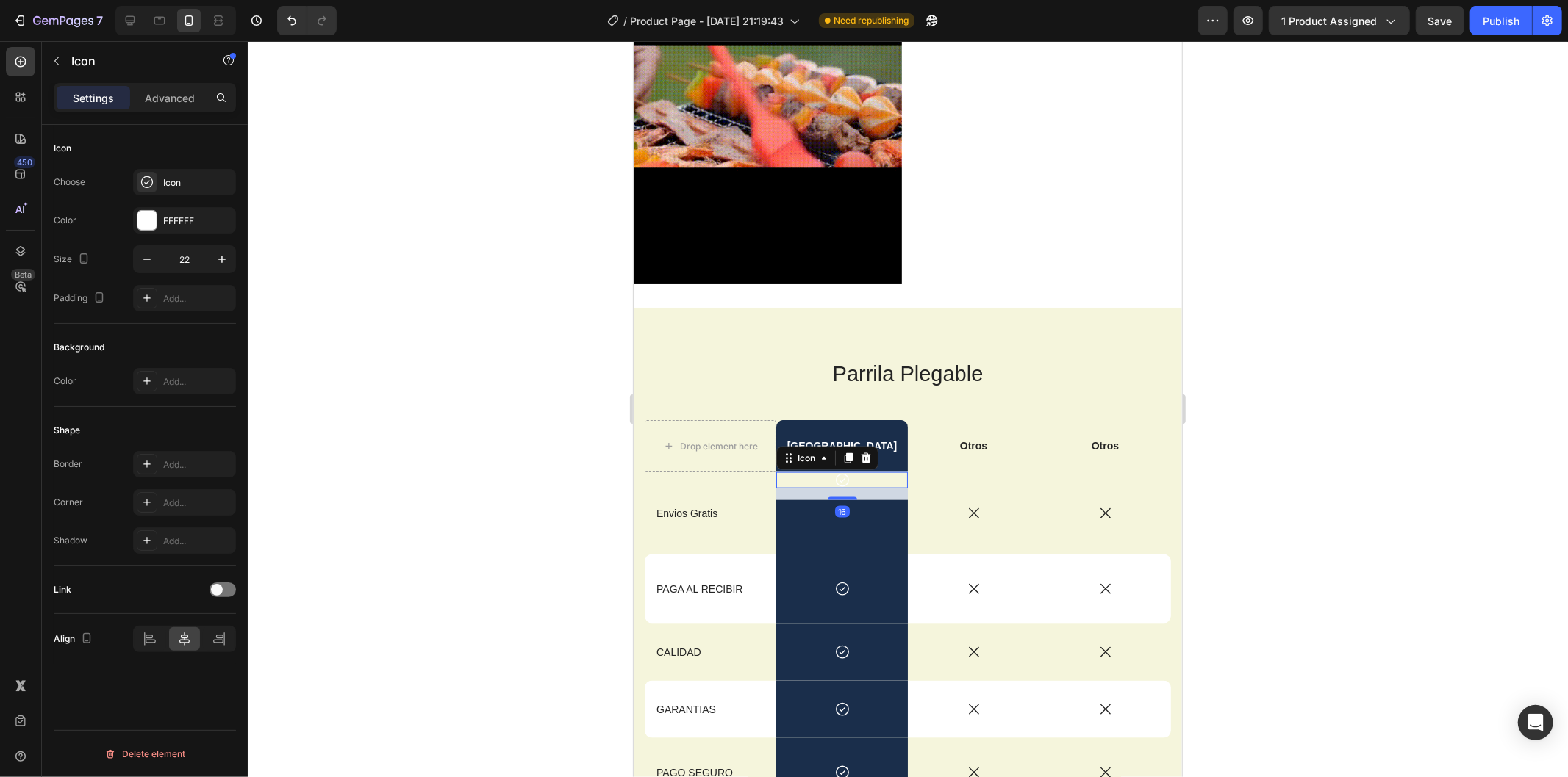
click at [1412, 417] on div at bounding box center [908, 408] width 1320 height 736
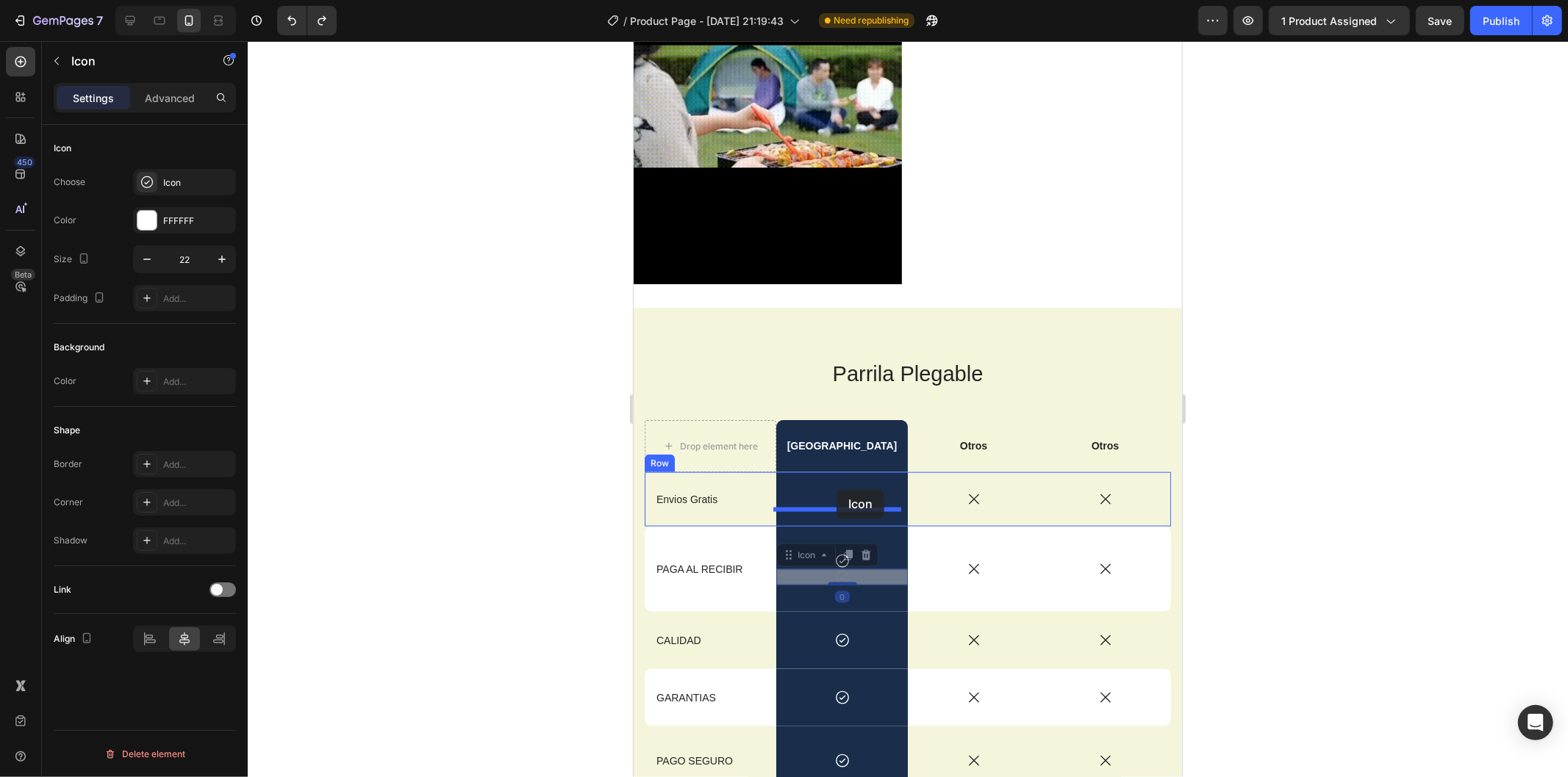
drag, startPoint x: 836, startPoint y: 561, endPoint x: 836, endPoint y: 489, distance: 72.0
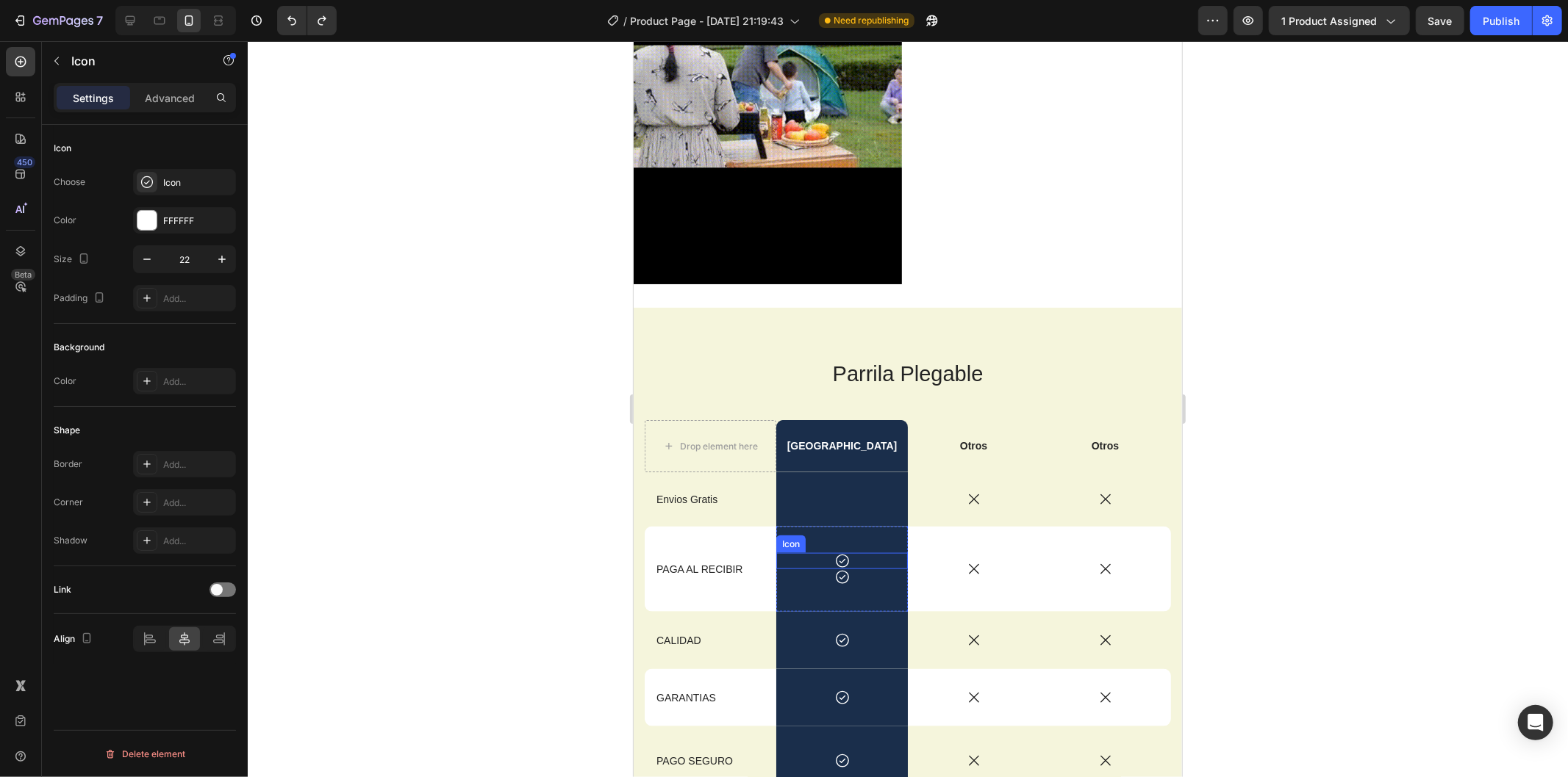
click at [836, 552] on icon at bounding box center [841, 560] width 16 height 16
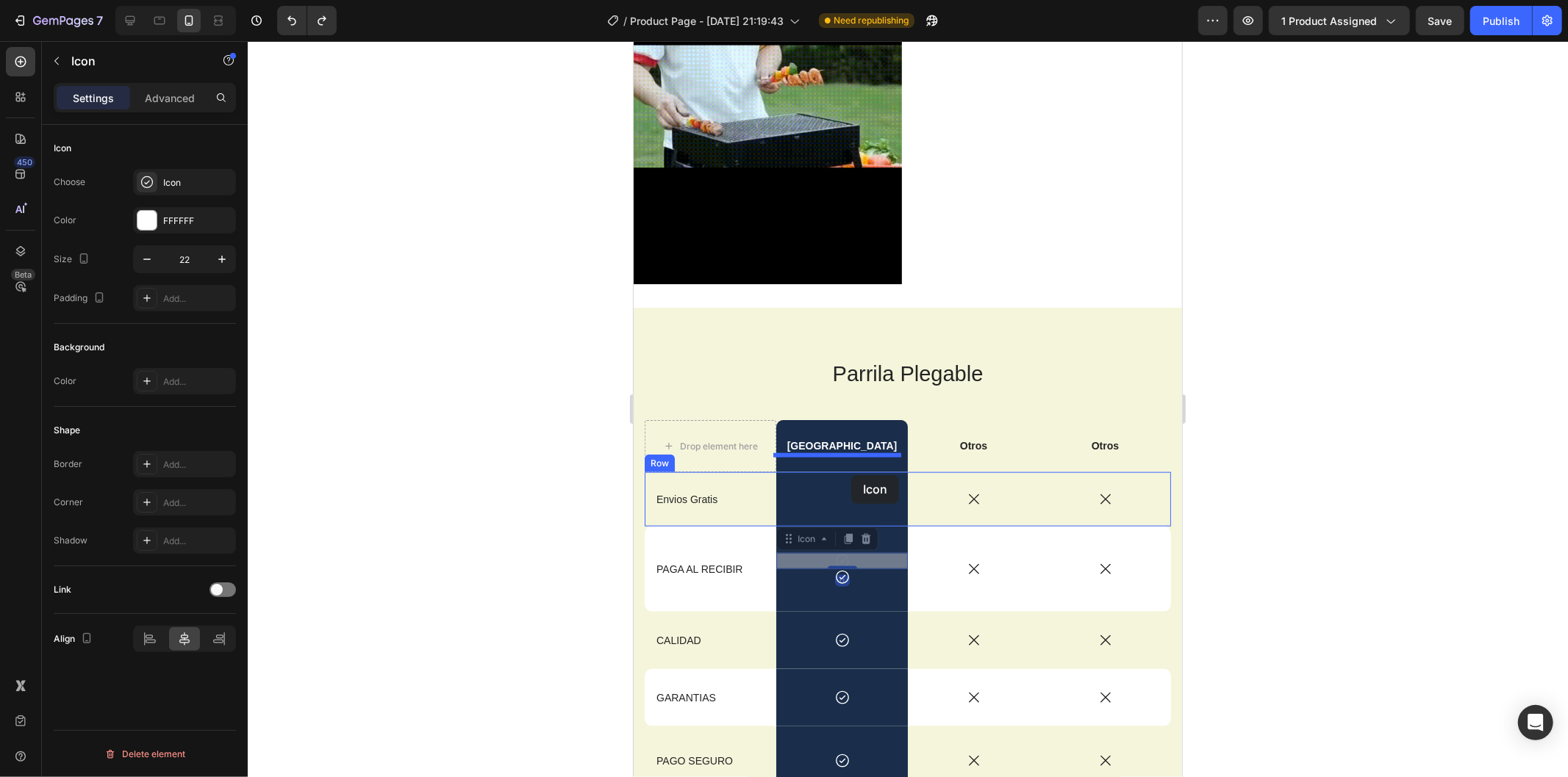
drag, startPoint x: 851, startPoint y: 540, endPoint x: 851, endPoint y: 474, distance: 66.0
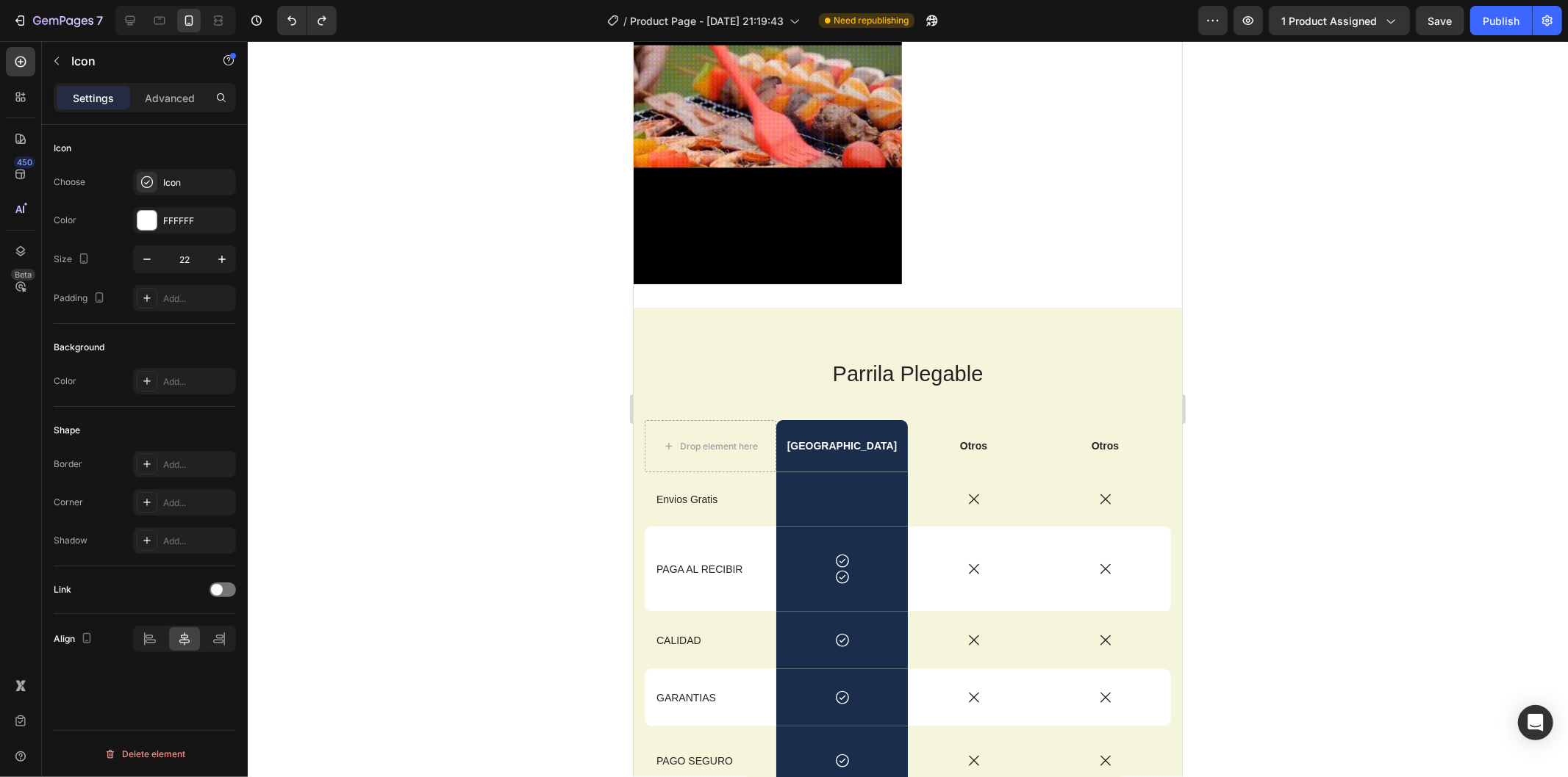
click at [833, 552] on icon at bounding box center [841, 560] width 16 height 16
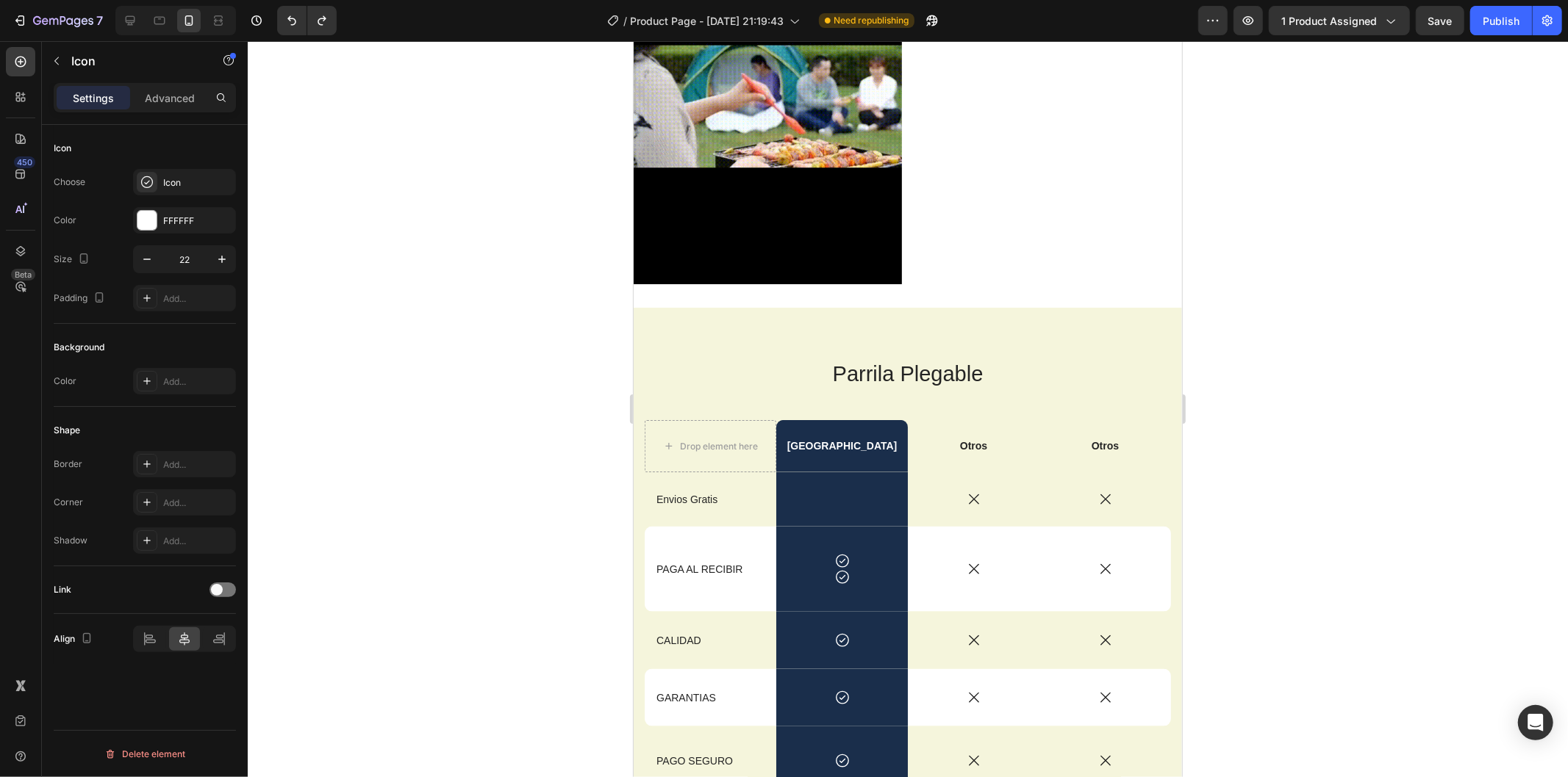
click at [841, 554] on icon at bounding box center [841, 561] width 13 height 13
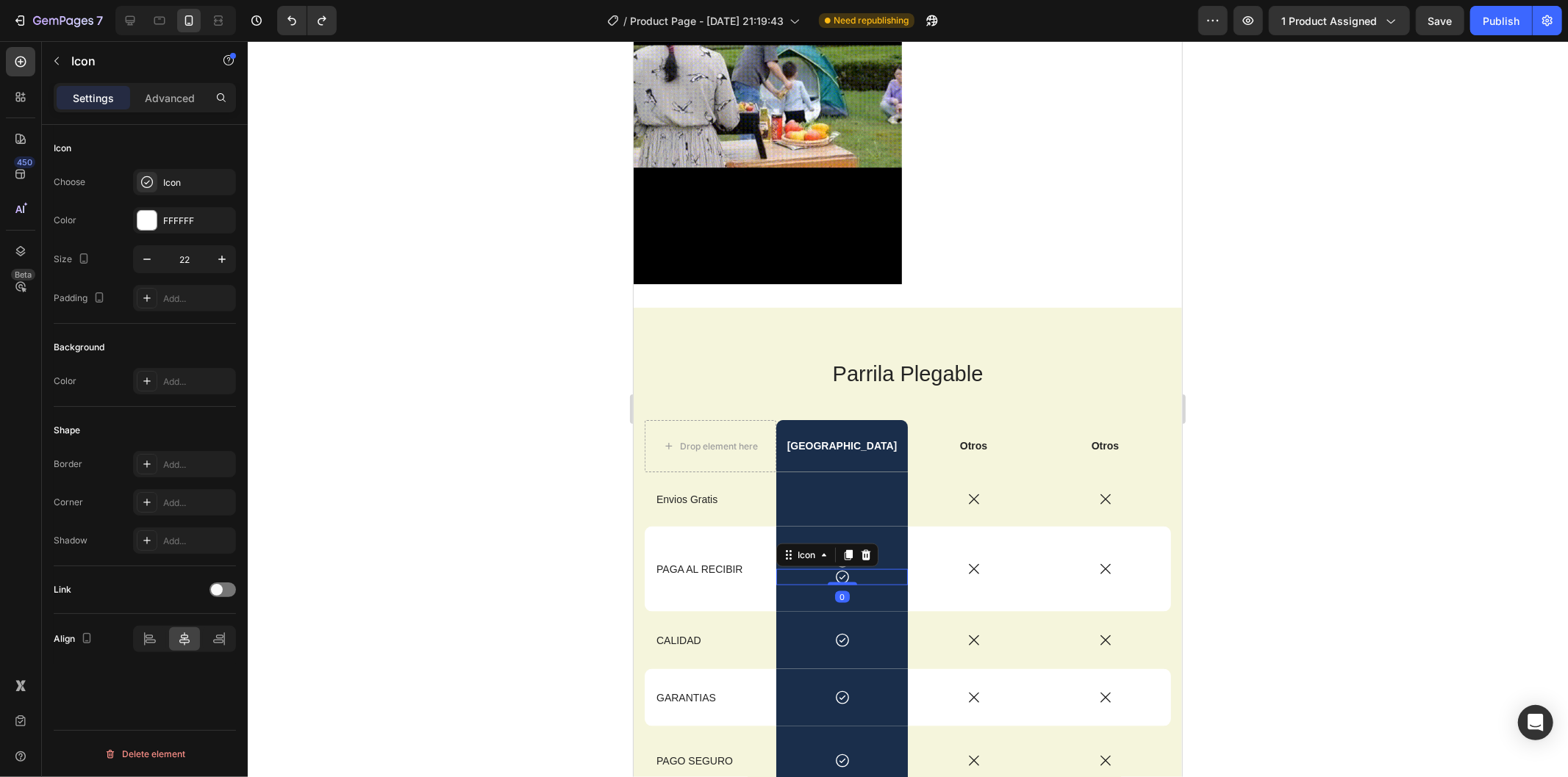
click at [839, 568] on icon at bounding box center [841, 576] width 16 height 16
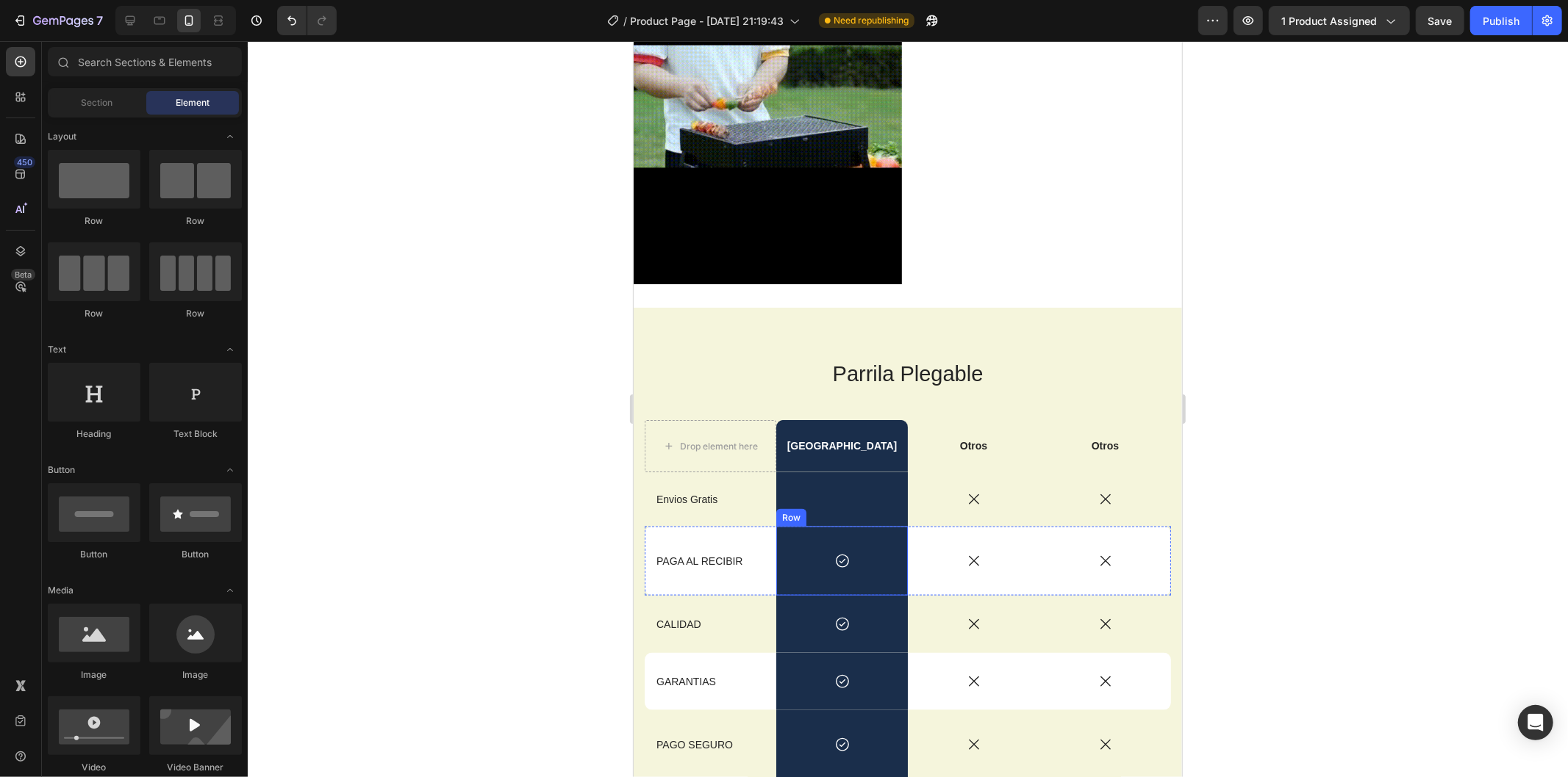
click at [836, 552] on icon at bounding box center [841, 560] width 16 height 16
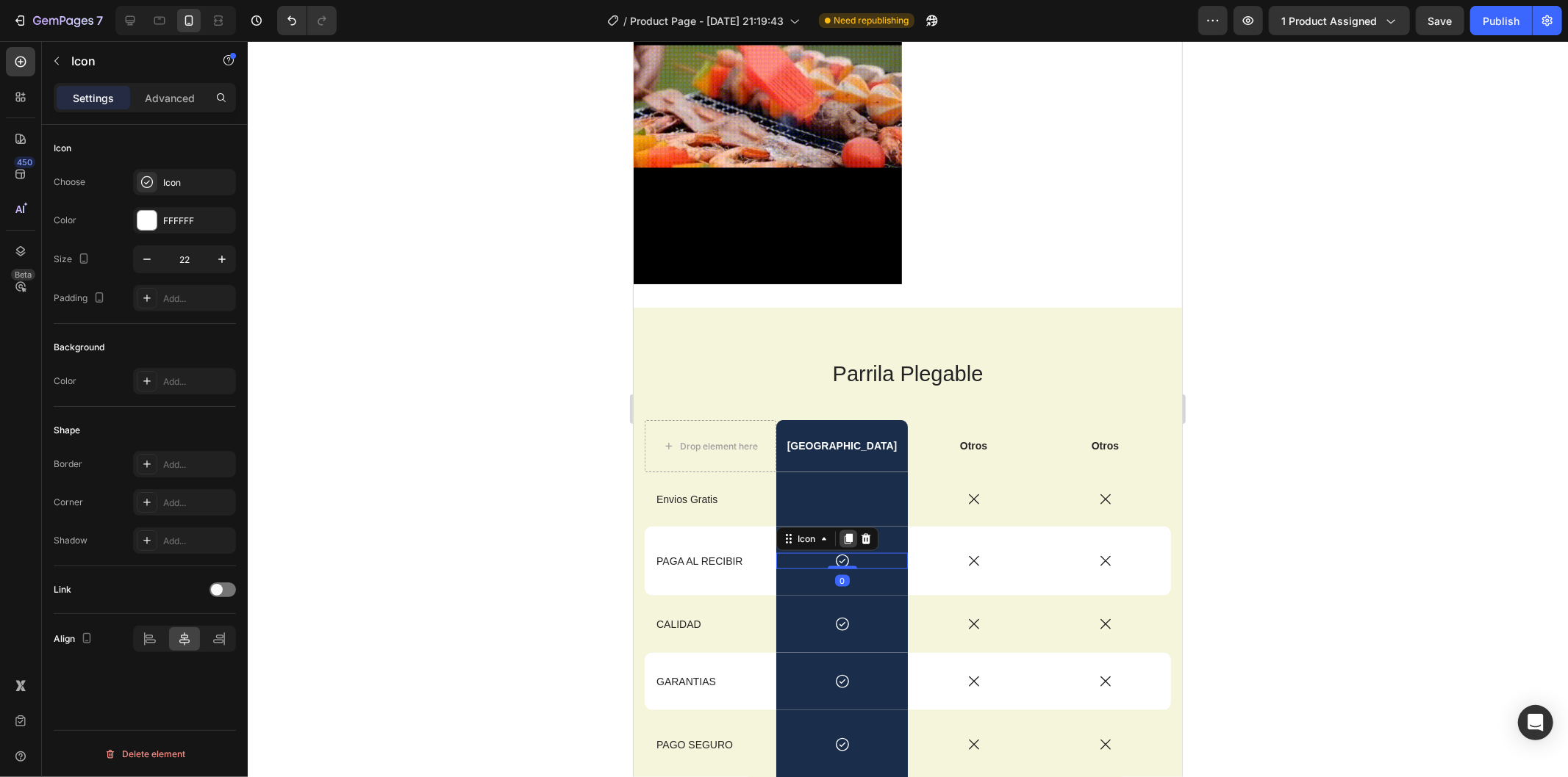
click at [844, 533] on icon at bounding box center [848, 538] width 8 height 10
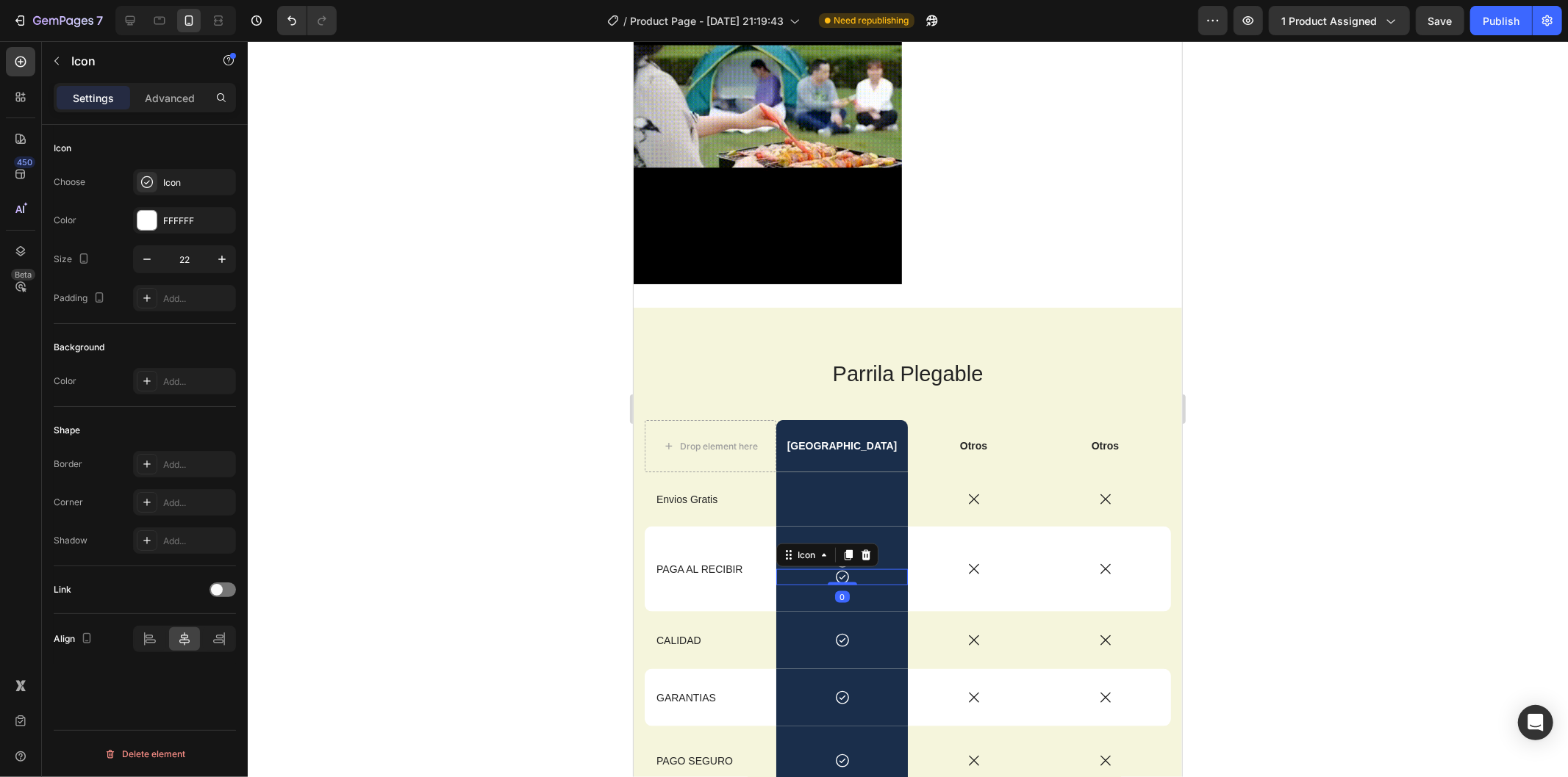
click at [872, 543] on div "Icon" at bounding box center [826, 555] width 102 height 23
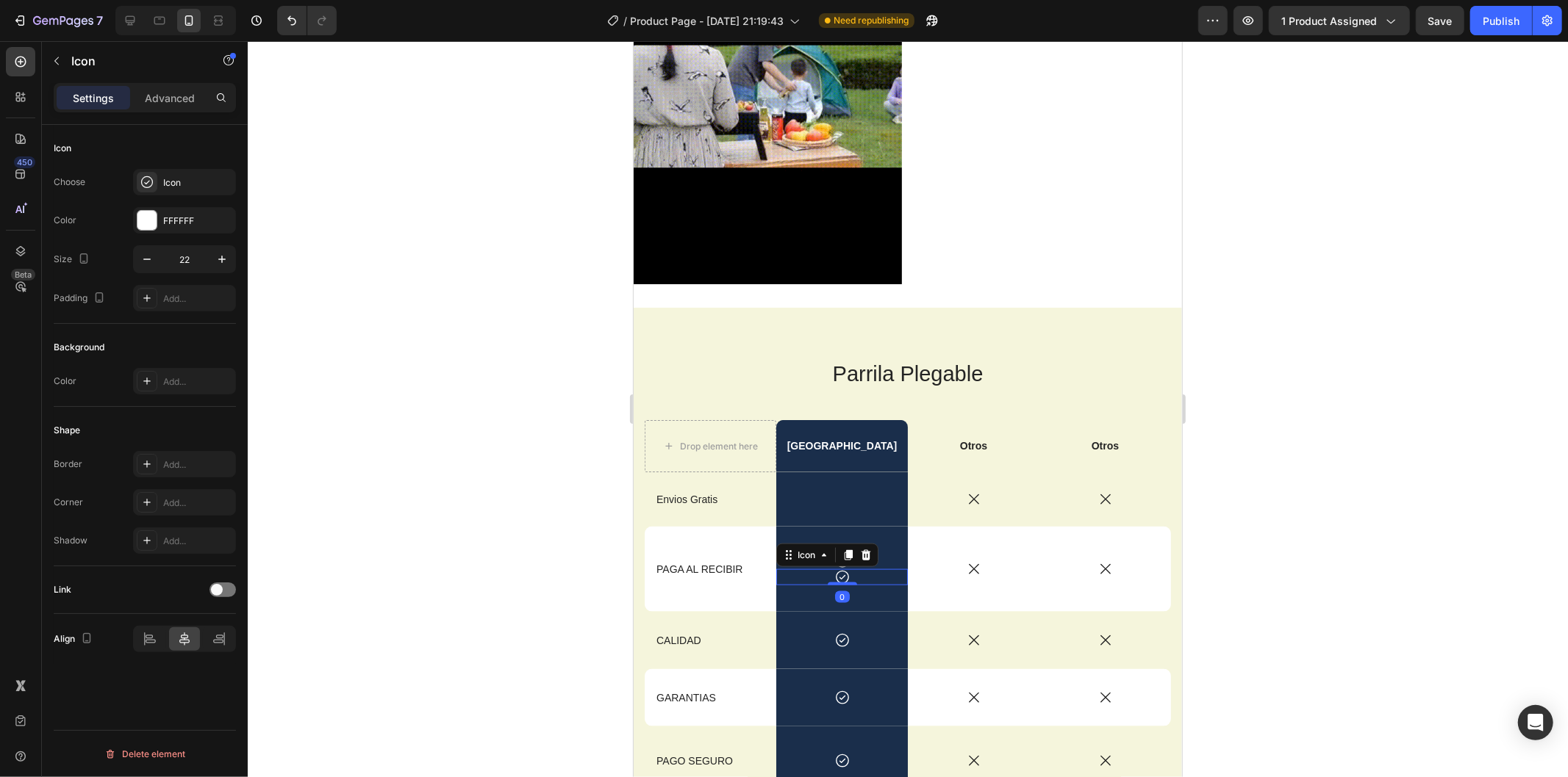
click at [876, 552] on div "Icon" at bounding box center [841, 560] width 131 height 16
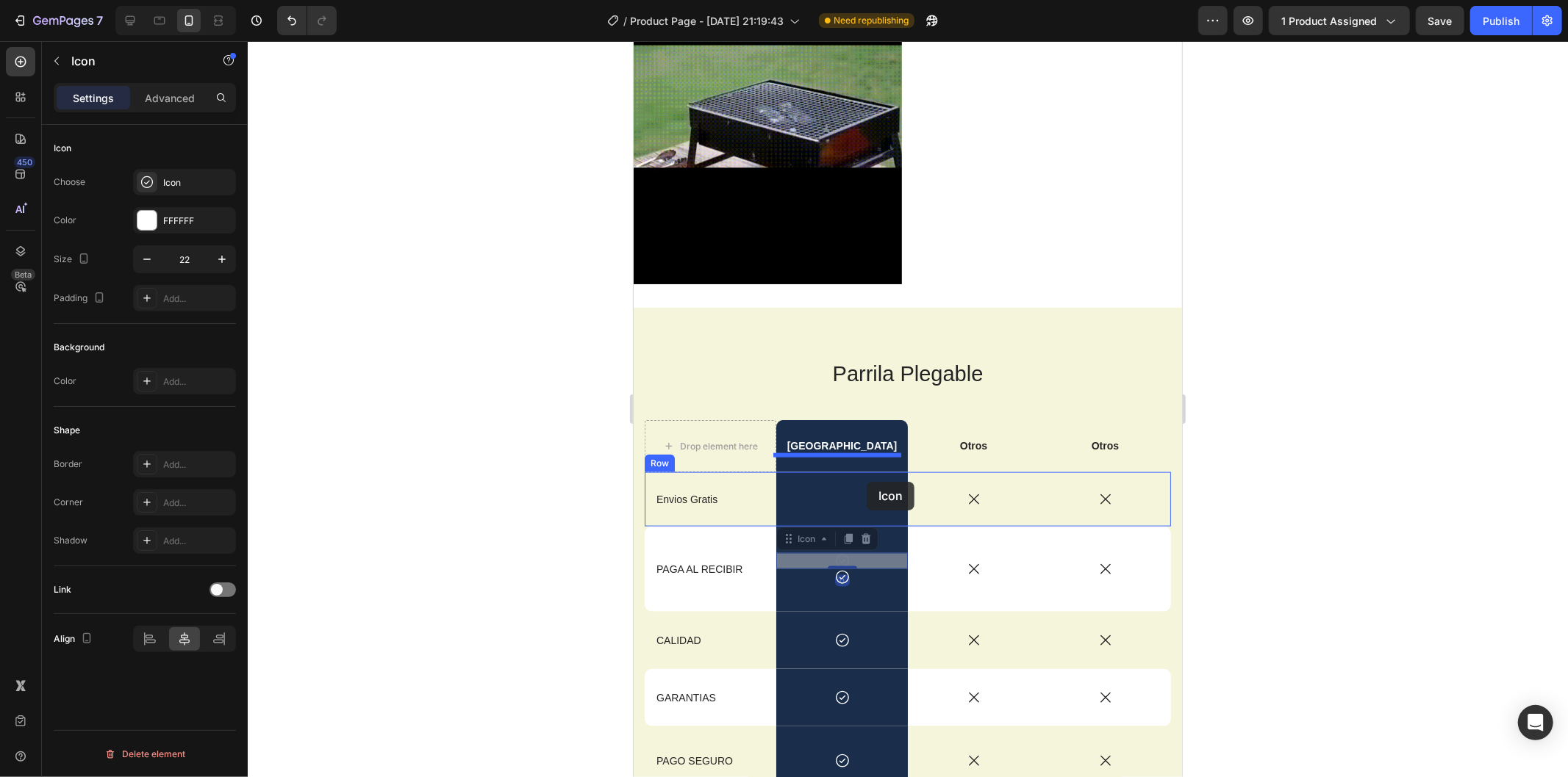
drag, startPoint x: 876, startPoint y: 536, endPoint x: 1901, endPoint y: 586, distance: 1026.2
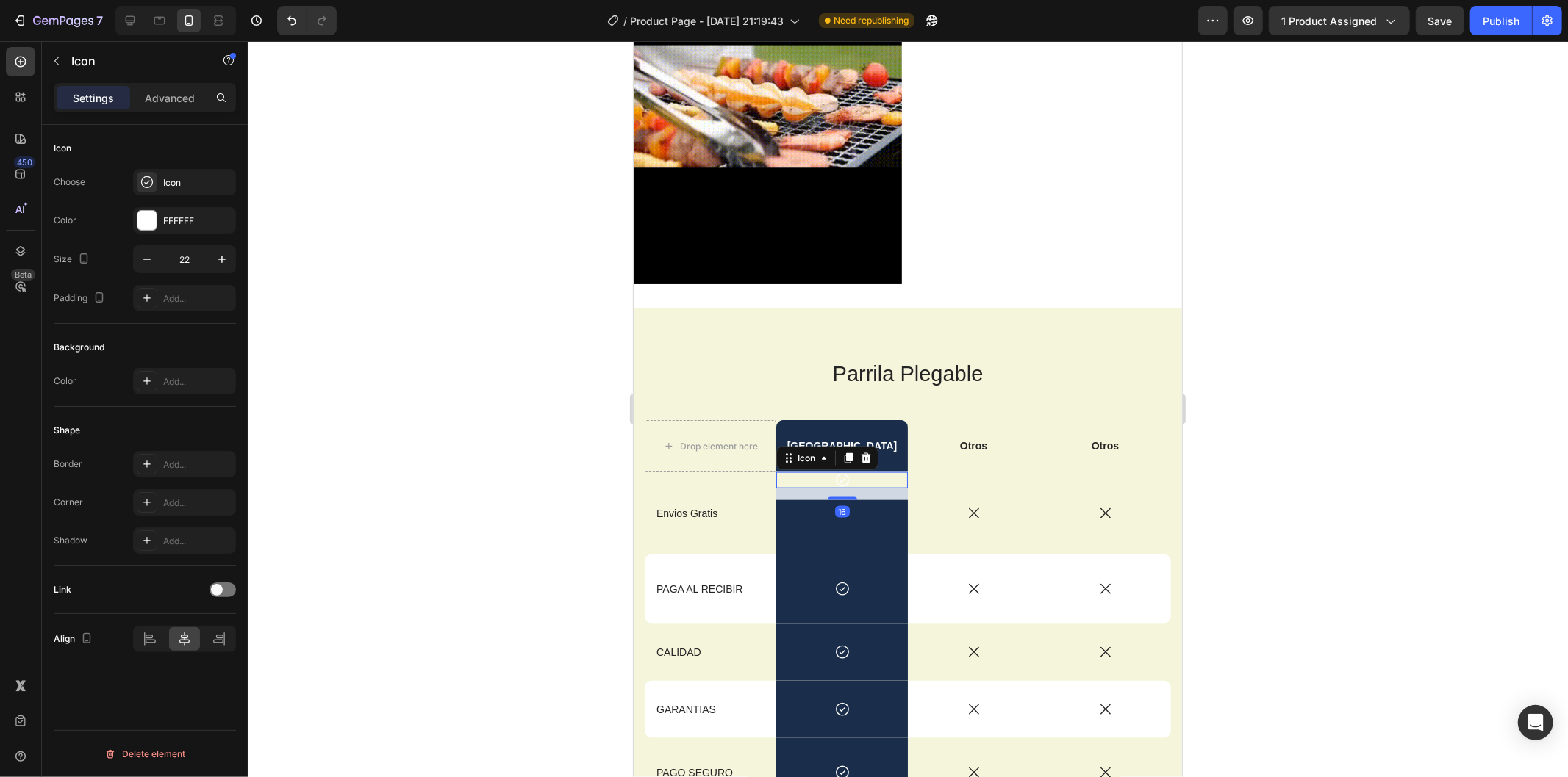
click at [1347, 518] on div at bounding box center [908, 408] width 1320 height 736
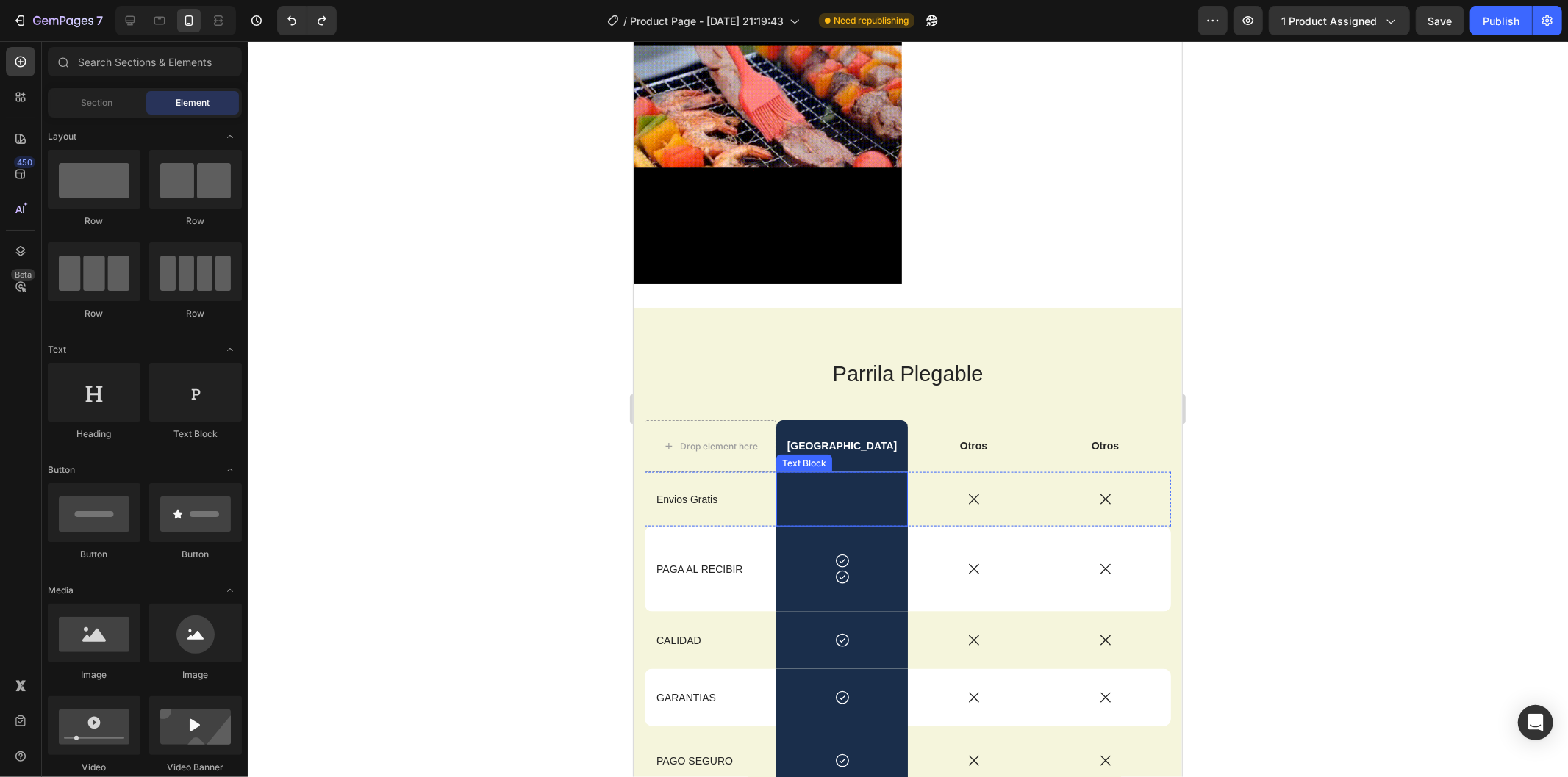
click at [745, 440] on div "Drop element here" at bounding box center [719, 446] width 78 height 12
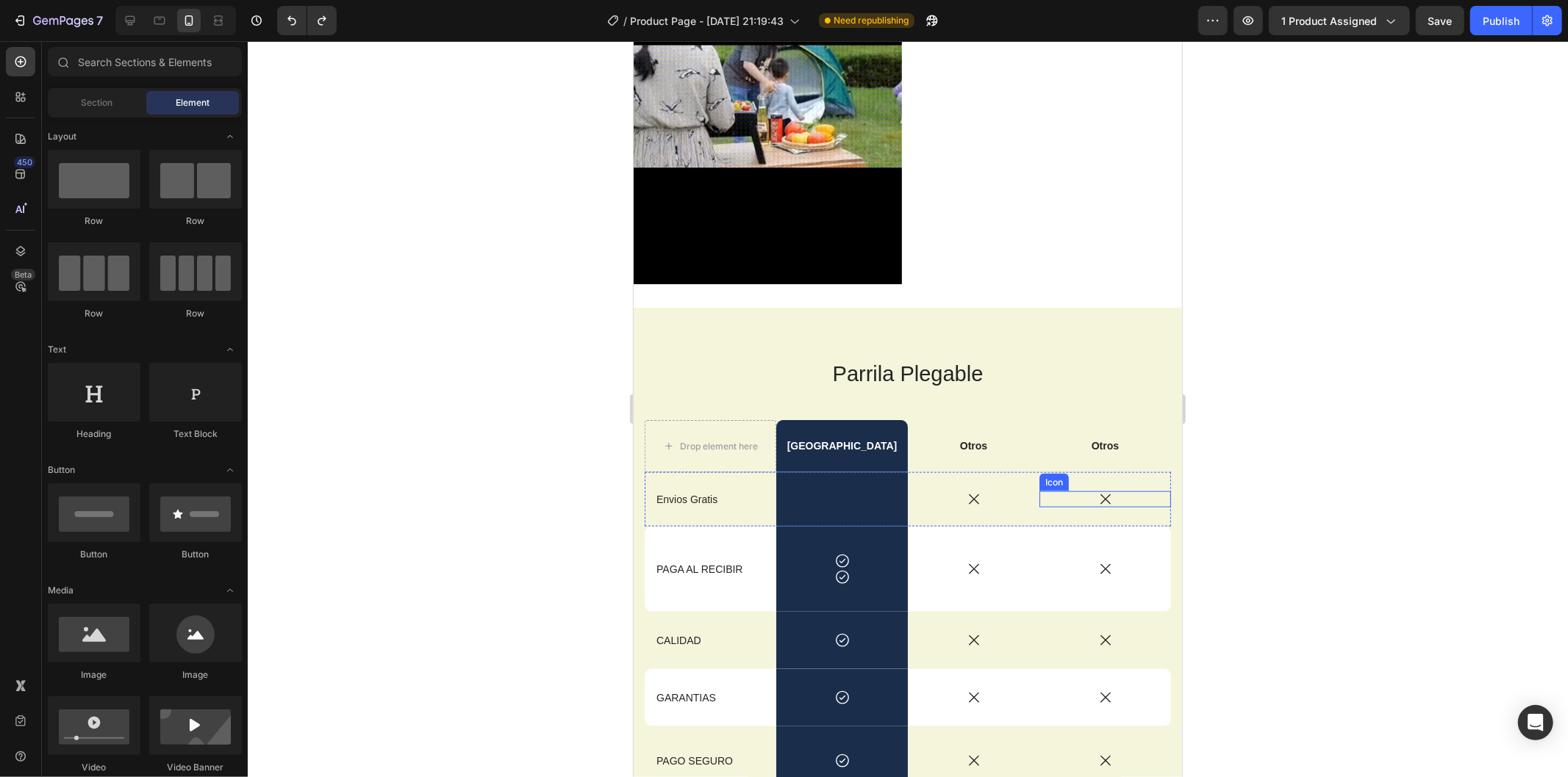
click at [1401, 487] on div at bounding box center [908, 408] width 1320 height 736
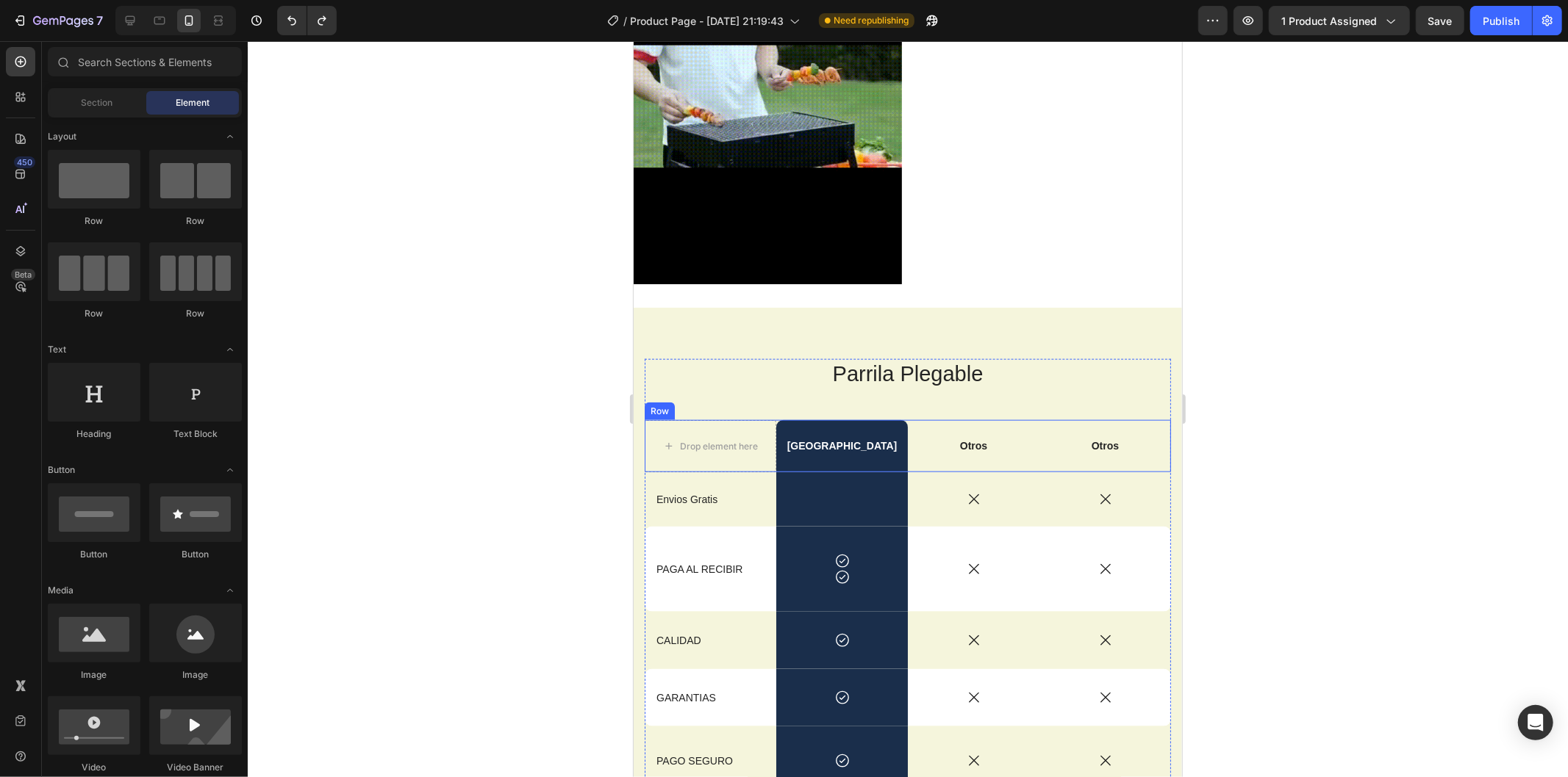
click at [1376, 454] on div at bounding box center [908, 408] width 1320 height 736
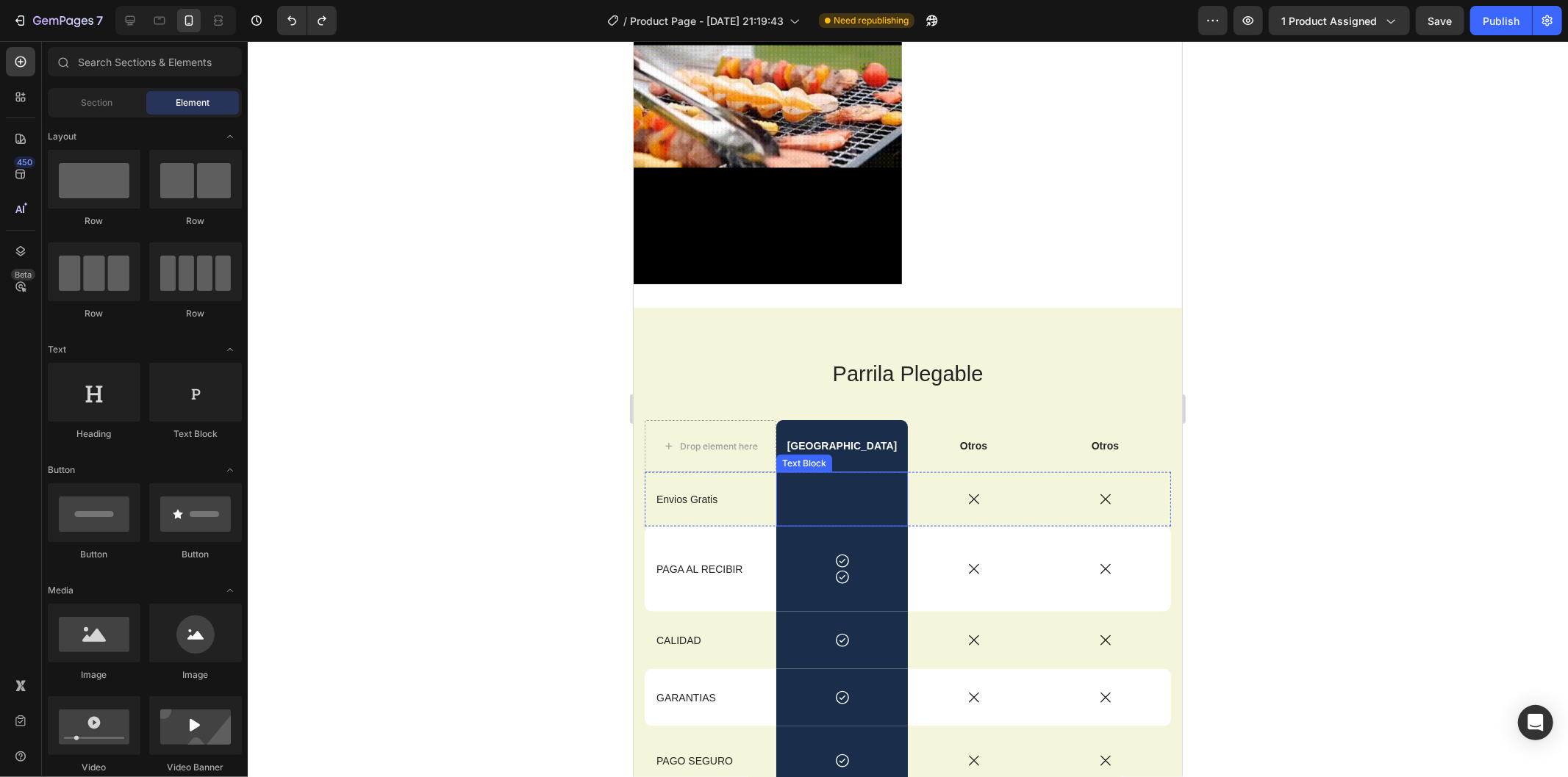
click at [857, 472] on div "Rich Text Editor. Editing area: main" at bounding box center [841, 498] width 131 height 54
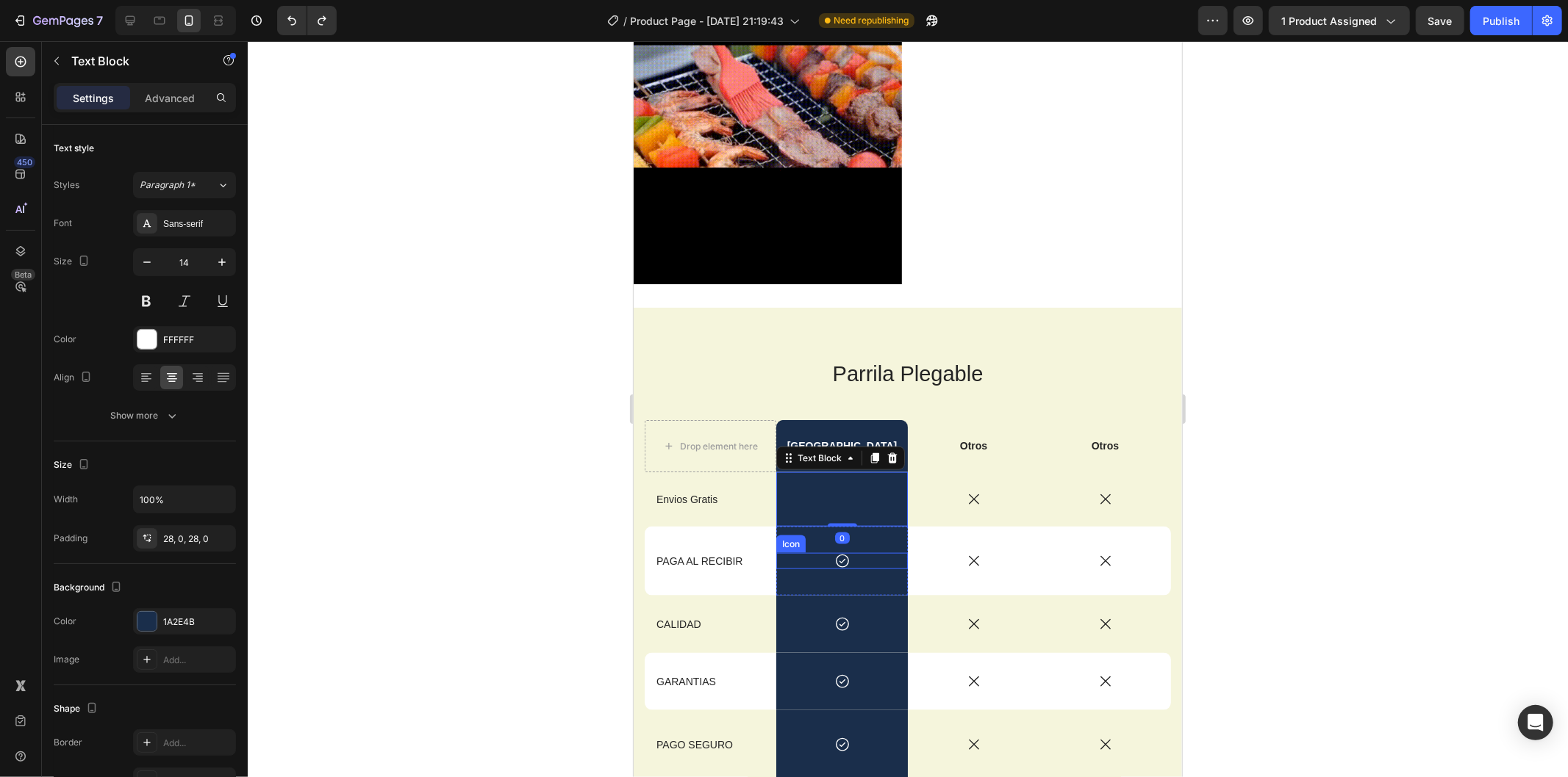
click at [837, 552] on icon at bounding box center [841, 560] width 16 height 16
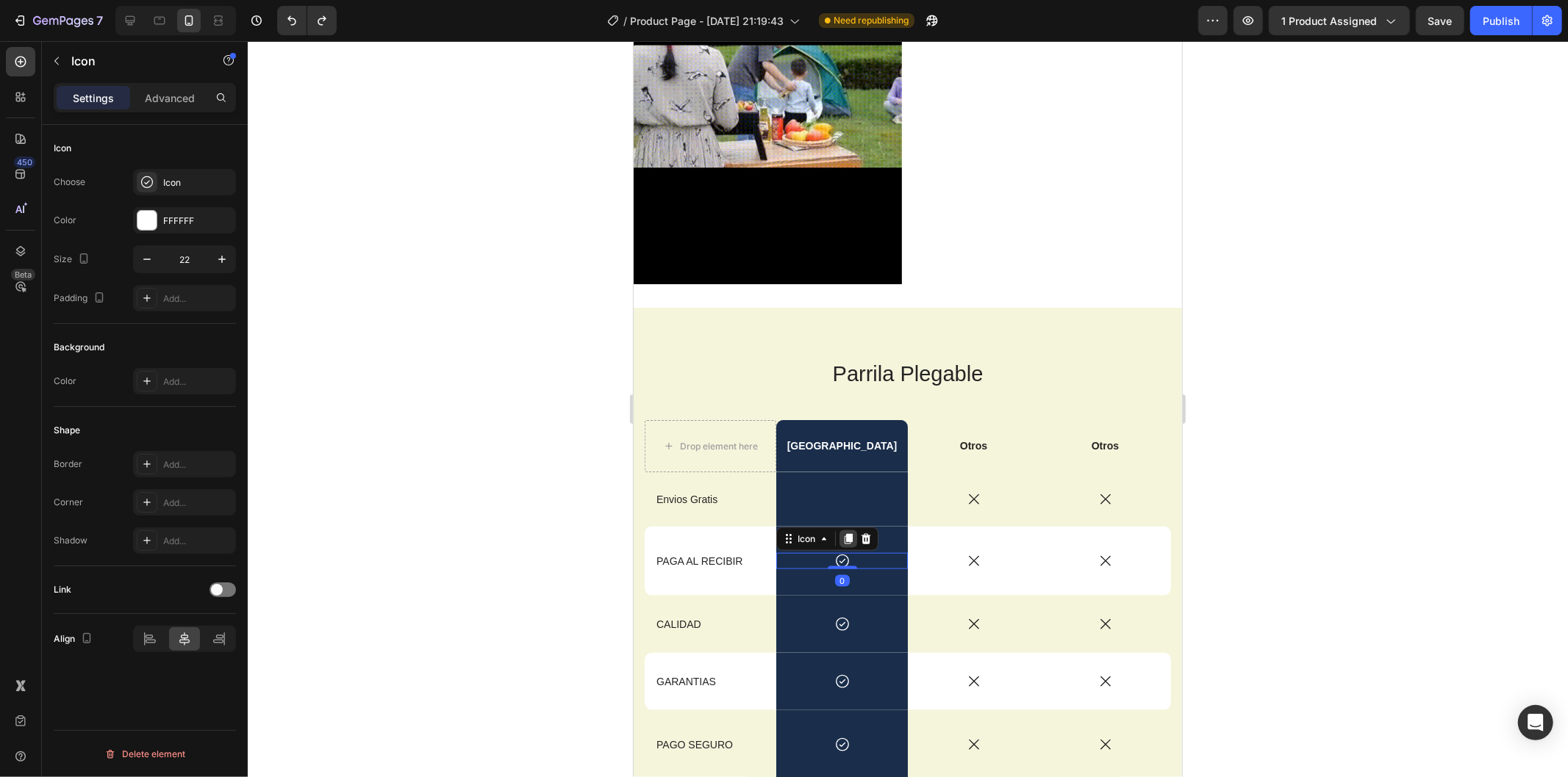
click at [839, 530] on div at bounding box center [847, 538] width 17 height 17
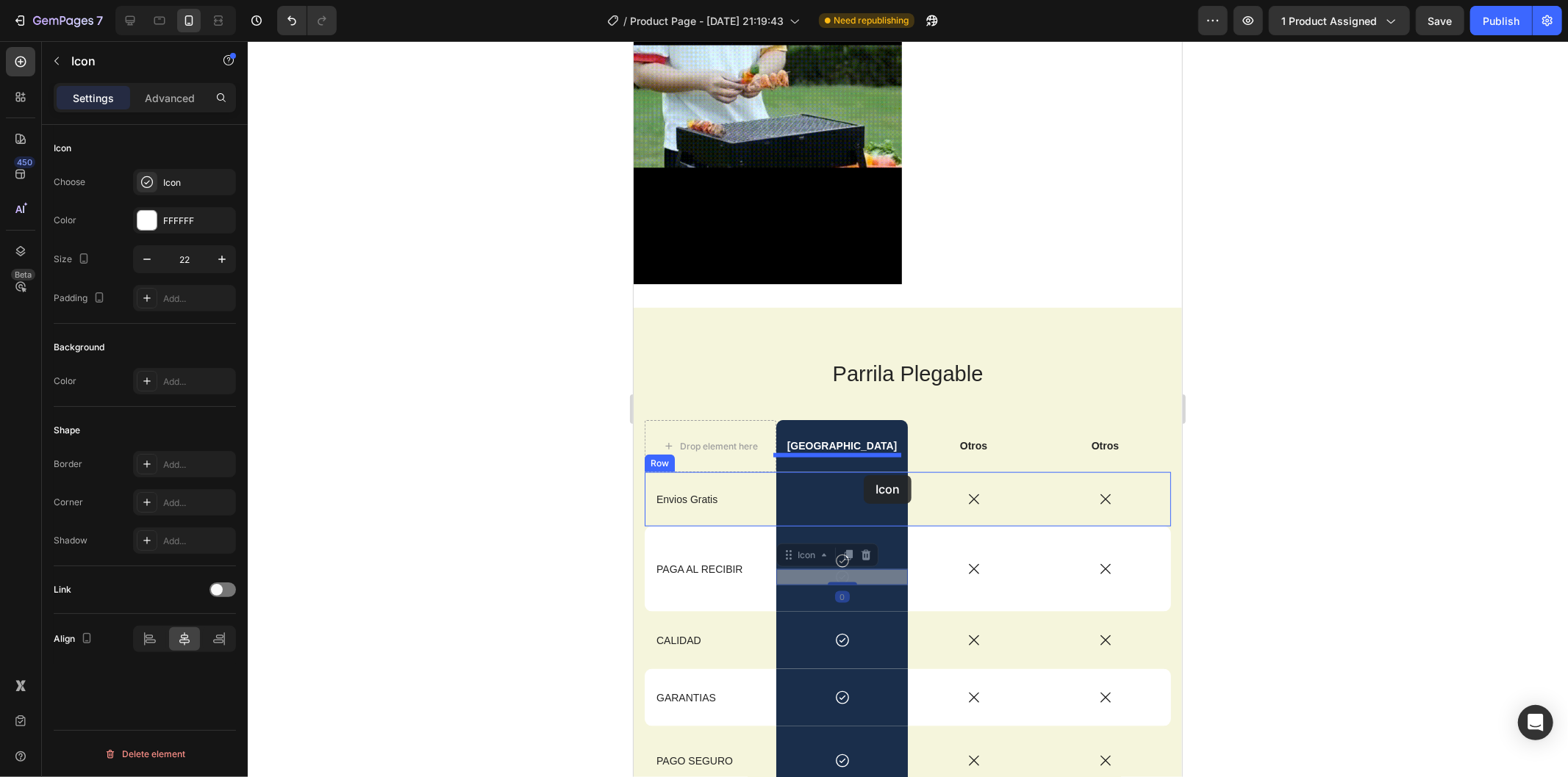
drag, startPoint x: 834, startPoint y: 557, endPoint x: 863, endPoint y: 474, distance: 87.9
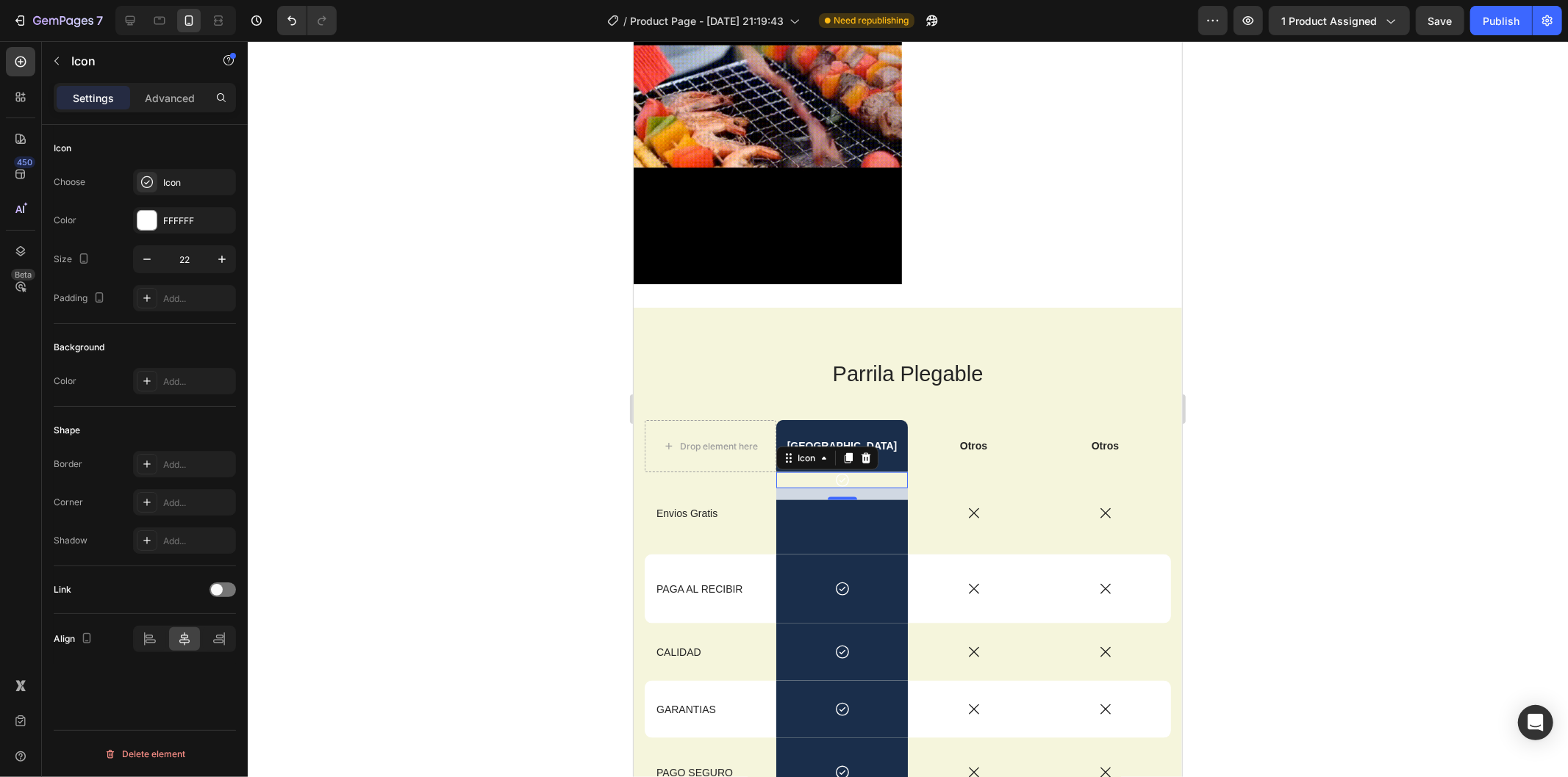
click at [835, 487] on div "16" at bounding box center [841, 493] width 131 height 12
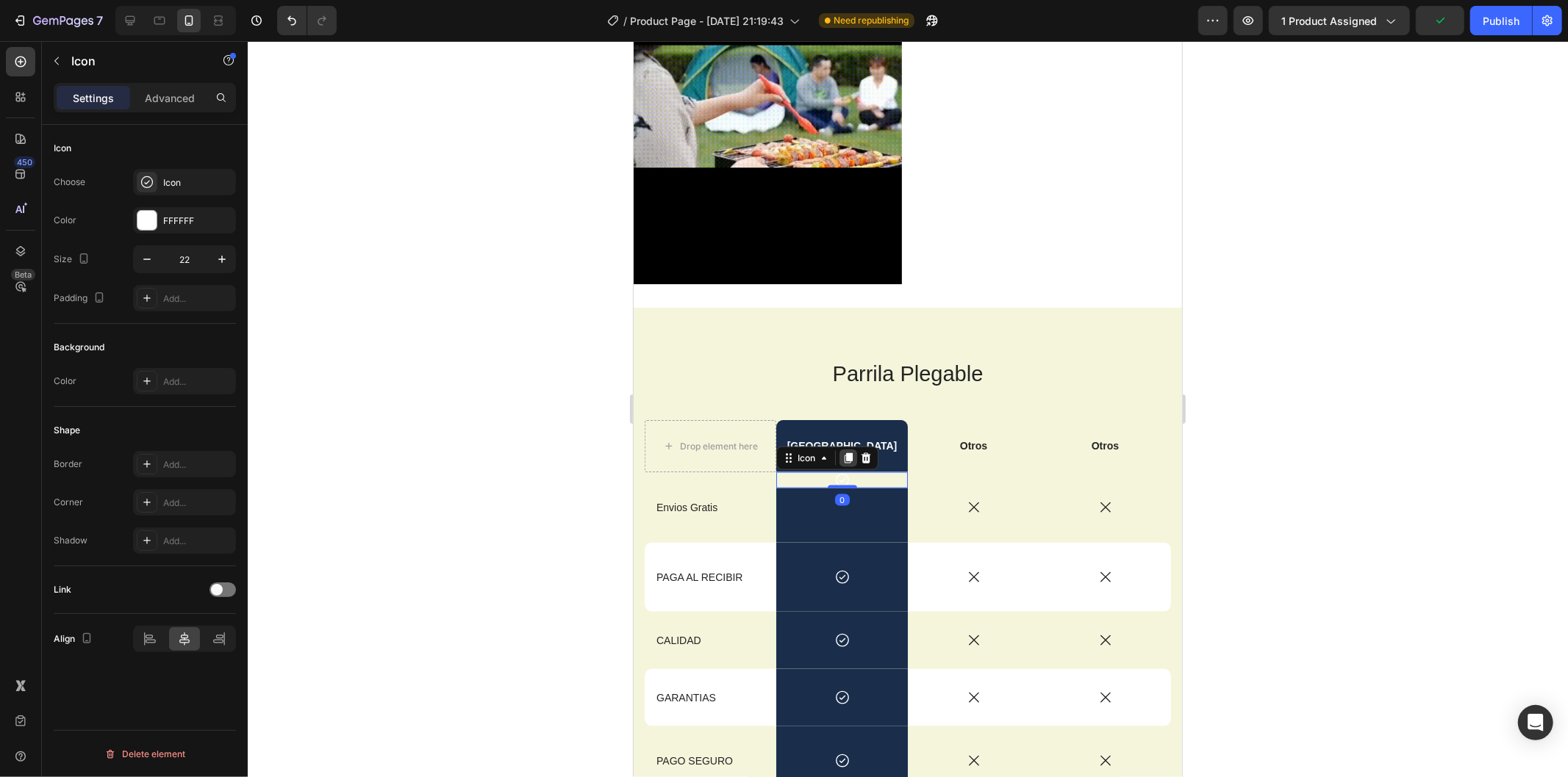
drag, startPoint x: 837, startPoint y: 481, endPoint x: 841, endPoint y: 444, distance: 37.2
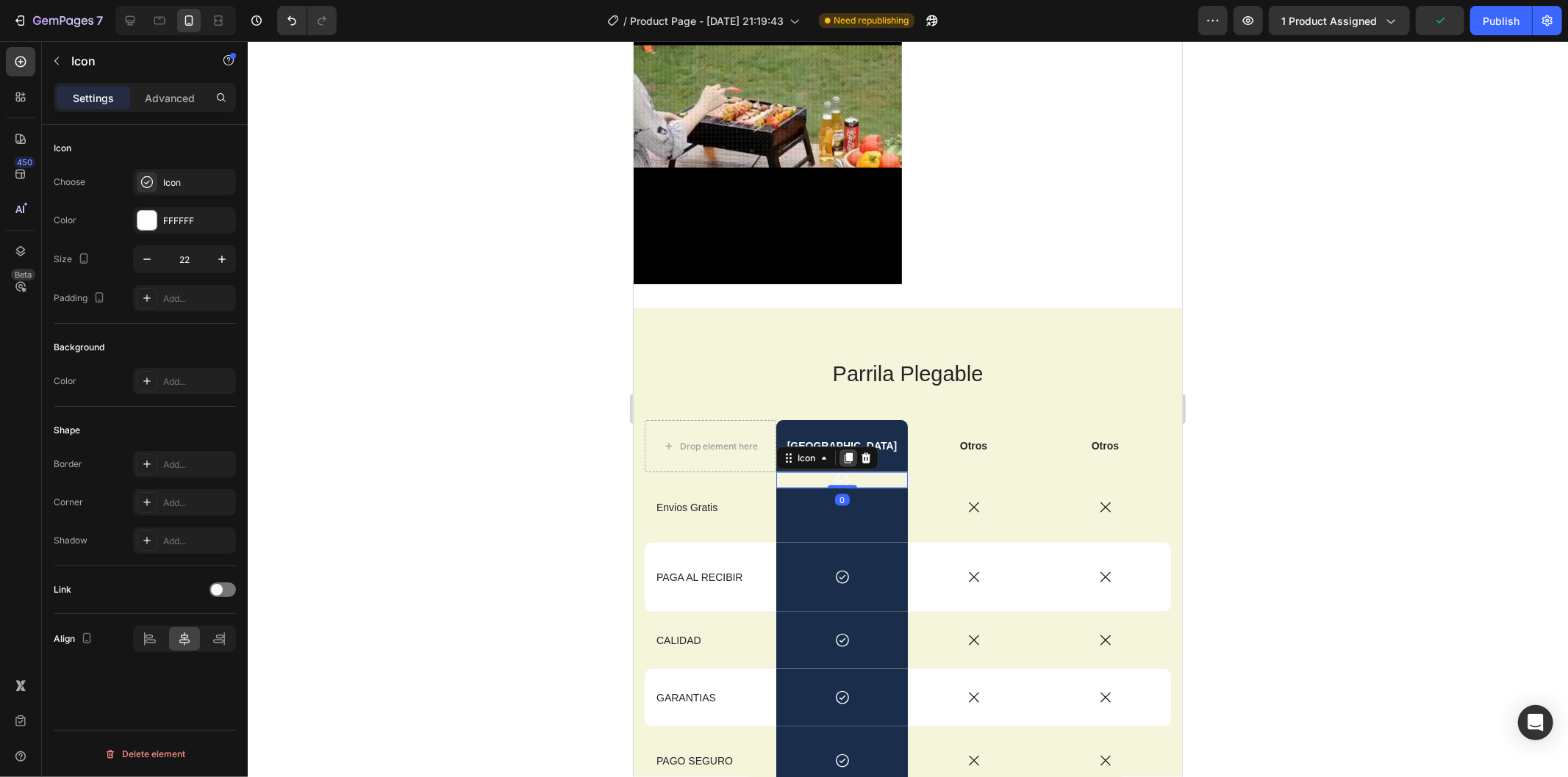
click at [841, 472] on div "Icon 0" at bounding box center [841, 479] width 131 height 16
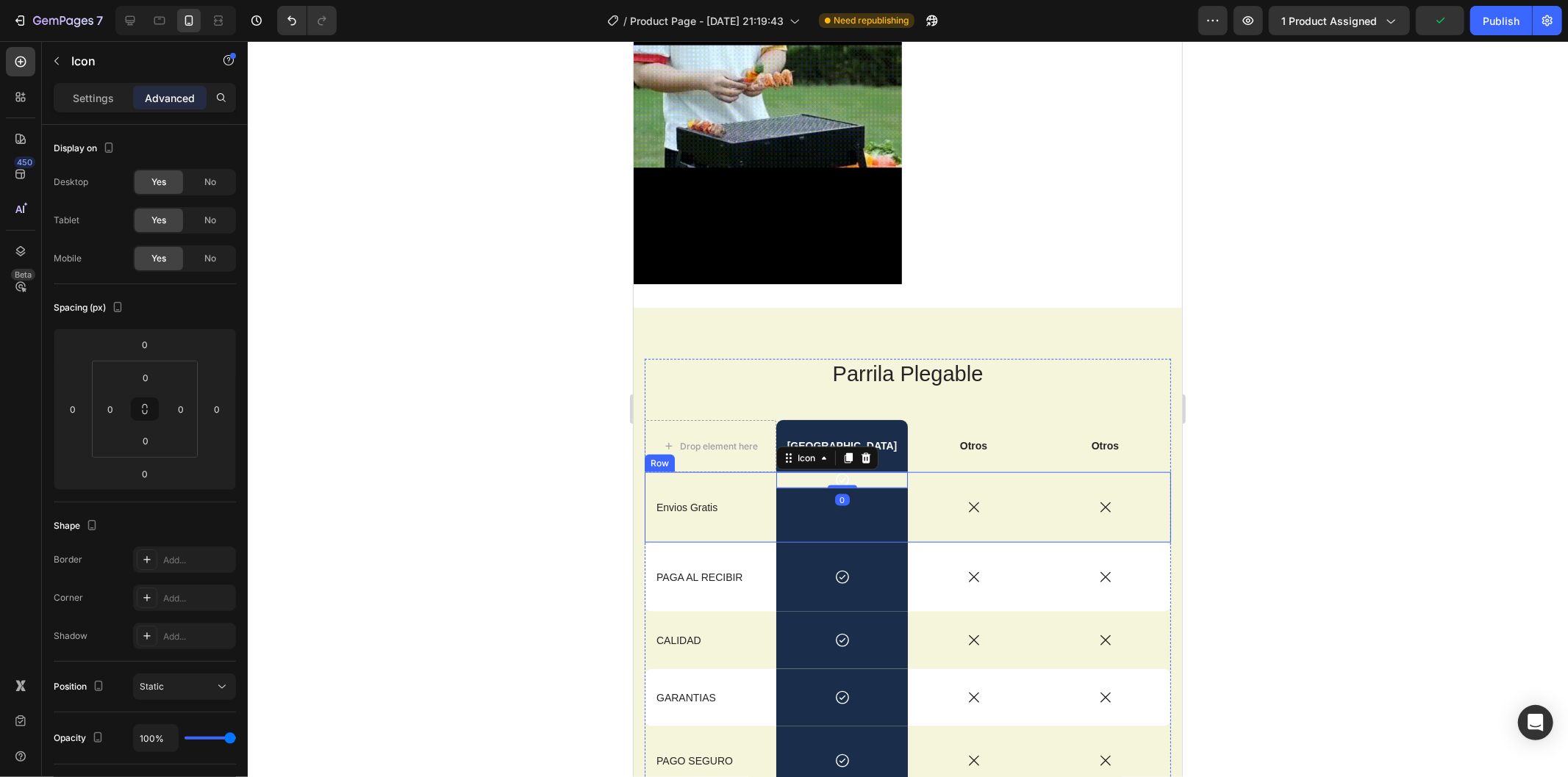
click at [1301, 476] on div at bounding box center [908, 408] width 1320 height 736
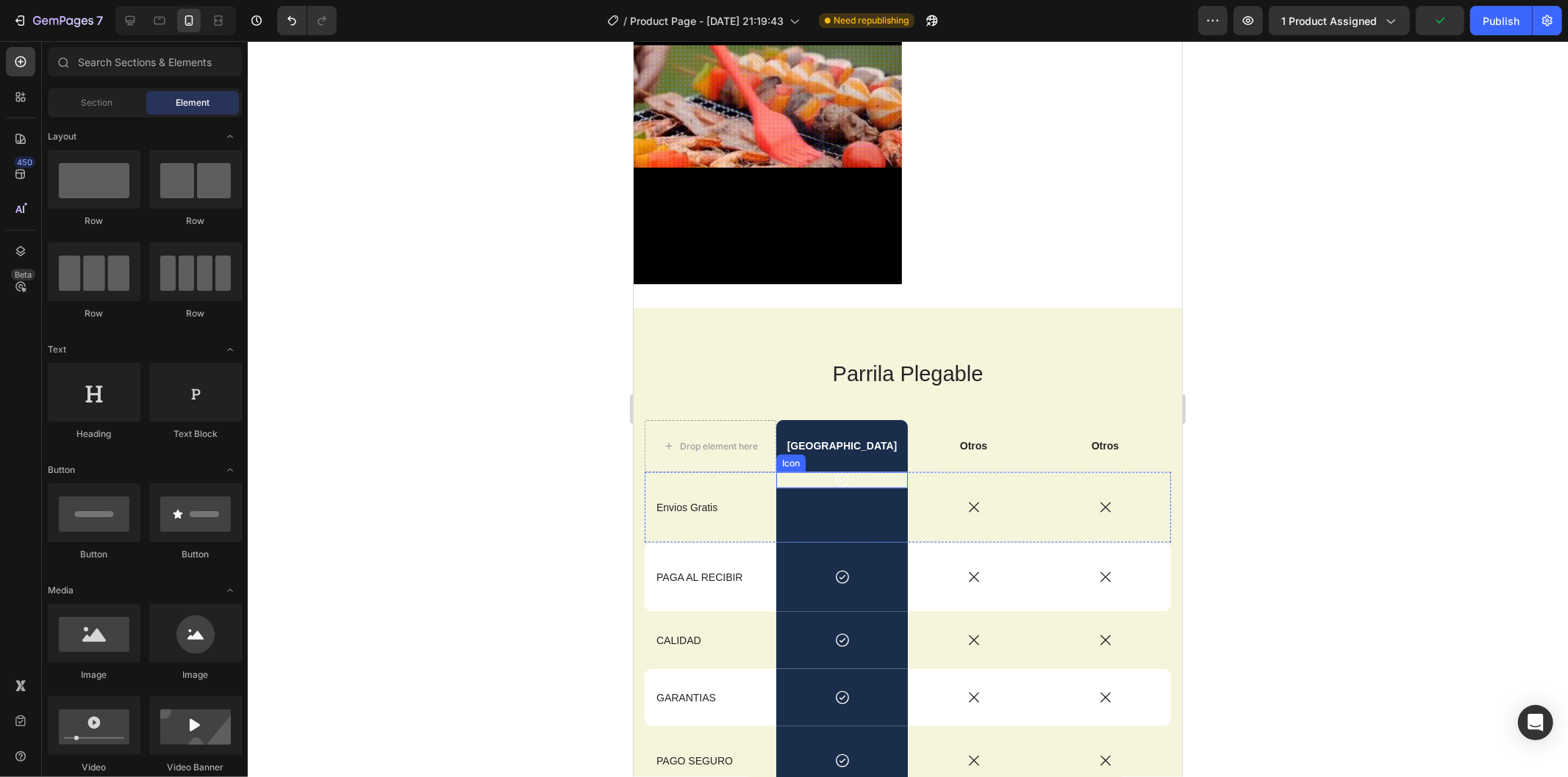
click at [873, 449] on div "[GEOGRAPHIC_DATA]" at bounding box center [841, 445] width 131 height 52
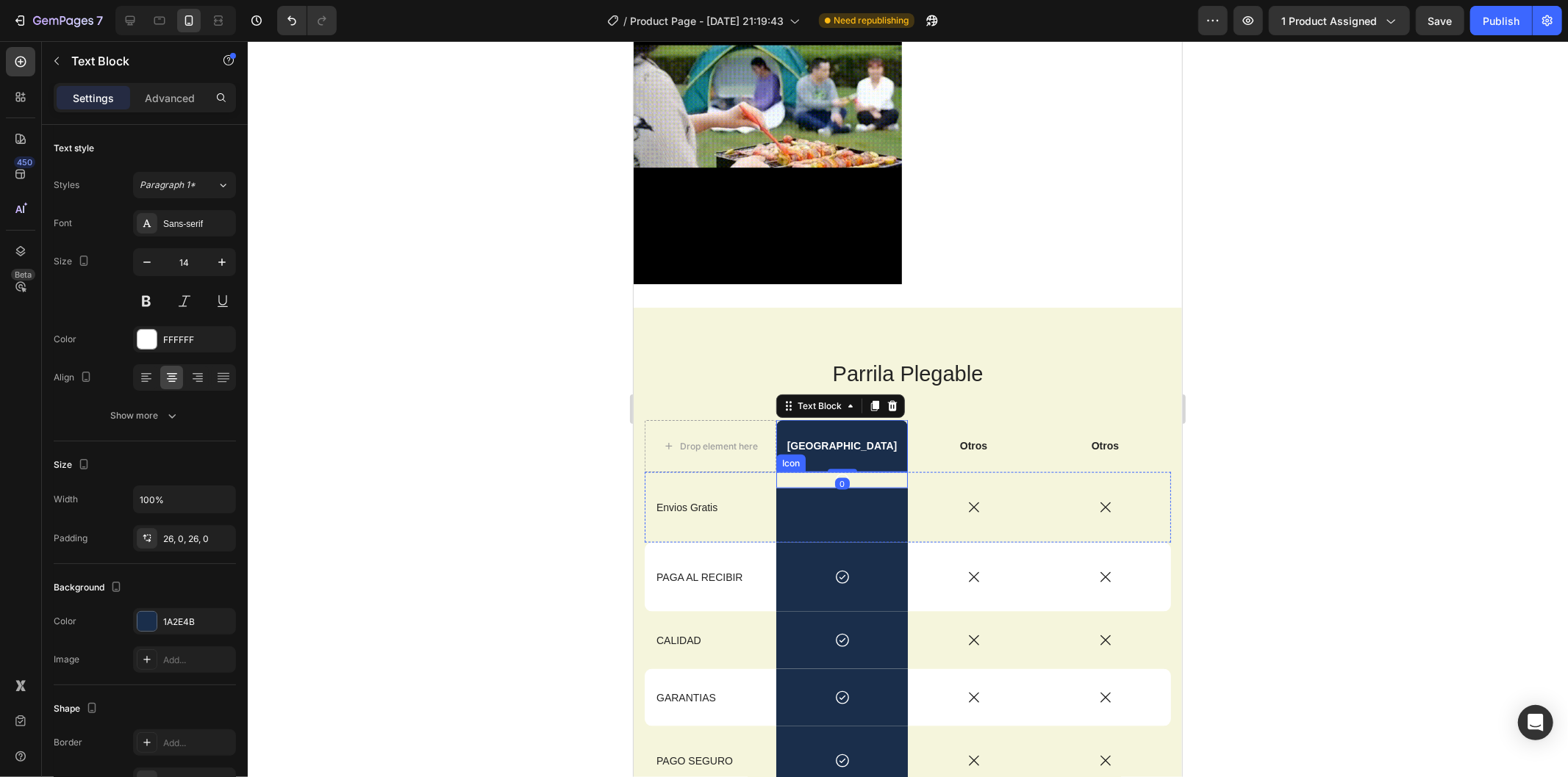
click at [841, 487] on div "Rich Text Editor. Editing area: main" at bounding box center [841, 514] width 131 height 54
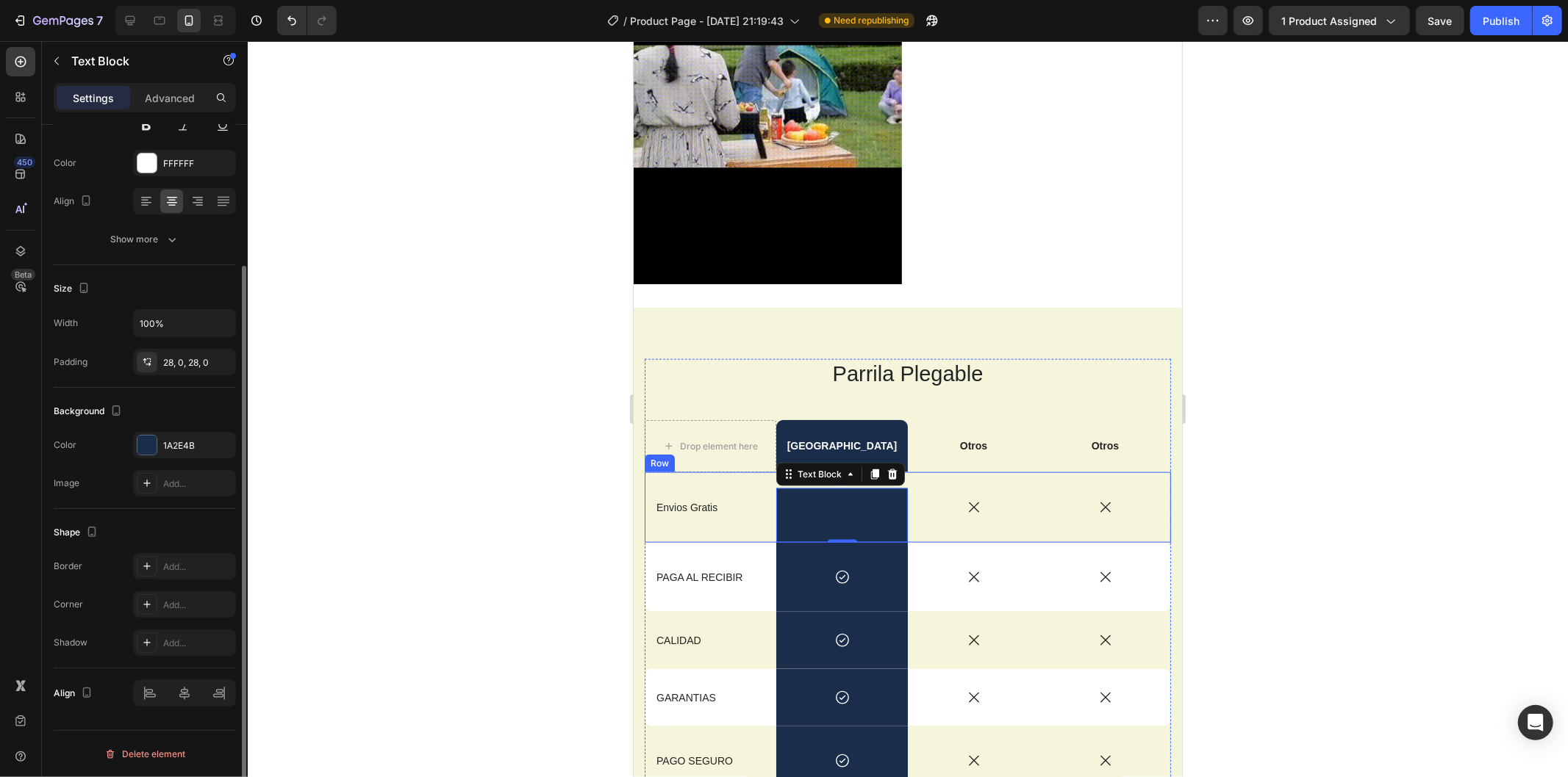
scroll to position [0, 0]
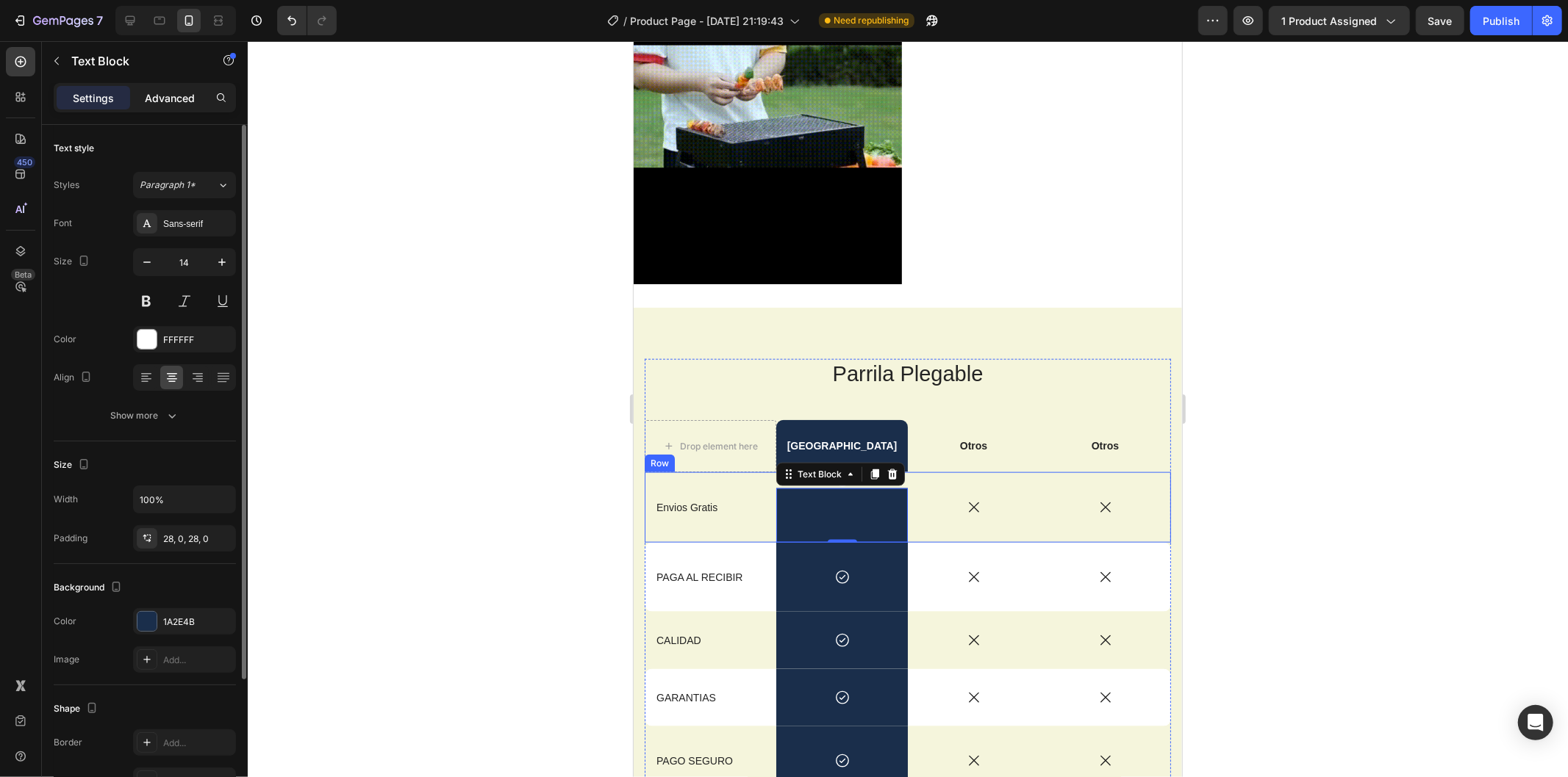
click at [166, 97] on p "Advanced" at bounding box center [170, 98] width 50 height 16
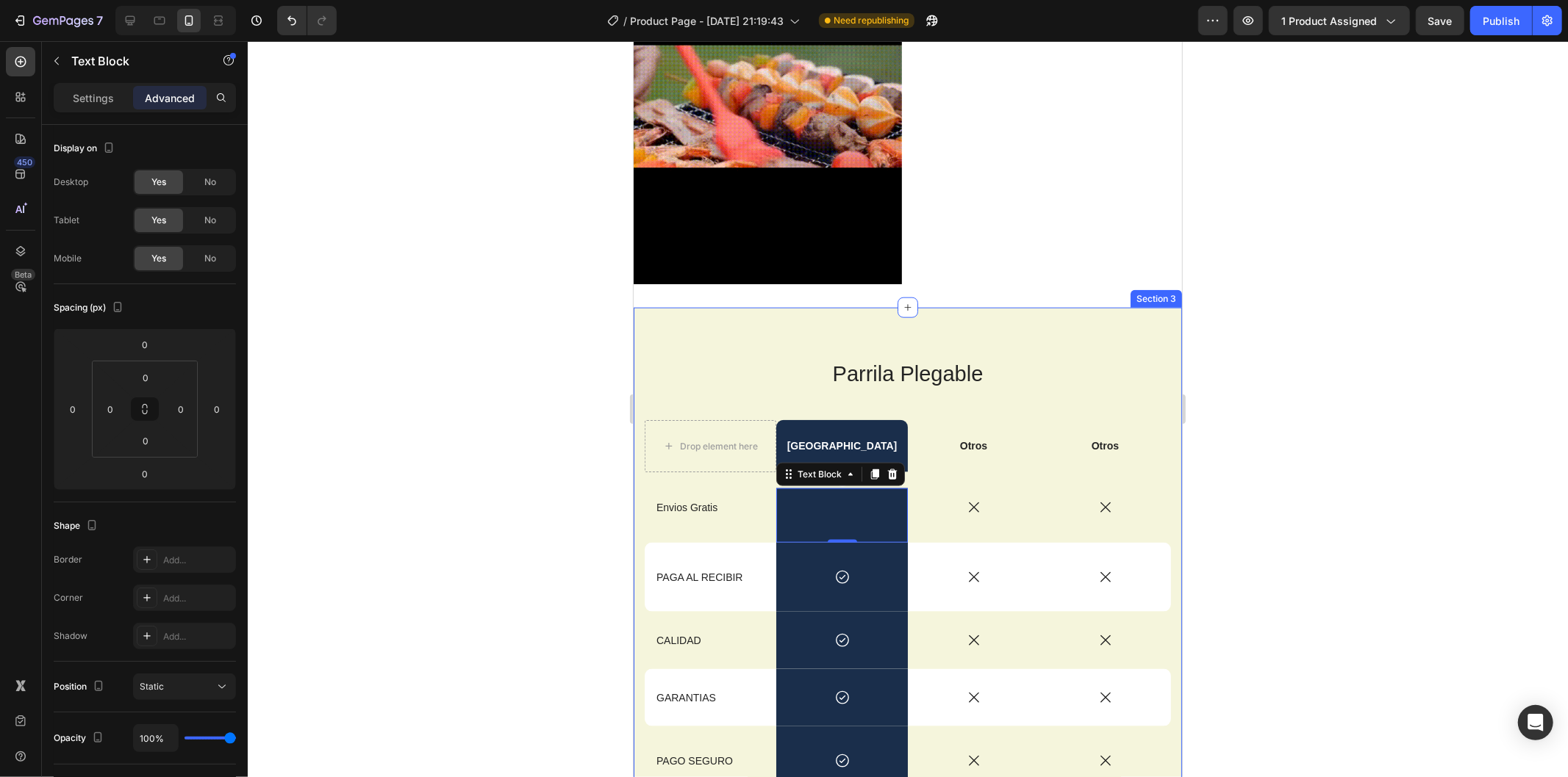
click at [1349, 498] on div at bounding box center [908, 408] width 1320 height 736
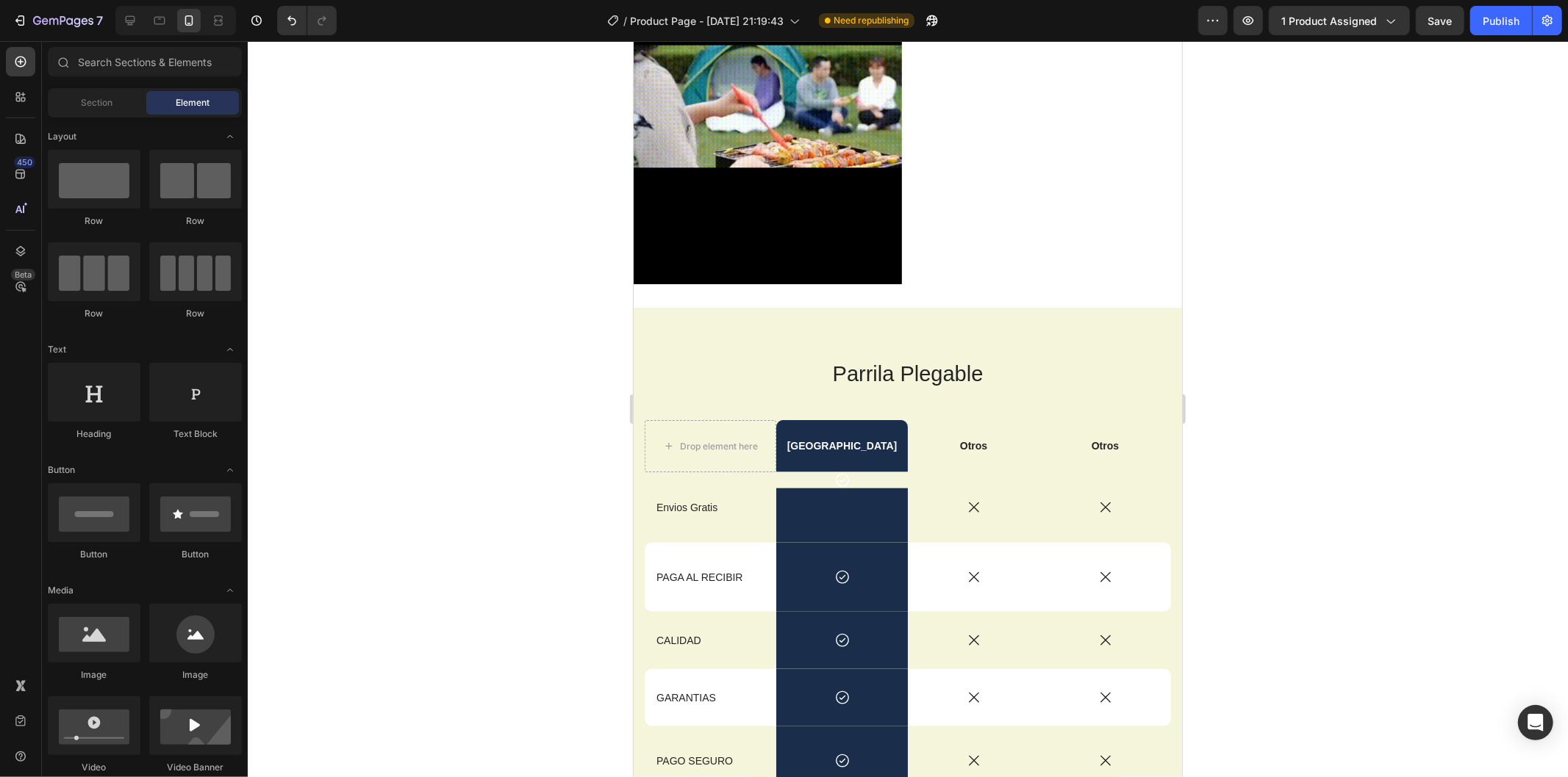
click at [1430, 468] on div at bounding box center [908, 408] width 1320 height 736
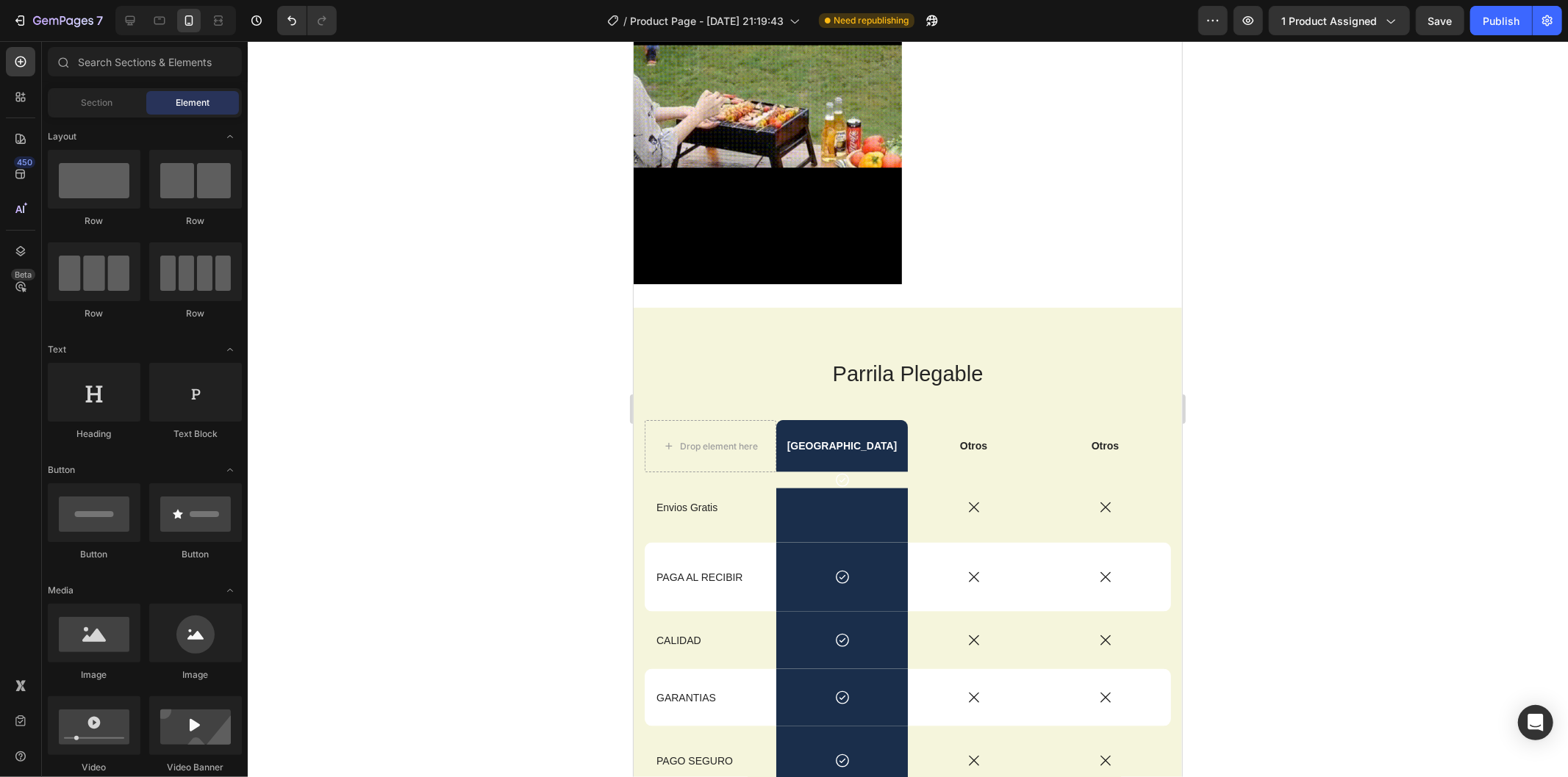
click at [1430, 468] on div at bounding box center [908, 408] width 1320 height 736
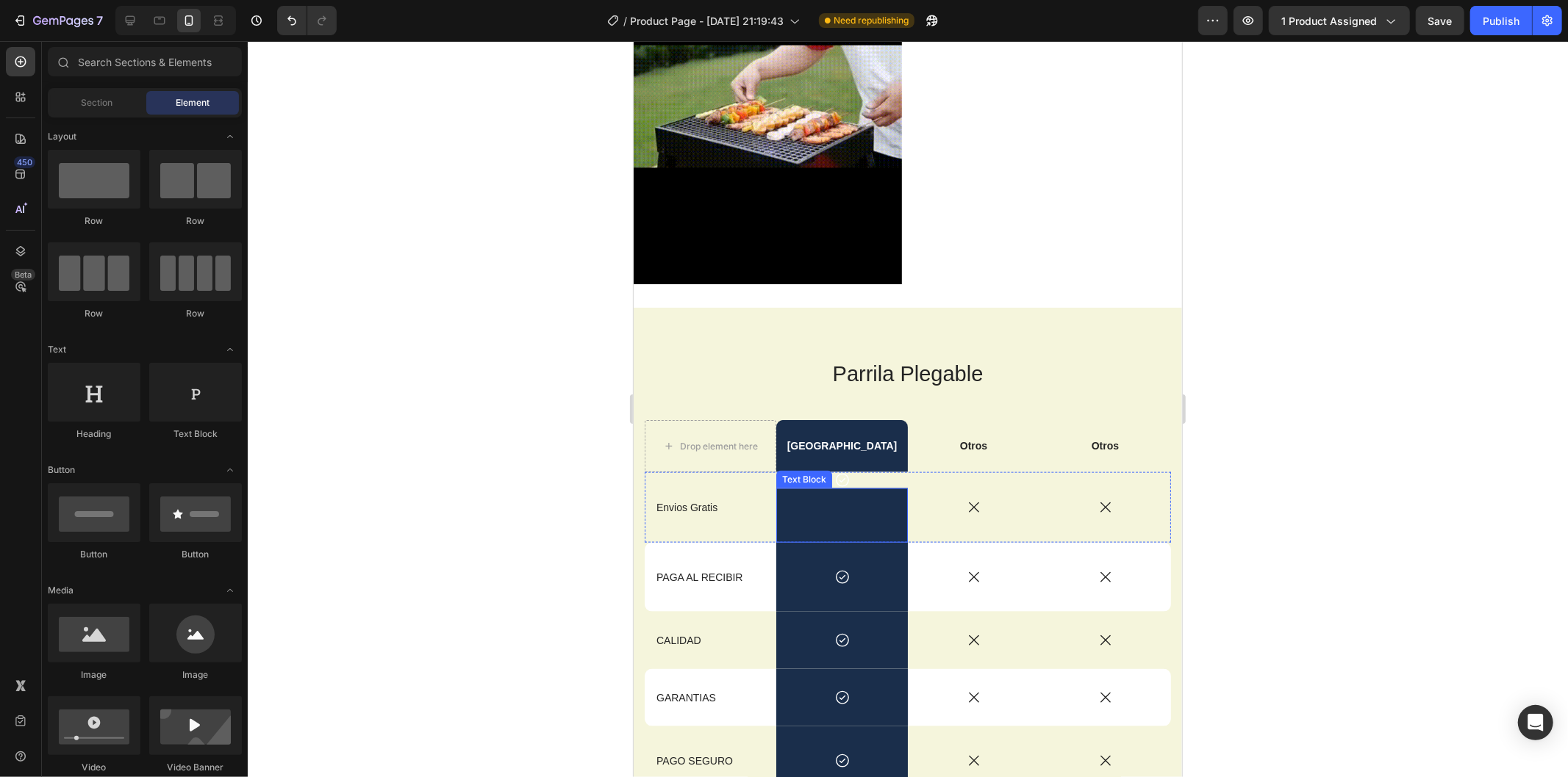
click at [863, 487] on div "Rich Text Editor. Editing area: main" at bounding box center [841, 514] width 131 height 54
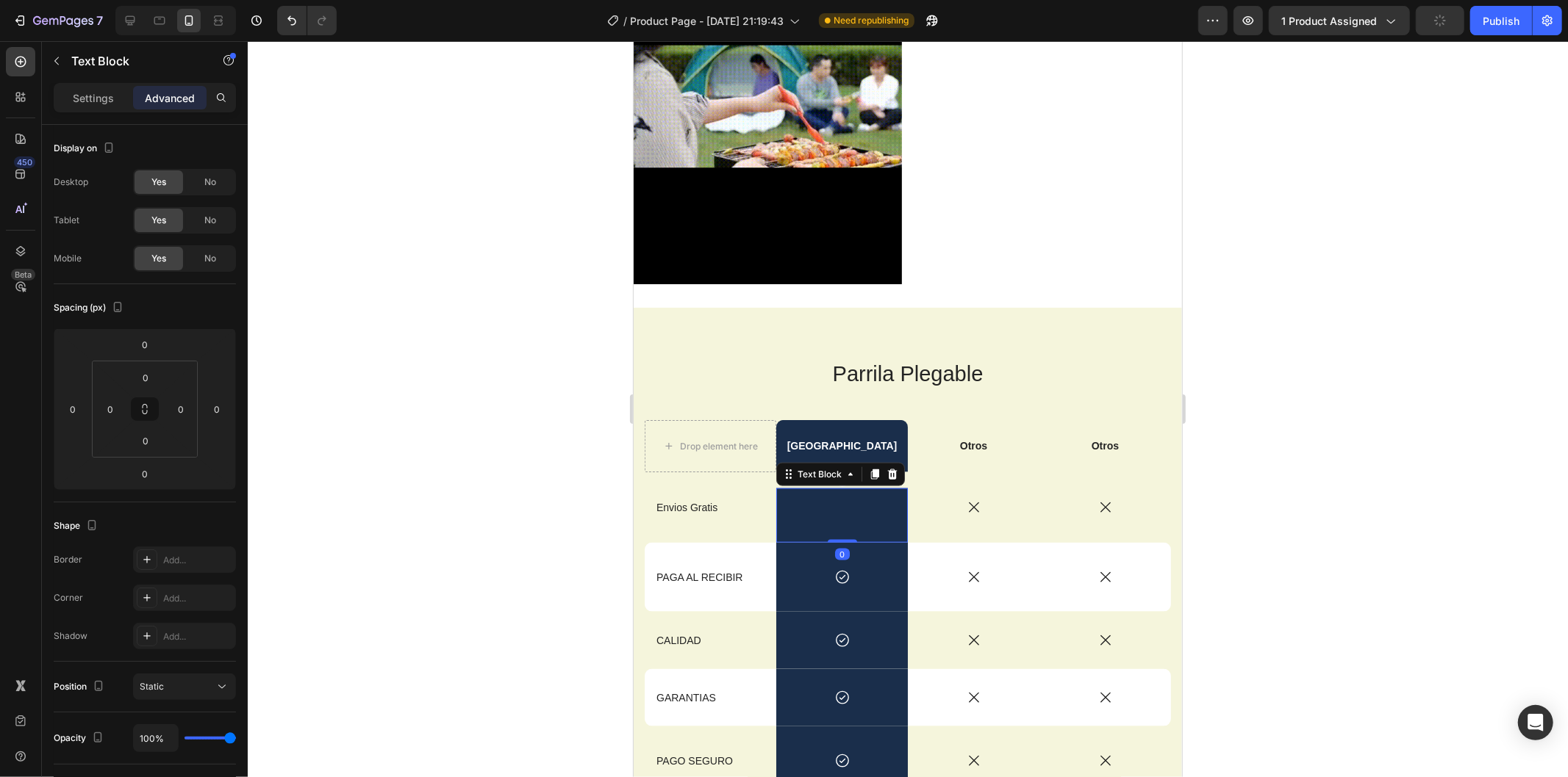
click at [871, 487] on div "Rich Text Editor. Editing area: main" at bounding box center [841, 514] width 131 height 54
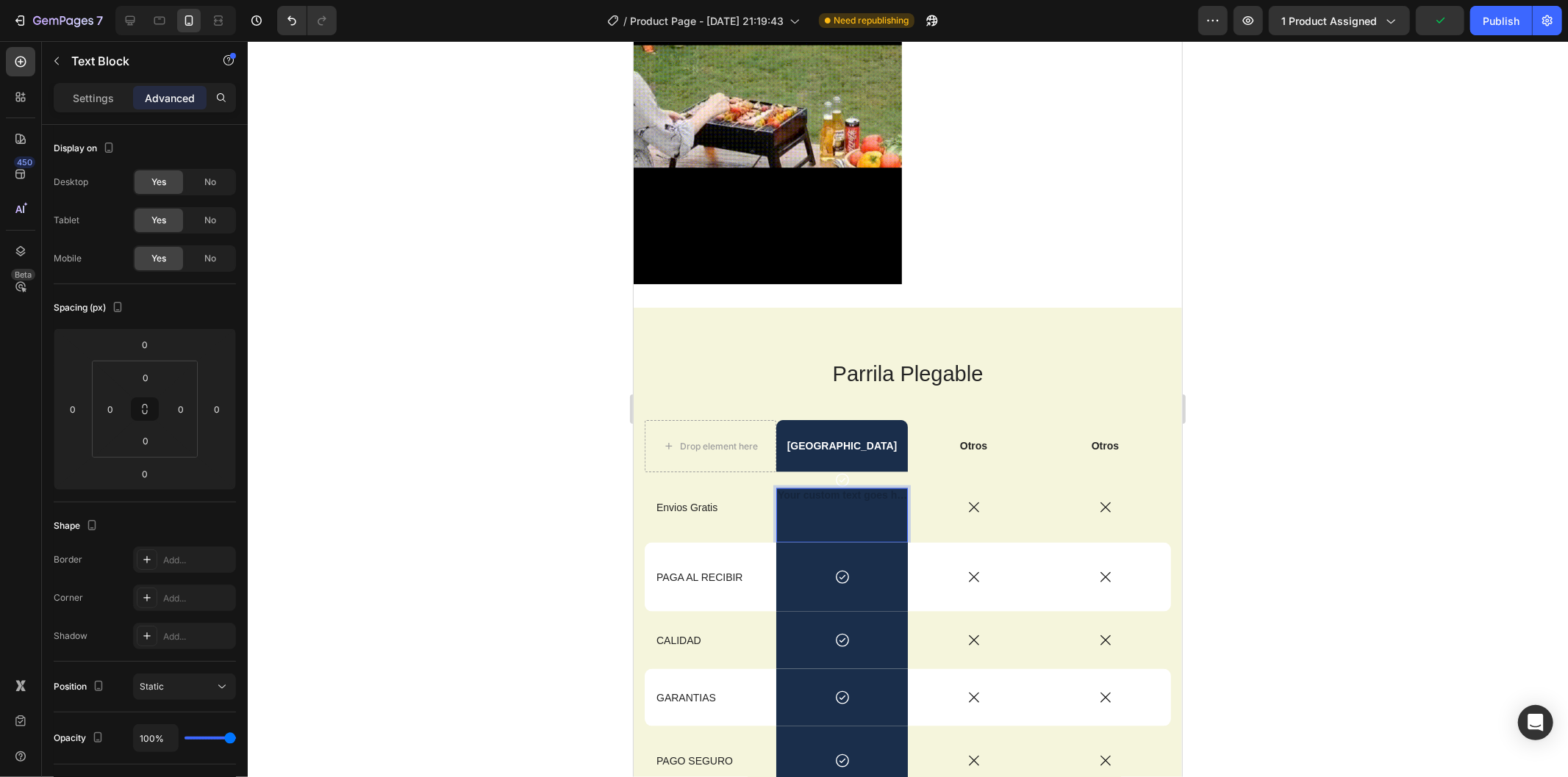
click at [907, 472] on div "Icon" at bounding box center [973, 507] width 131 height 71
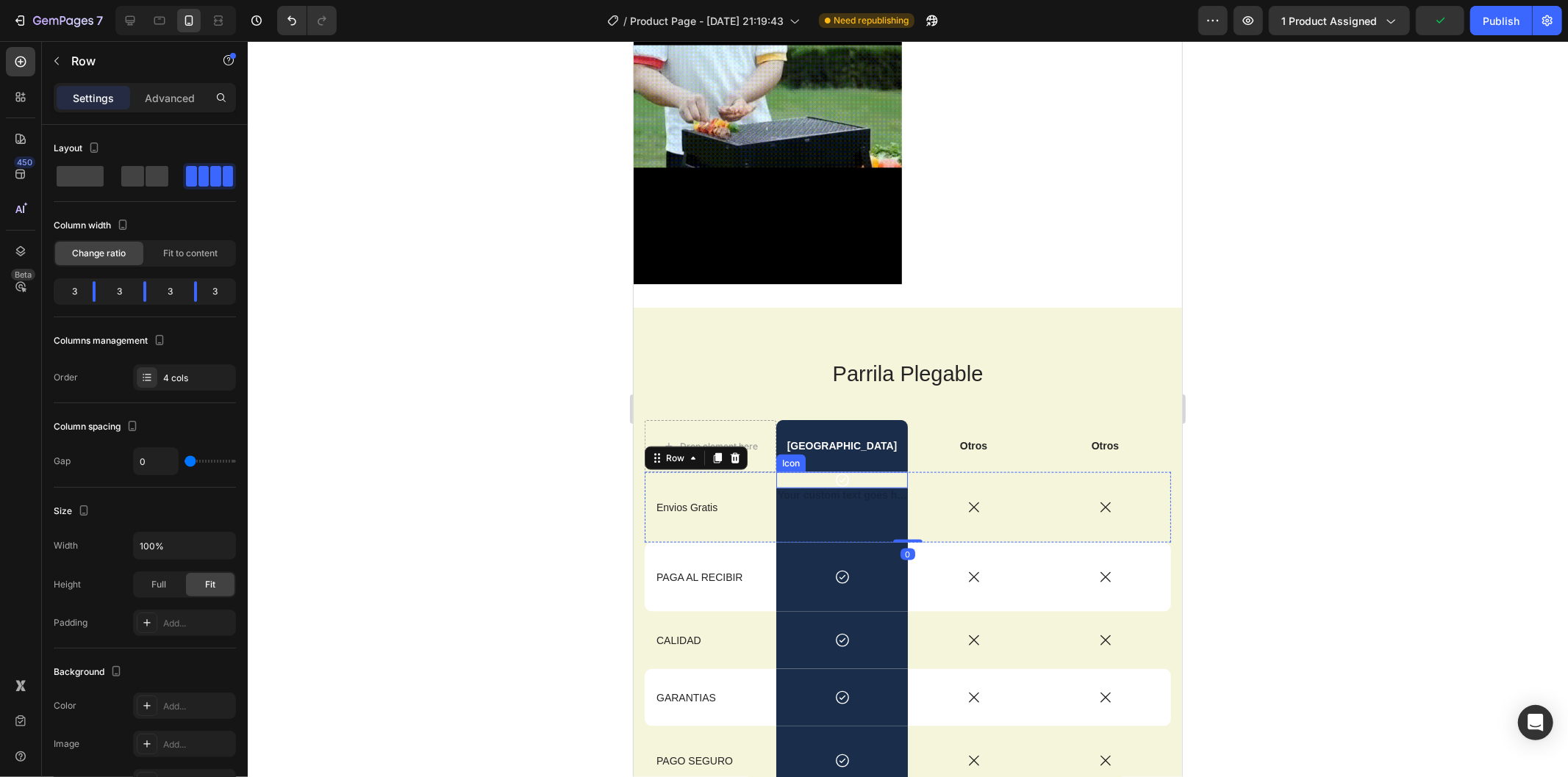
click at [883, 472] on div "Icon" at bounding box center [841, 479] width 131 height 16
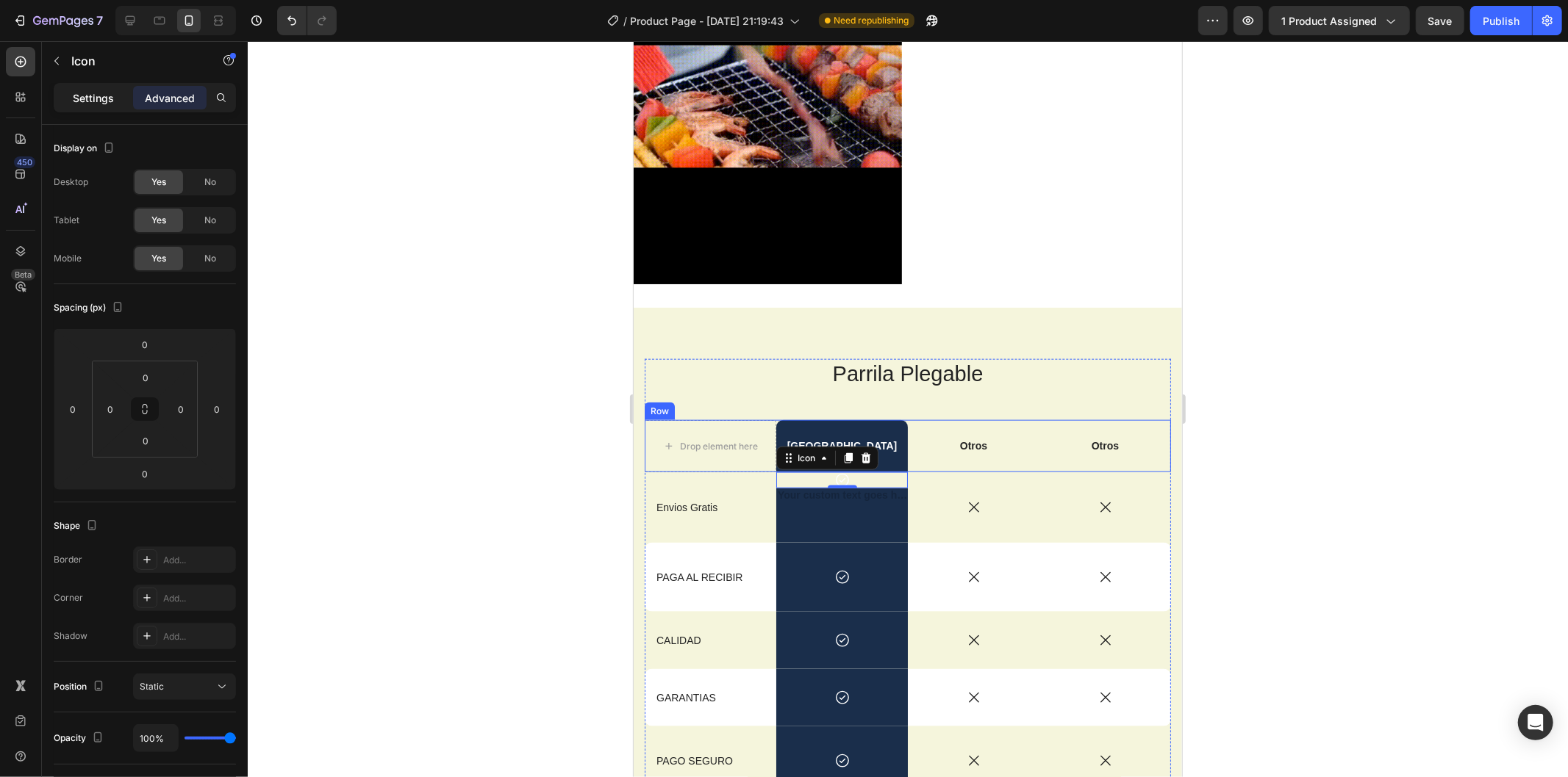
click at [89, 99] on p "Settings" at bounding box center [92, 98] width 41 height 16
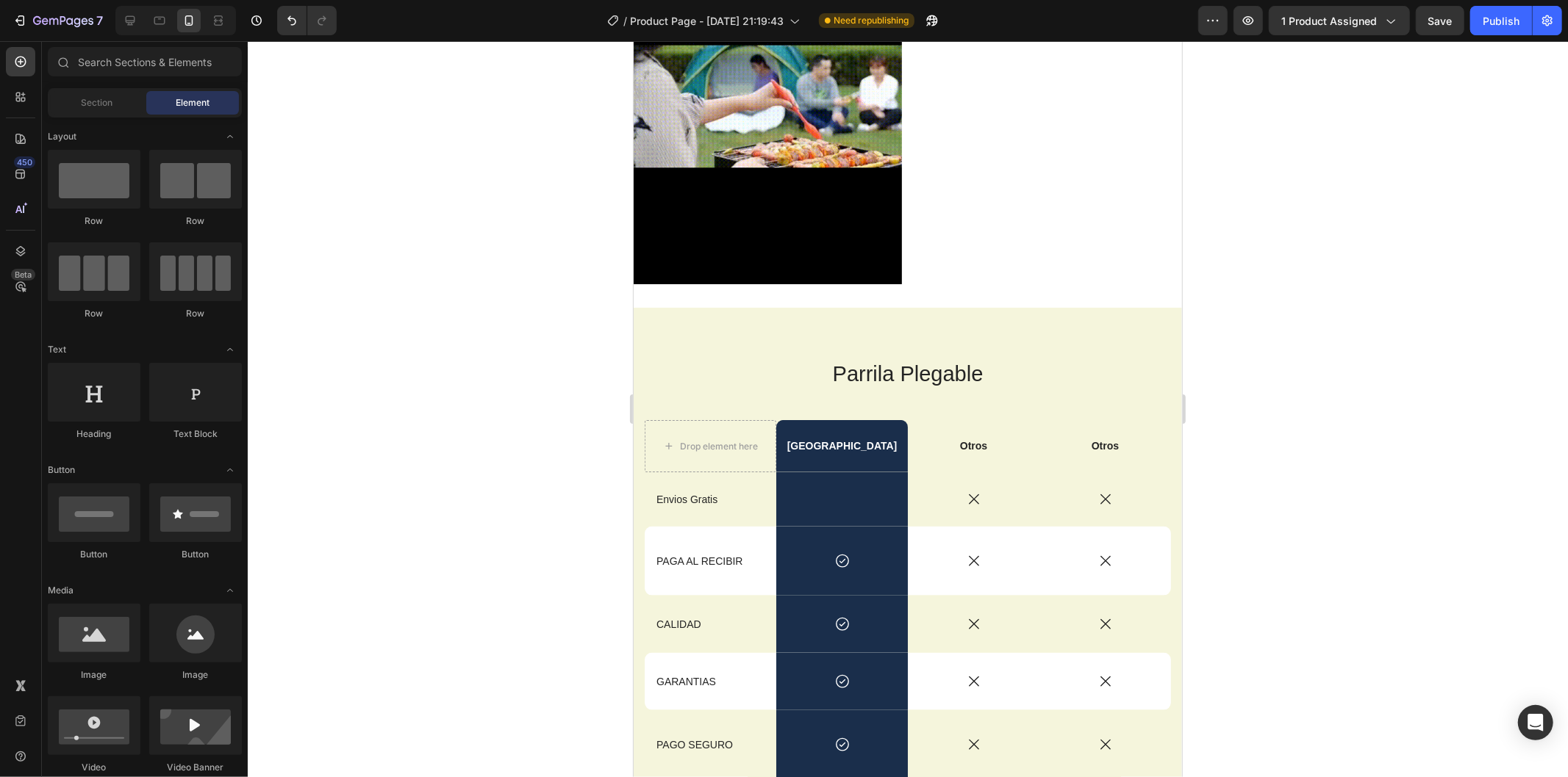
click at [1275, 449] on div at bounding box center [908, 408] width 1320 height 736
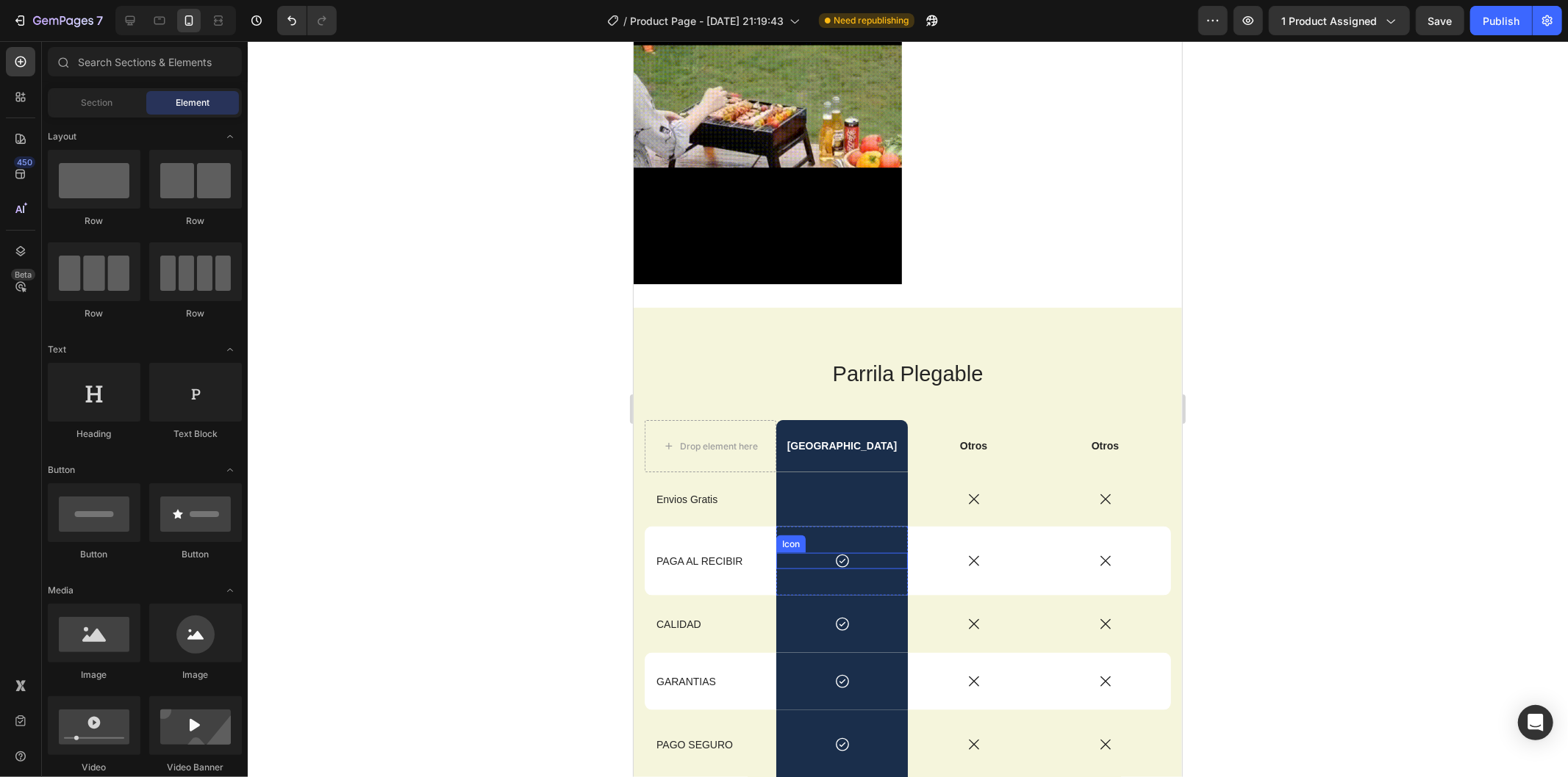
click at [833, 552] on icon at bounding box center [841, 560] width 16 height 16
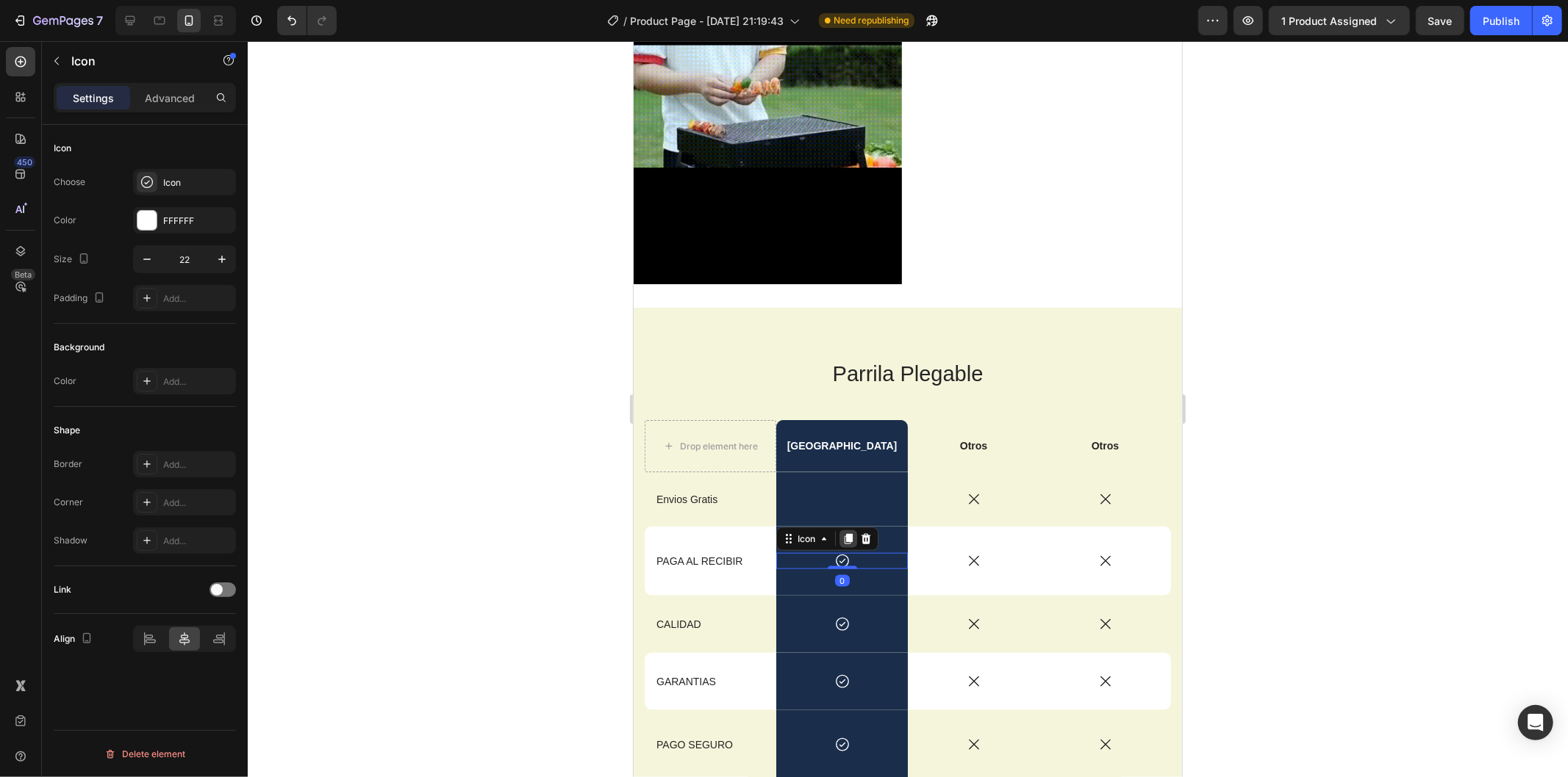
click at [846, 533] on icon at bounding box center [848, 538] width 8 height 10
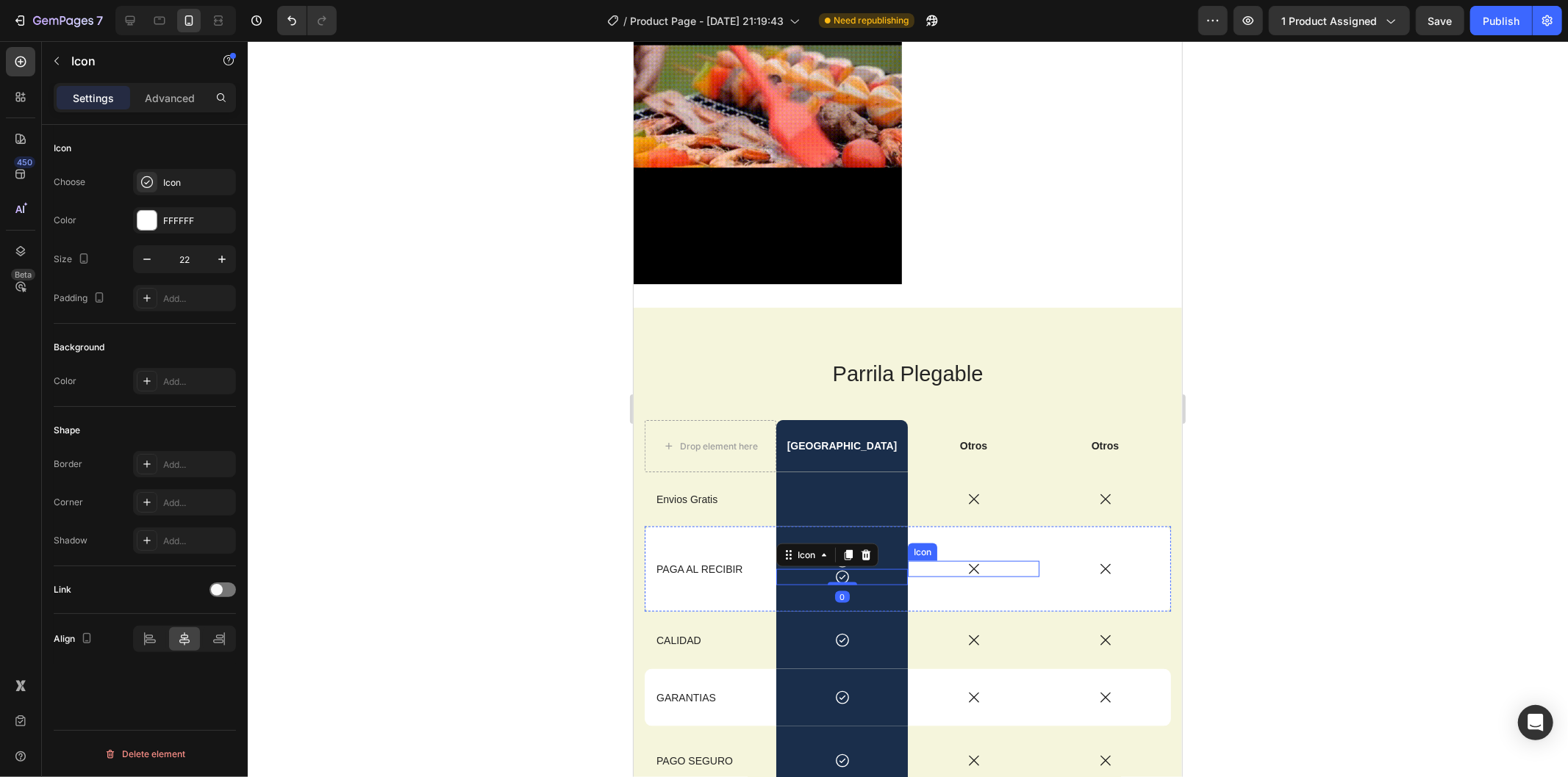
click at [1279, 503] on div at bounding box center [908, 408] width 1320 height 736
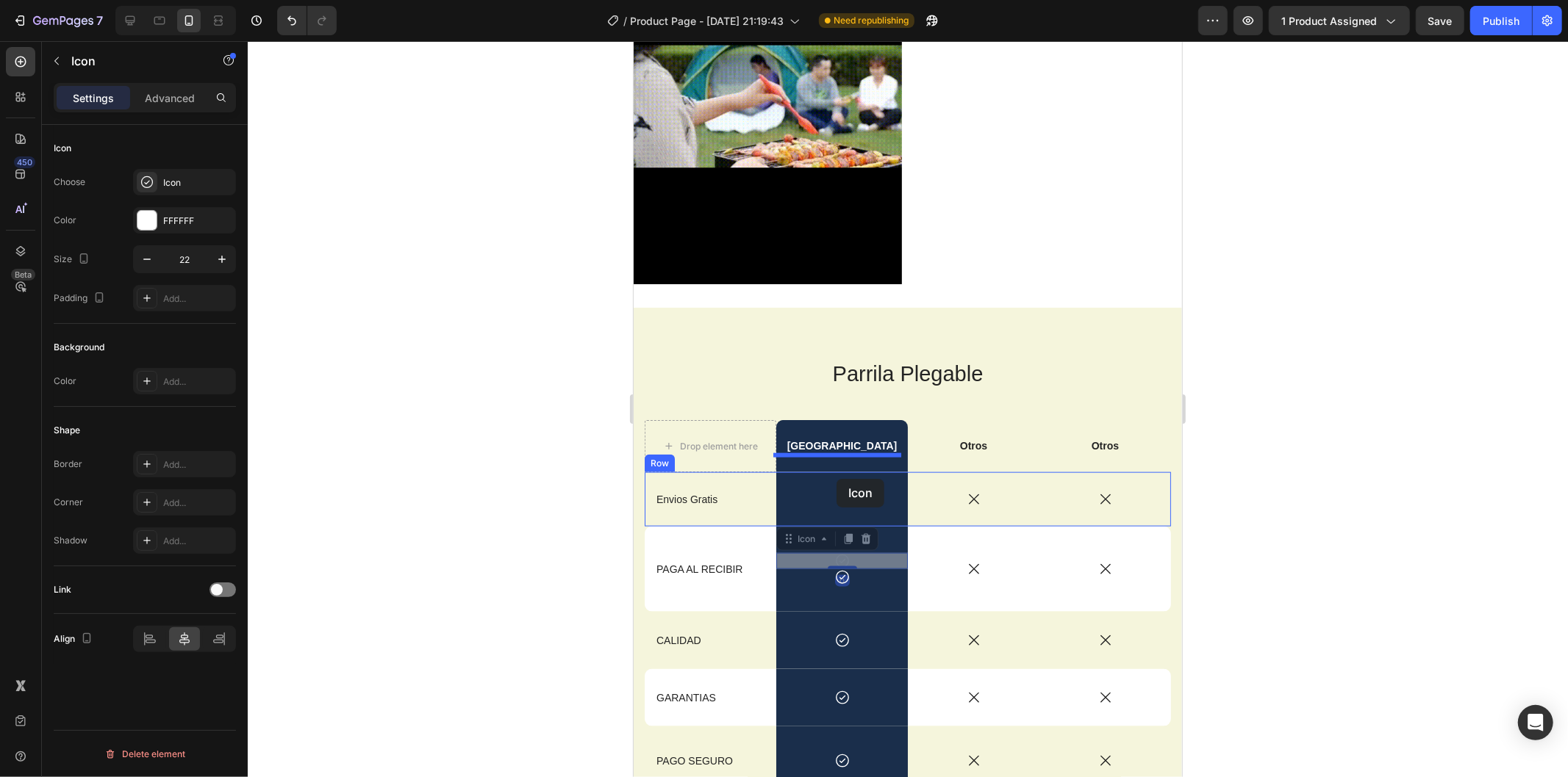
drag, startPoint x: 840, startPoint y: 548, endPoint x: 836, endPoint y: 478, distance: 70.1
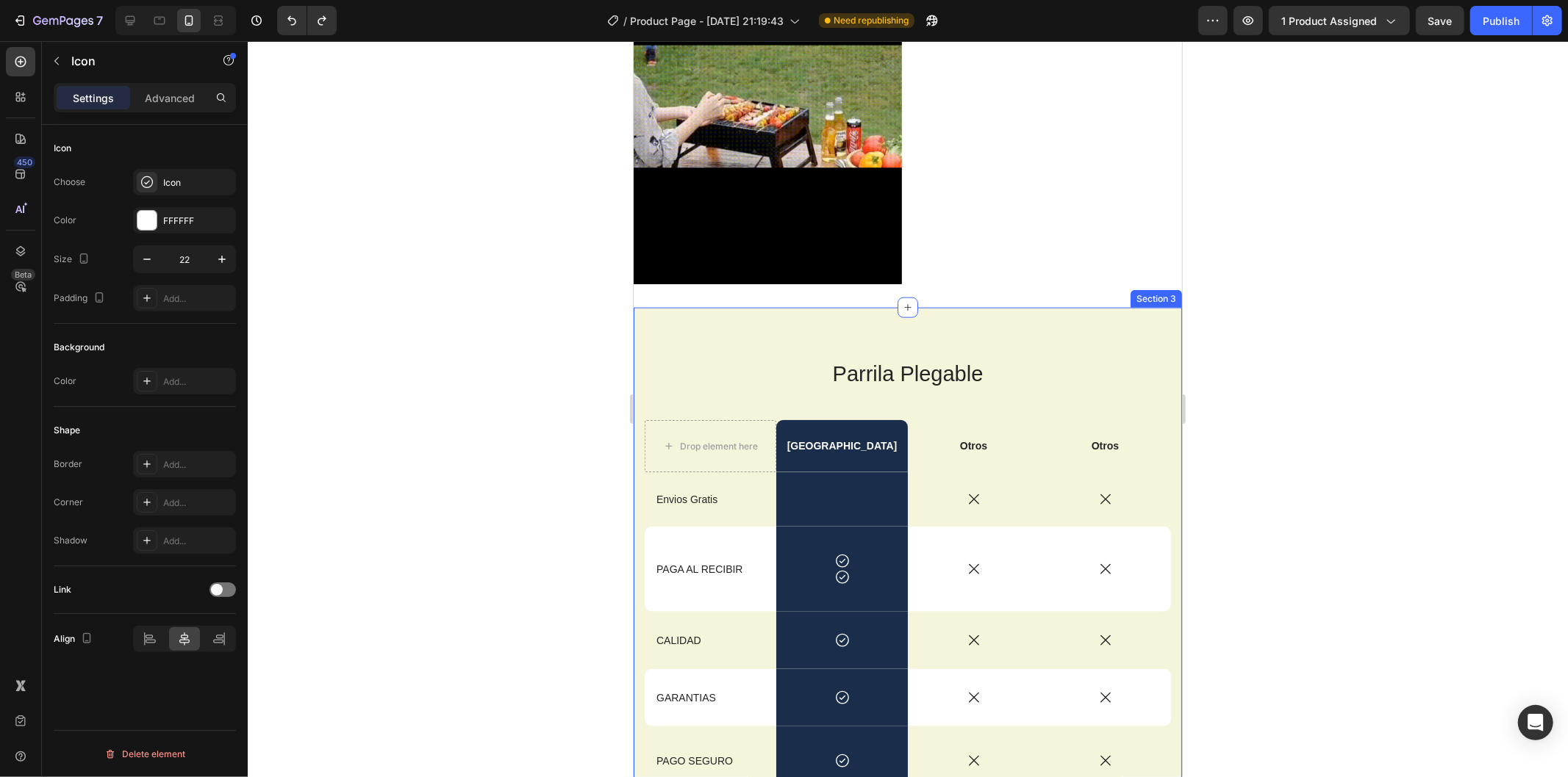
click at [1430, 517] on div at bounding box center [908, 408] width 1320 height 736
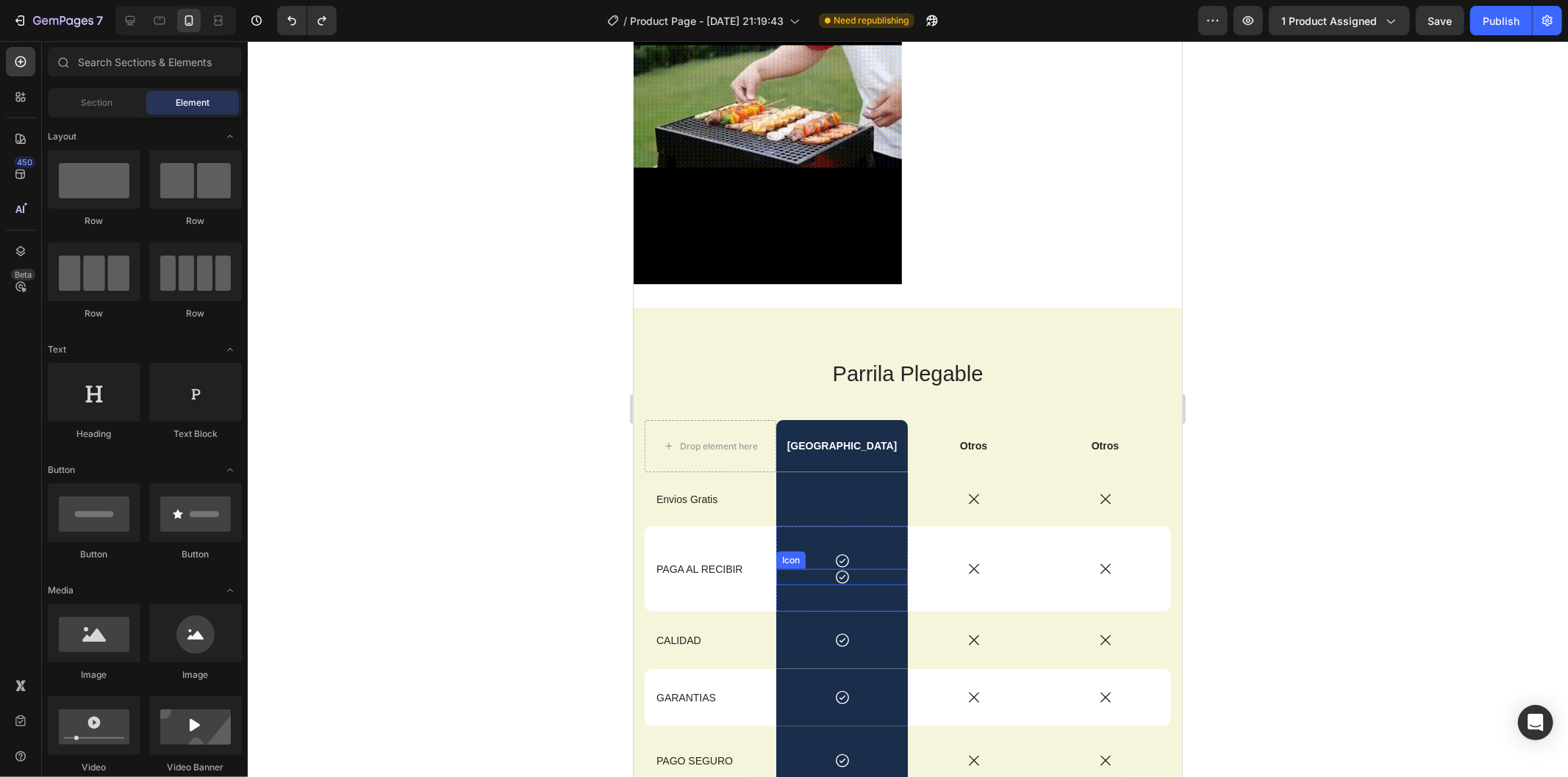
click at [832, 568] on div "Icon" at bounding box center [841, 576] width 131 height 16
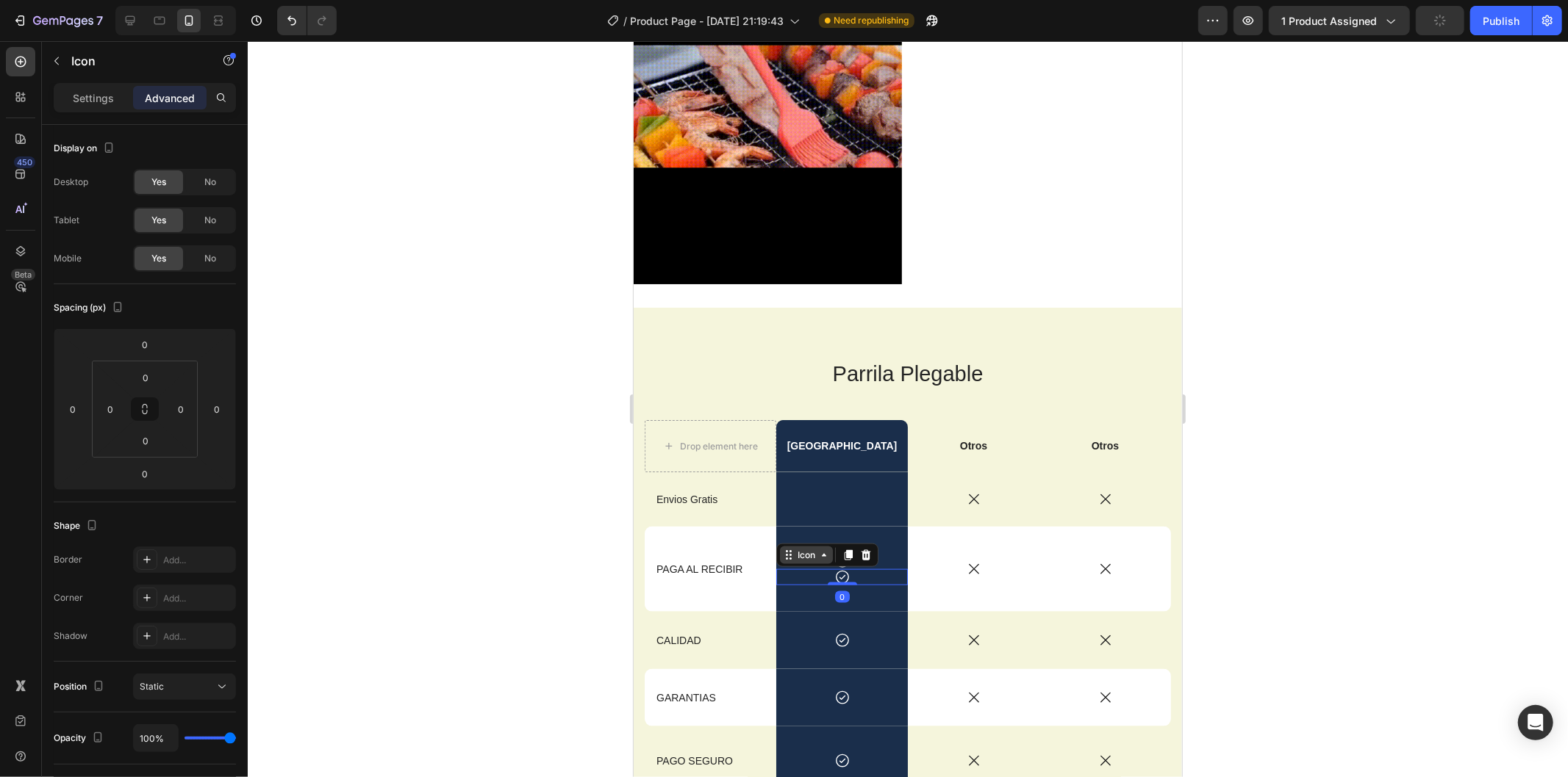
click at [795, 555] on div "Icon" at bounding box center [806, 555] width 23 height 0
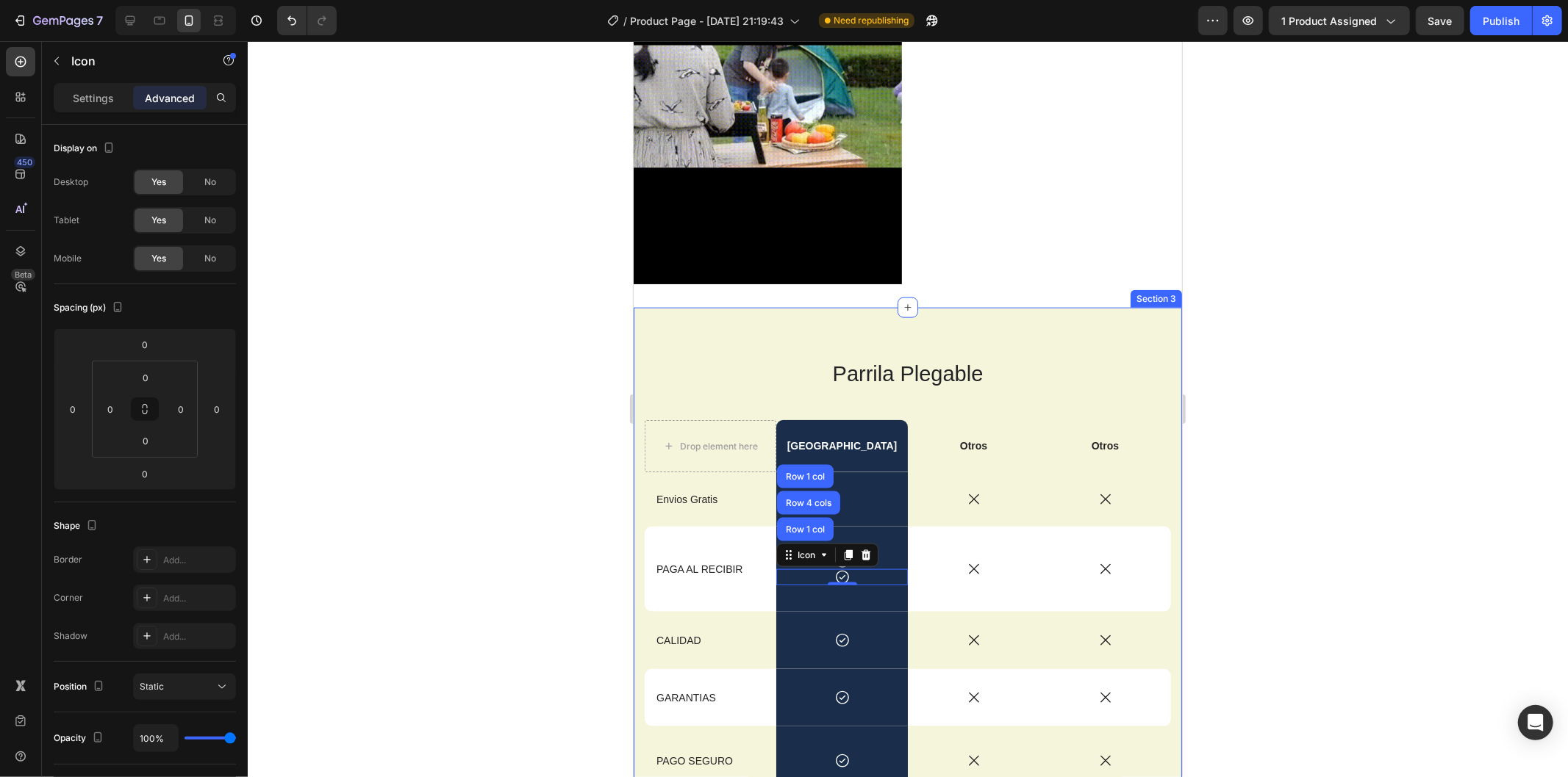
drag, startPoint x: 1326, startPoint y: 519, endPoint x: 1314, endPoint y: 518, distance: 12.0
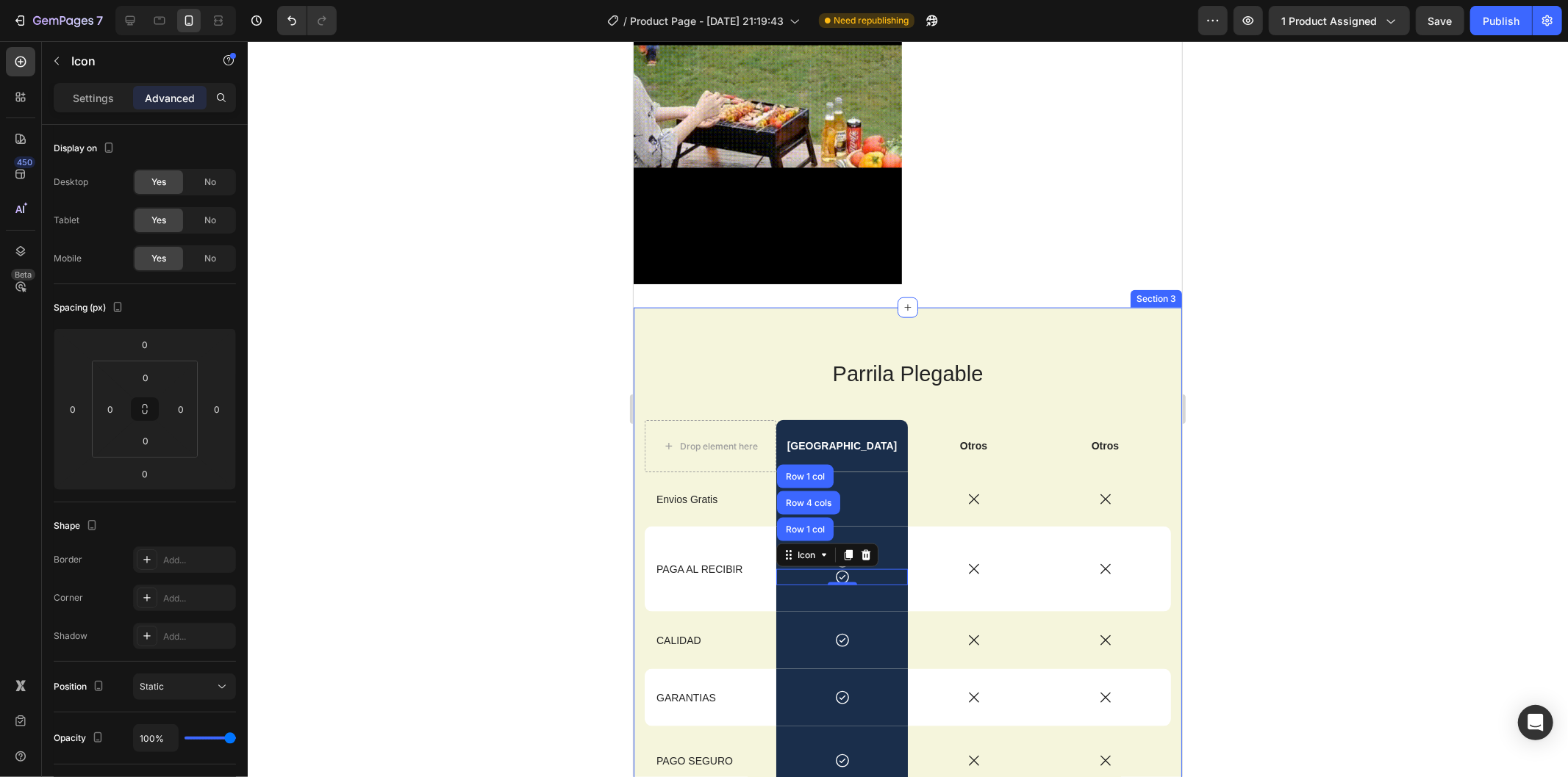
click at [1327, 519] on div at bounding box center [908, 408] width 1320 height 736
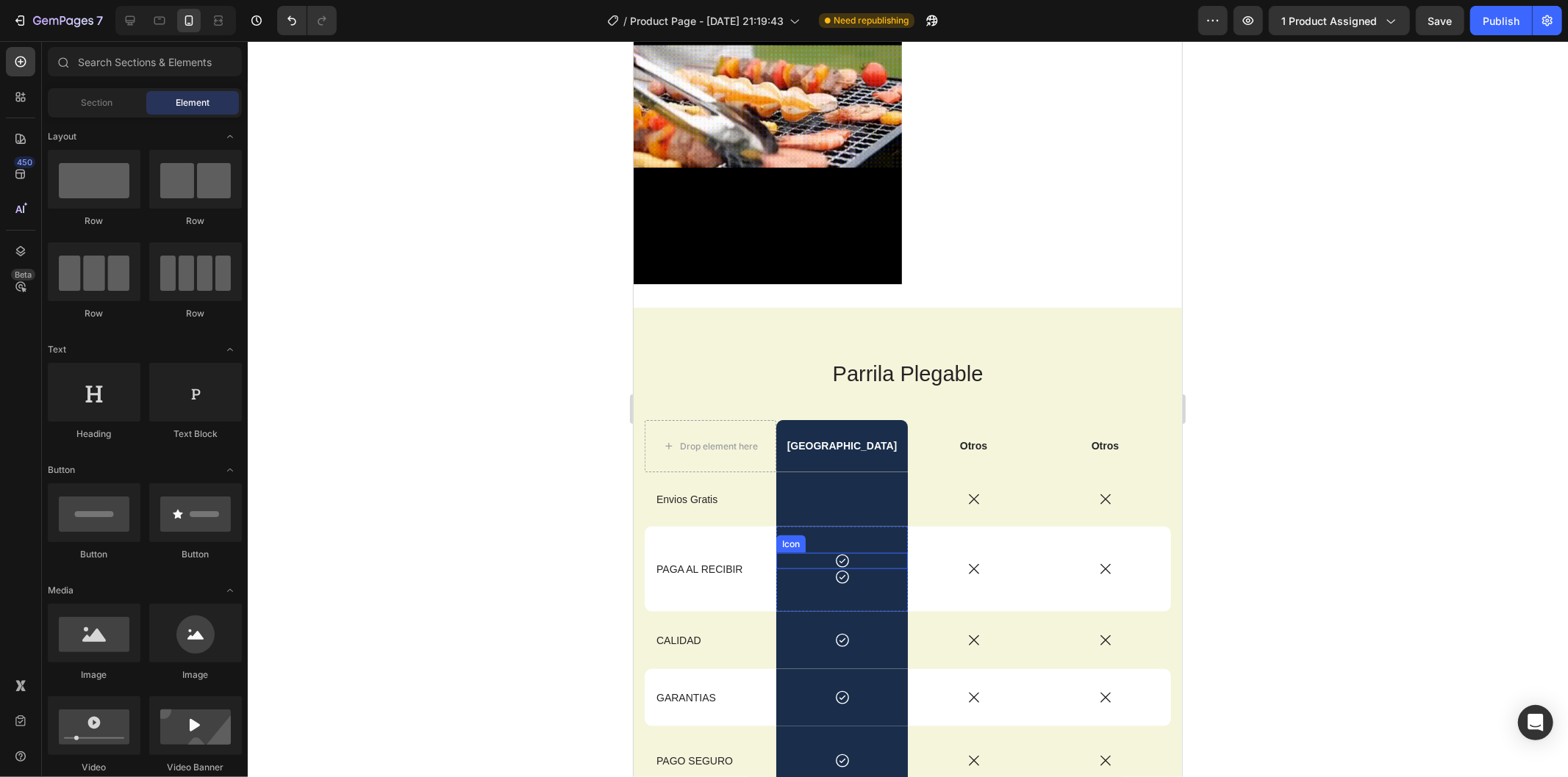
click at [848, 552] on div "Icon" at bounding box center [841, 560] width 131 height 16
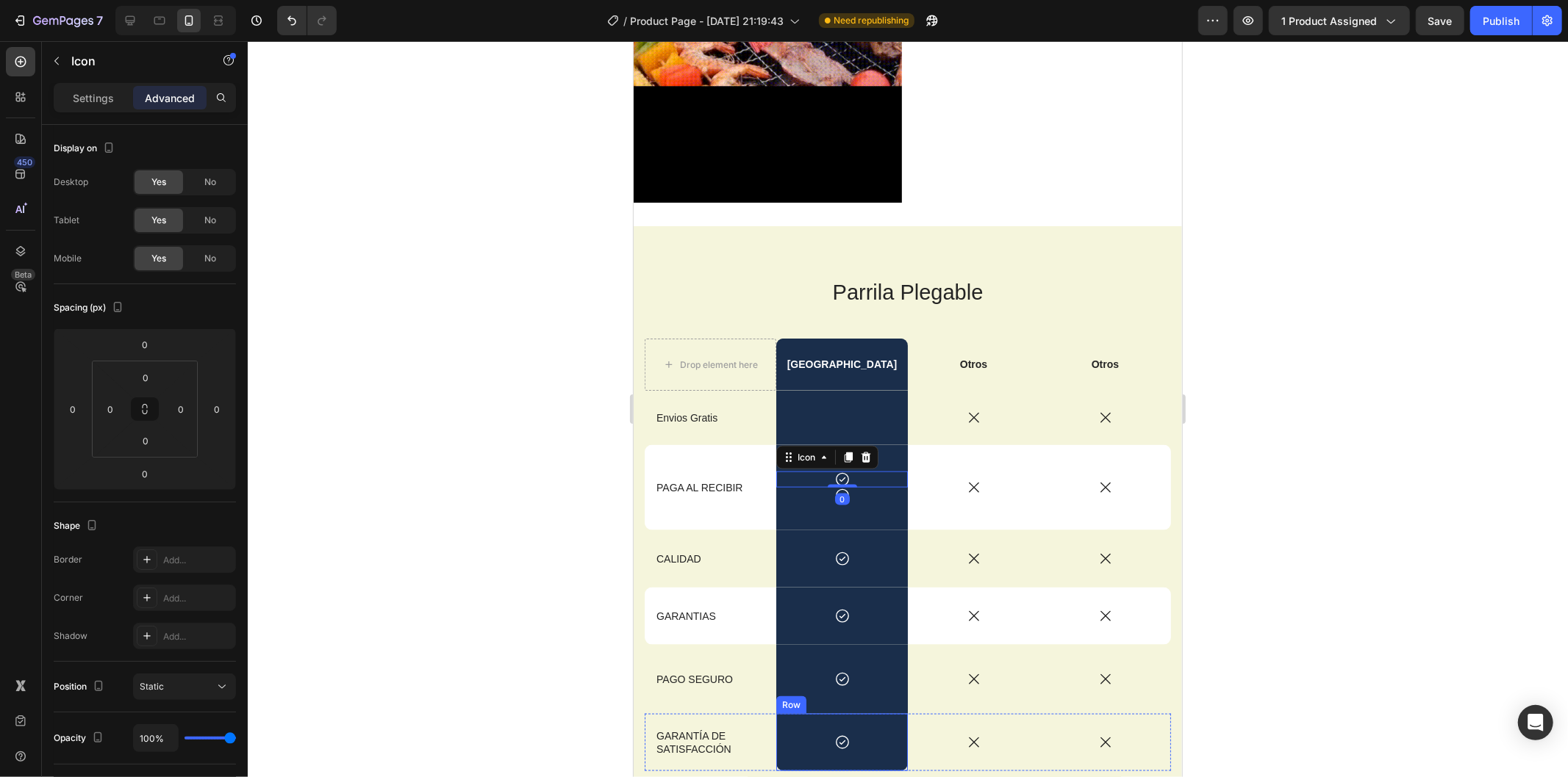
scroll to position [1668, 0]
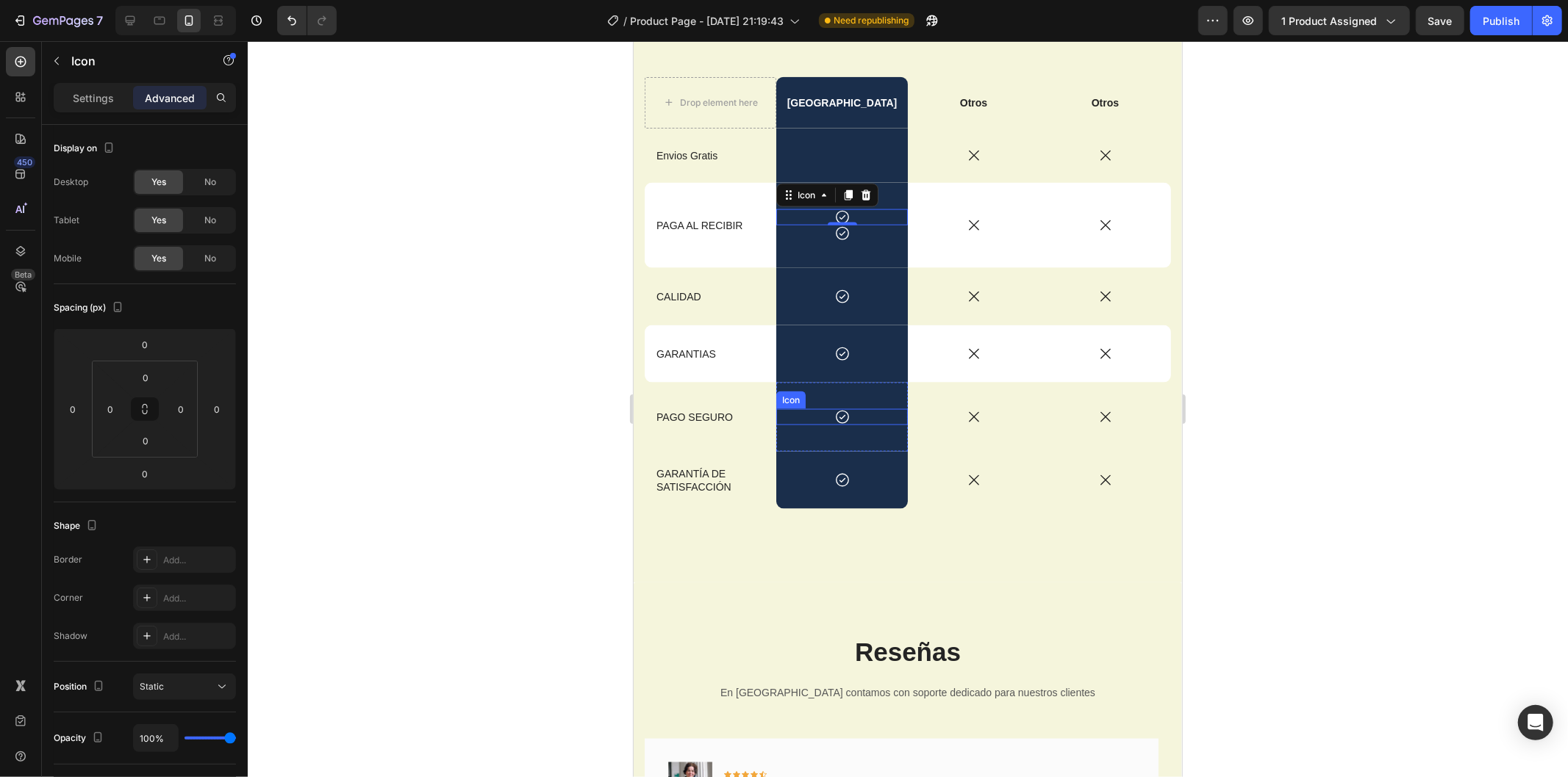
click at [827, 419] on div "Icon" at bounding box center [841, 416] width 131 height 16
click at [844, 389] on icon at bounding box center [847, 394] width 12 height 12
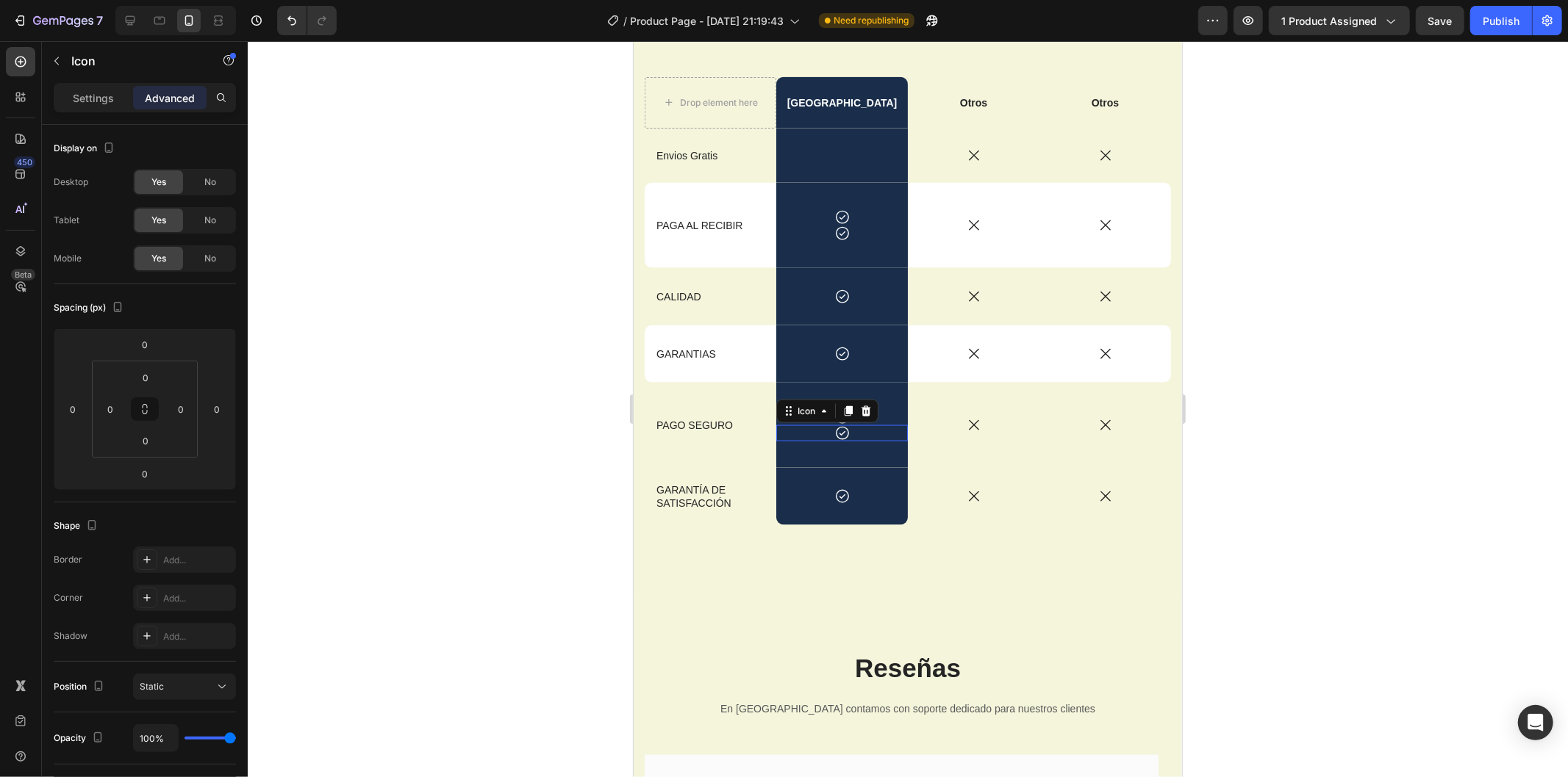
click at [844, 387] on div "Icon Icon 0 Row" at bounding box center [841, 424] width 131 height 85
drag, startPoint x: 835, startPoint y: 431, endPoint x: 836, endPoint y: 449, distance: 18.0
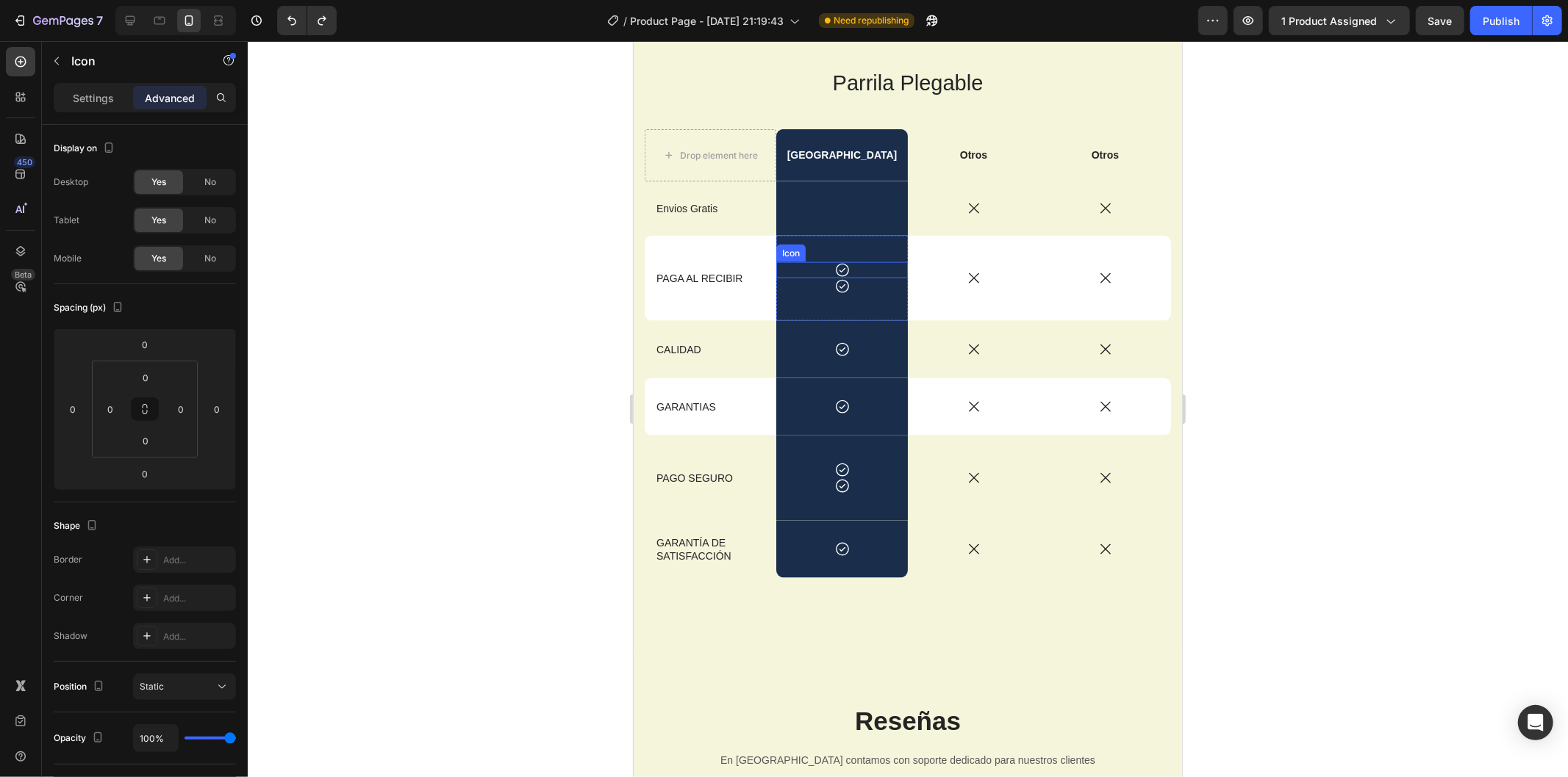
scroll to position [1504, 0]
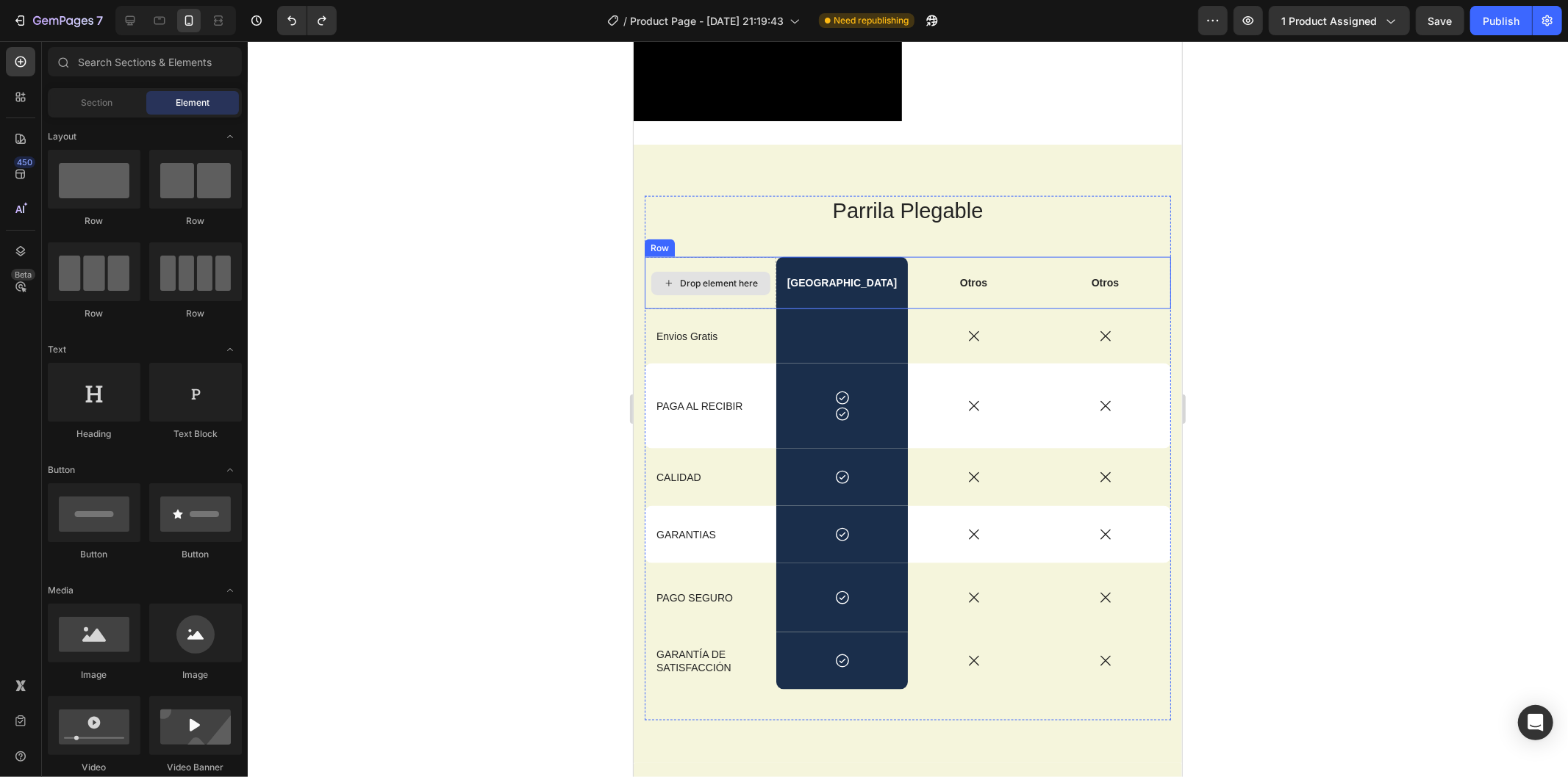
click at [726, 271] on div "Drop element here" at bounding box center [710, 283] width 119 height 23
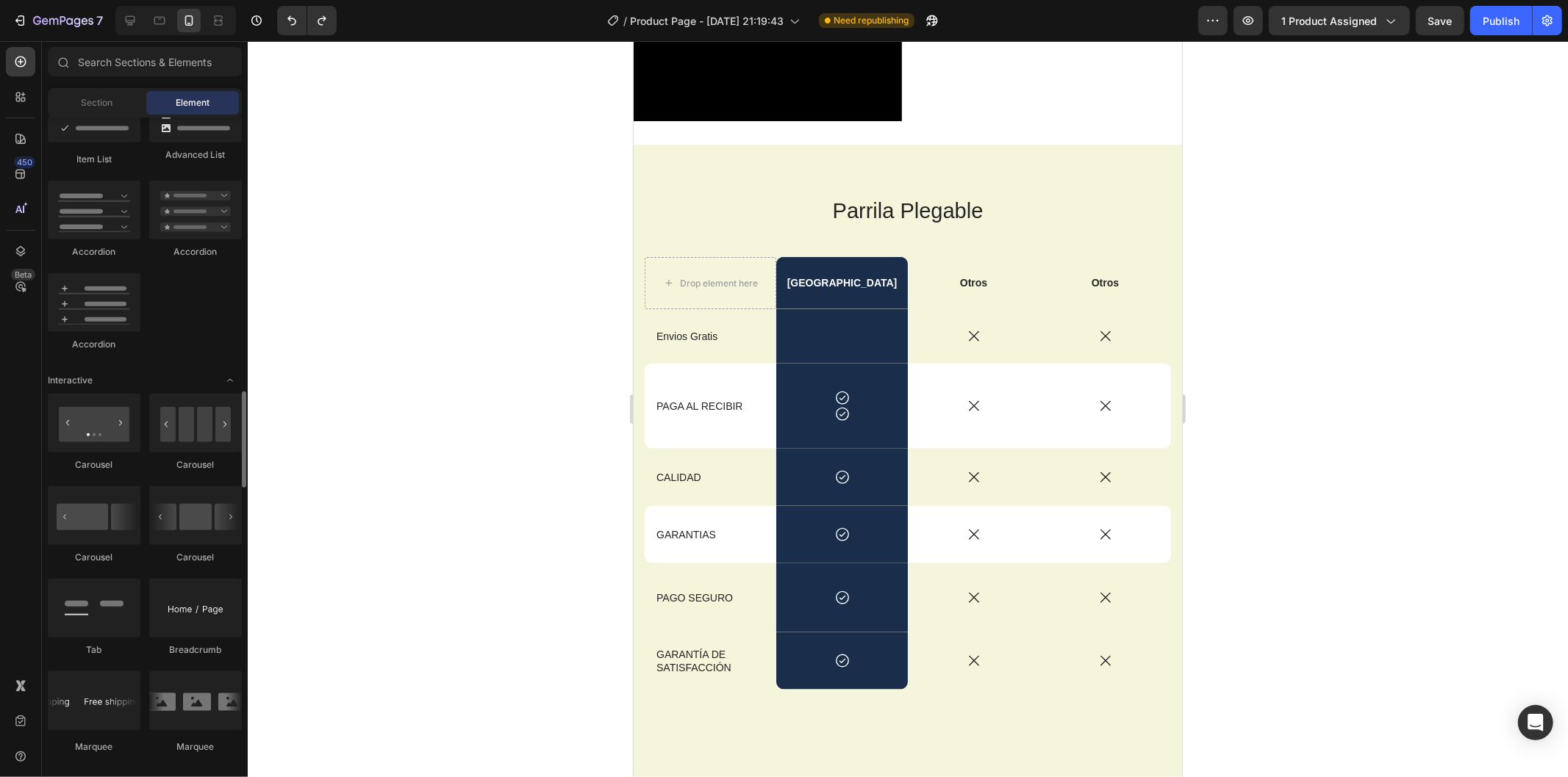
scroll to position [1305, 0]
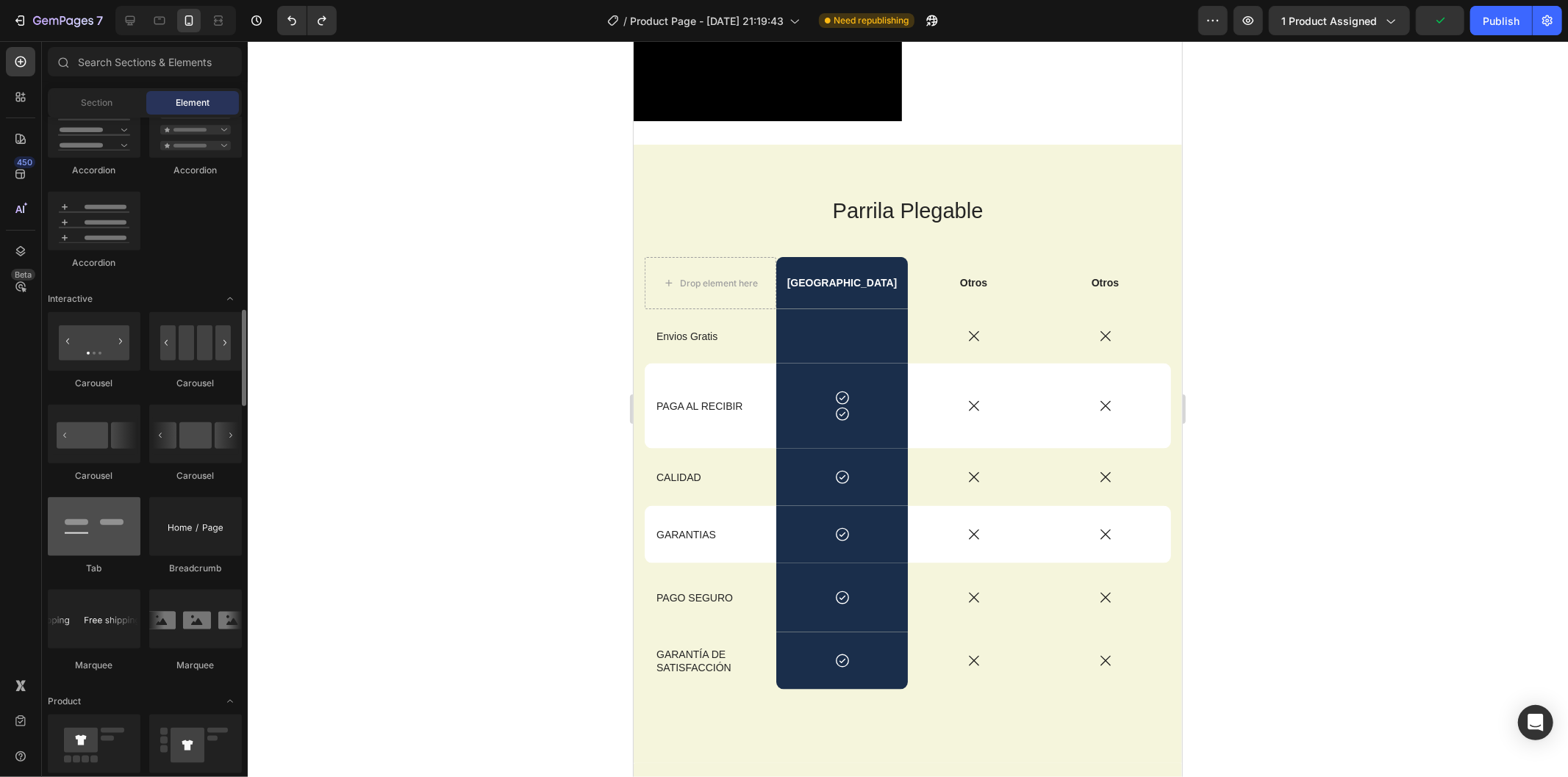
click at [97, 532] on div at bounding box center [93, 527] width 92 height 59
drag, startPoint x: 731, startPoint y: 573, endPoint x: 758, endPoint y: 684, distance: 114.2
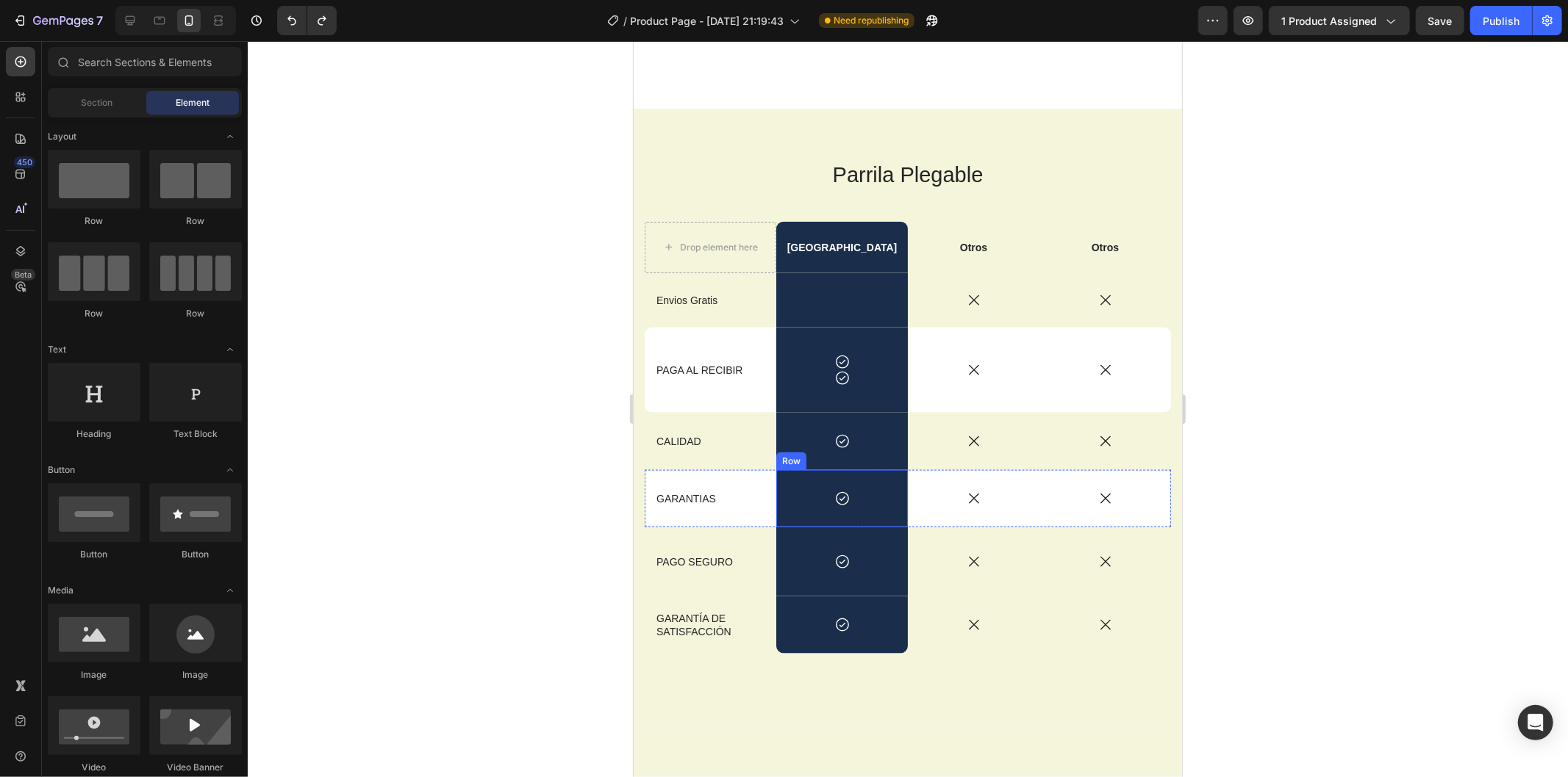
scroll to position [1675, 0]
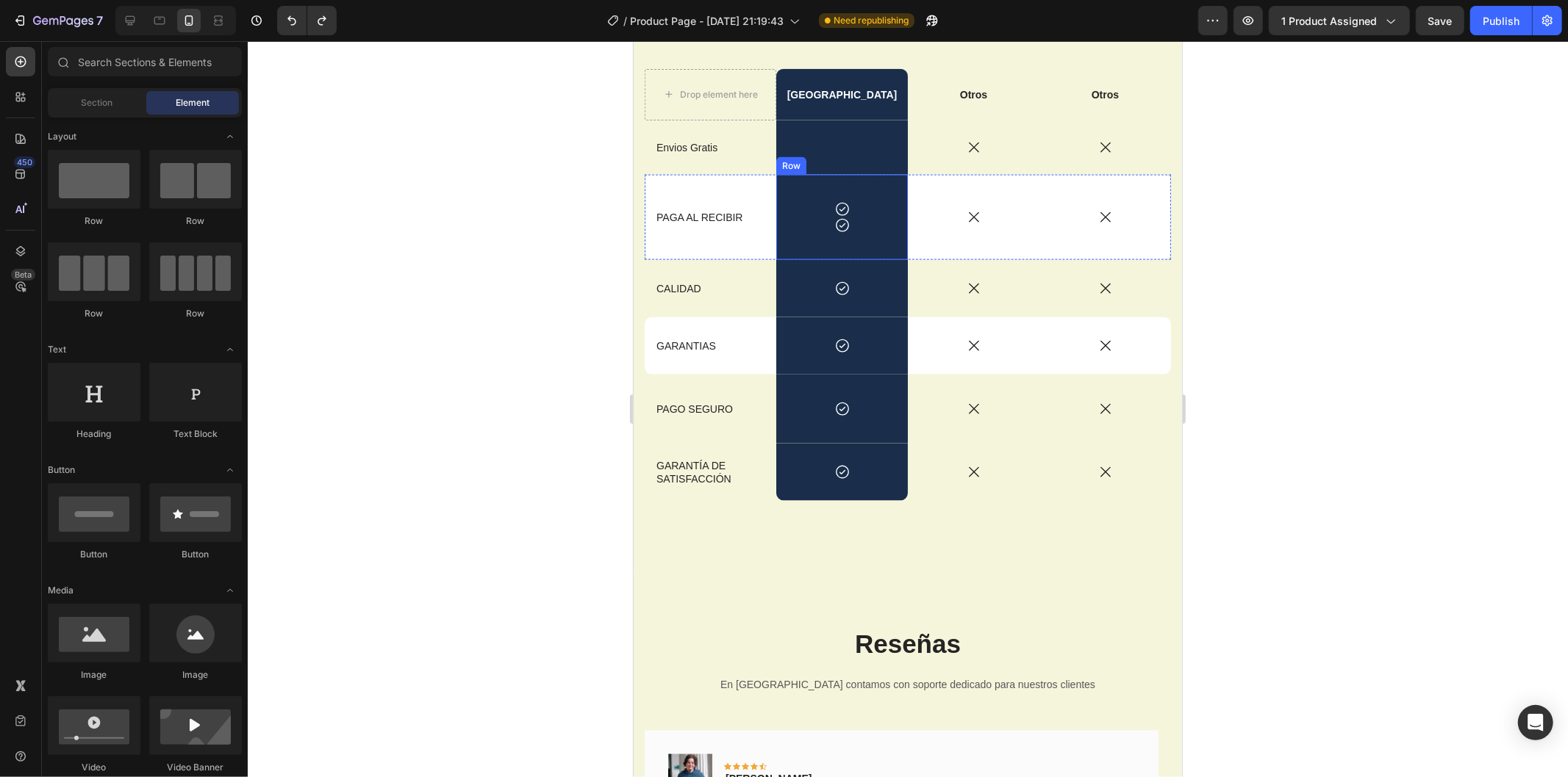
click at [835, 223] on icon at bounding box center [841, 225] width 16 height 16
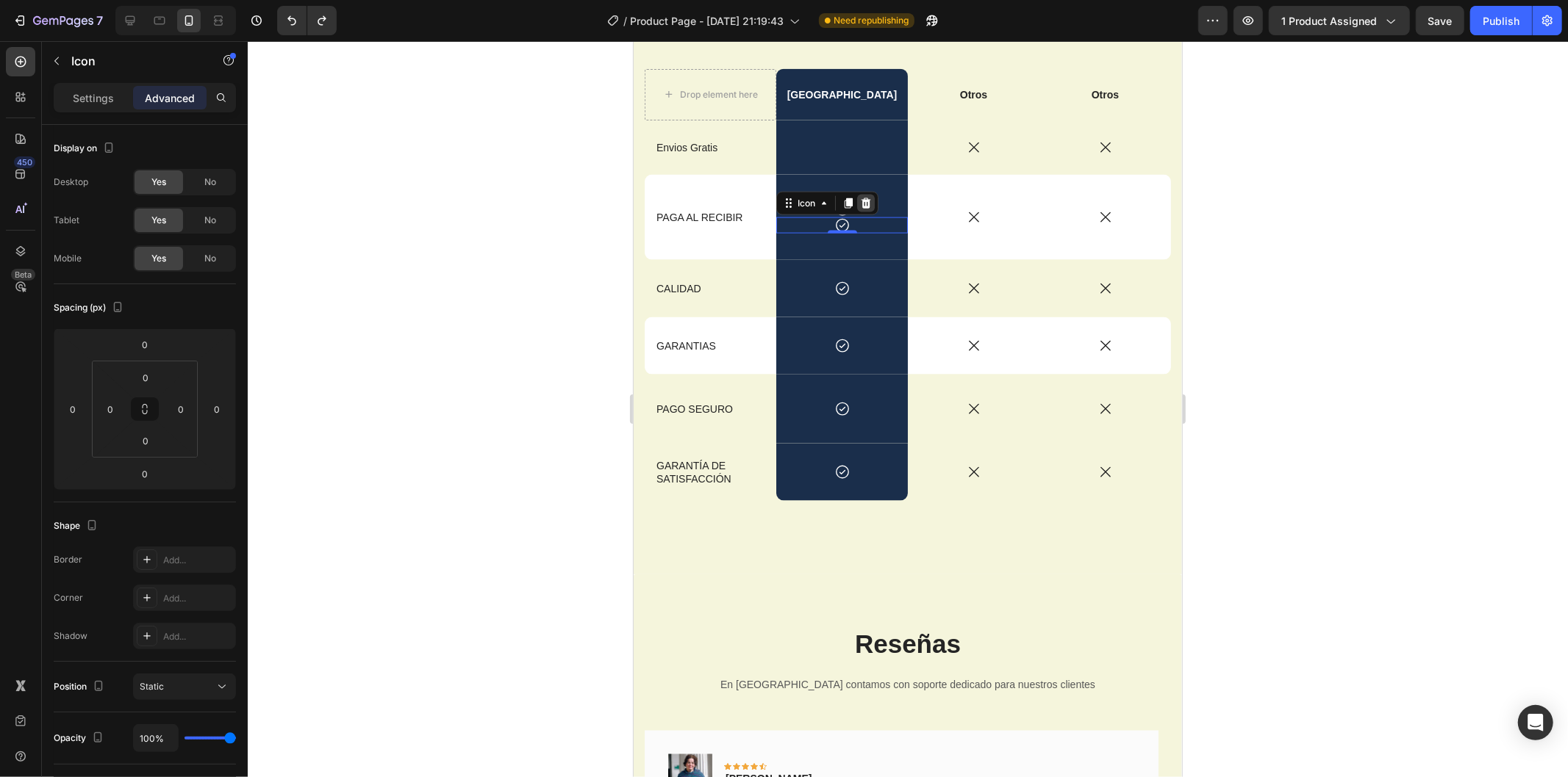
click at [870, 200] on div at bounding box center [865, 202] width 17 height 17
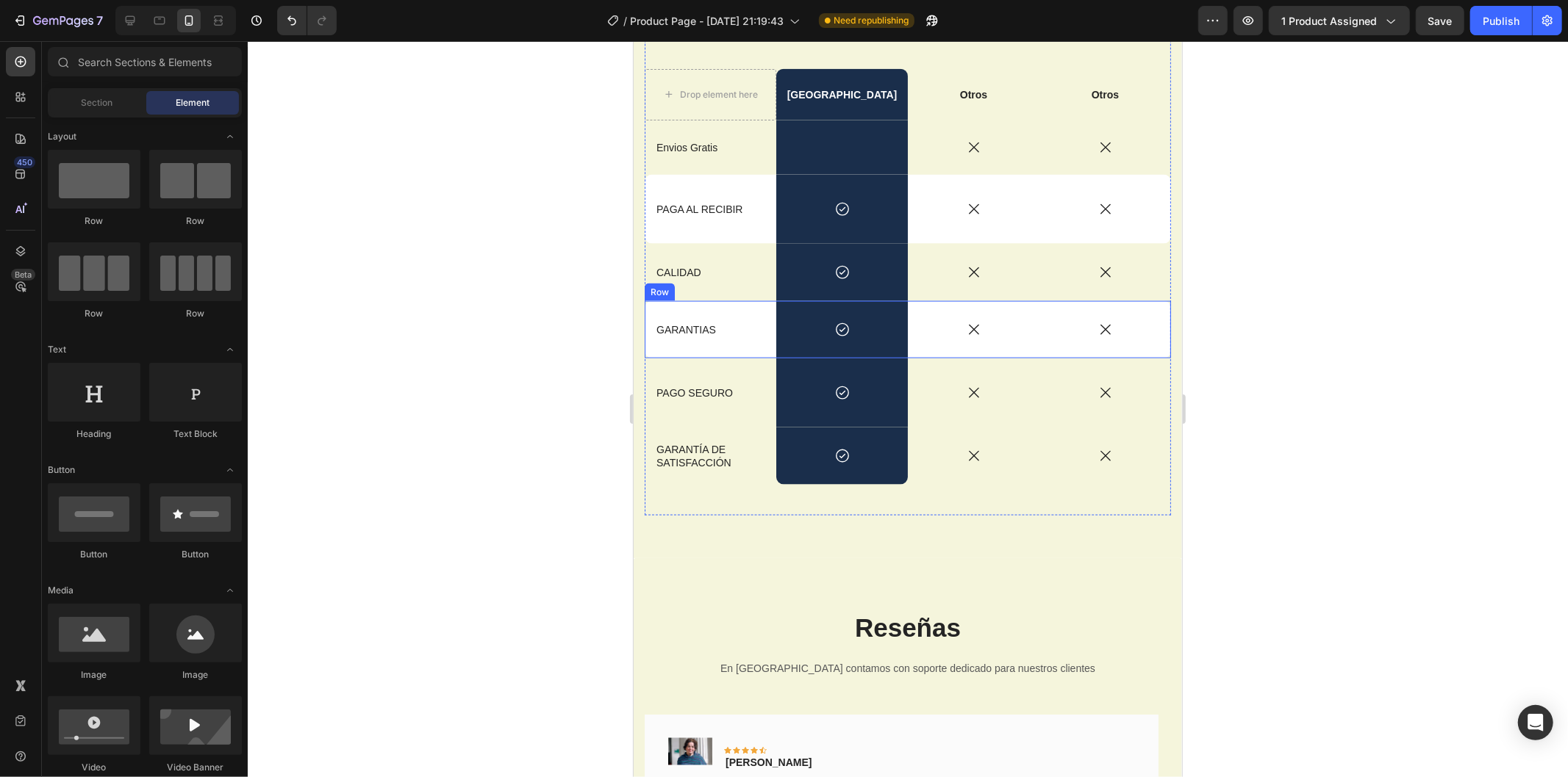
click at [1452, 292] on div at bounding box center [908, 408] width 1320 height 736
click at [740, 233] on div "PAGA AL RECIBIR Text Block" at bounding box center [710, 208] width 131 height 69
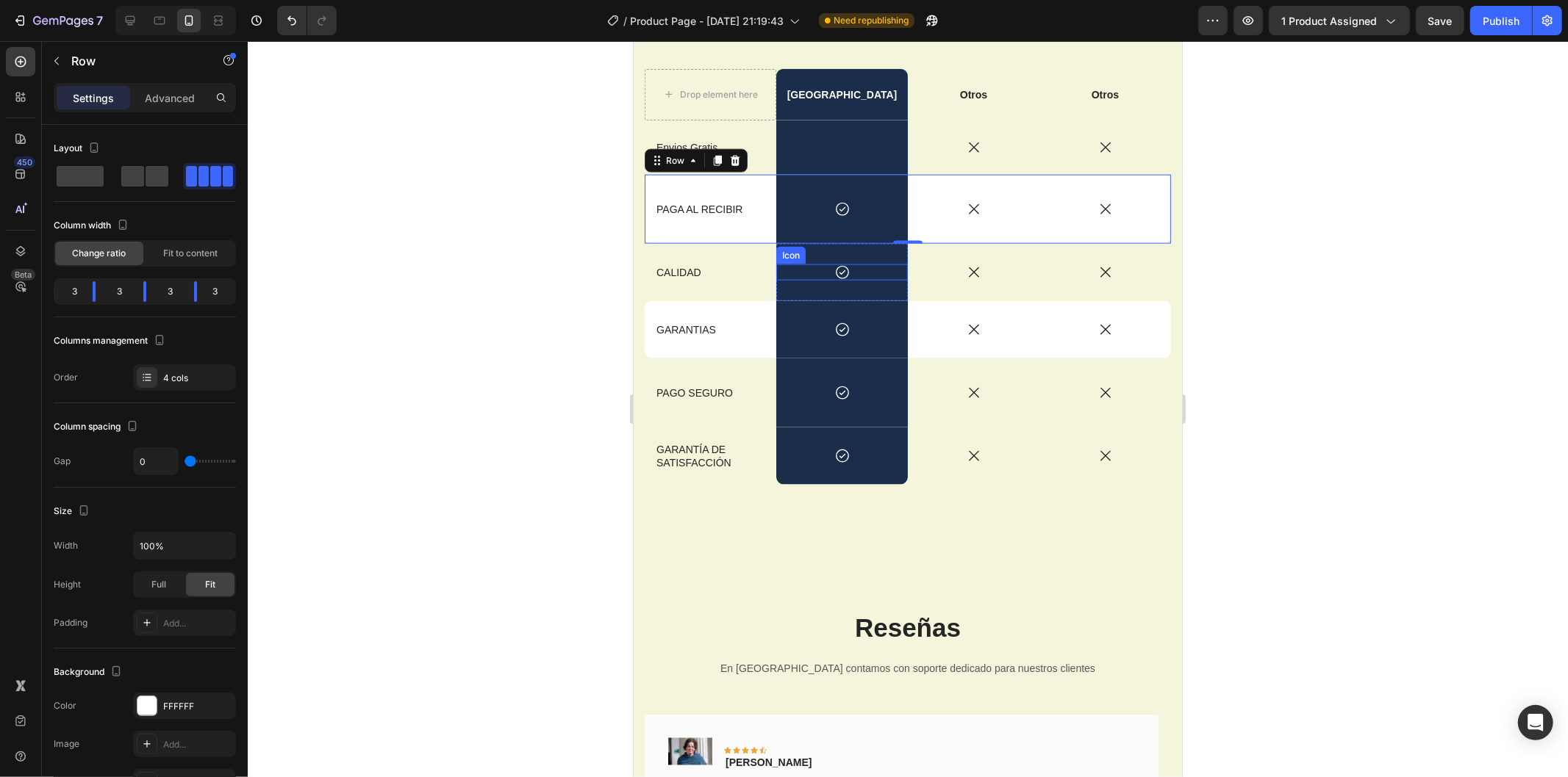
click at [833, 267] on icon at bounding box center [841, 271] width 16 height 16
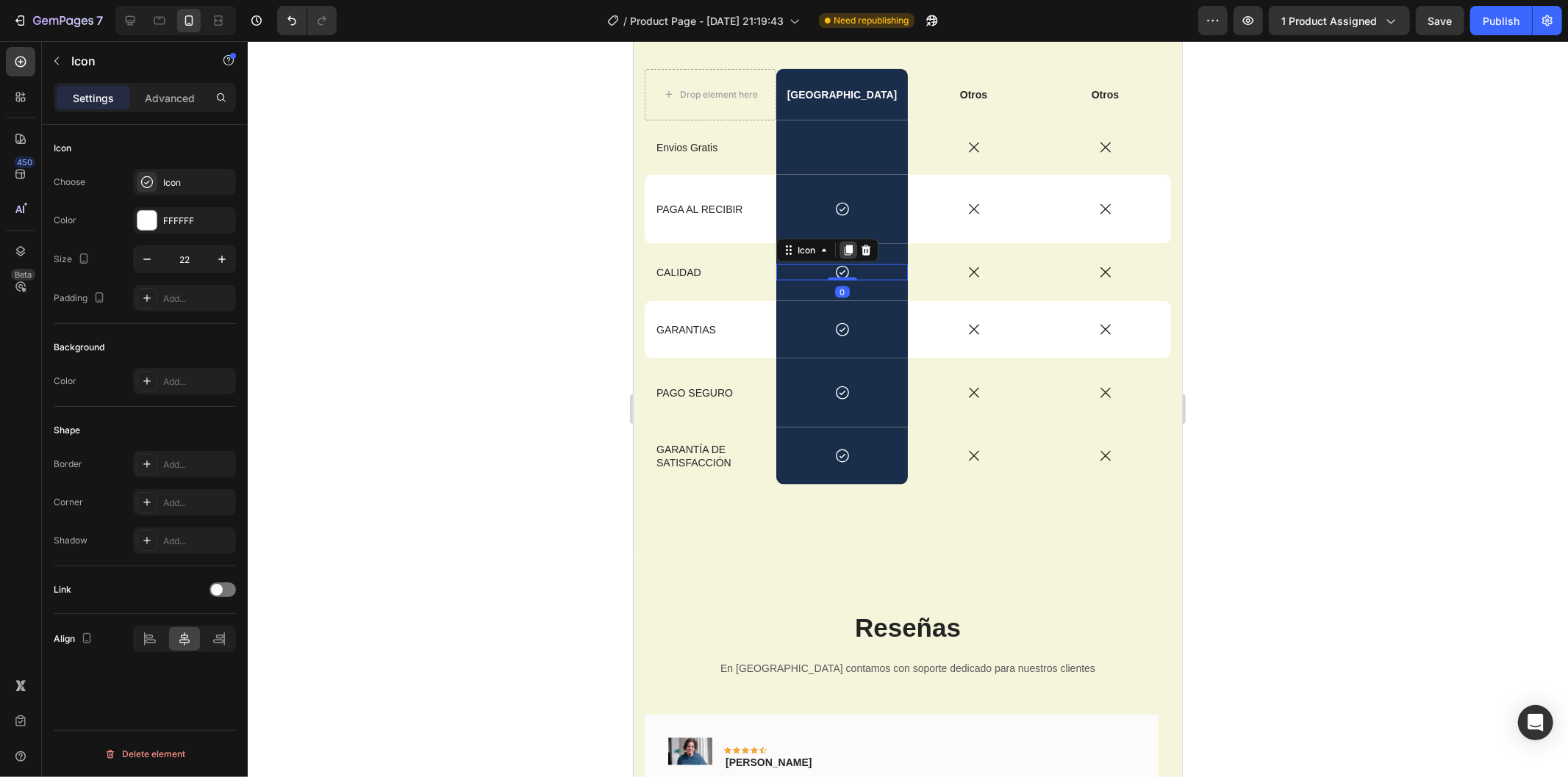
click at [844, 248] on icon at bounding box center [848, 250] width 8 height 10
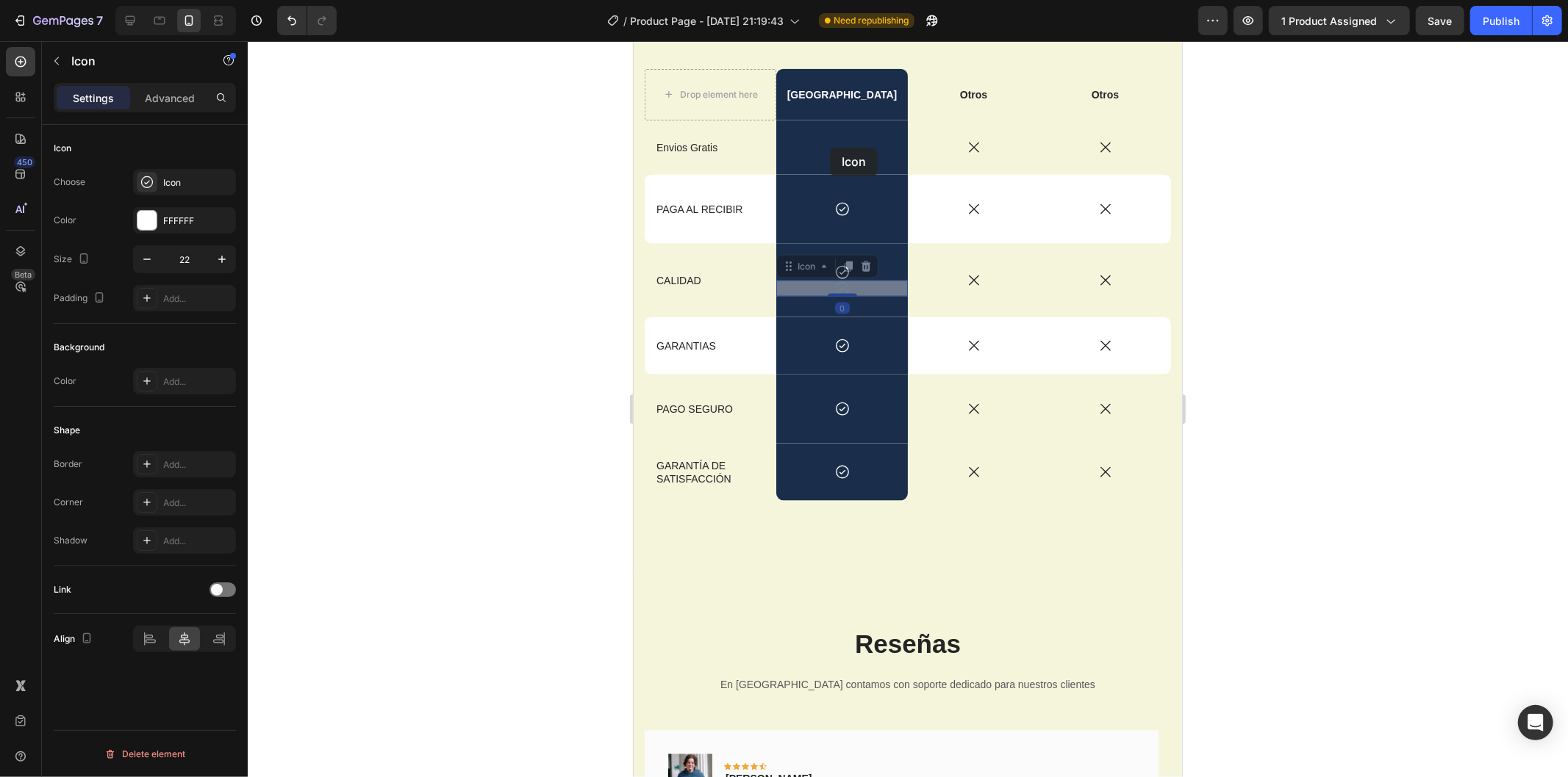
drag, startPoint x: 859, startPoint y: 281, endPoint x: 832, endPoint y: 141, distance: 142.6
click at [836, 343] on icon at bounding box center [841, 344] width 16 height 16
click at [829, 136] on div "Rich Text Editor. Editing area: main" at bounding box center [841, 146] width 131 height 54
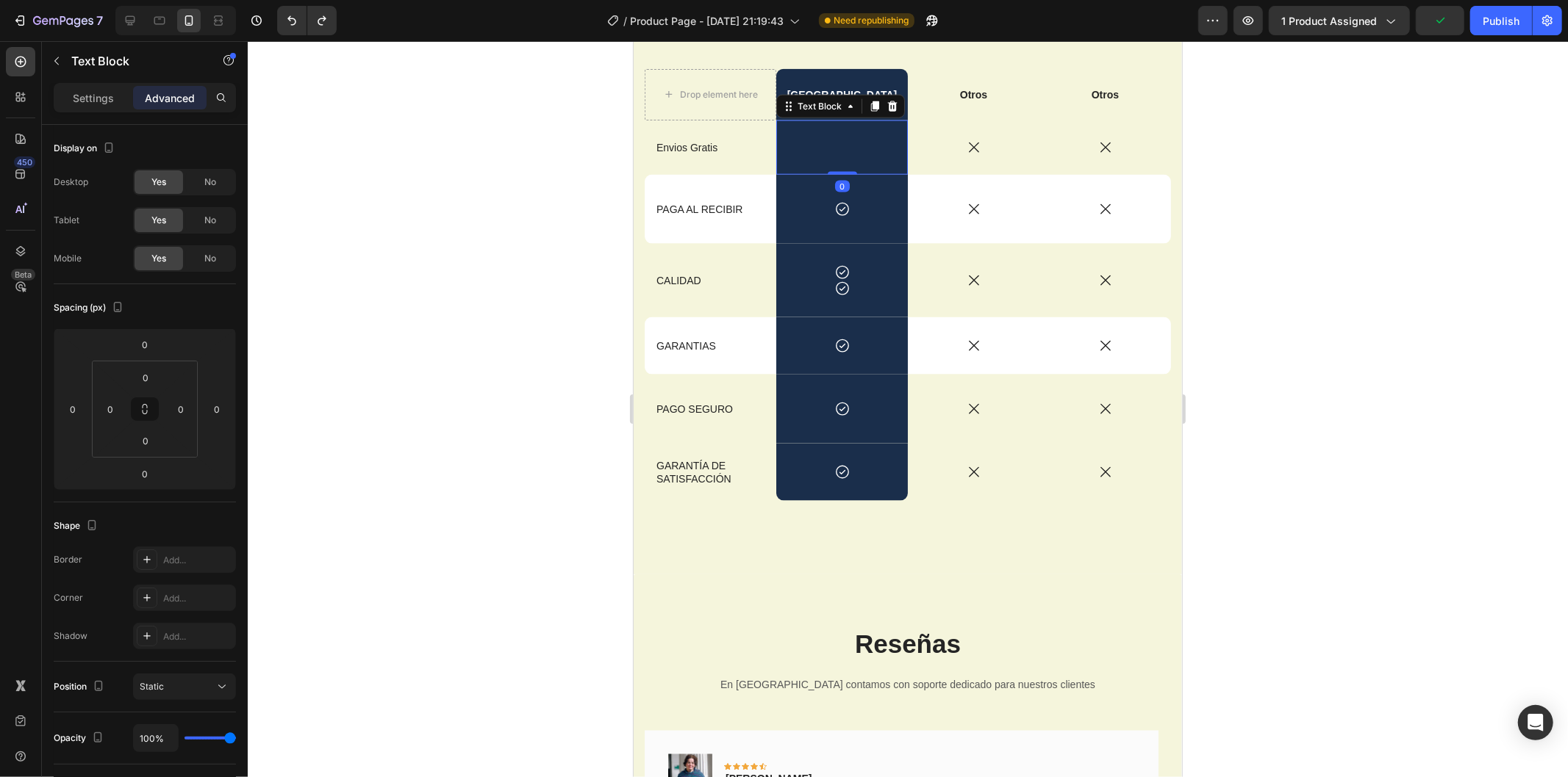
click at [829, 140] on div "Rich Text Editor. Editing area: main" at bounding box center [841, 146] width 131 height 54
click at [829, 141] on p "Rich Text Editor. Editing area: main" at bounding box center [841, 147] width 129 height 13
click at [836, 141] on p "Rich Text Editor. Editing area: main" at bounding box center [841, 147] width 129 height 13
click at [836, 203] on icon at bounding box center [841, 208] width 16 height 16
click at [849, 135] on div "Rich Text Editor. Editing area: main" at bounding box center [841, 146] width 131 height 54
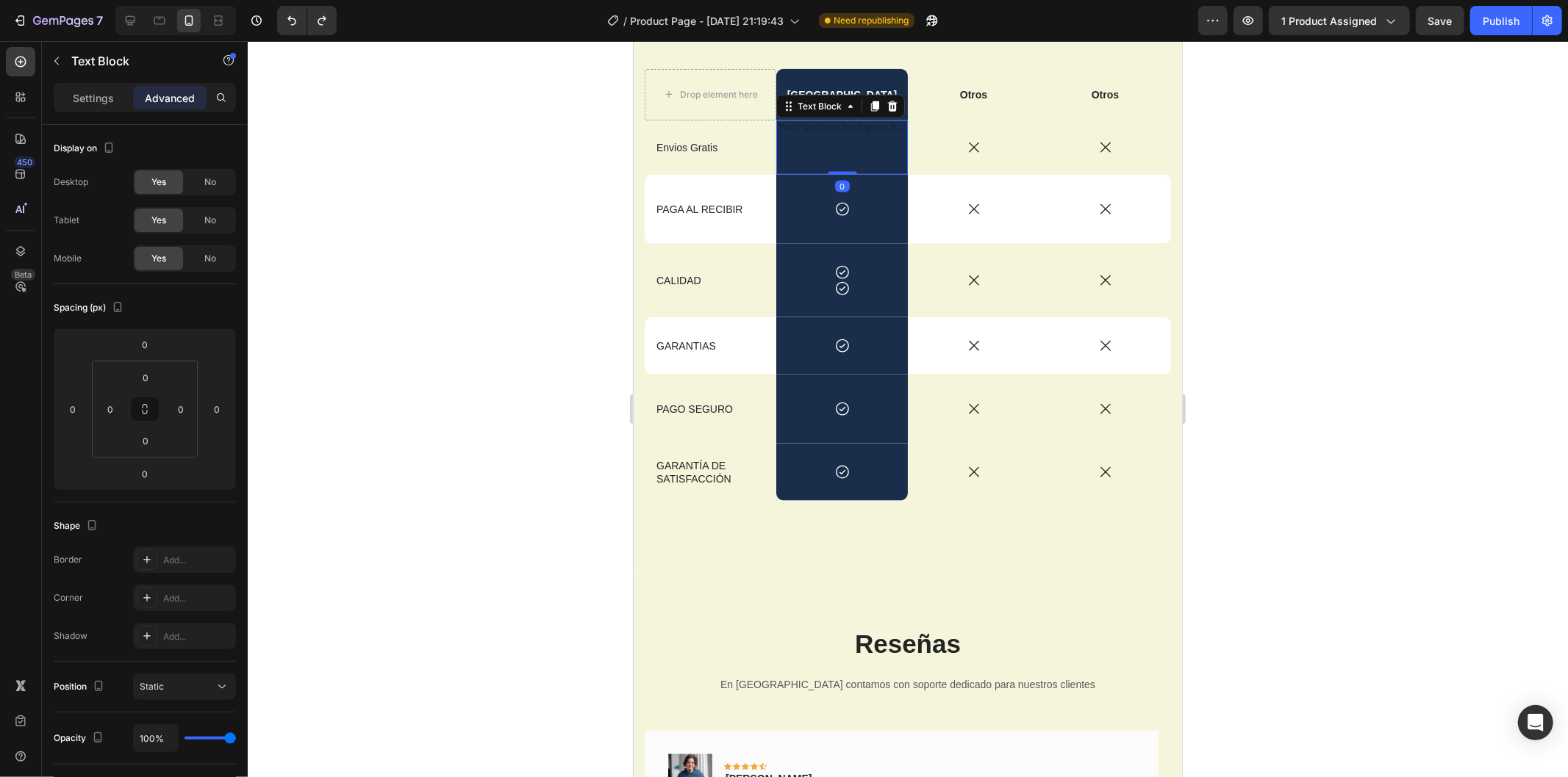
click at [849, 136] on div "Rich Text Editor. Editing area: main" at bounding box center [841, 146] width 131 height 54
click at [835, 201] on icon at bounding box center [841, 208] width 16 height 16
click at [847, 181] on icon at bounding box center [848, 186] width 8 height 10
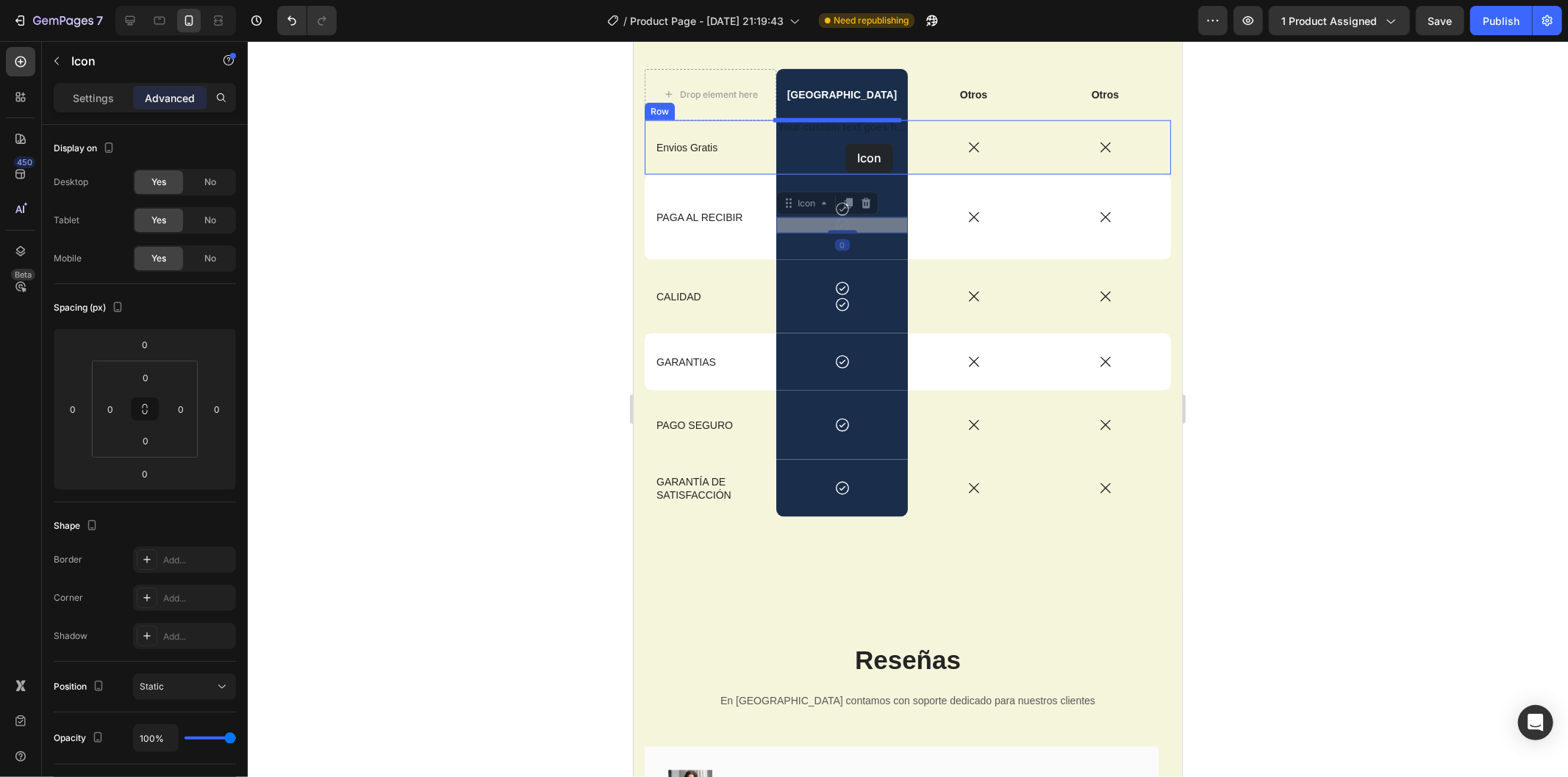
drag, startPoint x: 849, startPoint y: 223, endPoint x: 845, endPoint y: 143, distance: 80.1
type input "16"
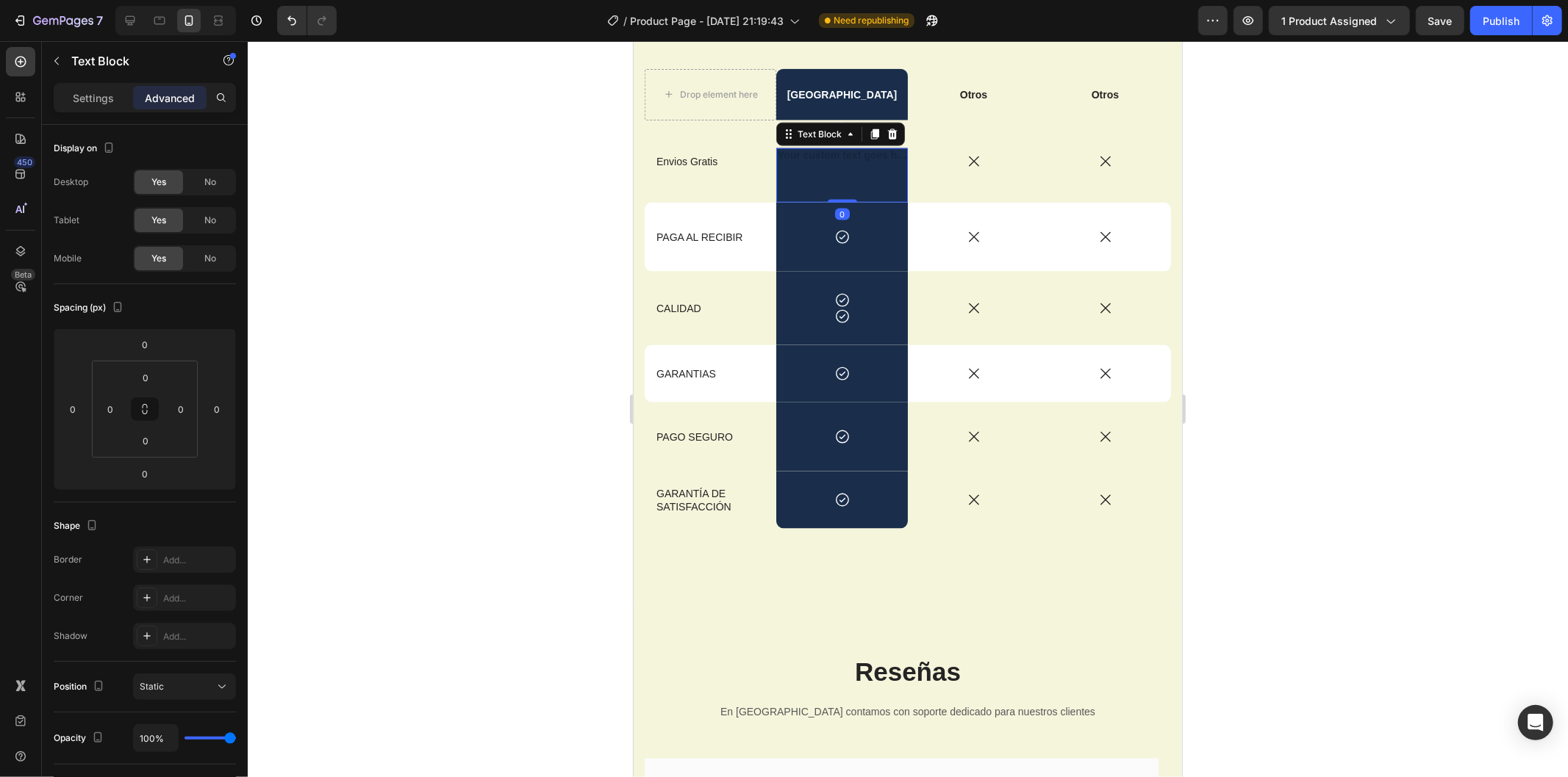
click at [841, 145] on div "Icon Text Block 0" at bounding box center [841, 161] width 131 height 82
click at [1254, 156] on div at bounding box center [908, 408] width 1320 height 736
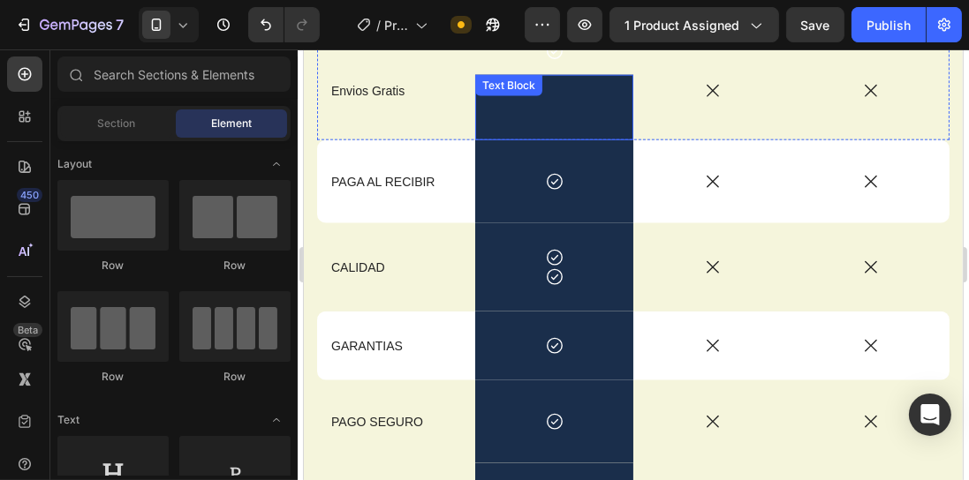
click at [559, 107] on p "Rich Text Editor. Editing area: main" at bounding box center [553, 108] width 155 height 16
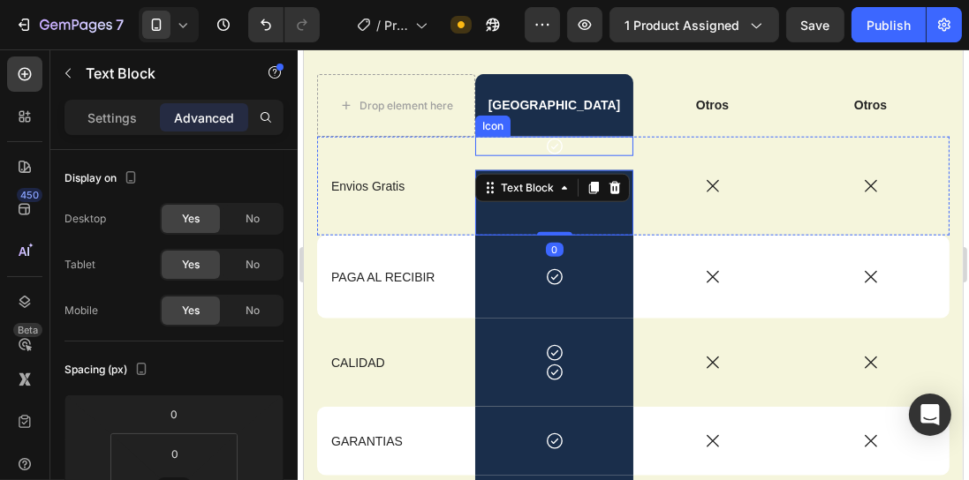
scroll to position [2027, 0]
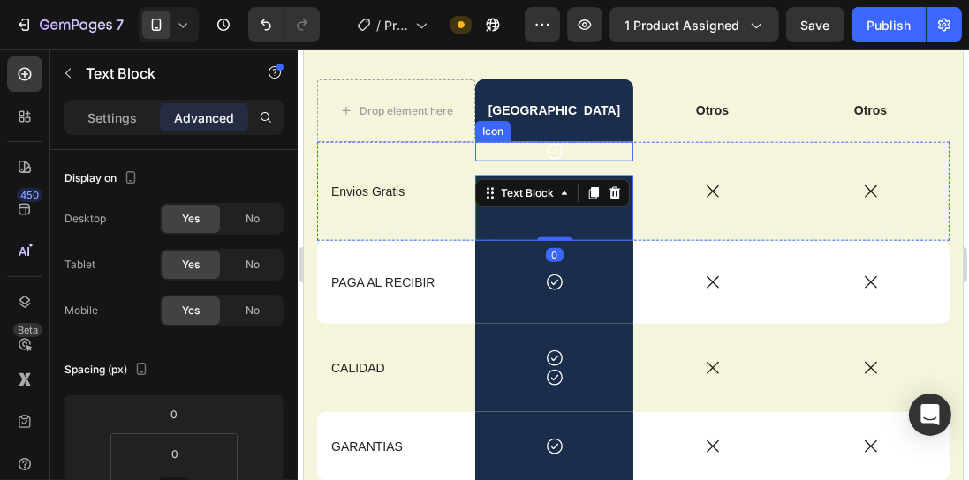
click at [564, 156] on div "Icon" at bounding box center [553, 151] width 158 height 19
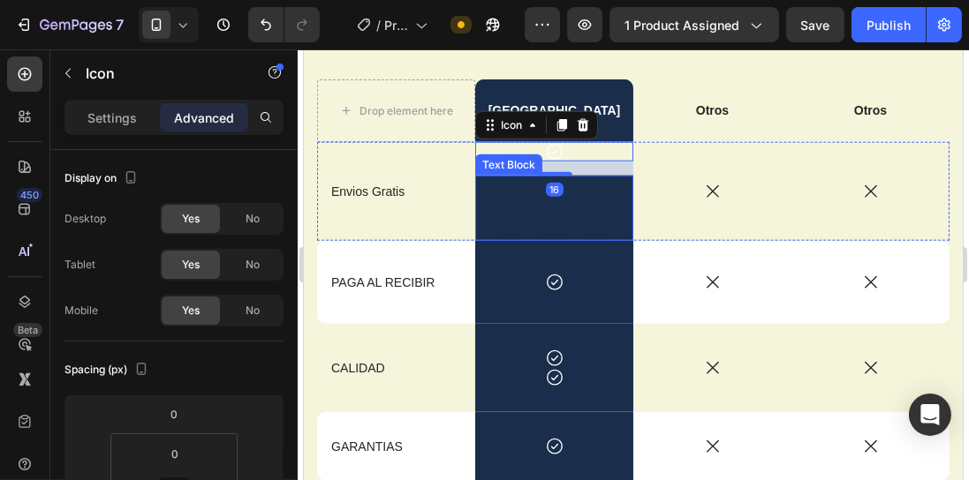
click at [562, 221] on div "Rich Text Editor. Editing area: main" at bounding box center [553, 208] width 158 height 65
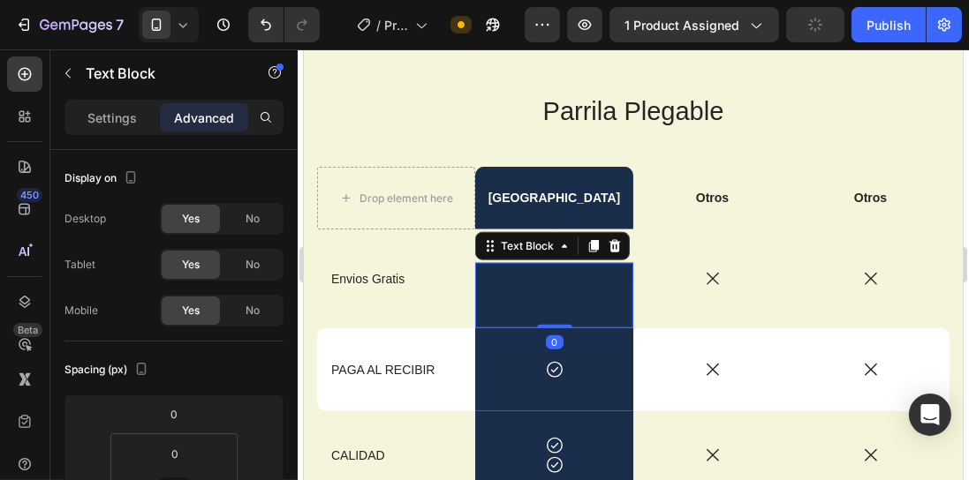
scroll to position [1927, 0]
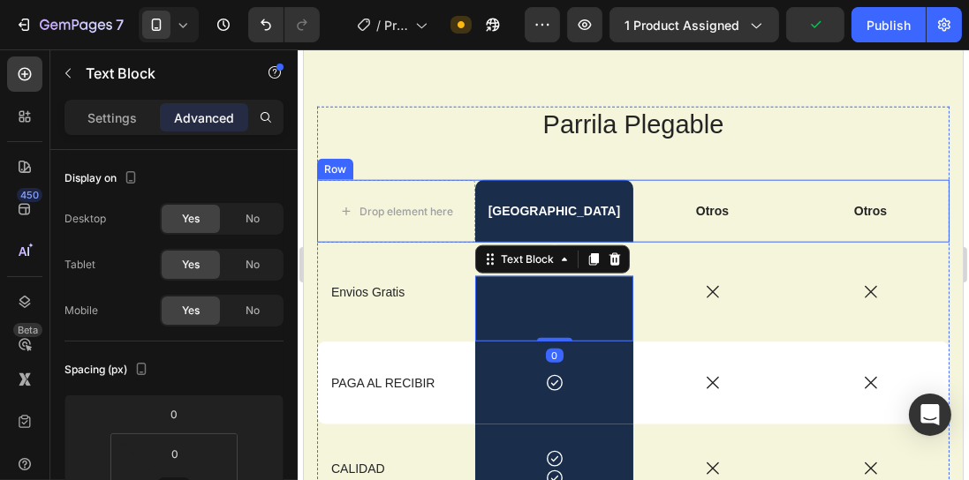
click at [669, 256] on div "Icon" at bounding box center [711, 292] width 158 height 99
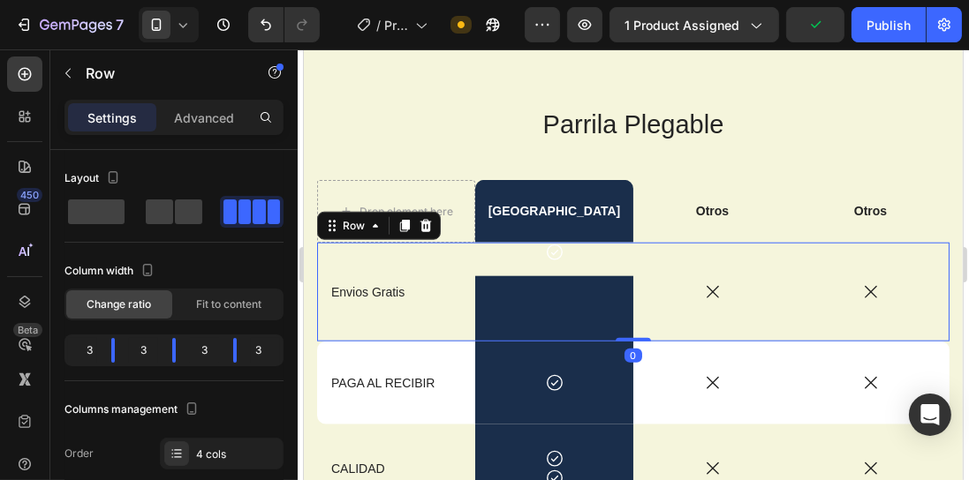
click at [597, 263] on div "Icon Text Block" at bounding box center [553, 292] width 158 height 99
click at [557, 262] on div "Icon Text Block" at bounding box center [553, 292] width 158 height 99
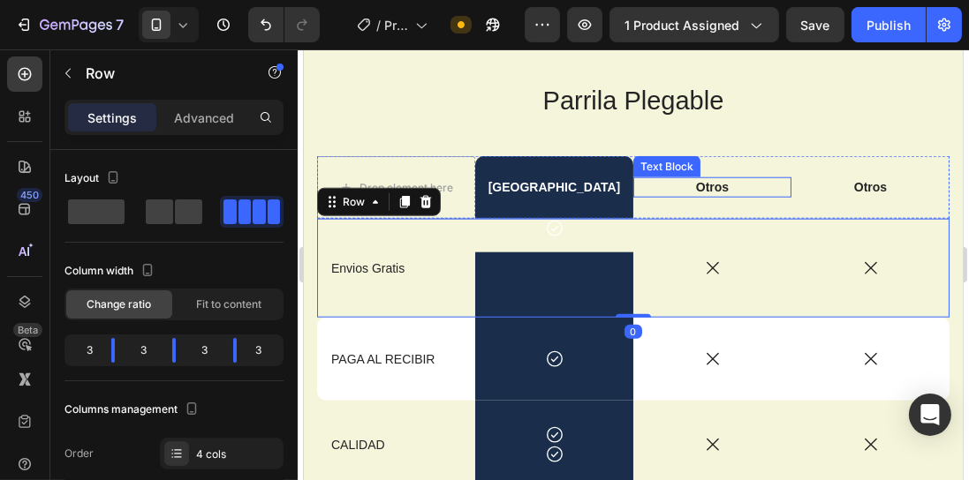
scroll to position [1977, 0]
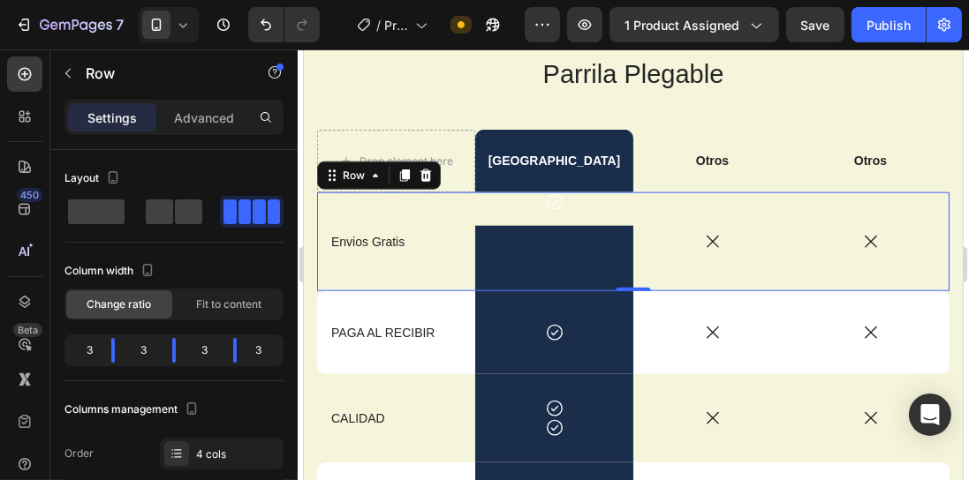
click at [516, 212] on div "Icon Text Block" at bounding box center [553, 242] width 158 height 99
click at [510, 199] on div "Icon" at bounding box center [553, 202] width 158 height 19
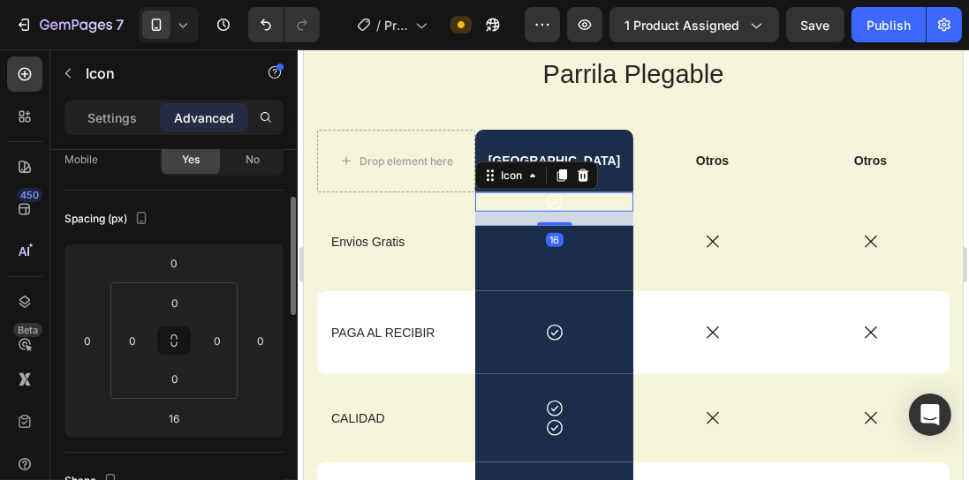
scroll to position [201, 0]
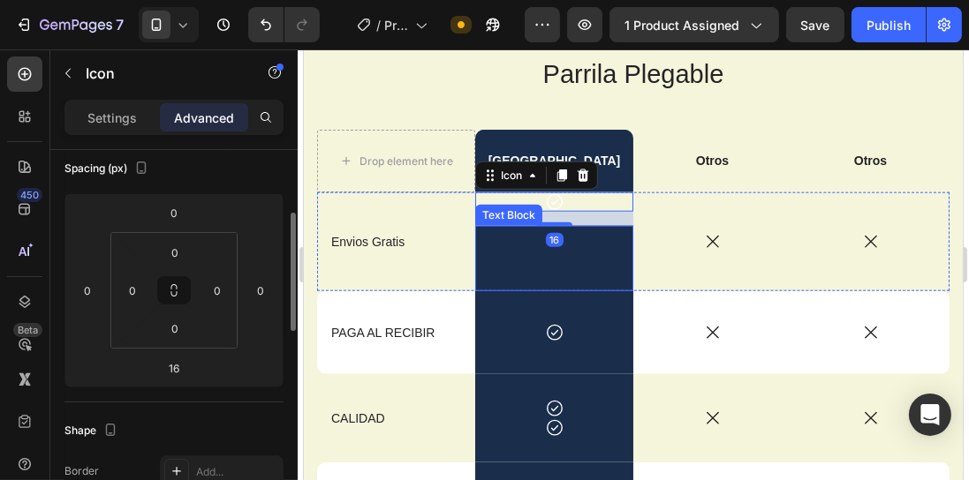
click at [526, 262] on p "Rich Text Editor. Editing area: main" at bounding box center [553, 259] width 155 height 16
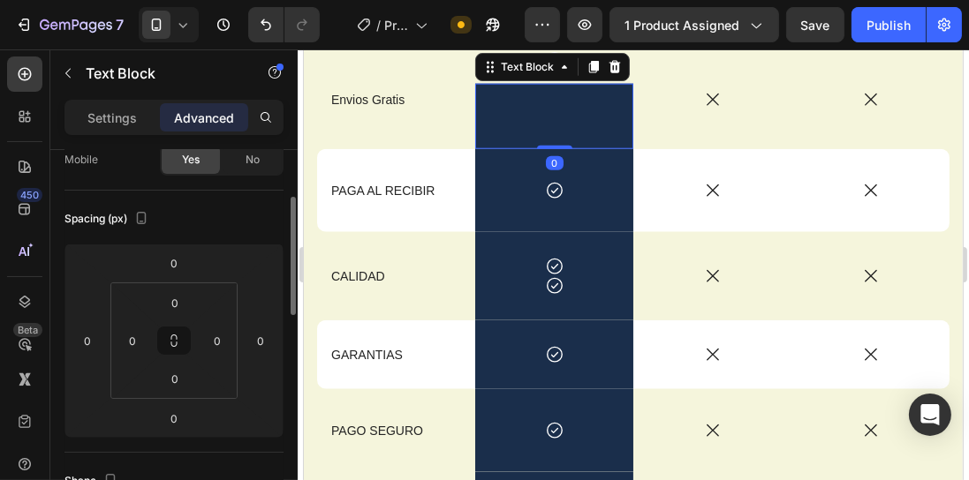
scroll to position [2128, 0]
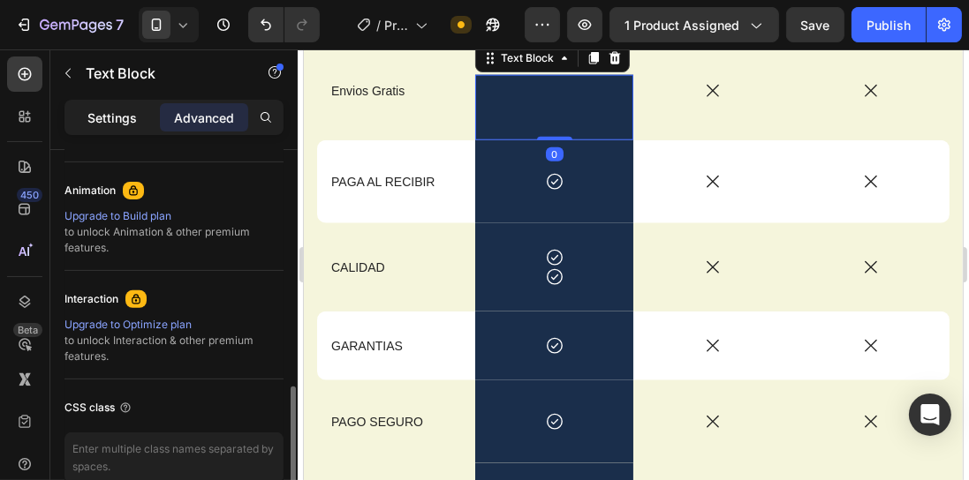
drag, startPoint x: 106, startPoint y: 111, endPoint x: 121, endPoint y: 120, distance: 17.4
click at [106, 111] on p "Settings" at bounding box center [111, 118] width 49 height 19
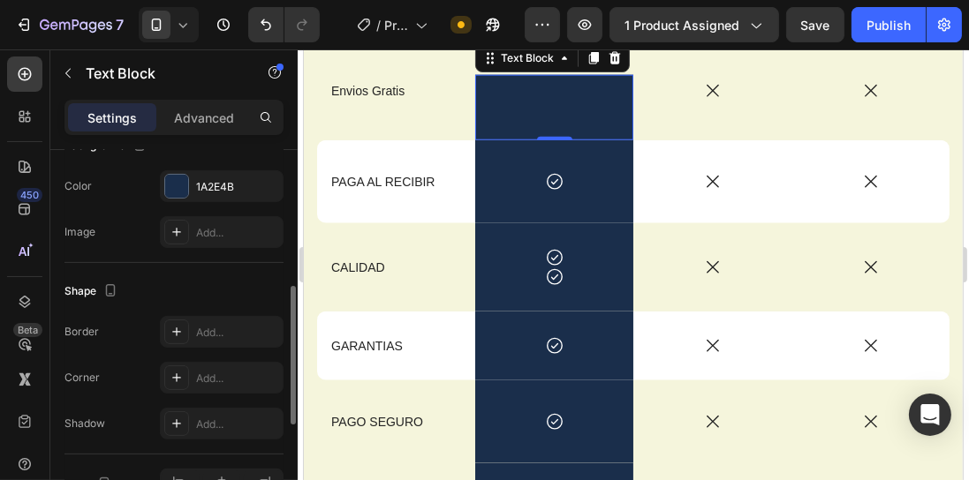
scroll to position [510, 0]
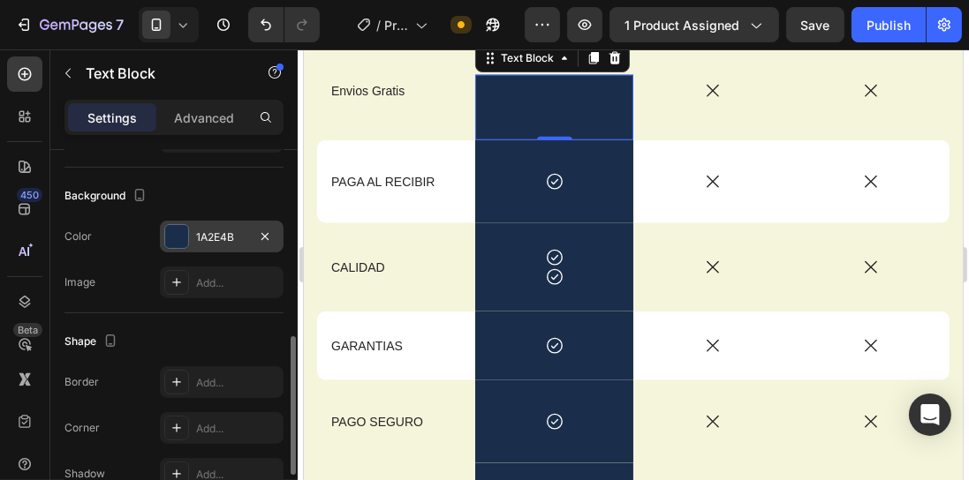
click at [206, 232] on div "1A2E4B" at bounding box center [221, 238] width 51 height 16
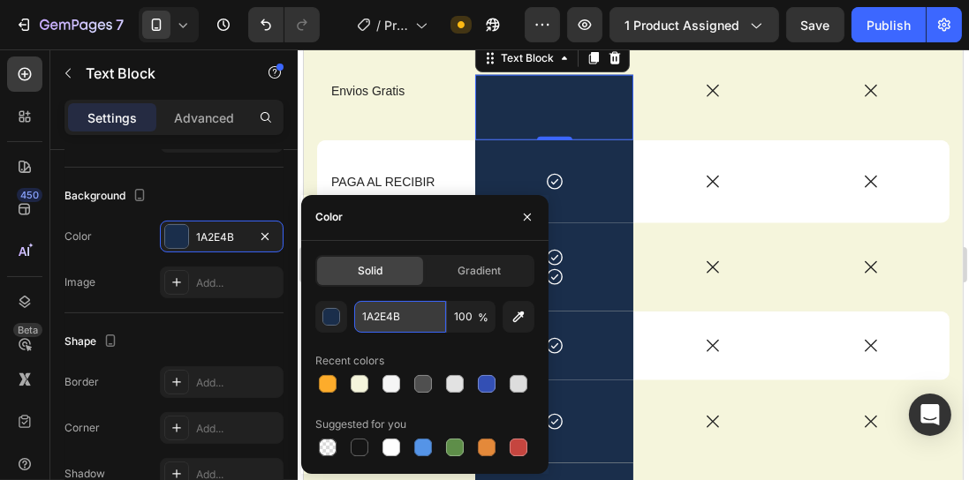
click at [407, 306] on input "1A2E4B" at bounding box center [400, 317] width 92 height 32
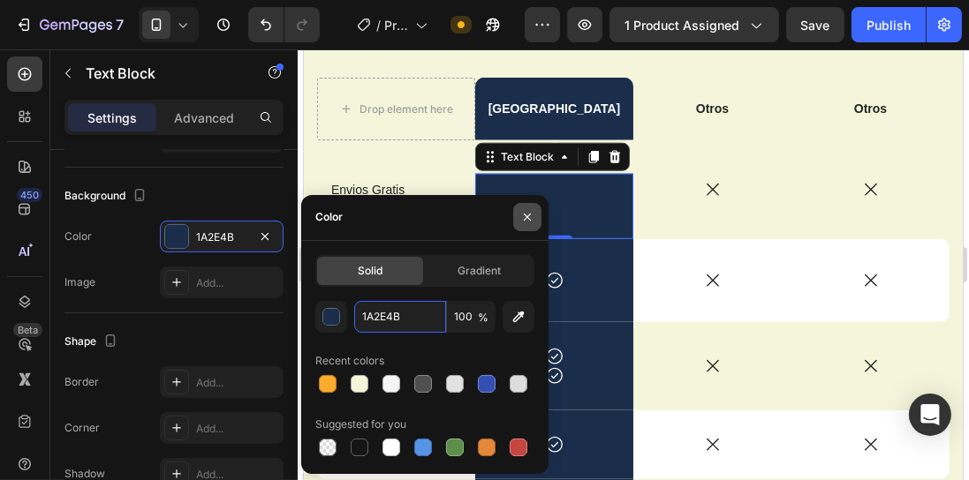
scroll to position [2027, 0]
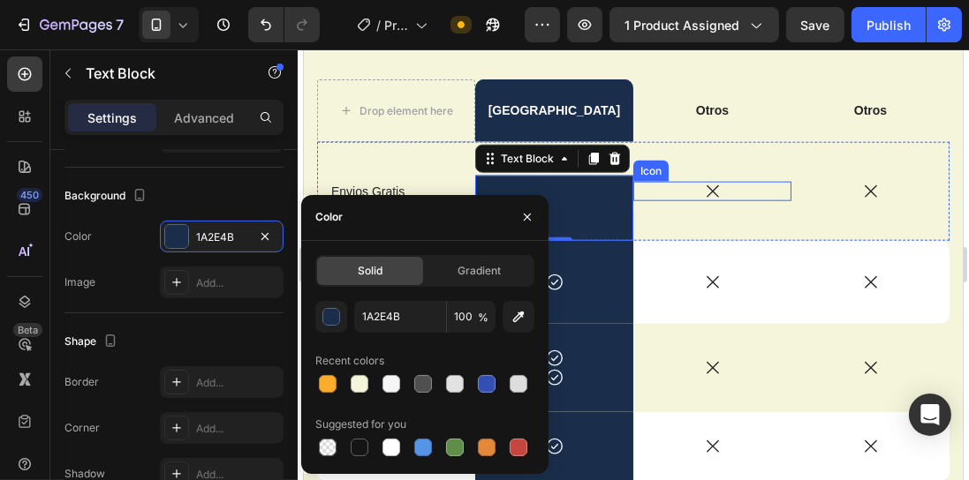
click at [674, 174] on div "Icon" at bounding box center [711, 191] width 158 height 99
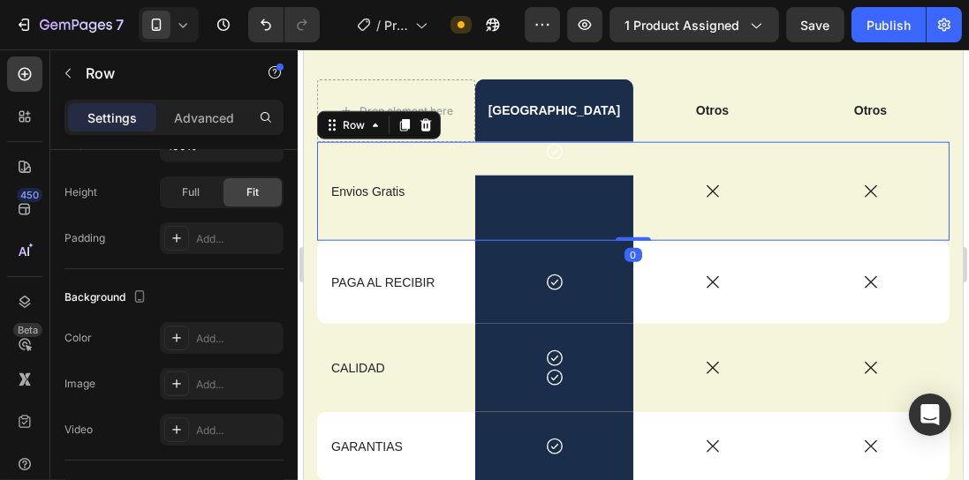
scroll to position [0, 0]
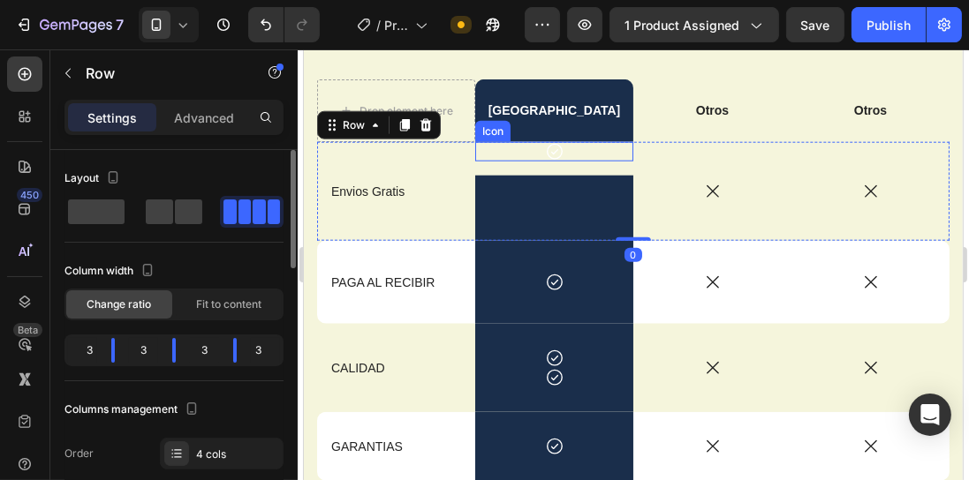
click at [538, 160] on div "Icon Text Block" at bounding box center [553, 191] width 158 height 99
click at [503, 162] on div "Icon Text Block" at bounding box center [553, 191] width 158 height 99
click at [496, 156] on div "Icon" at bounding box center [553, 151] width 158 height 19
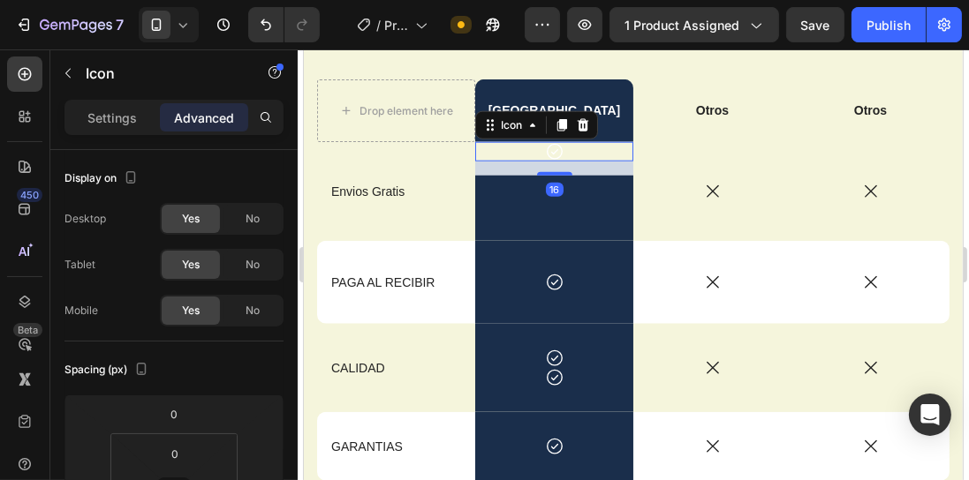
click at [578, 156] on div "Icon 16" at bounding box center [553, 151] width 158 height 19
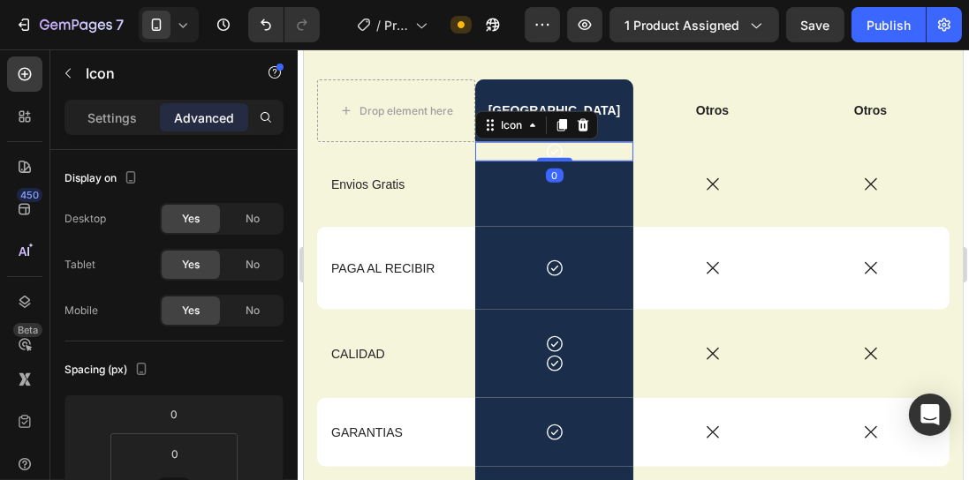
drag, startPoint x: 555, startPoint y: 170, endPoint x: 555, endPoint y: 154, distance: 16.8
click at [555, 154] on div "Icon 0" at bounding box center [553, 151] width 158 height 19
type input "0"
click at [499, 150] on div "Icon 0" at bounding box center [553, 151] width 158 height 19
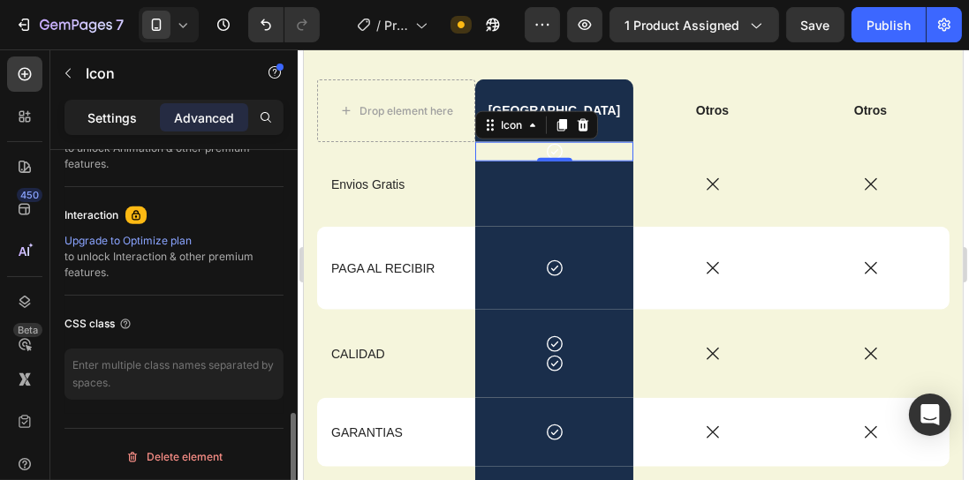
click at [110, 114] on p "Settings" at bounding box center [111, 118] width 49 height 19
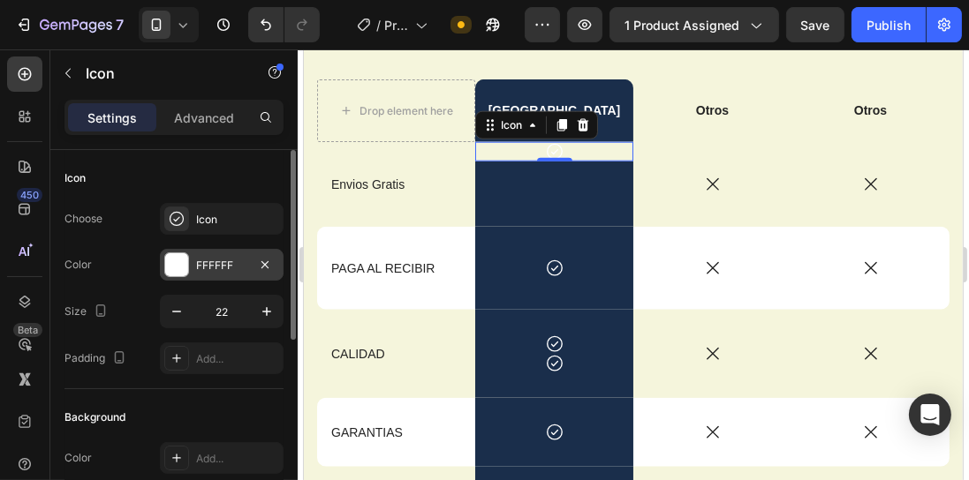
click at [192, 258] on div "FFFFFF" at bounding box center [222, 265] width 124 height 32
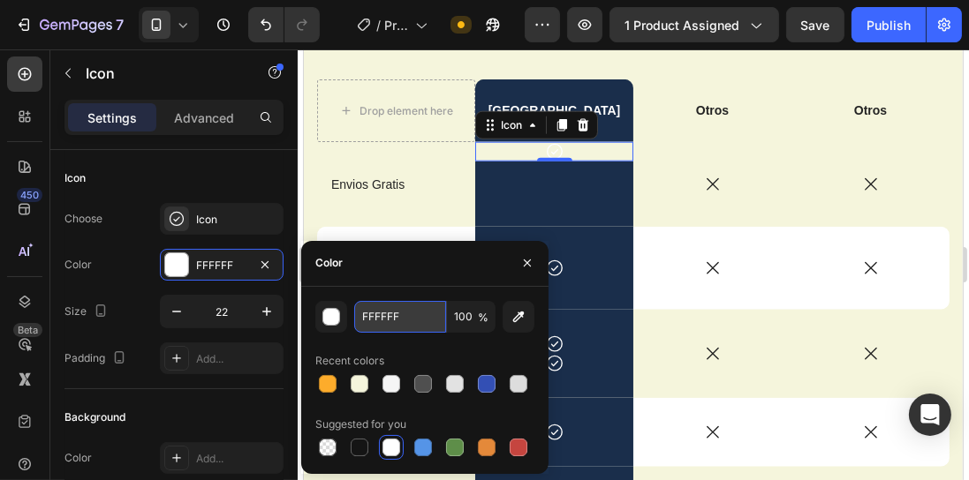
click at [410, 326] on input "FFFFFF" at bounding box center [400, 317] width 92 height 32
click at [408, 324] on input "FFFFFF" at bounding box center [400, 317] width 92 height 32
paste input "1A2E4B"
type input "1A2E4B"
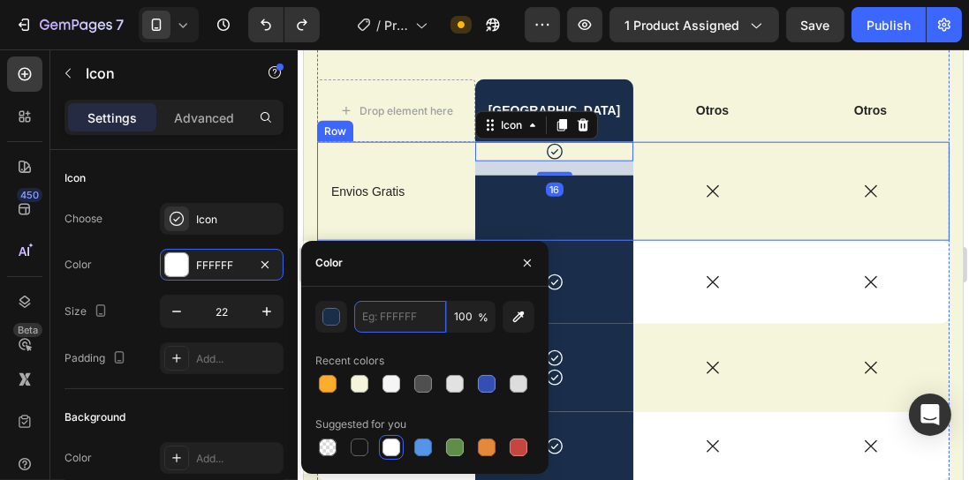
type input "FFFFFF"
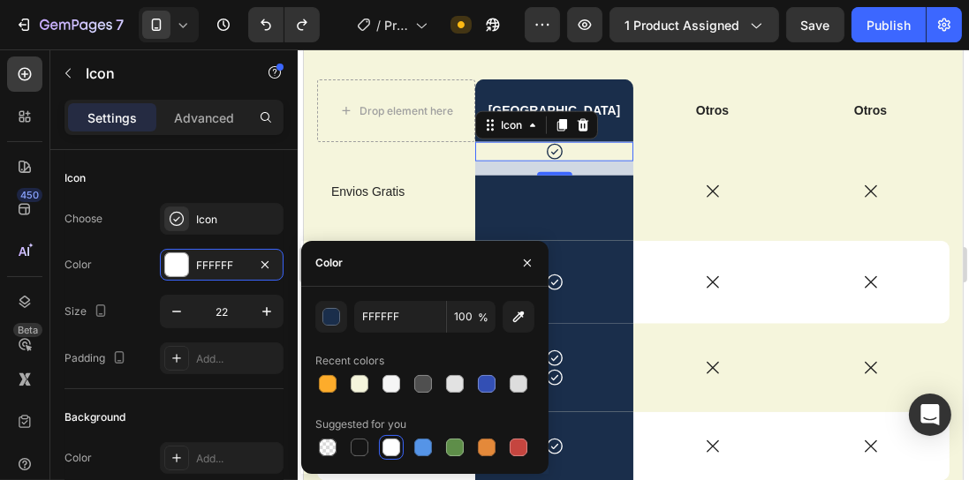
click at [556, 191] on div "16" at bounding box center [554, 190] width 18 height 14
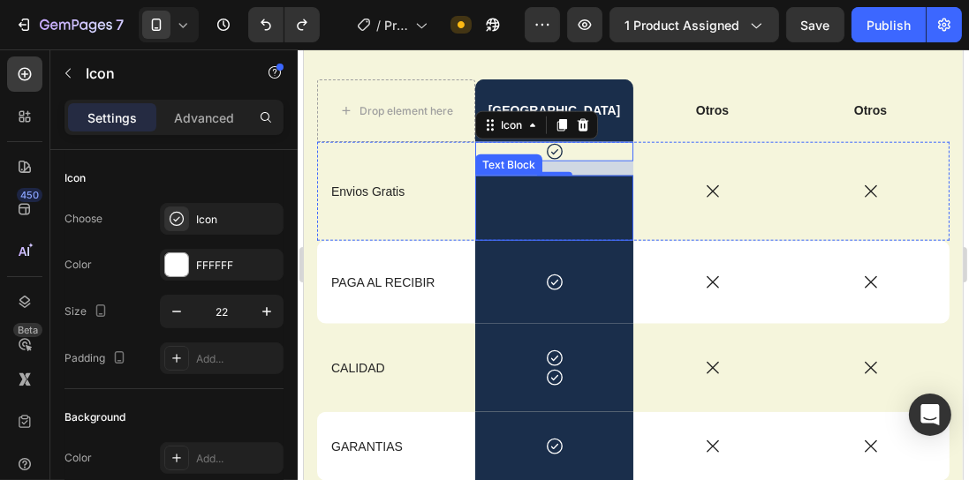
click at [510, 163] on div "Text Block" at bounding box center [508, 165] width 60 height 16
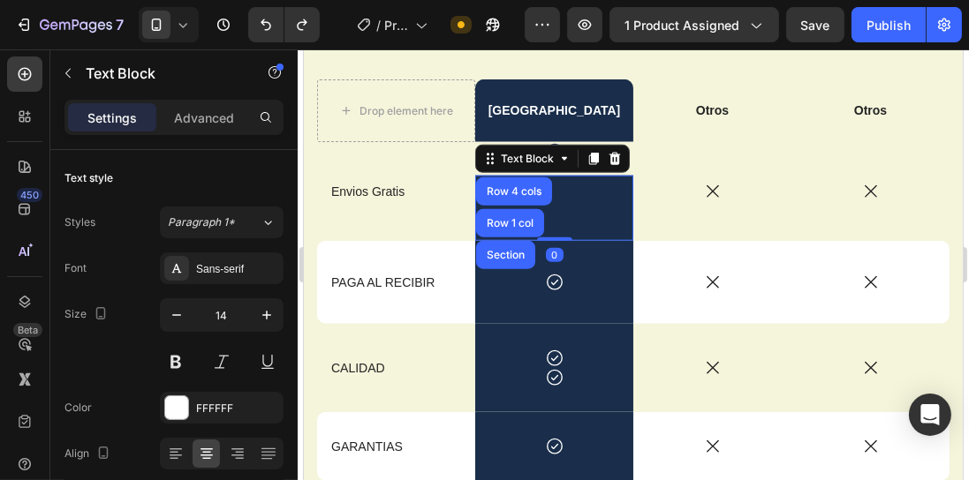
click at [693, 183] on div "Icon" at bounding box center [711, 191] width 158 height 19
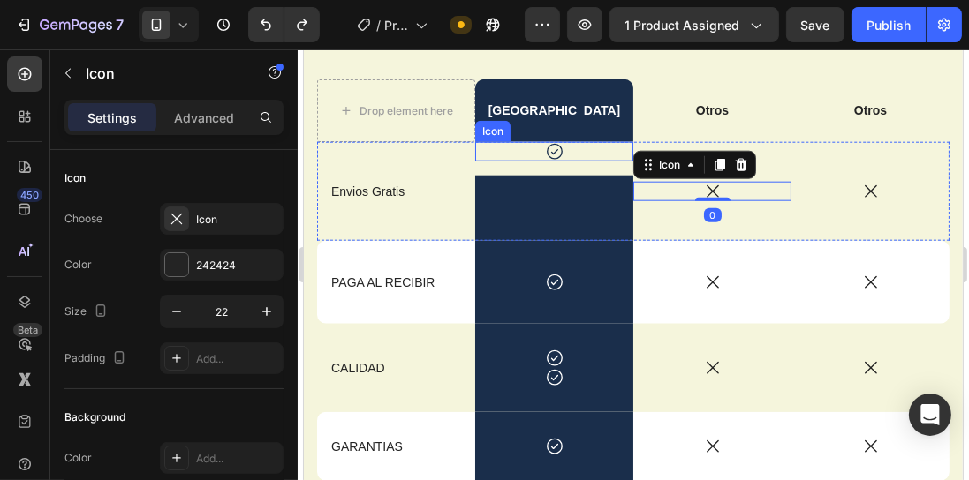
click at [509, 158] on div "Icon" at bounding box center [553, 151] width 158 height 19
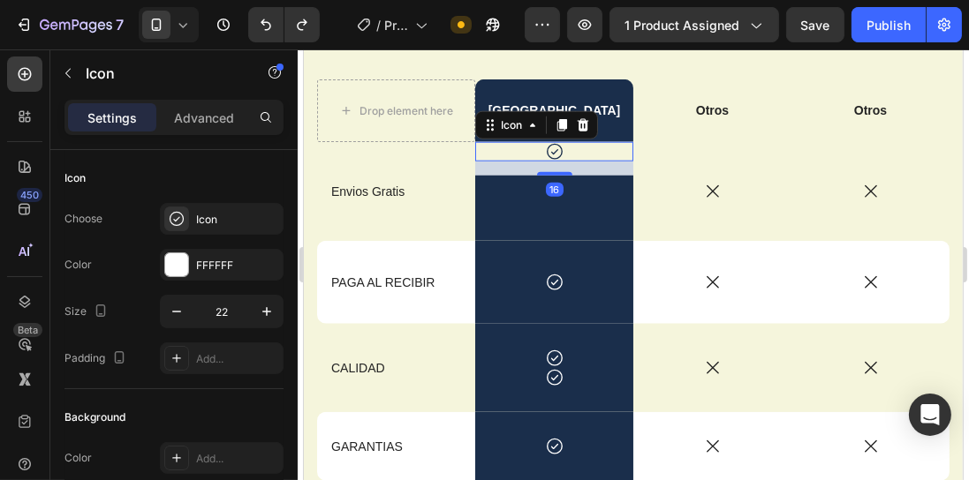
click at [509, 158] on div "Icon 16" at bounding box center [553, 151] width 158 height 19
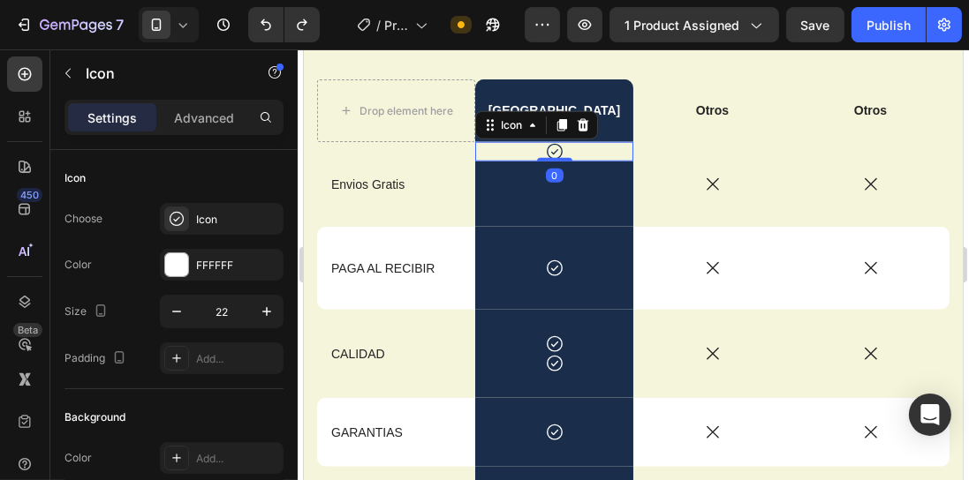
drag, startPoint x: 544, startPoint y: 172, endPoint x: 548, endPoint y: 147, distance: 26.0
click at [548, 147] on div "Icon 0" at bounding box center [553, 151] width 158 height 19
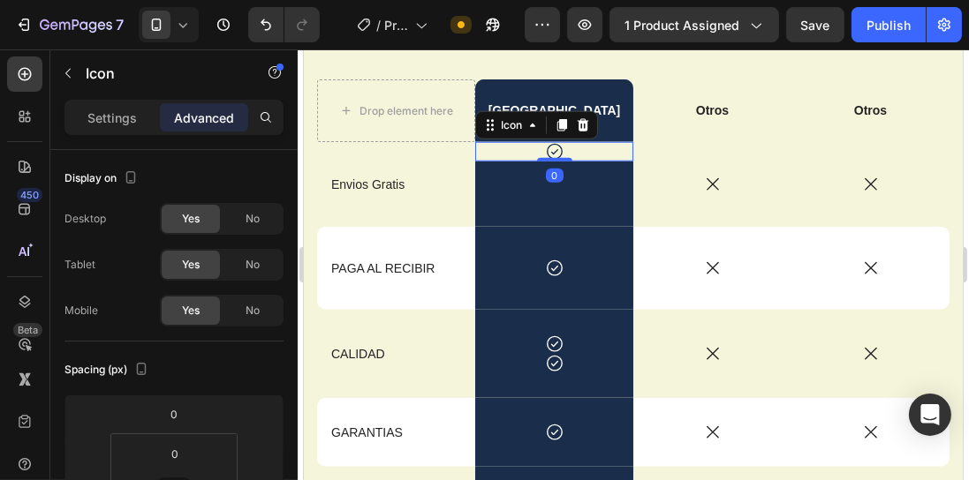
click at [616, 150] on div "Icon 0" at bounding box center [553, 151] width 158 height 19
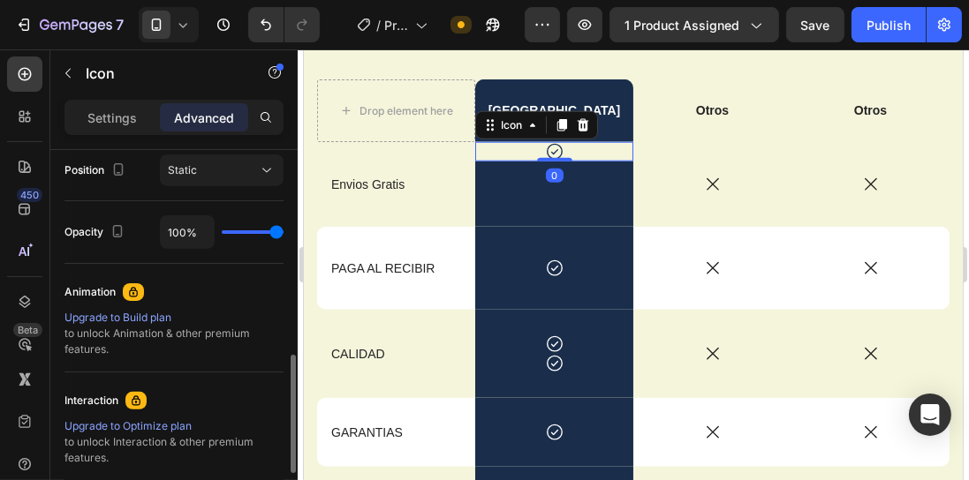
scroll to position [841, 0]
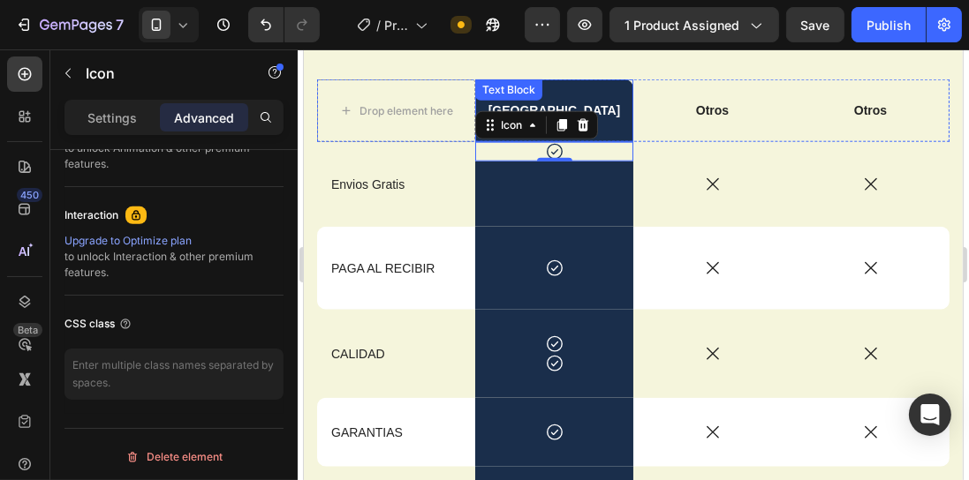
click at [615, 95] on div "Box Street Text Block" at bounding box center [553, 110] width 158 height 62
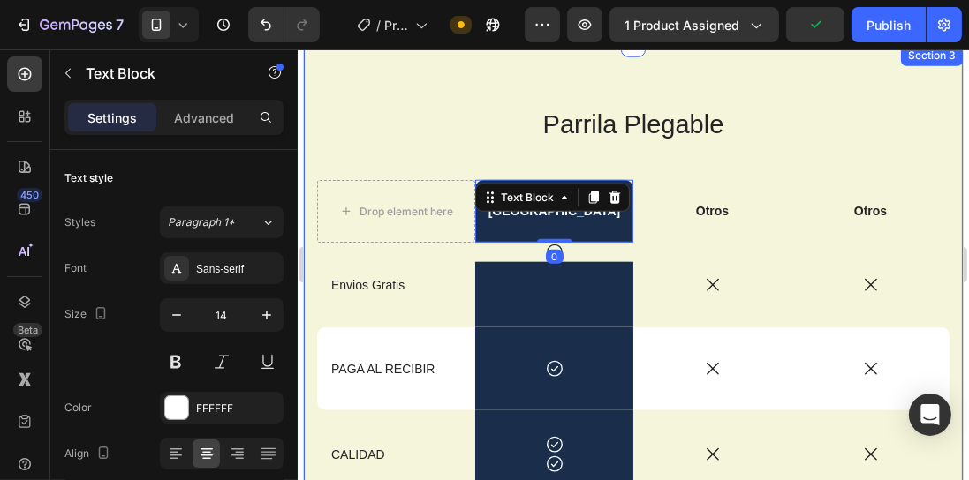
scroll to position [1927, 0]
click at [553, 113] on p "Parrila Plegable" at bounding box center [632, 126] width 629 height 34
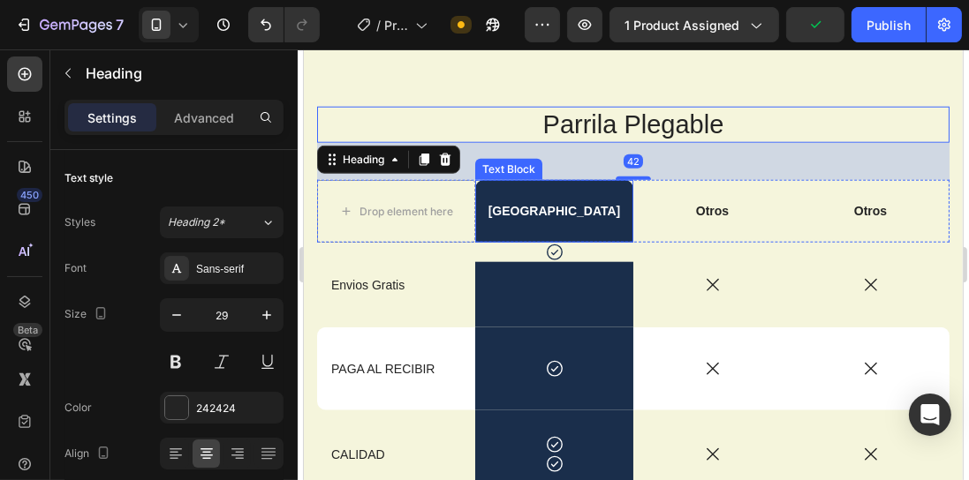
click at [497, 198] on div "[GEOGRAPHIC_DATA]" at bounding box center [553, 211] width 158 height 62
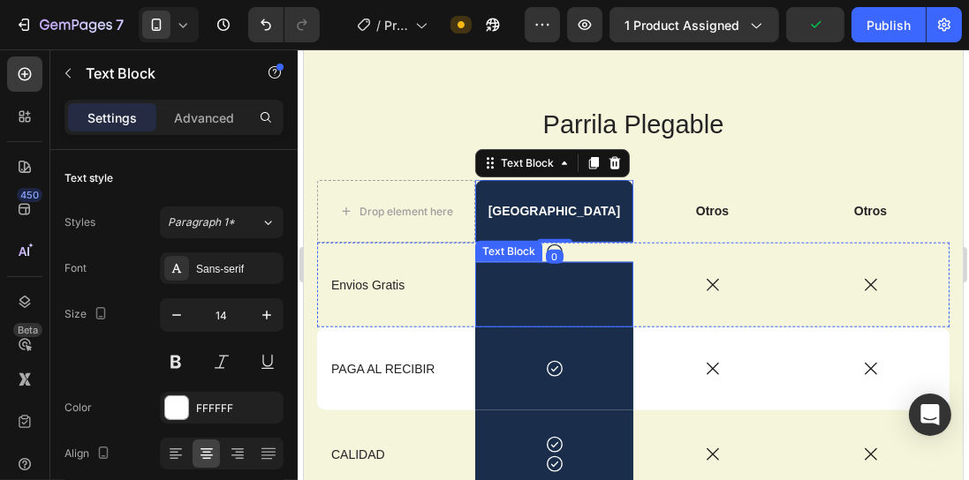
click at [485, 280] on div "Rich Text Editor. Editing area: main" at bounding box center [553, 294] width 158 height 65
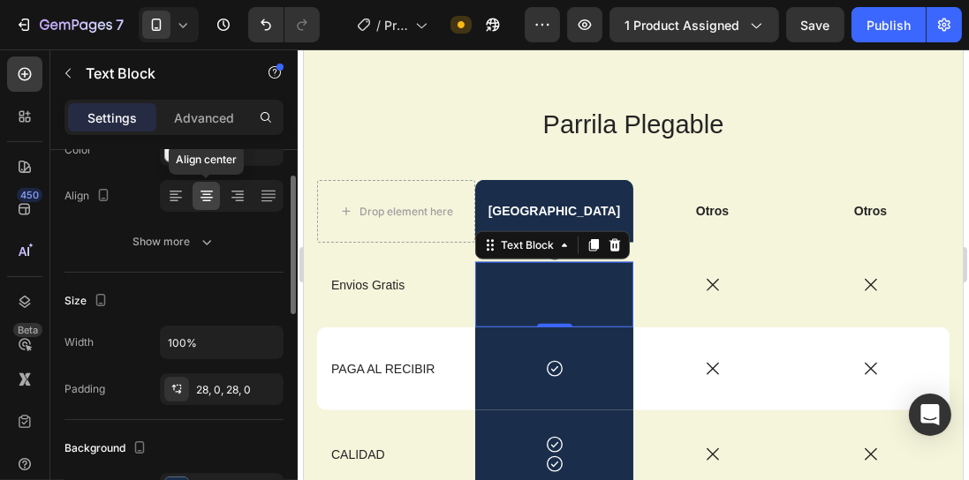
scroll to position [157, 0]
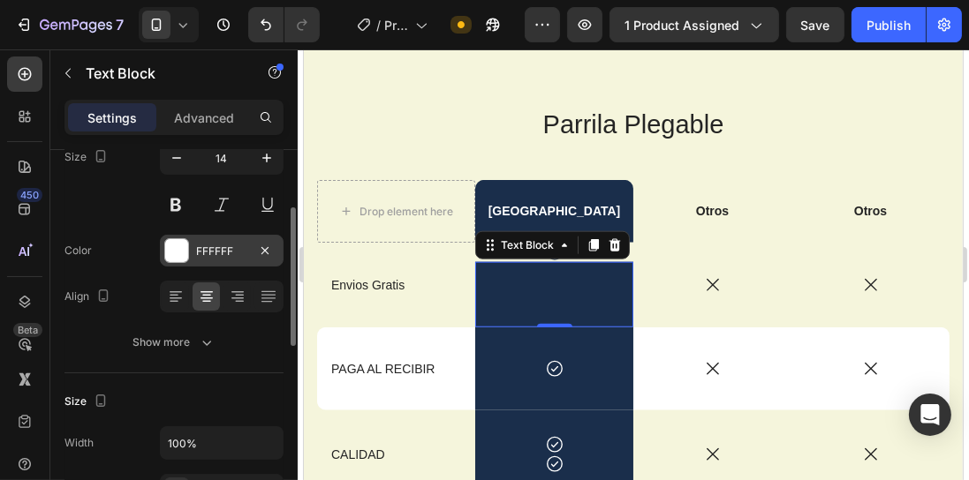
click at [208, 250] on div "FFFFFF" at bounding box center [221, 252] width 51 height 16
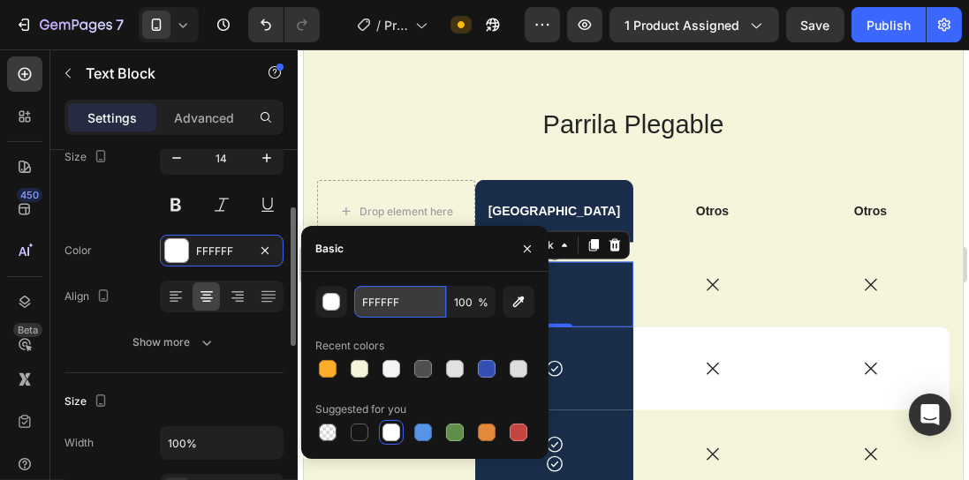
click at [410, 297] on input "FFFFFF" at bounding box center [400, 302] width 92 height 32
paste input "1A2E4B"
type input "1A2E4B"
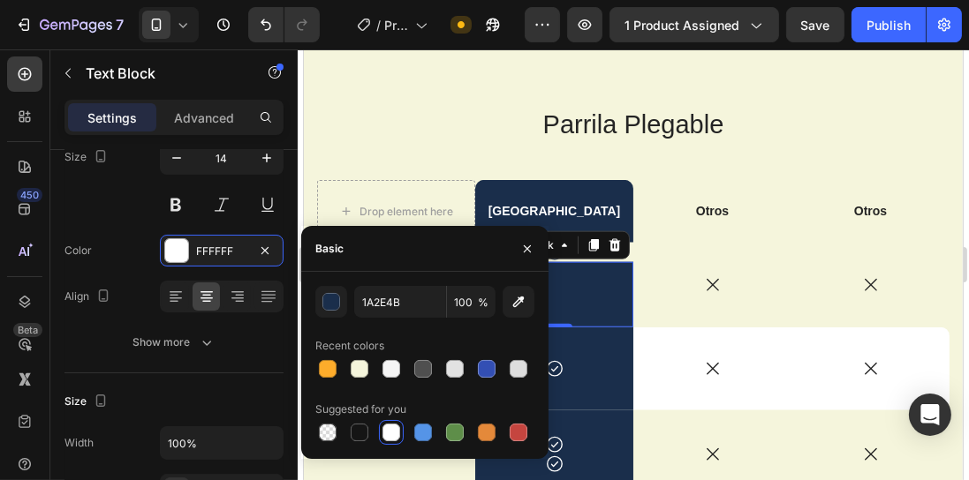
click at [379, 146] on div "Parrila Plegable Heading Drop element here Box Street Text Block Otros Text Blo…" at bounding box center [632, 432] width 632 height 650
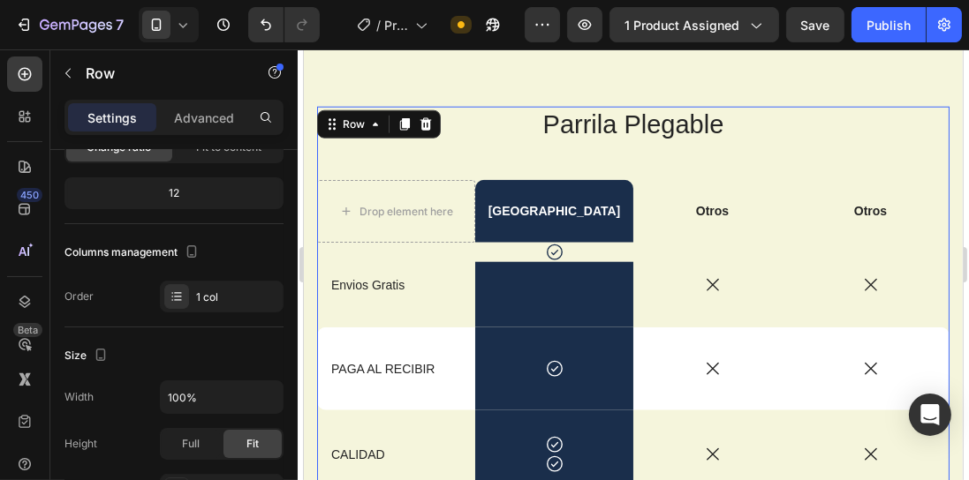
scroll to position [0, 0]
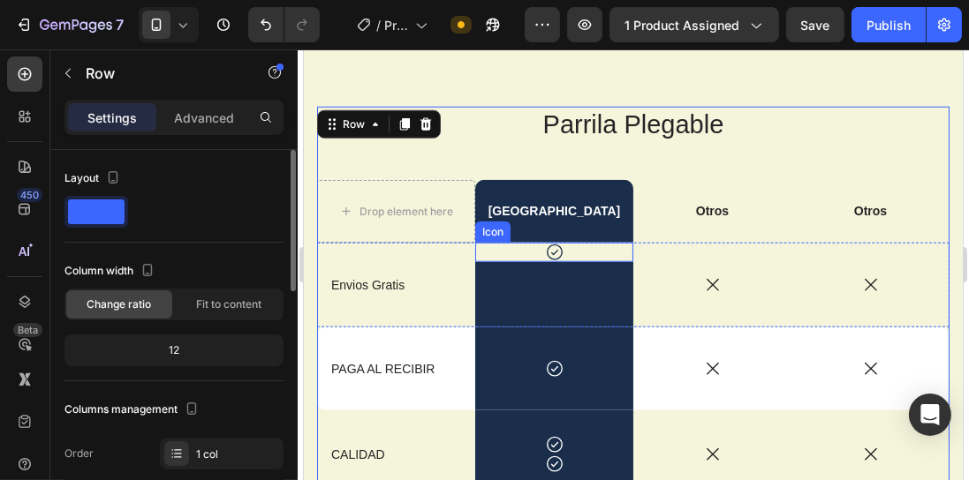
click at [487, 253] on div "Icon" at bounding box center [553, 252] width 158 height 19
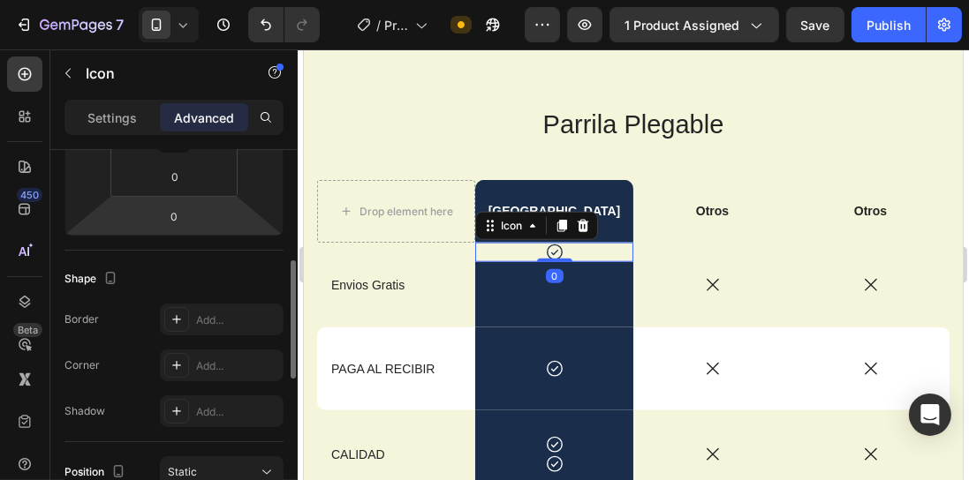
scroll to position [655, 0]
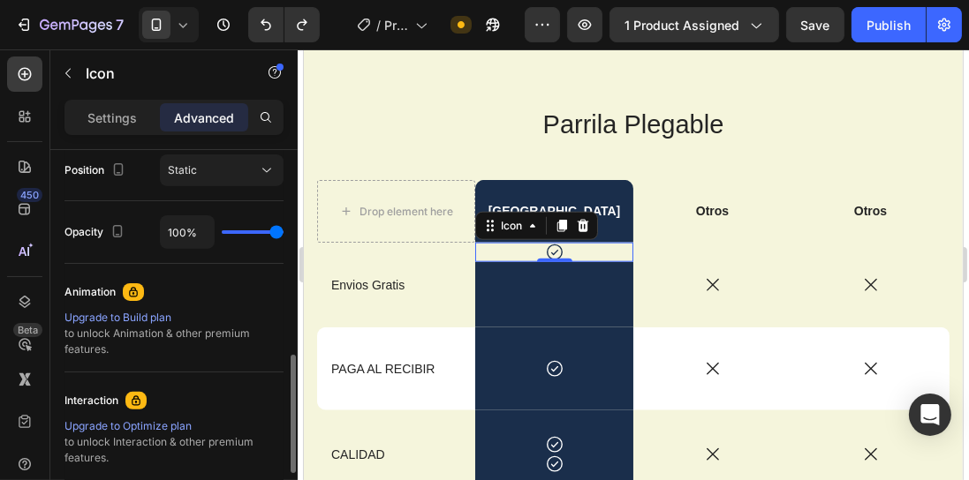
type input "16"
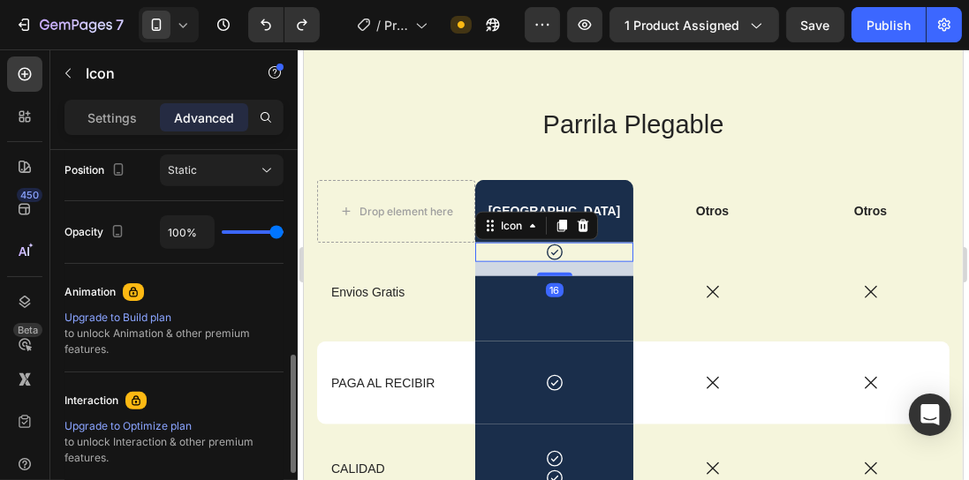
click at [328, 133] on p "Parrila Plegable" at bounding box center [632, 126] width 629 height 34
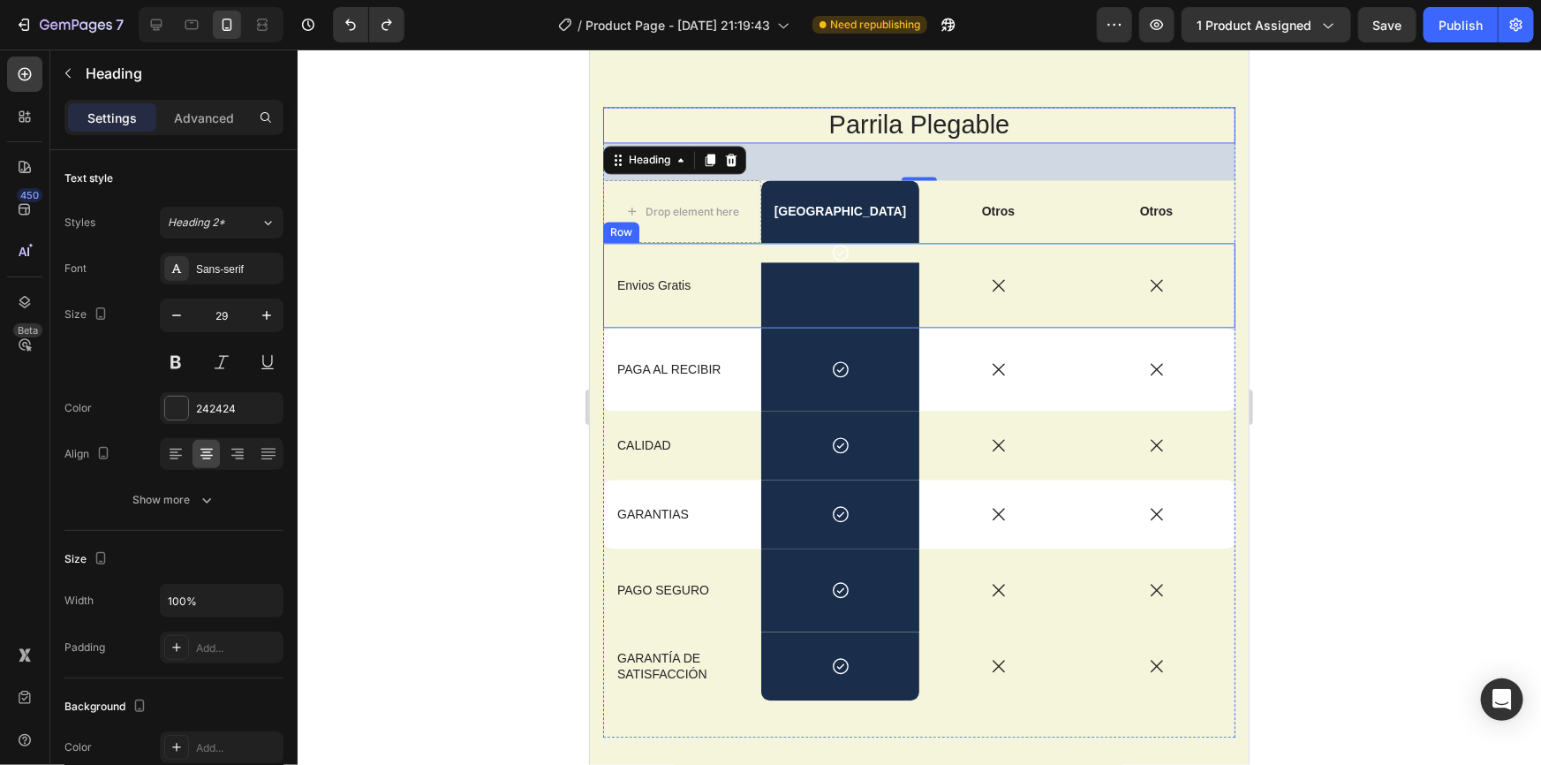
scroll to position [1926, 0]
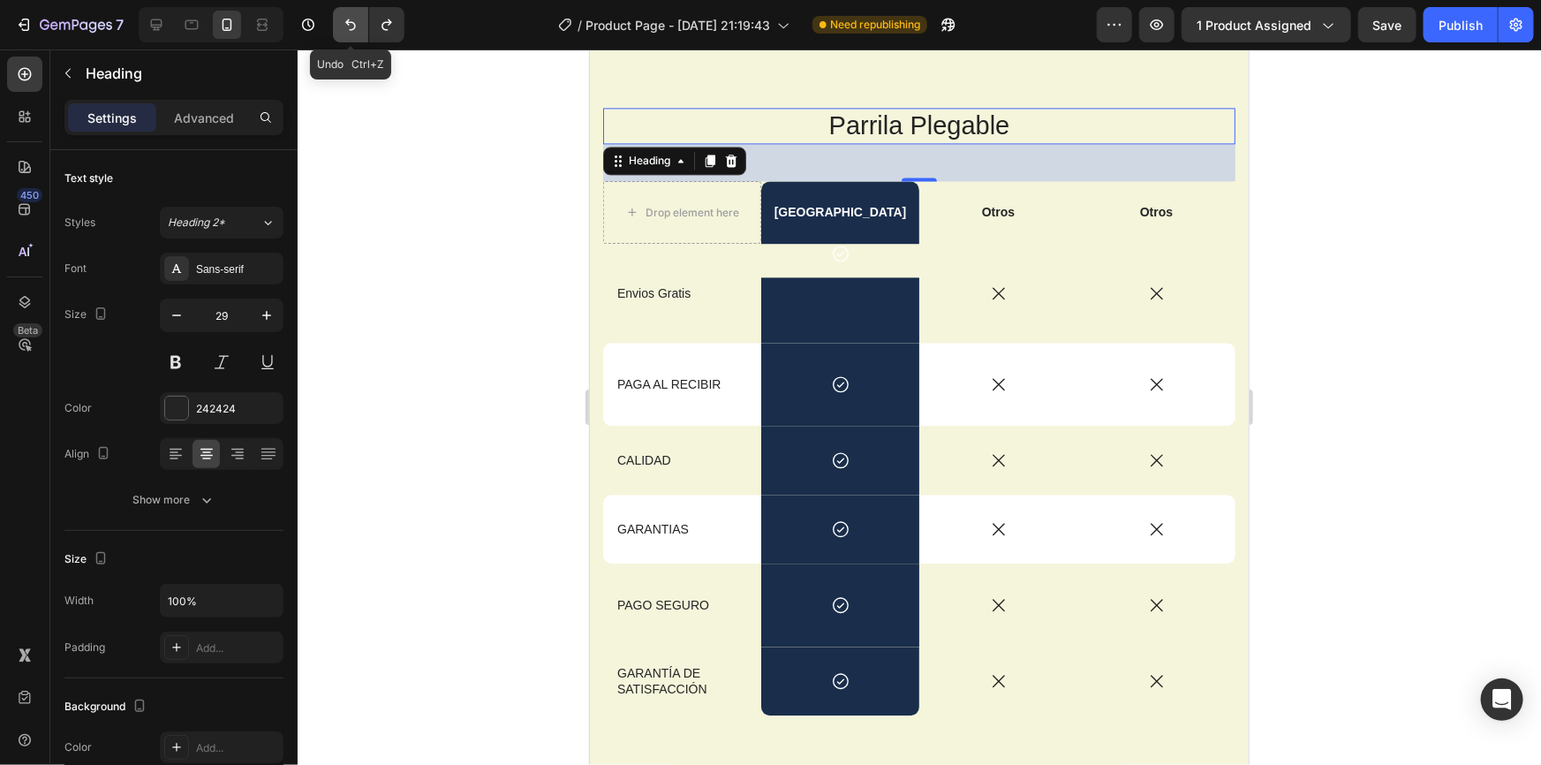
click at [348, 24] on icon "Undo/Redo" at bounding box center [350, 24] width 11 height 11
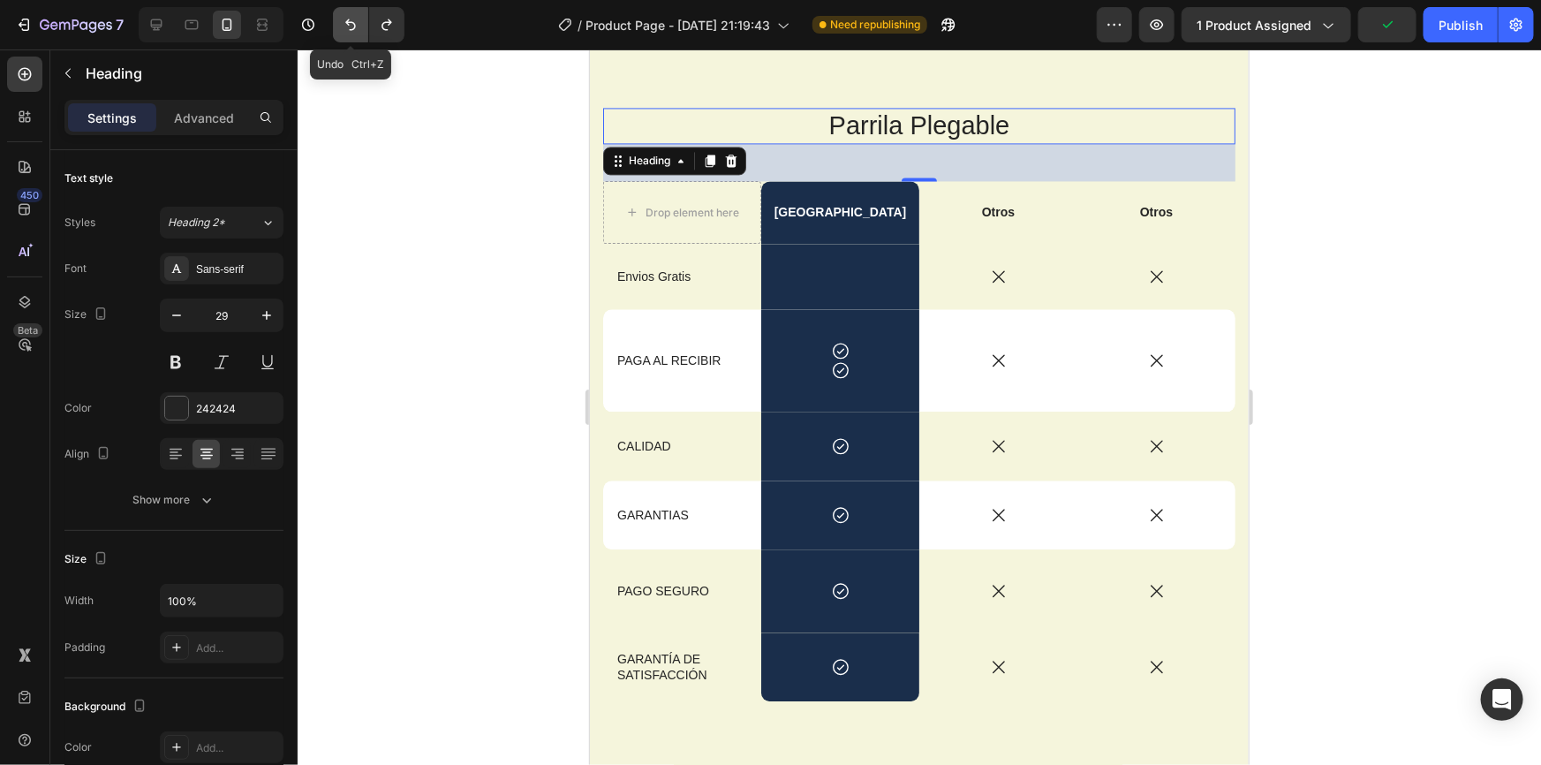
click at [348, 26] on icon "Undo/Redo" at bounding box center [351, 25] width 18 height 18
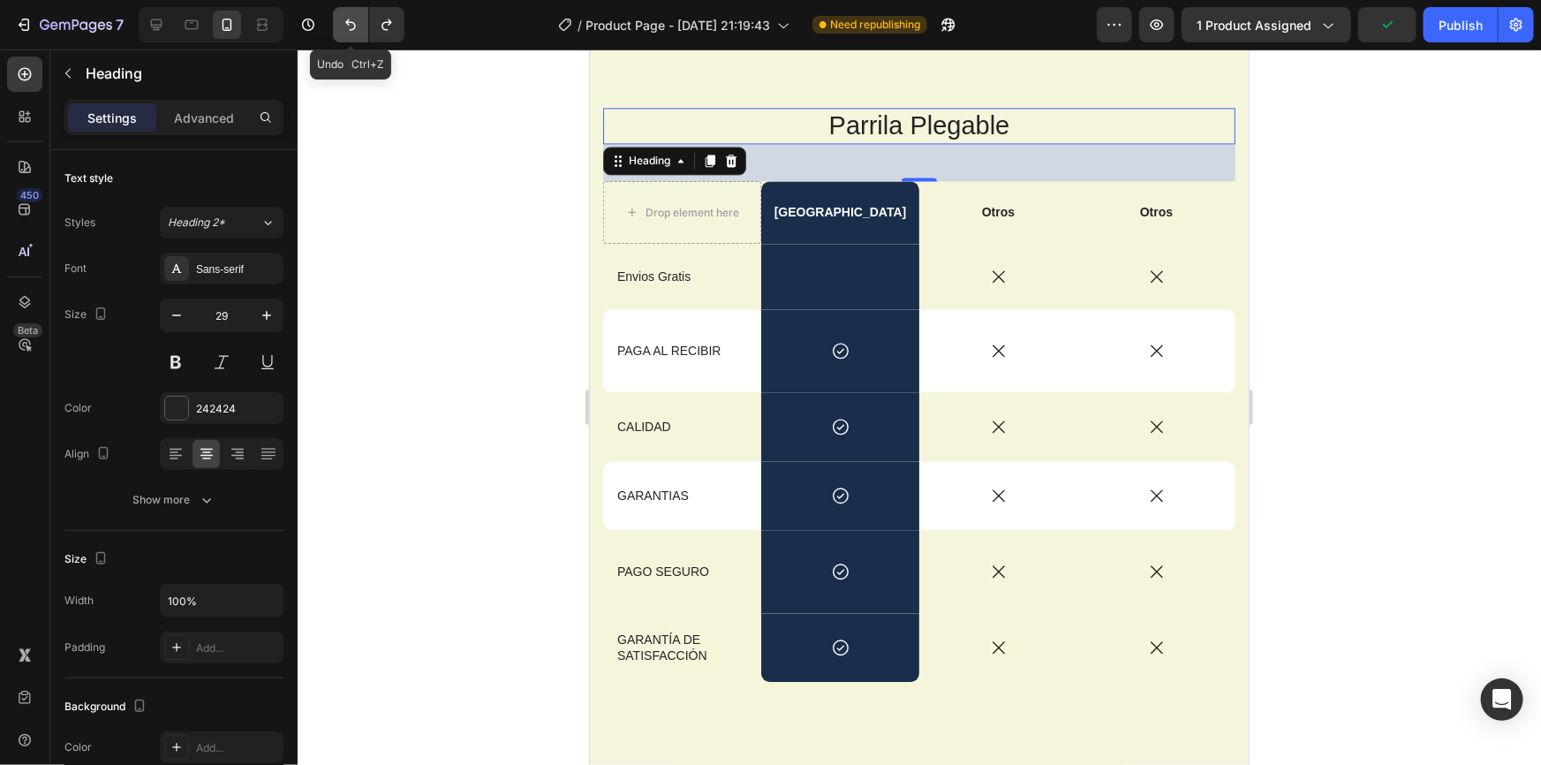
click at [348, 26] on icon "Undo/Redo" at bounding box center [351, 25] width 18 height 18
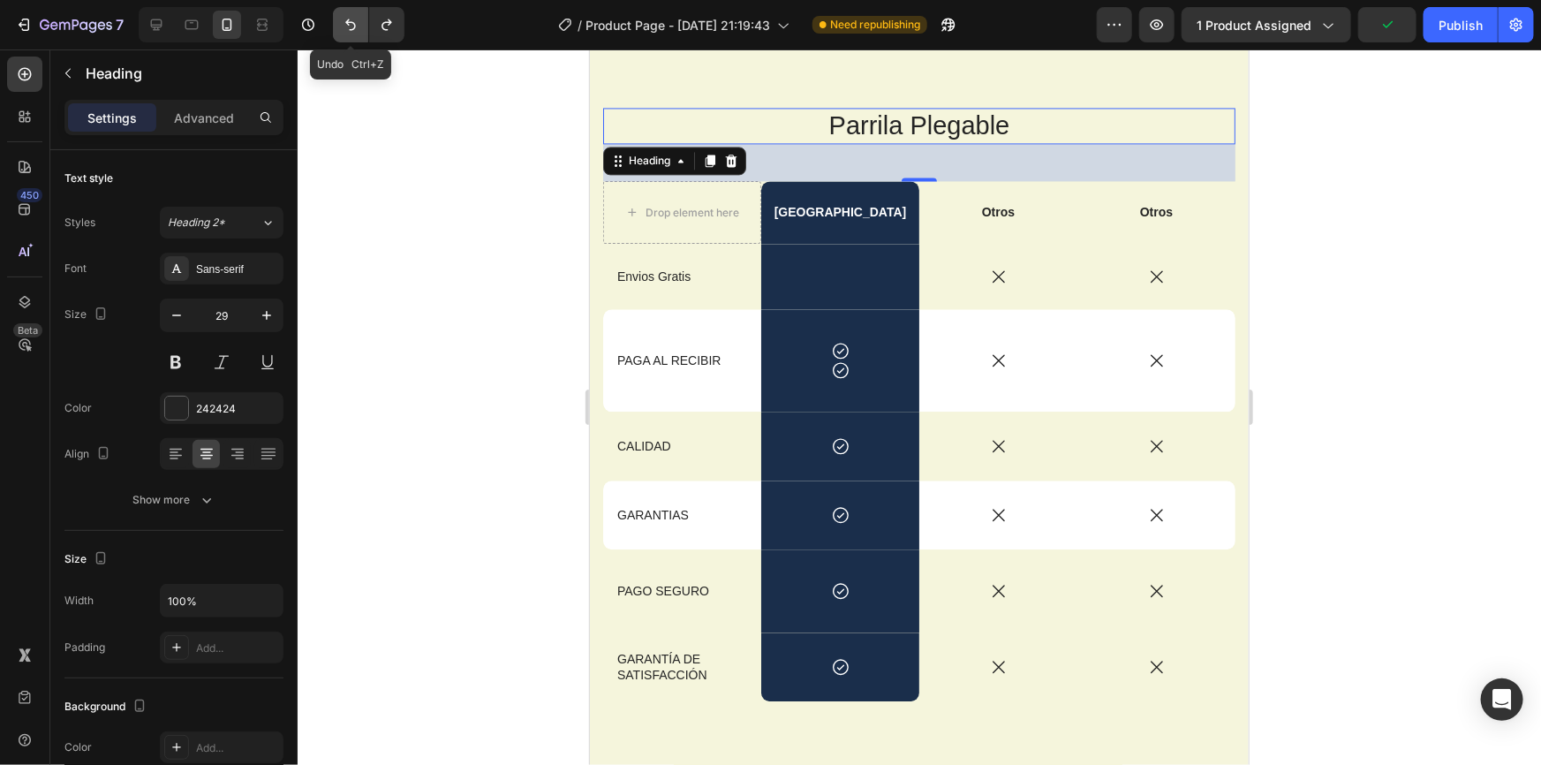
click at [348, 26] on icon "Undo/Redo" at bounding box center [351, 25] width 18 height 18
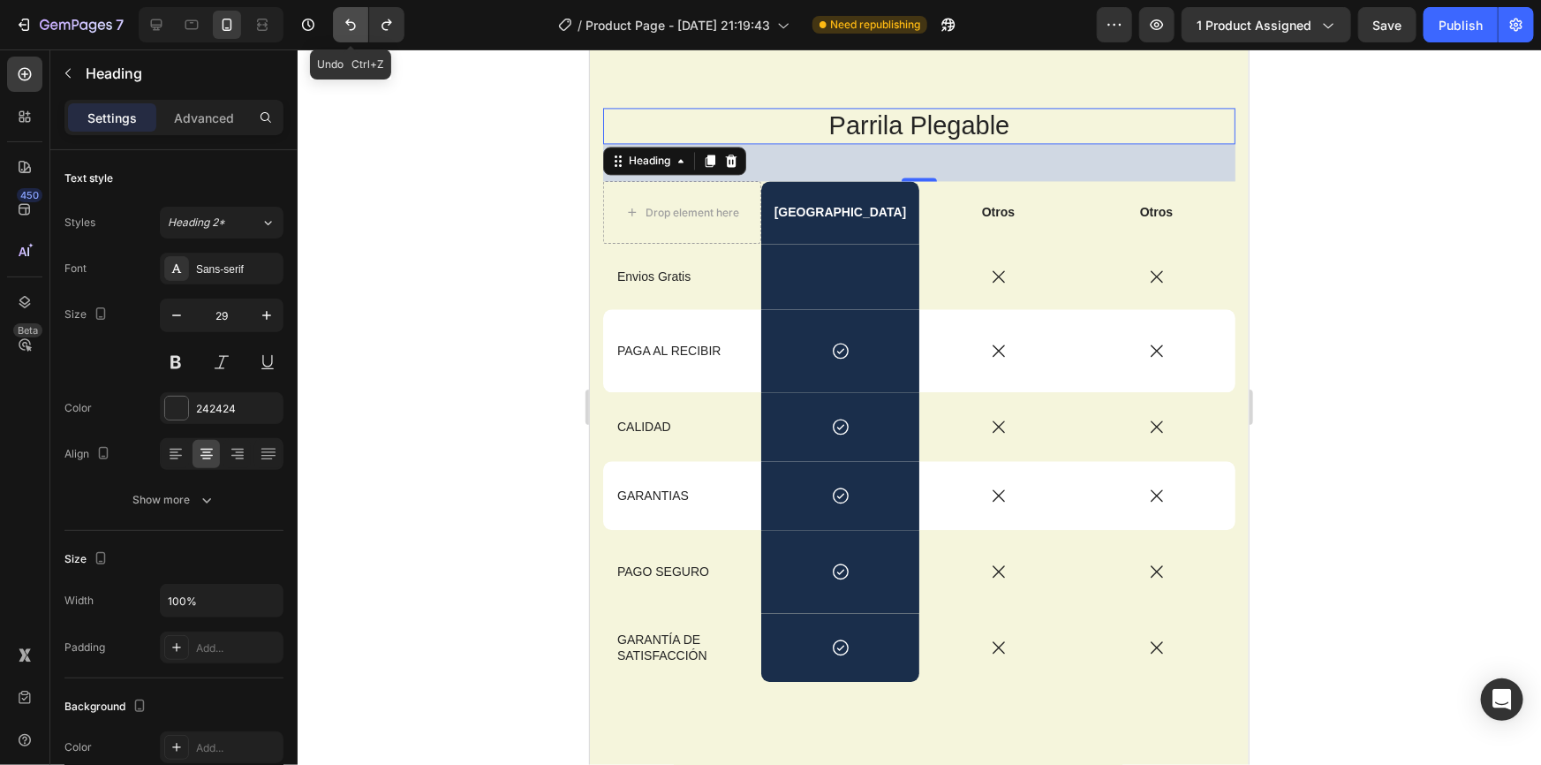
click at [348, 26] on icon "Undo/Redo" at bounding box center [351, 25] width 18 height 18
click at [837, 348] on icon at bounding box center [839, 349] width 19 height 19
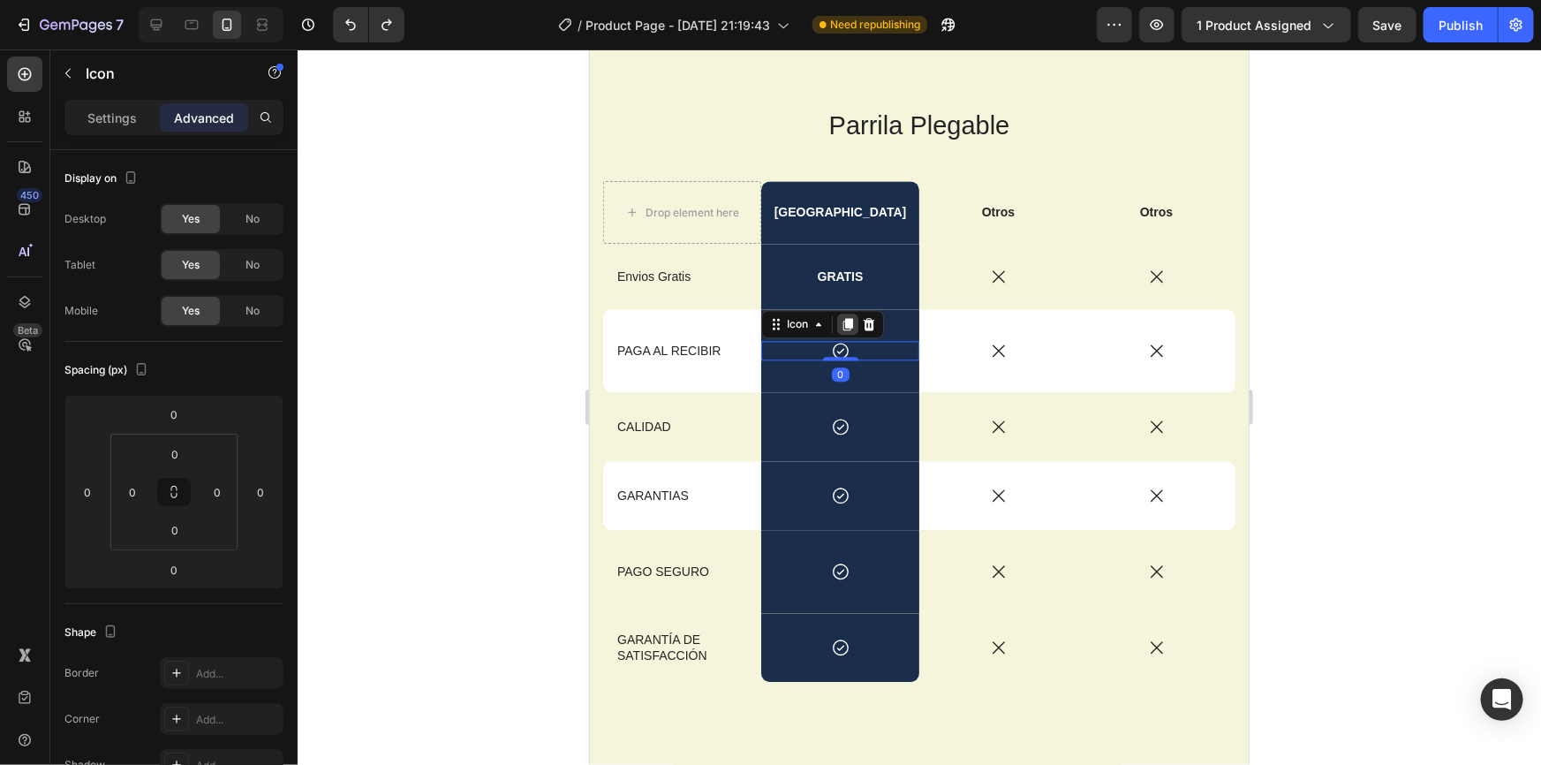
click at [842, 326] on icon at bounding box center [847, 323] width 10 height 12
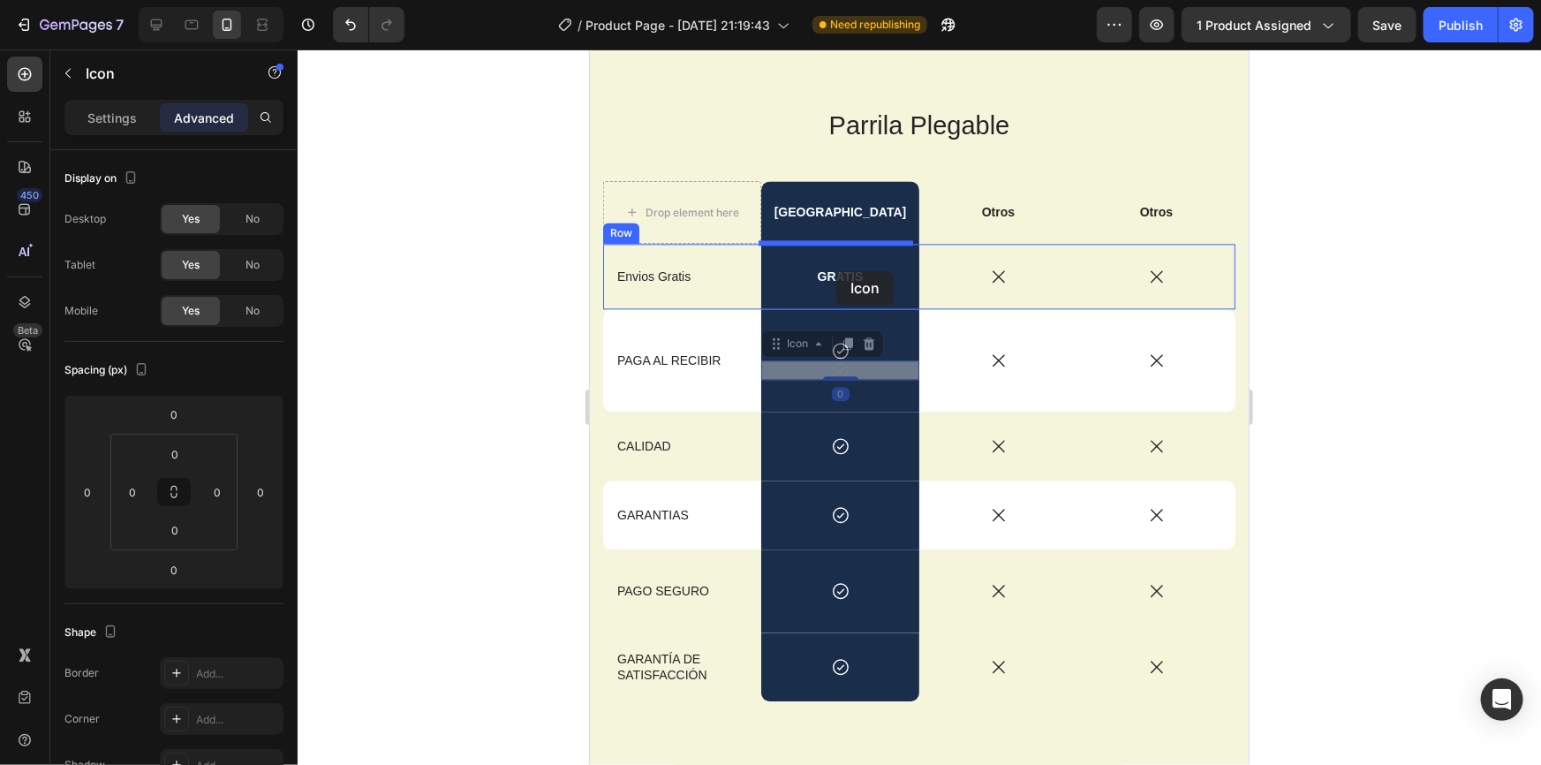
drag, startPoint x: 841, startPoint y: 361, endPoint x: 835, endPoint y: 270, distance: 91.1
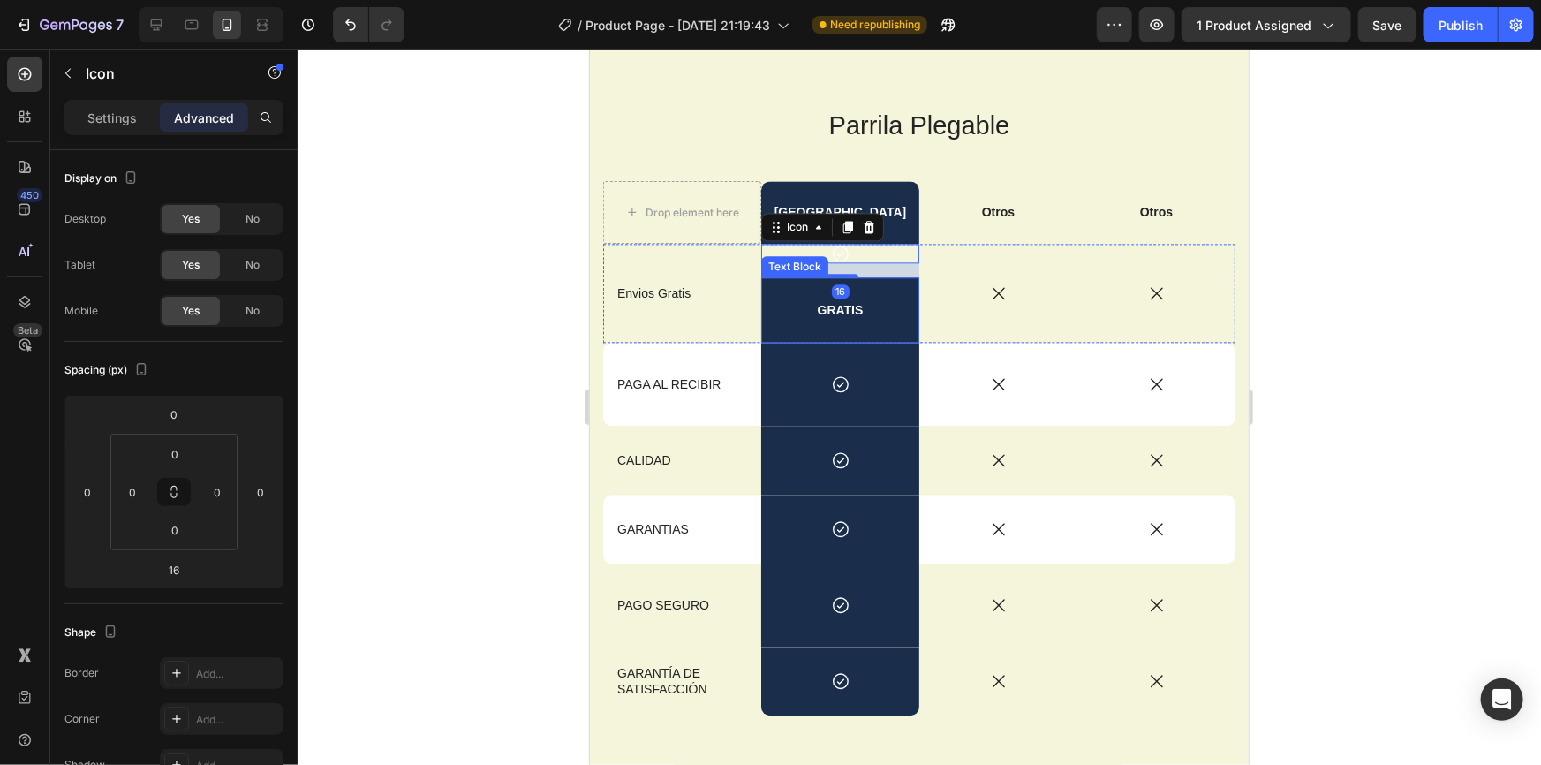
type input "0"
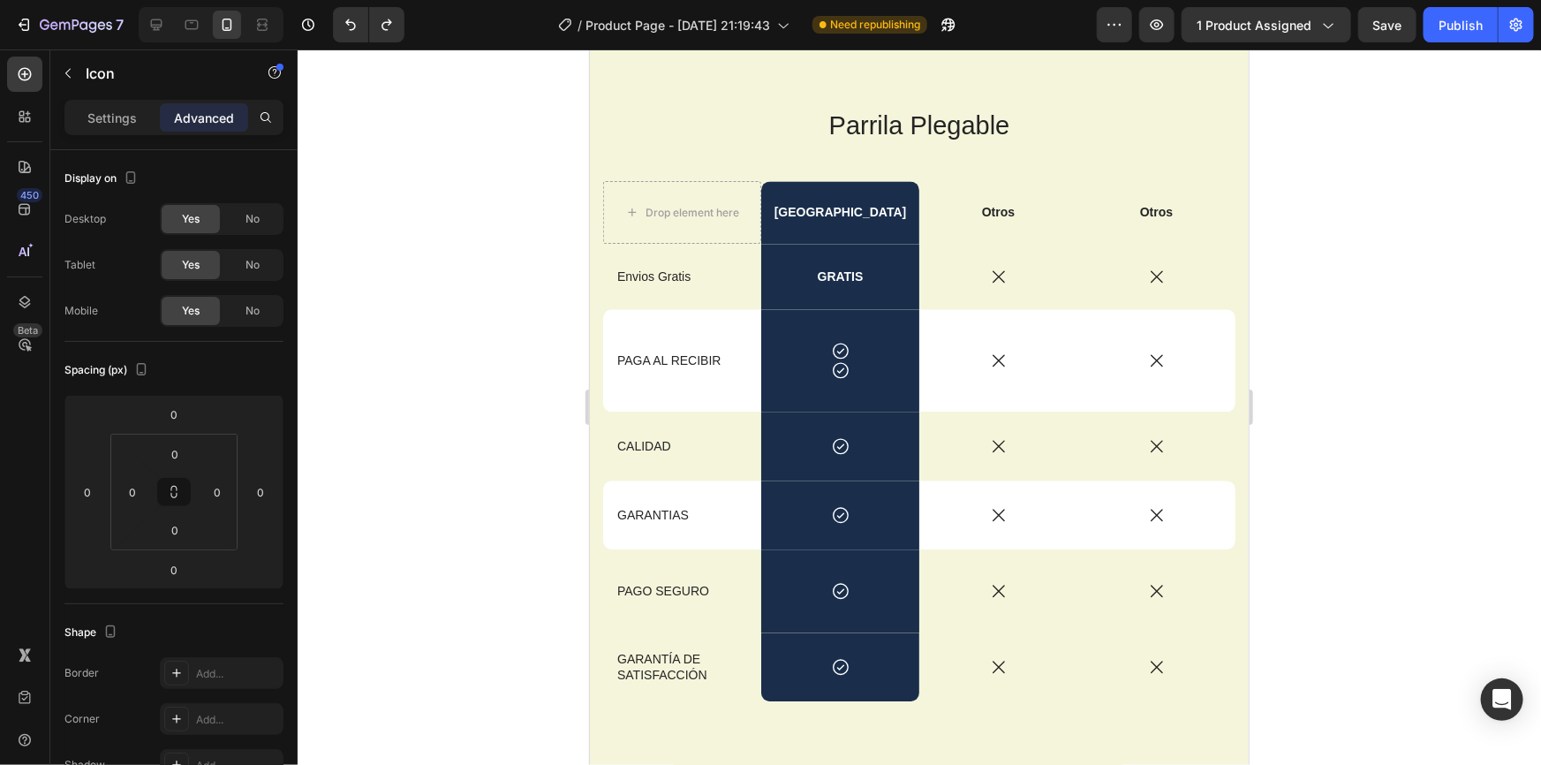
click at [834, 372] on icon at bounding box center [839, 368] width 19 height 19
click at [840, 281] on p "GRATIS" at bounding box center [839, 276] width 155 height 16
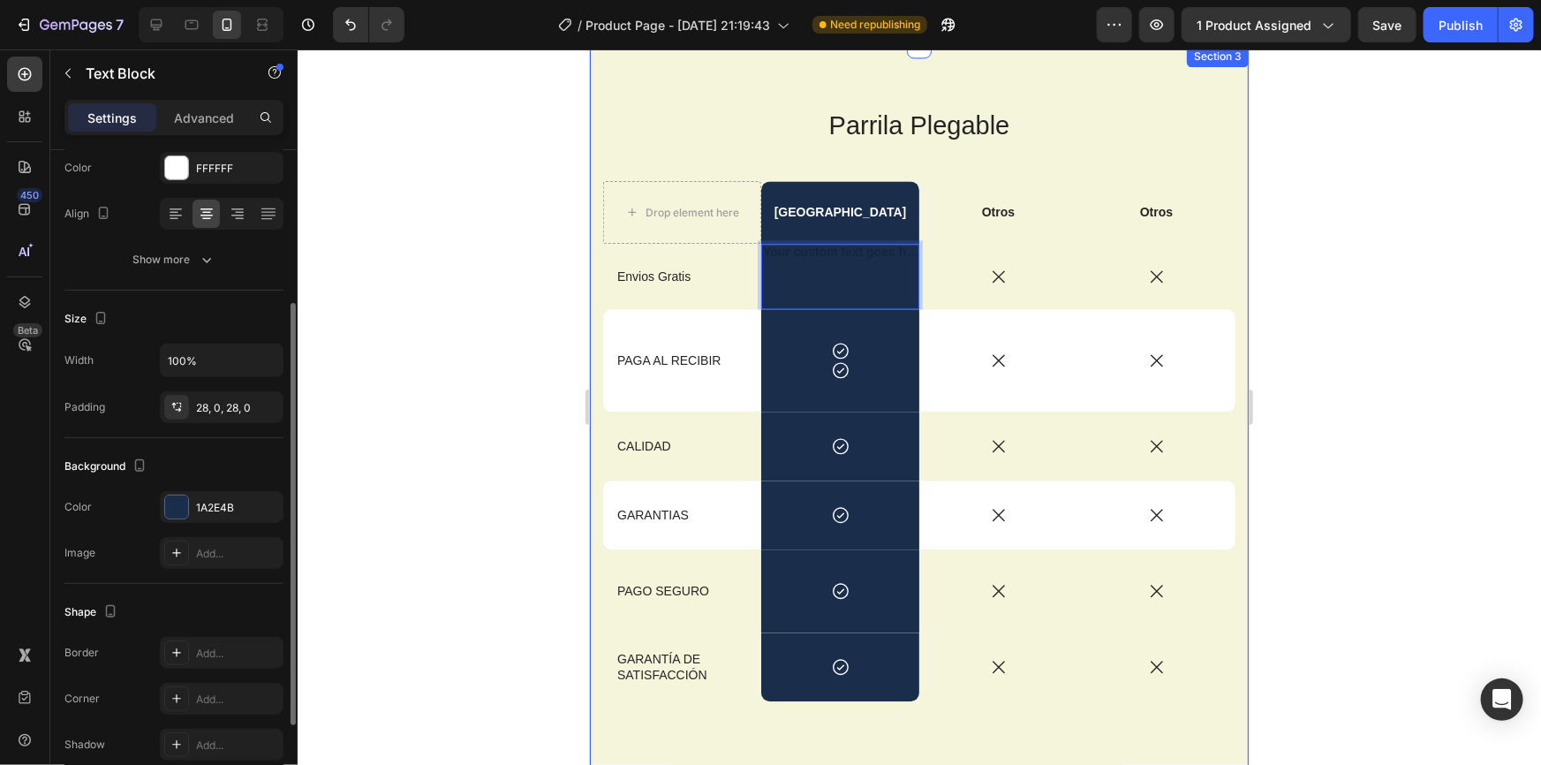
scroll to position [321, 0]
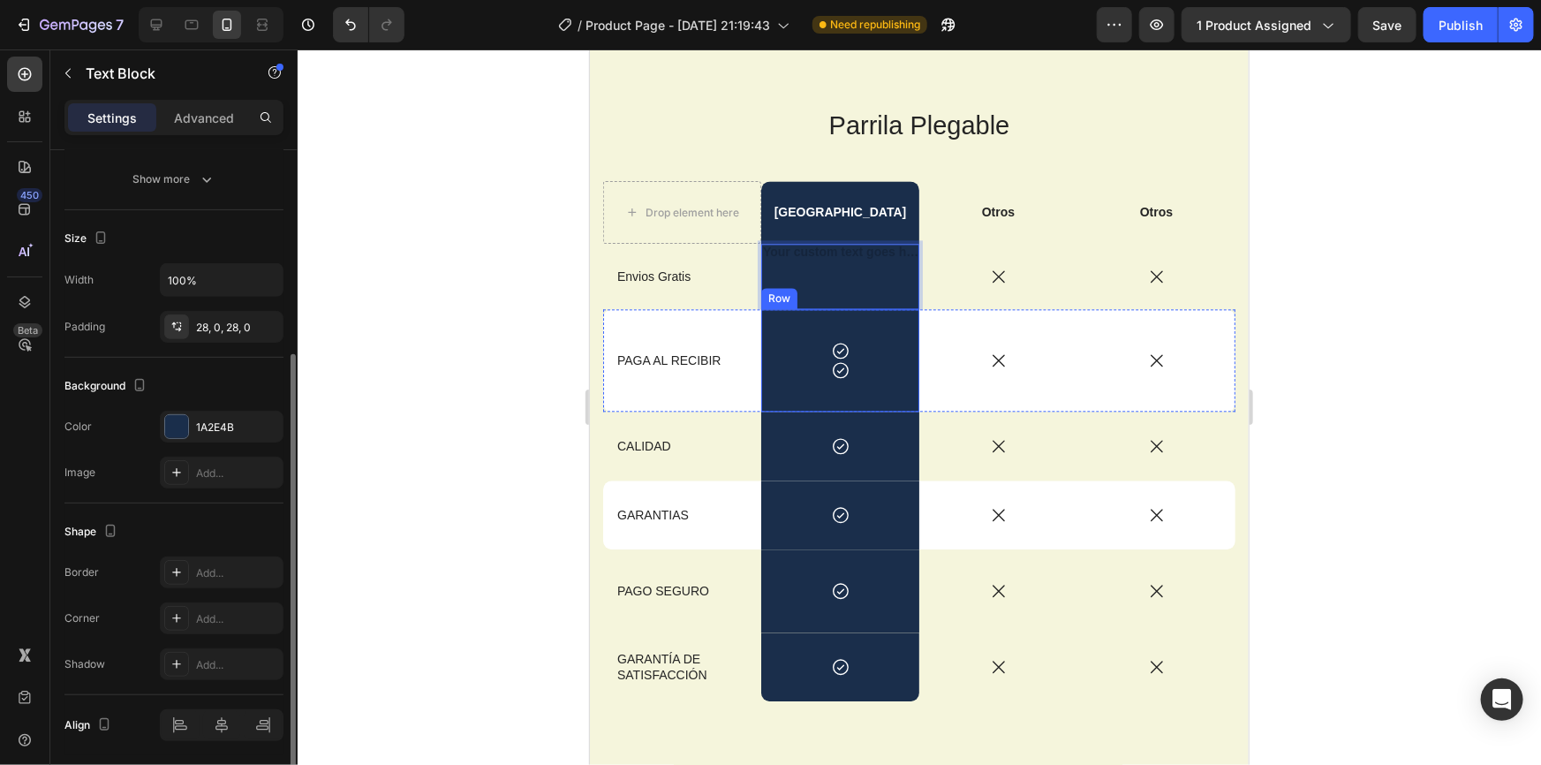
click at [834, 336] on div "Icon Icon Row" at bounding box center [839, 359] width 158 height 102
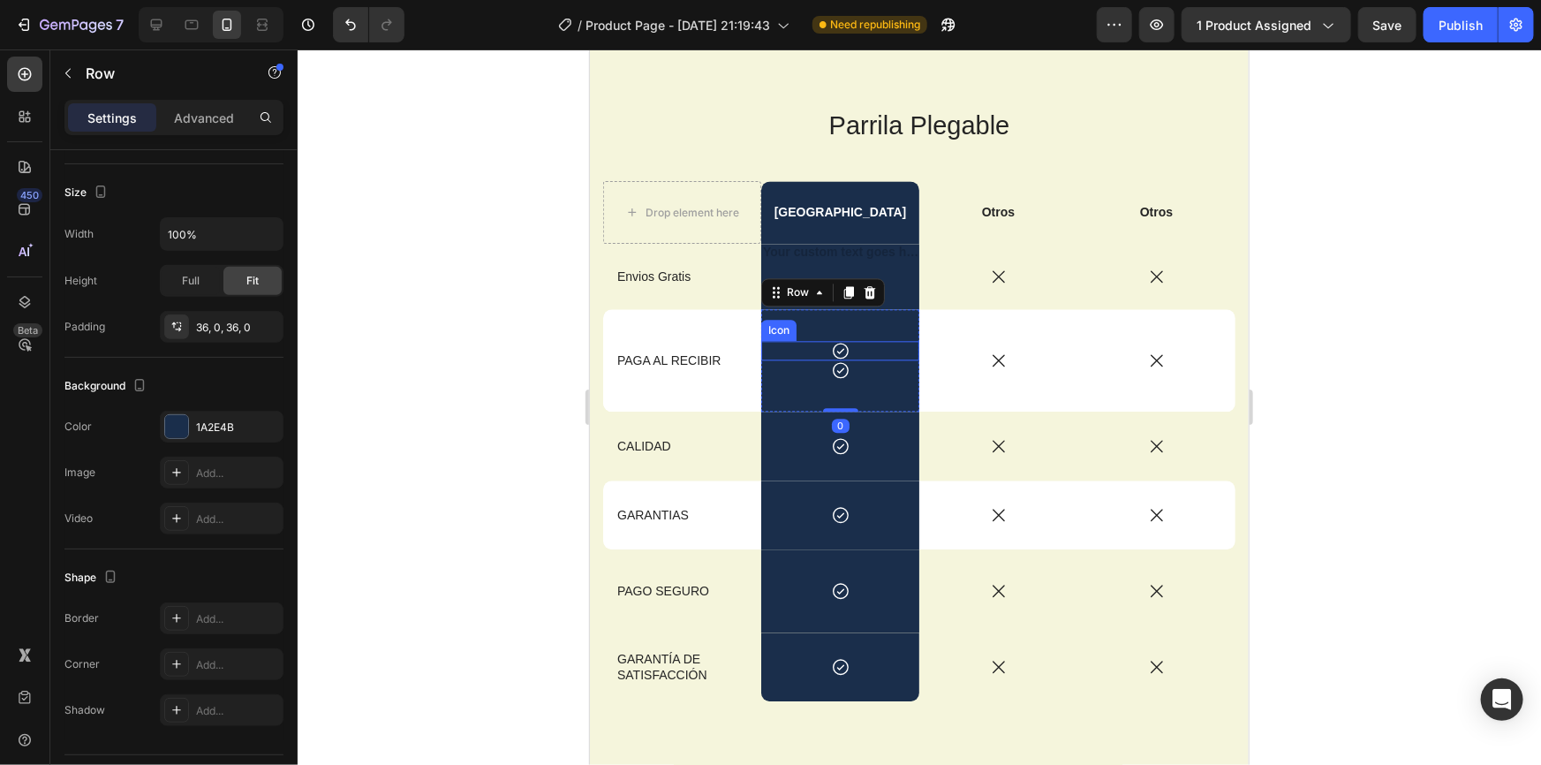
scroll to position [0, 0]
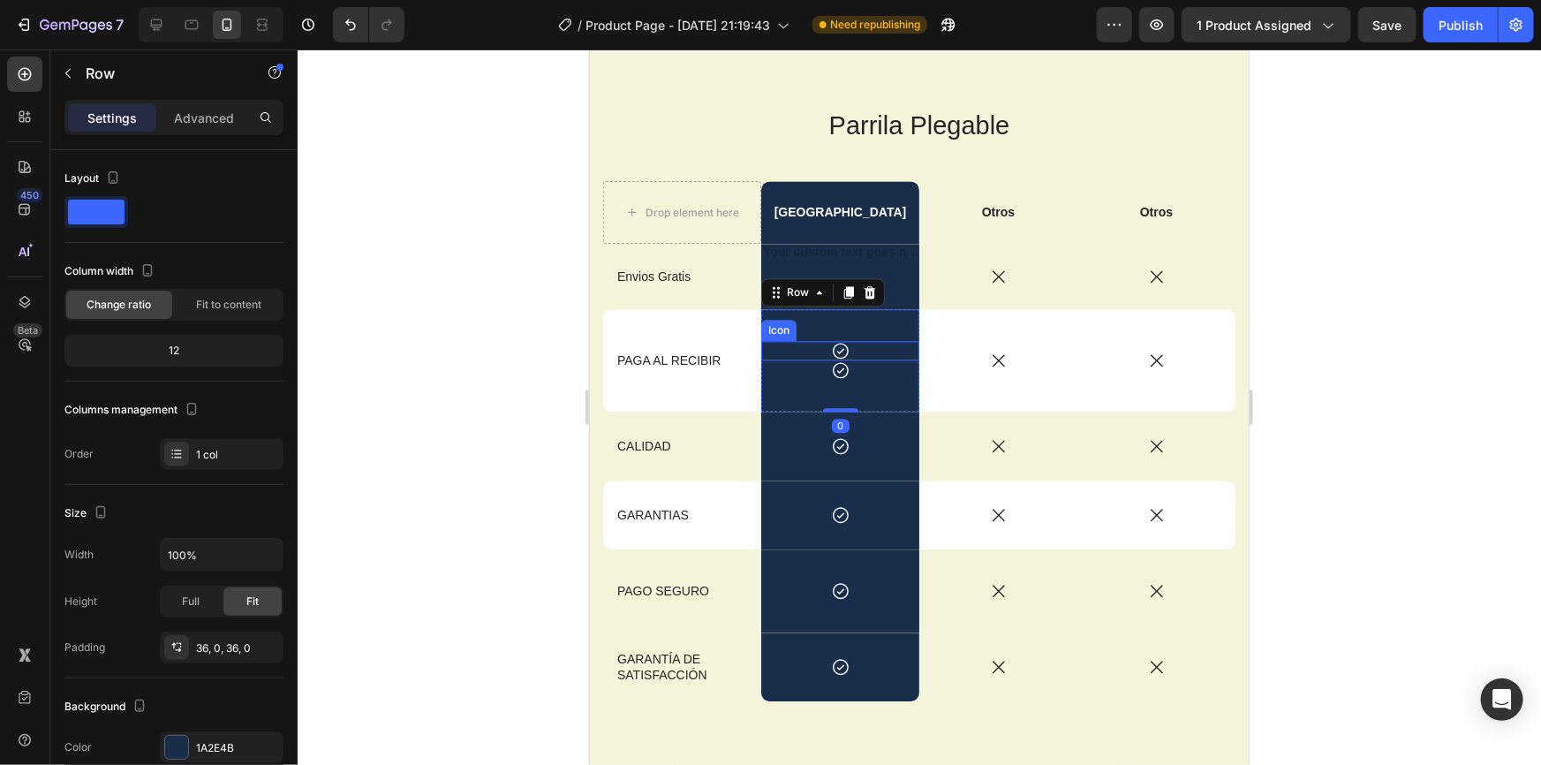
click at [834, 344] on icon at bounding box center [839, 349] width 19 height 19
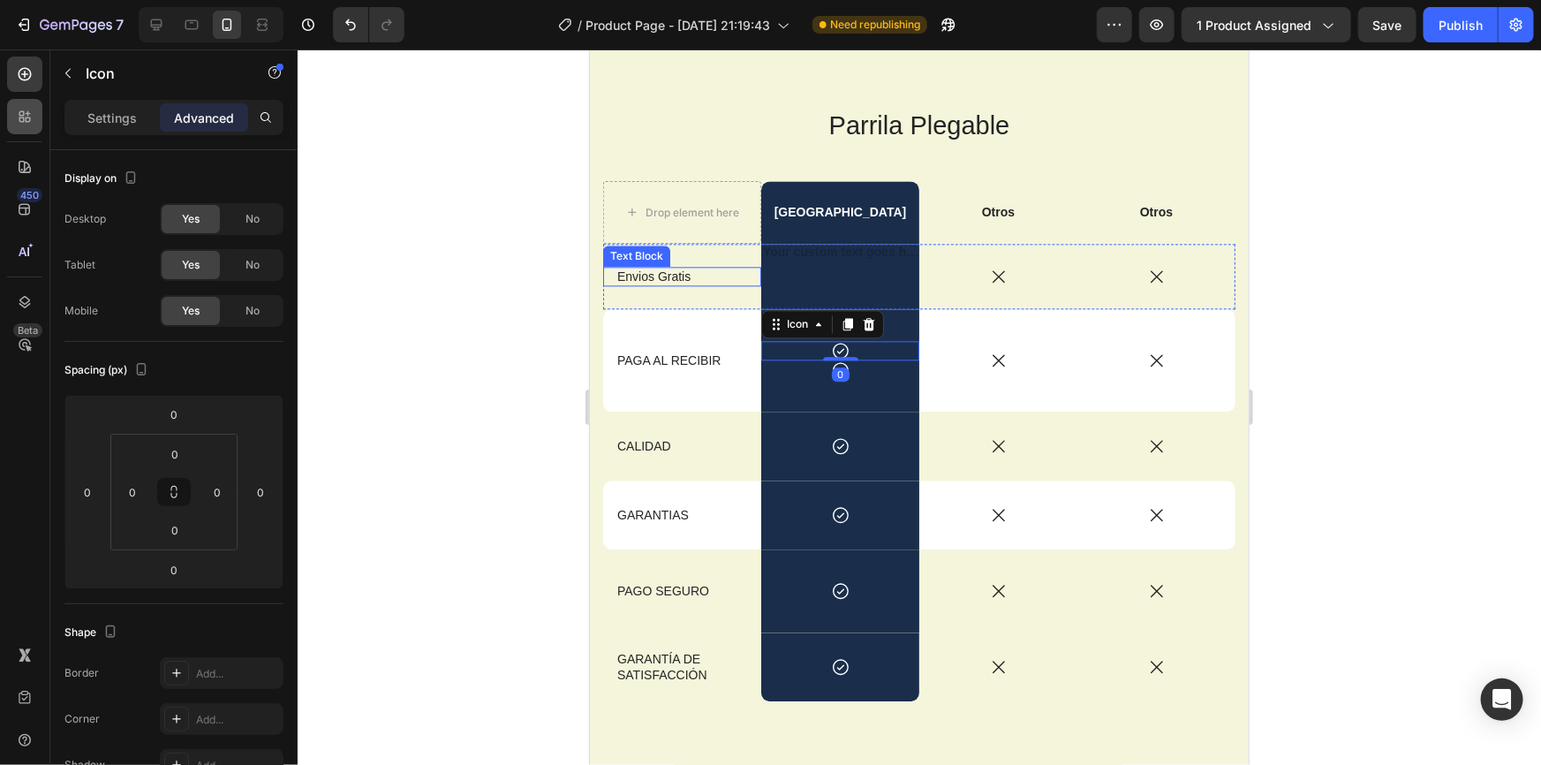
click at [20, 110] on icon at bounding box center [25, 117] width 18 height 18
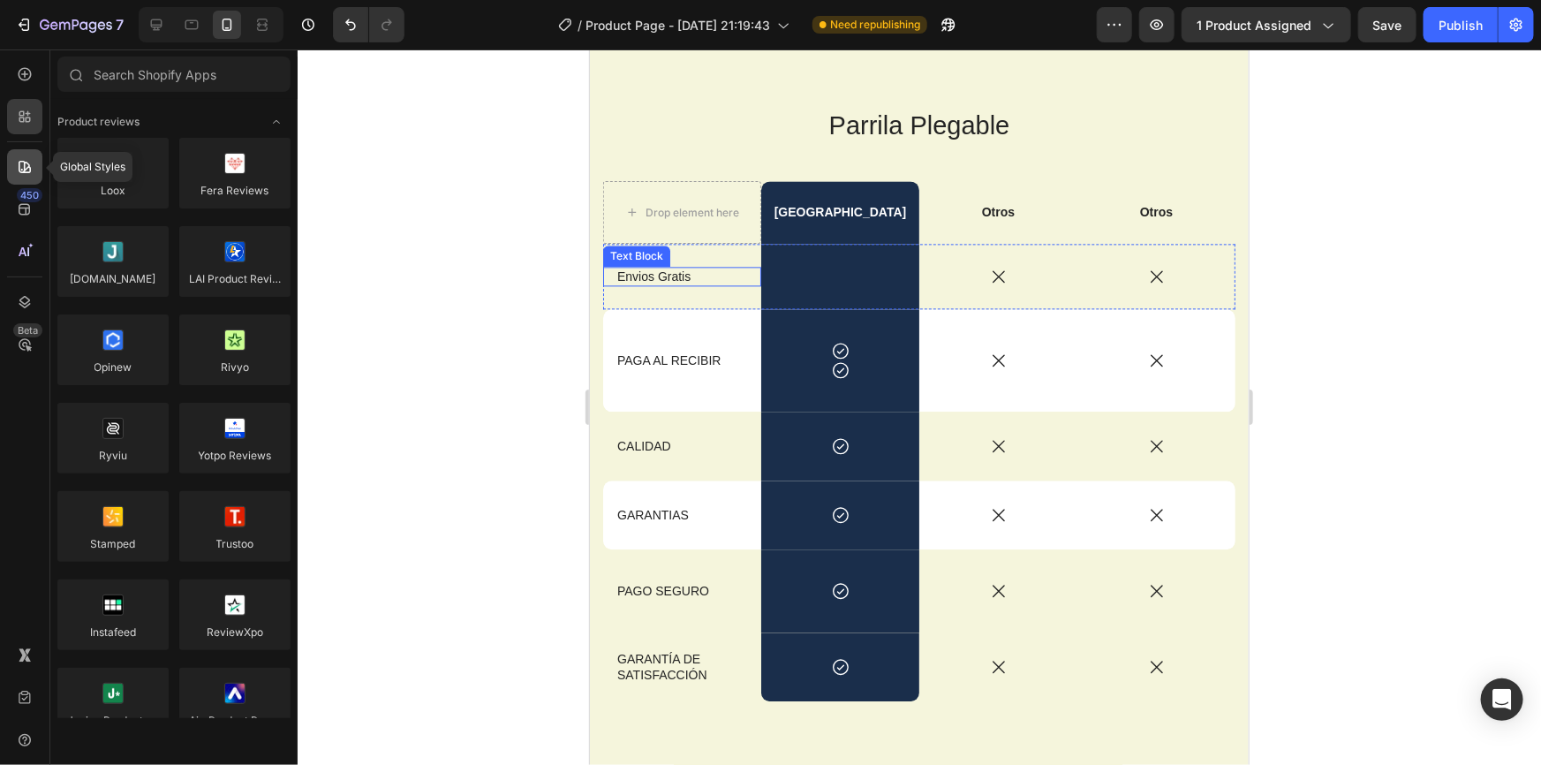
click at [16, 149] on div at bounding box center [24, 166] width 35 height 35
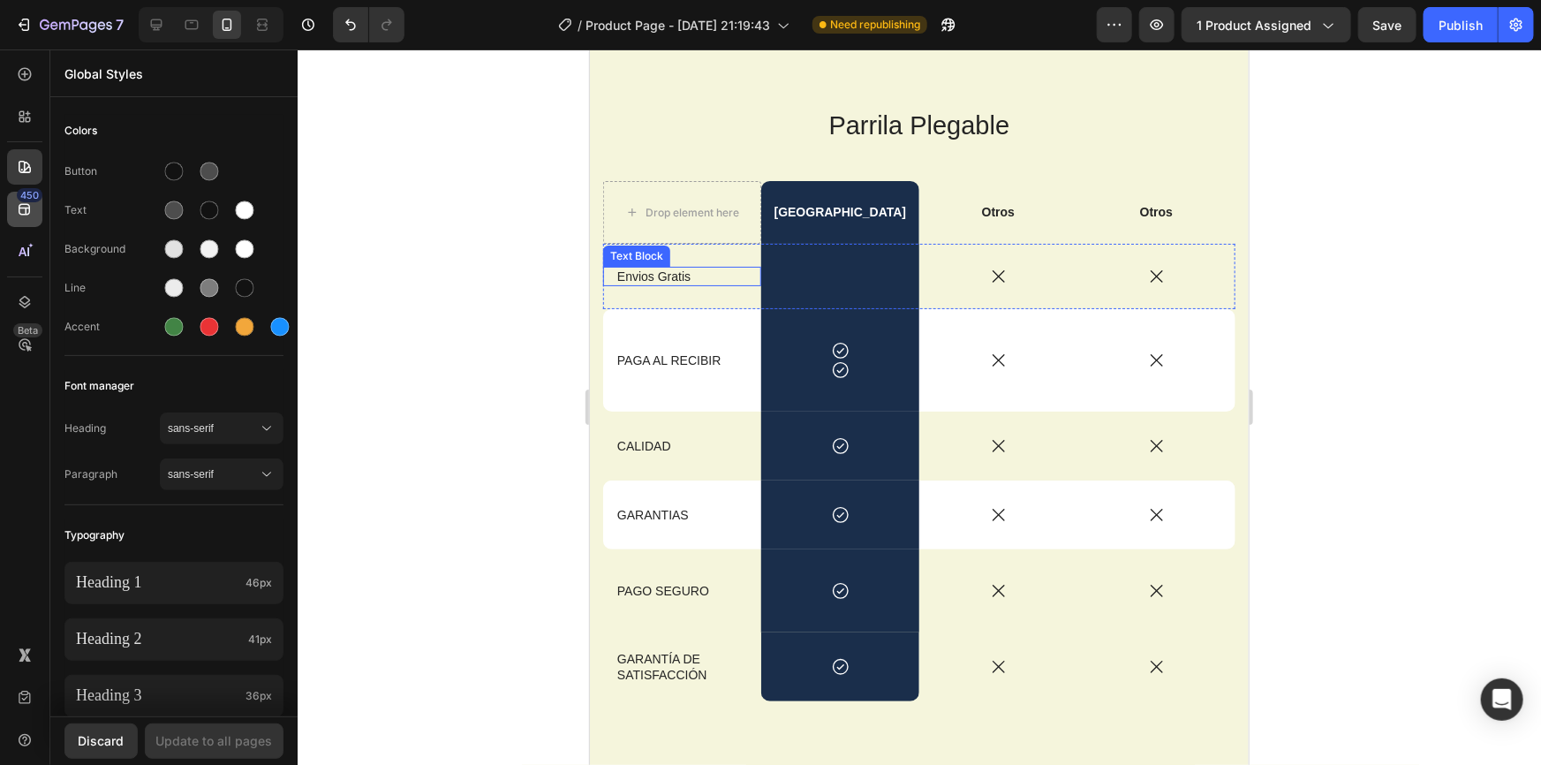
click at [18, 215] on icon at bounding box center [25, 209] width 18 height 18
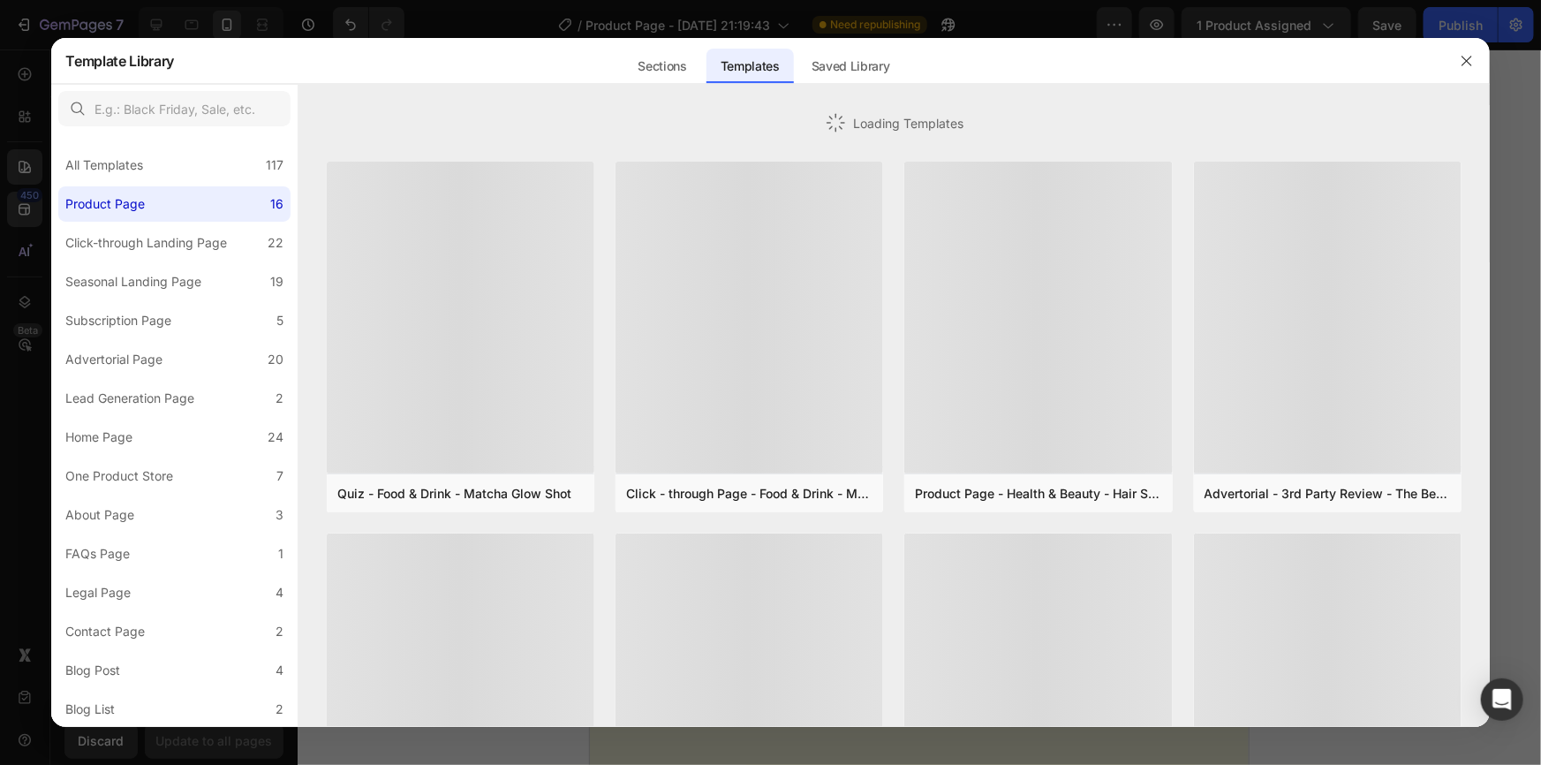
click at [18, 213] on div at bounding box center [770, 382] width 1541 height 765
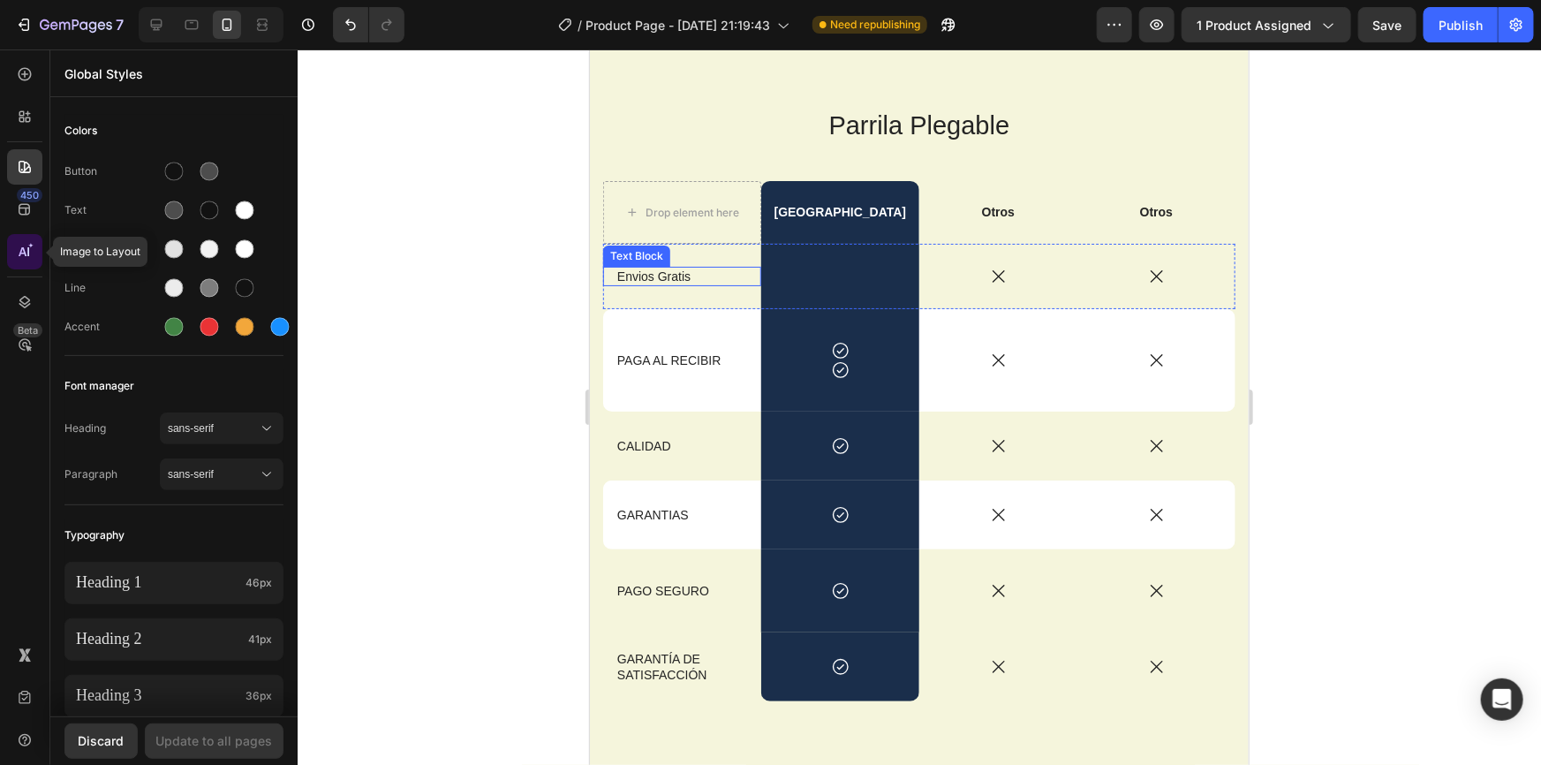
click at [35, 239] on div at bounding box center [24, 251] width 35 height 35
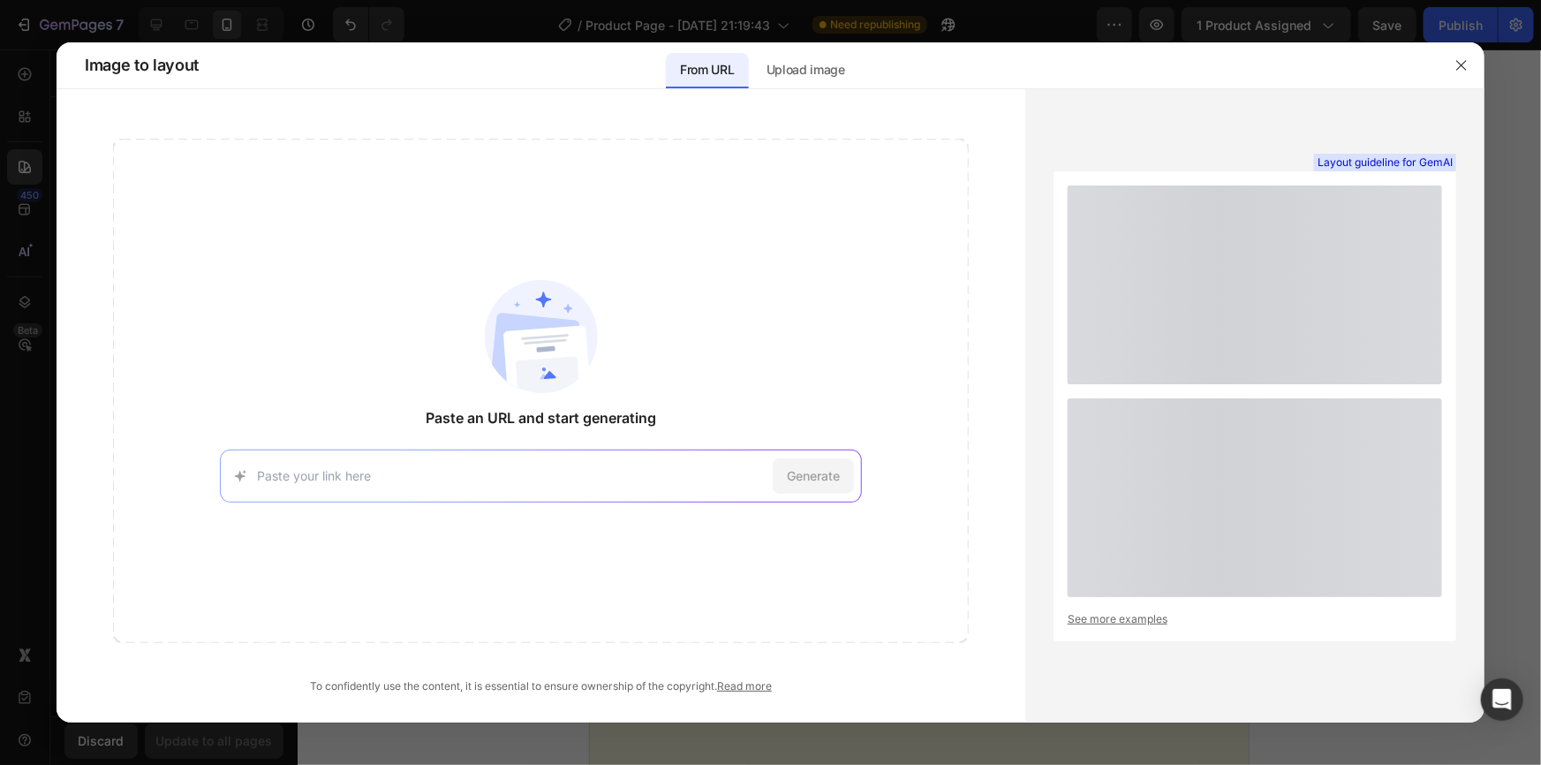
click at [4, 207] on div at bounding box center [770, 382] width 1541 height 765
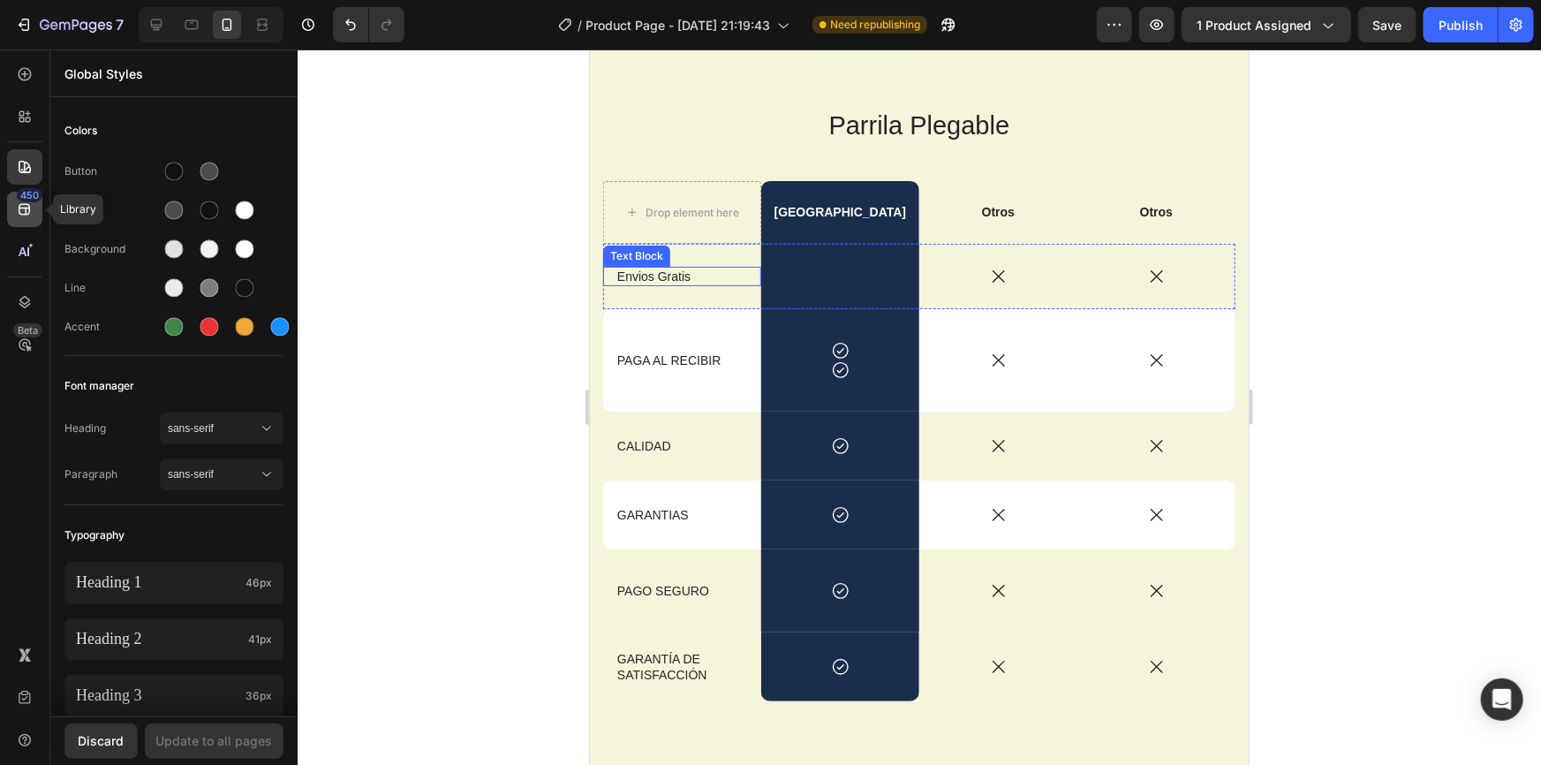
click at [30, 202] on icon at bounding box center [25, 209] width 18 height 18
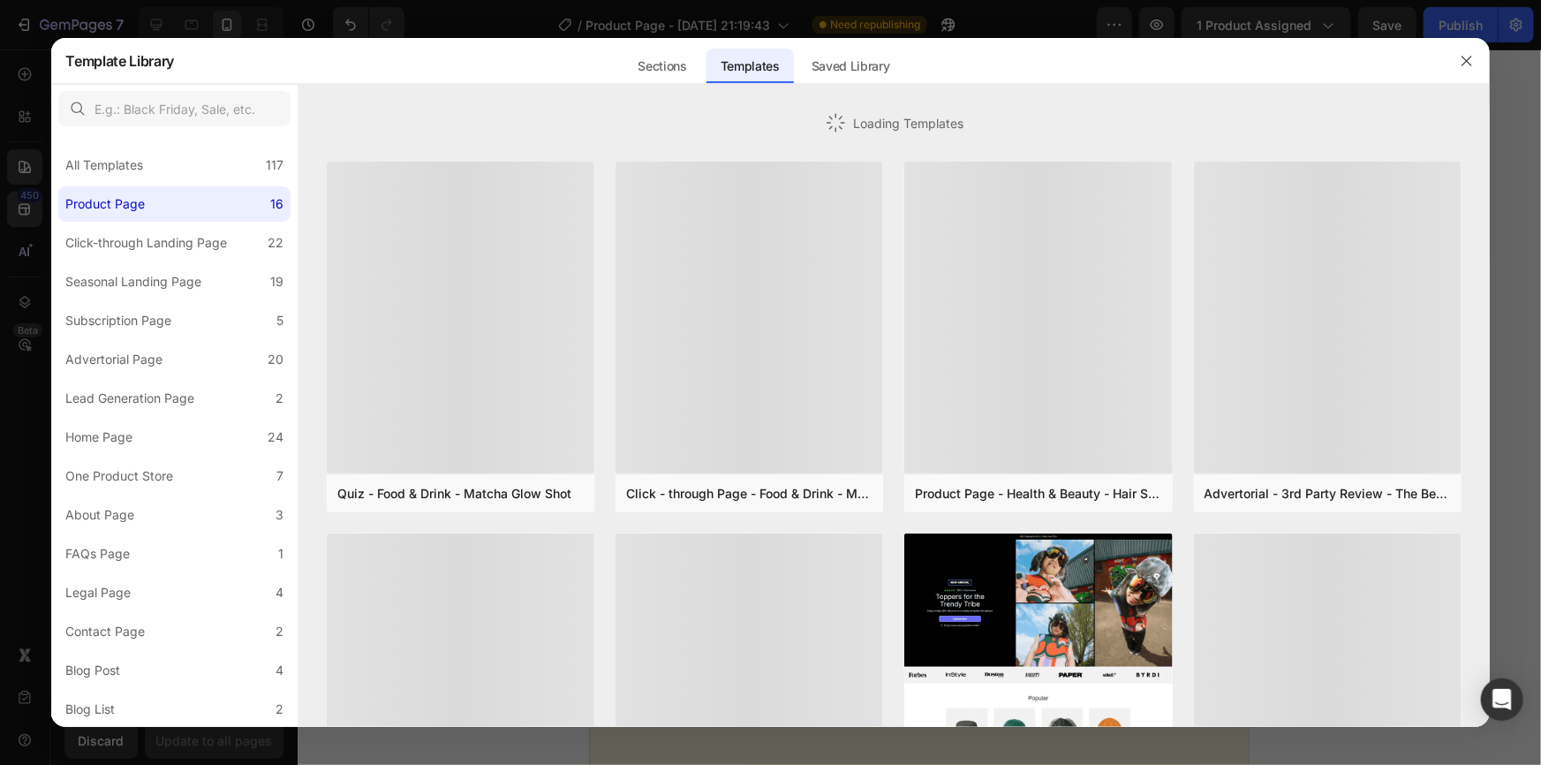
click at [9, 162] on div at bounding box center [770, 382] width 1541 height 765
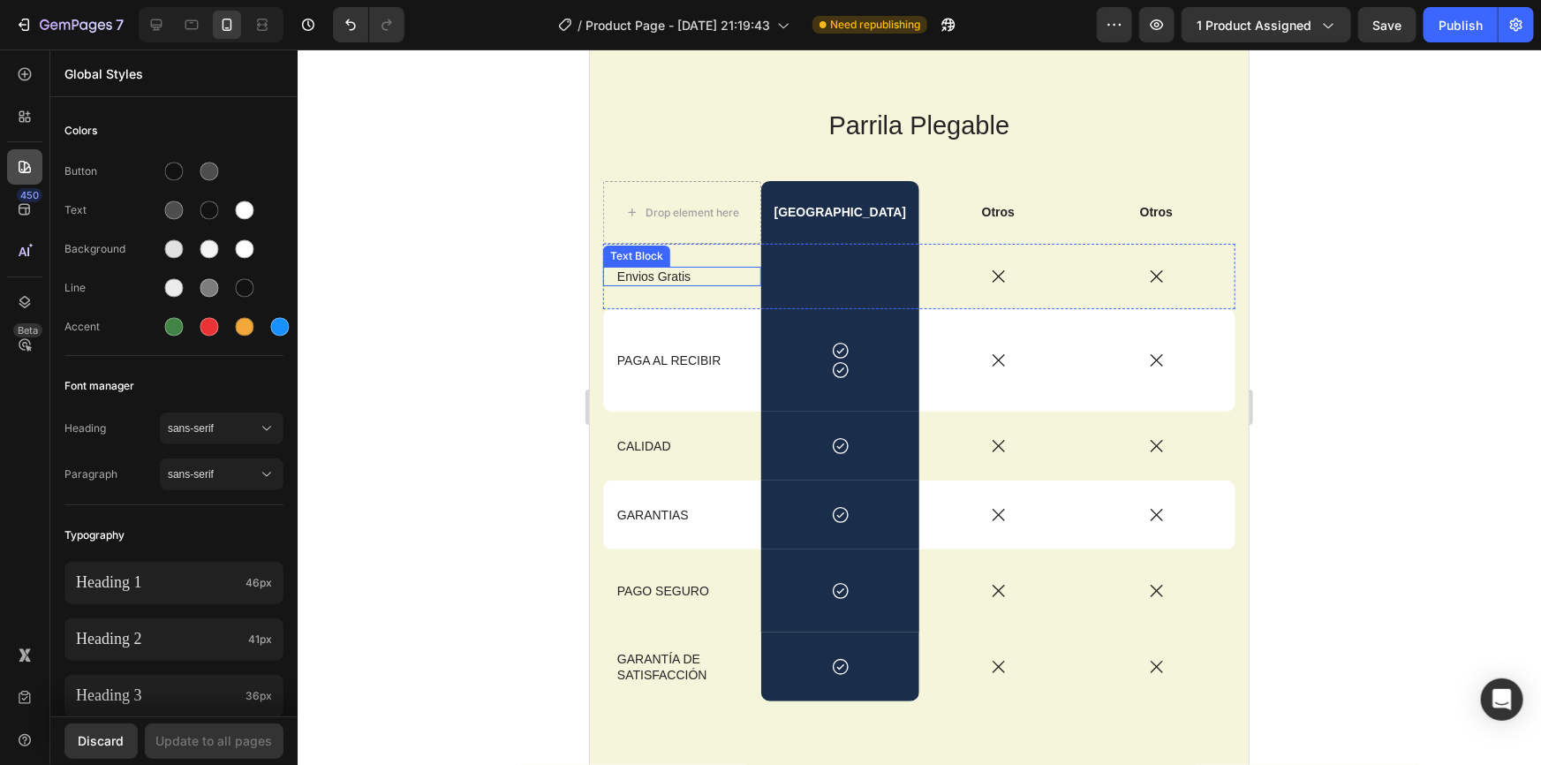
click at [19, 168] on icon at bounding box center [25, 167] width 18 height 18
click at [19, 132] on div at bounding box center [24, 116] width 35 height 35
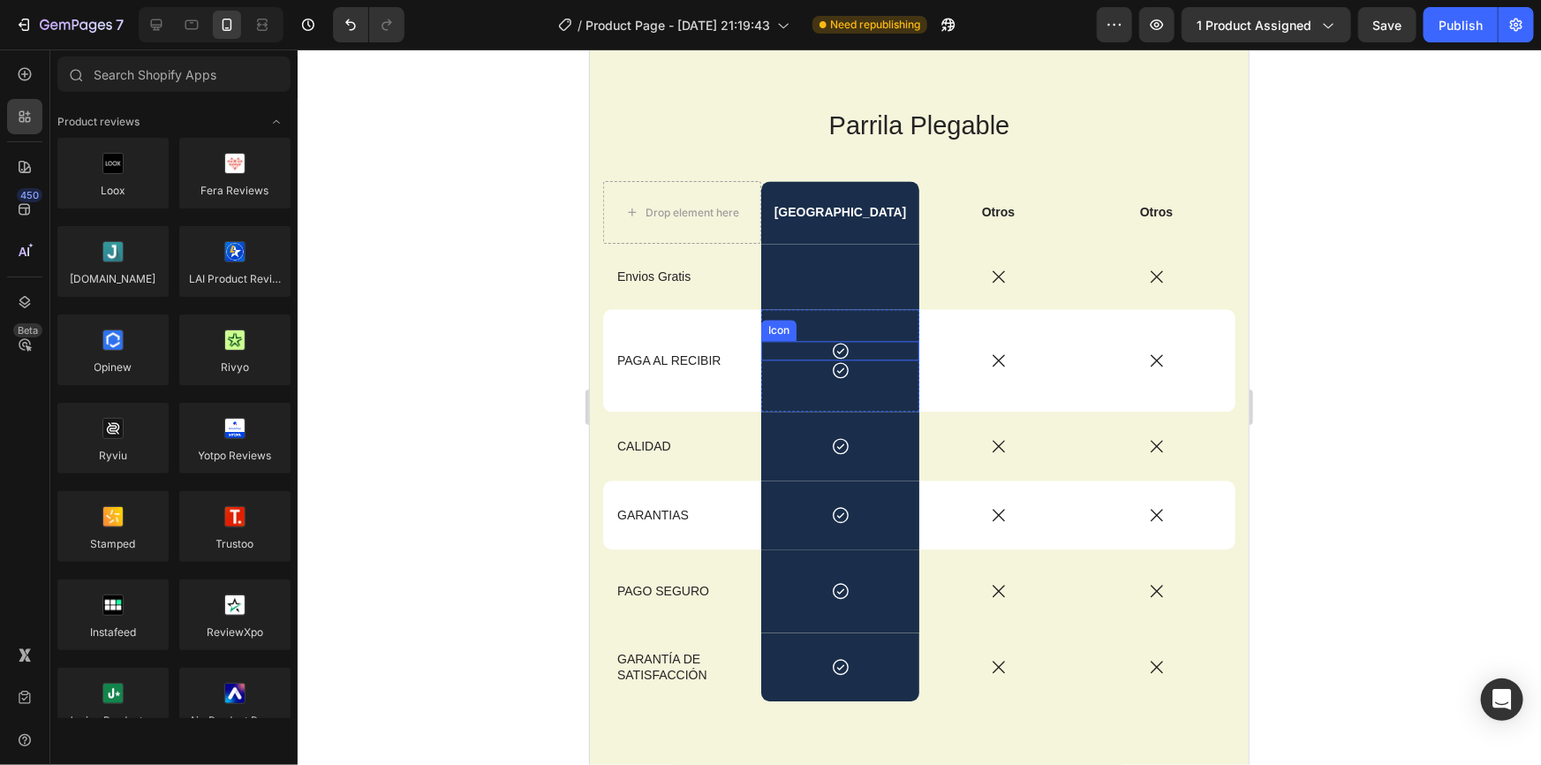
click at [841, 345] on icon at bounding box center [839, 349] width 19 height 19
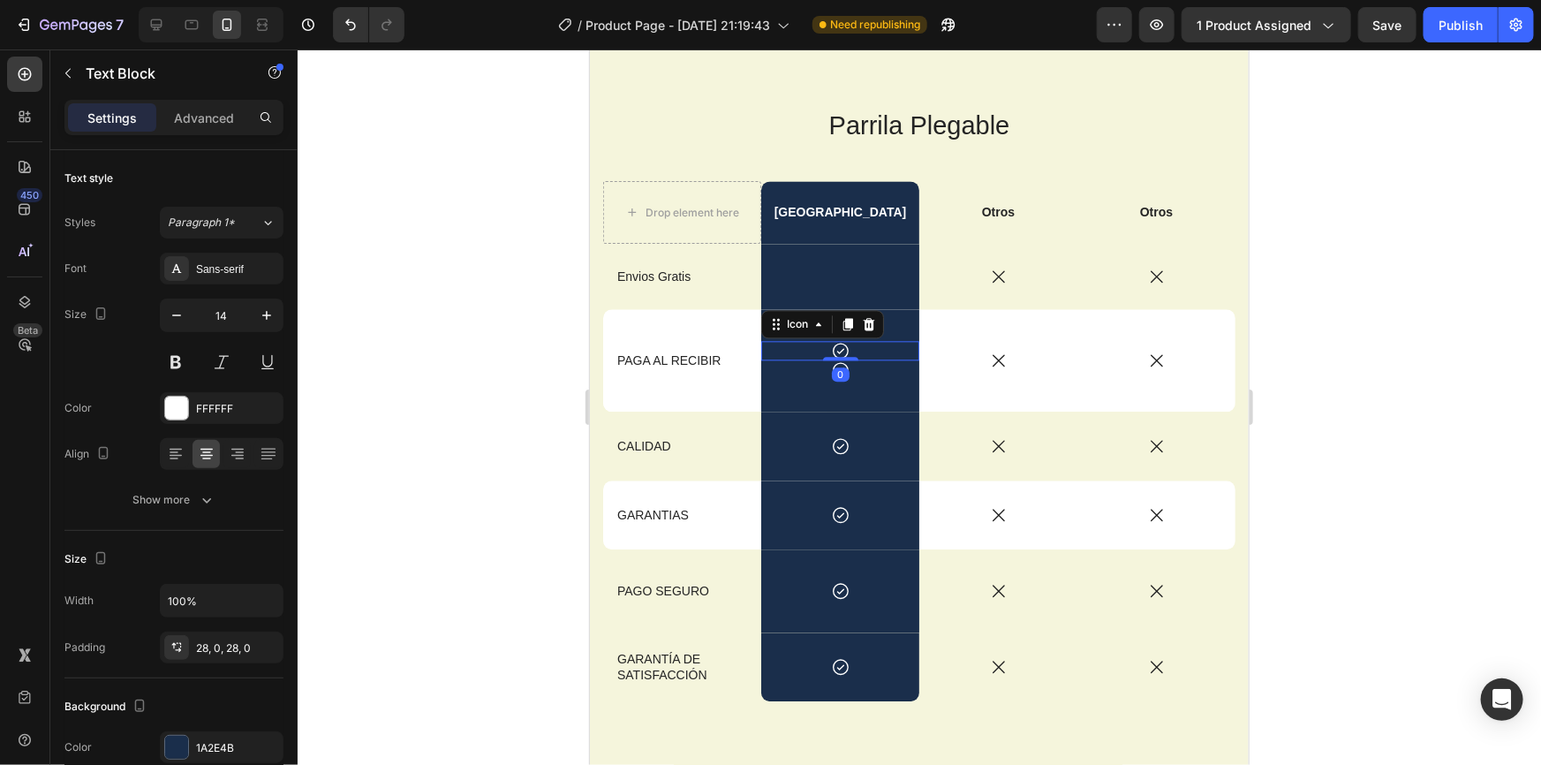
click at [819, 261] on div "Rich Text Editor. Editing area: main" at bounding box center [839, 275] width 158 height 65
click at [827, 268] on p "Rich Text Editor. Editing area: main" at bounding box center [839, 276] width 155 height 16
click at [844, 351] on icon at bounding box center [839, 349] width 19 height 19
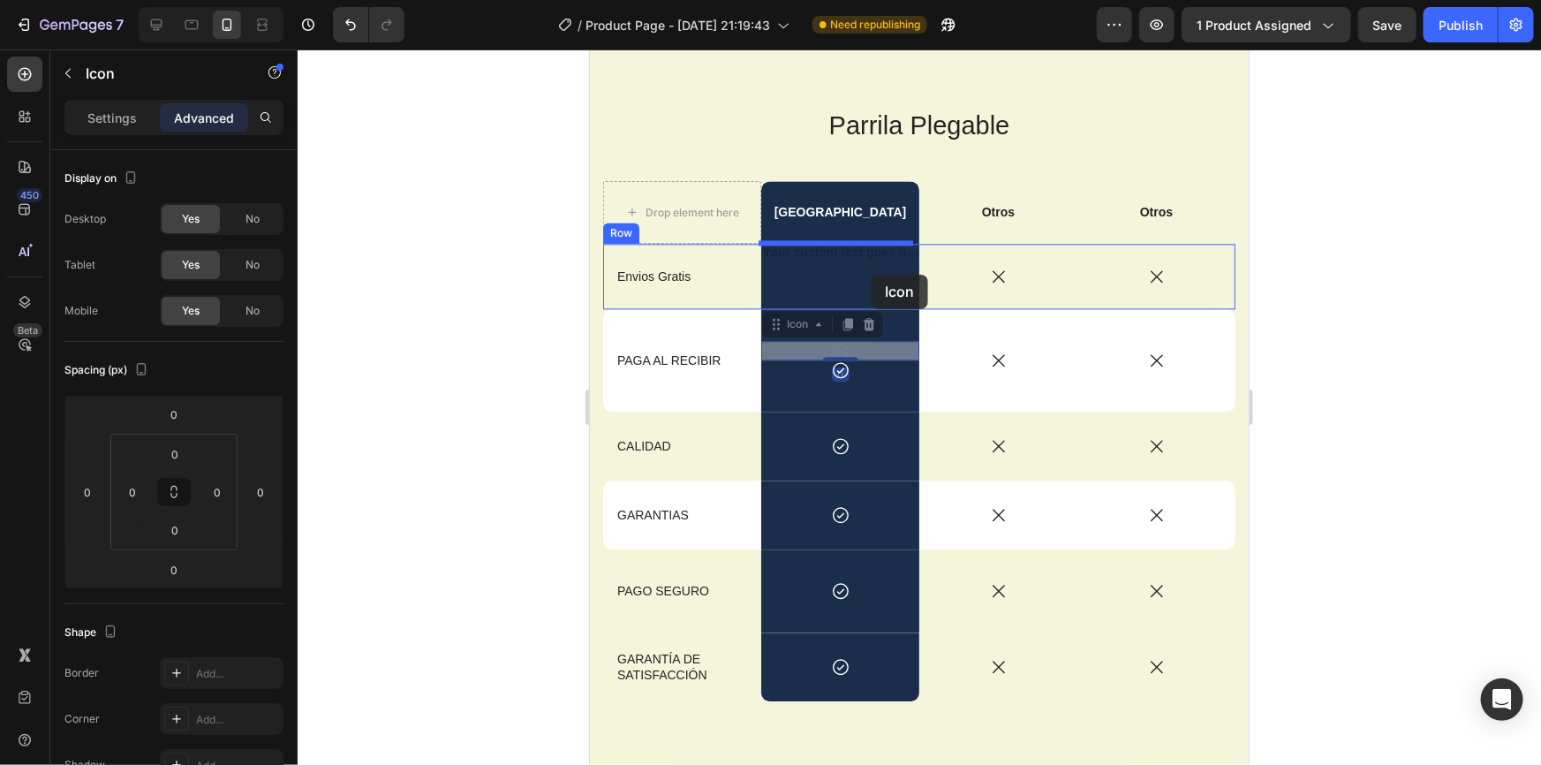
drag, startPoint x: 856, startPoint y: 347, endPoint x: 870, endPoint y: 274, distance: 74.6
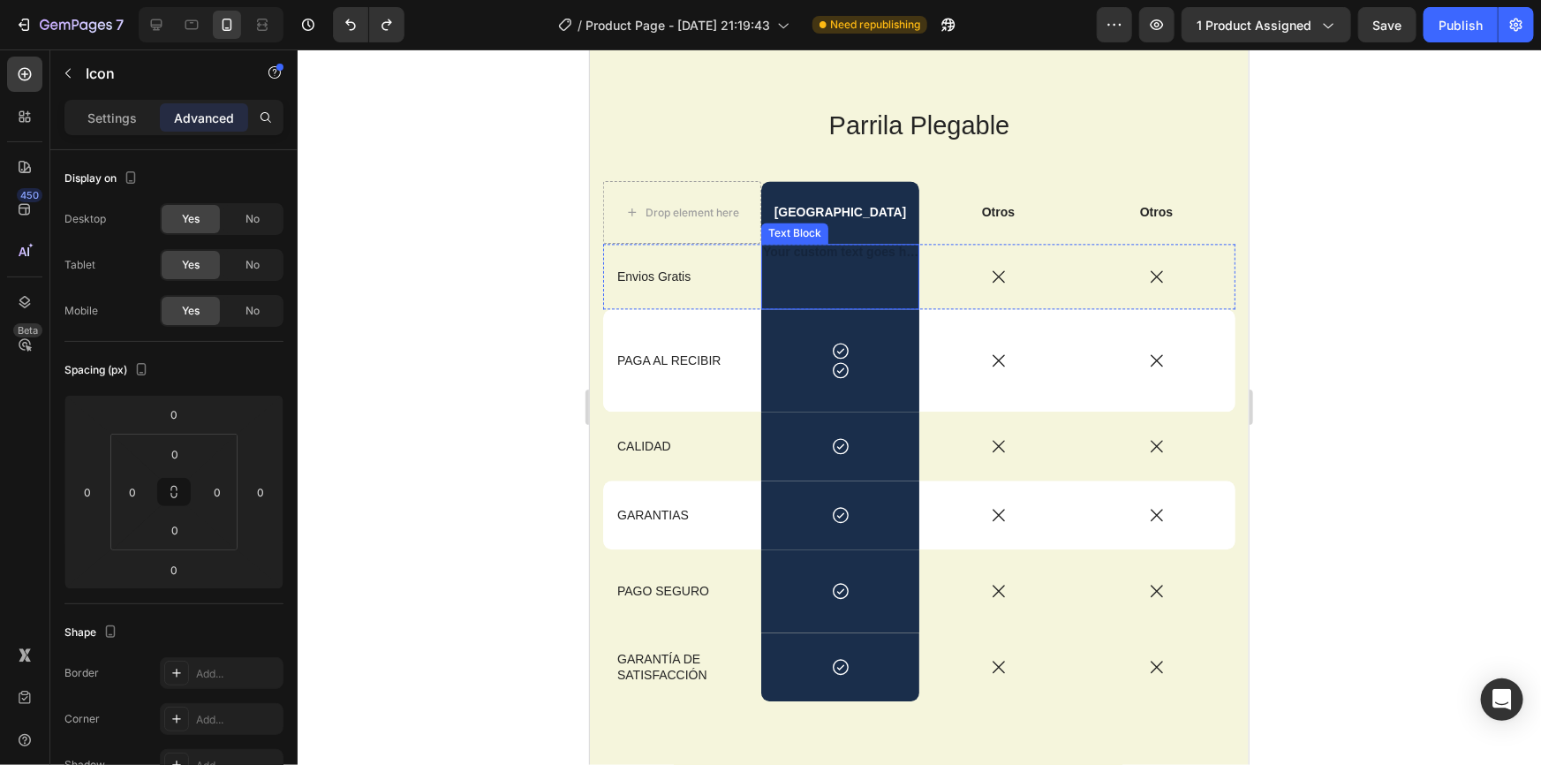
click at [831, 260] on div "Rich Text Editor. Editing area: main" at bounding box center [839, 275] width 158 height 65
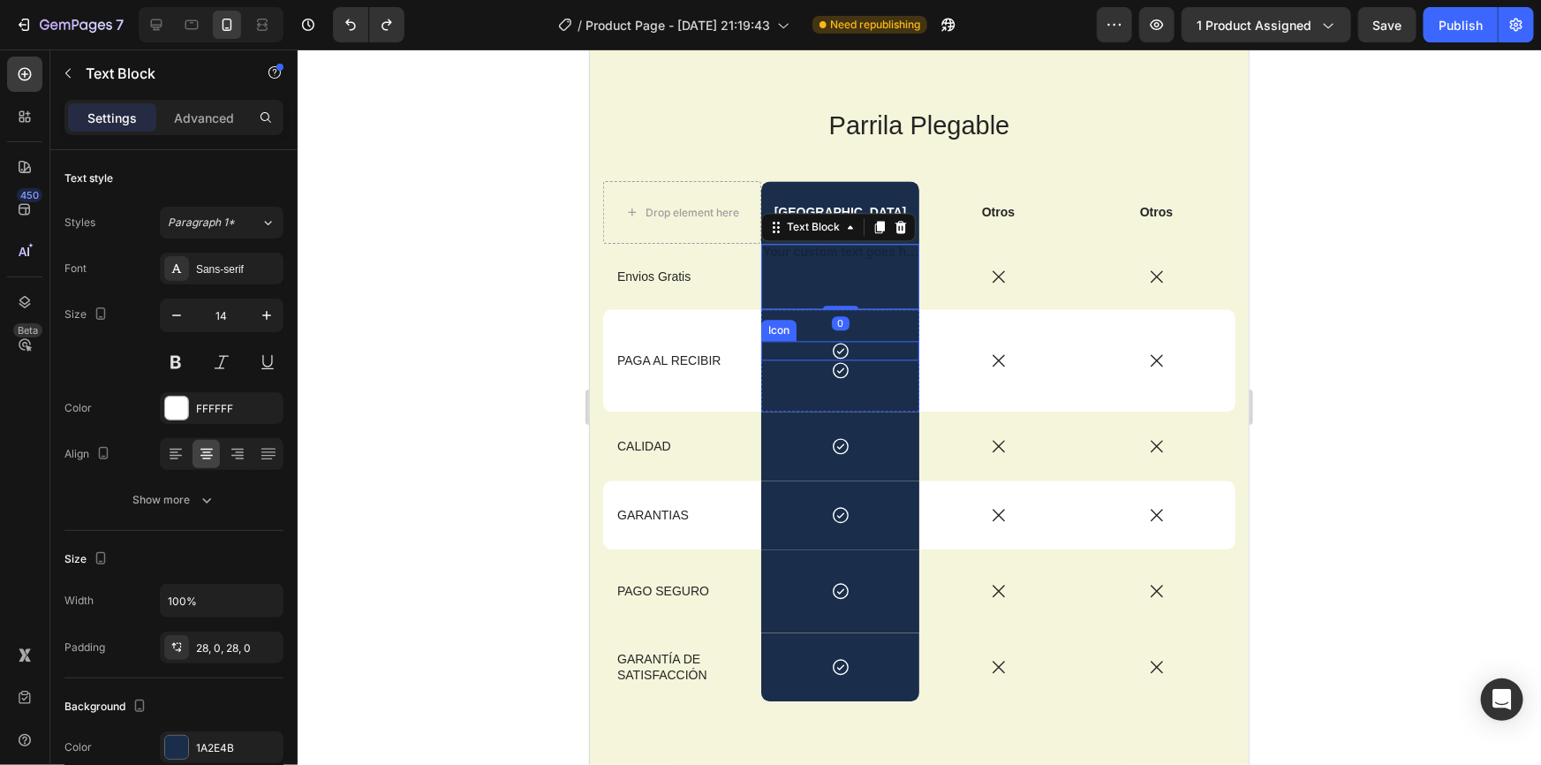
click at [846, 341] on div "Icon" at bounding box center [839, 349] width 158 height 19
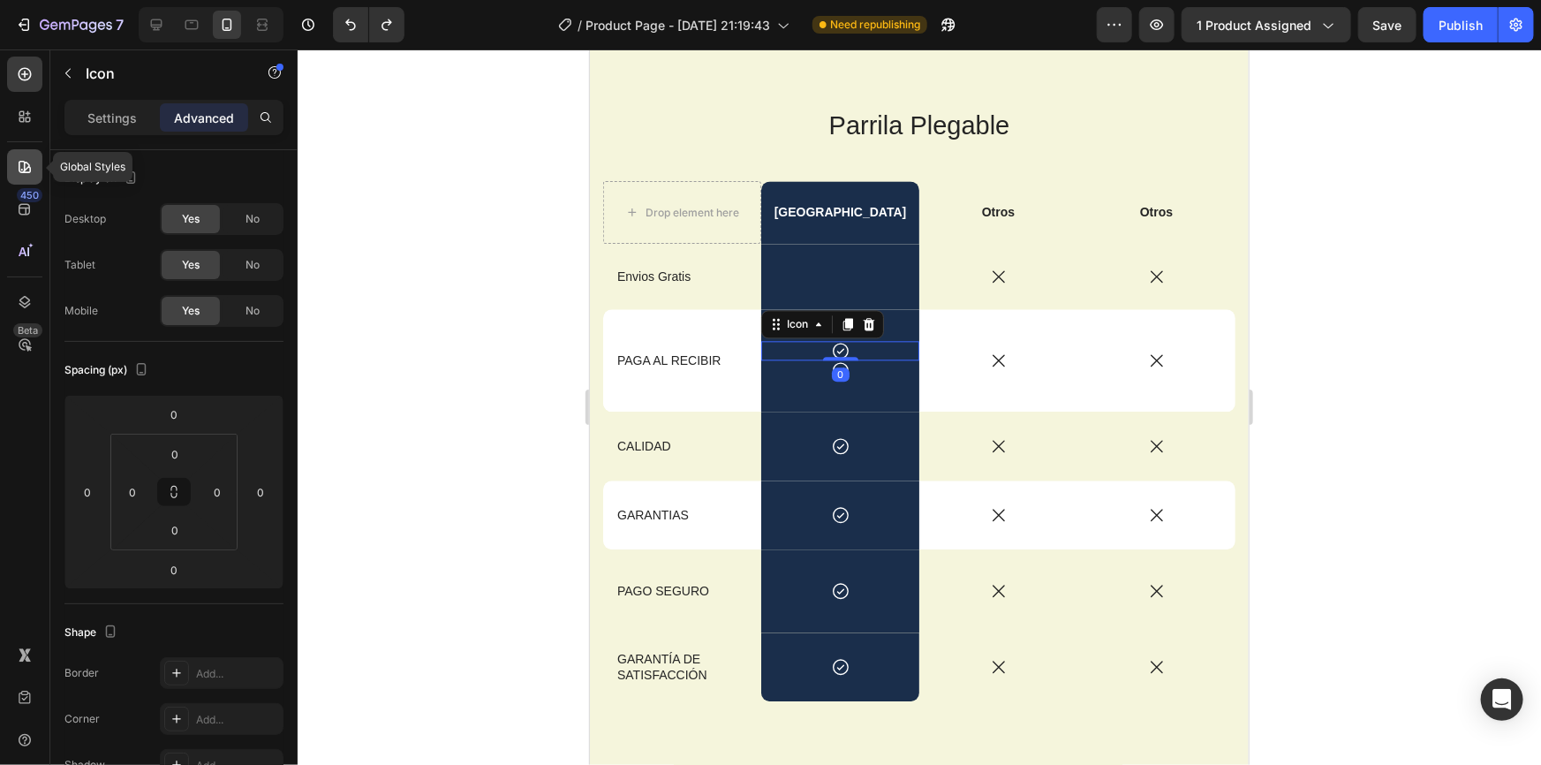
click at [12, 162] on div at bounding box center [24, 166] width 35 height 35
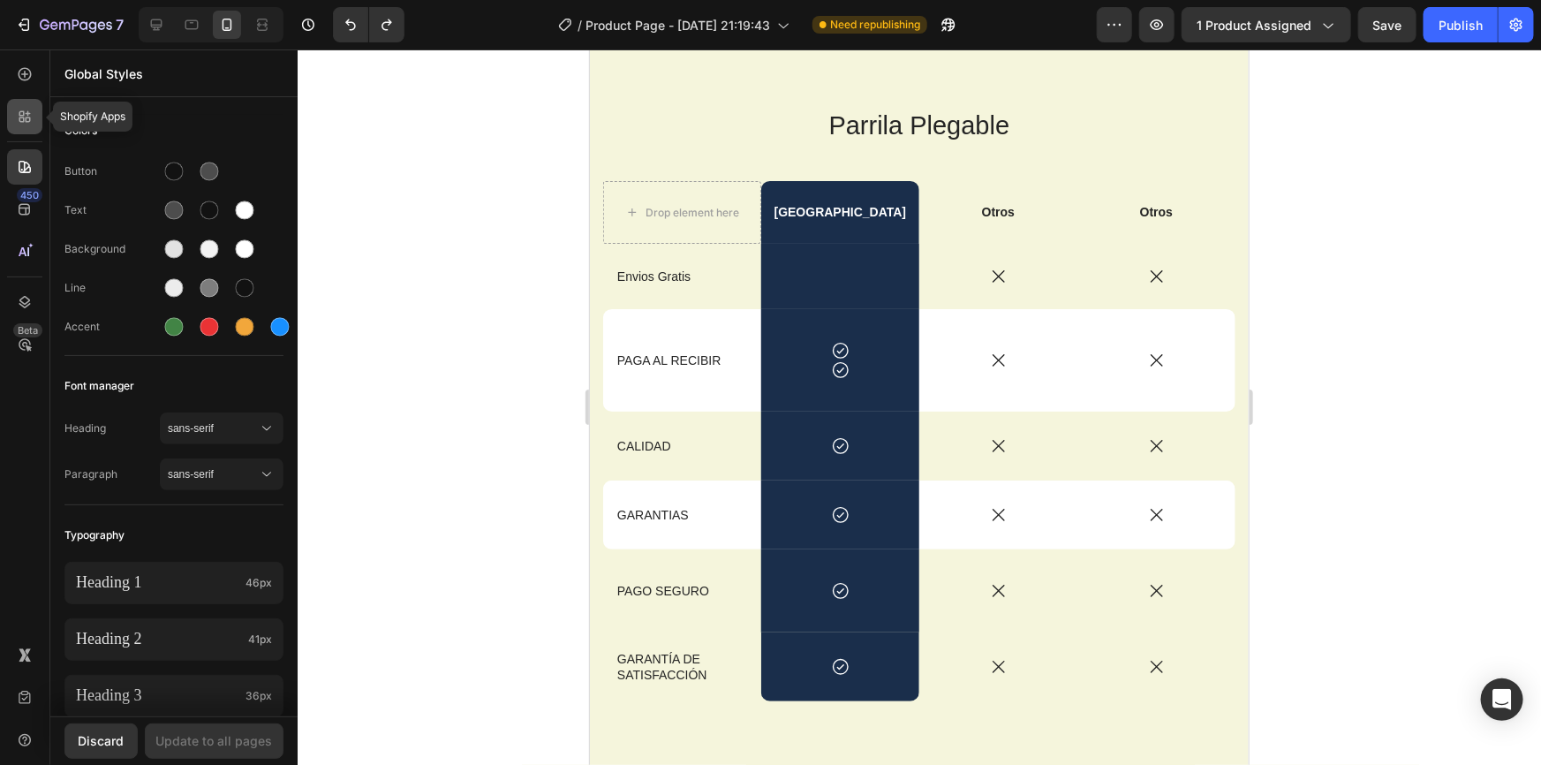
click at [20, 129] on div at bounding box center [24, 116] width 35 height 35
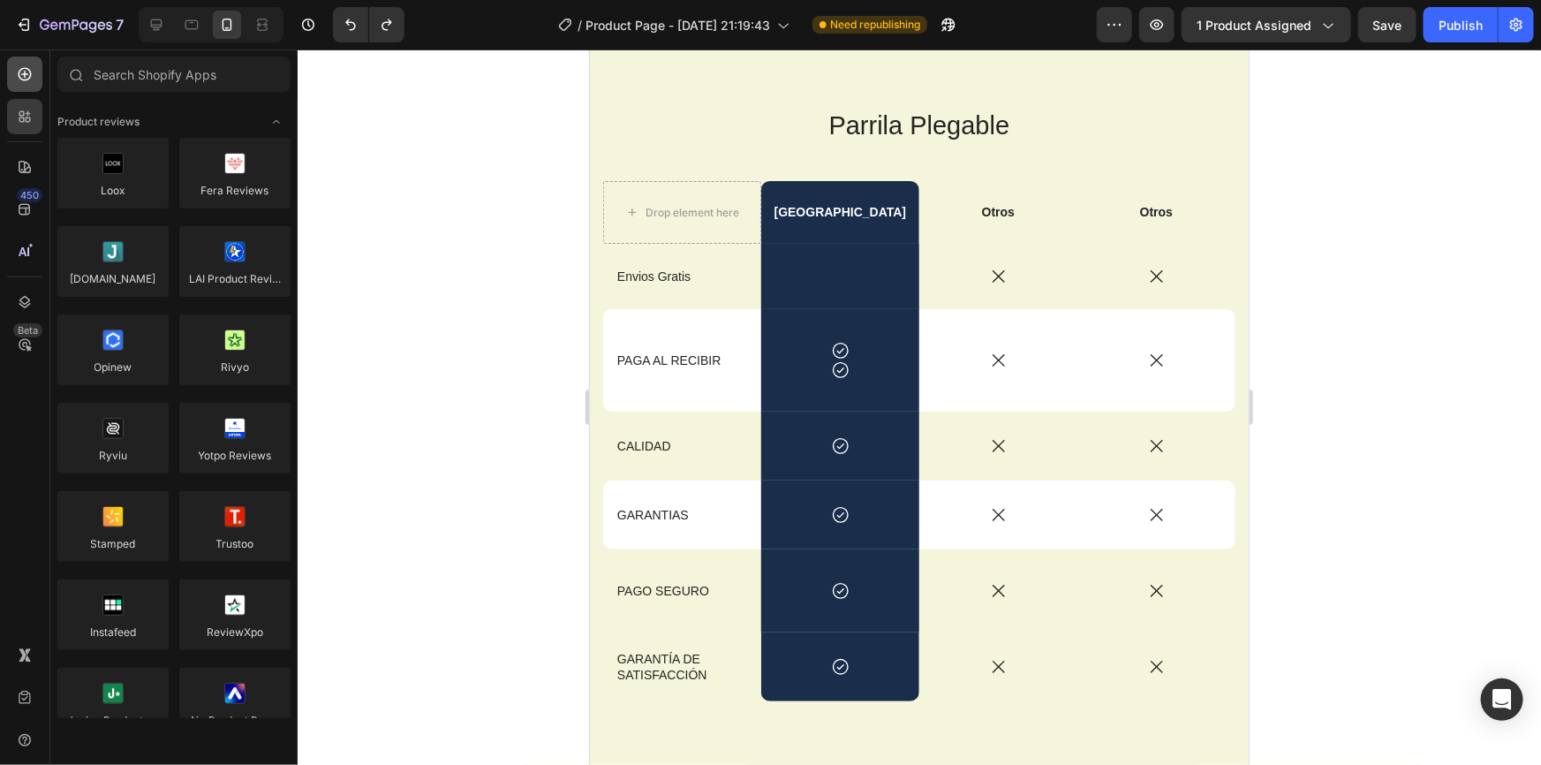
click at [33, 87] on div at bounding box center [24, 74] width 35 height 35
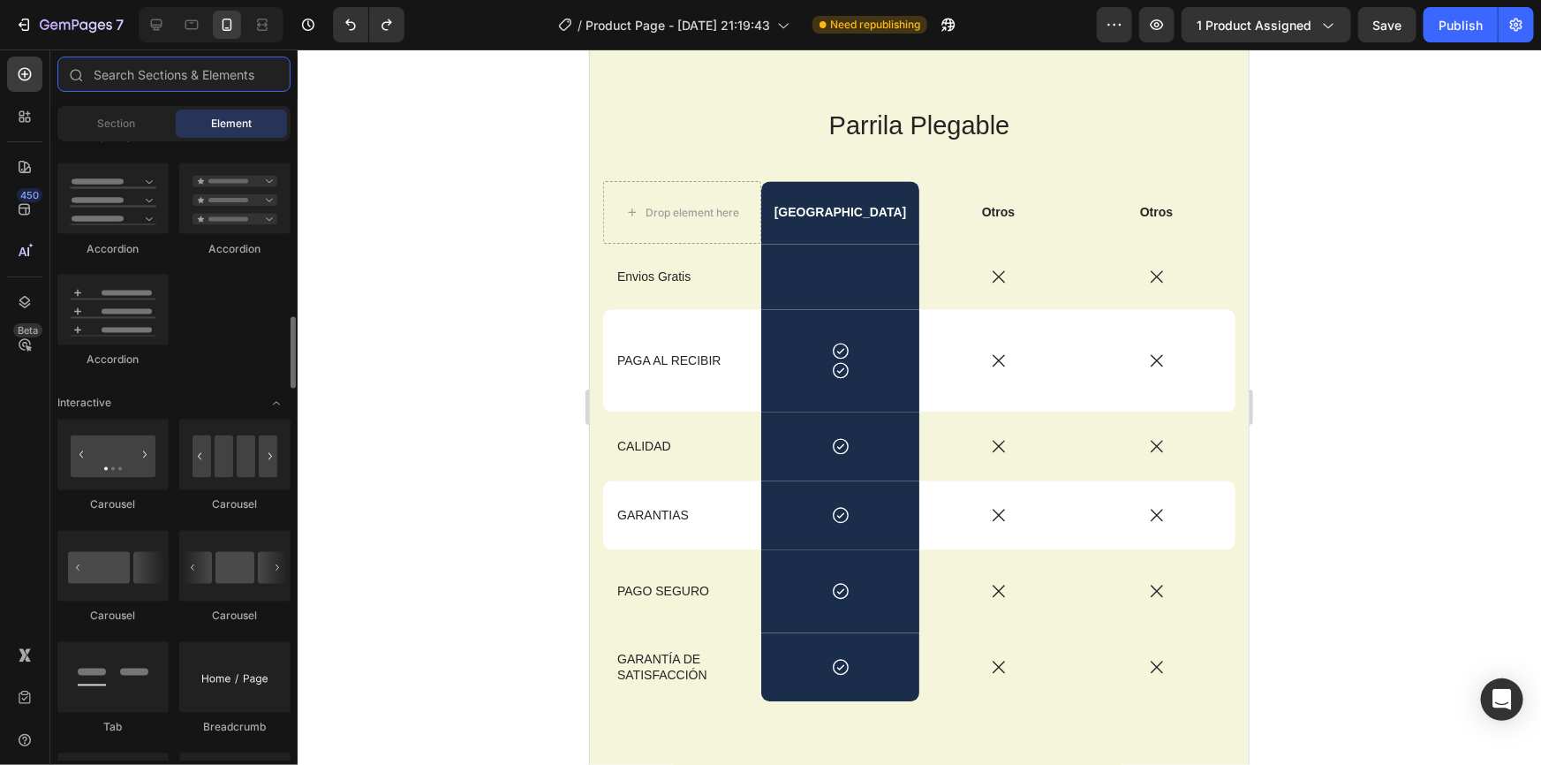
scroll to position [1926, 0]
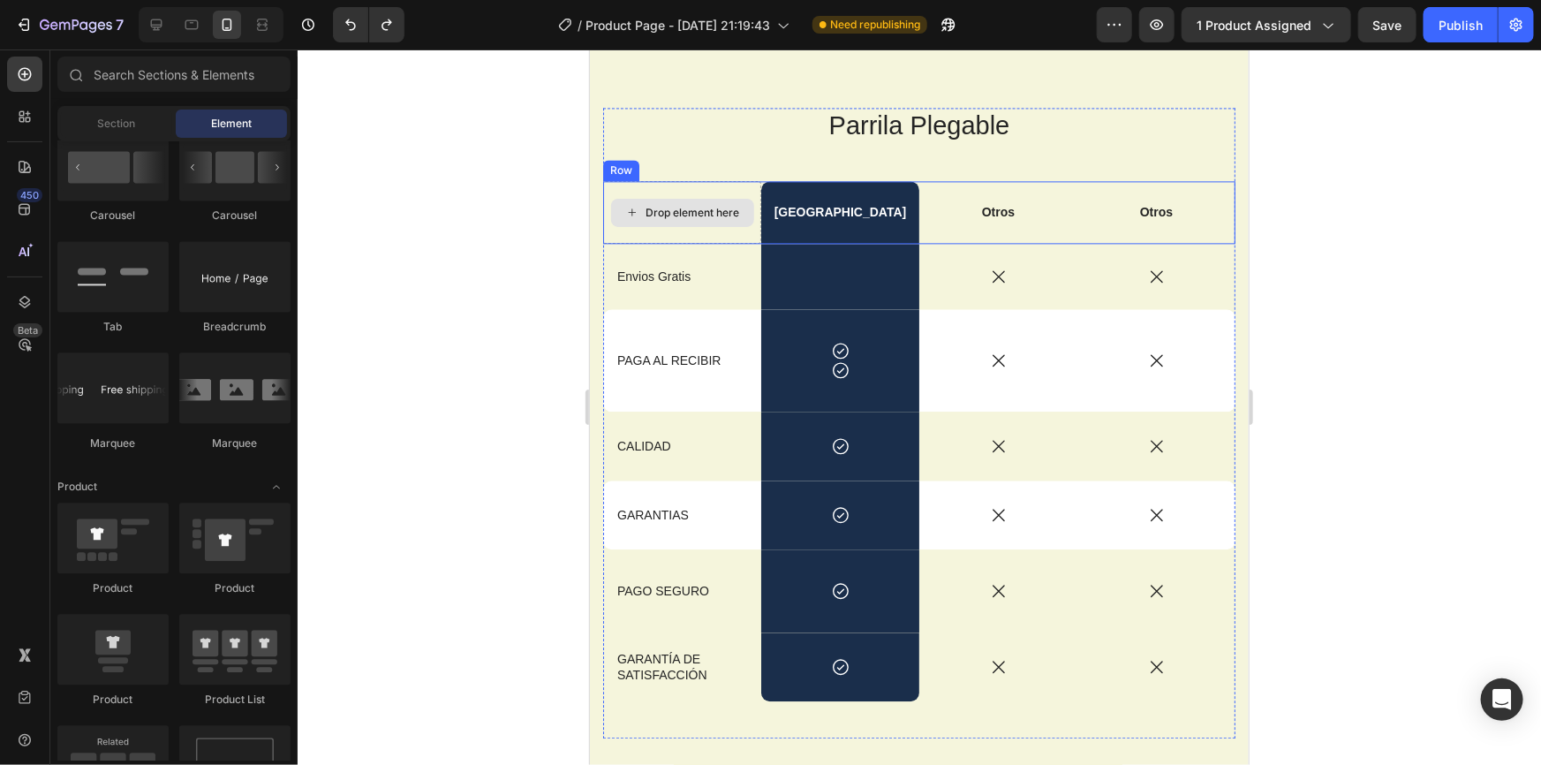
click at [709, 213] on div "Drop element here" at bounding box center [693, 212] width 94 height 14
click at [827, 204] on p "[GEOGRAPHIC_DATA]" at bounding box center [839, 211] width 155 height 16
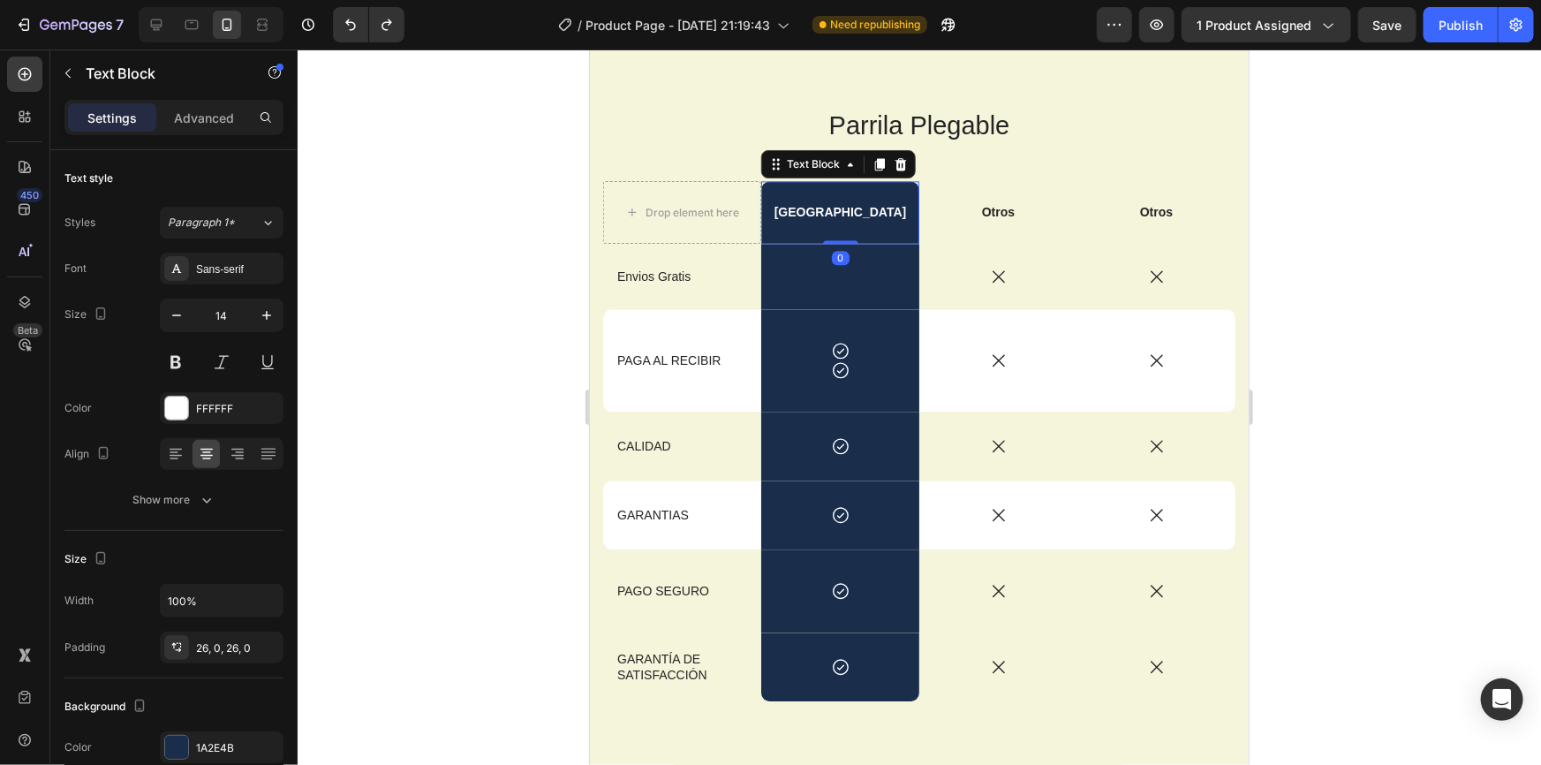
click at [810, 261] on div "Rich Text Editor. Editing area: main" at bounding box center [839, 275] width 158 height 65
click at [841, 349] on icon at bounding box center [839, 349] width 19 height 19
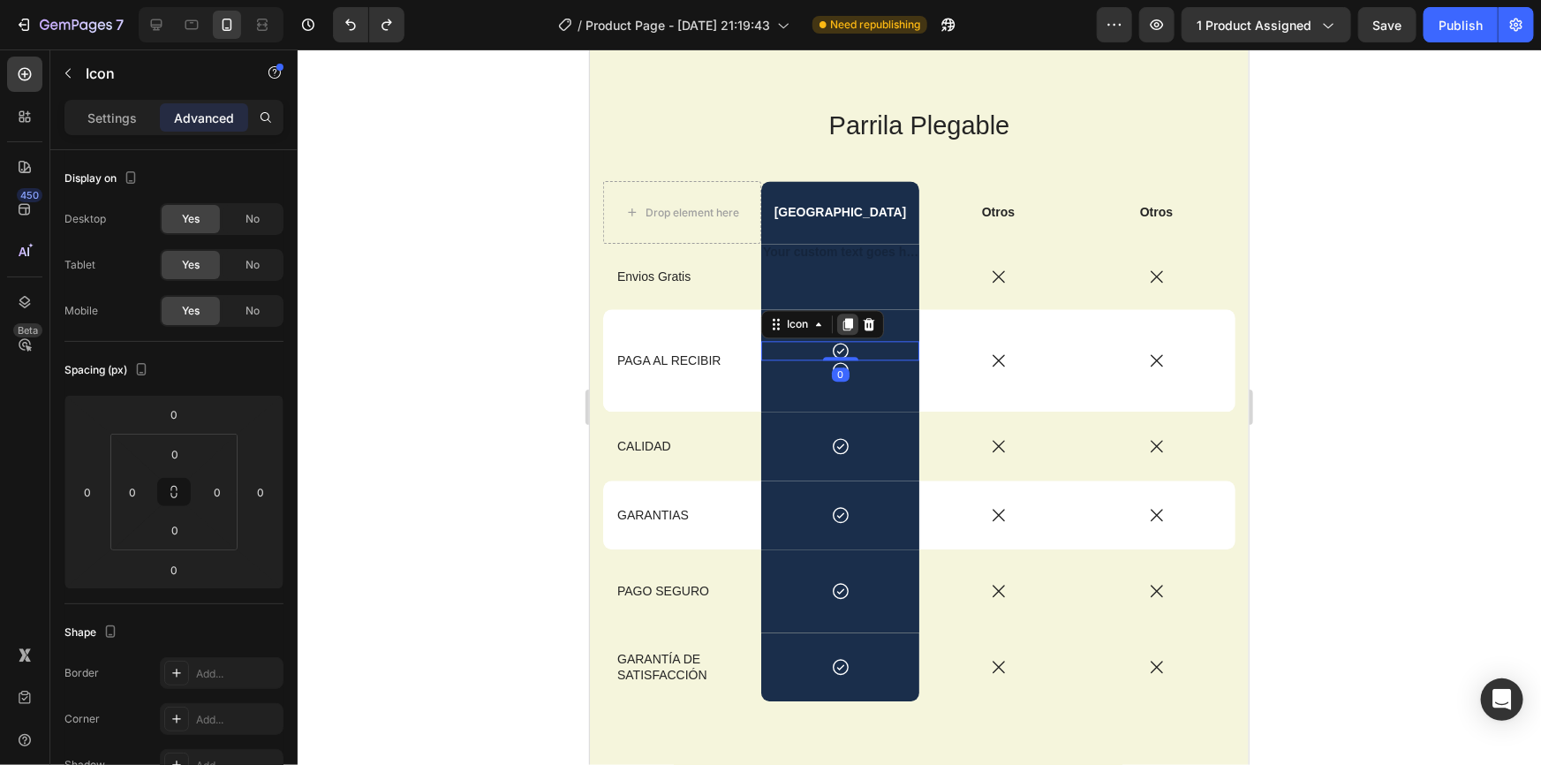
click at [836, 324] on div at bounding box center [846, 323] width 21 height 21
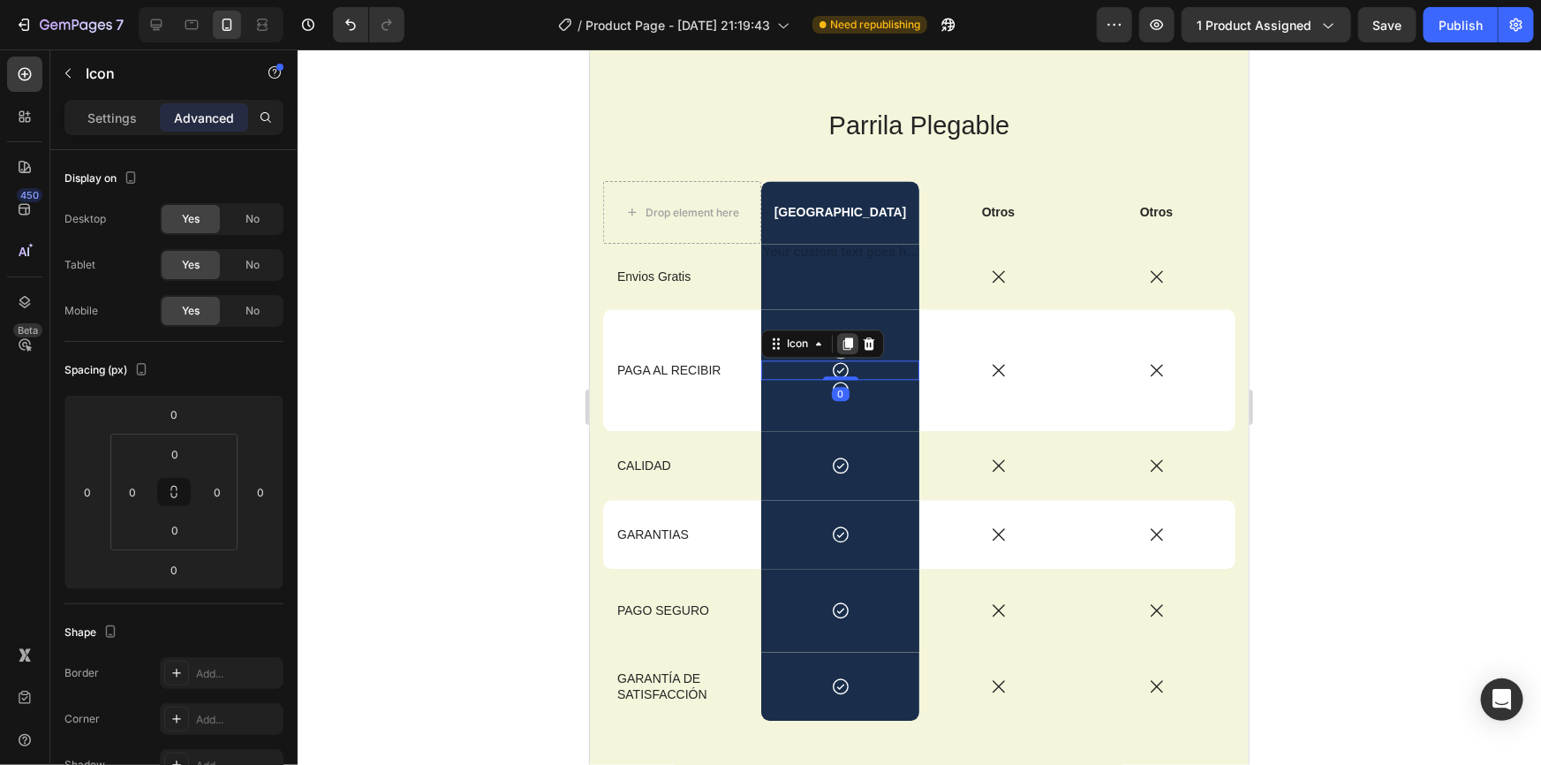
click at [853, 340] on div at bounding box center [846, 342] width 21 height 21
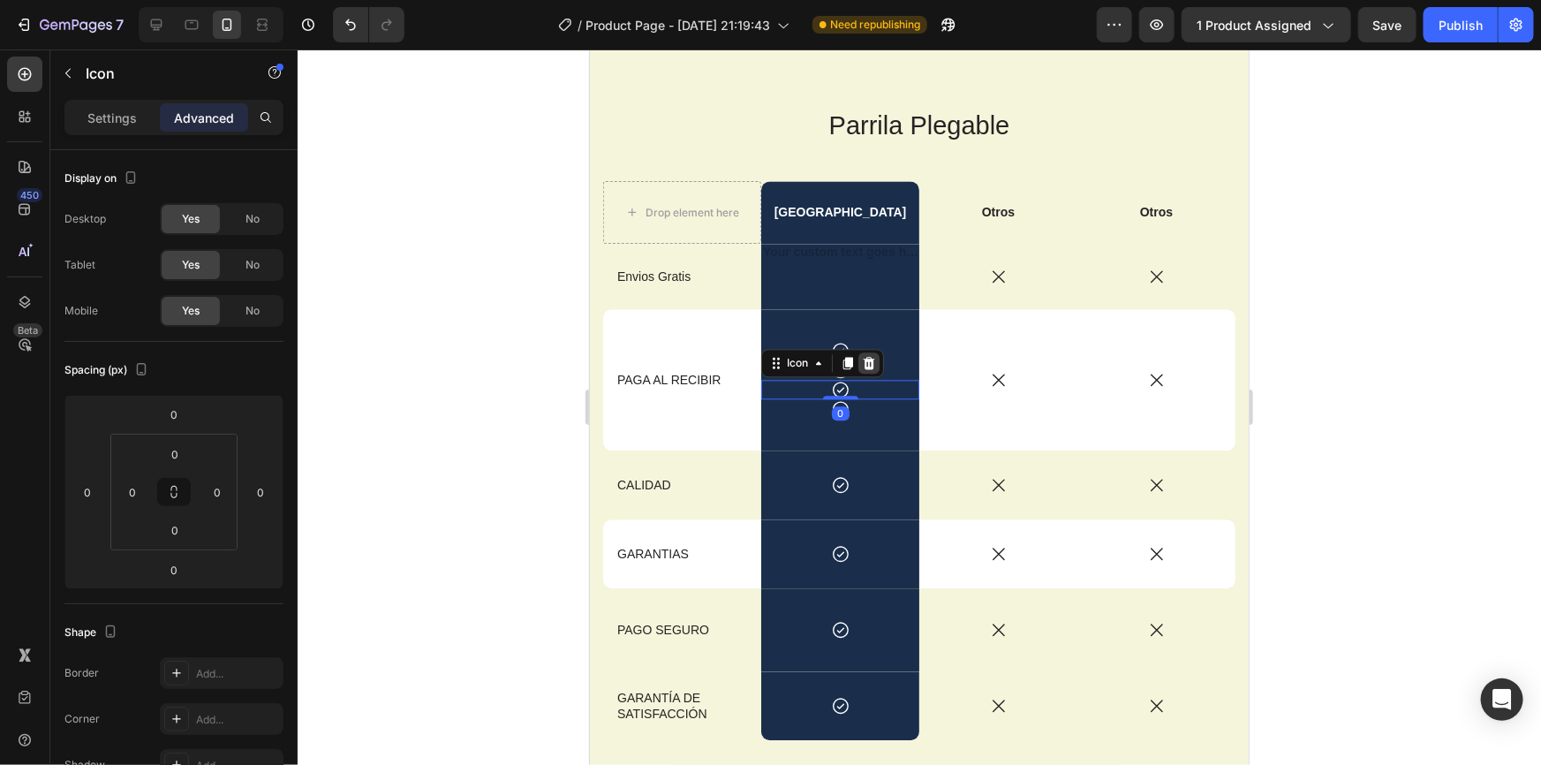
click at [861, 362] on icon at bounding box center [868, 362] width 14 height 14
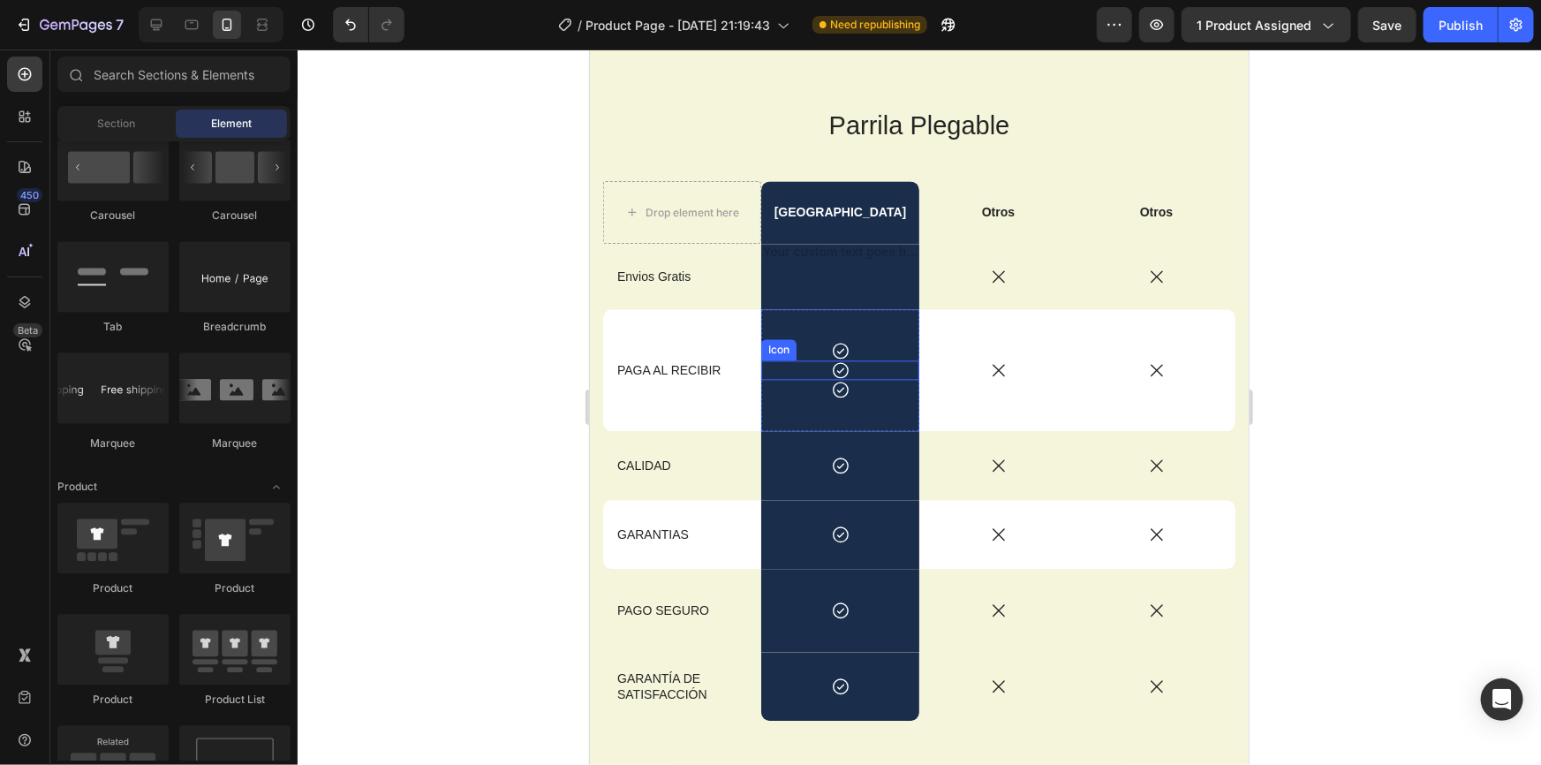
click at [832, 373] on icon at bounding box center [839, 368] width 19 height 19
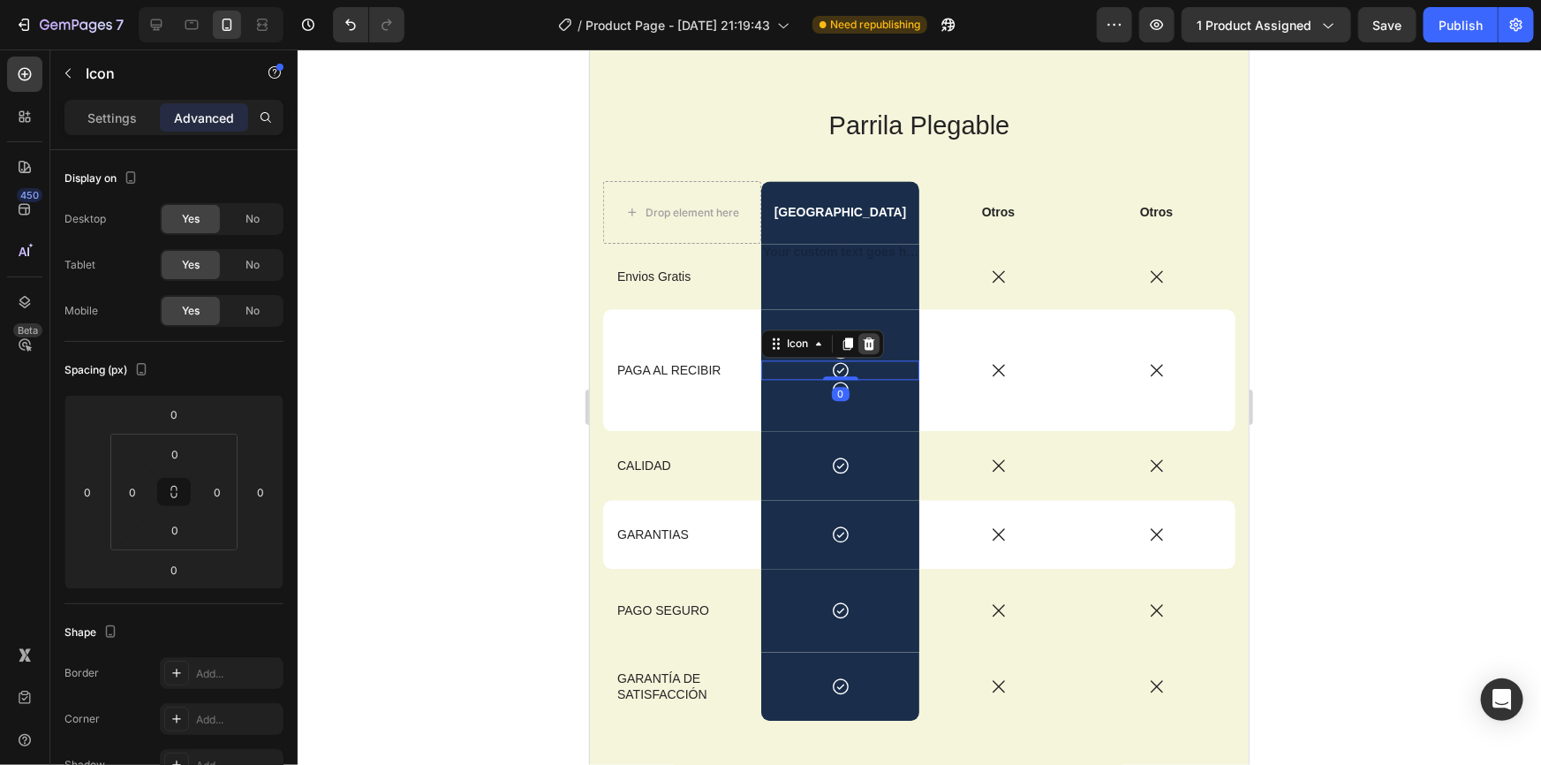
click at [861, 336] on icon at bounding box center [868, 343] width 14 height 14
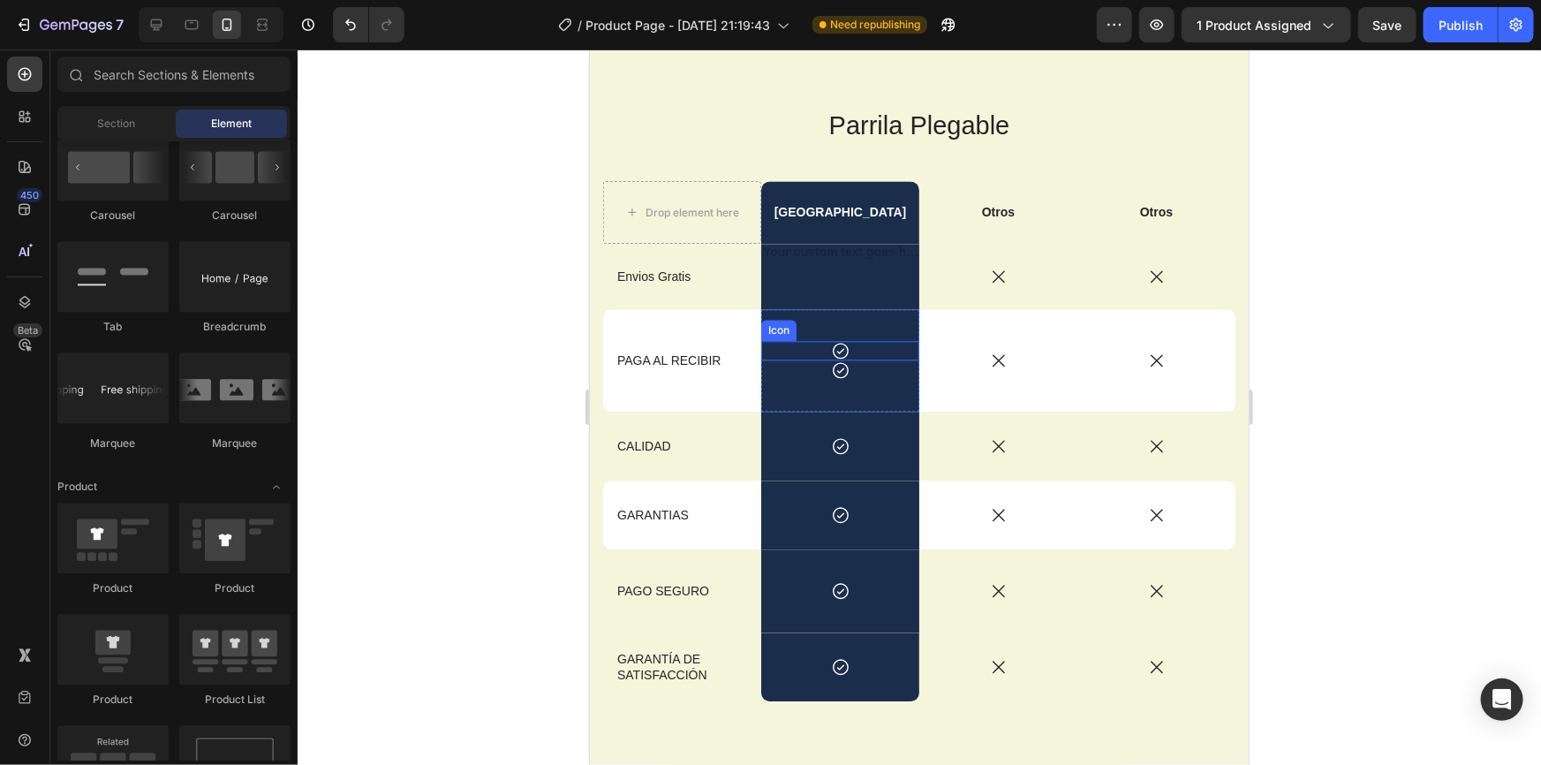
click at [844, 351] on div "Icon" at bounding box center [839, 349] width 158 height 19
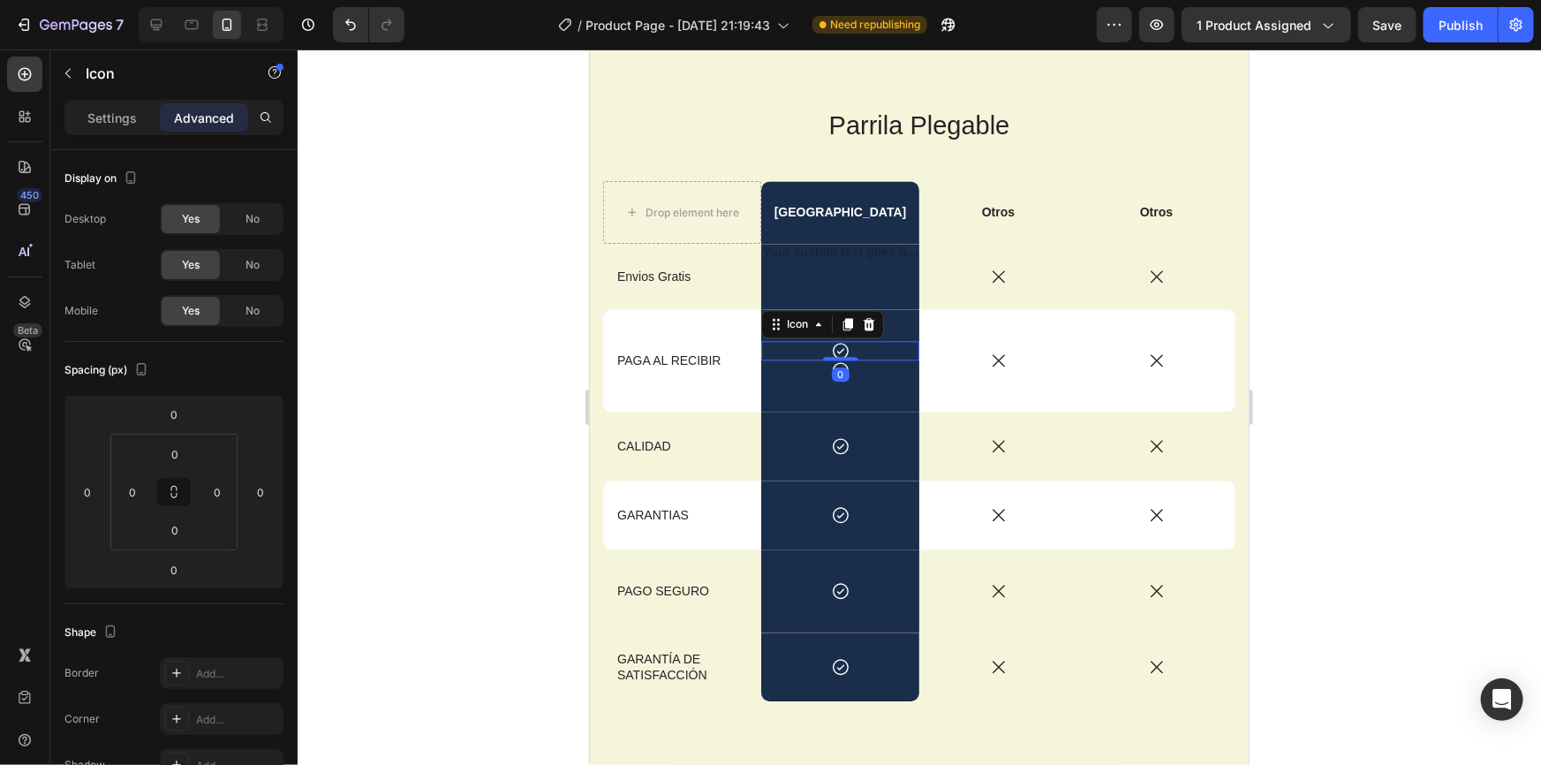
click at [863, 323] on icon at bounding box center [868, 323] width 11 height 12
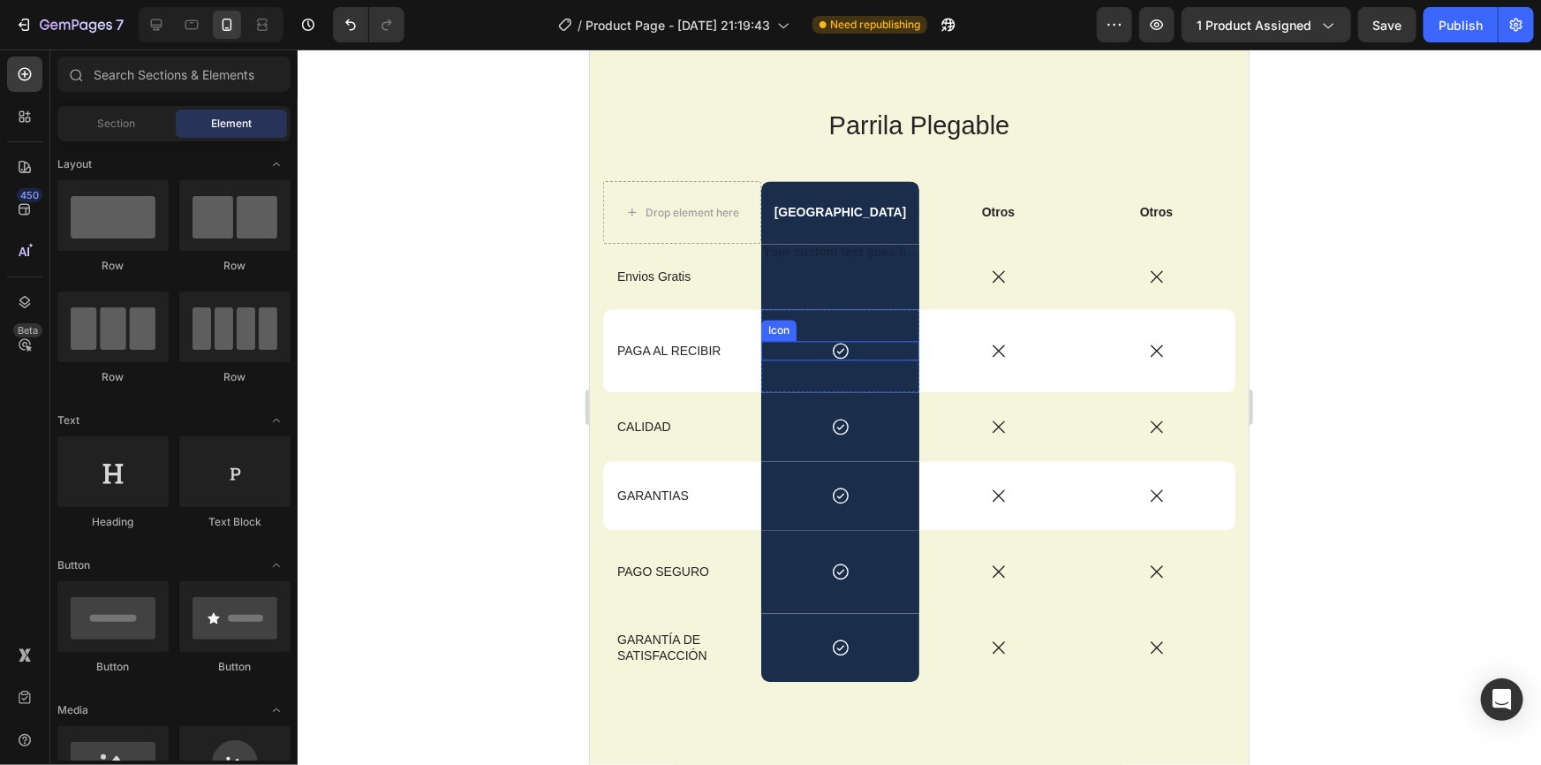
scroll to position [1926, 0]
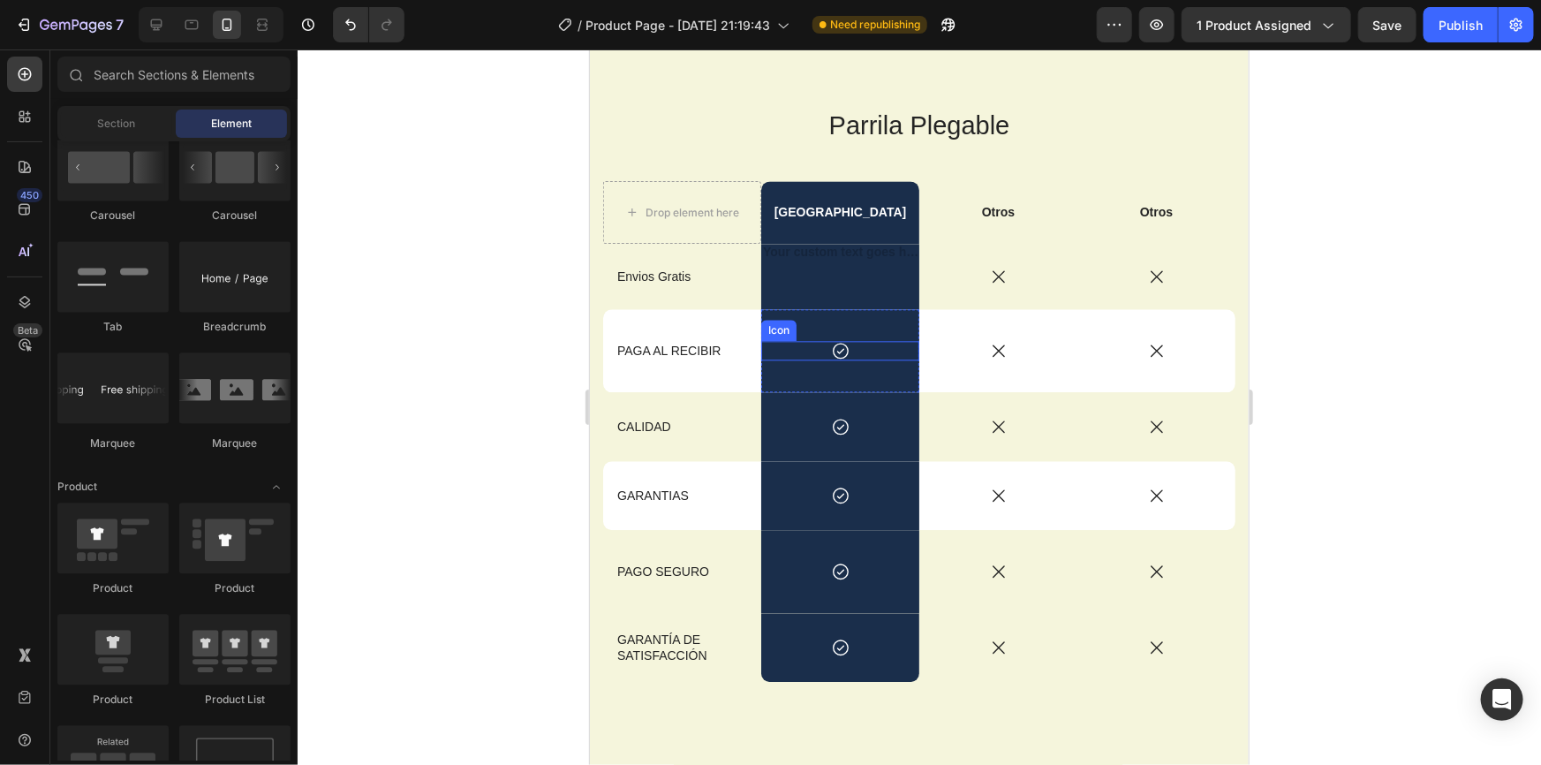
click at [874, 344] on div "Icon" at bounding box center [839, 349] width 158 height 19
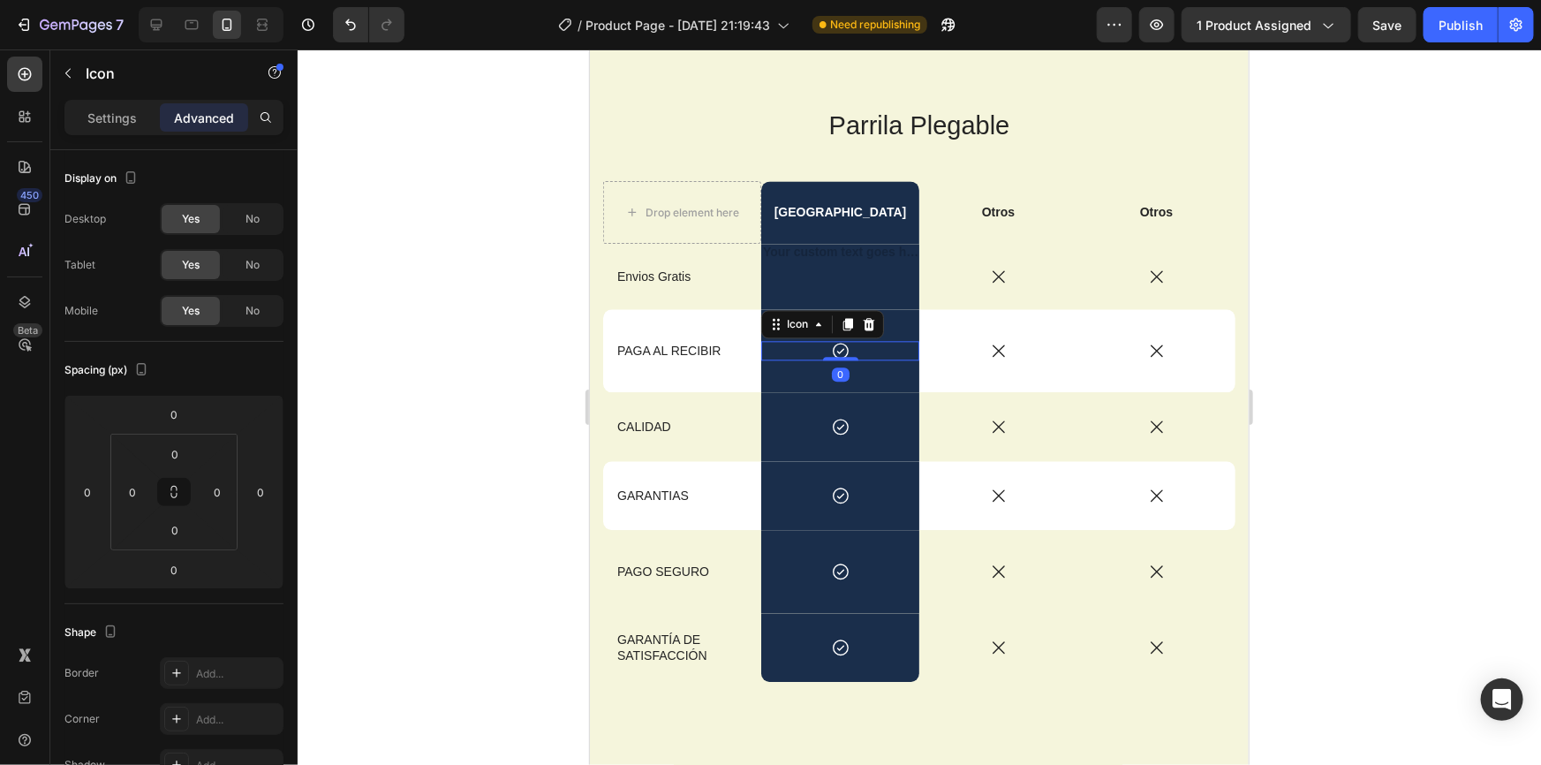
click at [888, 344] on div "Icon 0" at bounding box center [839, 349] width 158 height 19
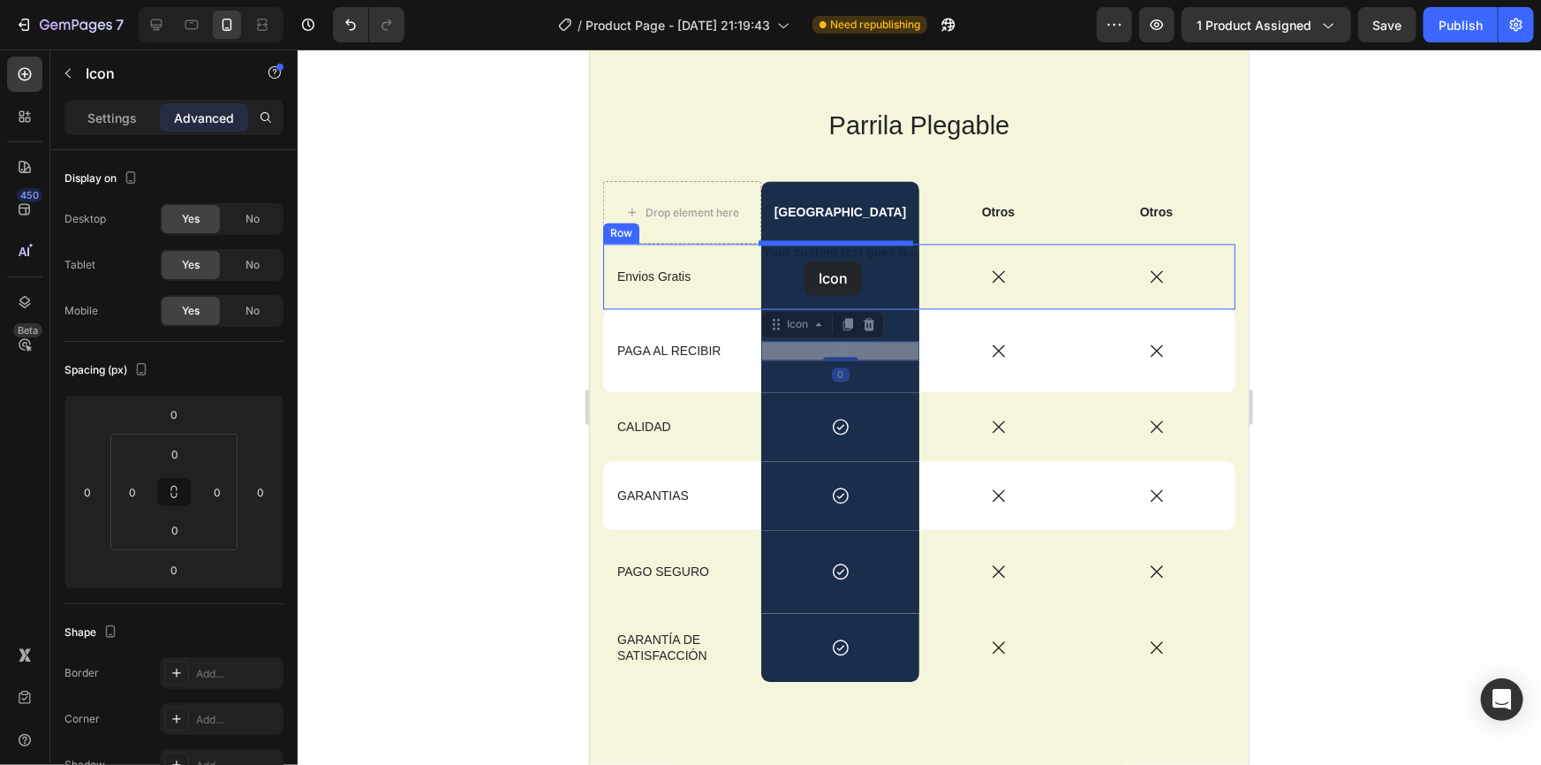
drag, startPoint x: 793, startPoint y: 326, endPoint x: 804, endPoint y: 261, distance: 66.2
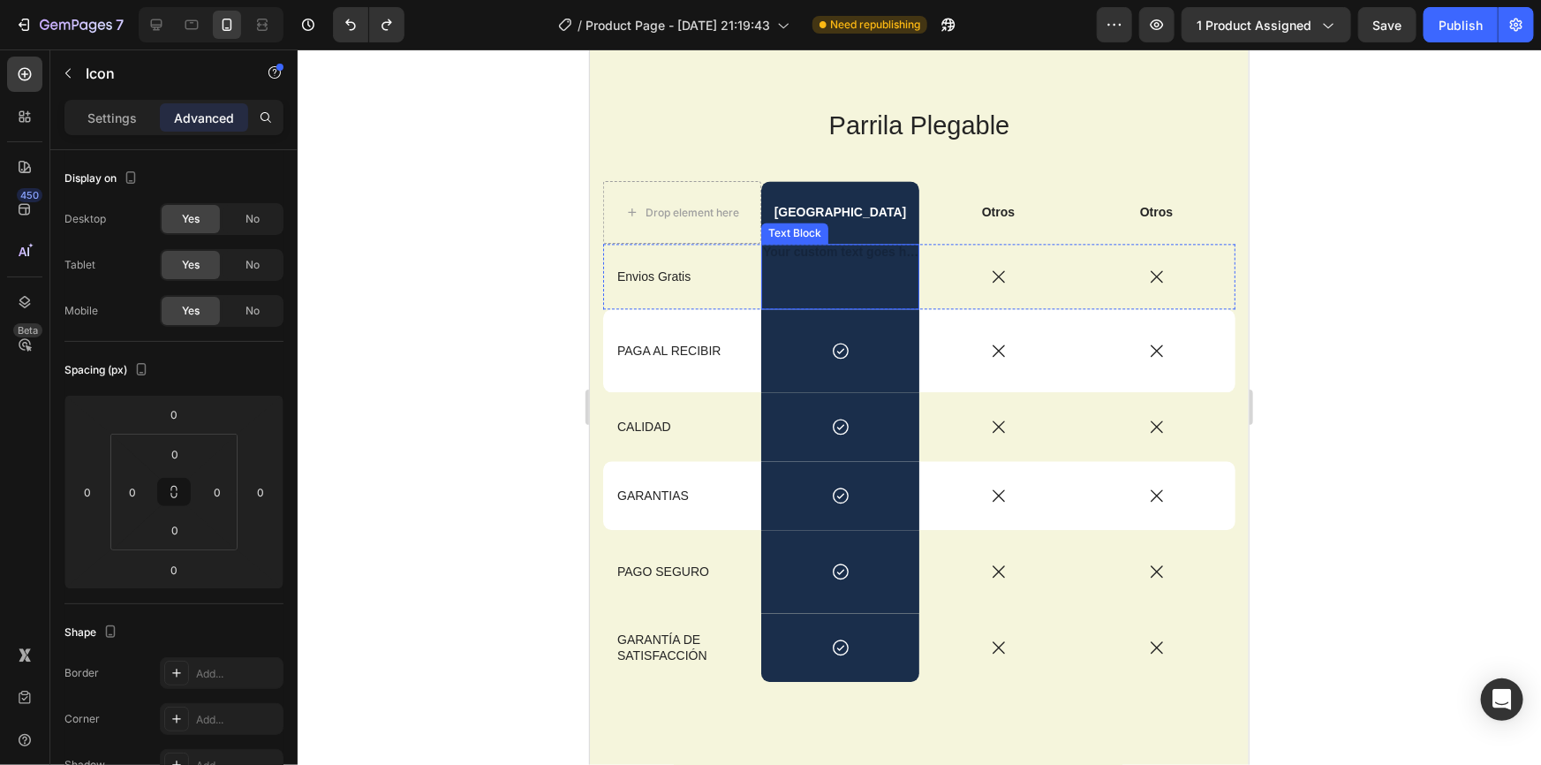
click at [820, 252] on div "Rich Text Editor. Editing area: main" at bounding box center [839, 275] width 158 height 65
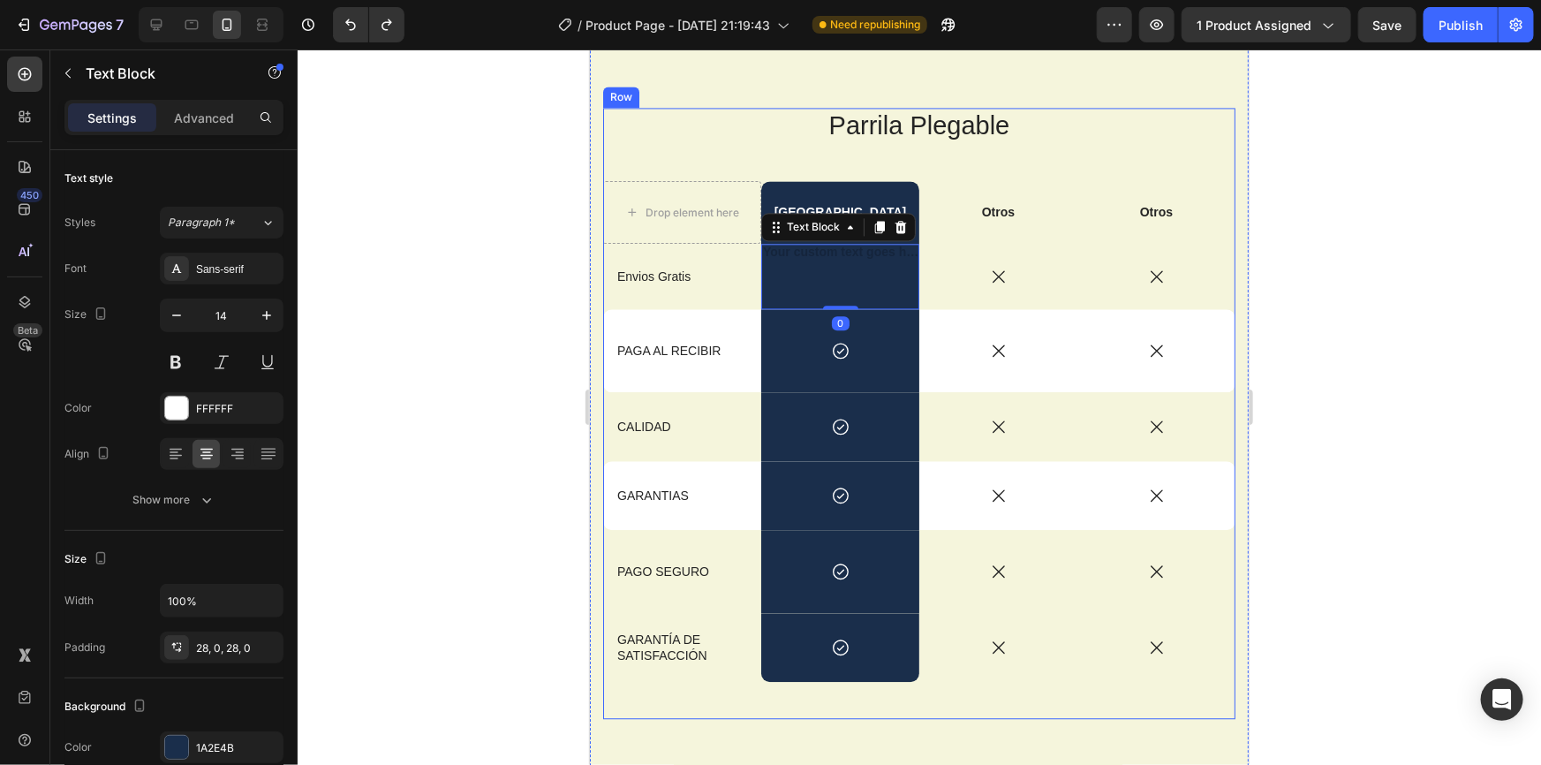
scroll to position [1766, 0]
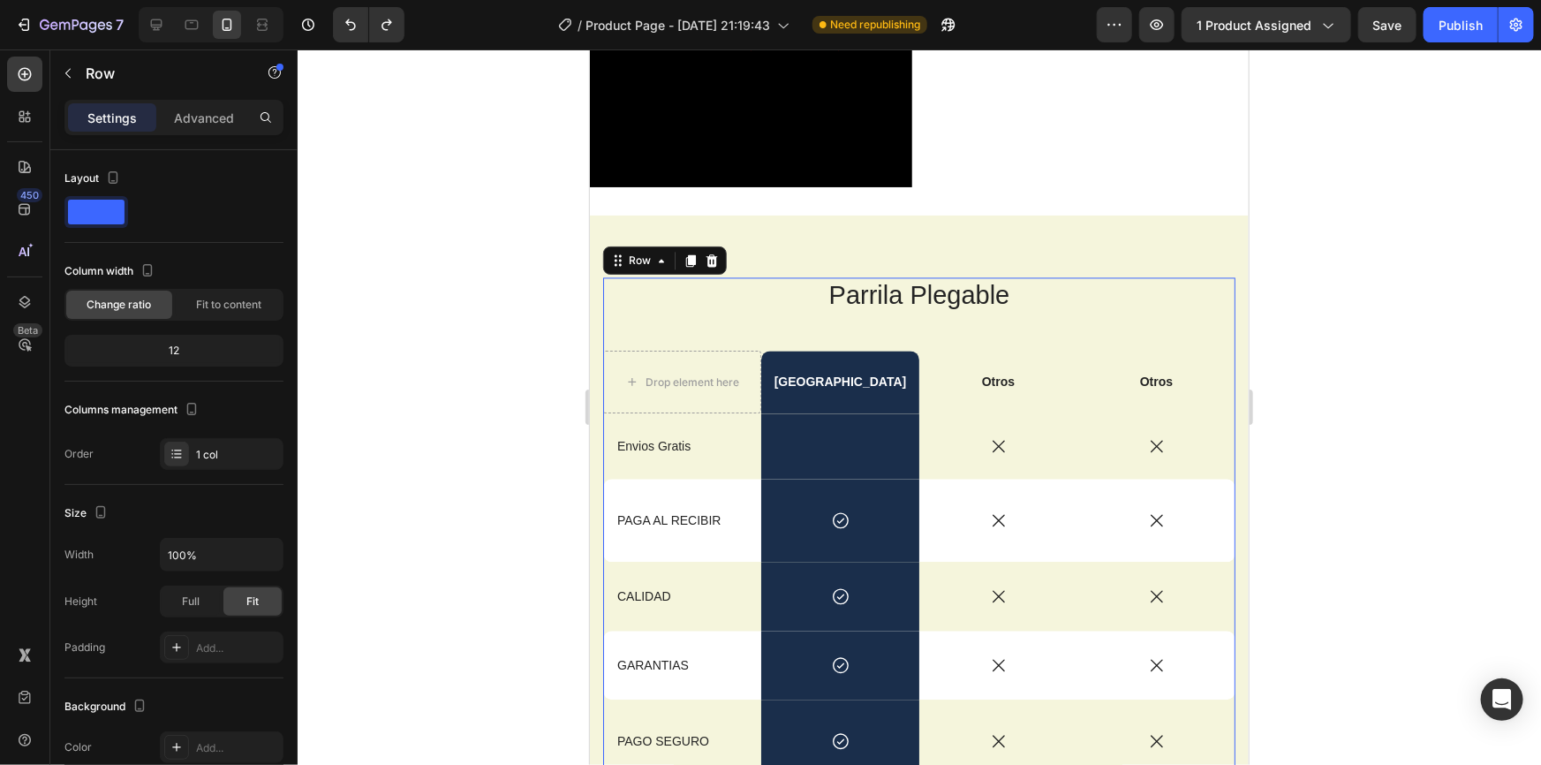
click at [1068, 301] on div "Parrila Plegable Heading Drop element here Box Street Text Block Otros Text Blo…" at bounding box center [918, 581] width 632 height 611
click at [643, 252] on div "Row" at bounding box center [638, 260] width 29 height 16
click at [199, 111] on p "Advanced" at bounding box center [204, 118] width 60 height 19
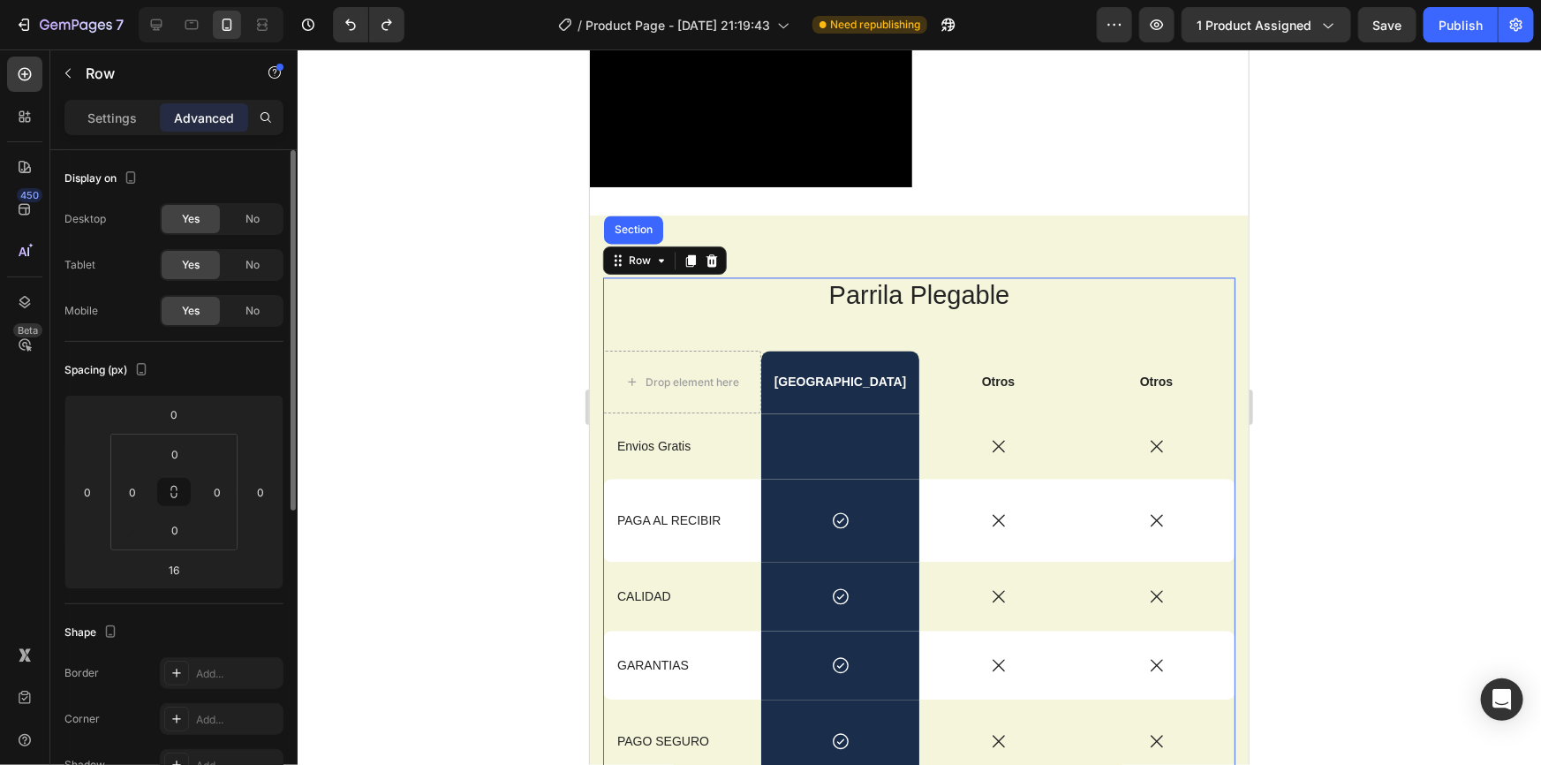
scroll to position [79, 0]
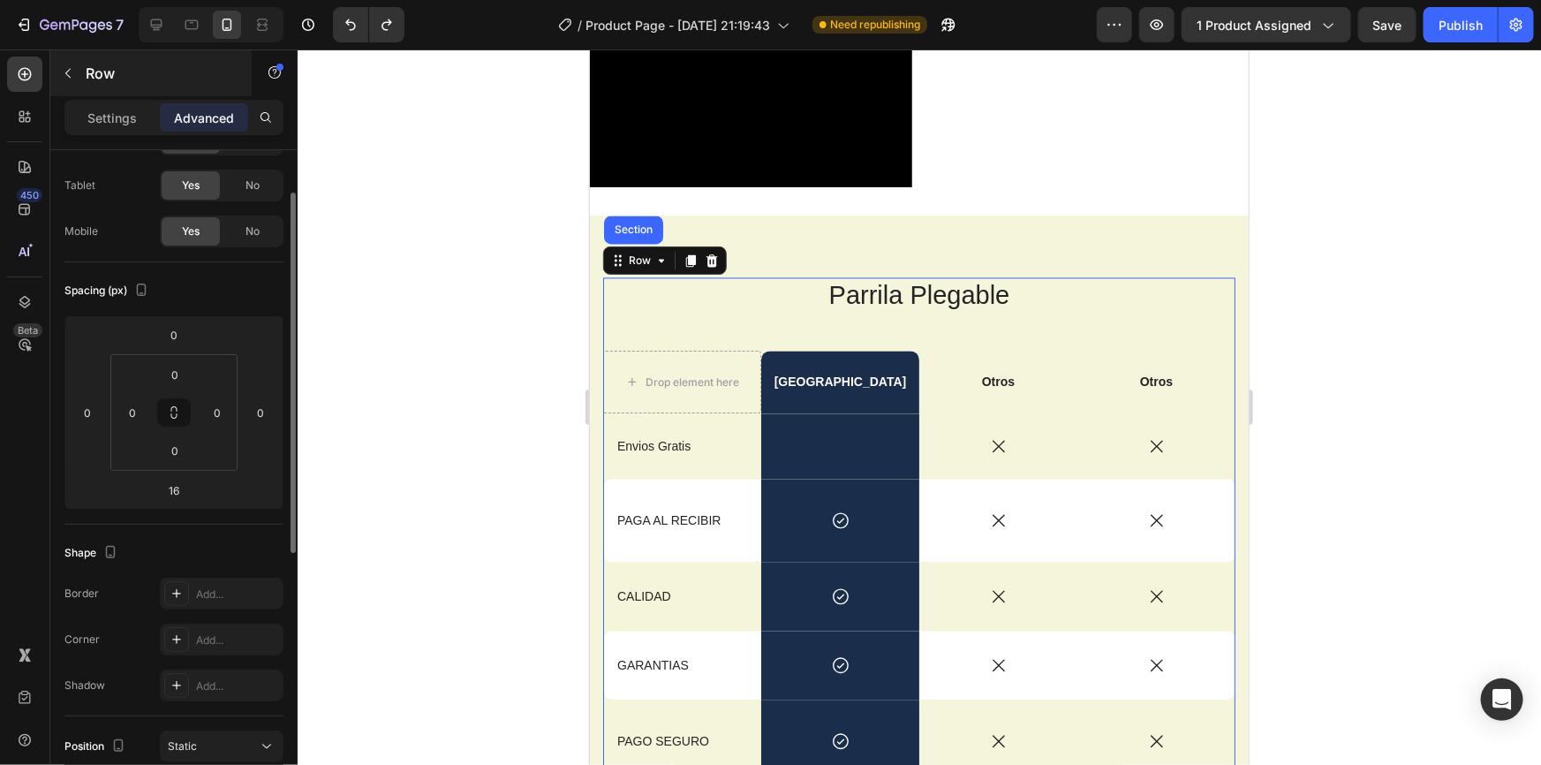
click at [115, 109] on p "Settings" at bounding box center [111, 118] width 49 height 19
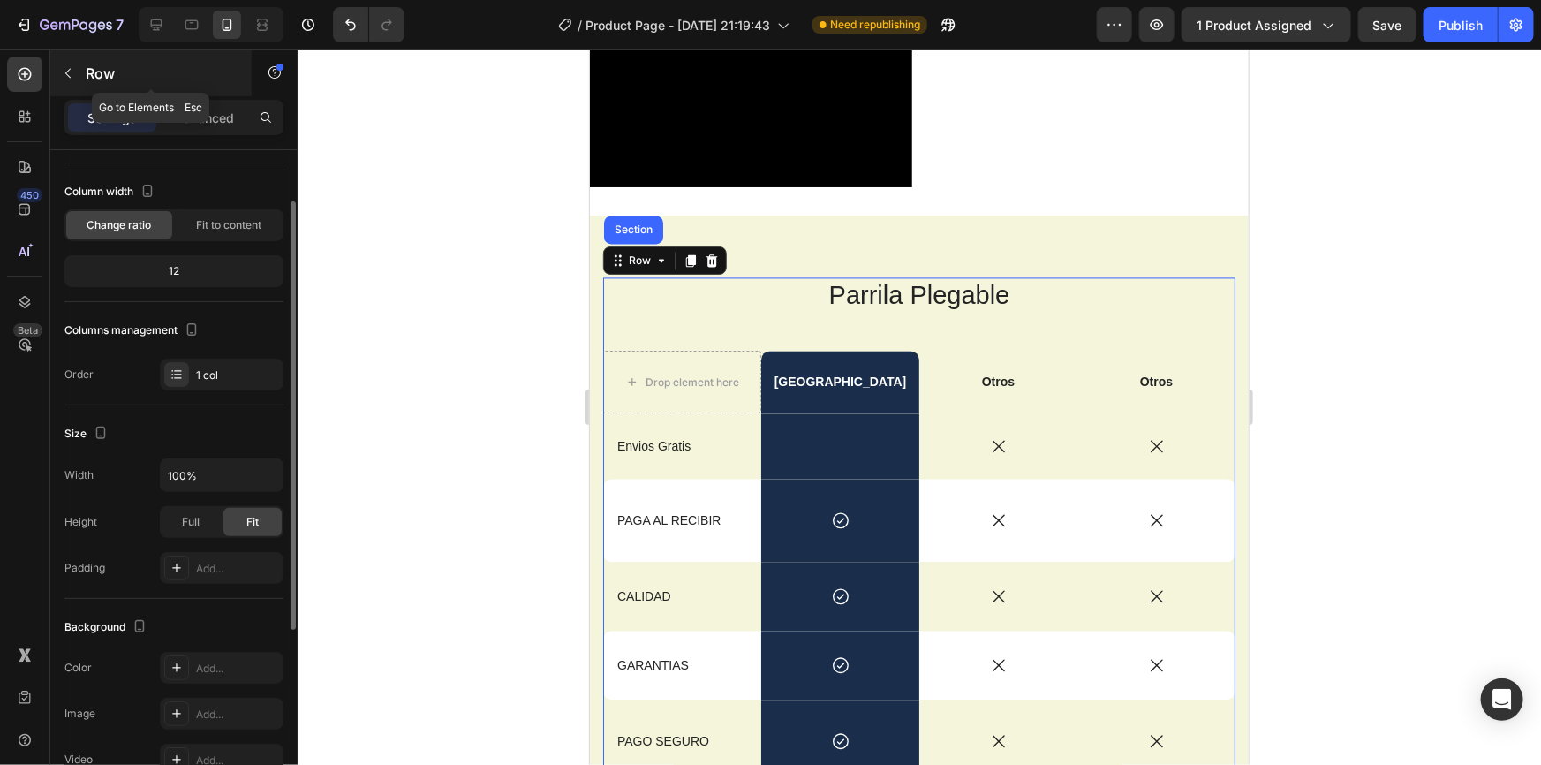
click at [79, 73] on button "button" at bounding box center [68, 73] width 28 height 28
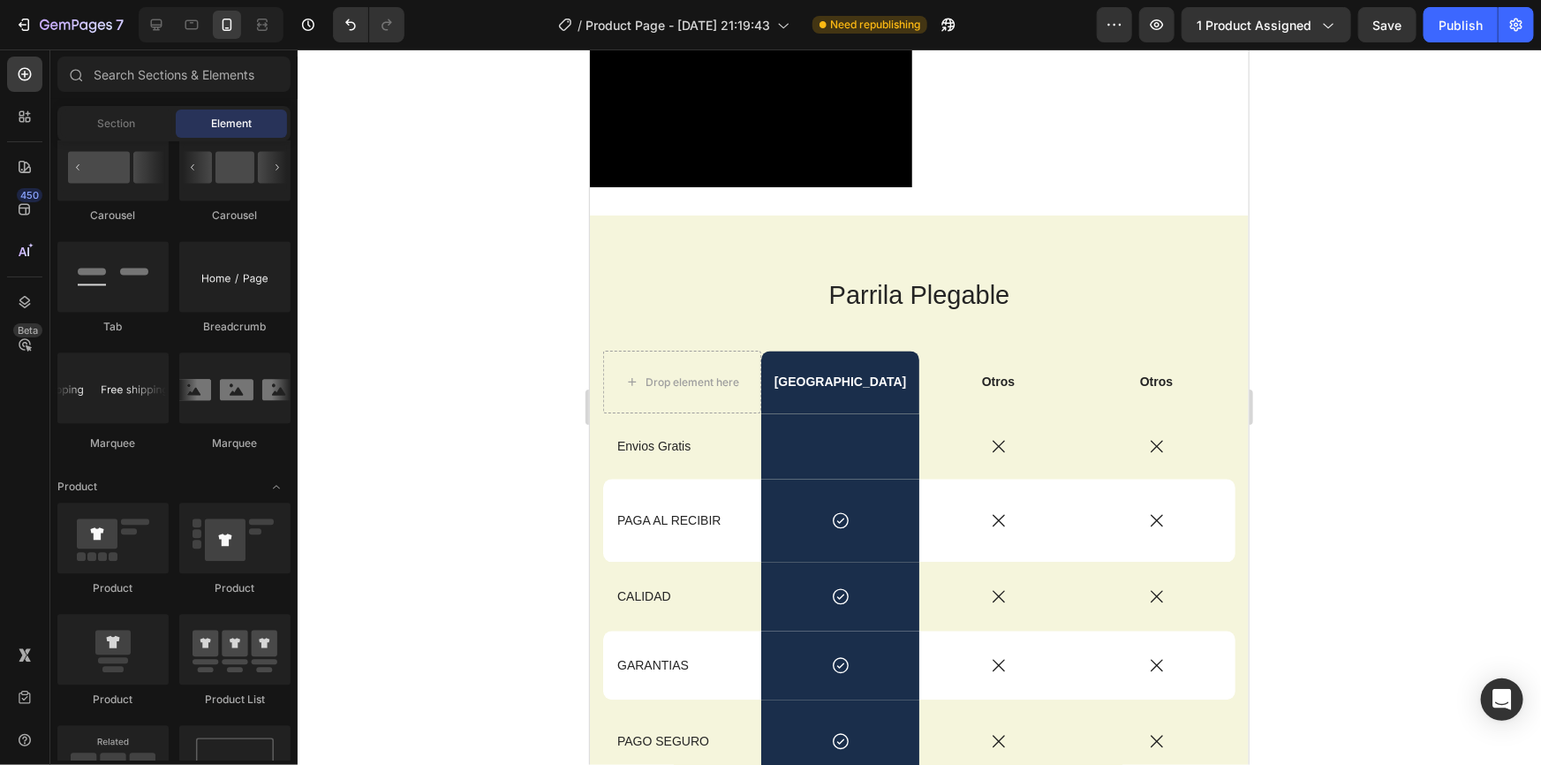
scroll to position [1605, 0]
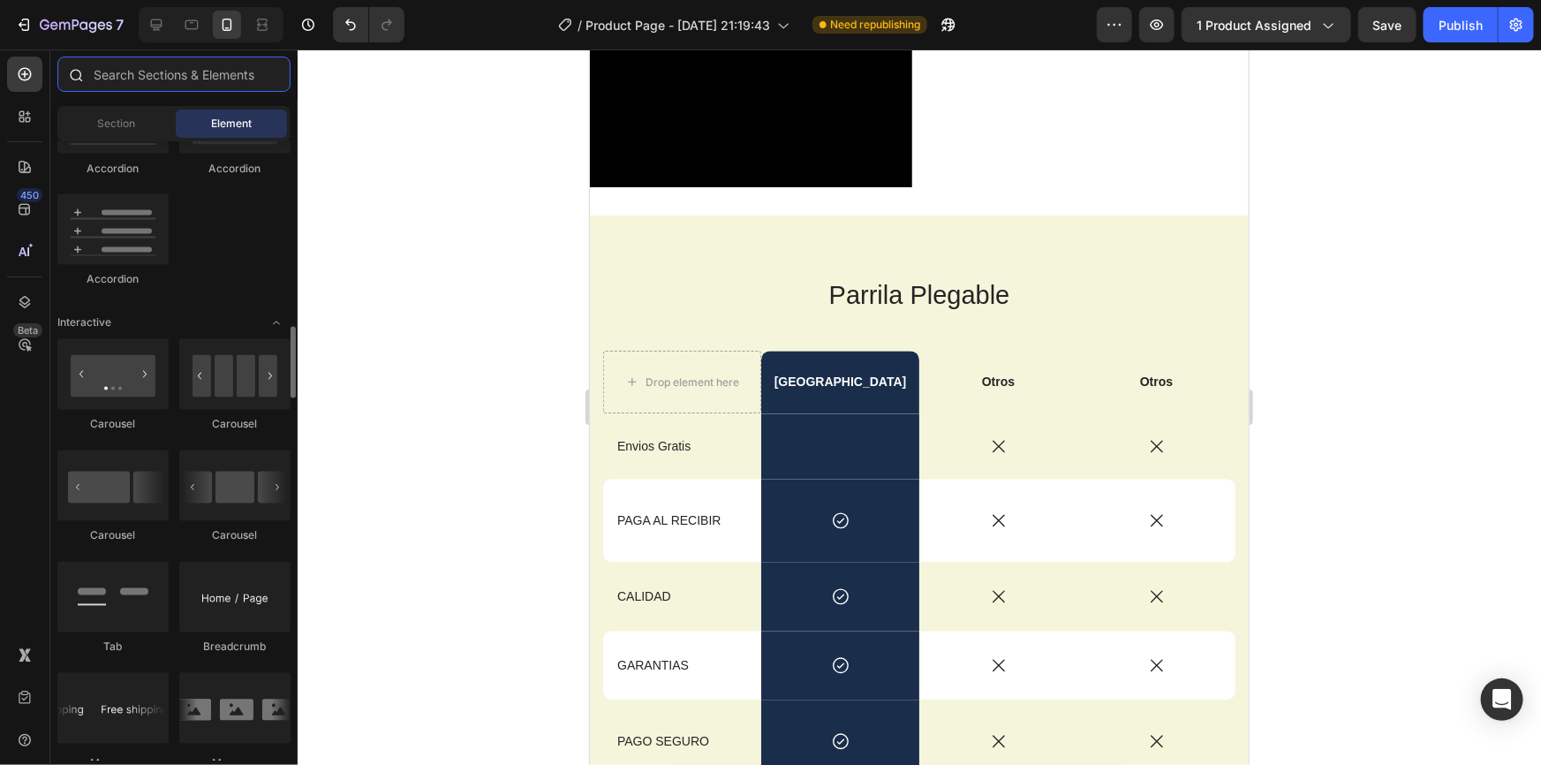
click at [152, 88] on input "text" at bounding box center [173, 74] width 233 height 35
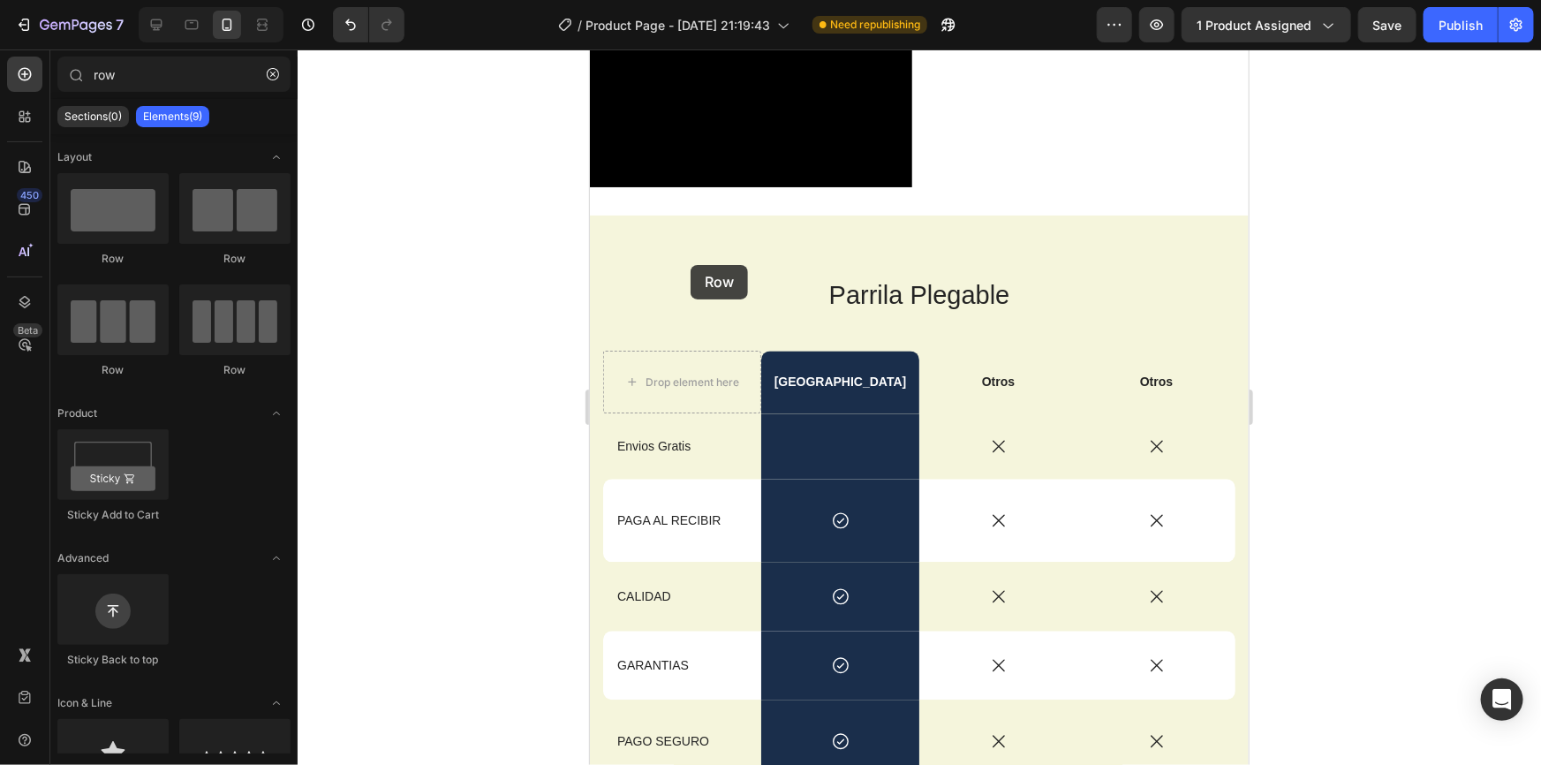
drag, startPoint x: 854, startPoint y: 291, endPoint x: 690, endPoint y: 264, distance: 166.5
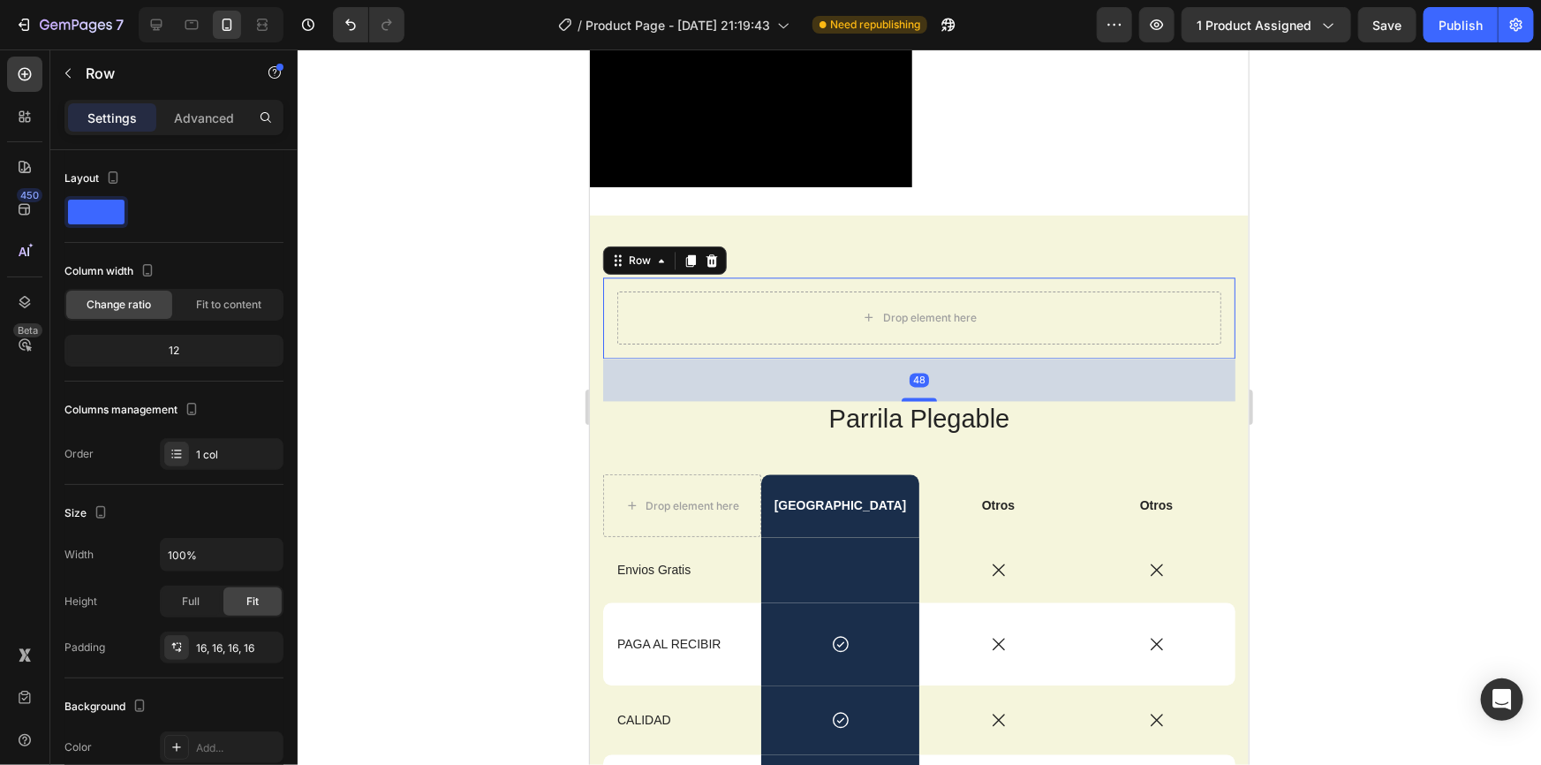
type input "ro"
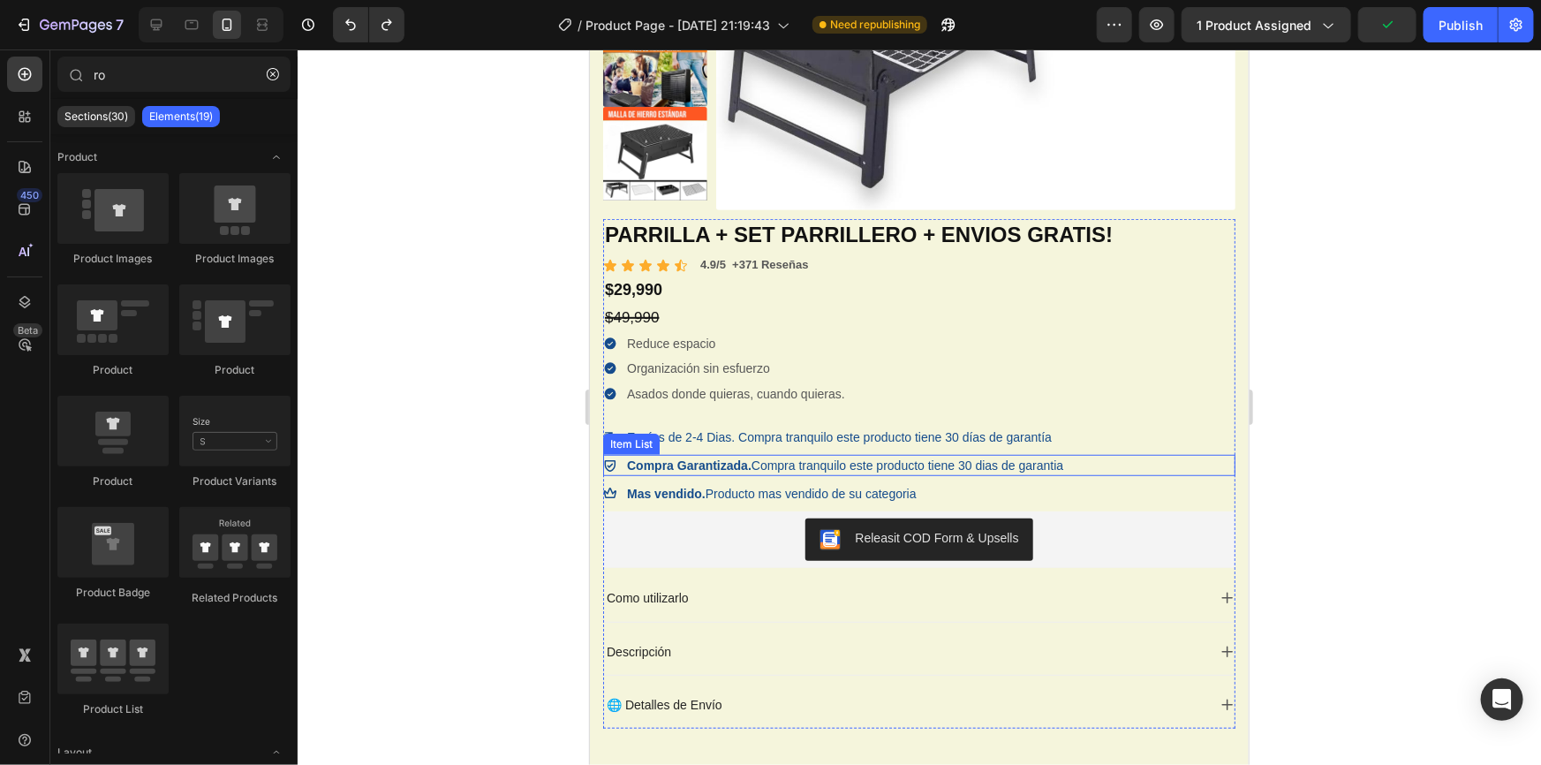
scroll to position [0, 0]
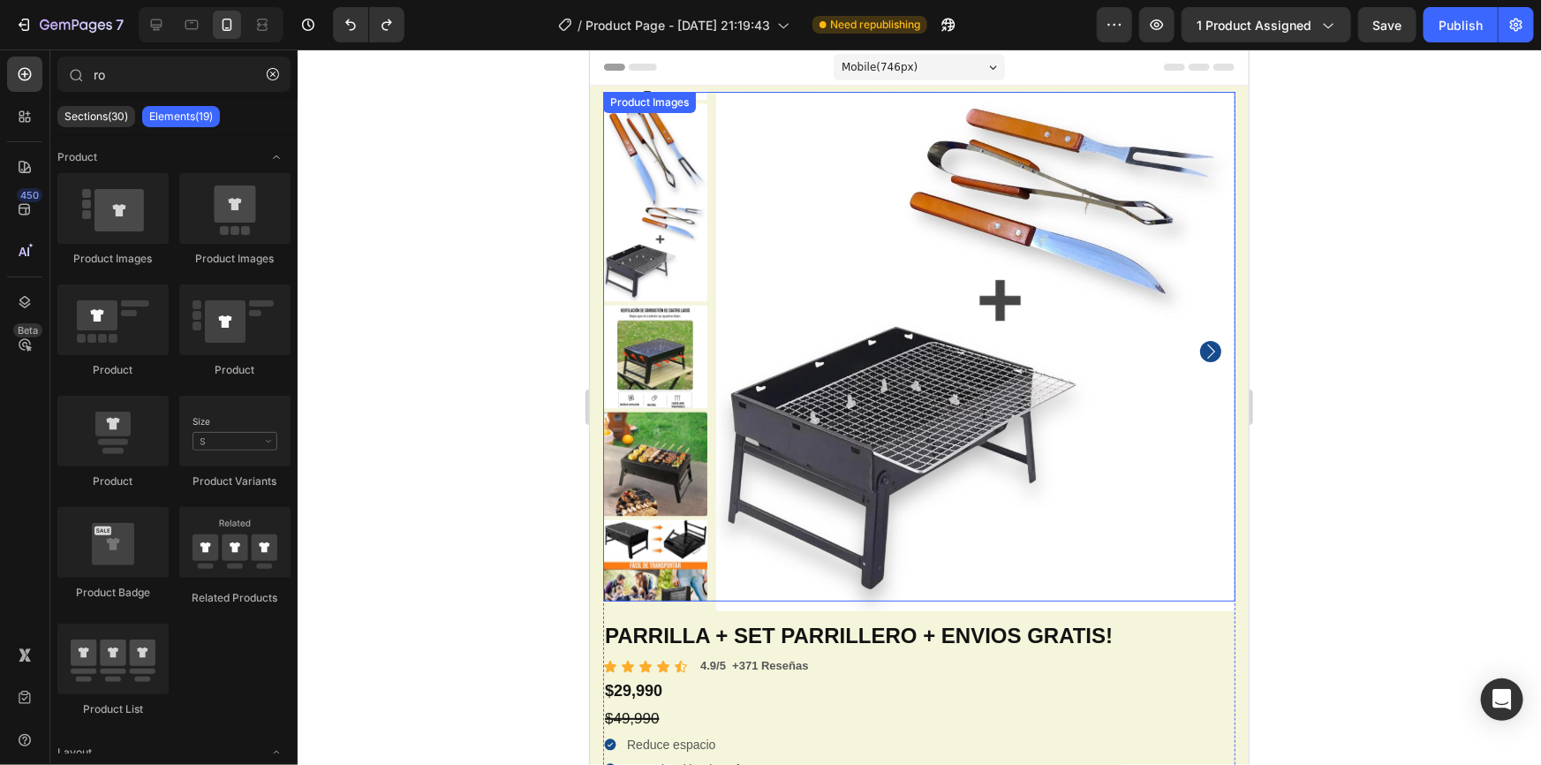
click at [890, 203] on img at bounding box center [974, 350] width 519 height 519
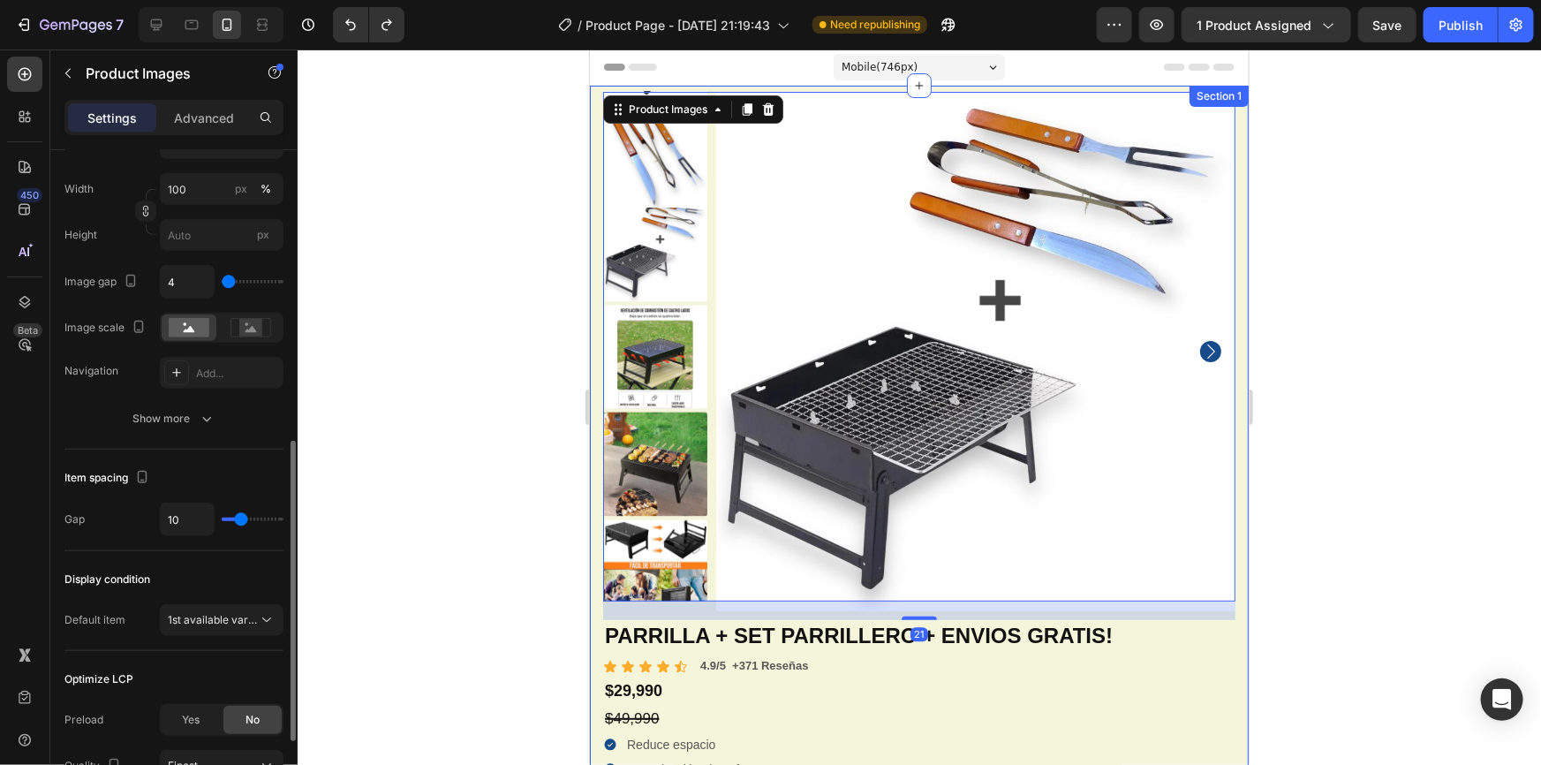
scroll to position [803, 0]
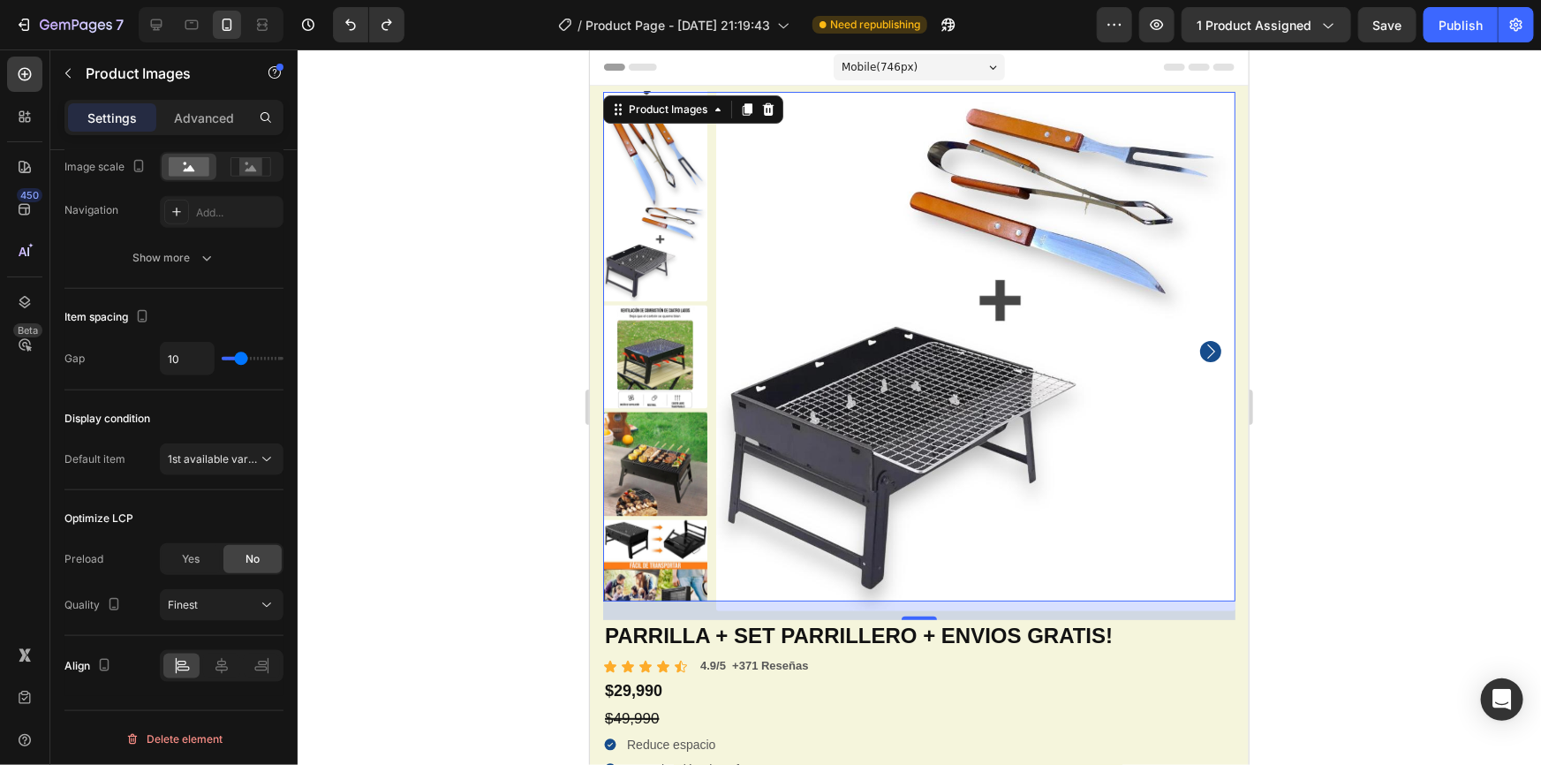
click at [469, 265] on div at bounding box center [919, 406] width 1243 height 715
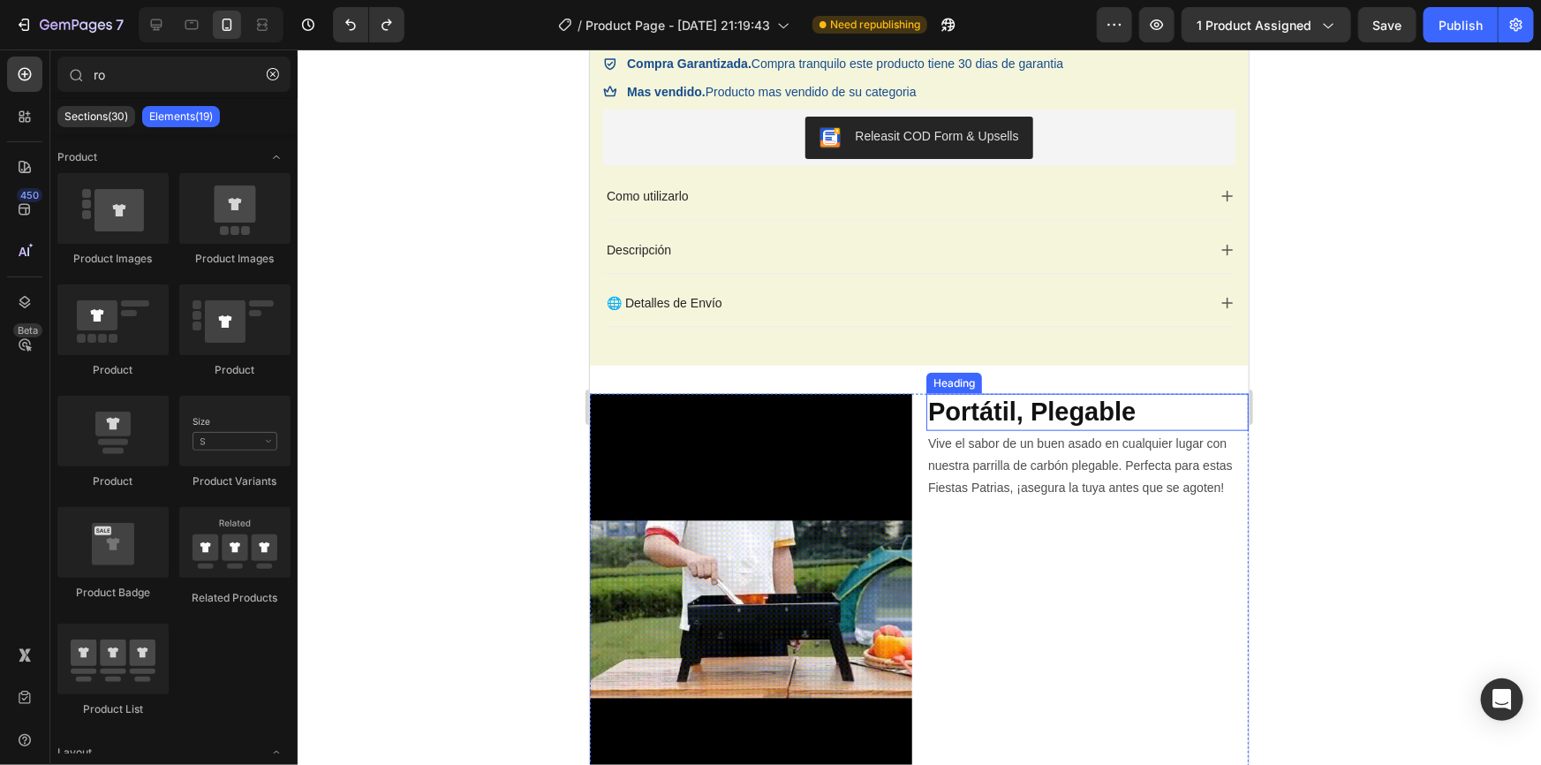
click at [1082, 458] on p "Vive el sabor de un buen asado en cualquier lugar con nuestra parrilla de carbó…" at bounding box center [1086, 498] width 319 height 133
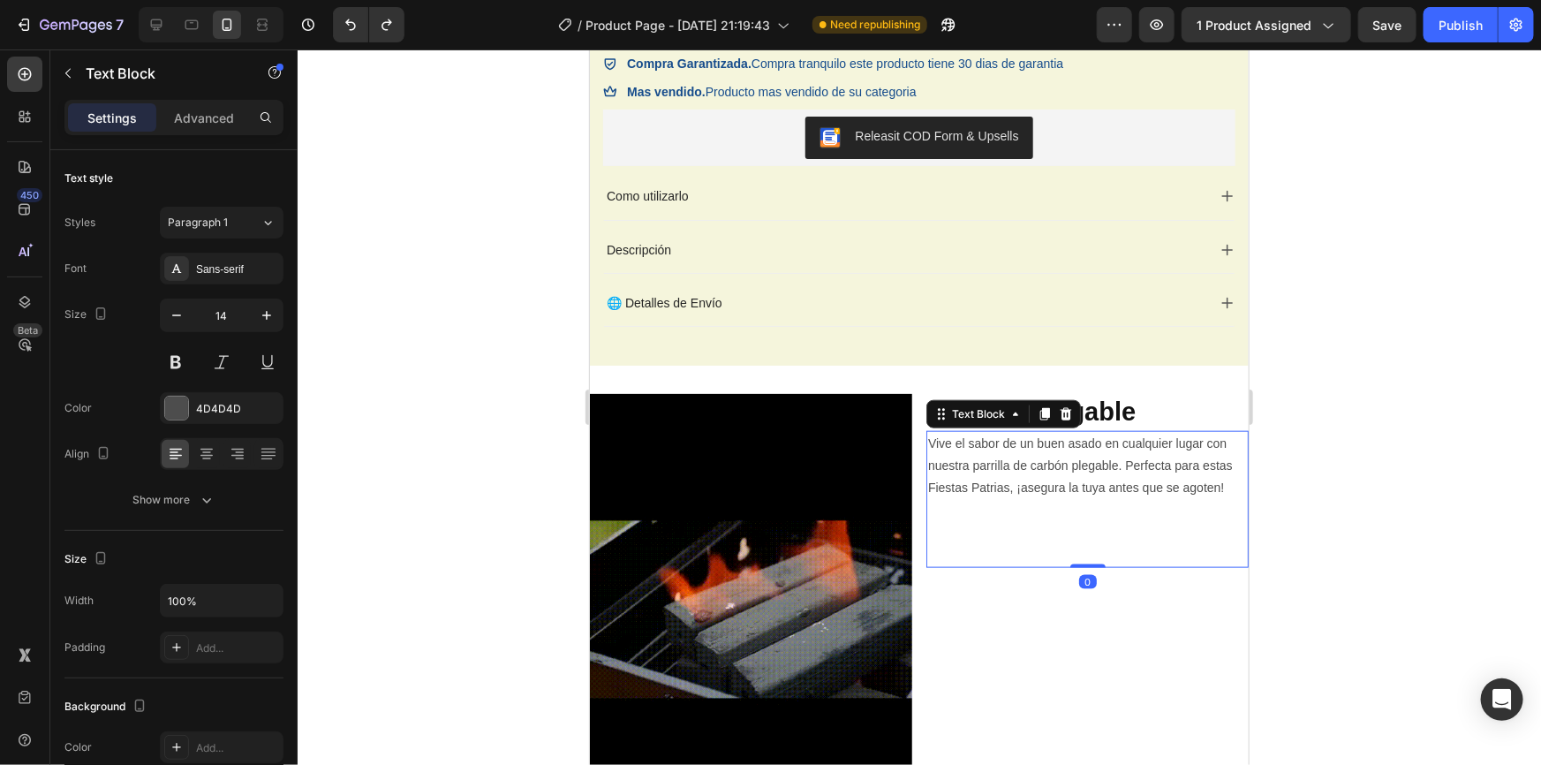
click at [1082, 458] on p "Vive el sabor de un buen asado en cualquier lugar con nuestra parrilla de carbó…" at bounding box center [1086, 498] width 319 height 133
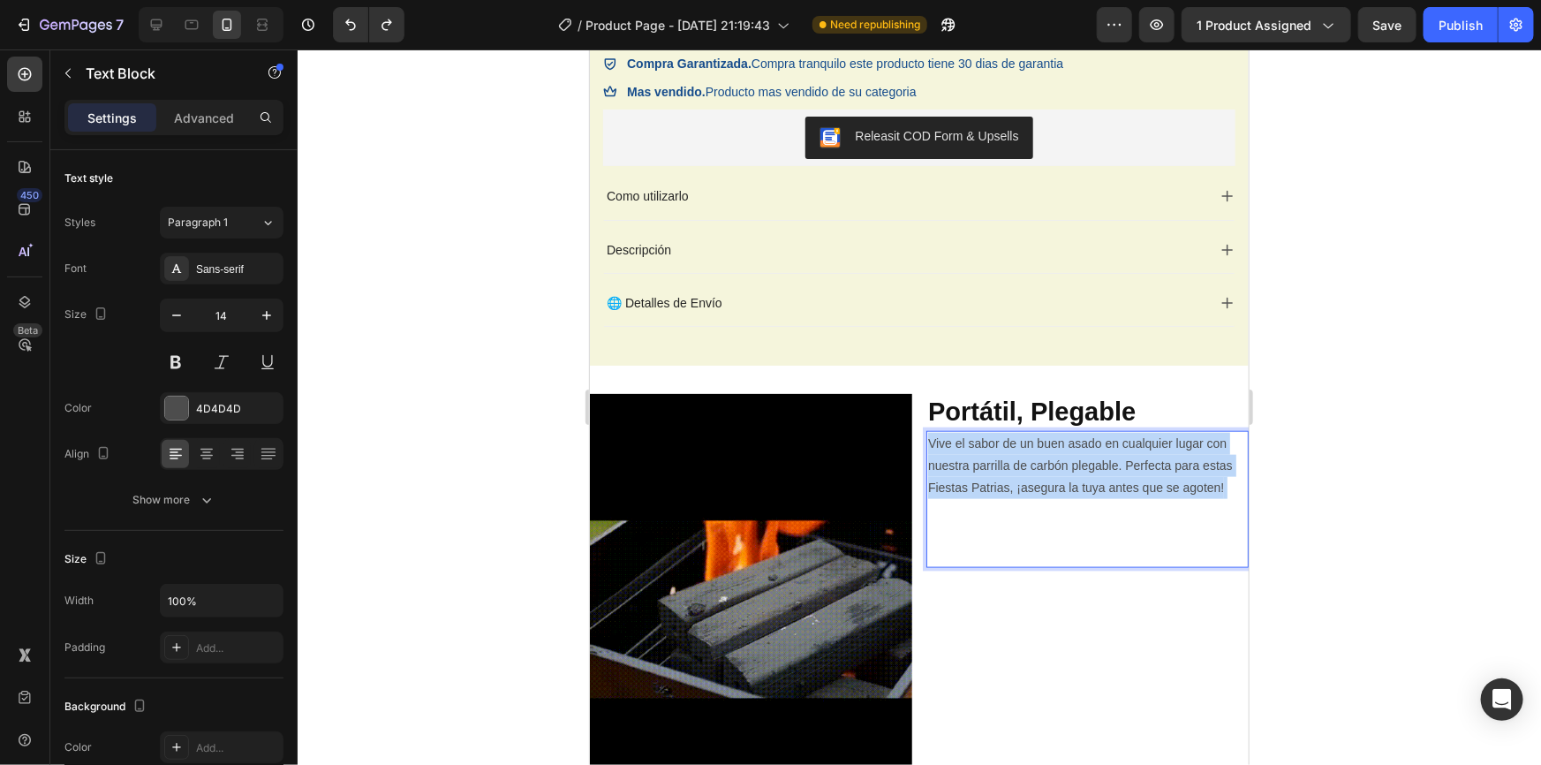
click at [1082, 458] on p "Vive el sabor de un buen asado en cualquier lugar con nuestra parrilla de carbó…" at bounding box center [1086, 498] width 319 height 133
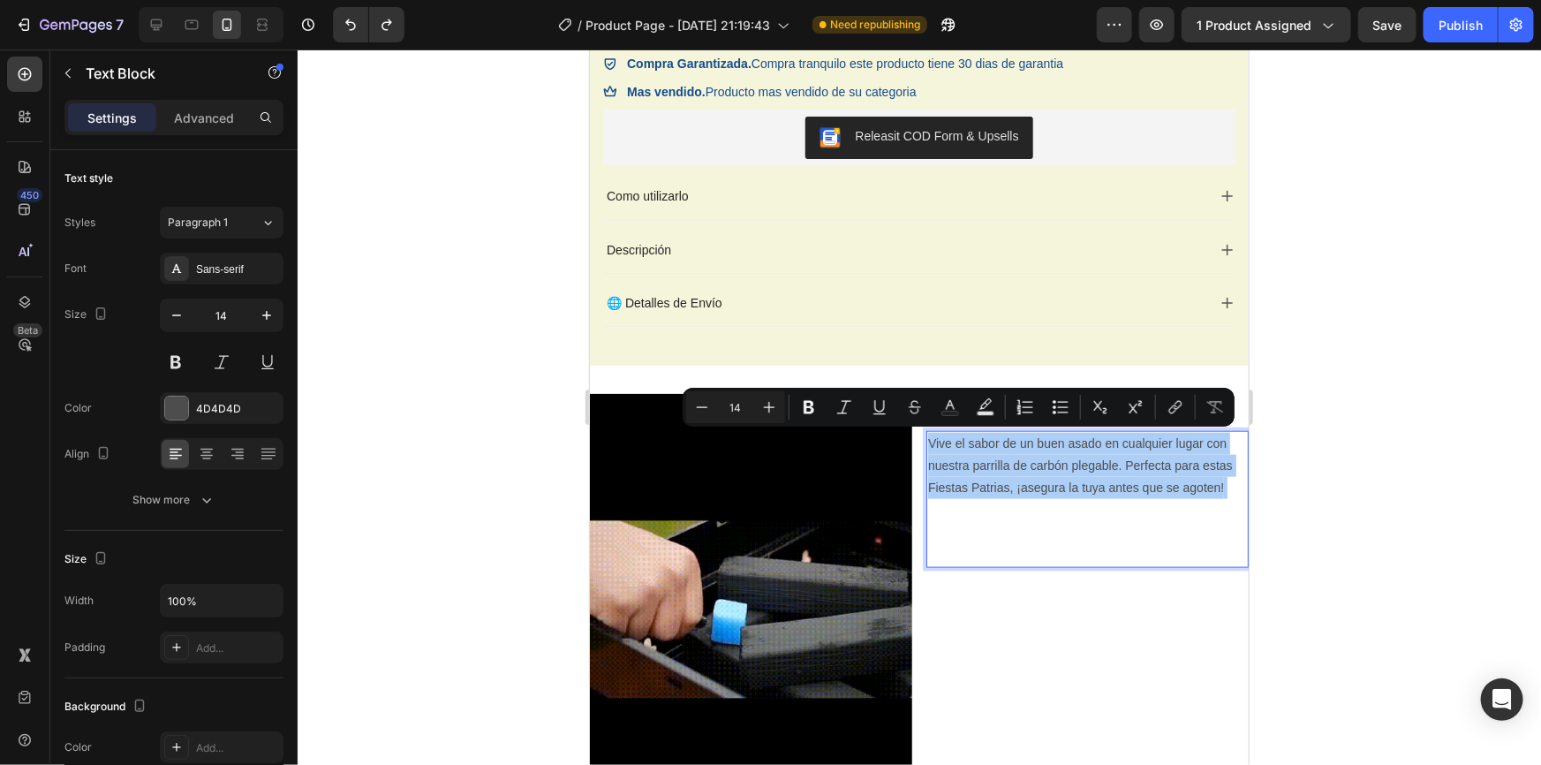
drag, startPoint x: 1443, startPoint y: 468, endPoint x: 1398, endPoint y: 463, distance: 45.3
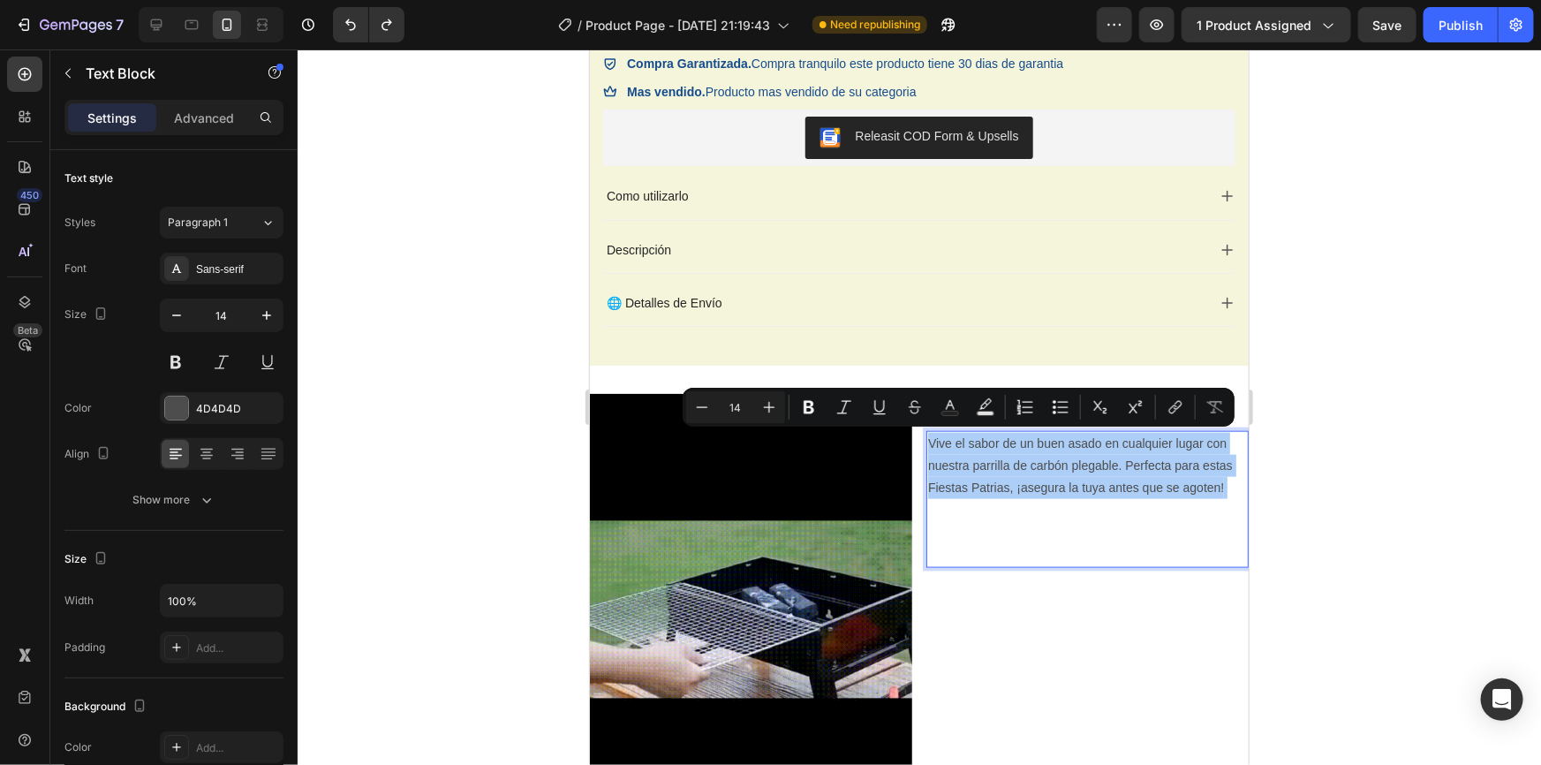
click at [1430, 465] on div at bounding box center [919, 406] width 1243 height 715
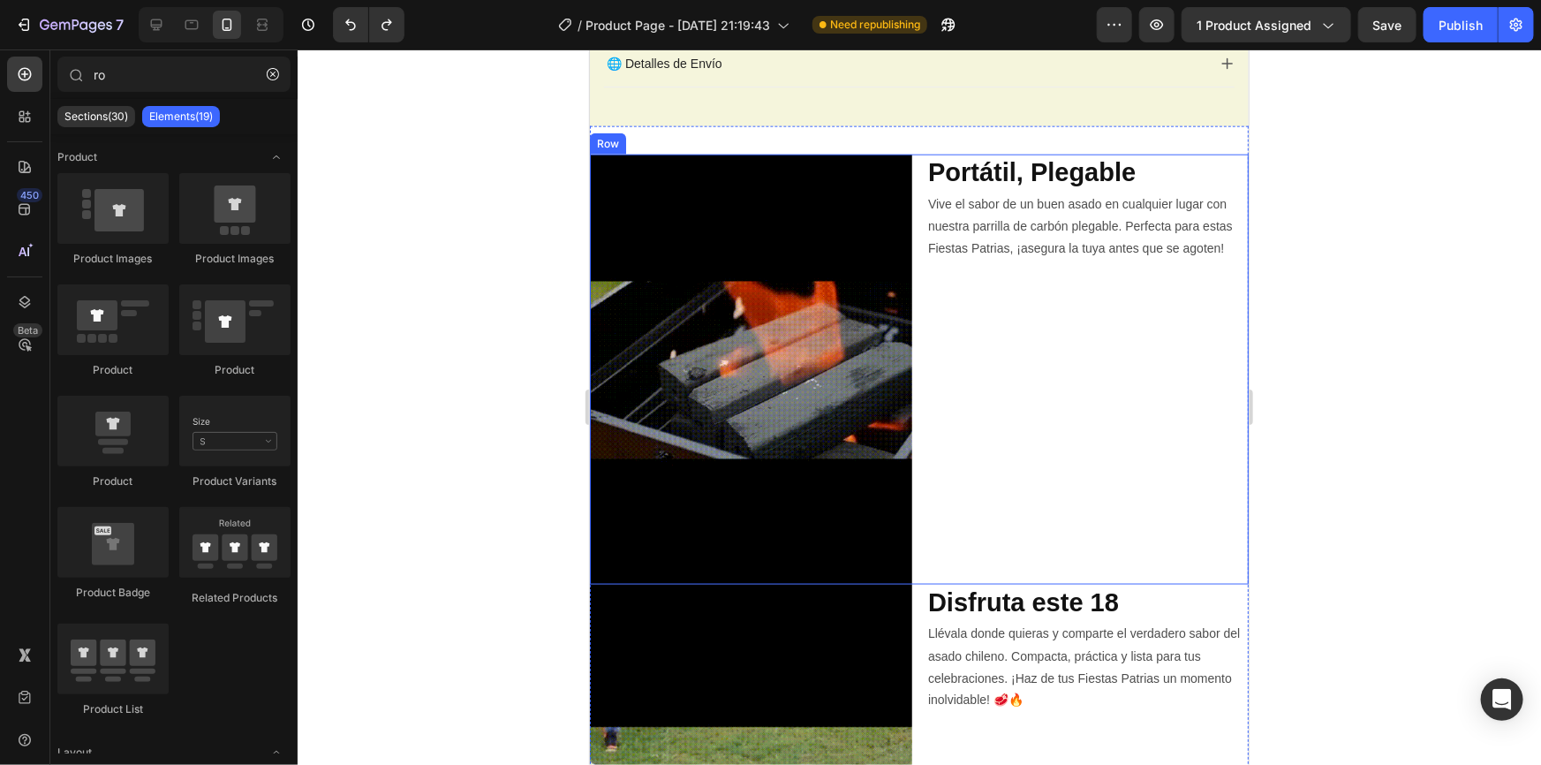
click at [1065, 533] on div "Portátil, Plegable Heading Vive el sabor de un buen asado en cualquier lugar co…" at bounding box center [1086, 369] width 322 height 430
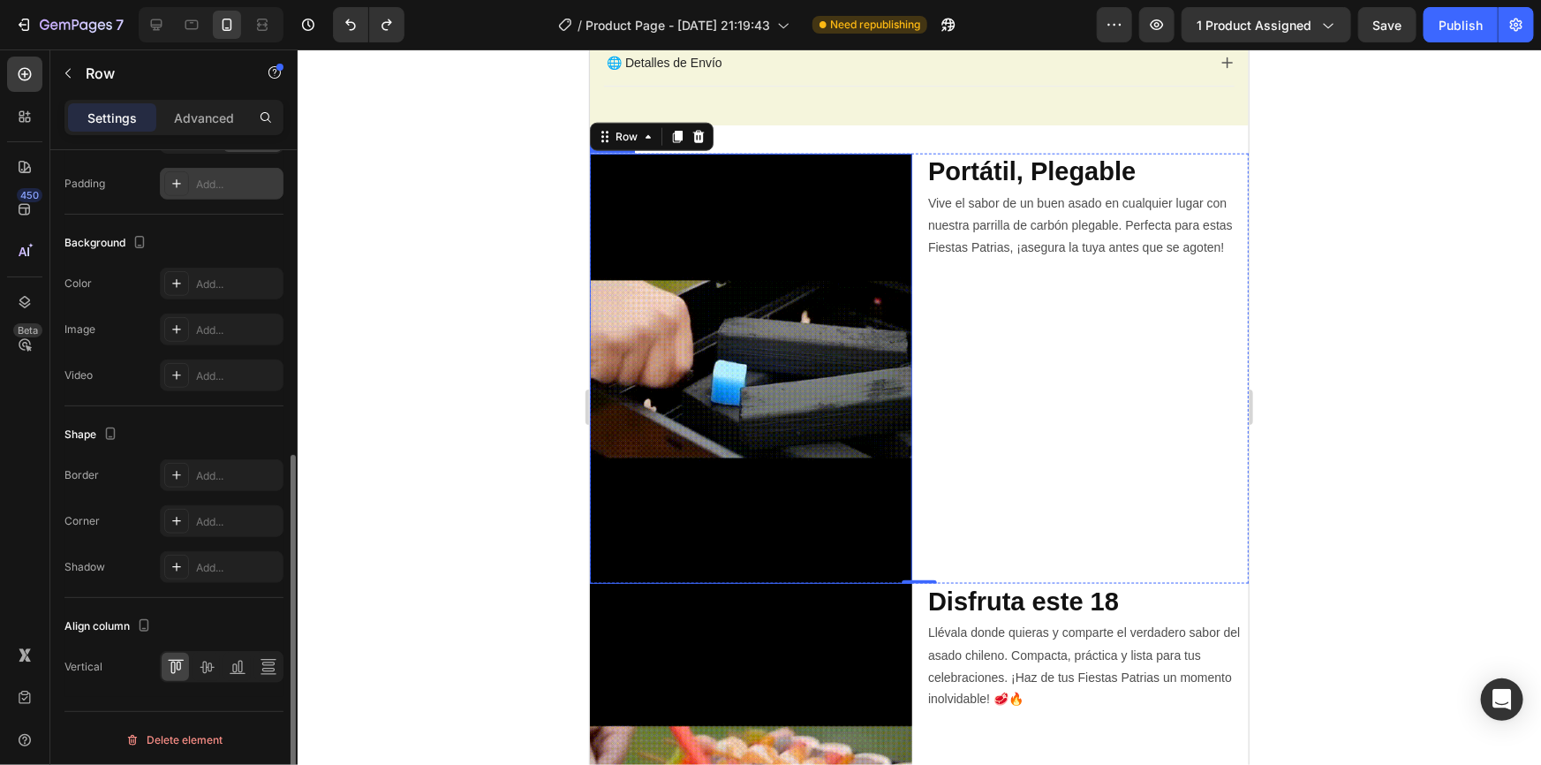
scroll to position [0, 0]
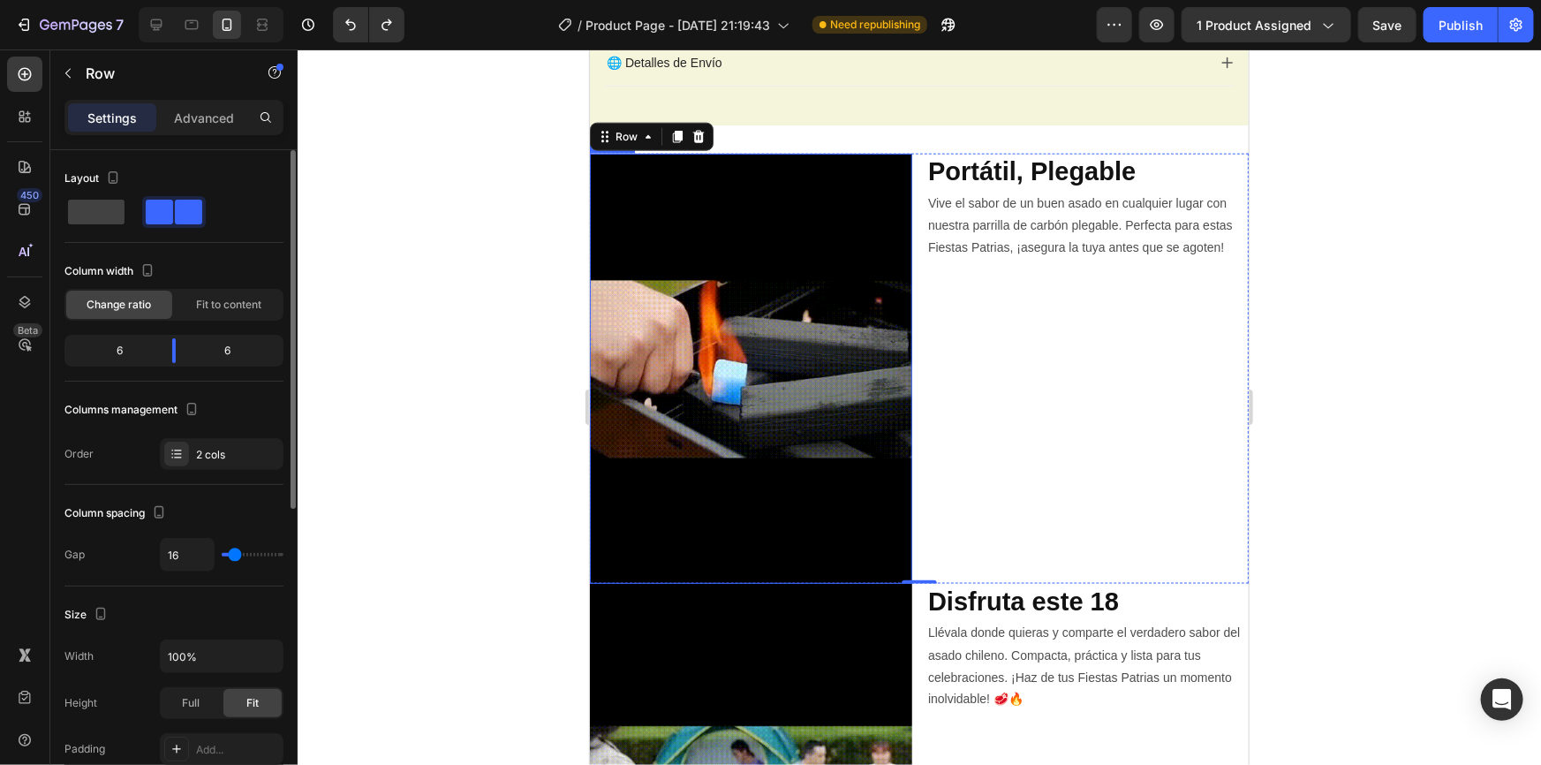
click at [102, 116] on p "Settings" at bounding box center [111, 118] width 49 height 19
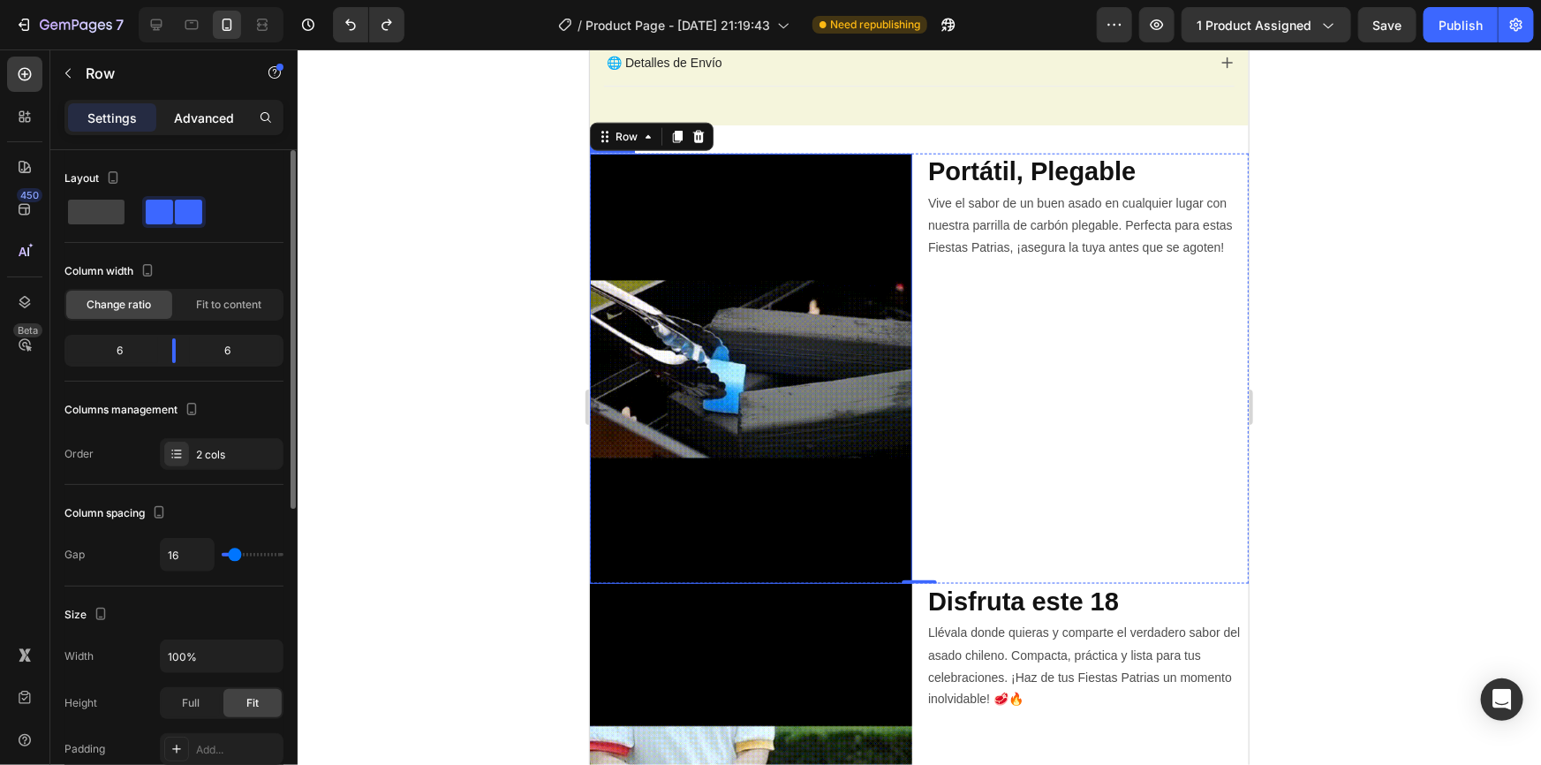
click at [178, 112] on p "Advanced" at bounding box center [204, 118] width 60 height 19
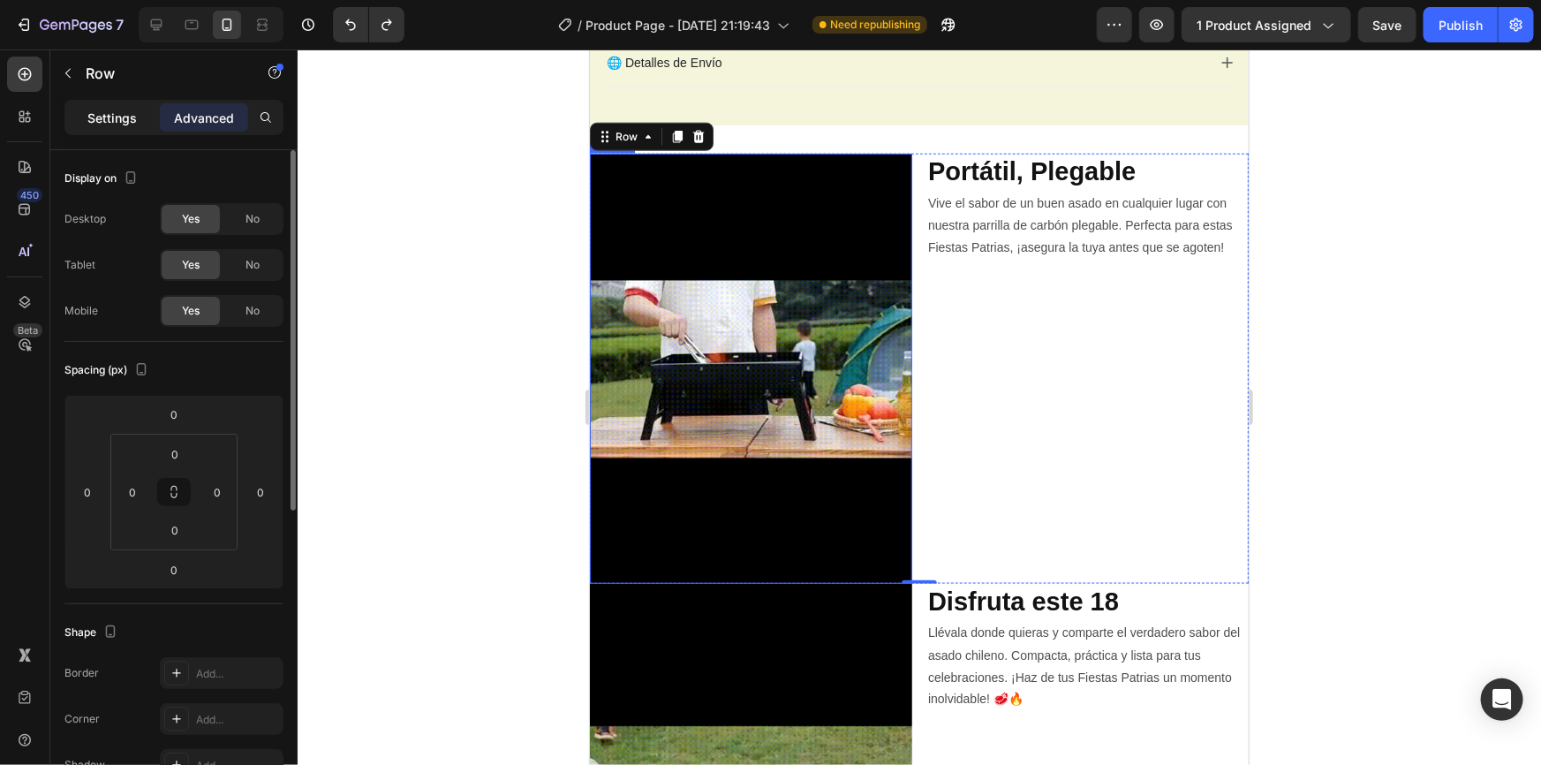
click at [124, 135] on div "Settings Advanced" at bounding box center [173, 125] width 247 height 50
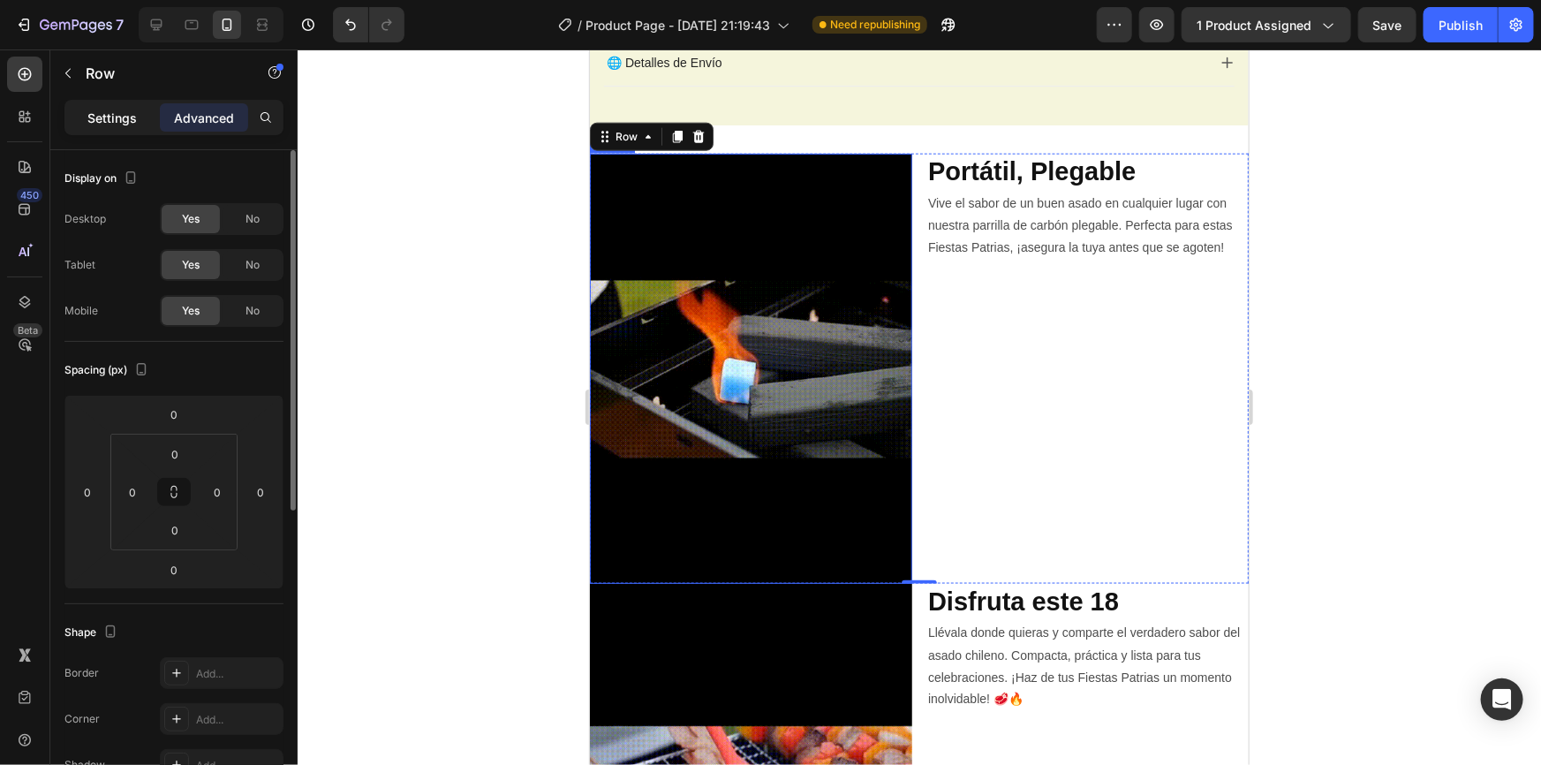
click at [115, 119] on p "Settings" at bounding box center [111, 118] width 49 height 19
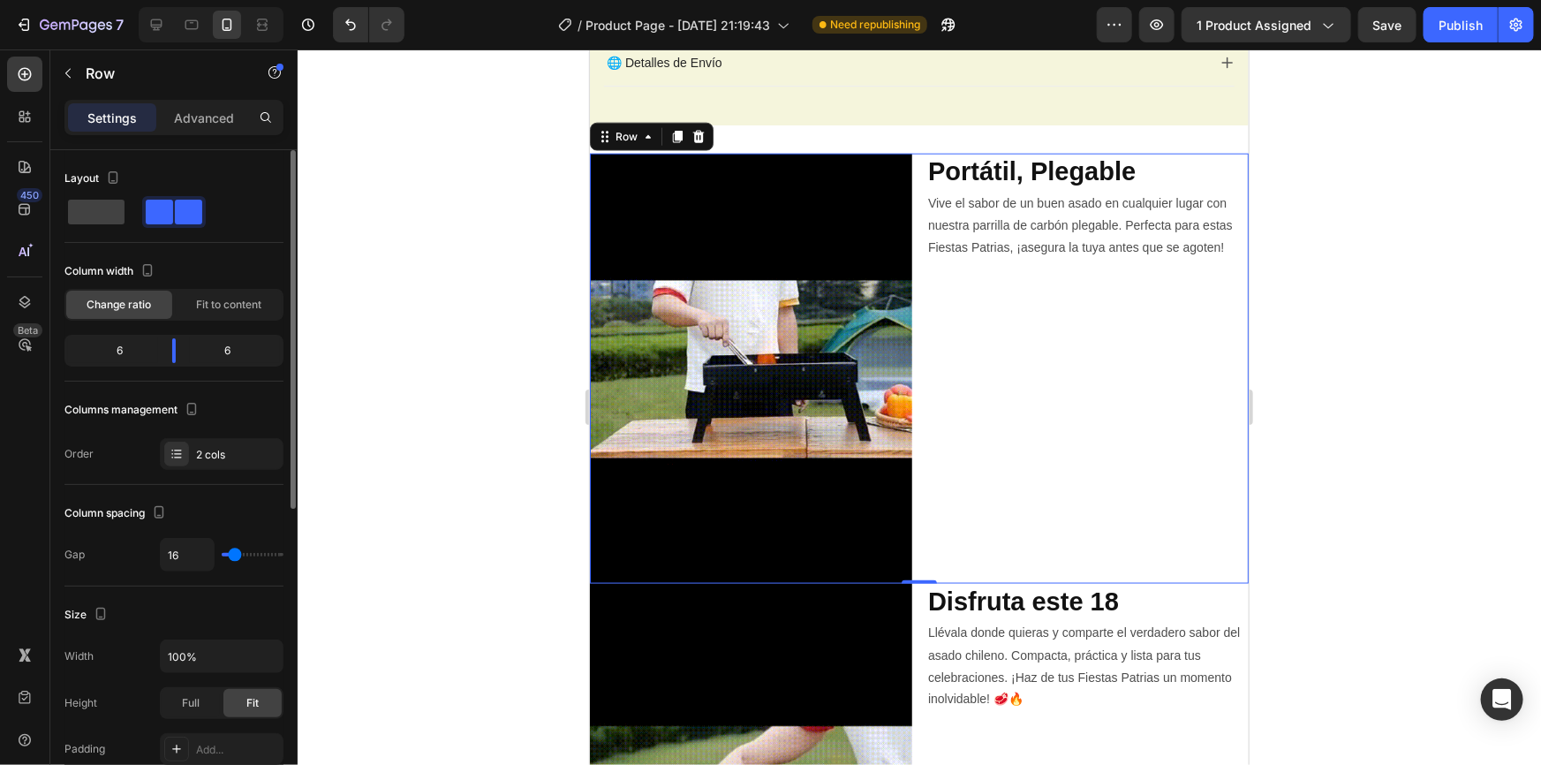
click at [1197, 352] on div "Portátil, Plegable Heading Vive el sabor de un buen asado en cualquier lugar co…" at bounding box center [1086, 368] width 322 height 430
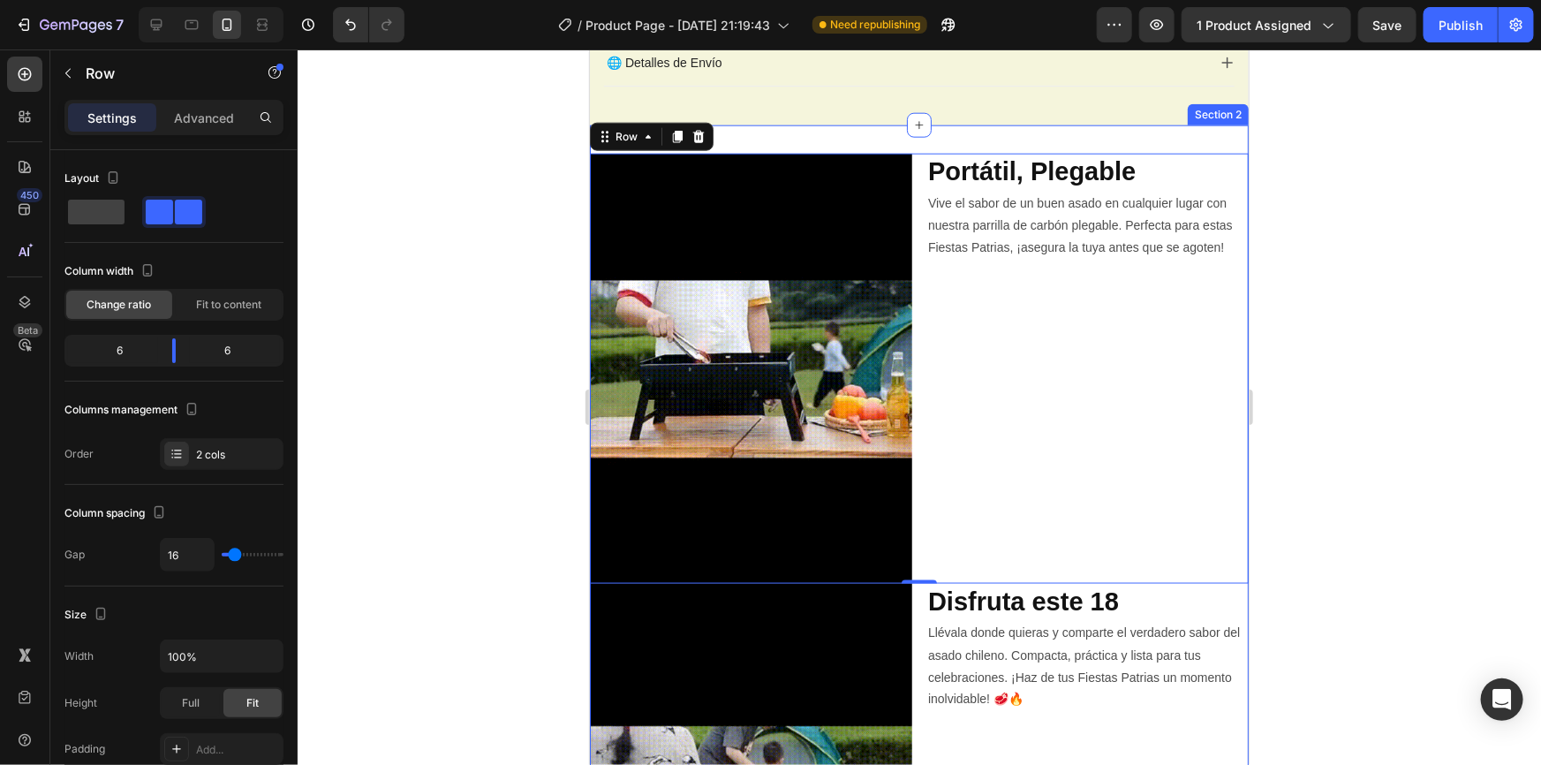
click at [993, 132] on div "Image Portátil, Plegable Heading Vive el sabor de un buen asado en cualquier lu…" at bounding box center [918, 583] width 659 height 916
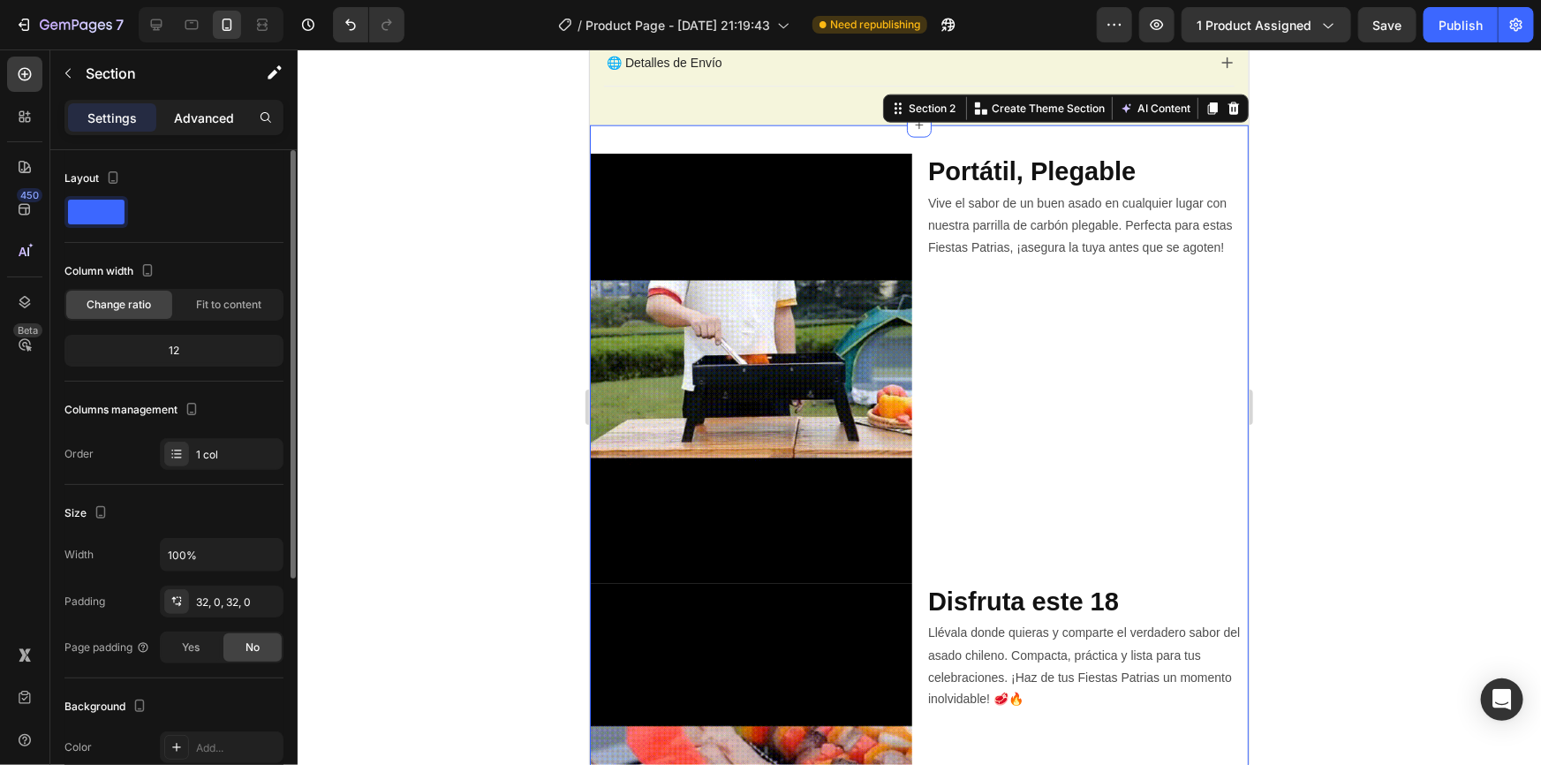
click at [193, 109] on p "Advanced" at bounding box center [204, 118] width 60 height 19
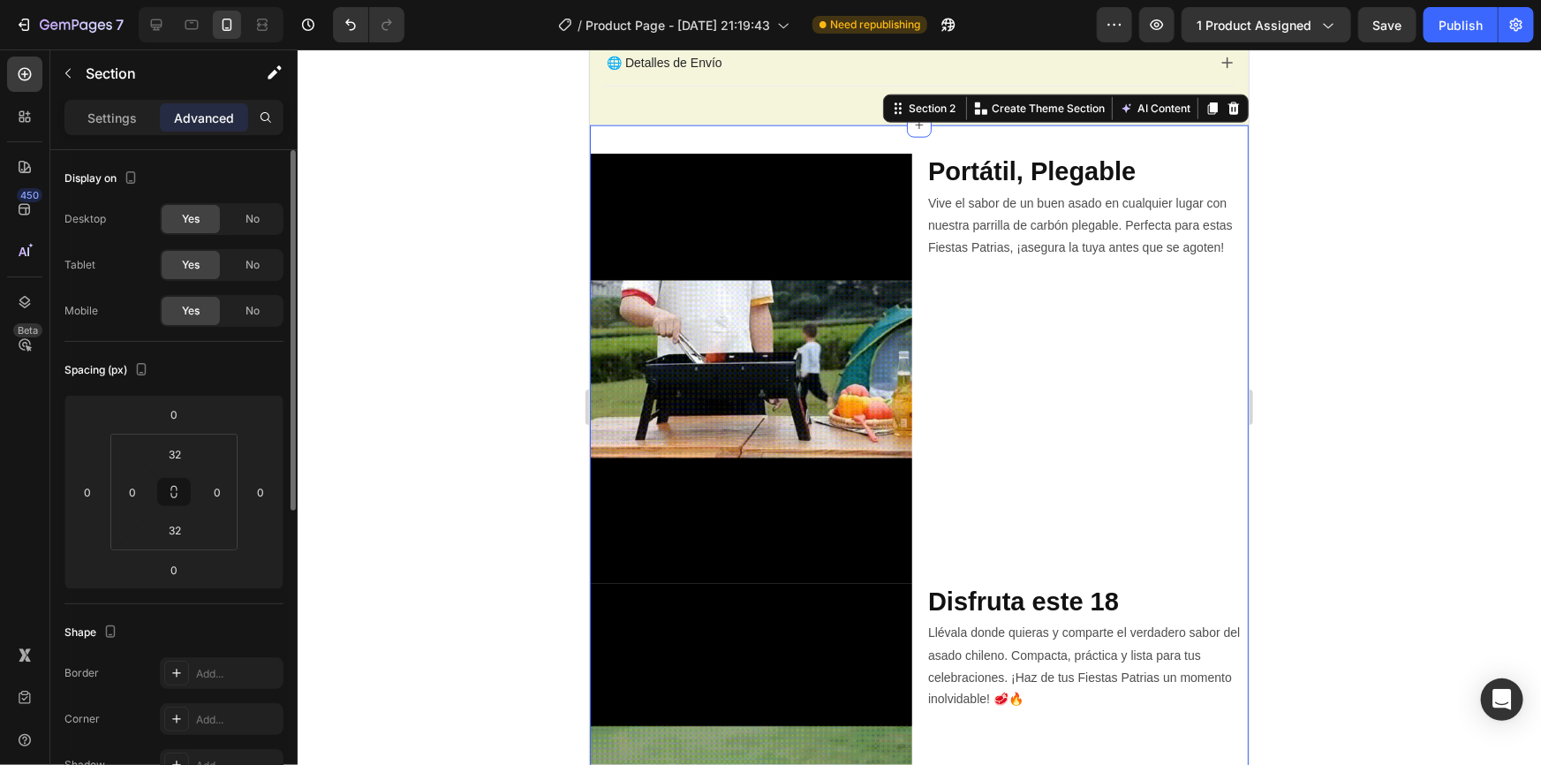
click at [196, 117] on p "Advanced" at bounding box center [204, 118] width 60 height 19
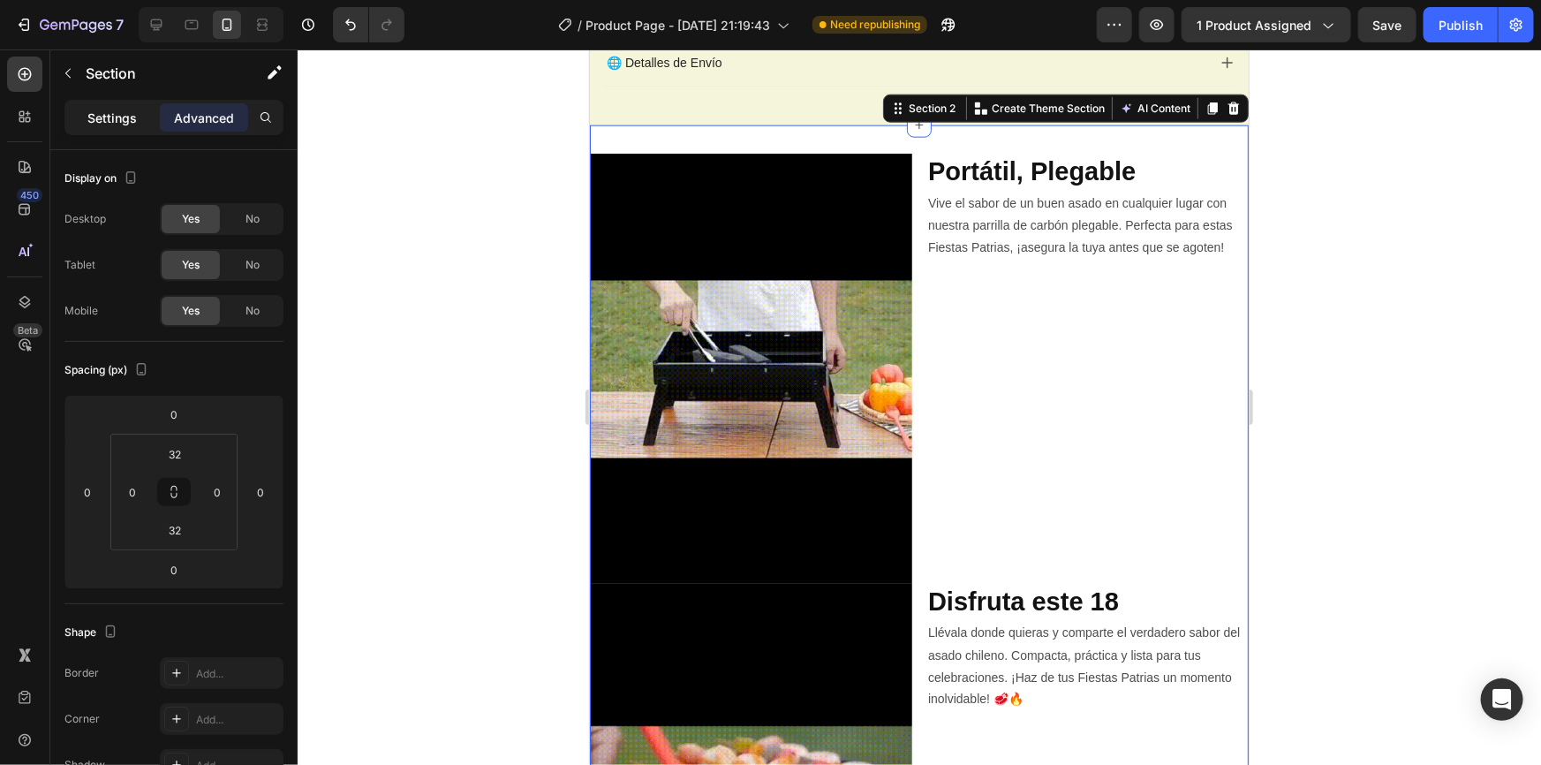
drag, startPoint x: 129, startPoint y: 109, endPoint x: 131, endPoint y: 118, distance: 9.0
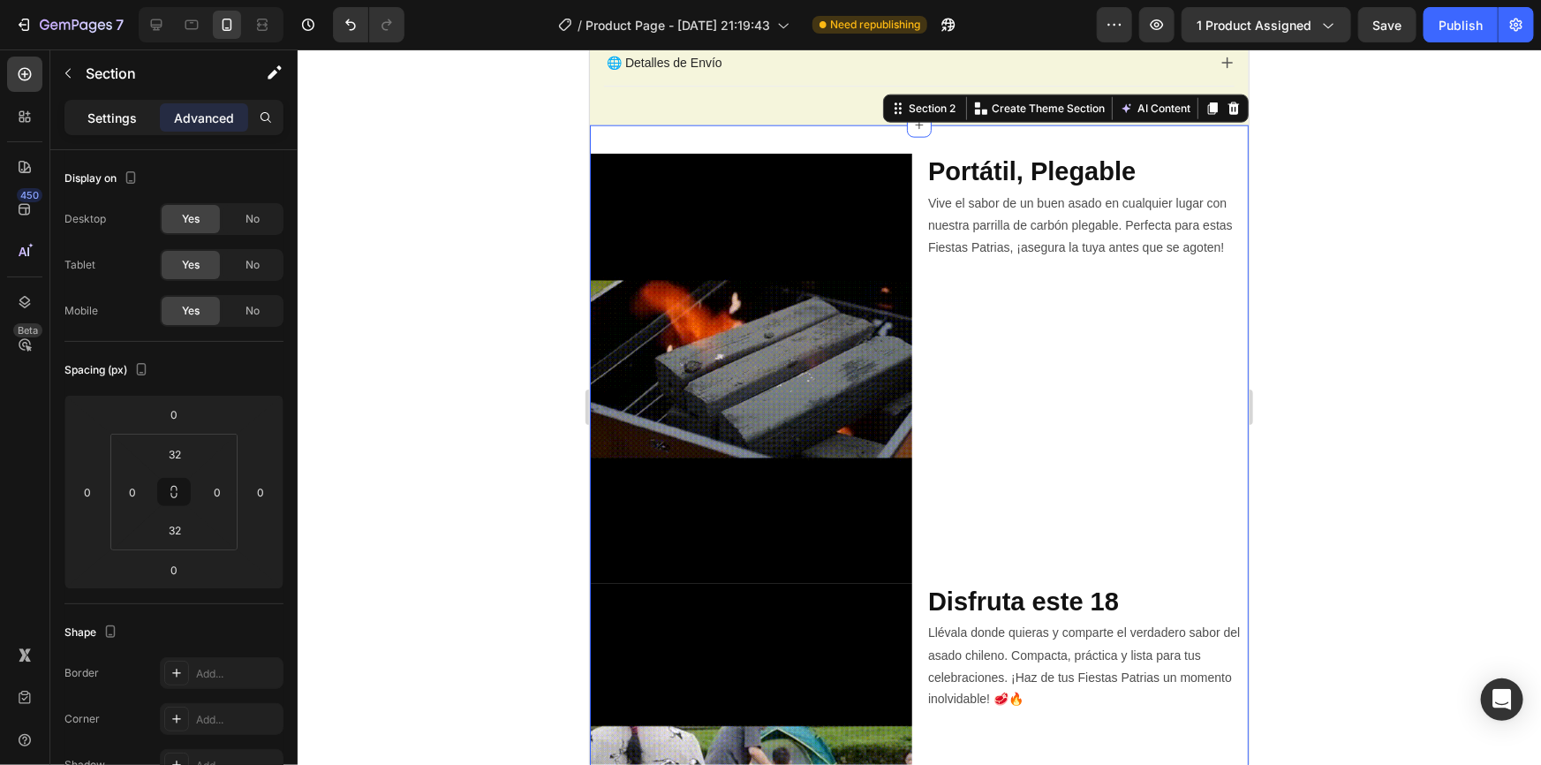
click at [128, 109] on p "Settings" at bounding box center [111, 118] width 49 height 19
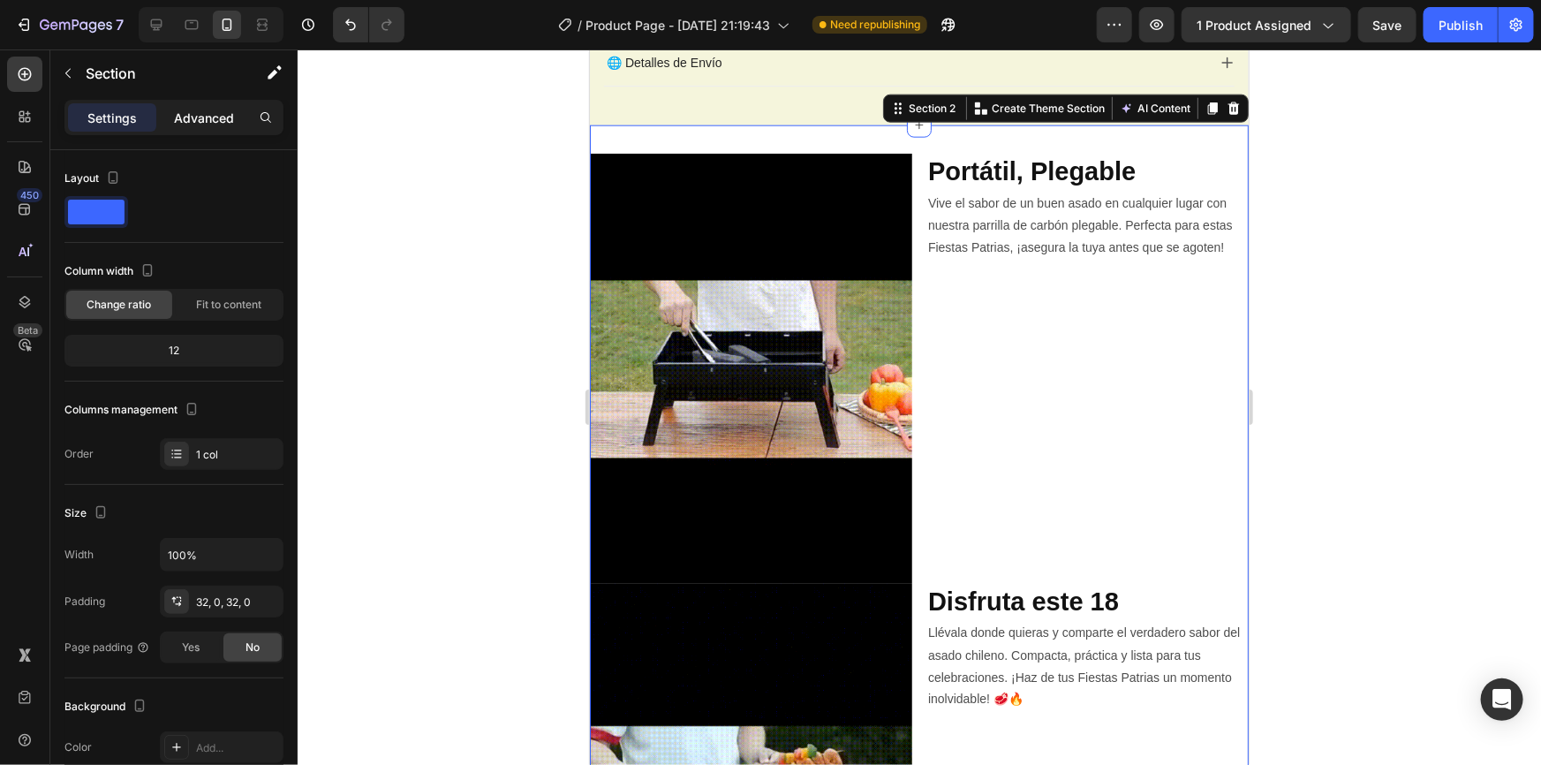
click at [205, 115] on p "Advanced" at bounding box center [204, 118] width 60 height 19
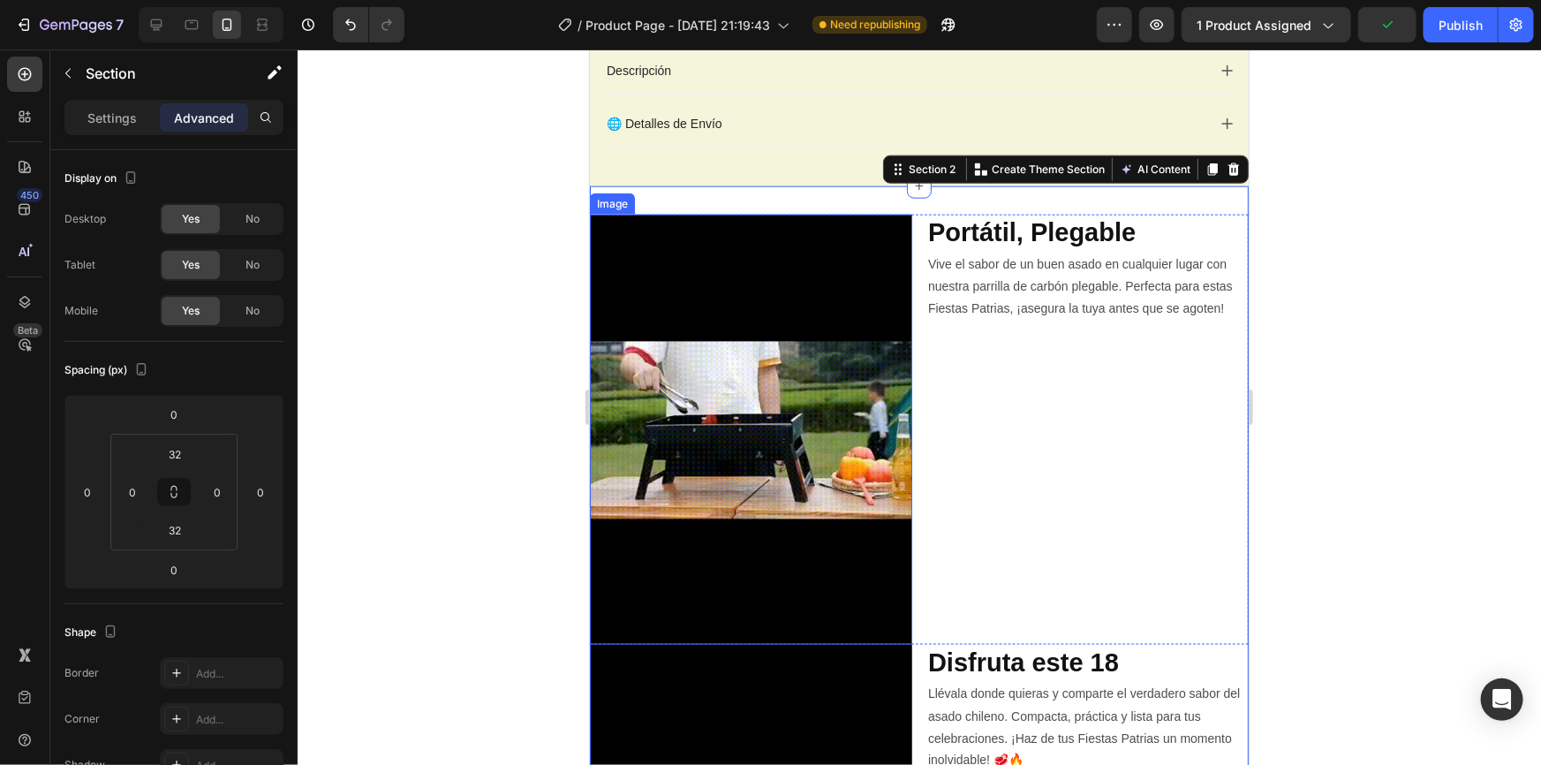
scroll to position [883, 0]
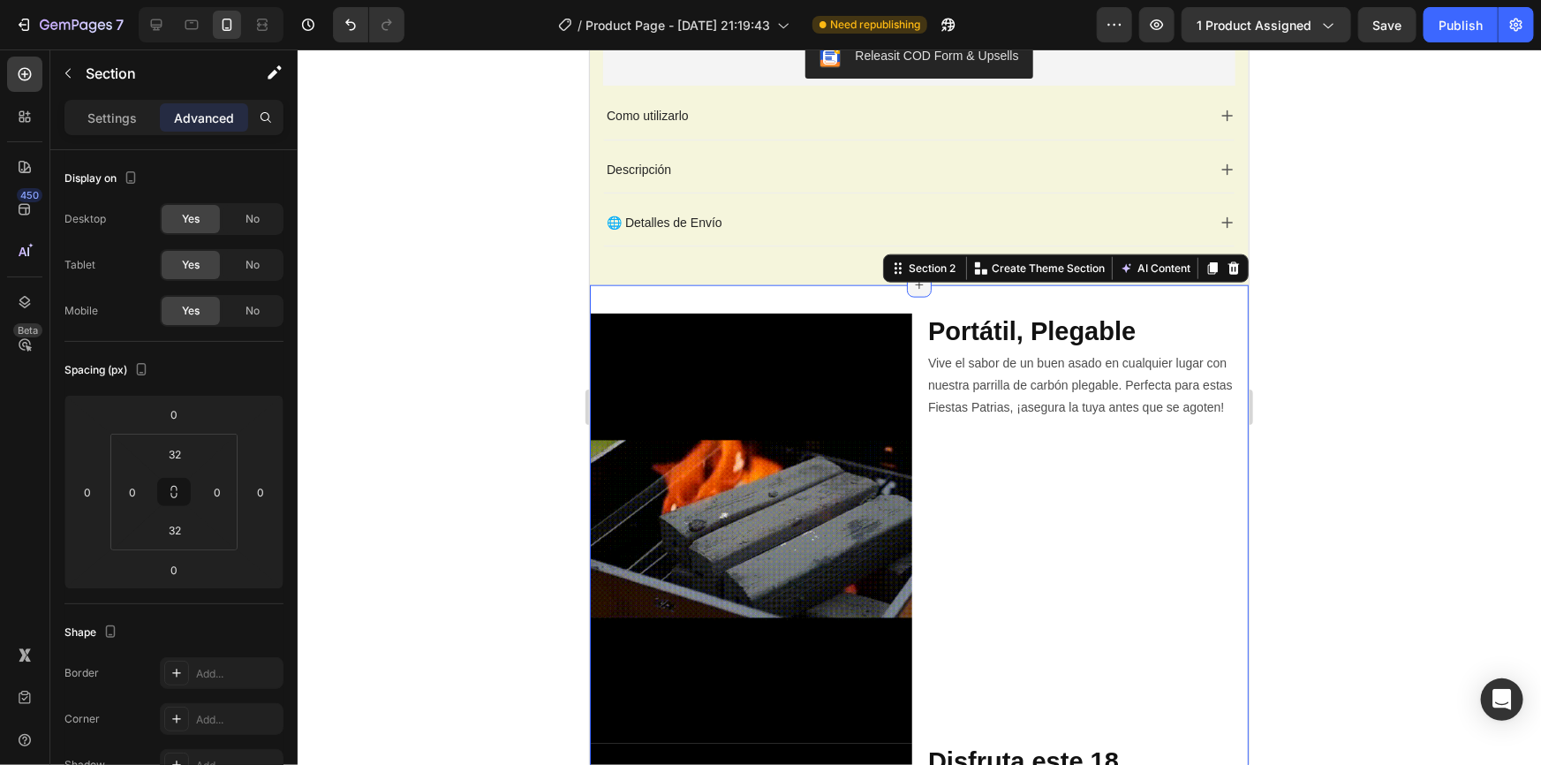
click at [910, 291] on div at bounding box center [918, 284] width 25 height 25
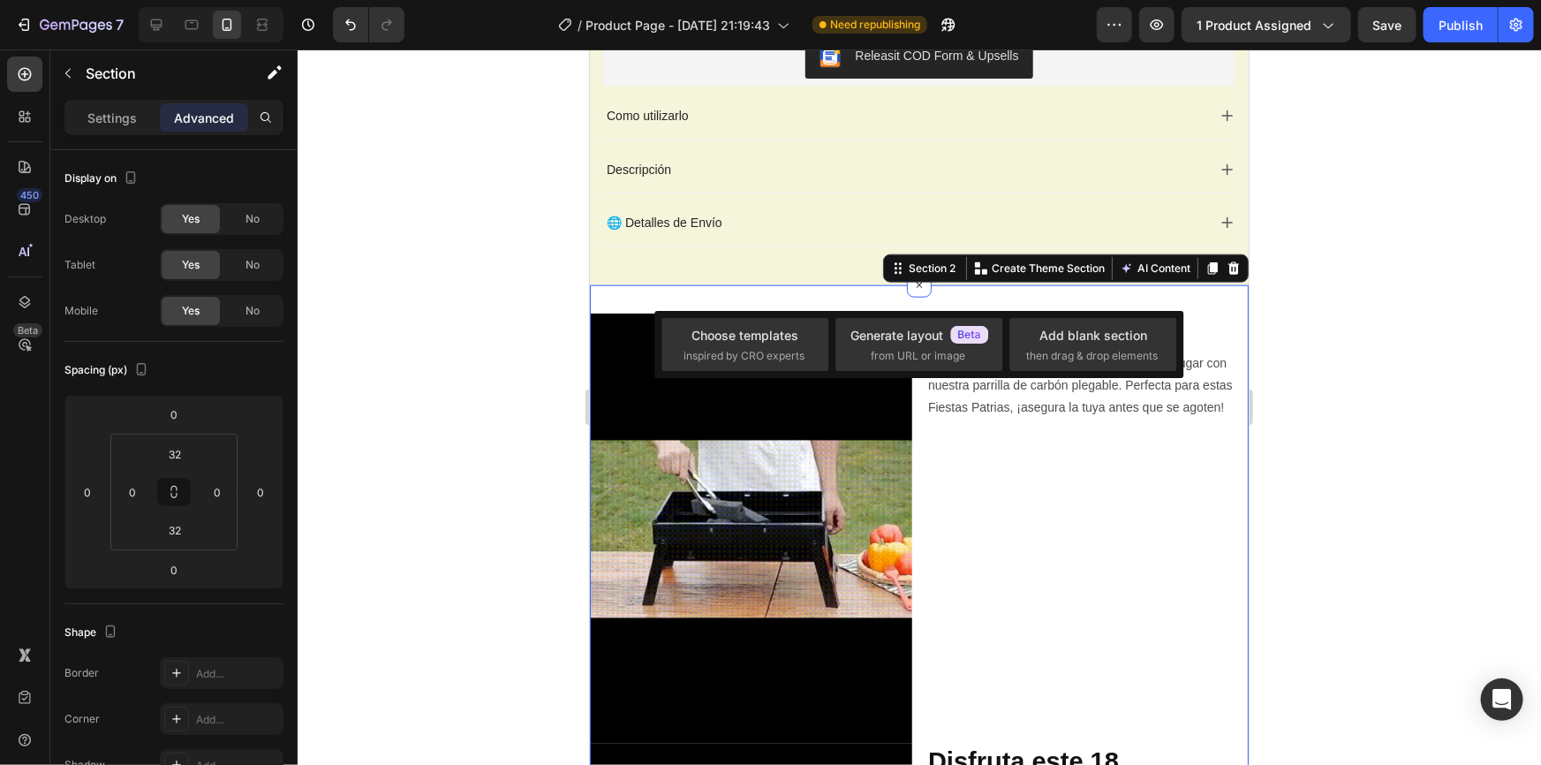
click at [838, 295] on div "Image Portátil, Plegable Heading Vive el sabor de un buen asado en cualquier lu…" at bounding box center [918, 742] width 659 height 916
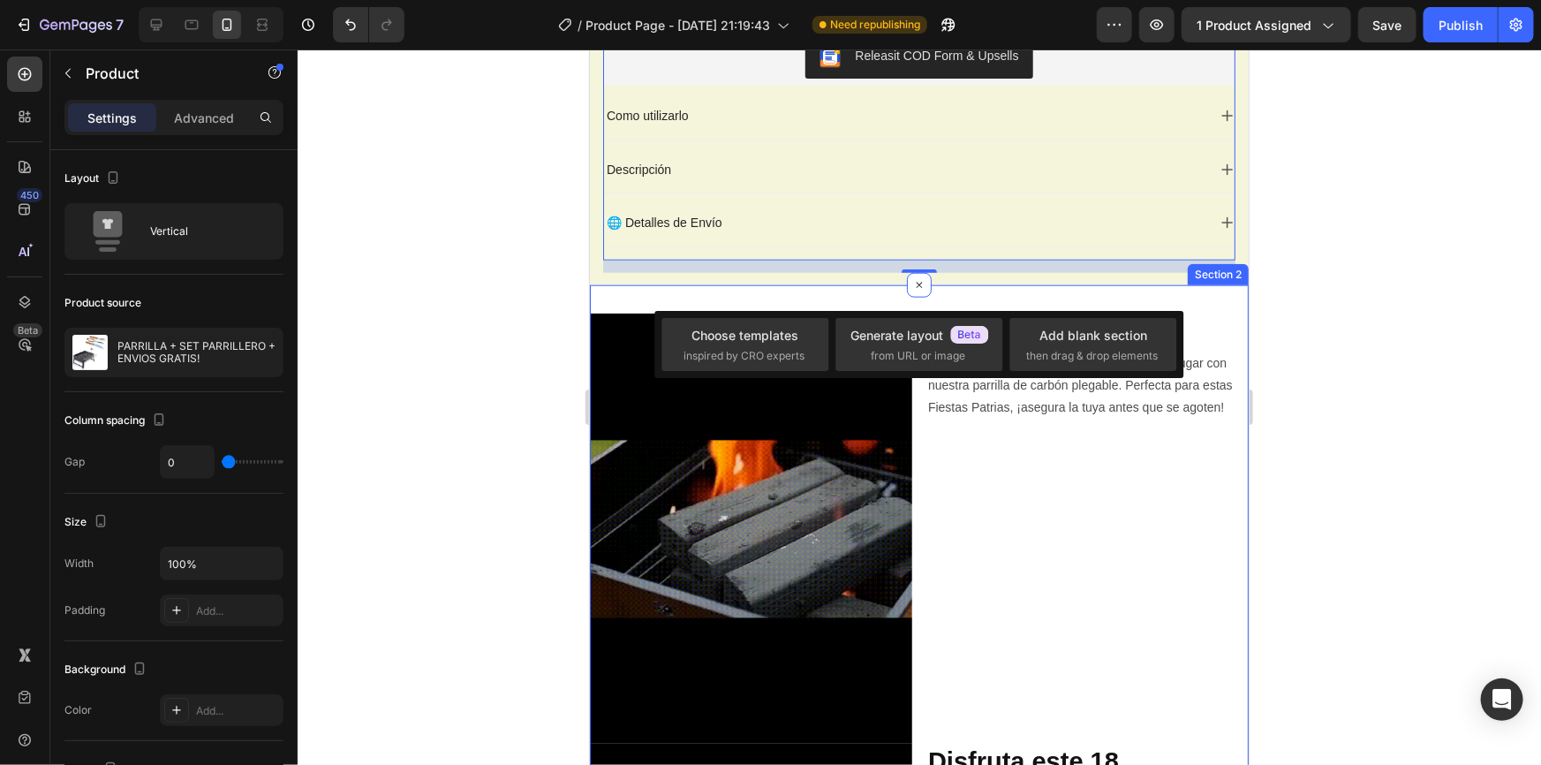
click at [804, 291] on div "Image Portátil, Plegable Heading Vive el sabor de un buen asado en cualquier lu…" at bounding box center [918, 742] width 659 height 916
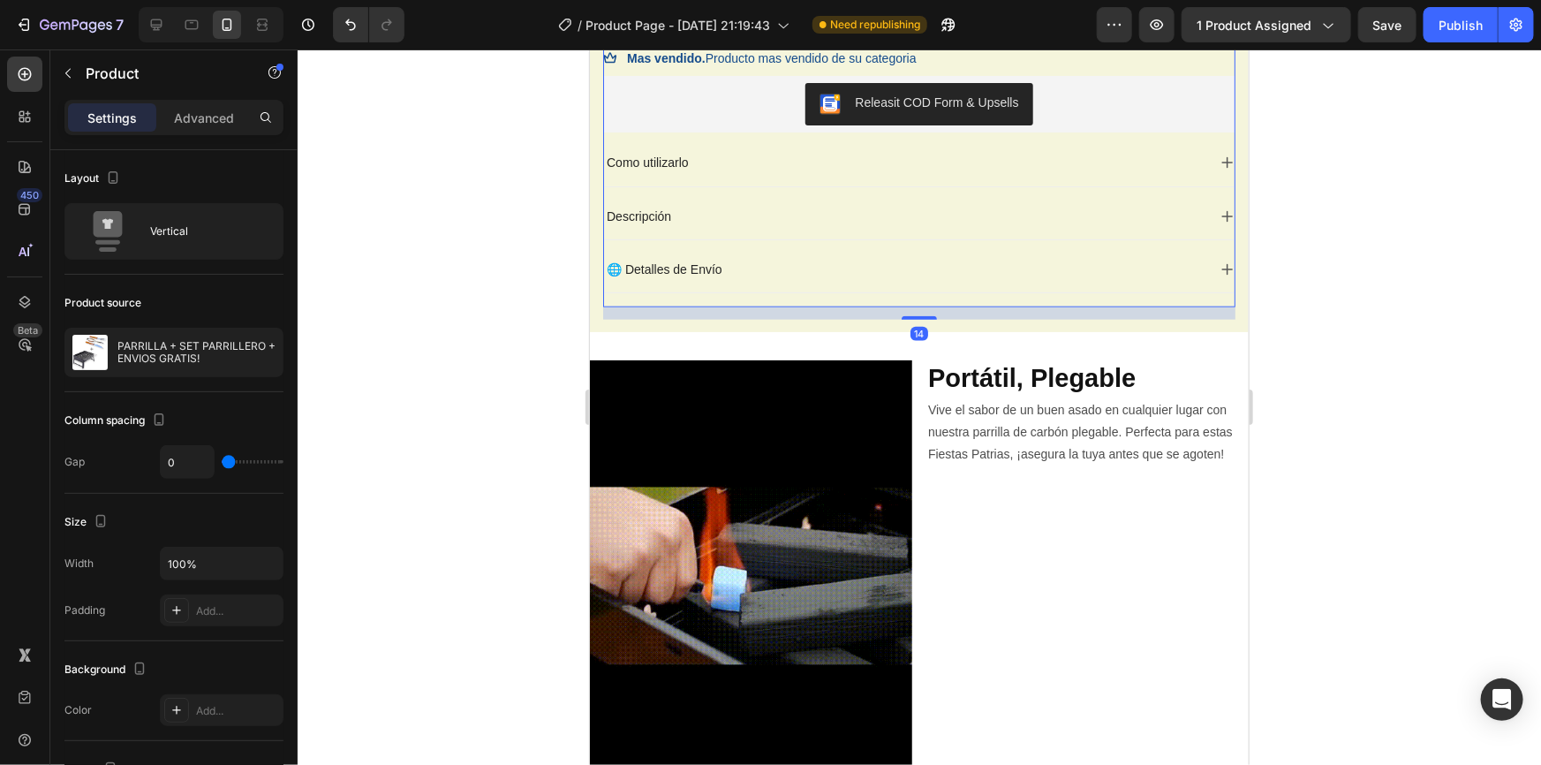
scroll to position [722, 0]
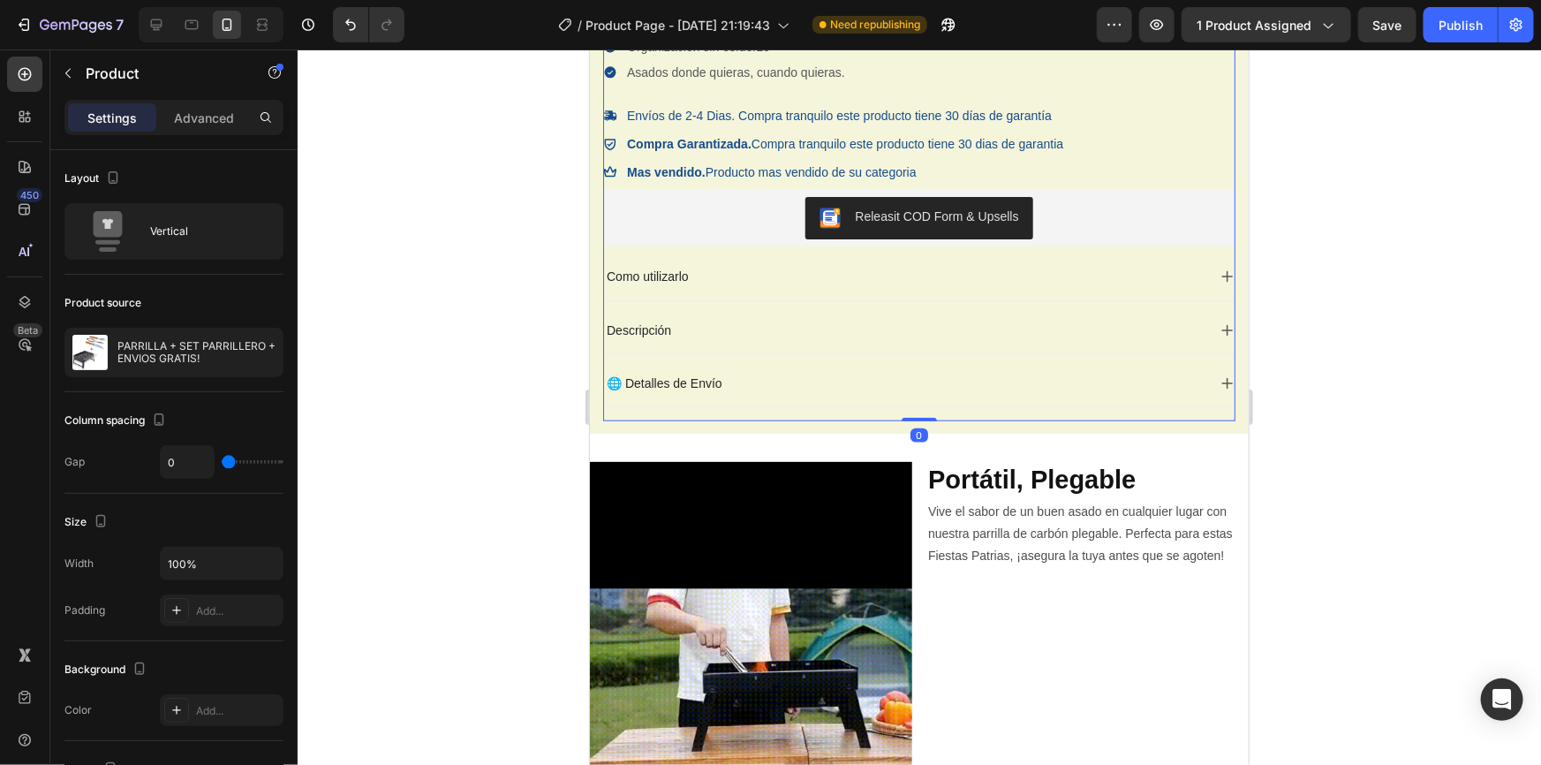
drag, startPoint x: 908, startPoint y: 428, endPoint x: 909, endPoint y: 401, distance: 27.4
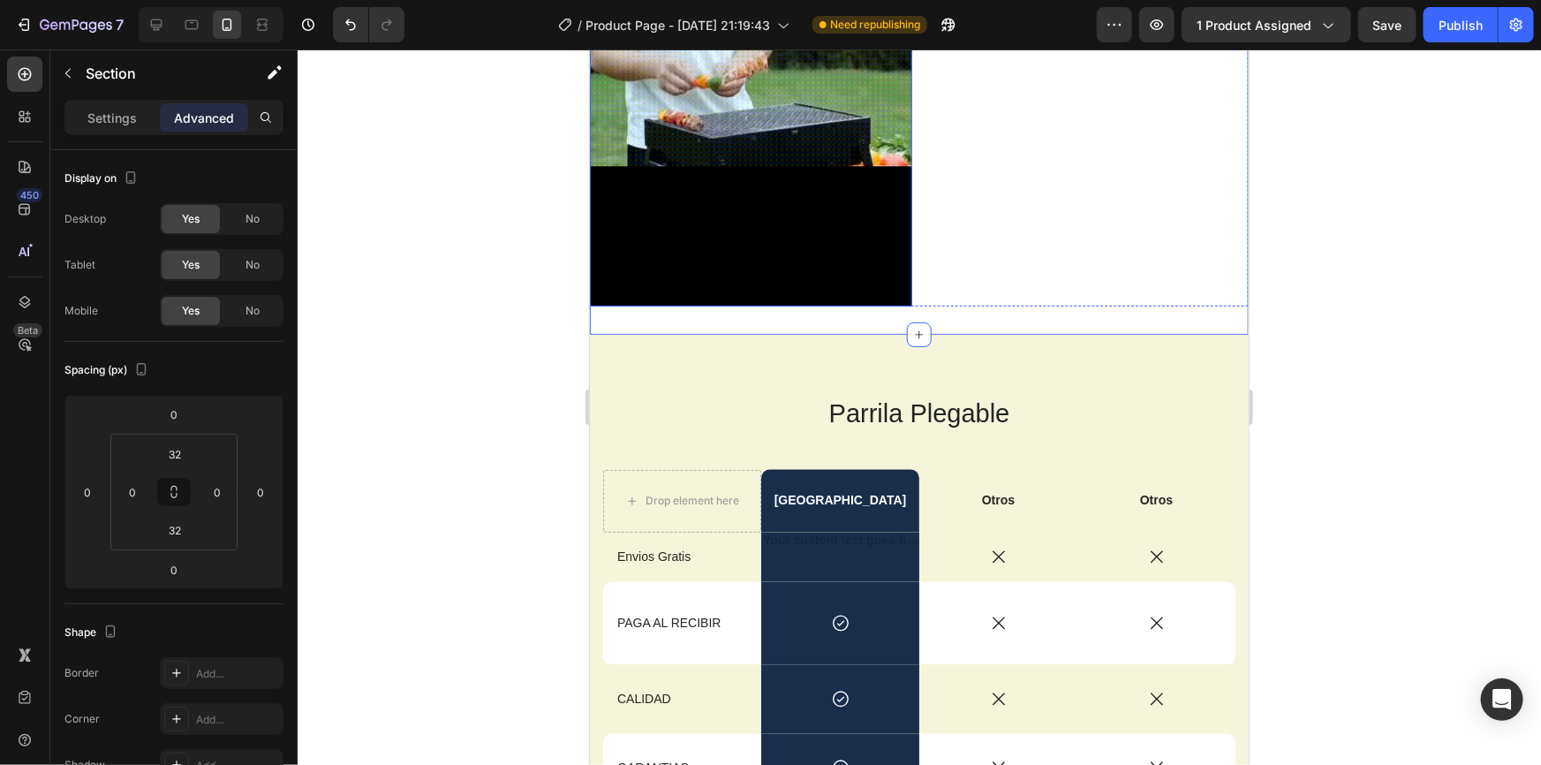
scroll to position [1766, 0]
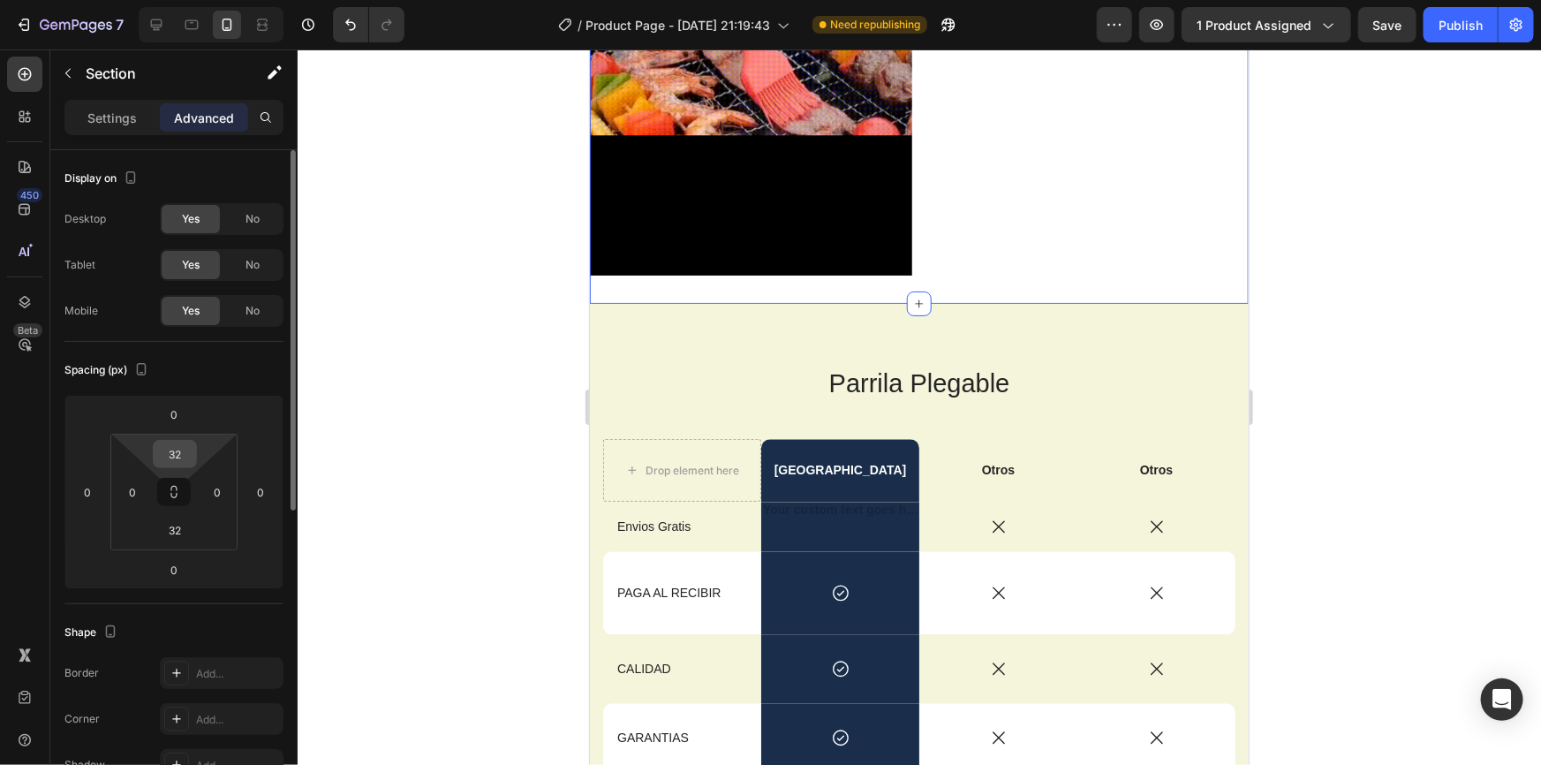
click at [186, 451] on input "32" at bounding box center [174, 454] width 35 height 26
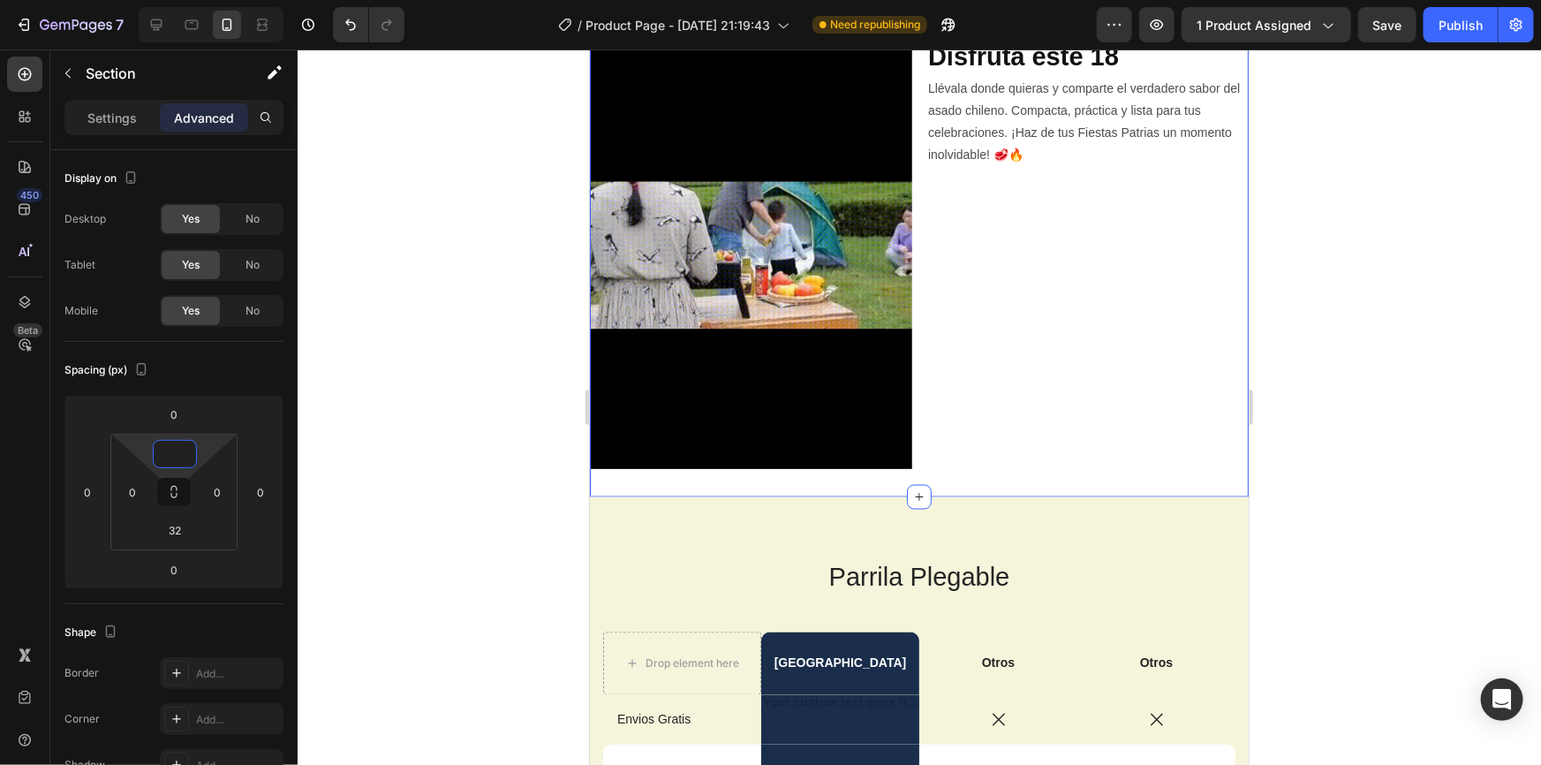
scroll to position [886, 0]
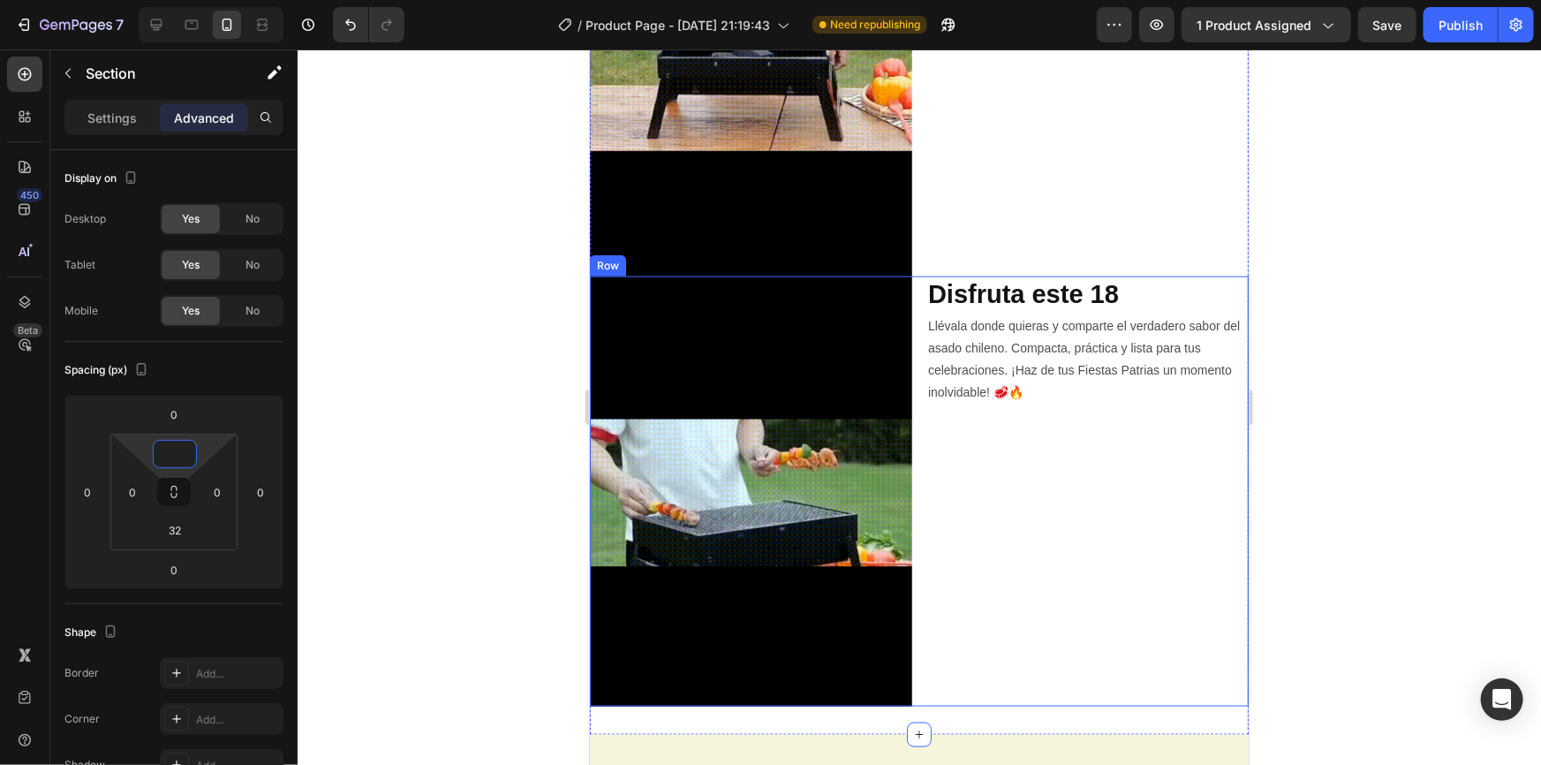
click at [1189, 461] on div "Disfruta este 18 Heading Llévala donde quieras y comparte el verdadero sabor de…" at bounding box center [1086, 491] width 322 height 430
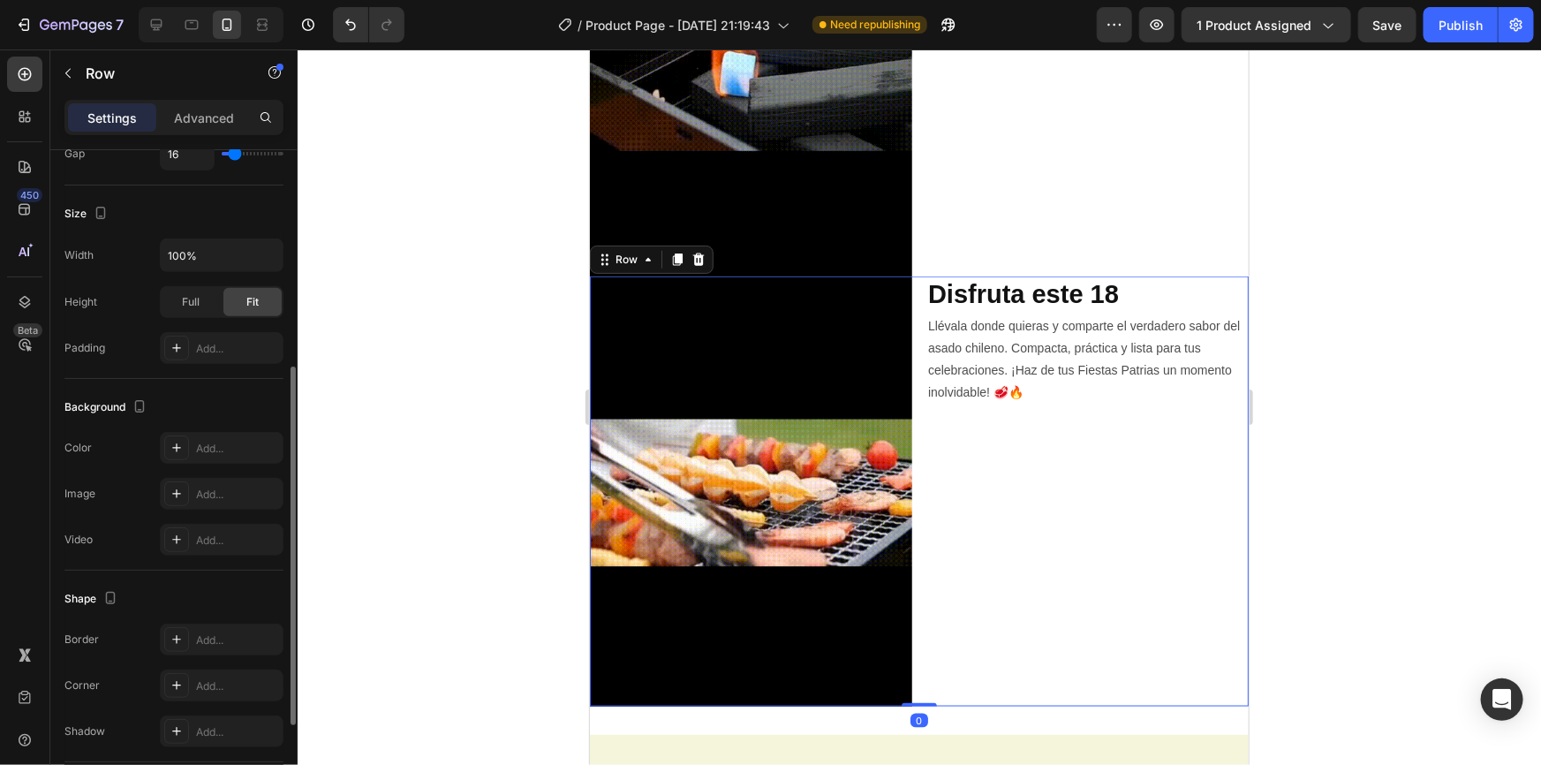
scroll to position [565, 0]
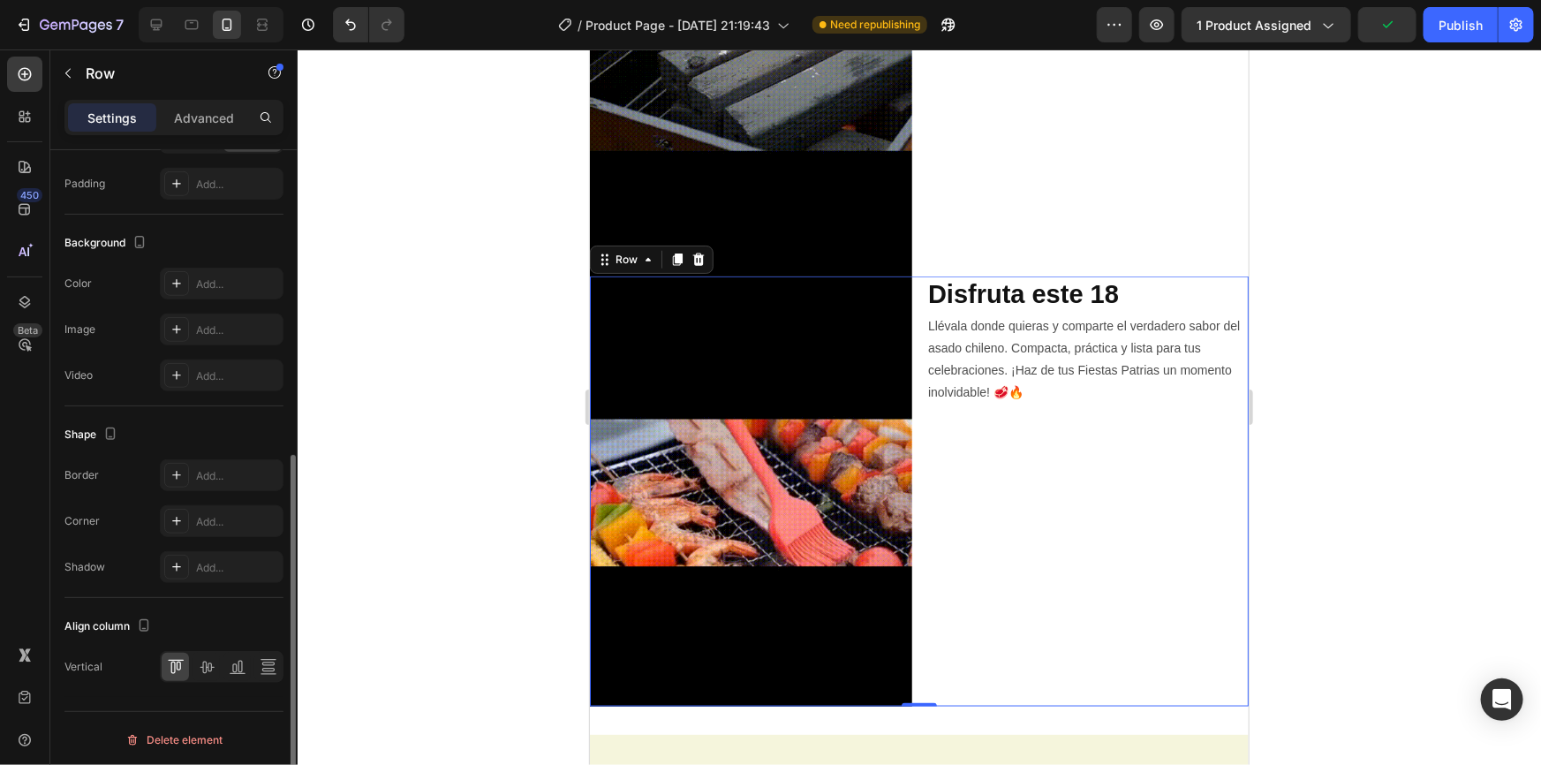
click at [171, 136] on div "Settings Advanced" at bounding box center [173, 125] width 247 height 50
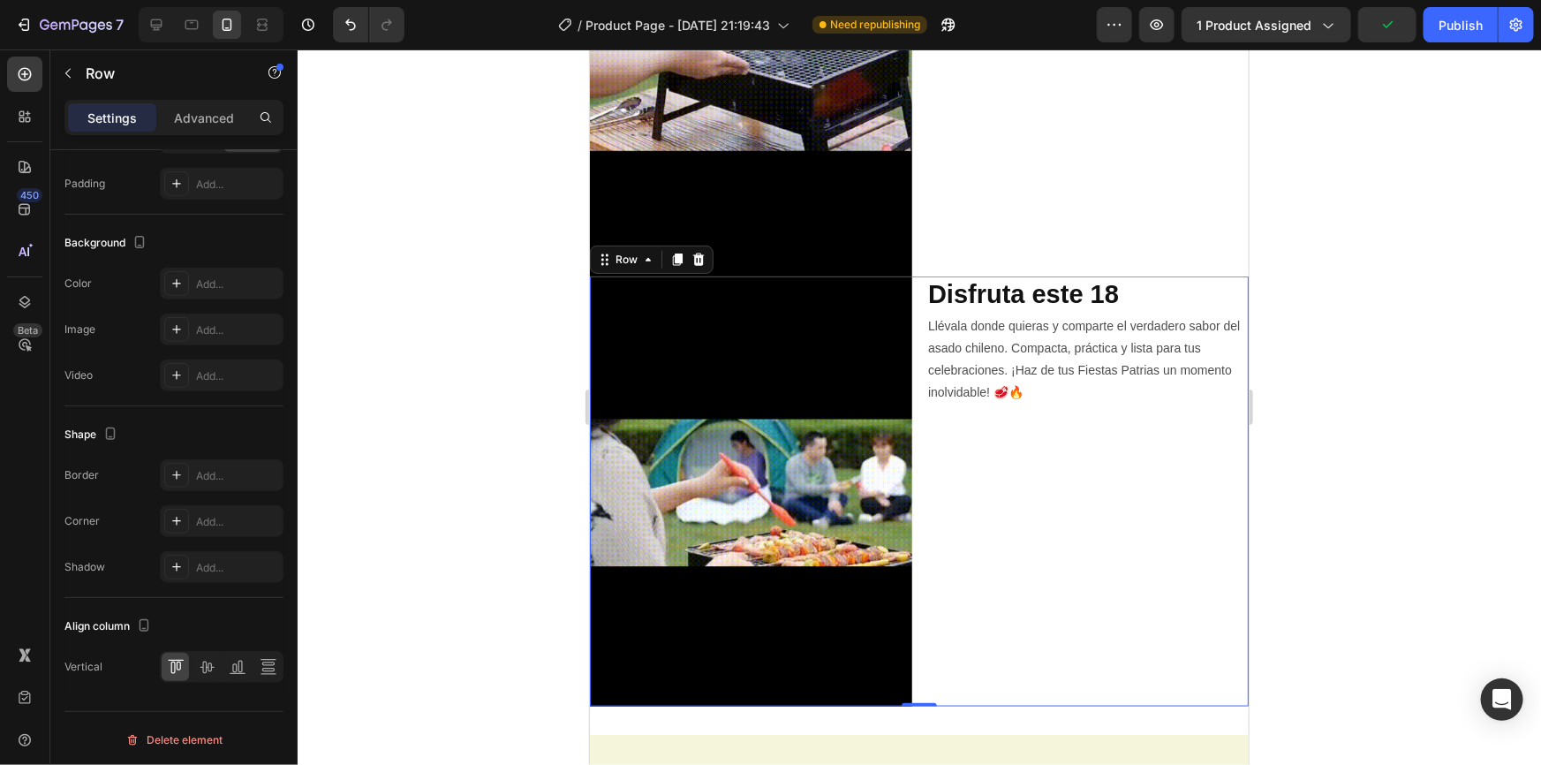
click at [173, 133] on div "Settings Advanced" at bounding box center [173, 117] width 219 height 35
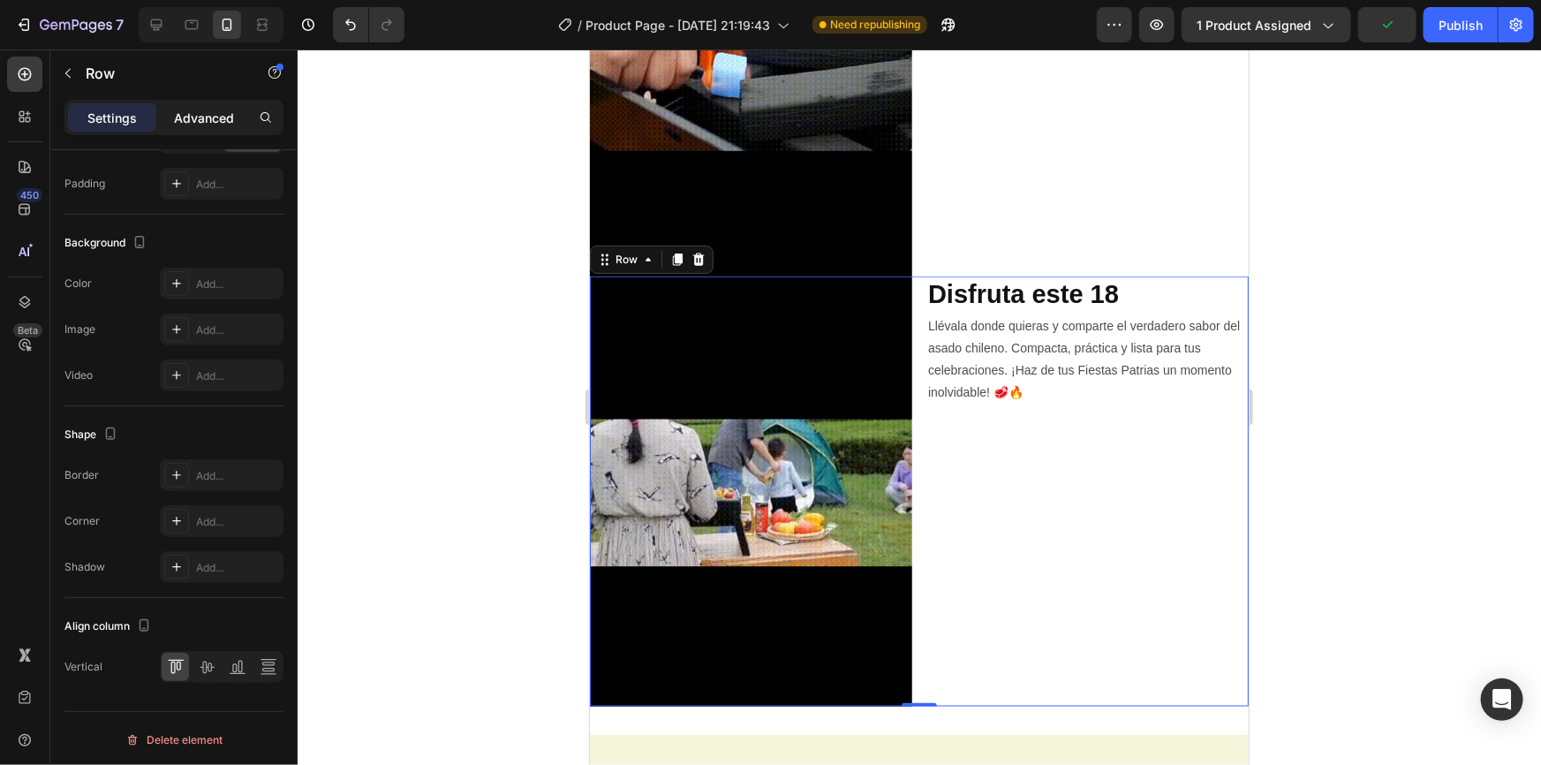
click at [187, 114] on p "Advanced" at bounding box center [204, 118] width 60 height 19
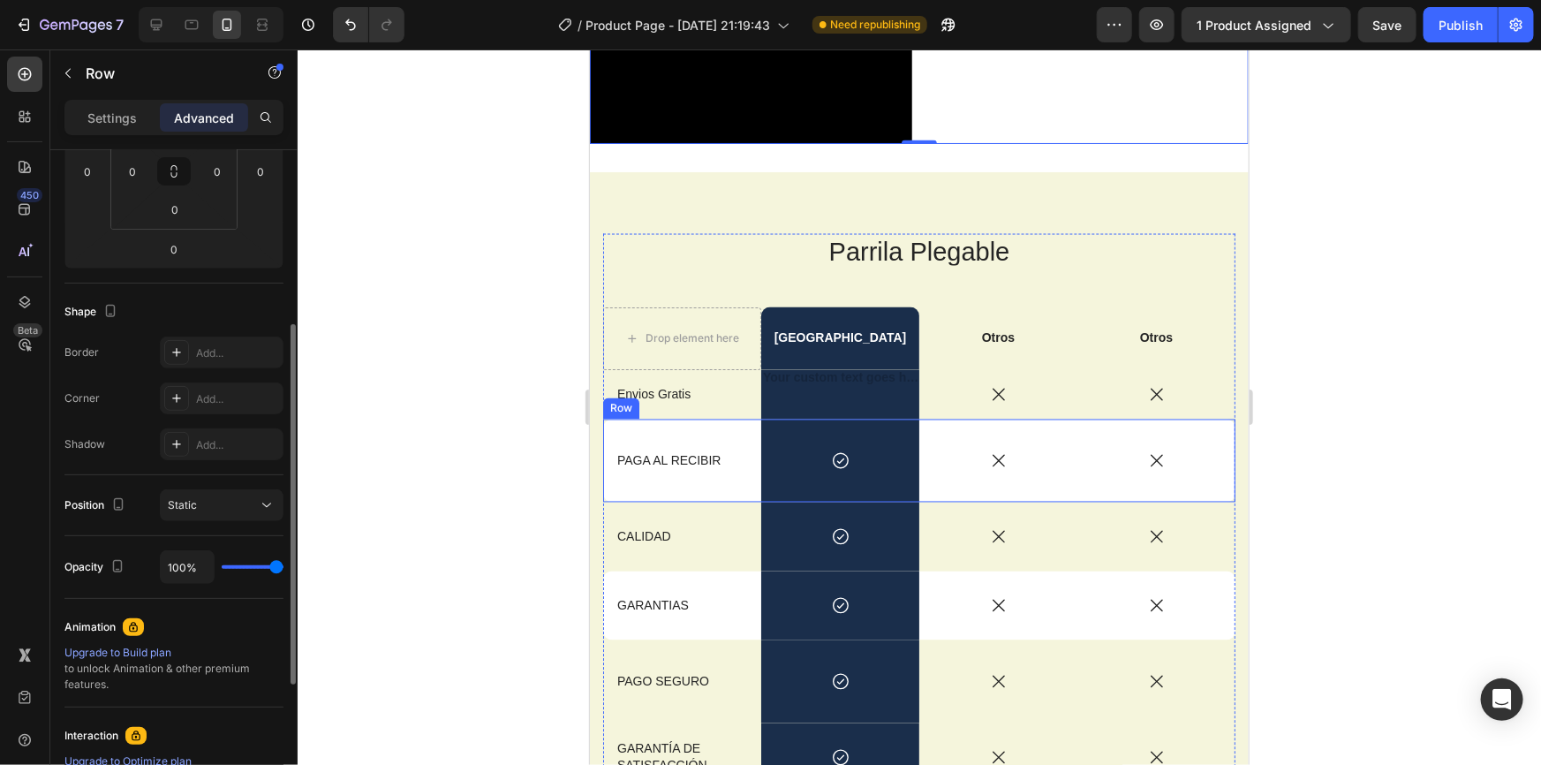
scroll to position [1127, 0]
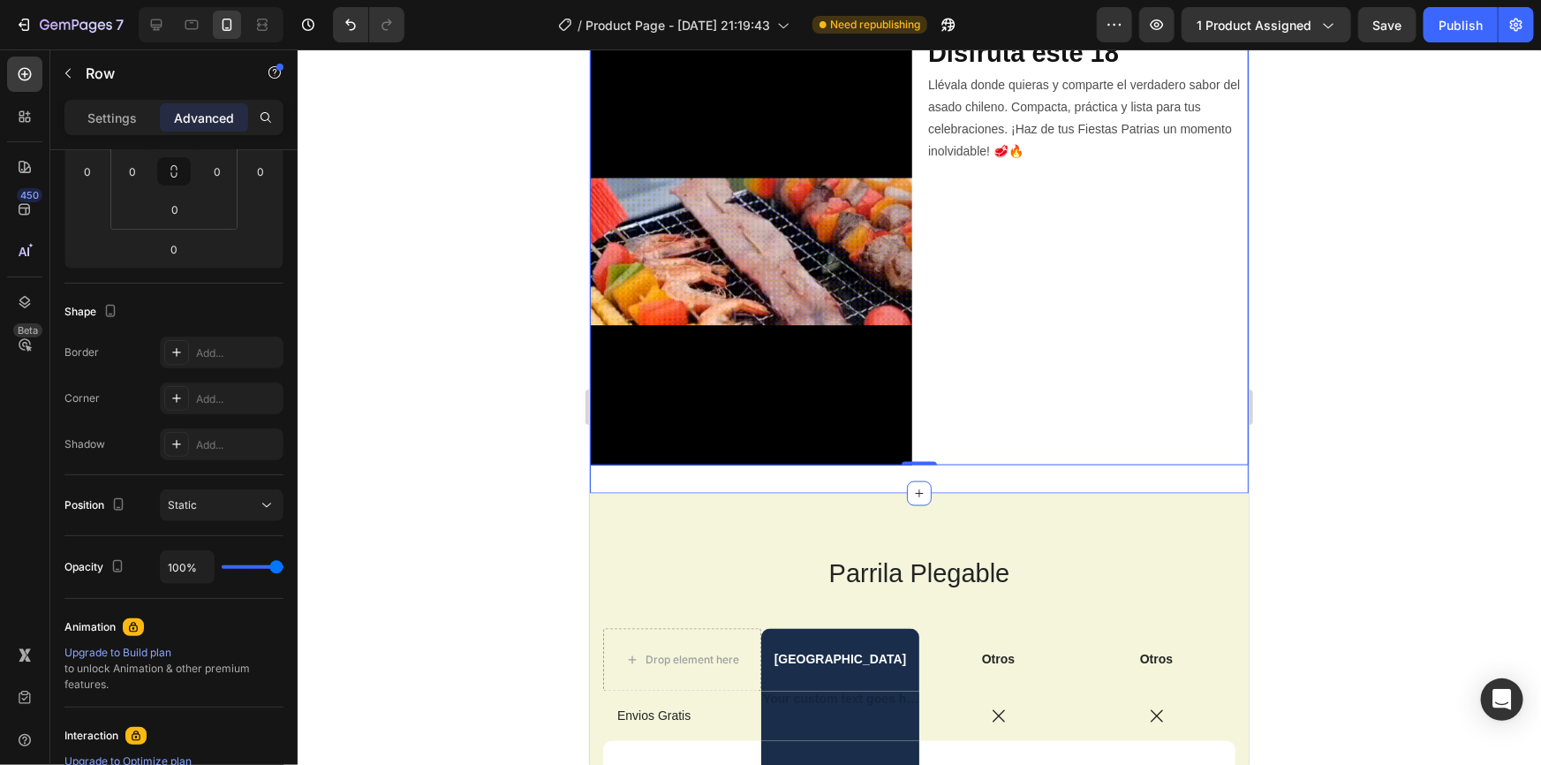
click at [1002, 475] on div "Image Portátil, Plegable Heading Vive el sabor de un buen asado en cualquier lu…" at bounding box center [918, 47] width 659 height 887
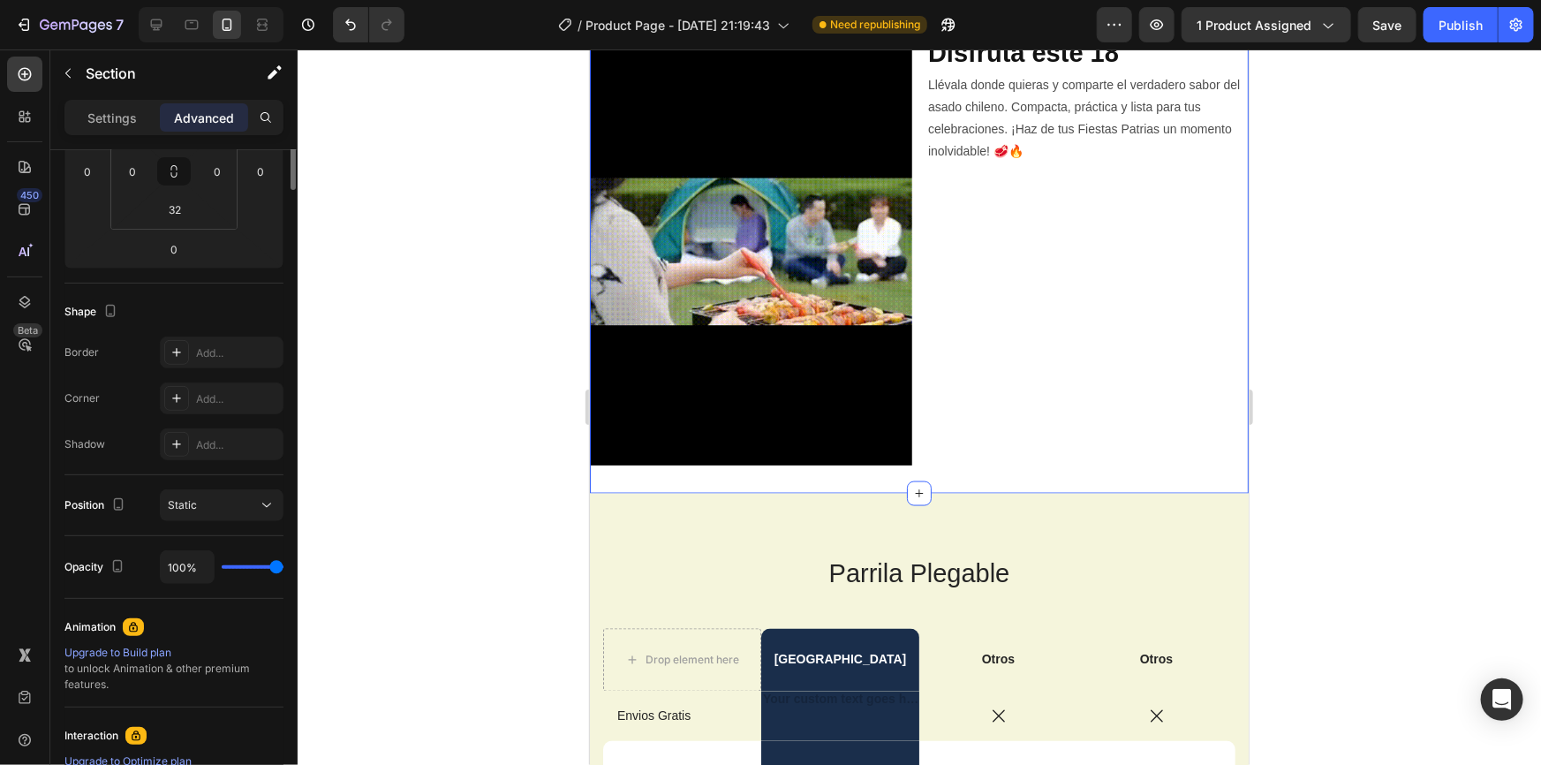
scroll to position [0, 0]
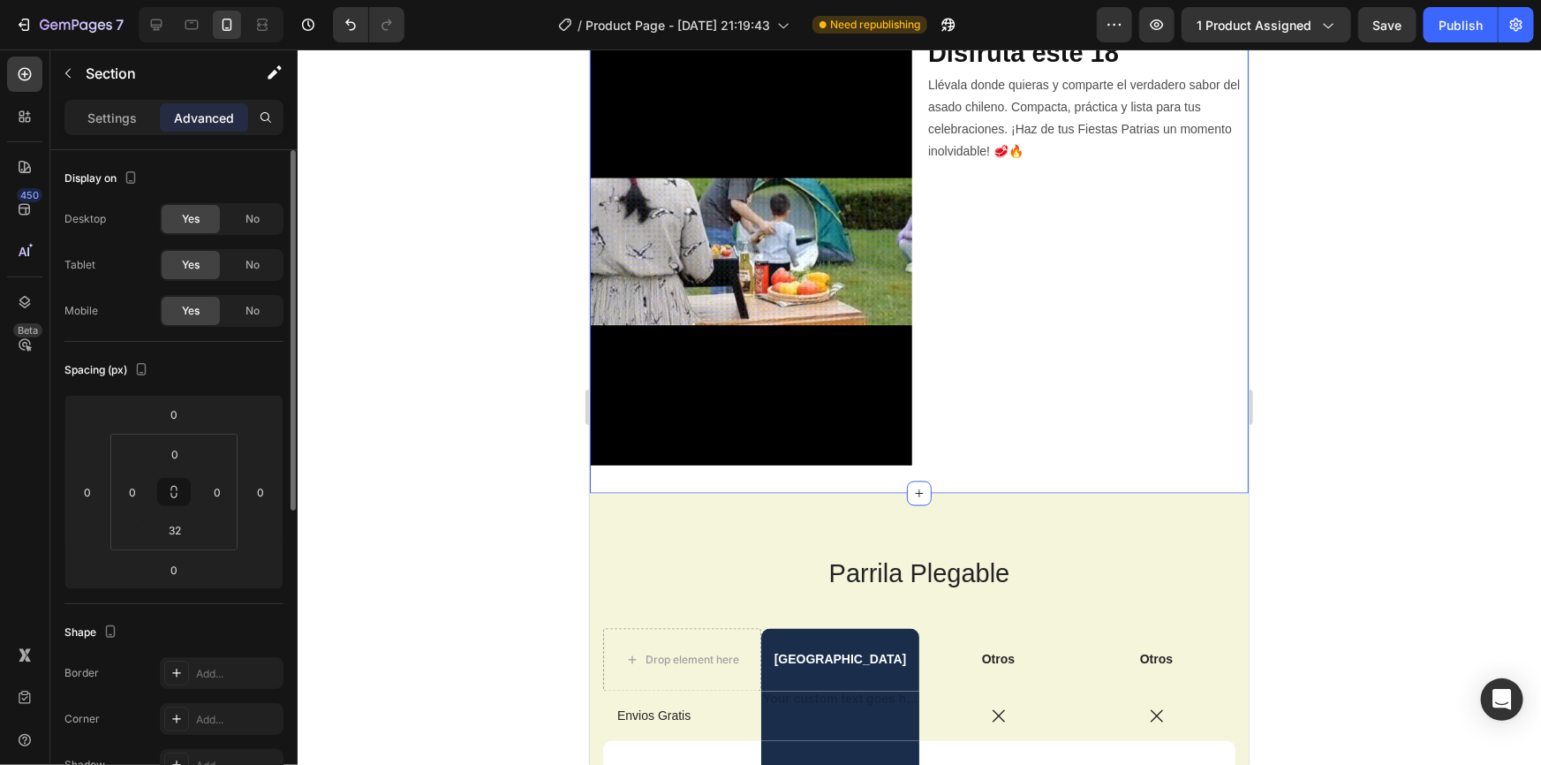
click at [999, 460] on div "Image Portátil, Plegable Heading Vive el sabor de un buen asado en cualquier lu…" at bounding box center [918, 47] width 659 height 887
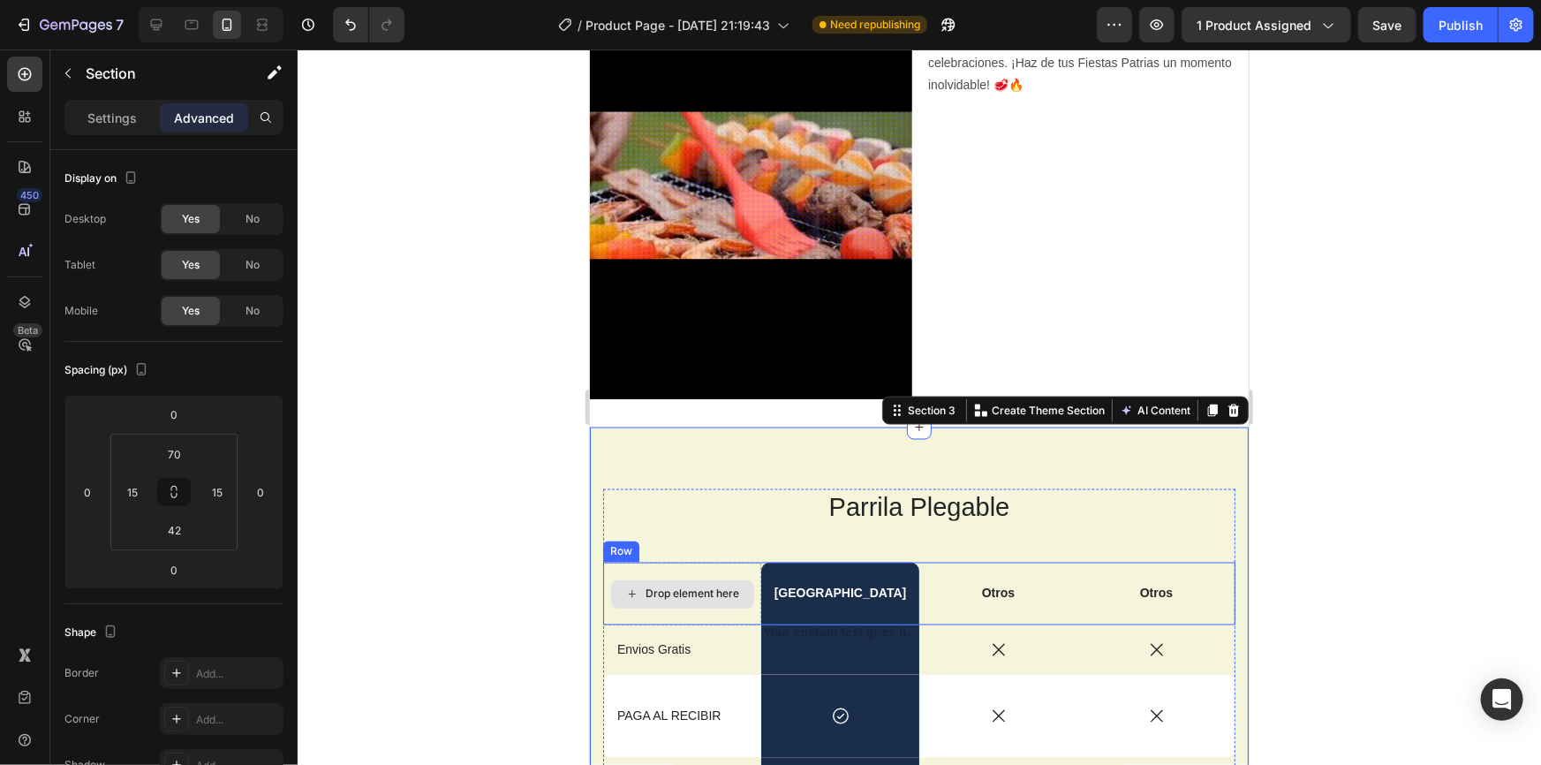
scroll to position [1368, 0]
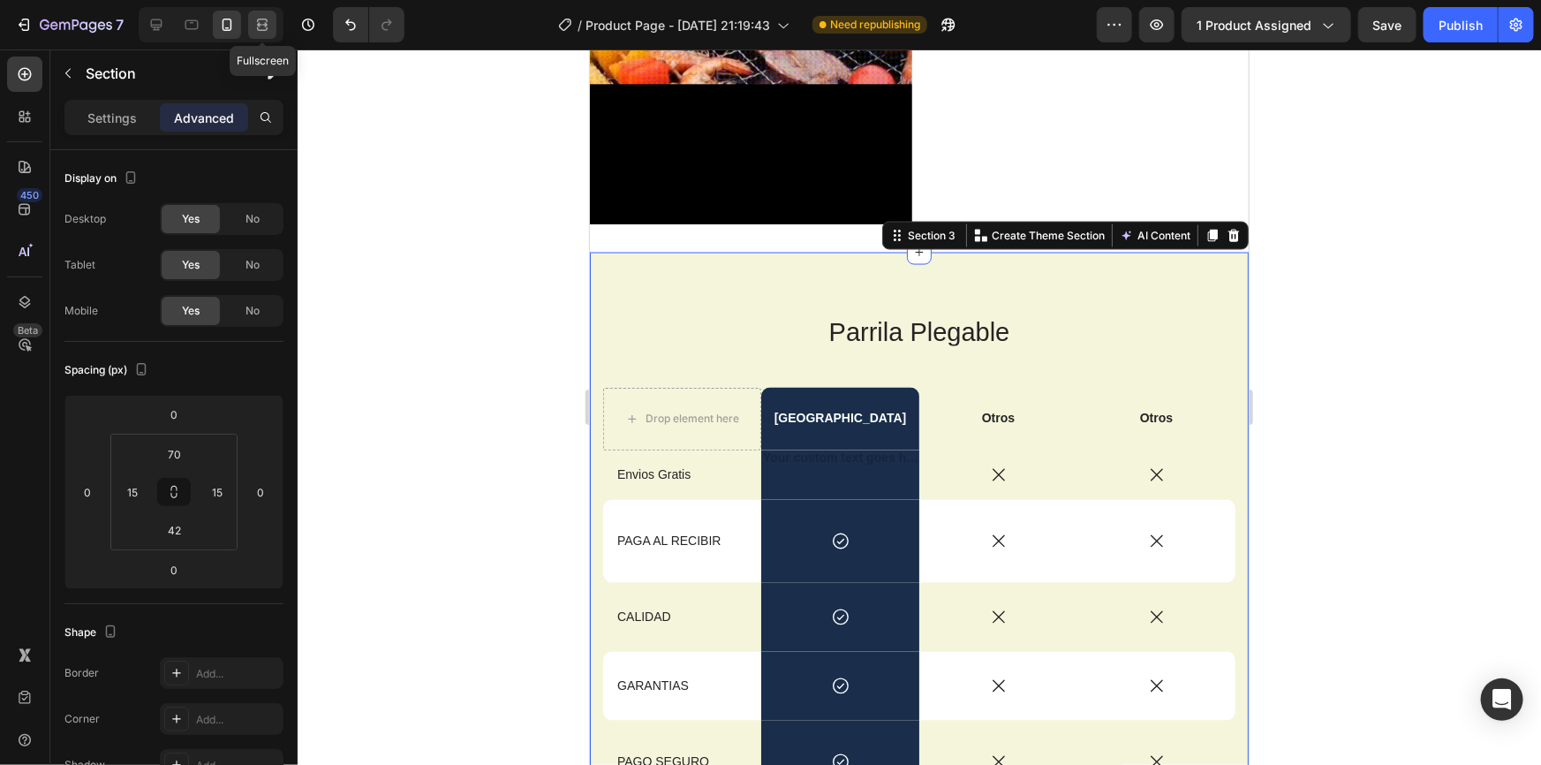
click at [268, 12] on div at bounding box center [262, 25] width 28 height 28
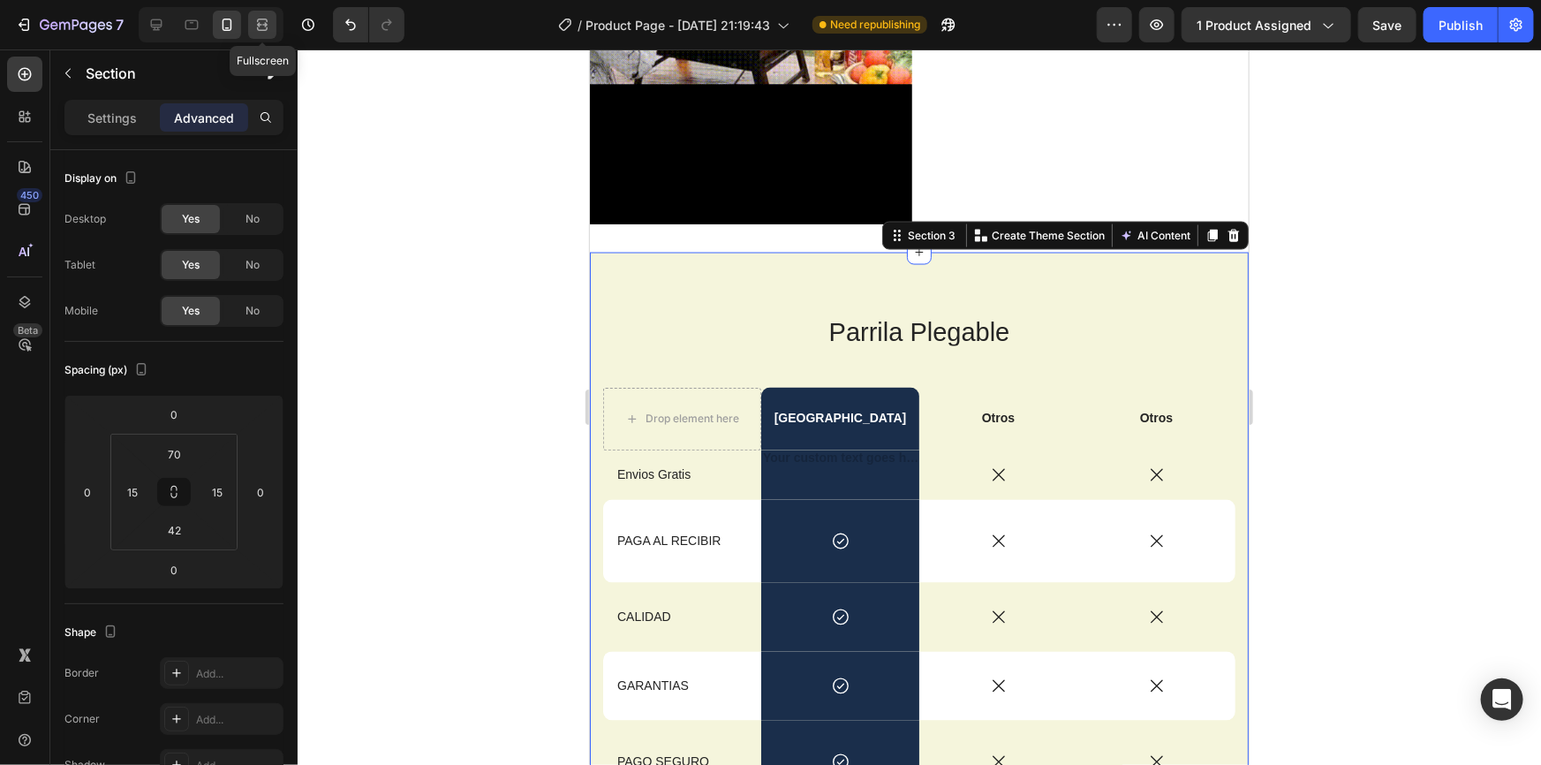
type input "80"
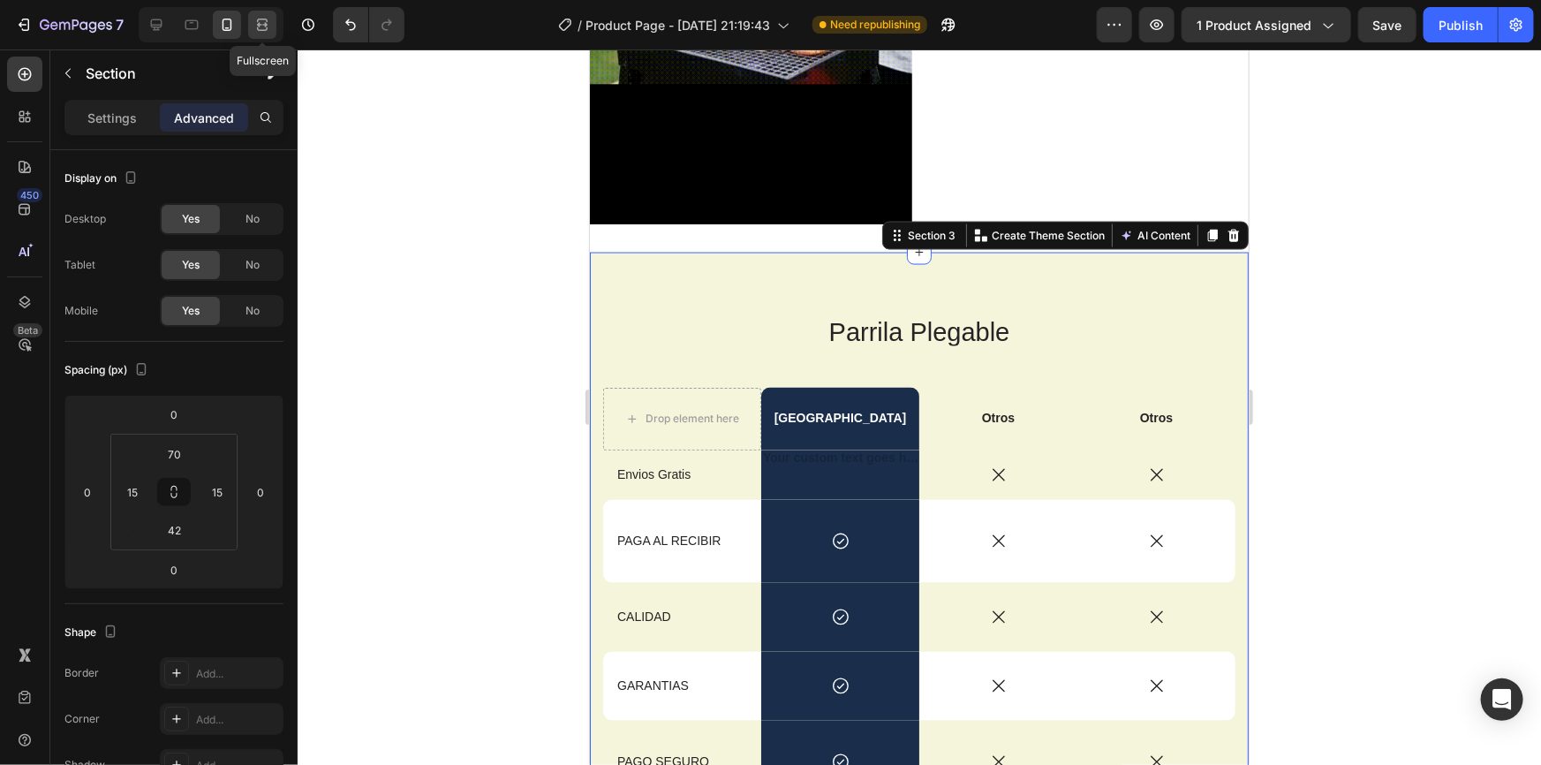
type input "48"
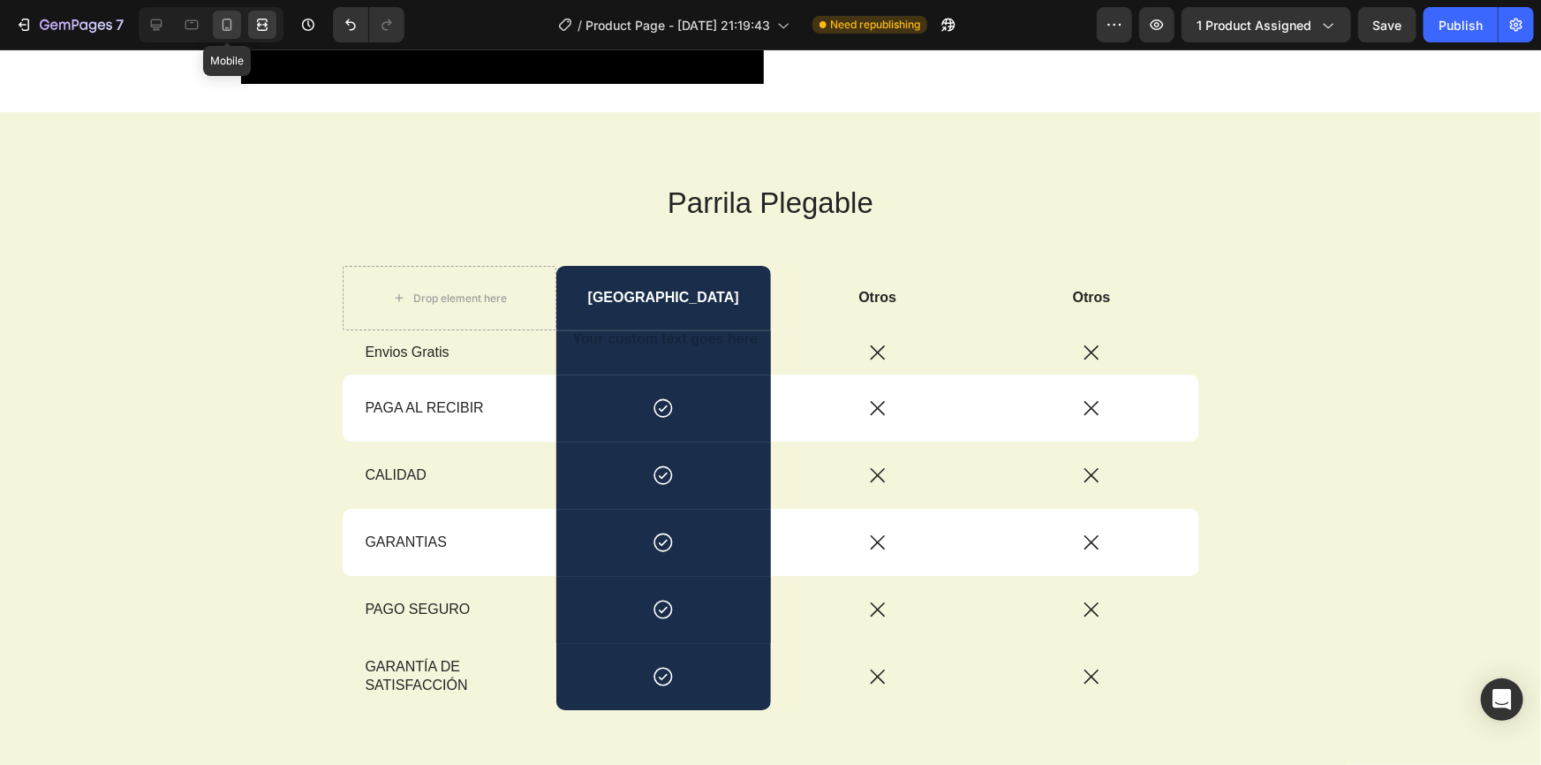
click at [230, 25] on icon at bounding box center [228, 25] width 10 height 12
type input "70"
type input "42"
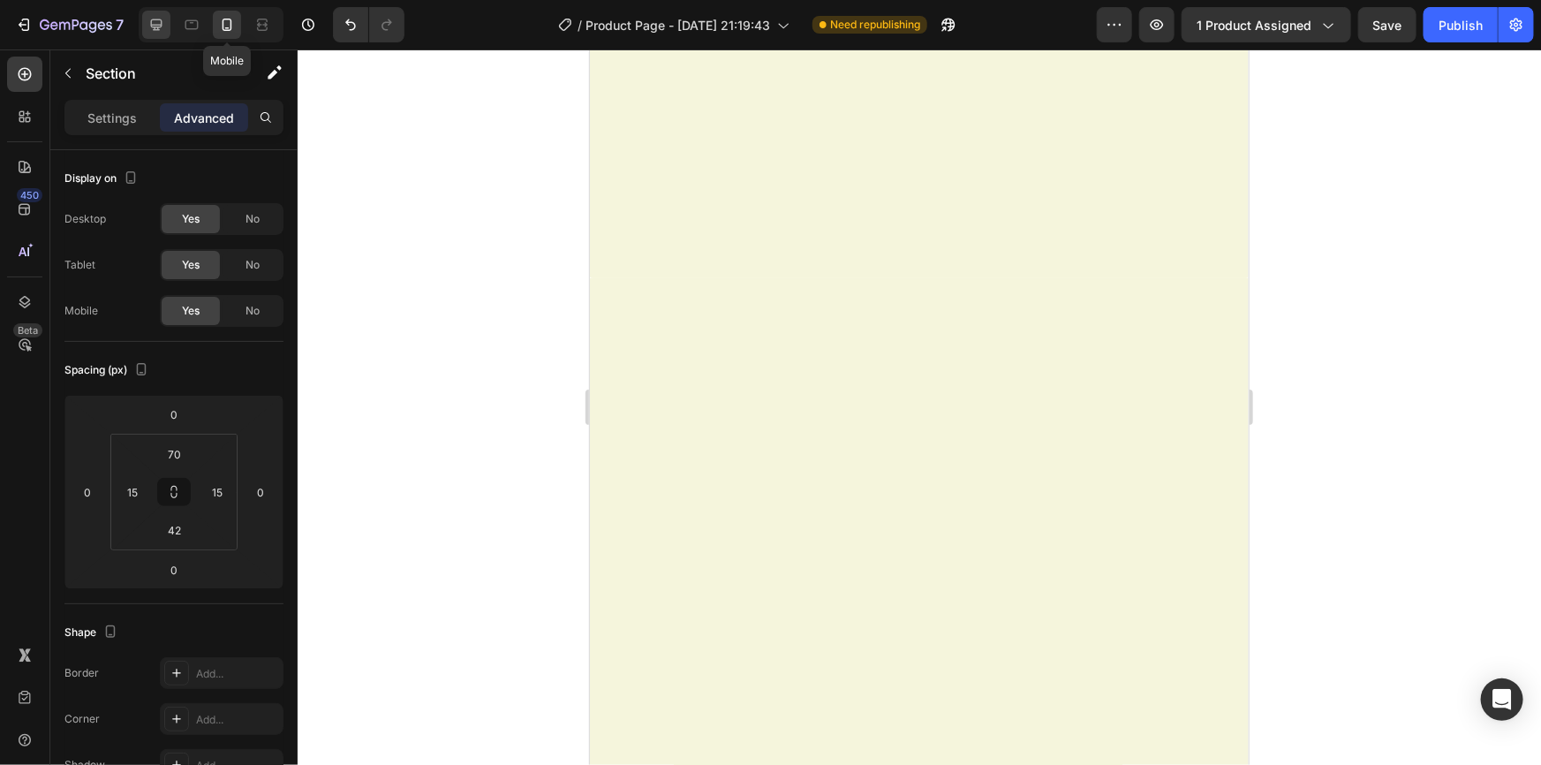
scroll to position [2515, 0]
click at [188, 28] on icon at bounding box center [191, 25] width 13 height 10
click at [166, 26] on div at bounding box center [156, 25] width 28 height 28
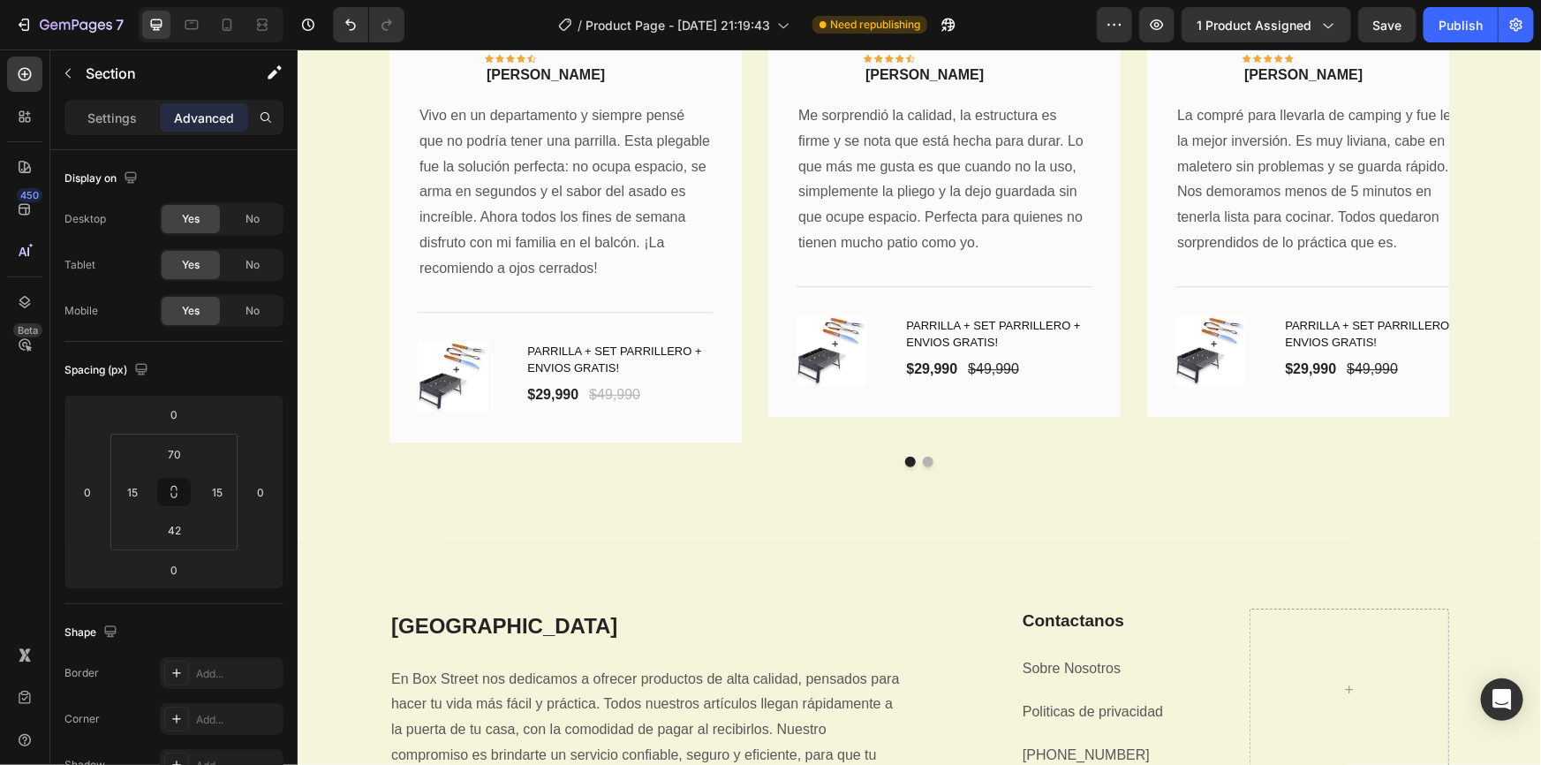
type input "80"
type input "48"
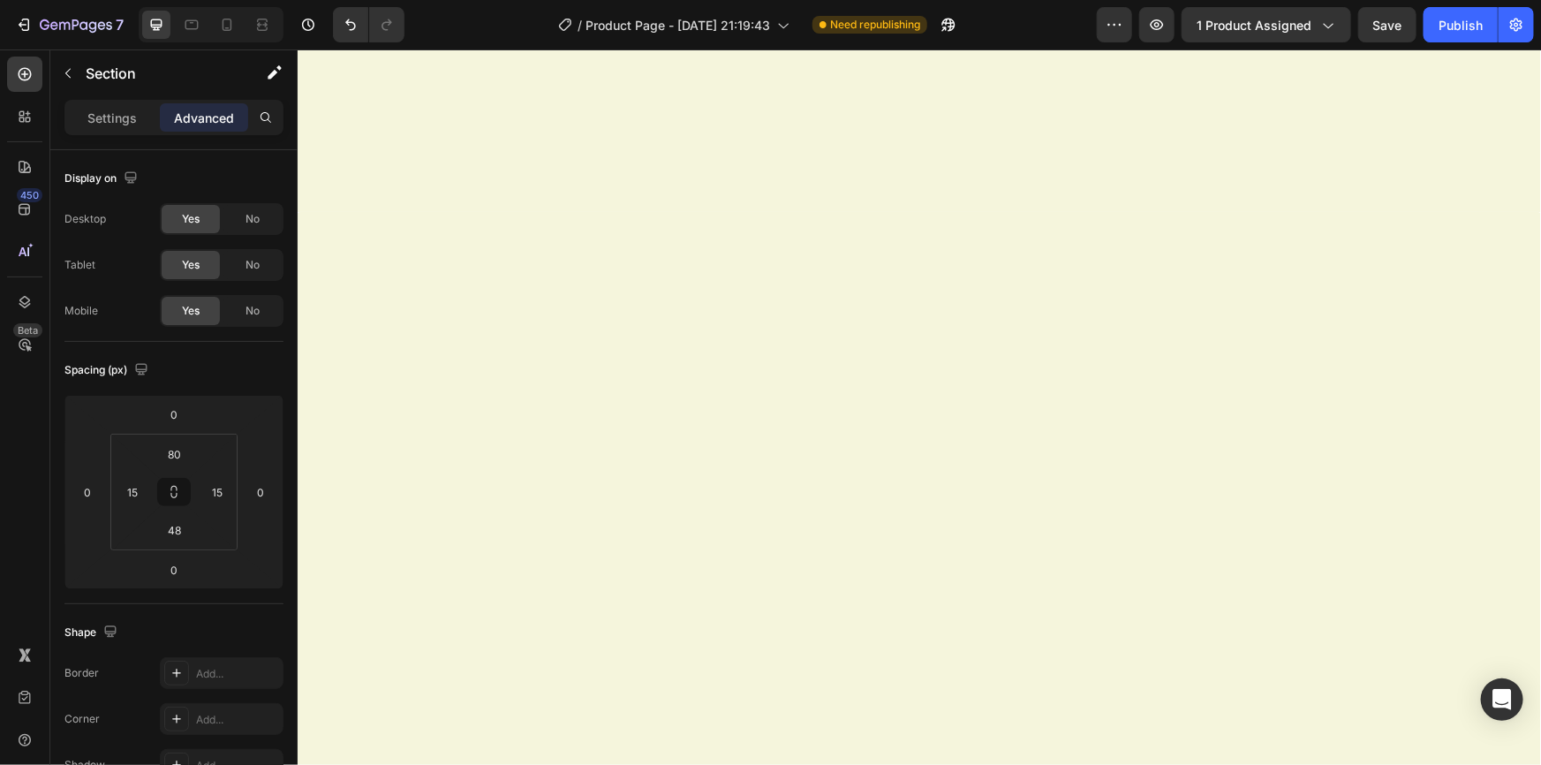
scroll to position [1494, 0]
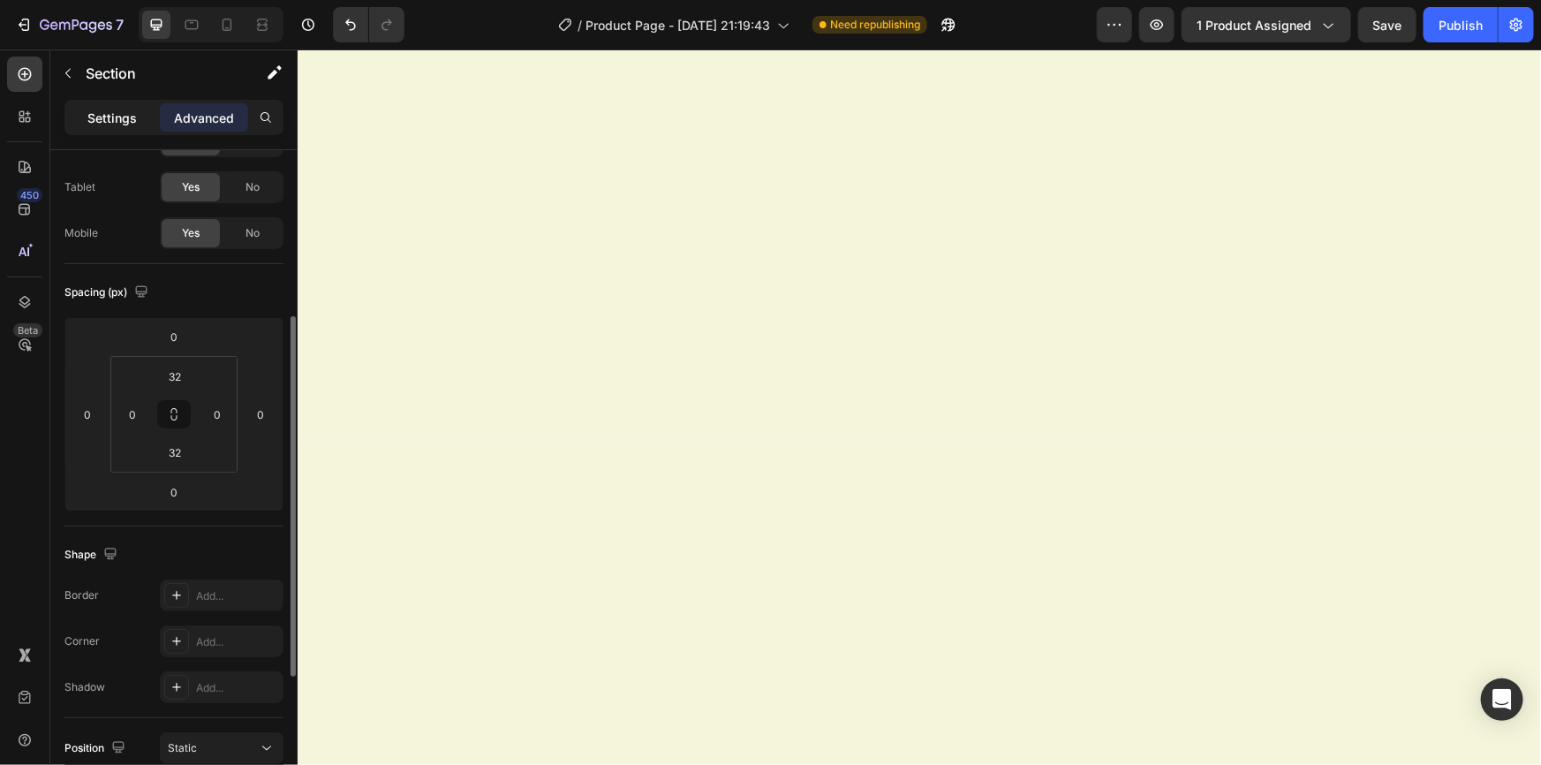
click at [93, 111] on p "Settings" at bounding box center [111, 118] width 49 height 19
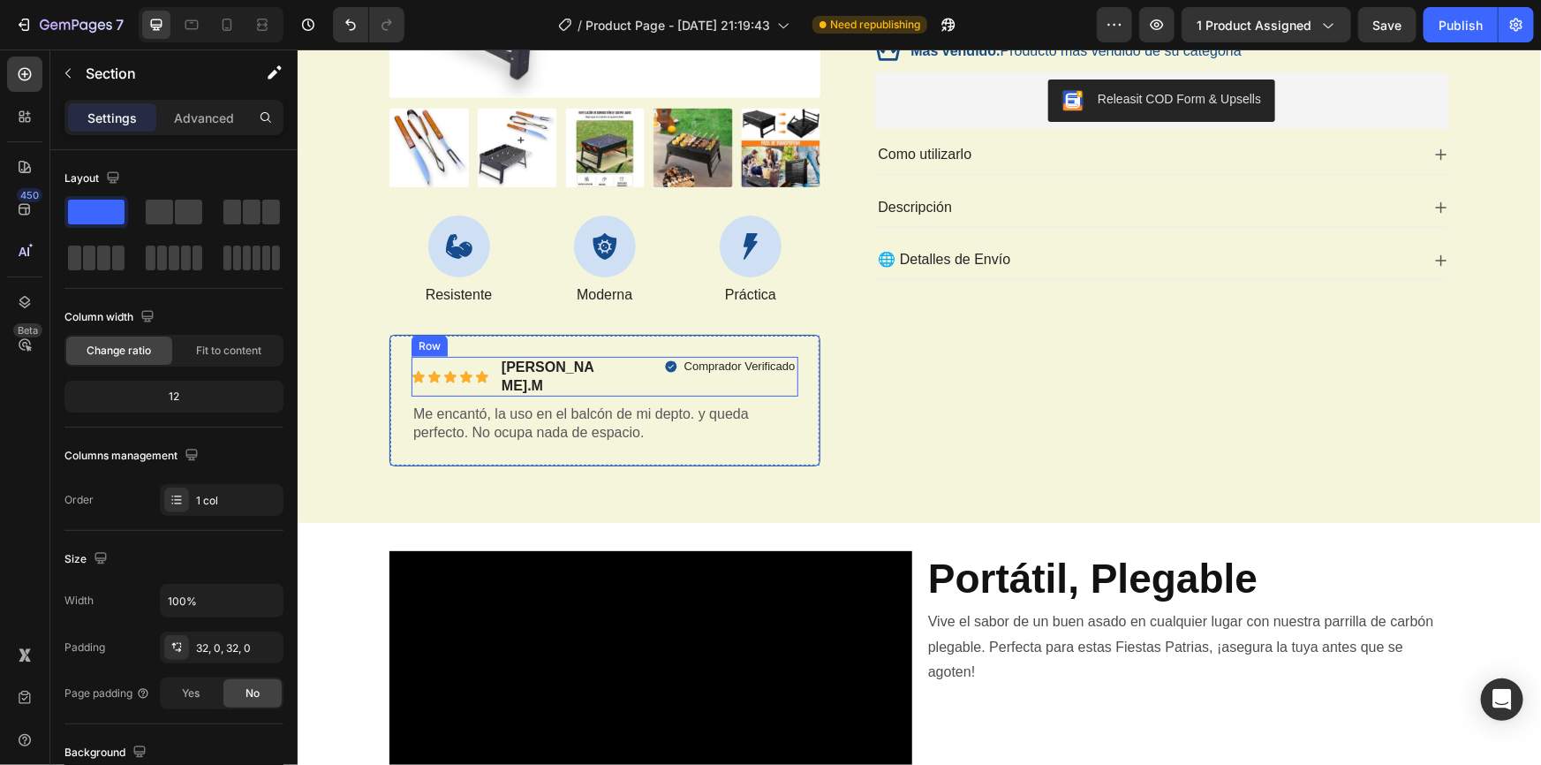
scroll to position [531, 0]
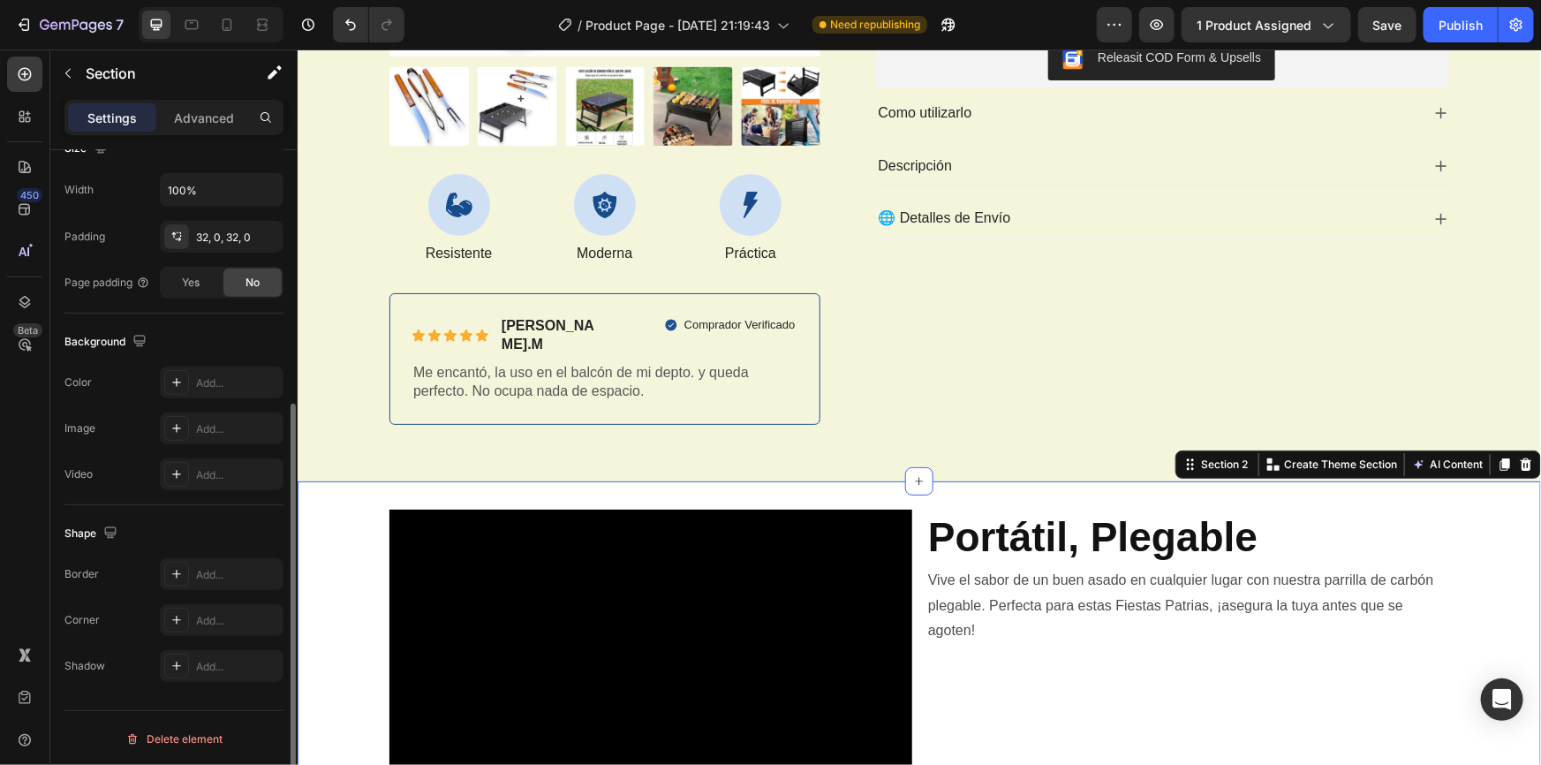
scroll to position [0, 0]
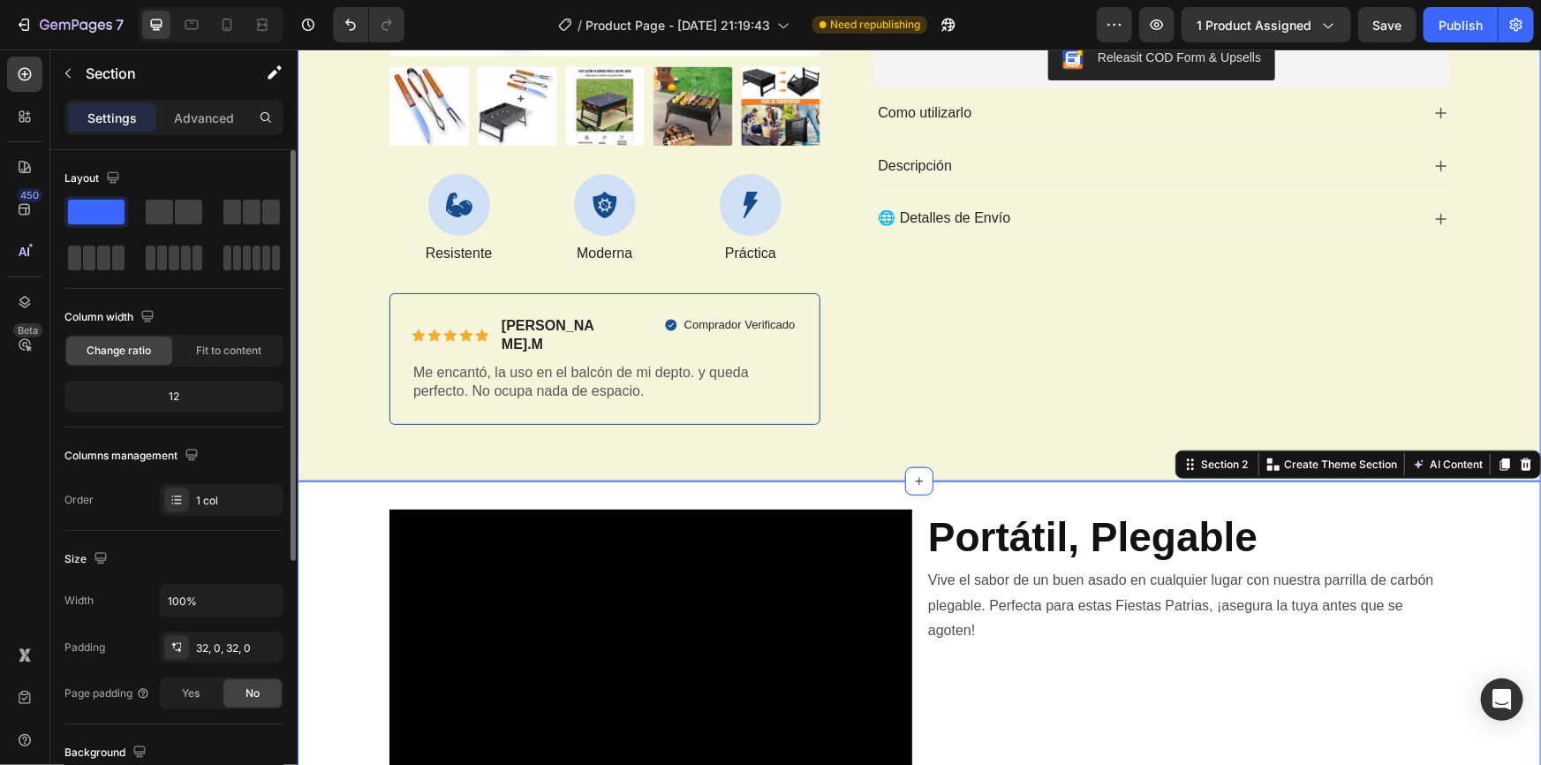
click at [968, 383] on div "PARRILLA + SET PARRILLERO + ENVIOS GRATIS! Product Title Icon Icon Icon Icon Ic…" at bounding box center [1147, 31] width 603 height 813
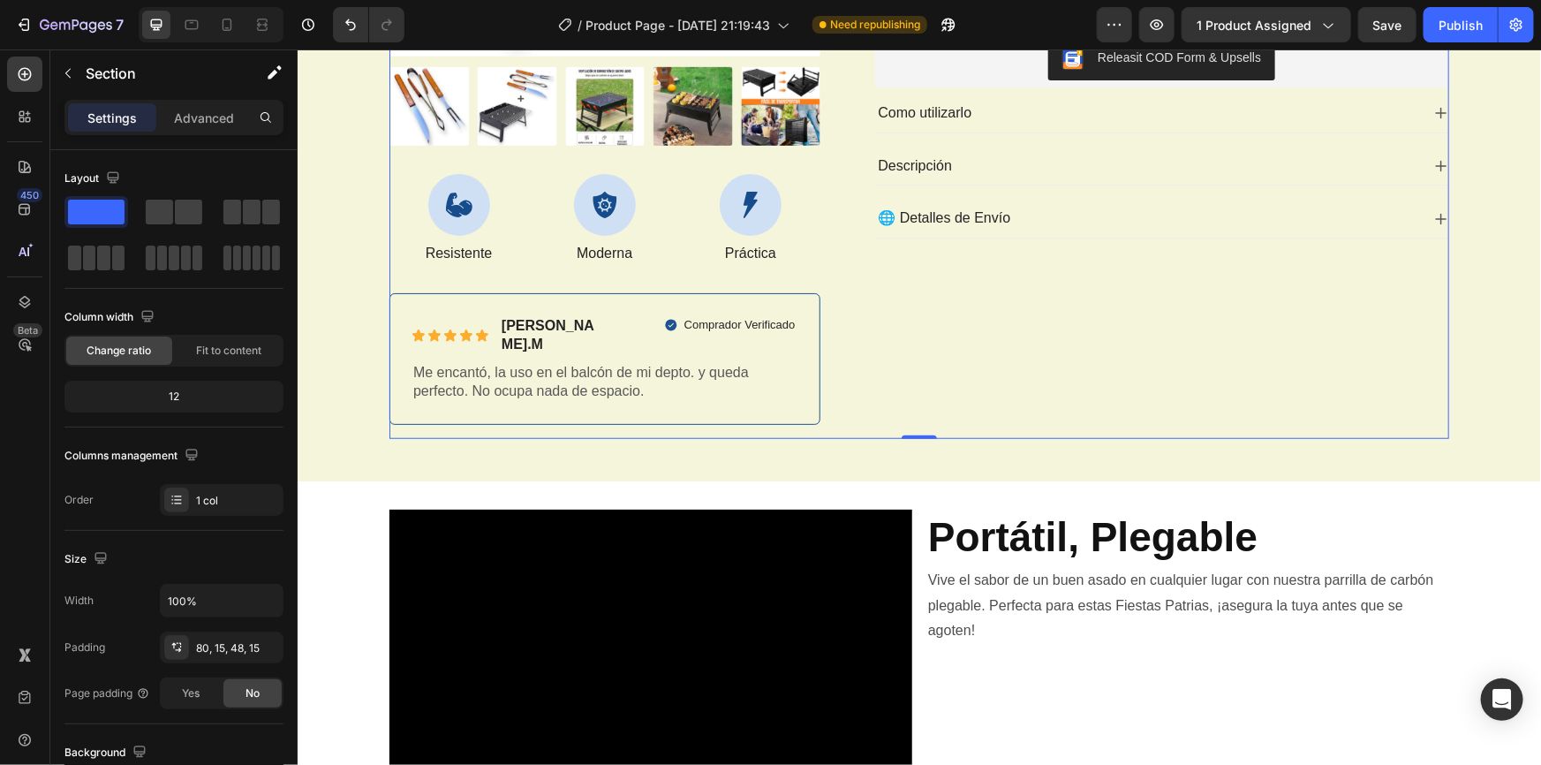
click at [340, 285] on div "Product Images Icon Resistente Text Block Icon Moderna Text Block Icon Práctica…" at bounding box center [918, 31] width 1217 height 813
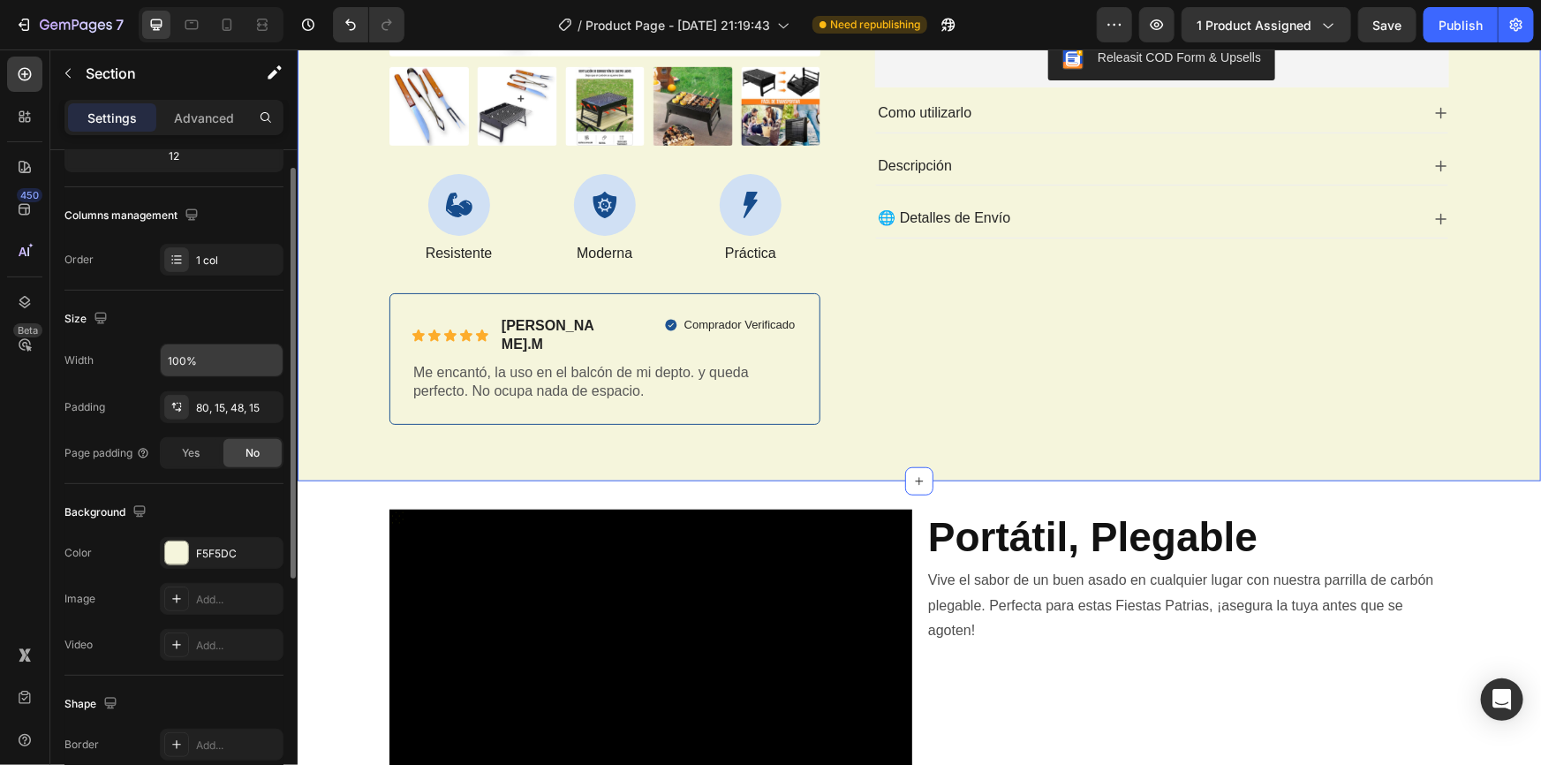
scroll to position [321, 0]
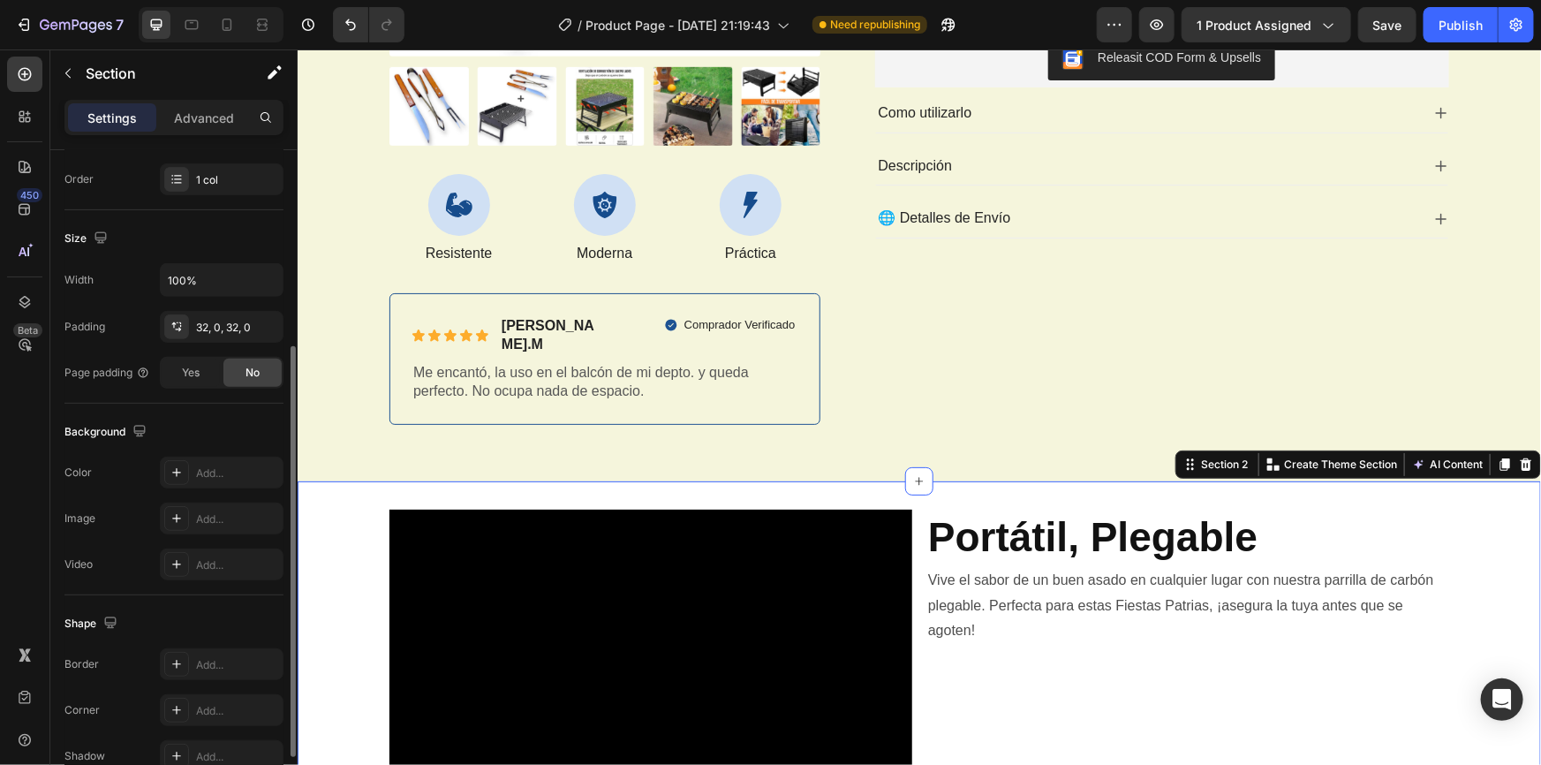
scroll to position [320, 0]
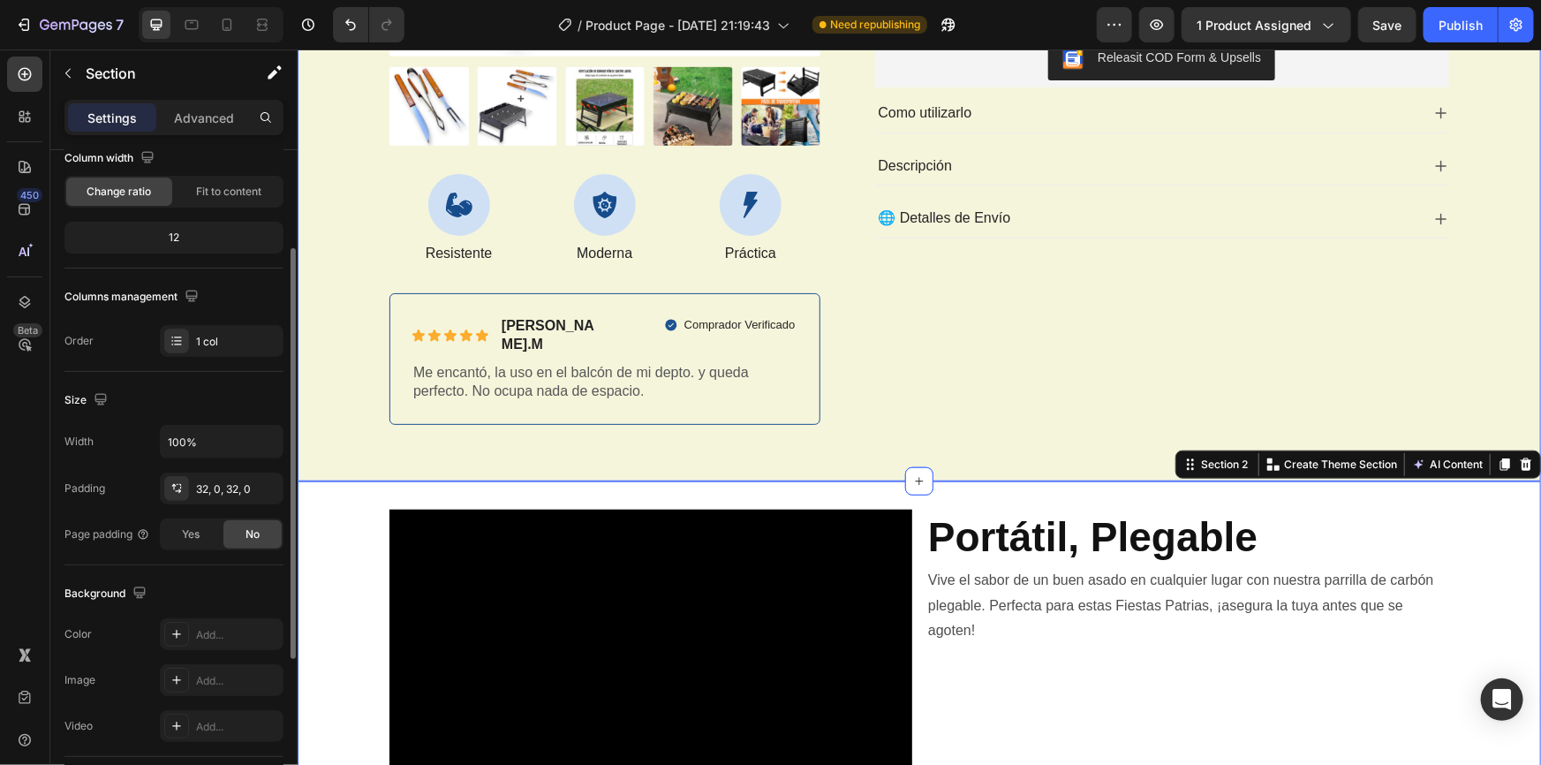
click at [341, 384] on div "Product Images Icon Resistente Text Block Icon Moderna Text Block Icon Práctica…" at bounding box center [918, 31] width 1217 height 813
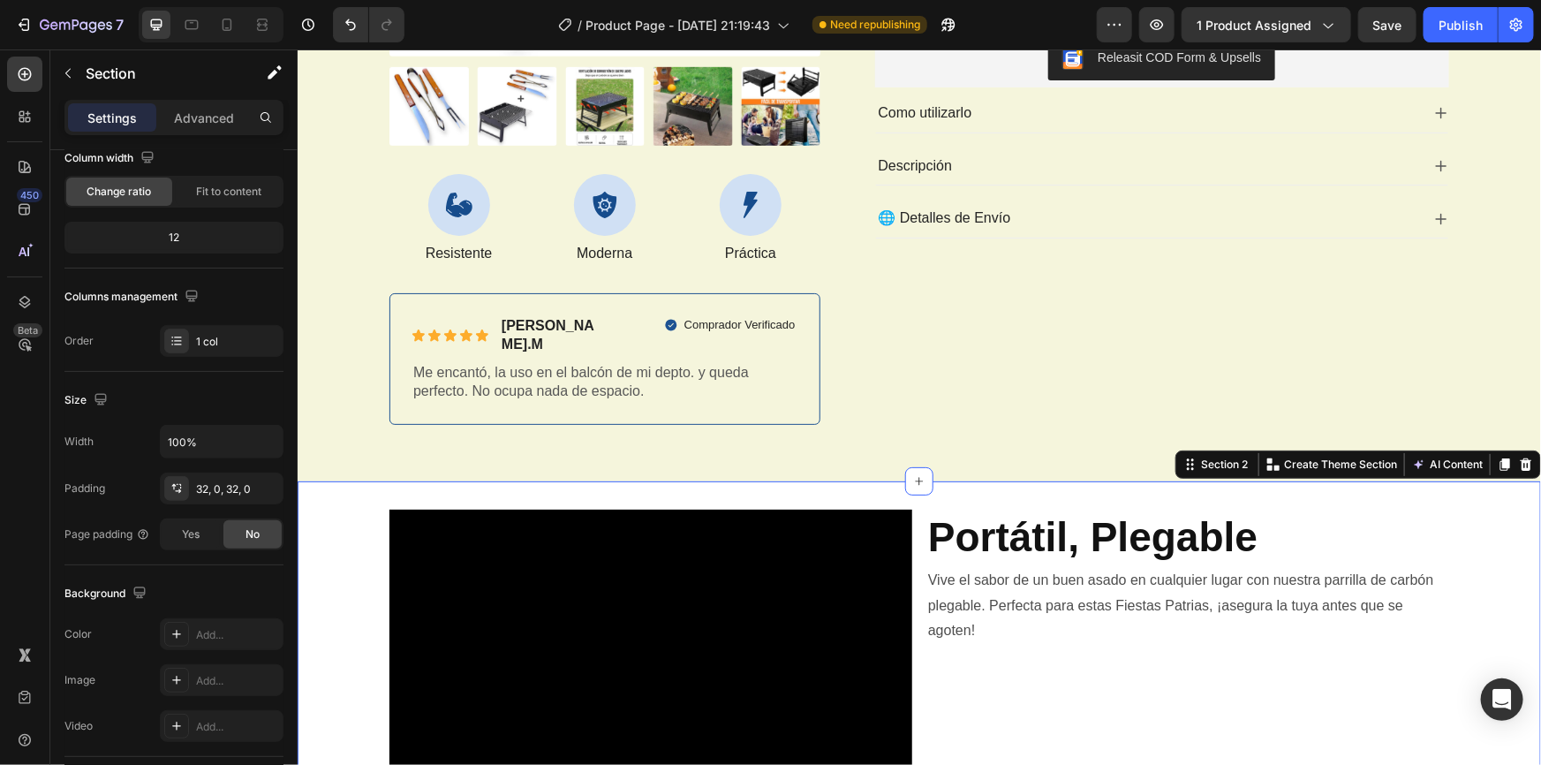
click at [206, 629] on div "Add..." at bounding box center [237, 635] width 83 height 16
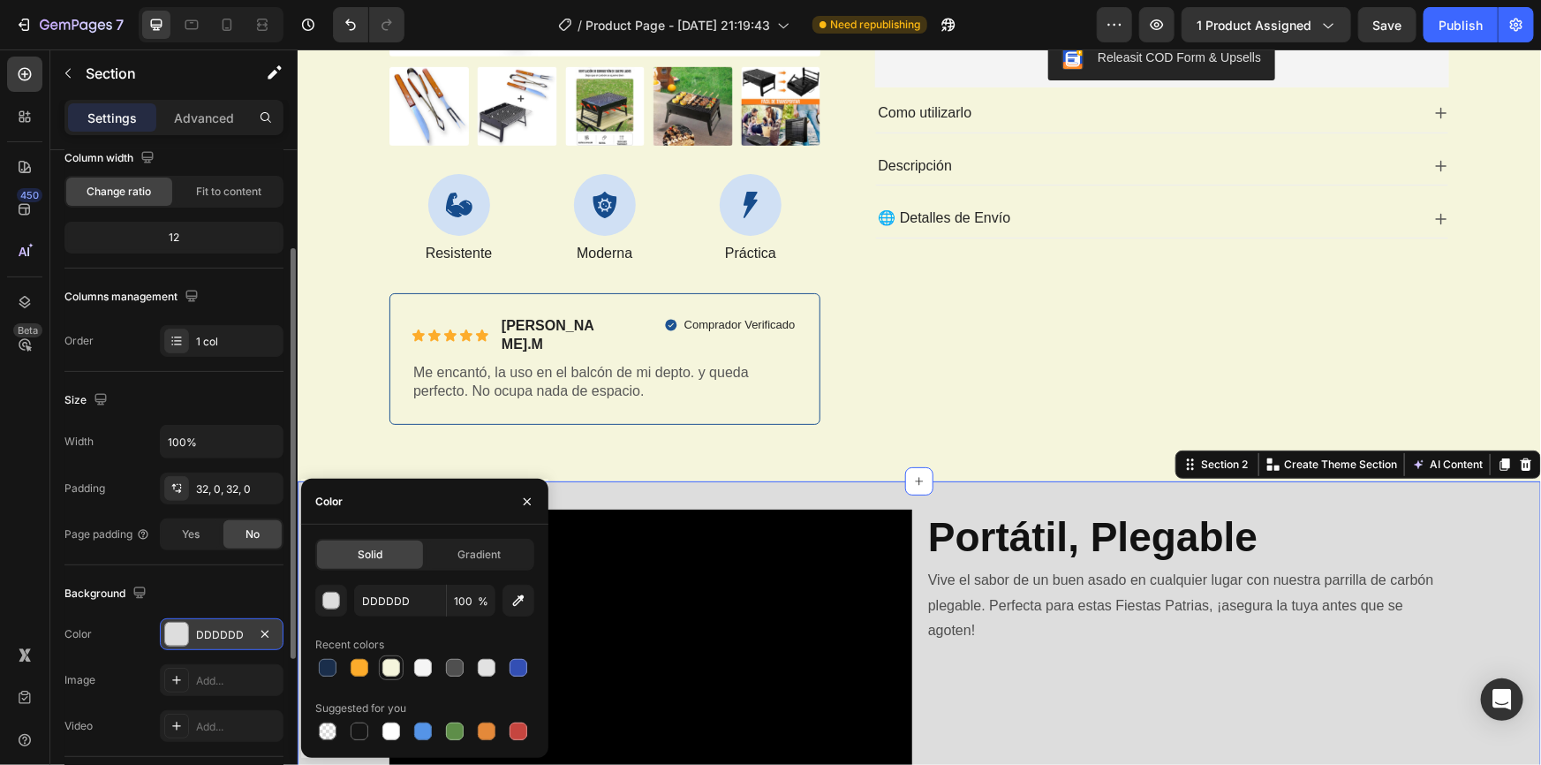
click at [388, 667] on div at bounding box center [391, 668] width 18 height 18
type input "F5F5DC"
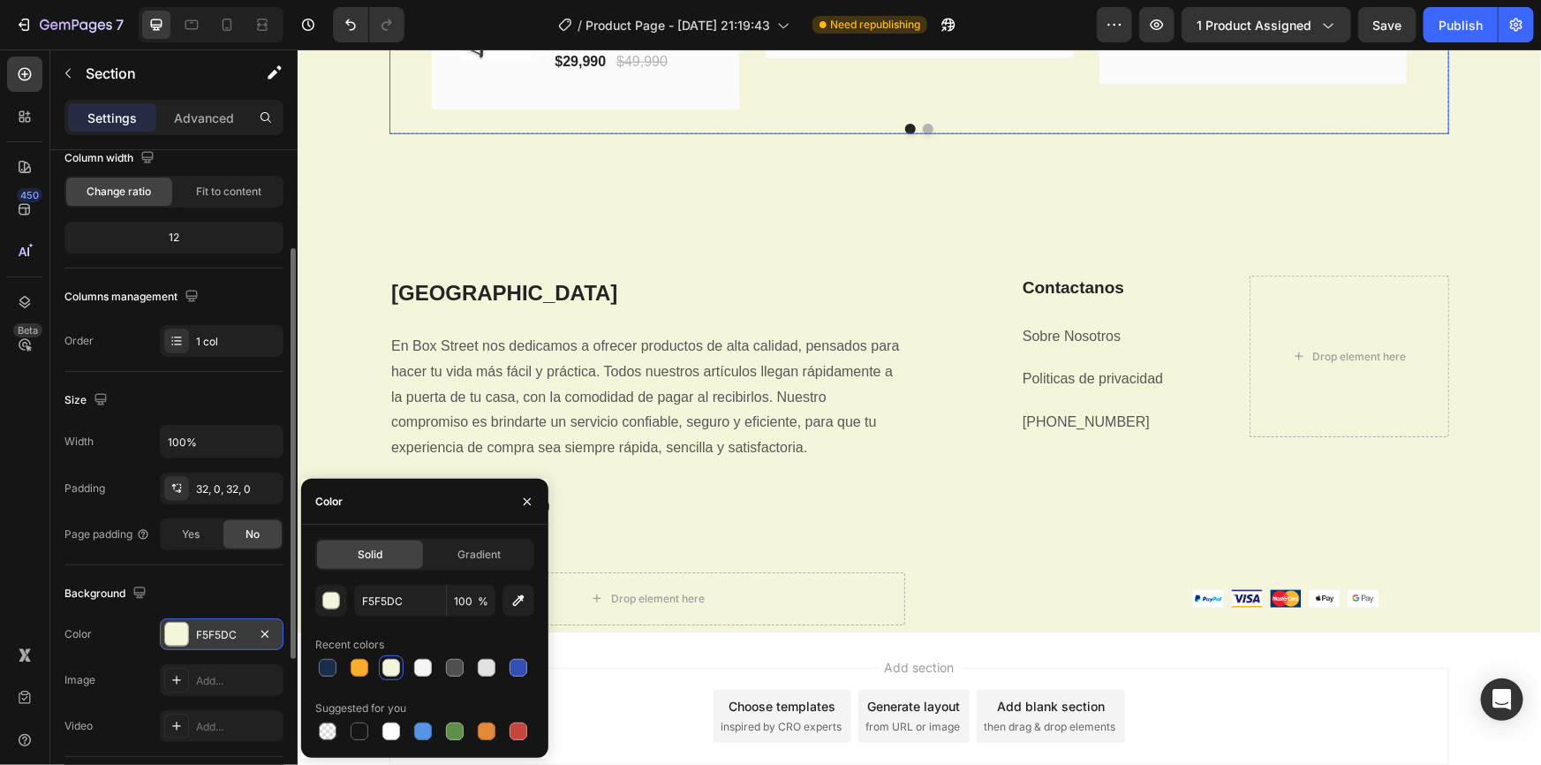
scroll to position [4323, 0]
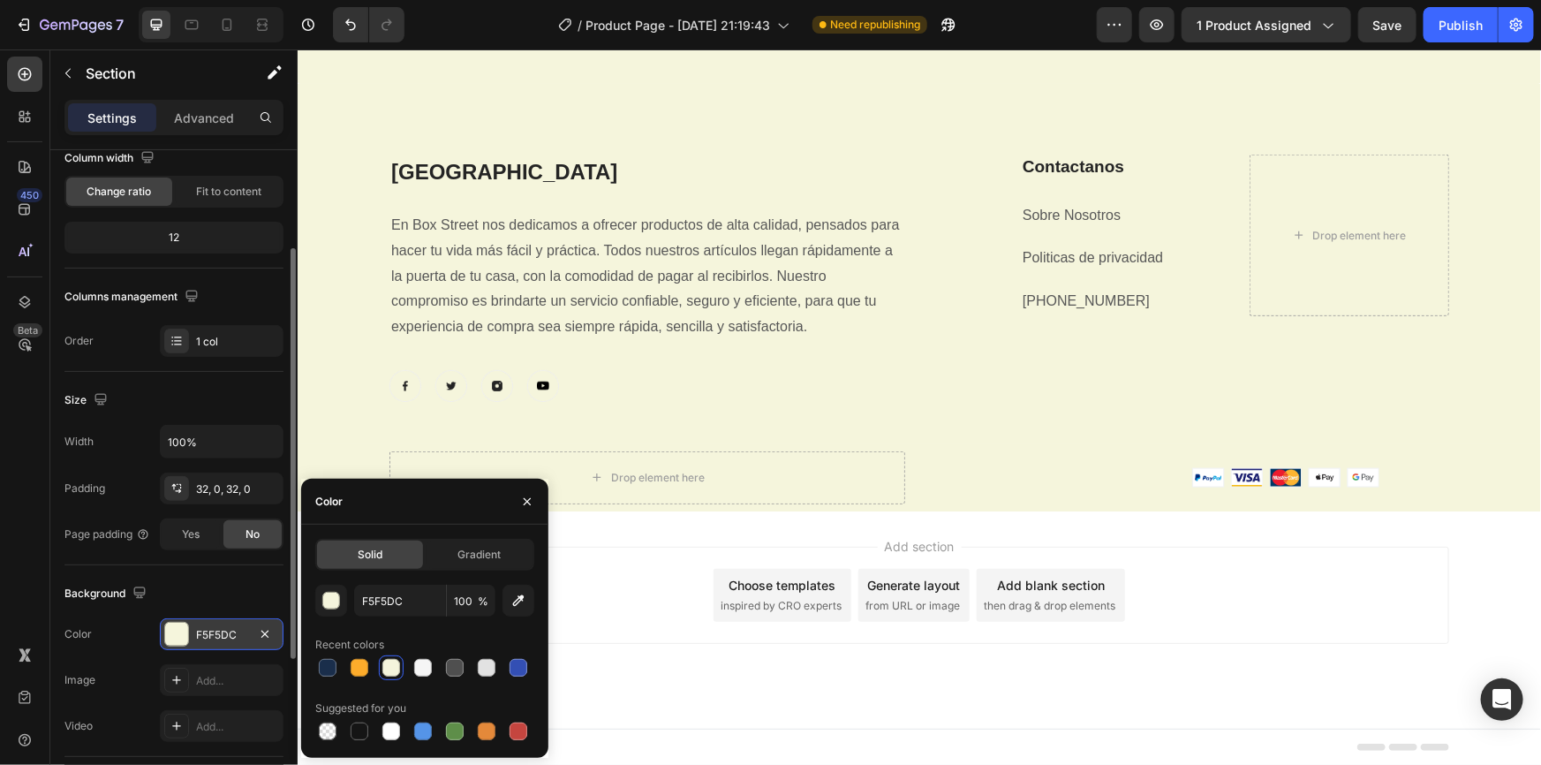
click at [661, 668] on div "Add section Choose templates inspired by CRO experts Generate layout from URL o…" at bounding box center [918, 618] width 1243 height 217
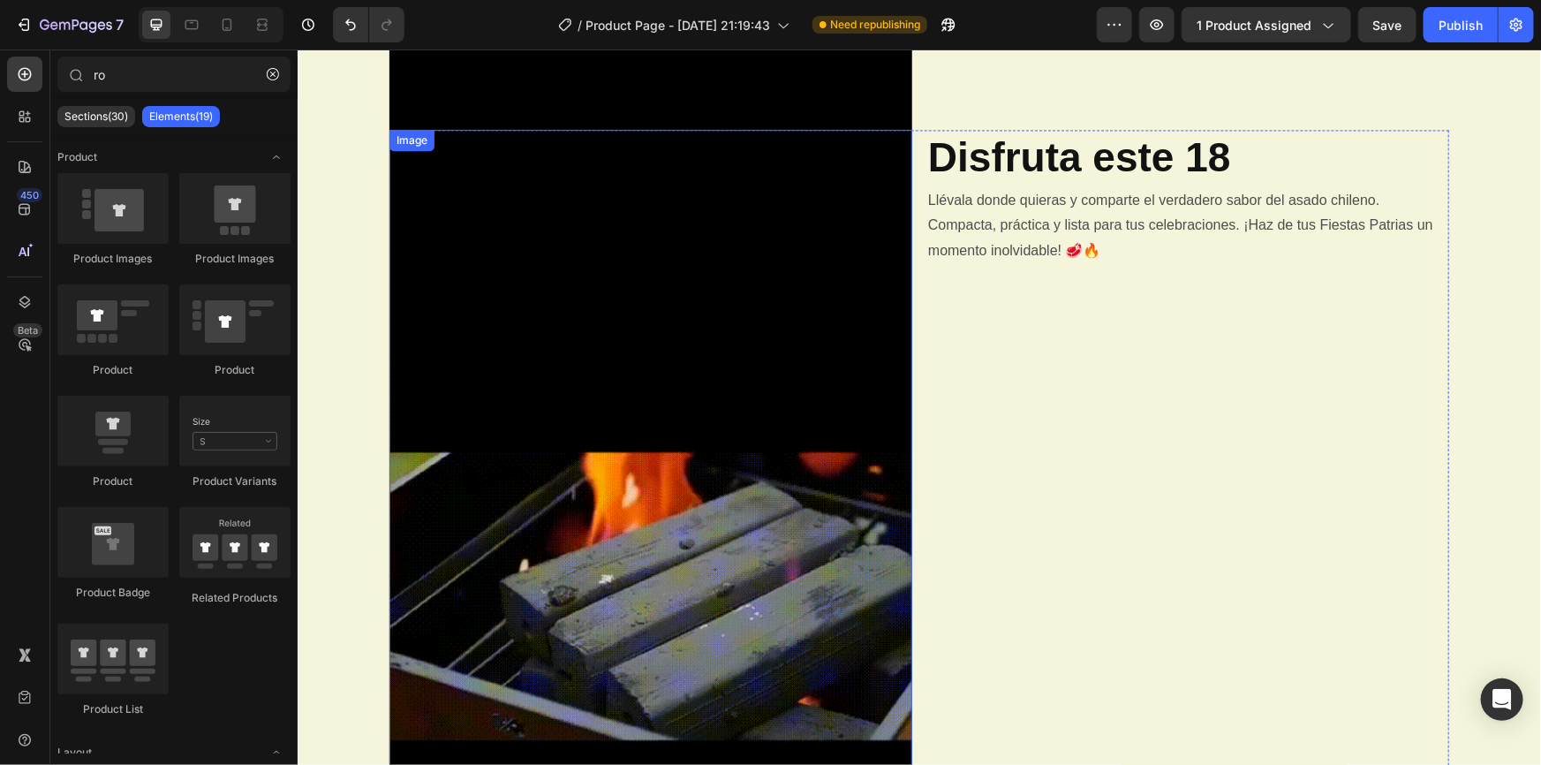
scroll to position [1513, 0]
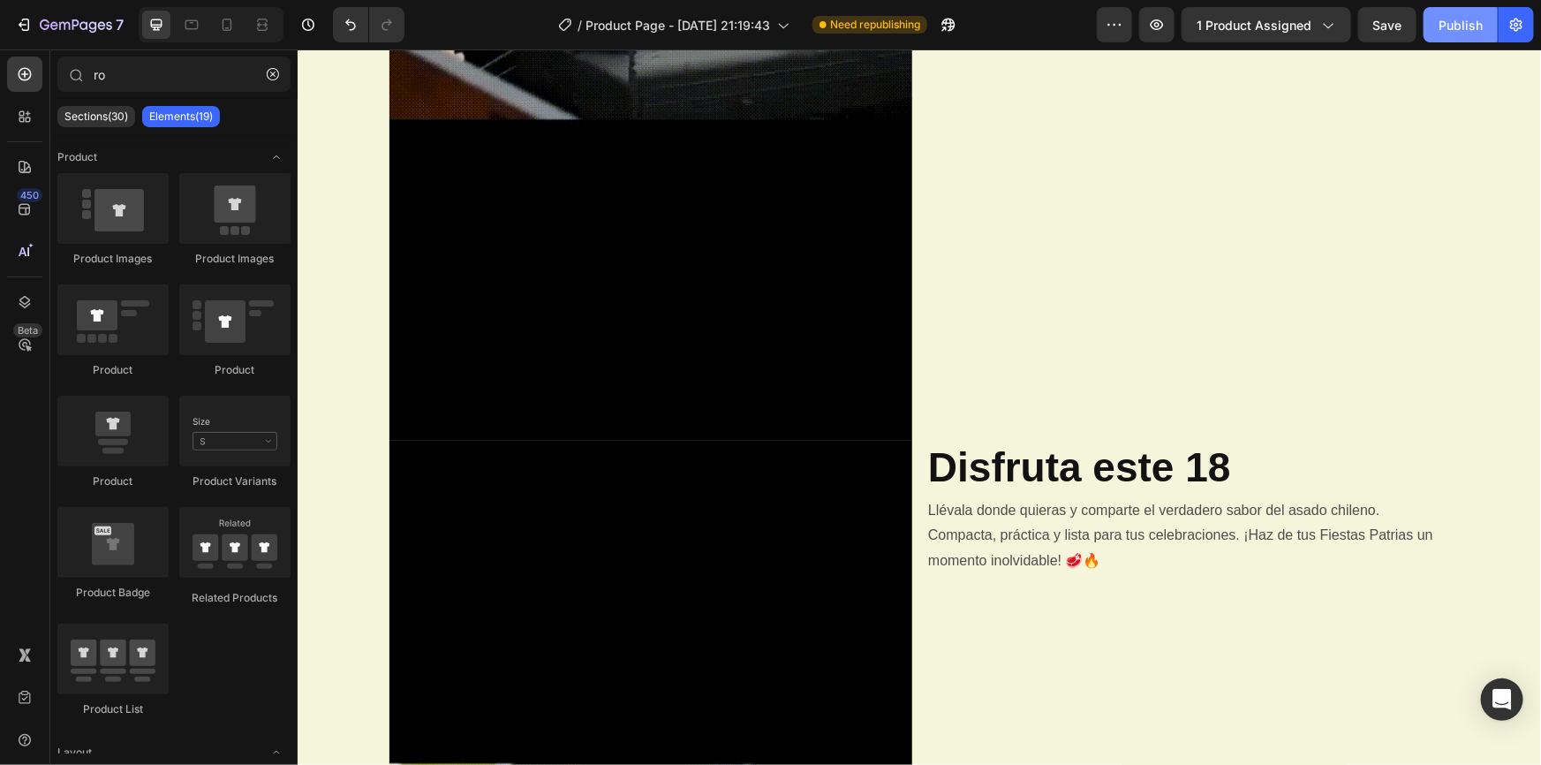
click at [1466, 26] on div "Publish" at bounding box center [1460, 25] width 44 height 19
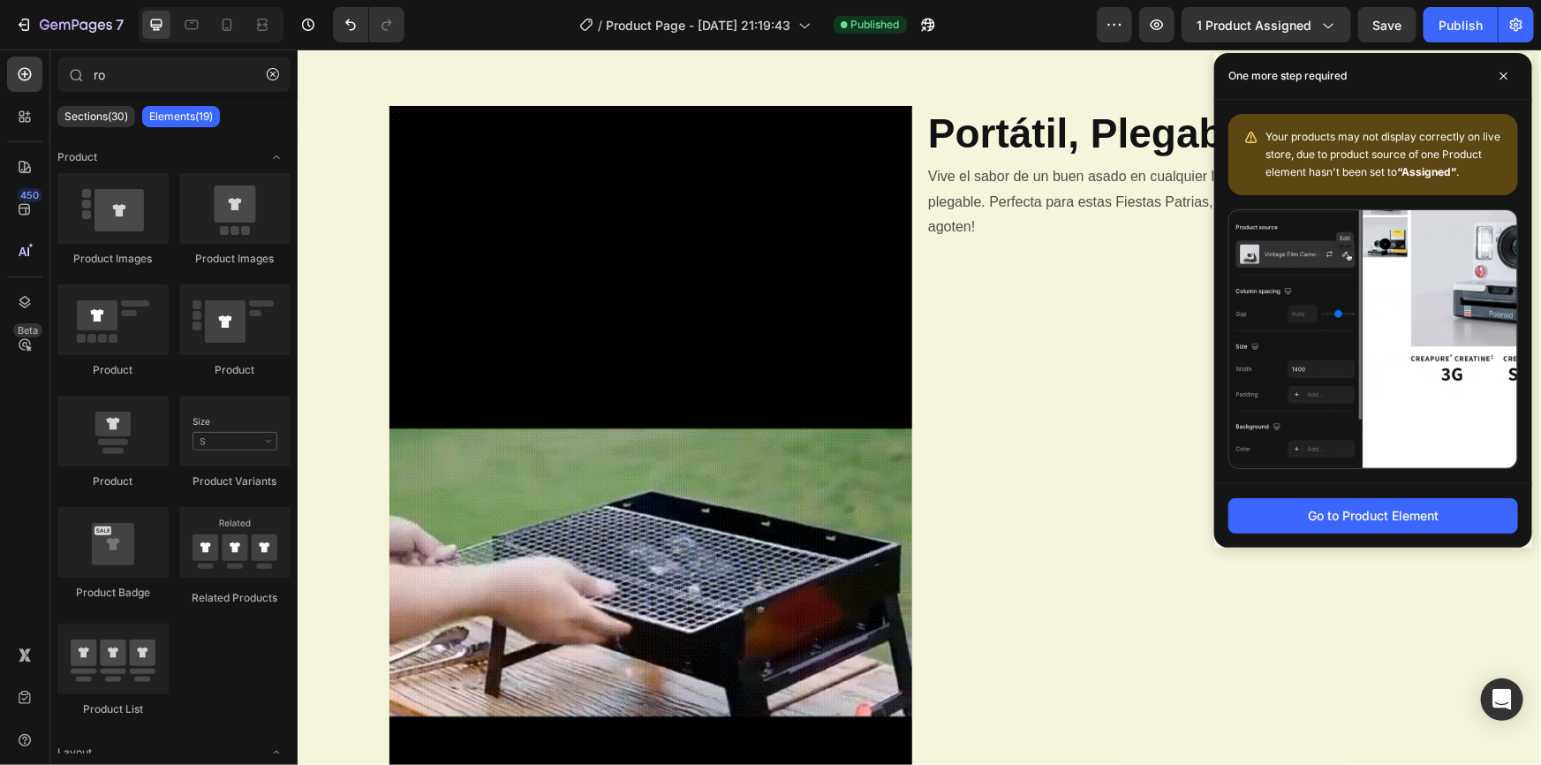
scroll to position [710, 0]
